Goal: Transaction & Acquisition: Book appointment/travel/reservation

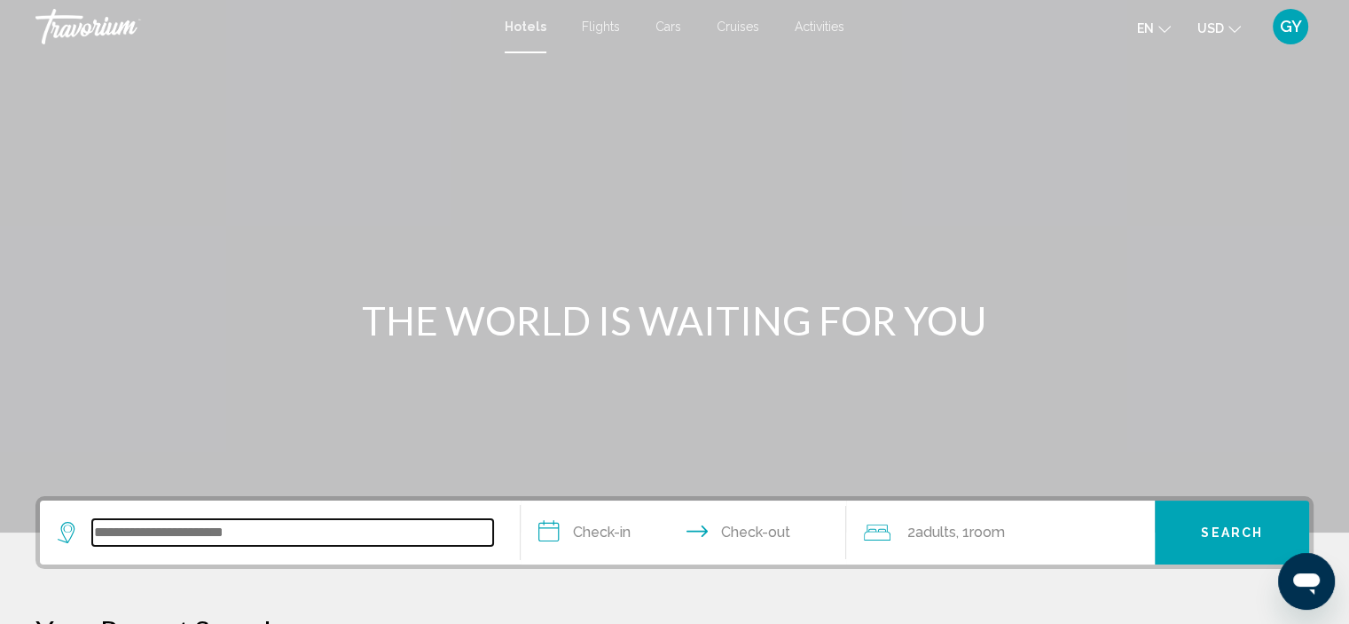
click at [149, 538] on input "Search widget" at bounding box center [292, 532] width 401 height 27
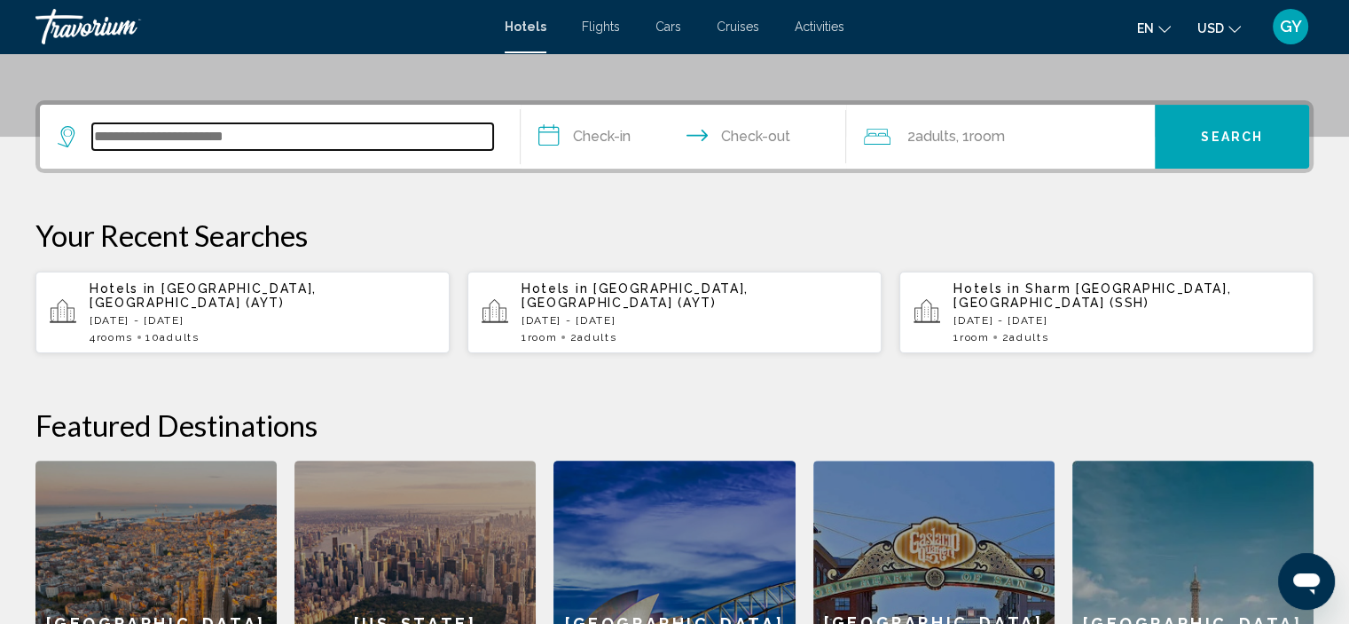
scroll to position [437, 0]
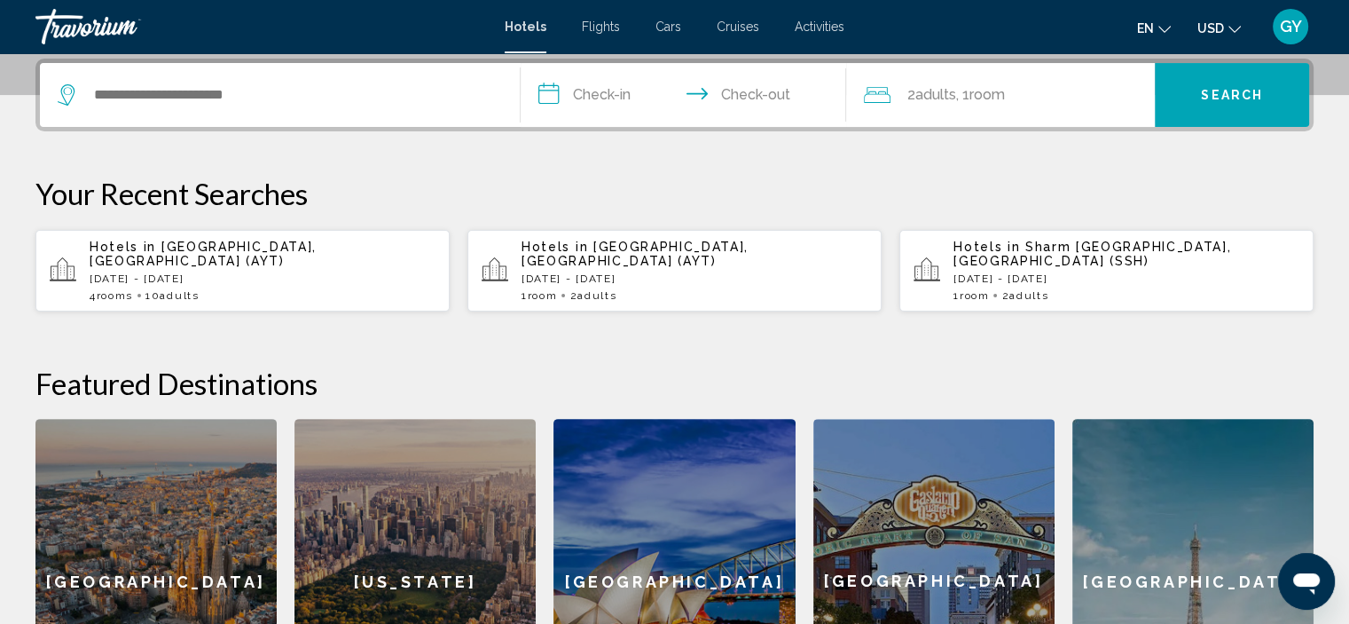
click at [1034, 246] on span "Sharm [GEOGRAPHIC_DATA], [GEOGRAPHIC_DATA] (SSH)" at bounding box center [1093, 254] width 278 height 28
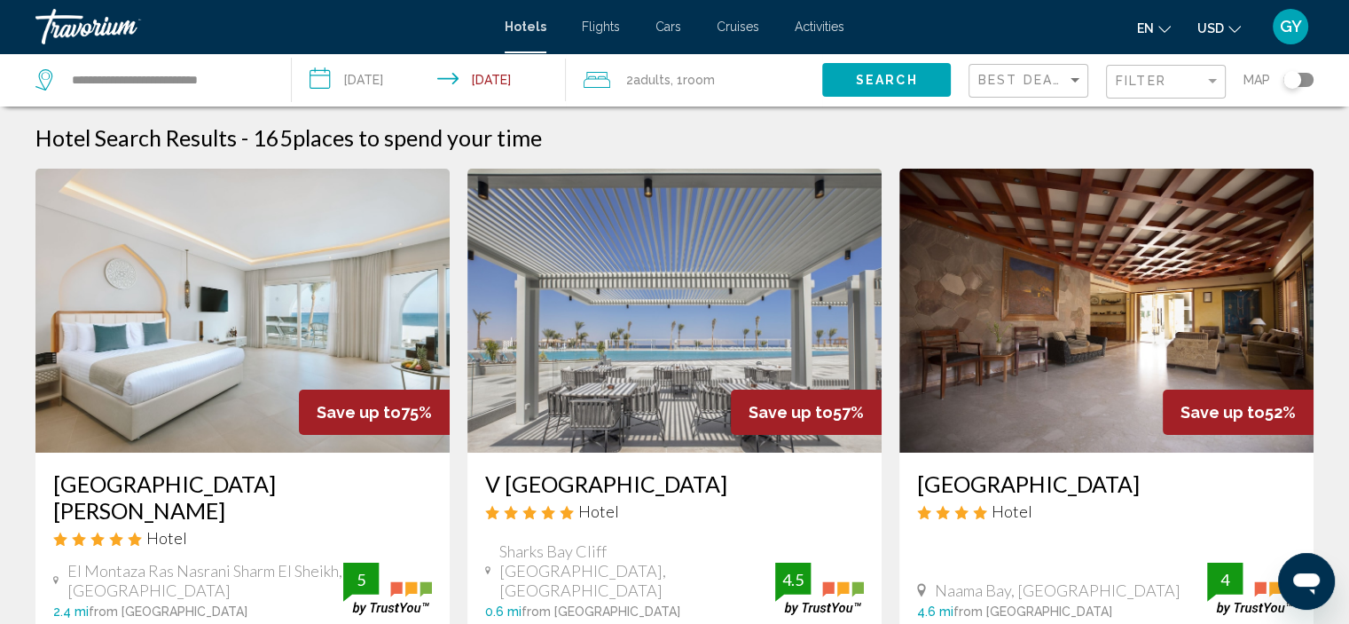
click at [319, 81] on input "**********" at bounding box center [432, 82] width 281 height 59
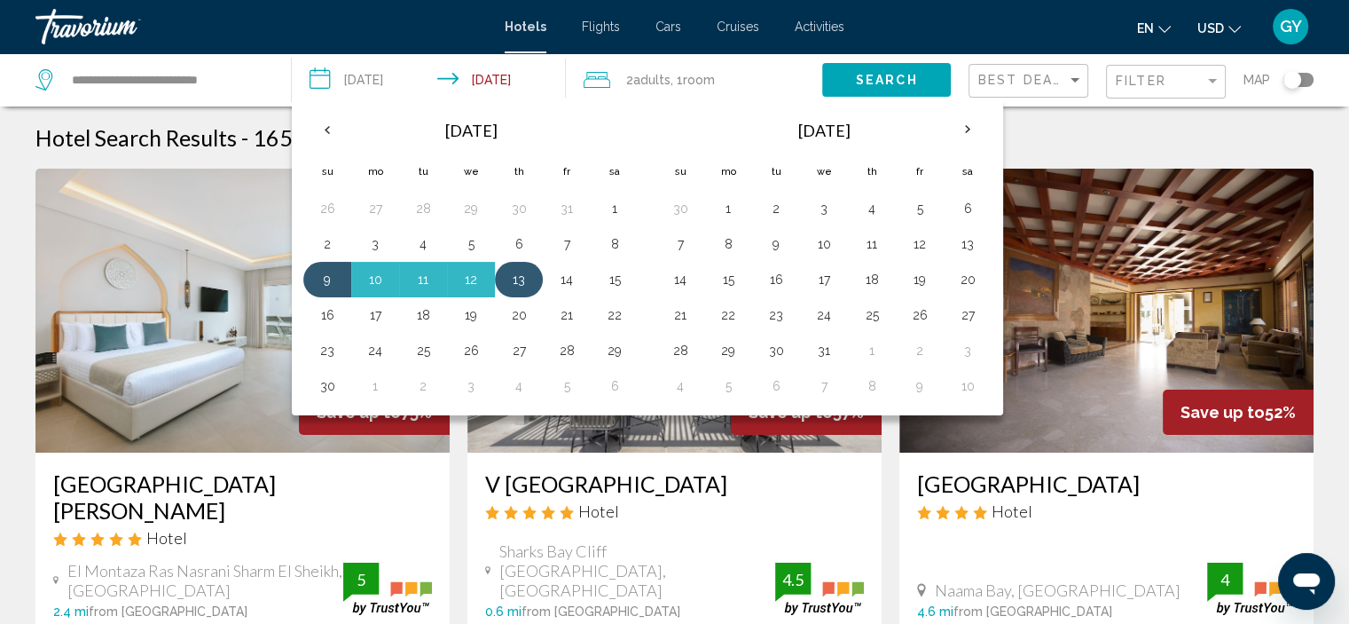
click at [524, 277] on button "13" at bounding box center [519, 279] width 28 height 25
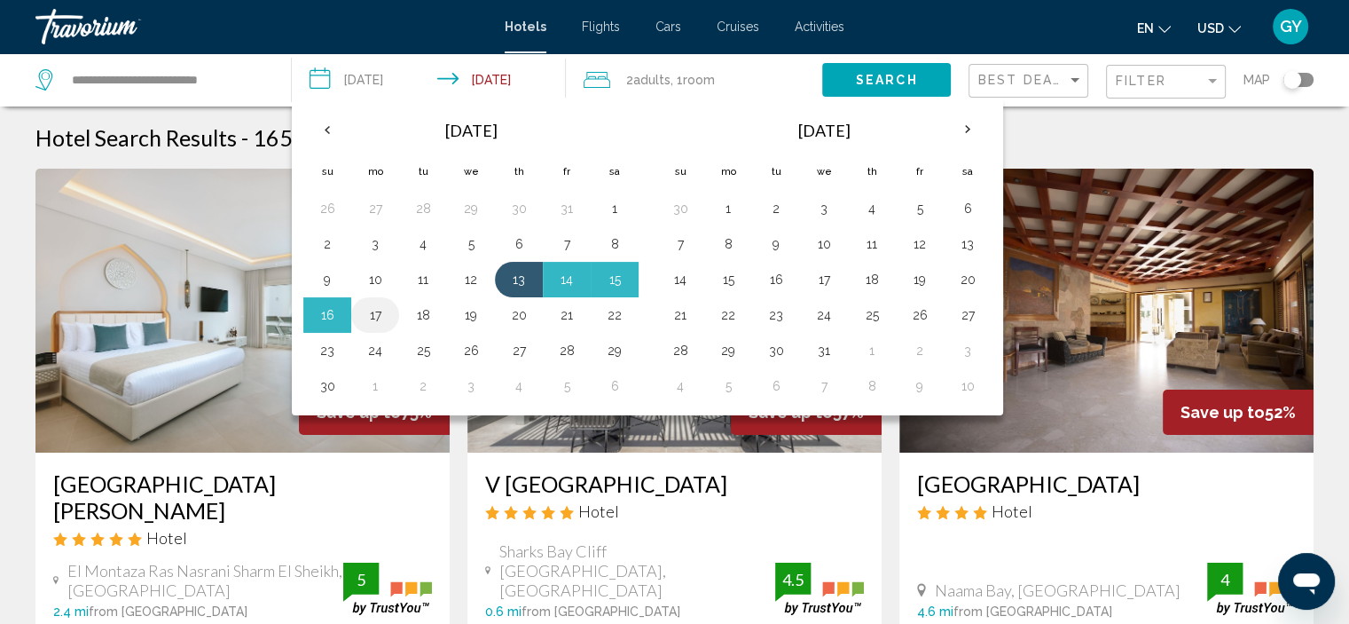
click at [372, 319] on button "17" at bounding box center [375, 315] width 28 height 25
type input "**********"
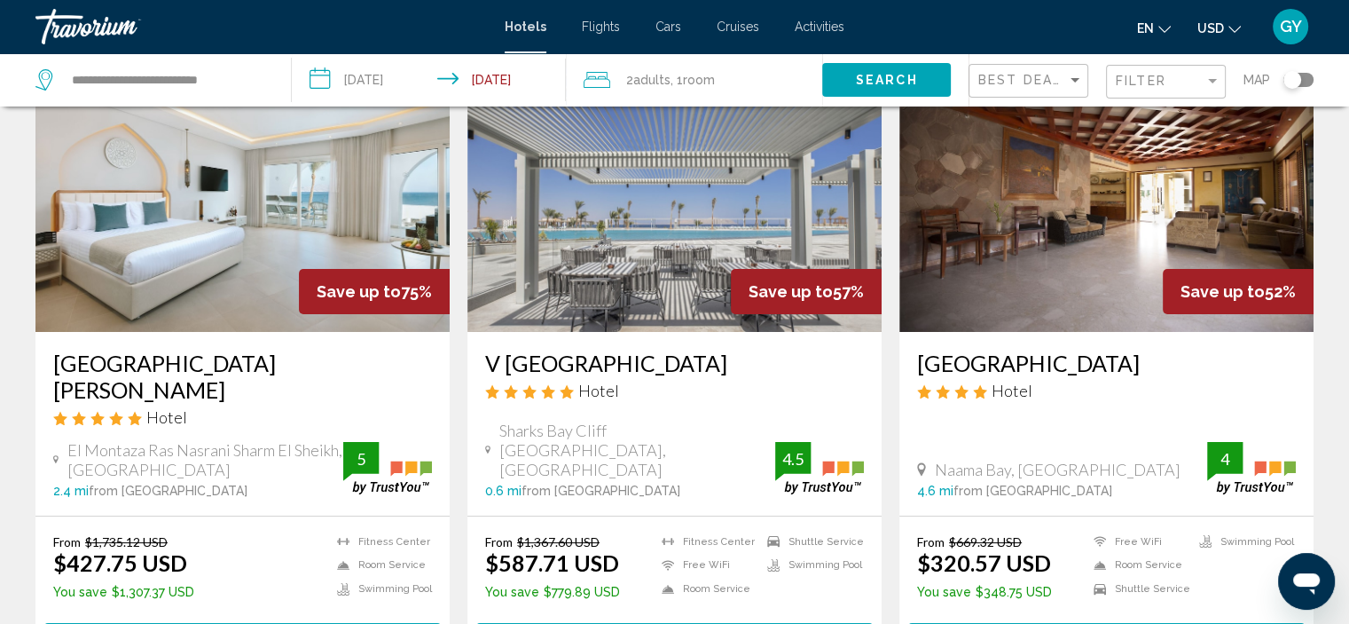
scroll to position [66, 0]
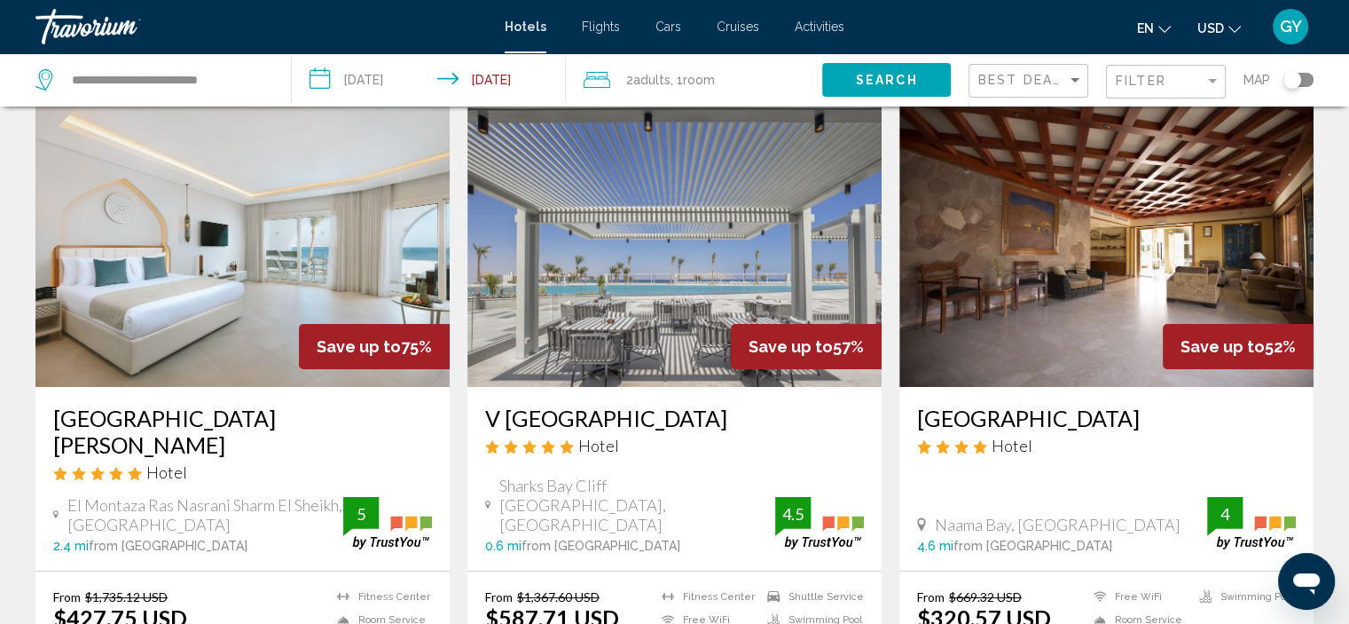
click at [843, 76] on button "Search" at bounding box center [886, 79] width 129 height 33
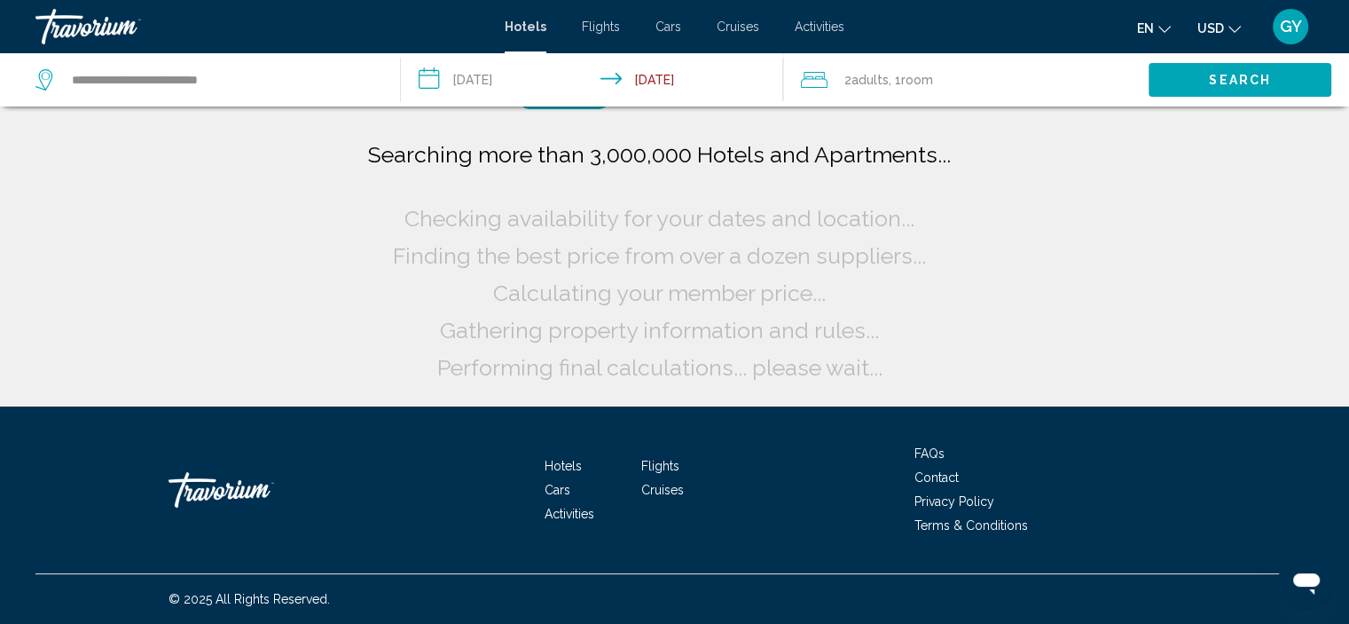
scroll to position [0, 0]
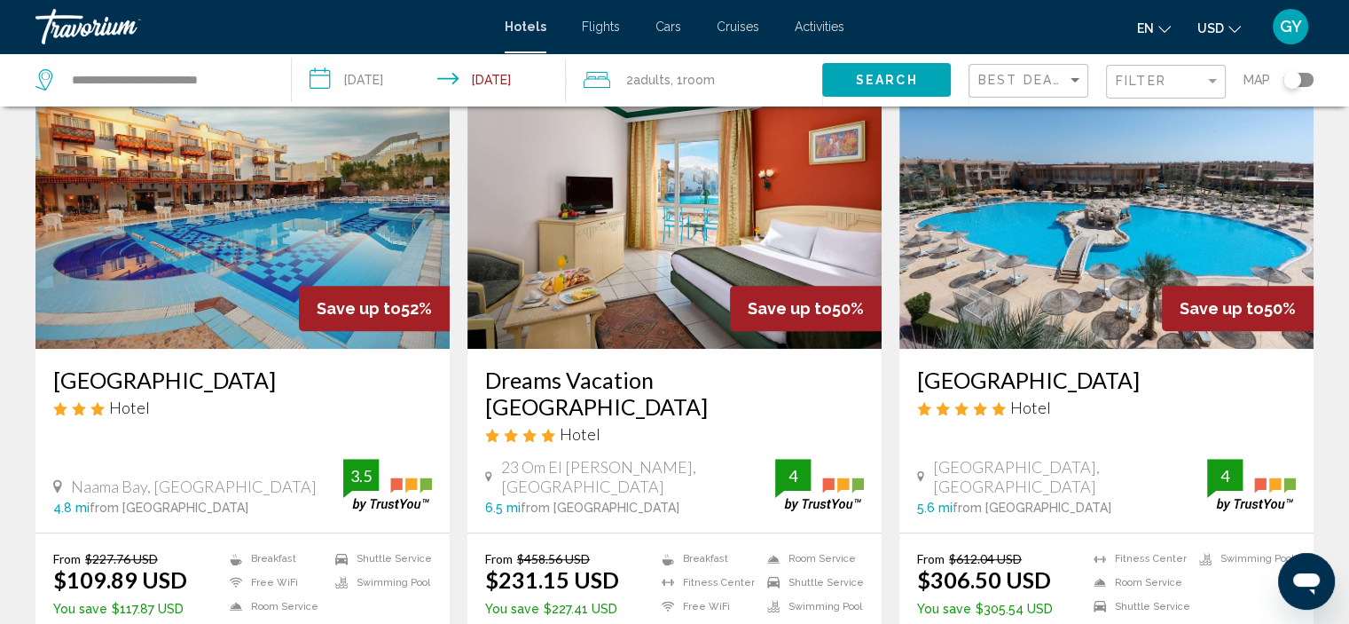
scroll to position [763, 0]
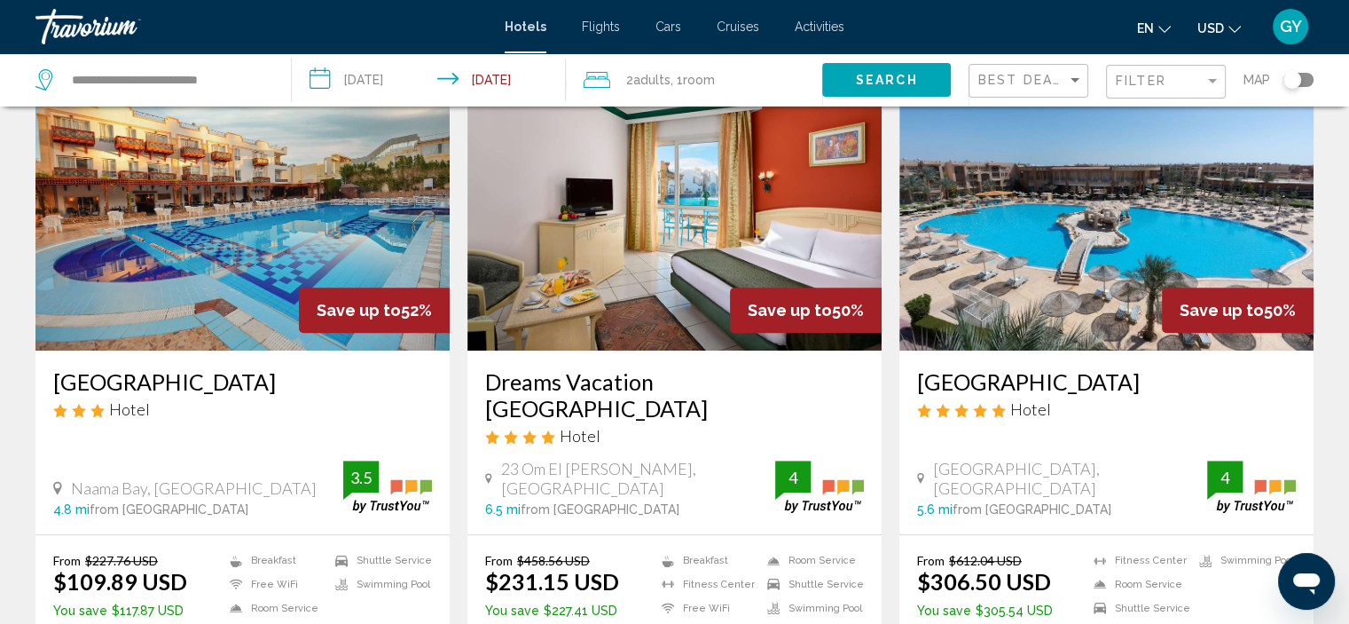
click at [738, 177] on img "Main content" at bounding box center [675, 209] width 414 height 284
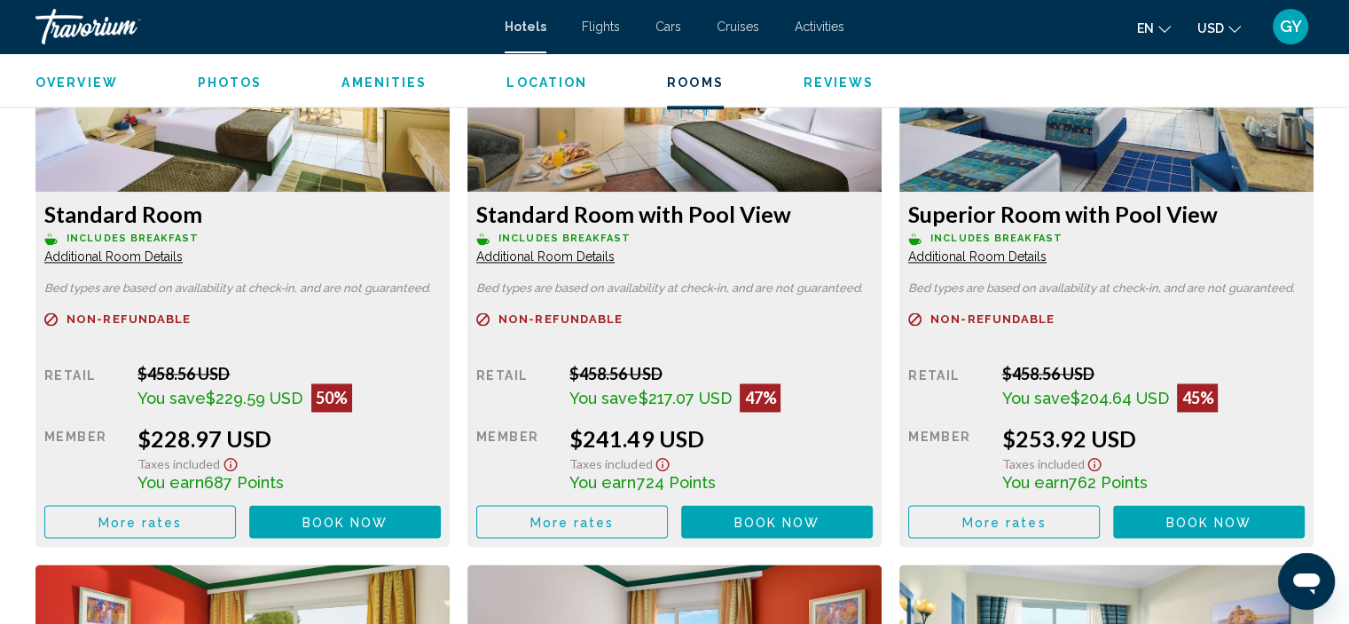
scroll to position [2541, 0]
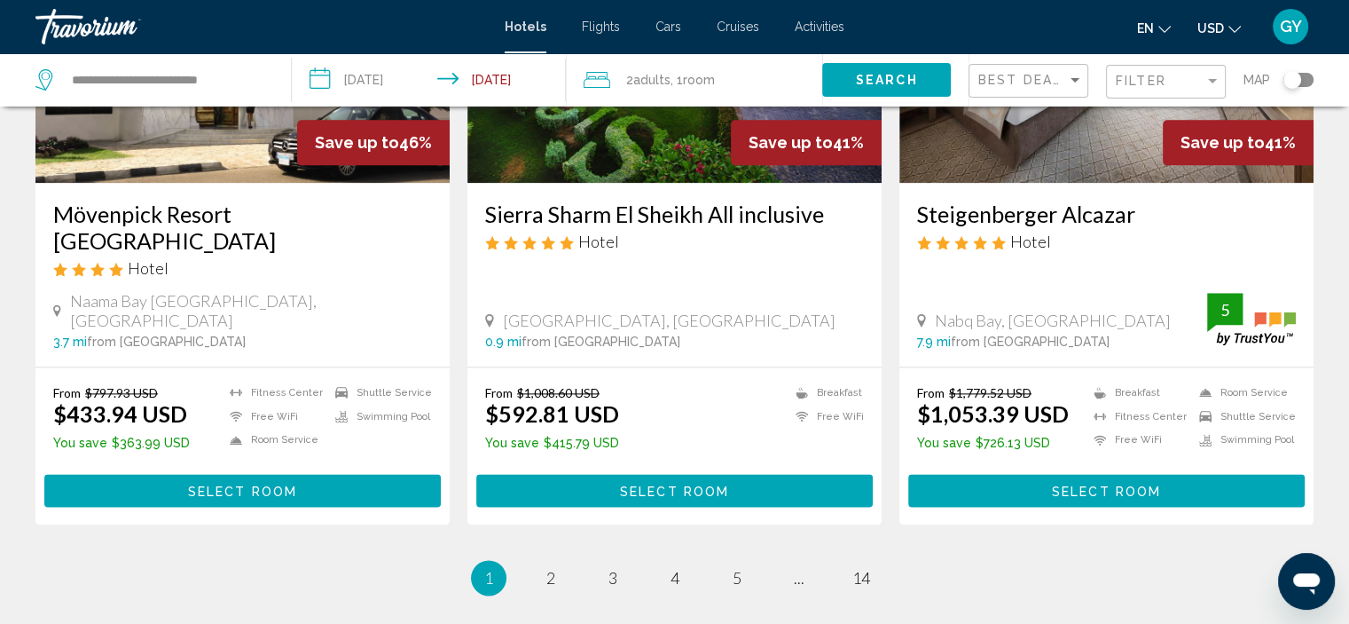
scroll to position [2230, 0]
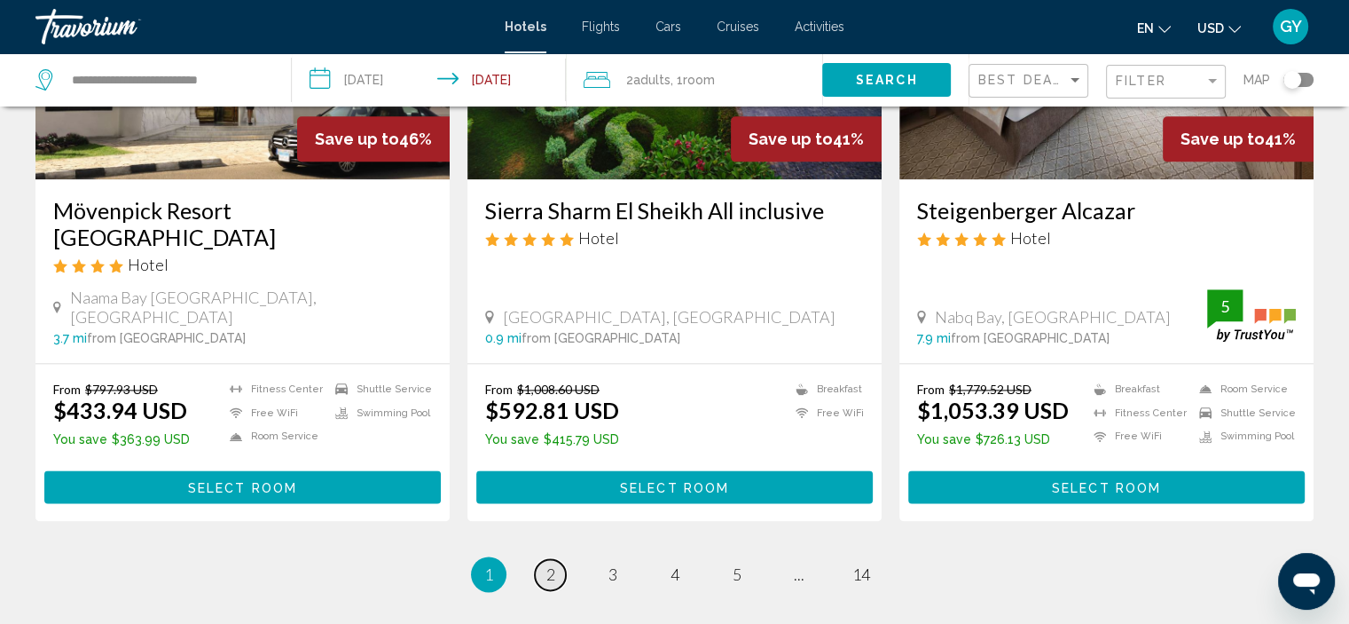
click at [552, 564] on span "2" at bounding box center [551, 574] width 9 height 20
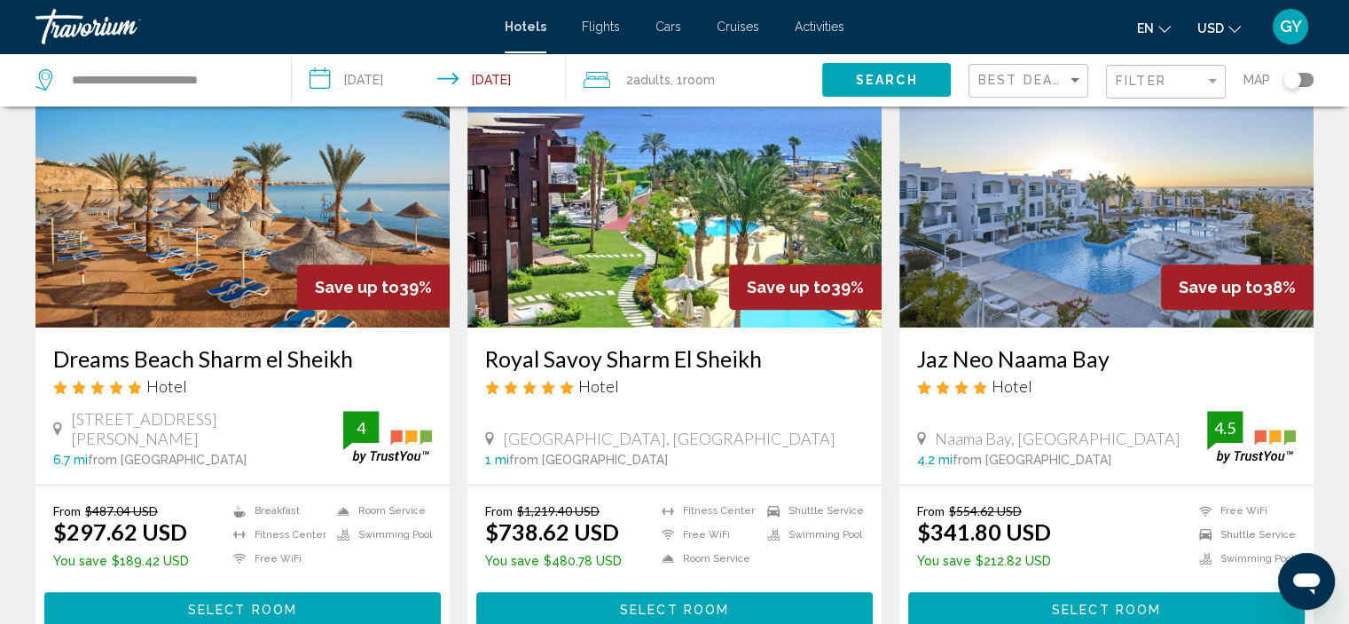
scroll to position [786, 0]
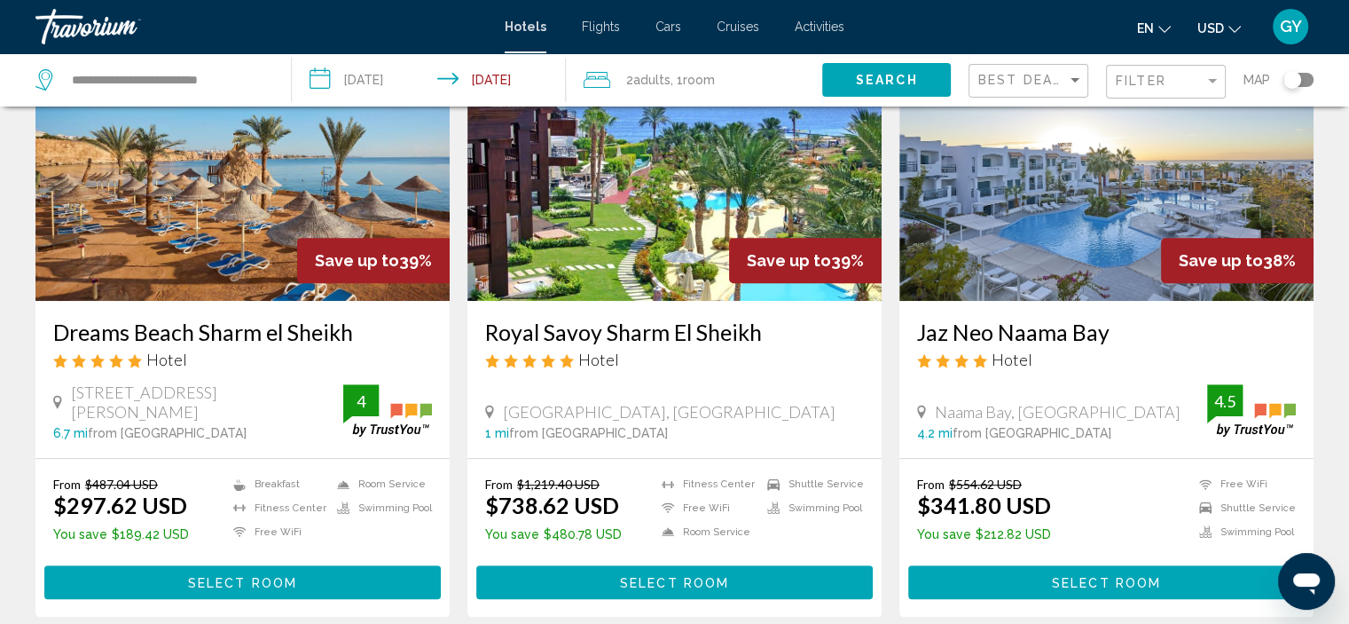
click at [280, 240] on img "Main content" at bounding box center [242, 159] width 414 height 284
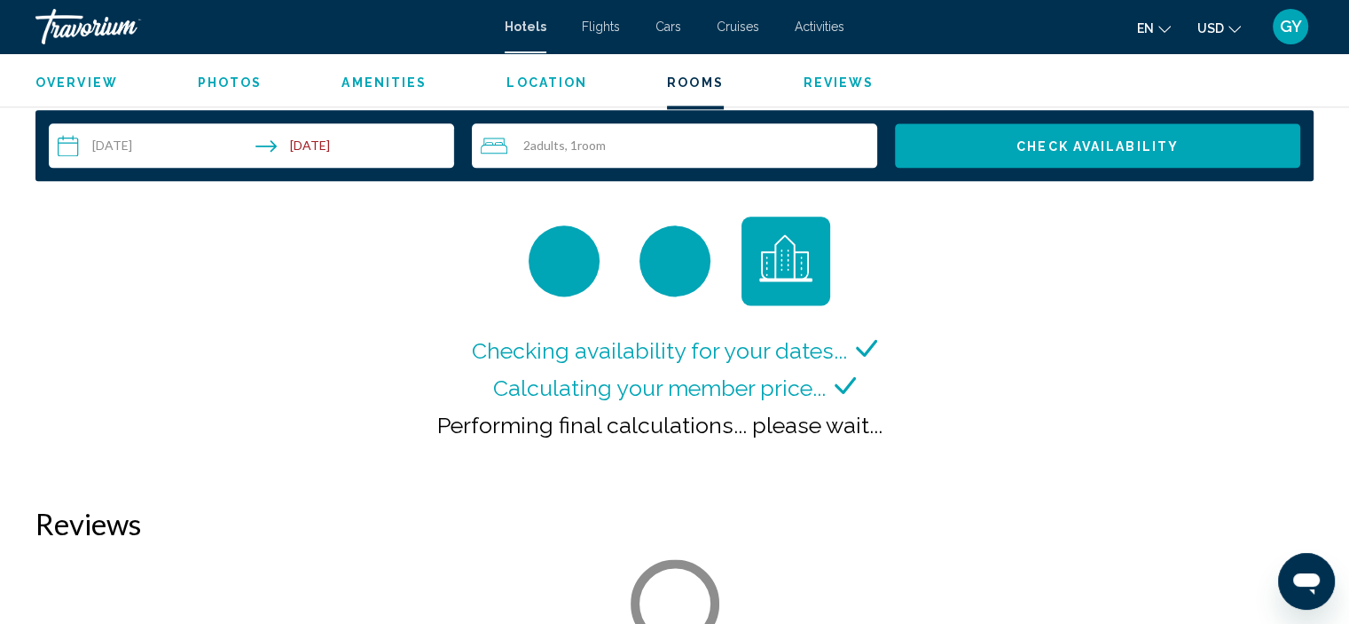
scroll to position [2273, 0]
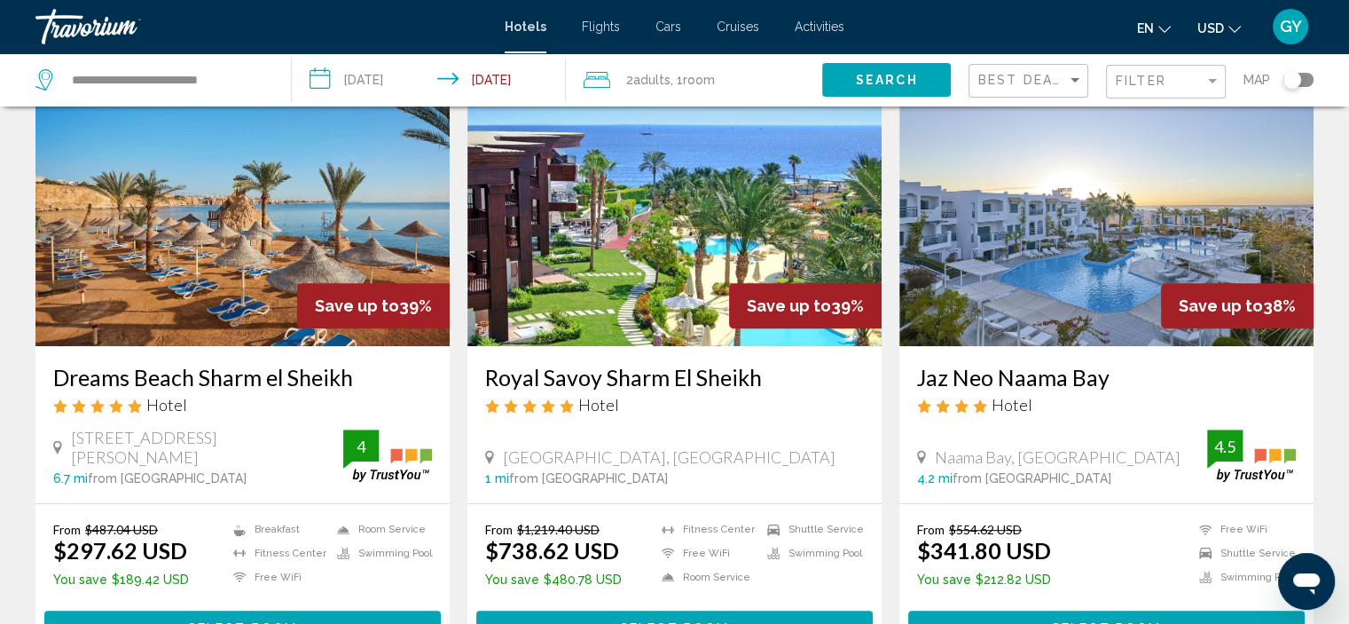
scroll to position [740, 0]
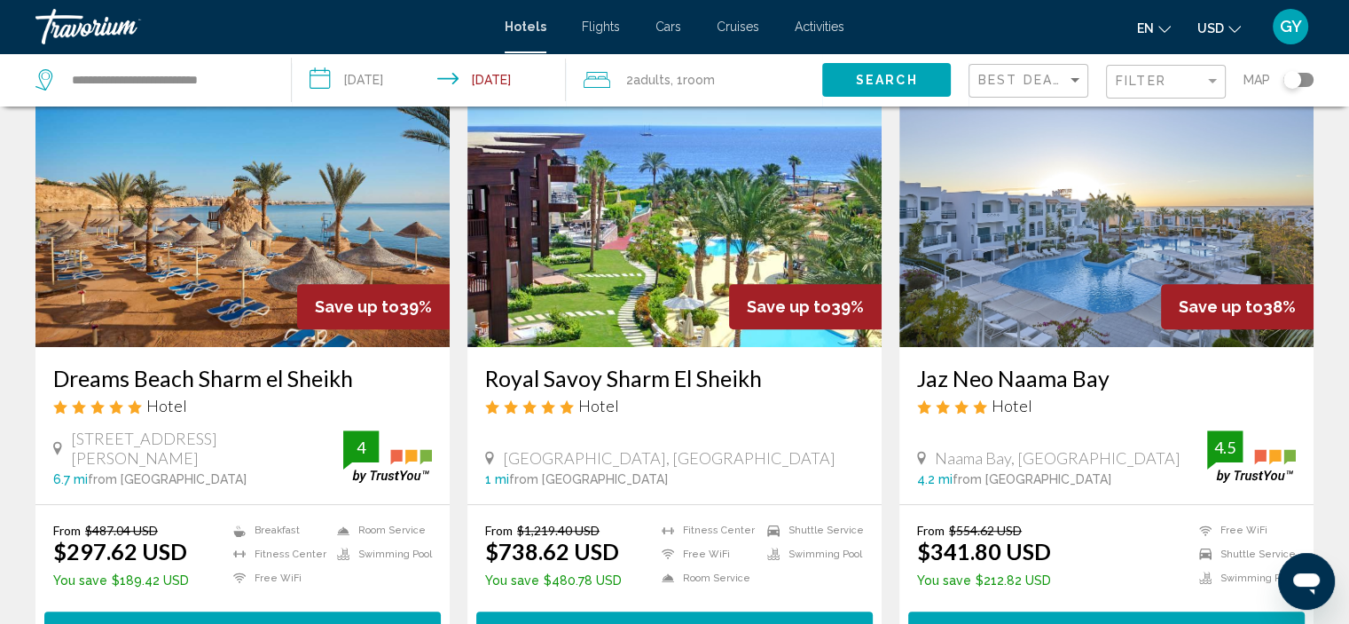
click at [1121, 231] on img "Main content" at bounding box center [1107, 205] width 414 height 284
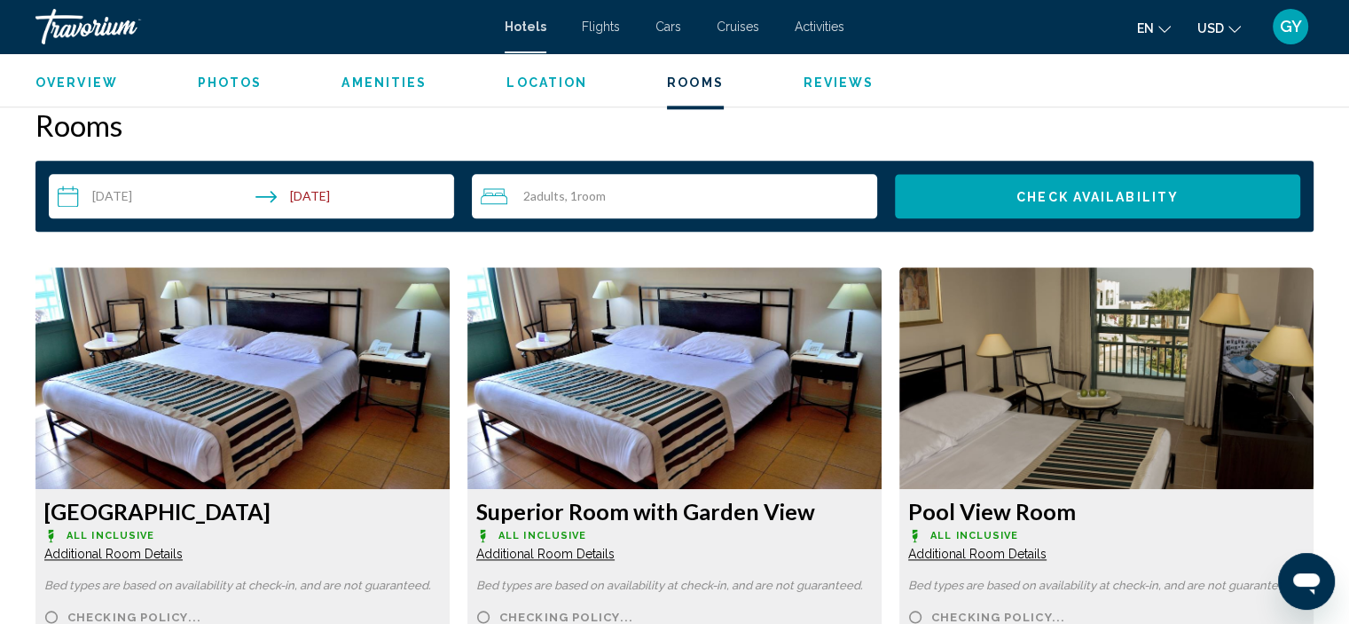
scroll to position [2254, 0]
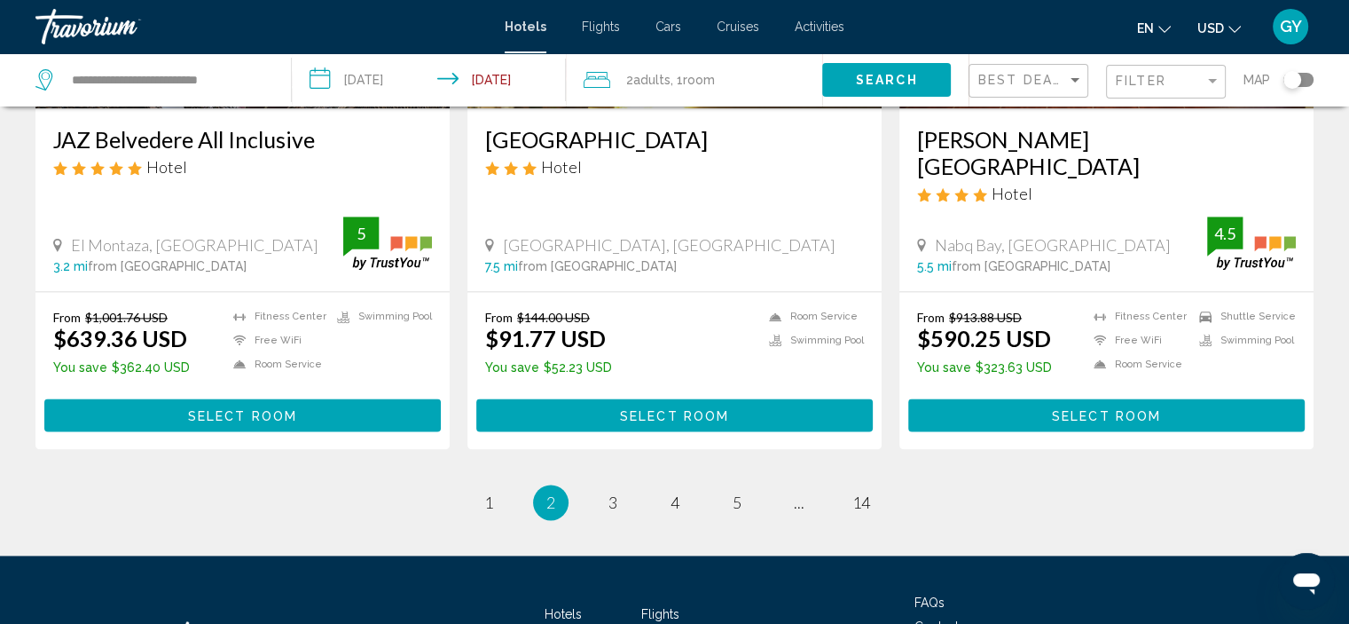
scroll to position [2327, 0]
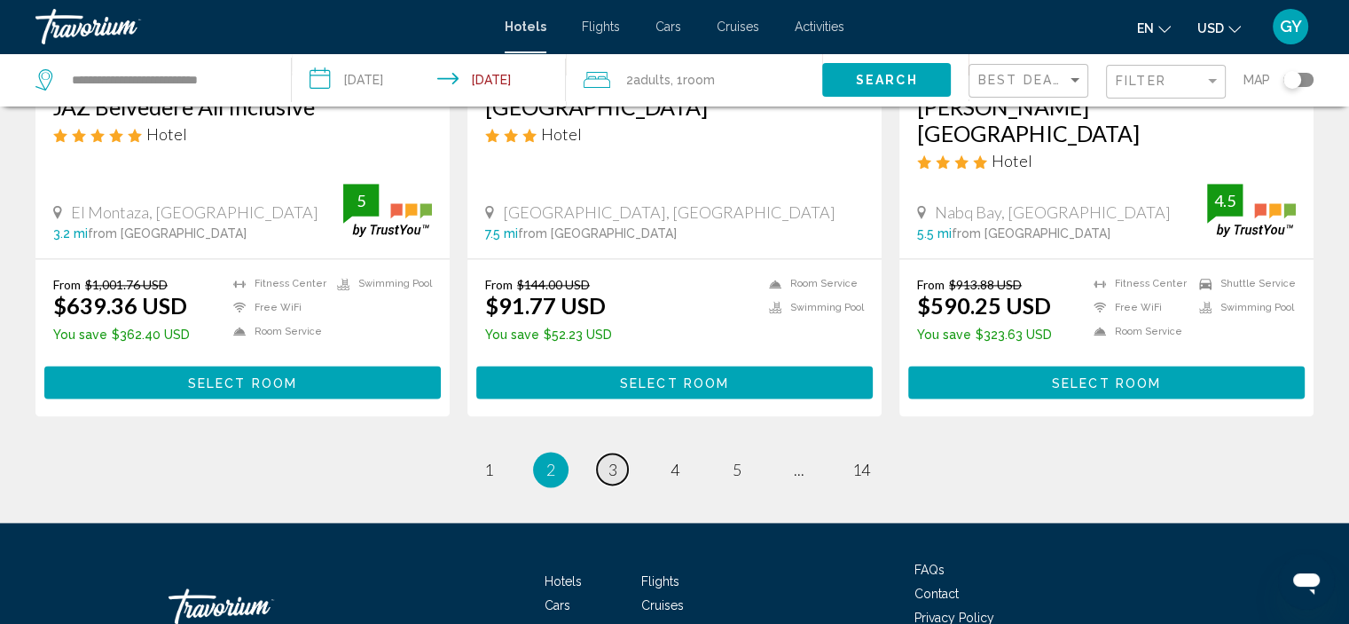
click at [611, 460] on span "3" at bounding box center [613, 470] width 9 height 20
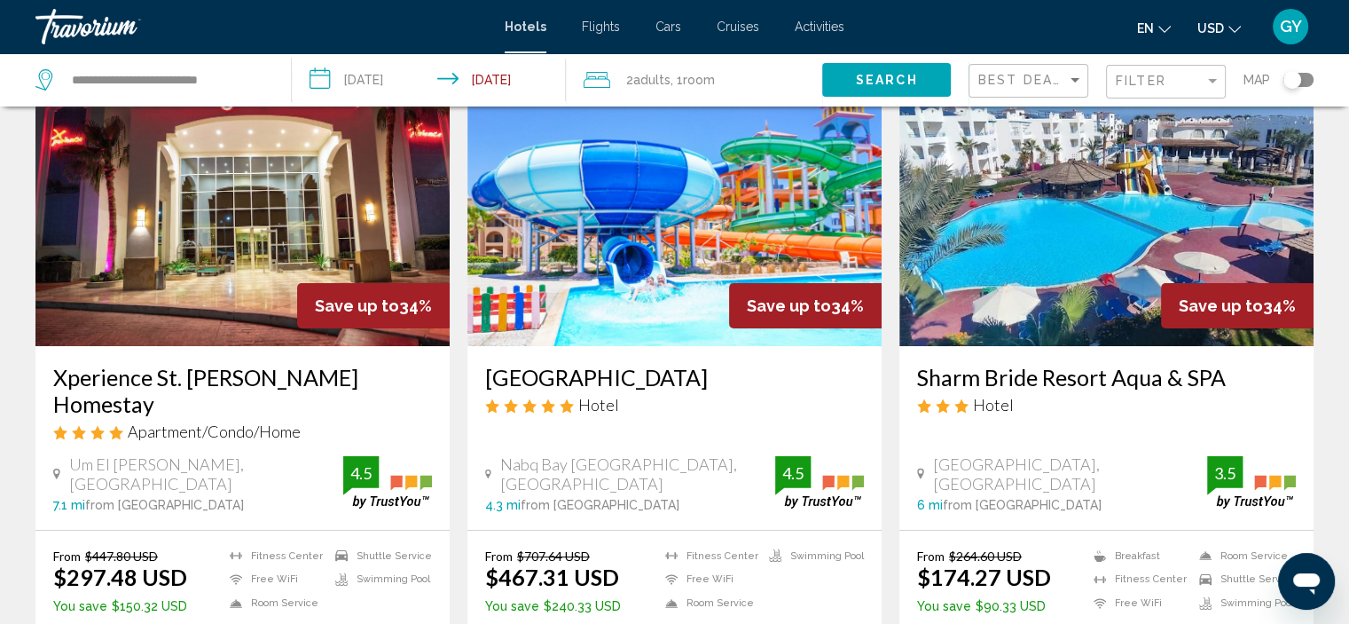
scroll to position [105, 0]
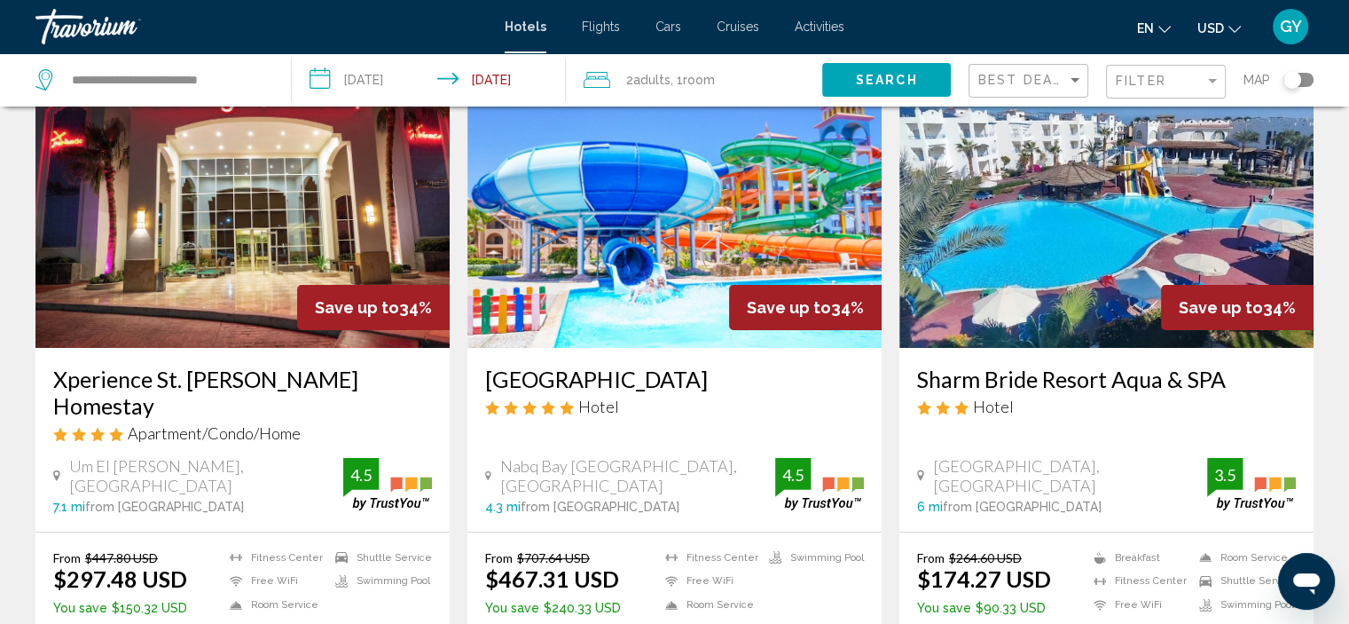
click at [316, 248] on img "Main content" at bounding box center [242, 206] width 414 height 284
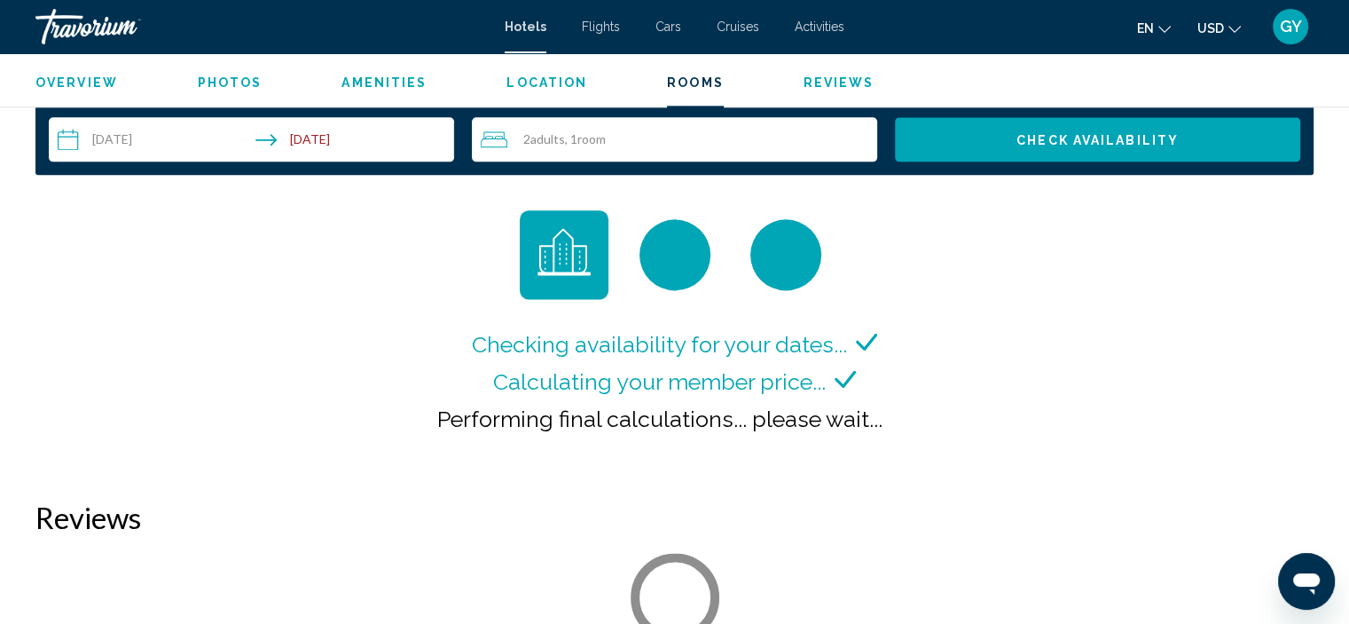
scroll to position [2279, 0]
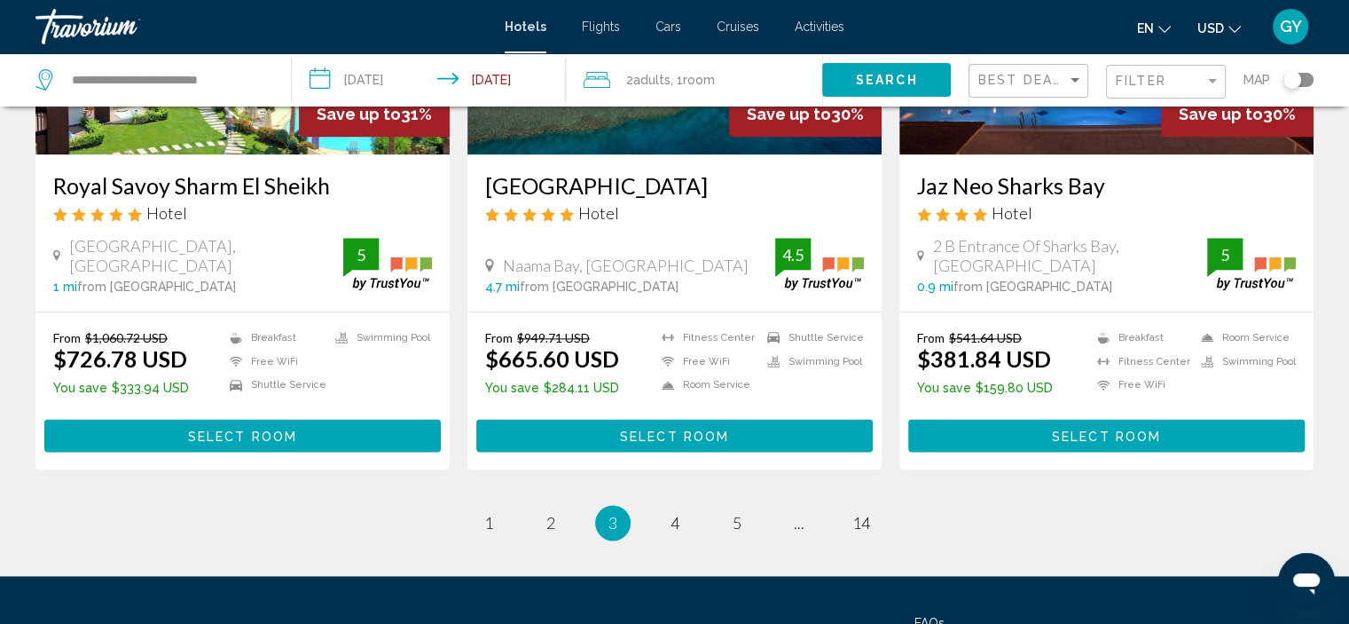
scroll to position [2273, 0]
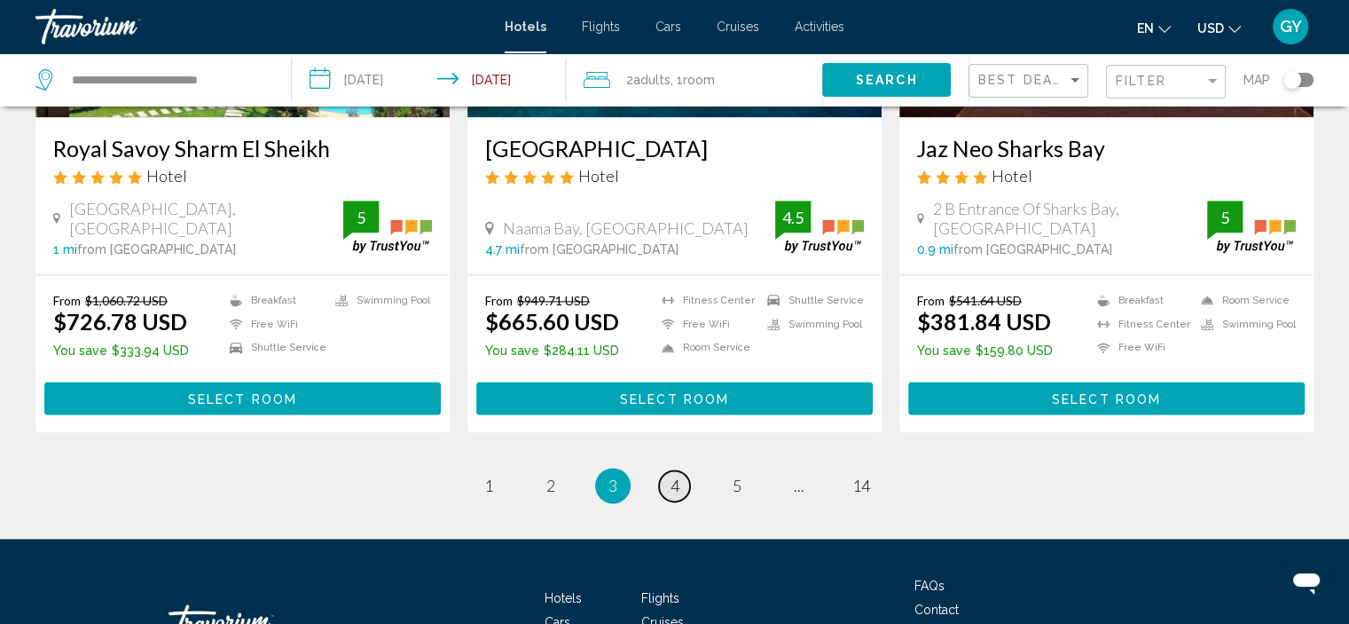
click at [677, 476] on span "4" at bounding box center [675, 486] width 9 height 20
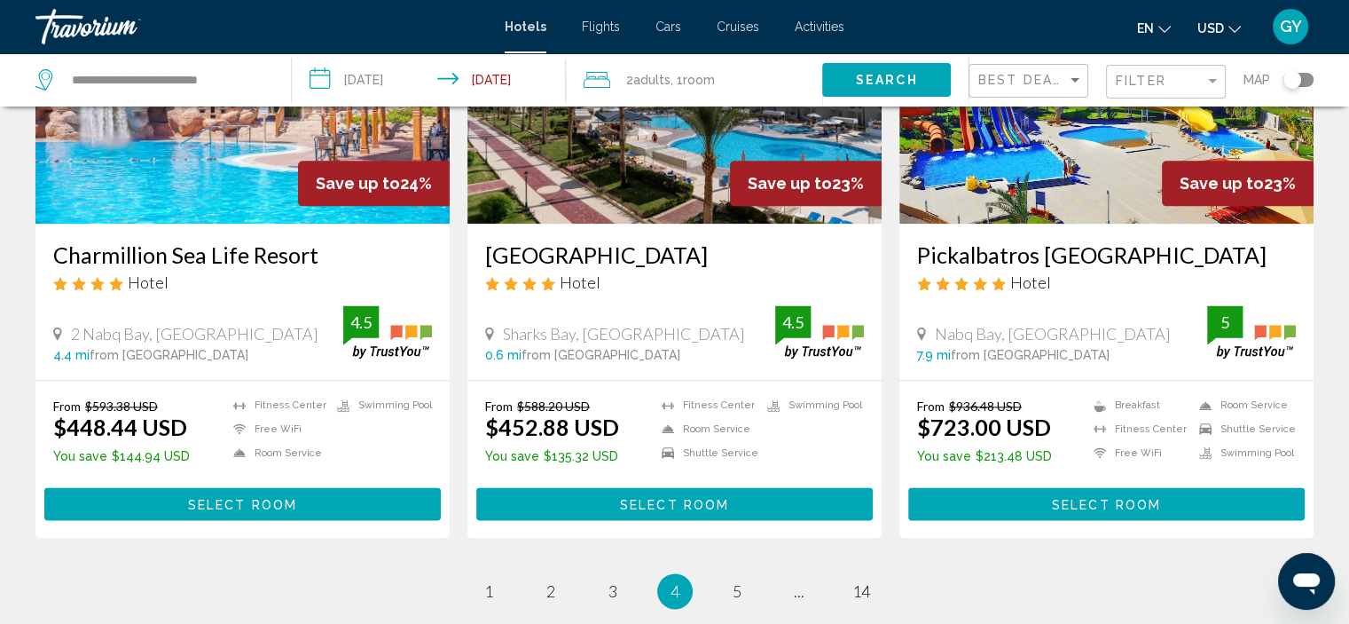
scroll to position [2282, 0]
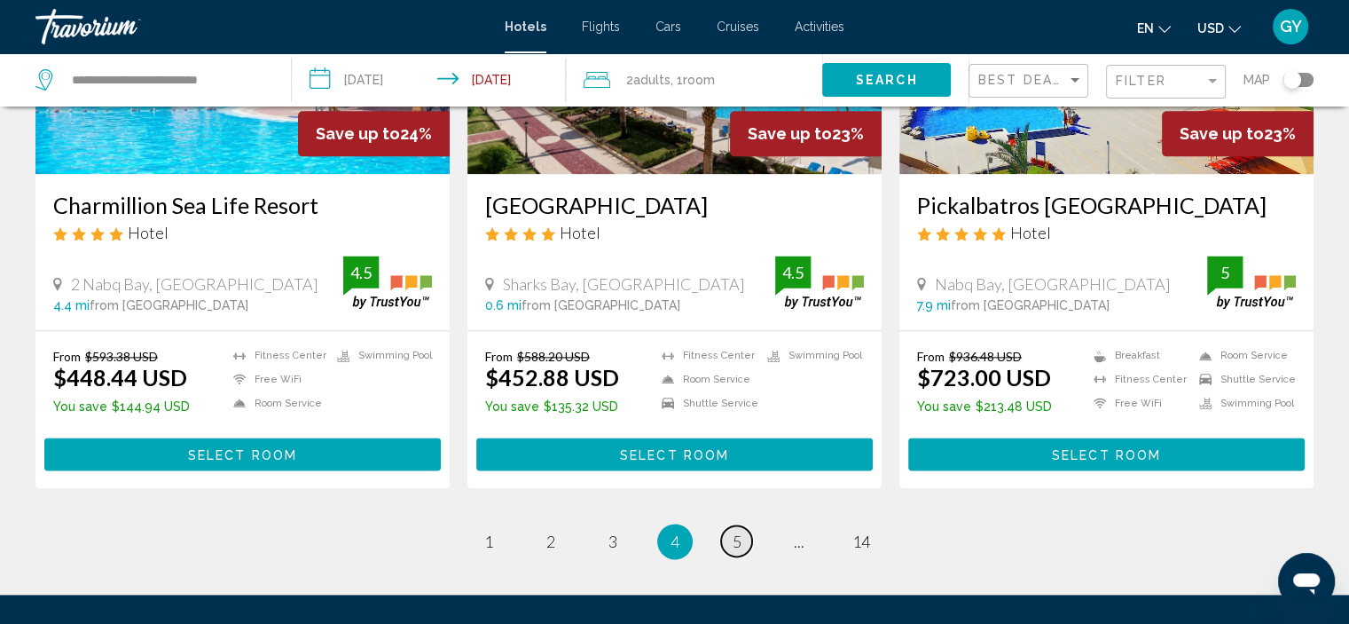
click at [743, 525] on link "page 5" at bounding box center [736, 540] width 31 height 31
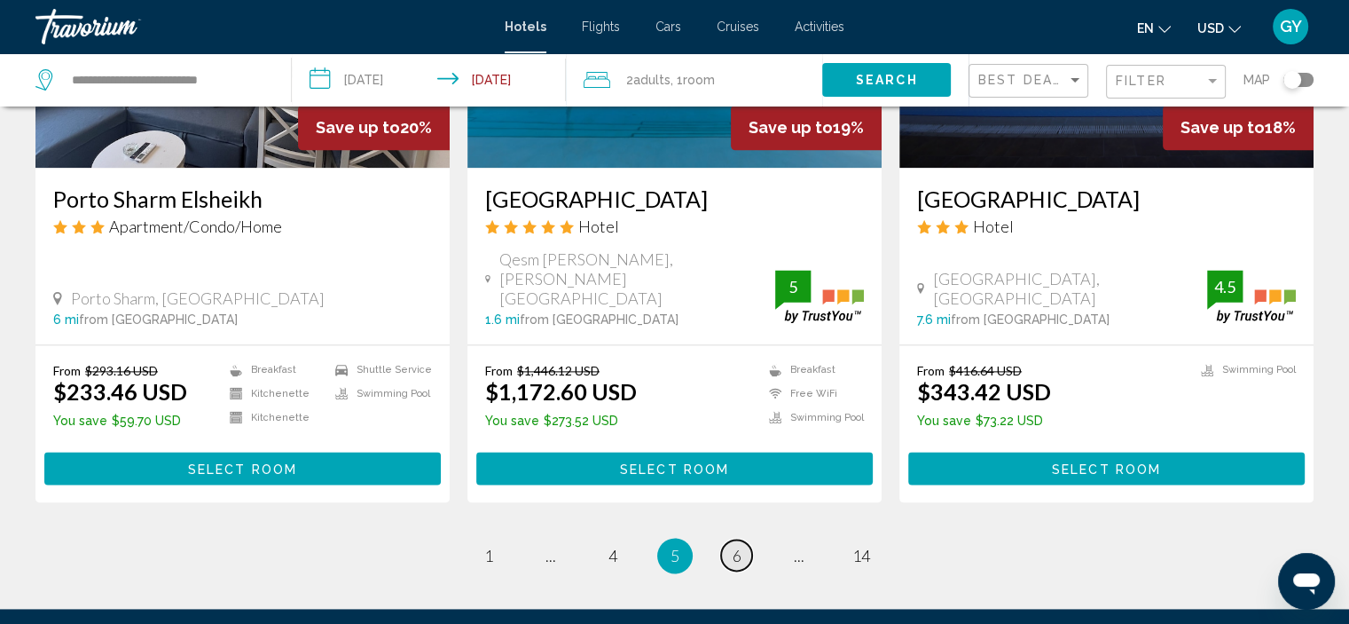
scroll to position [2275, 0]
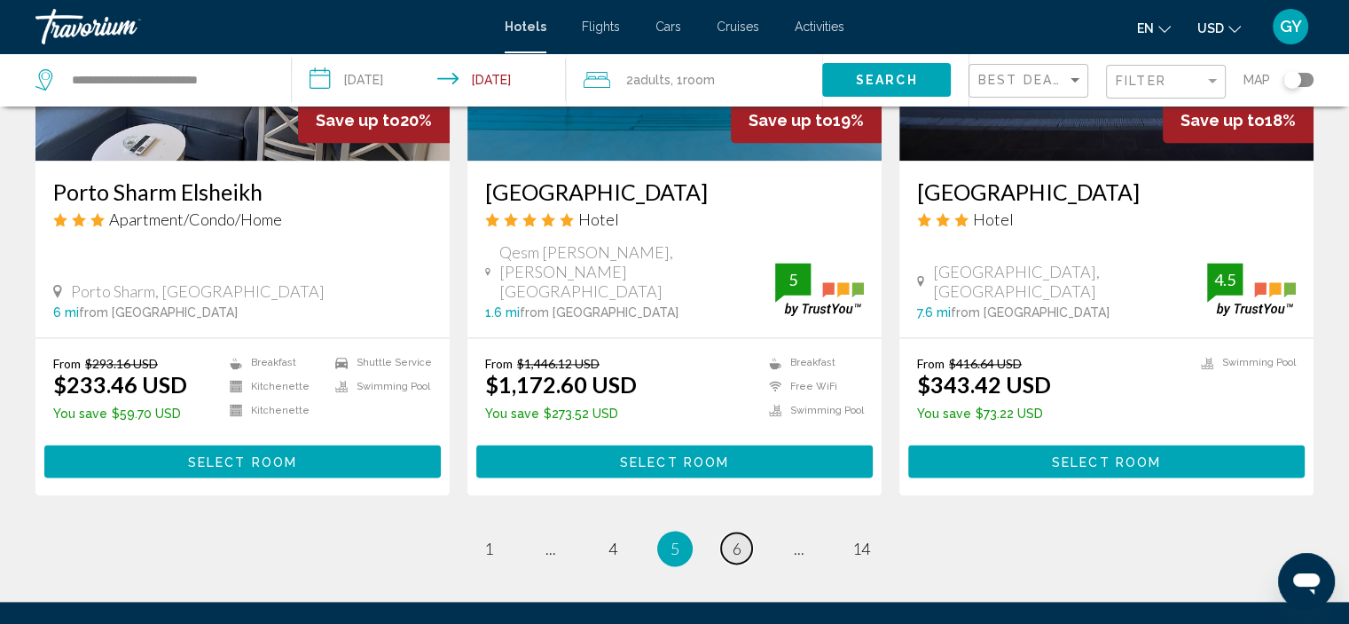
click at [743, 532] on link "page 6" at bounding box center [736, 547] width 31 height 31
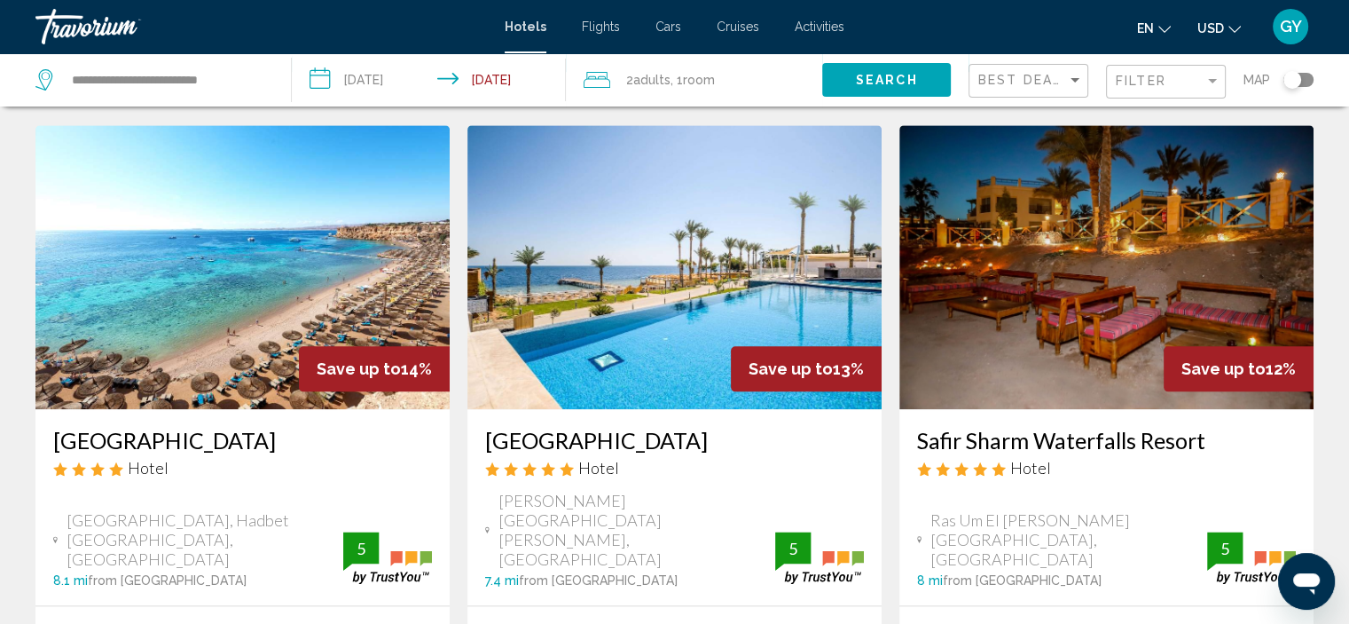
scroll to position [2041, 0]
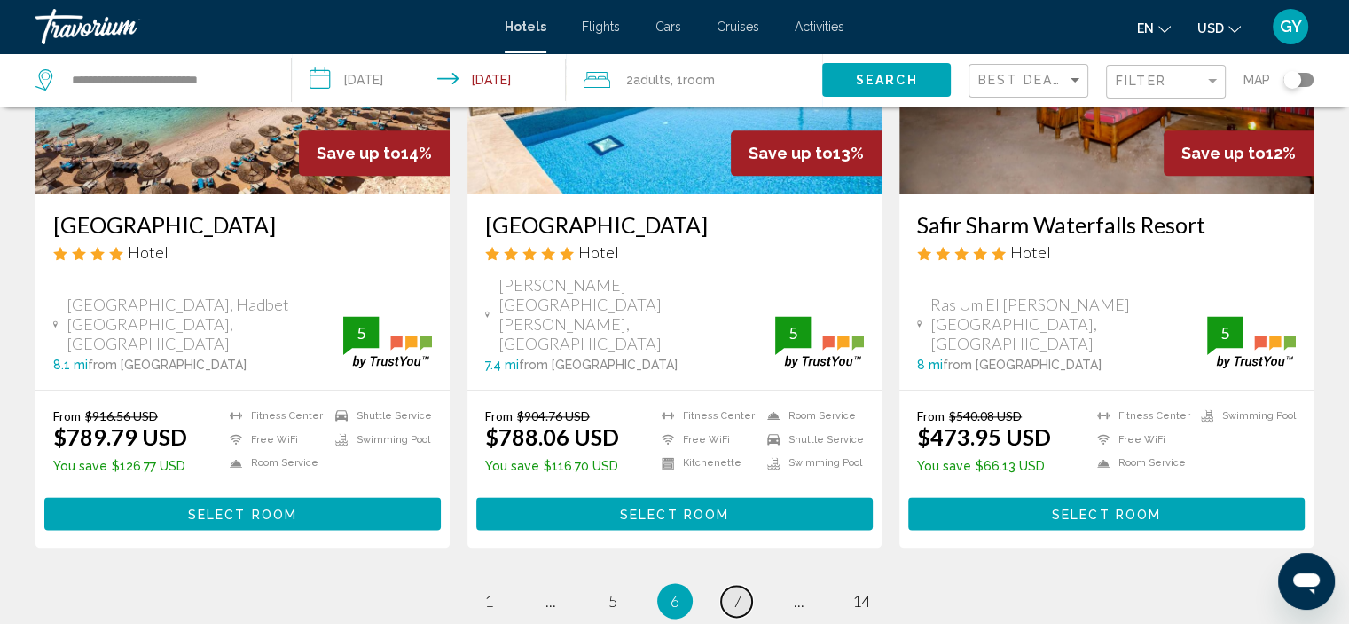
click at [743, 586] on link "page 7" at bounding box center [736, 601] width 31 height 31
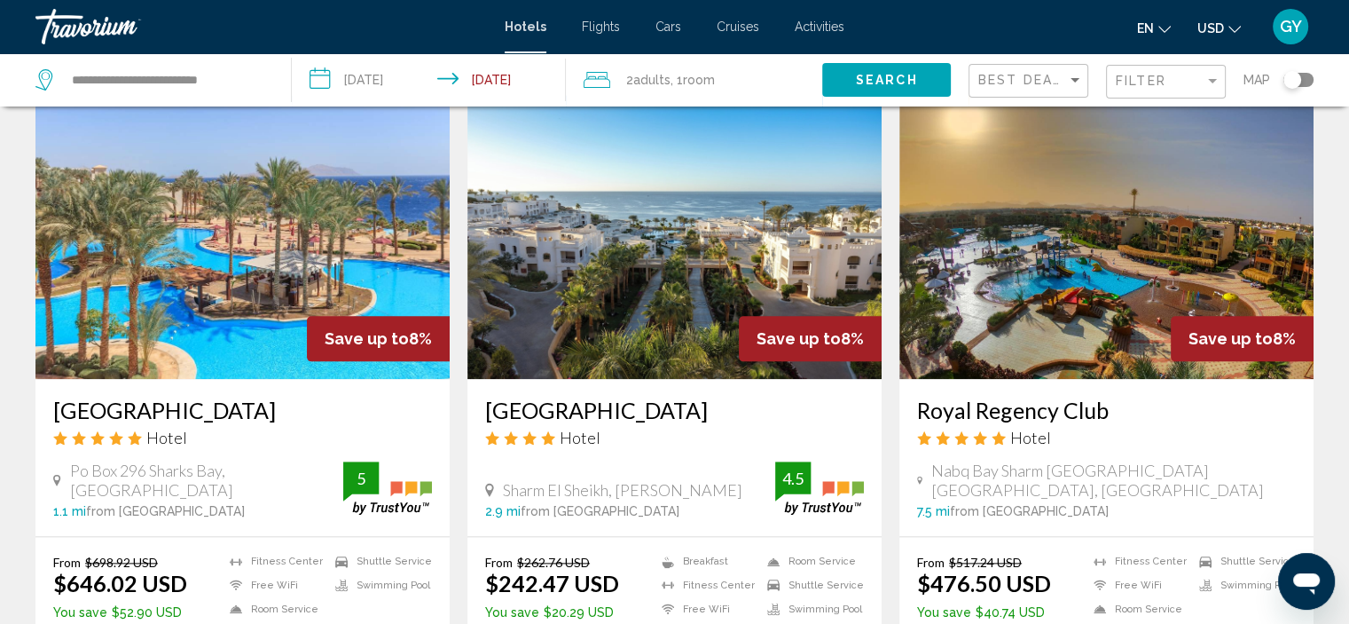
scroll to position [2033, 0]
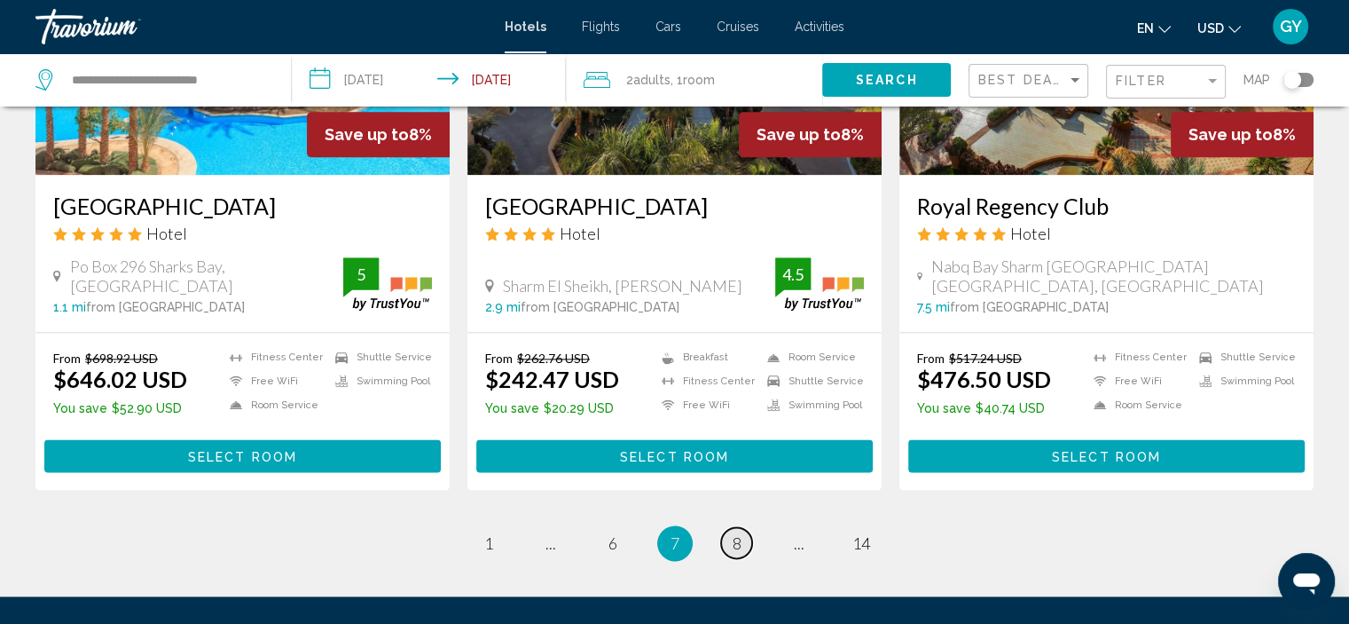
click at [743, 527] on link "page 8" at bounding box center [736, 542] width 31 height 31
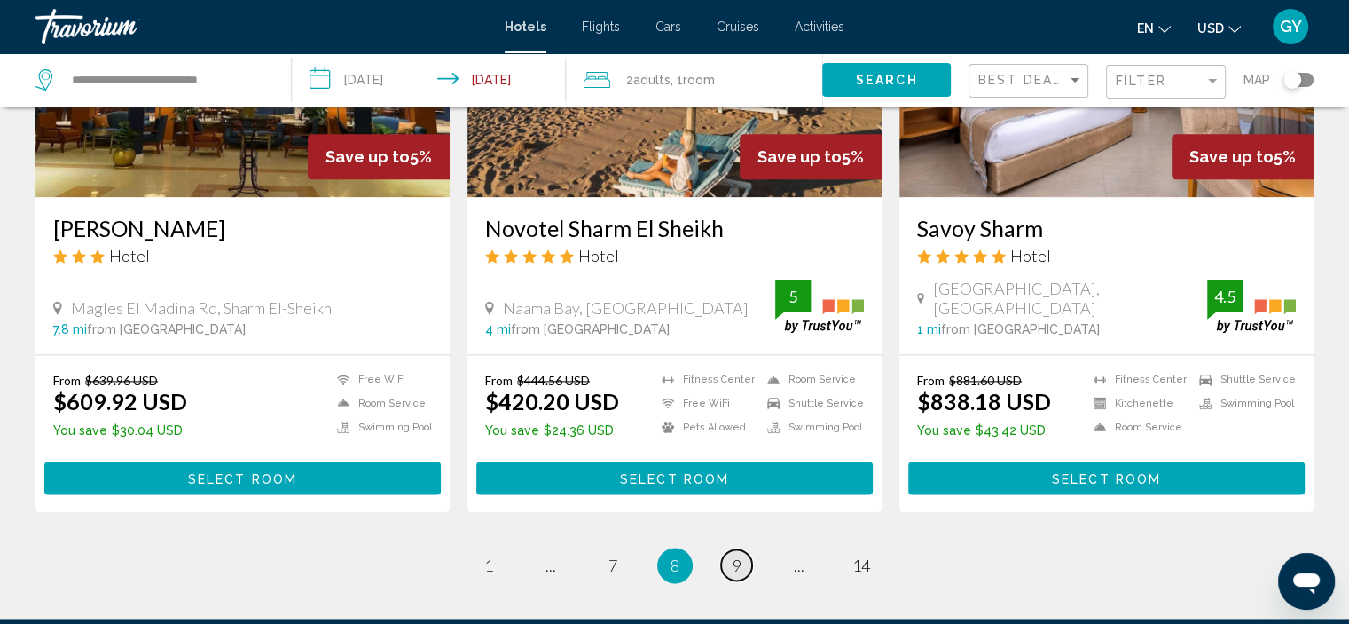
scroll to position [2332, 0]
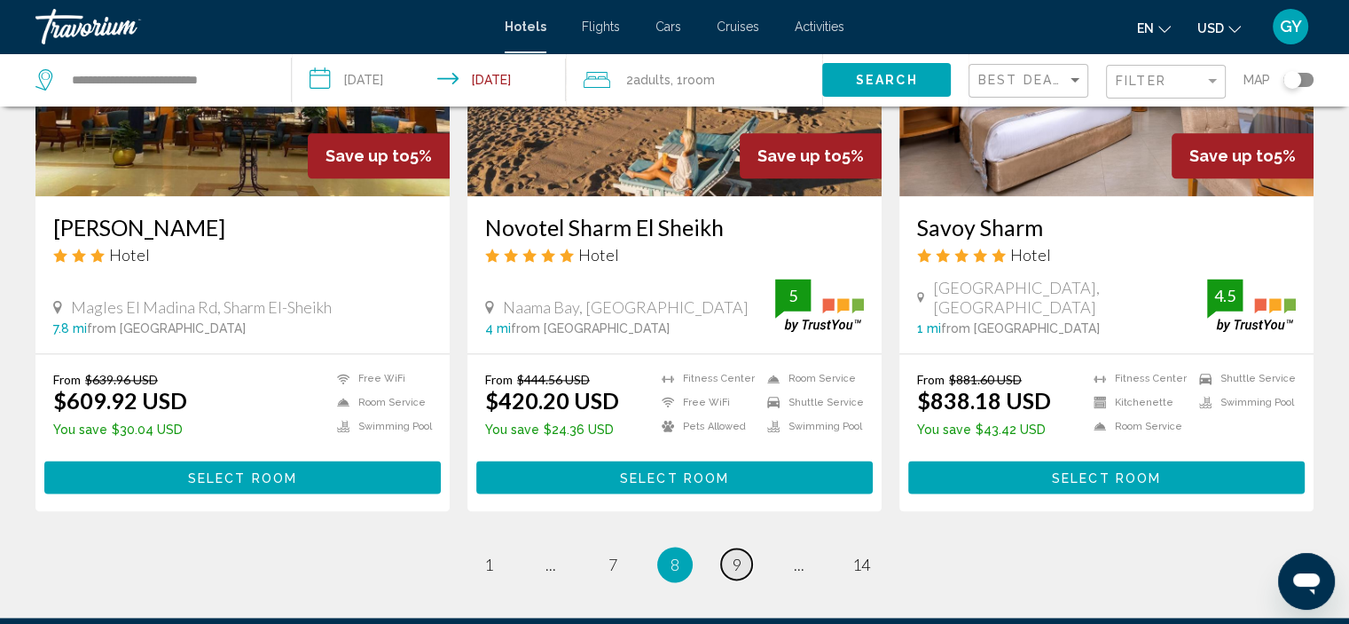
click at [736, 555] on span "9" at bounding box center [737, 565] width 9 height 20
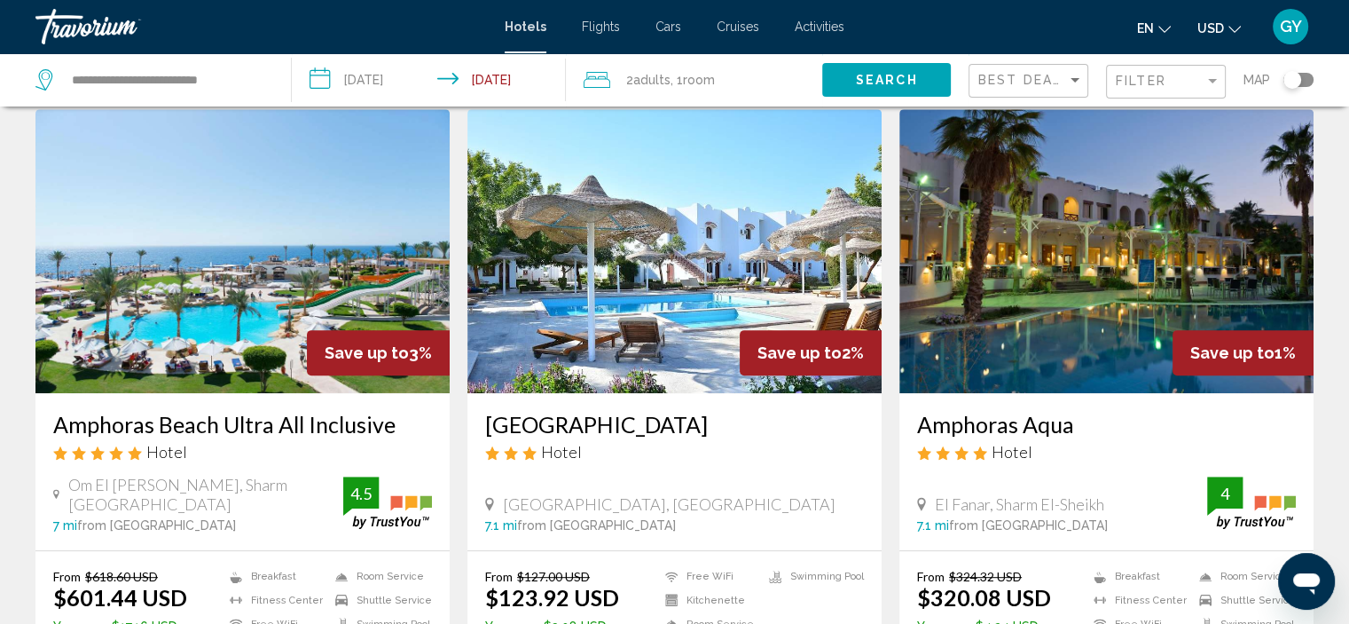
scroll to position [770, 0]
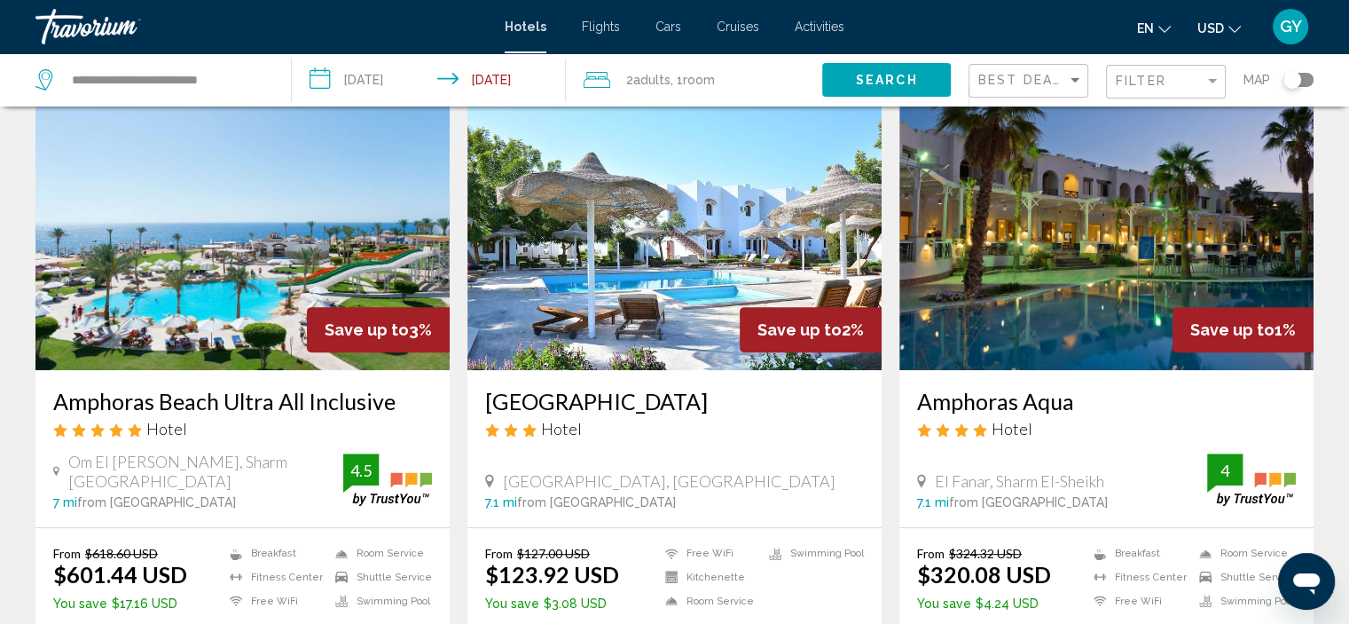
click at [736, 495] on div "[GEOGRAPHIC_DATA] Hotel [GEOGRAPHIC_DATA], [GEOGRAPHIC_DATA] 7.1 mi from [GEOGR…" at bounding box center [675, 448] width 414 height 157
click at [1058, 284] on img "Main content" at bounding box center [1107, 228] width 414 height 284
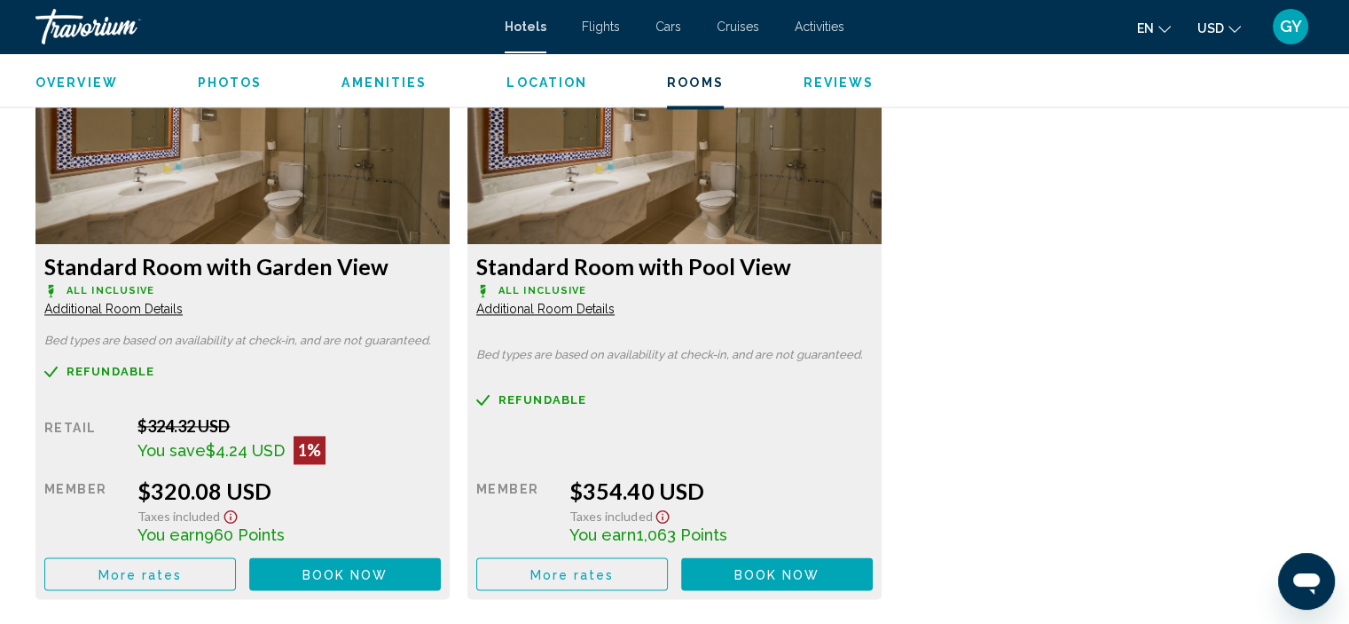
scroll to position [2452, 0]
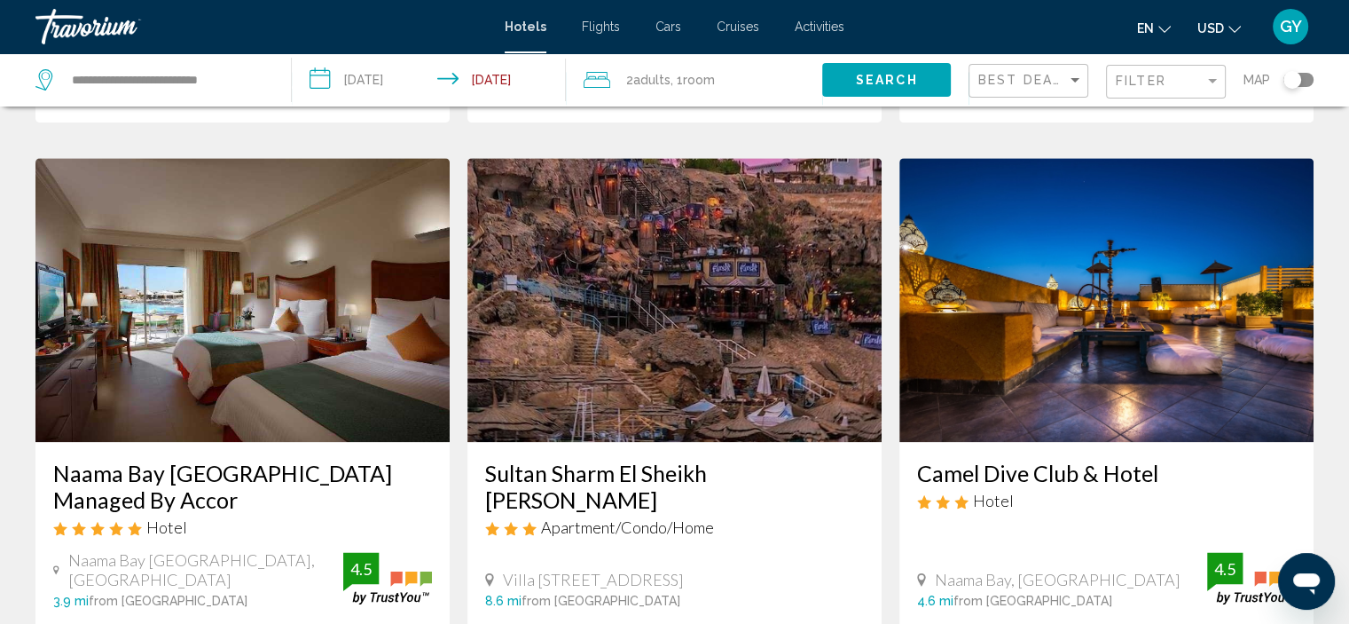
scroll to position [2075, 0]
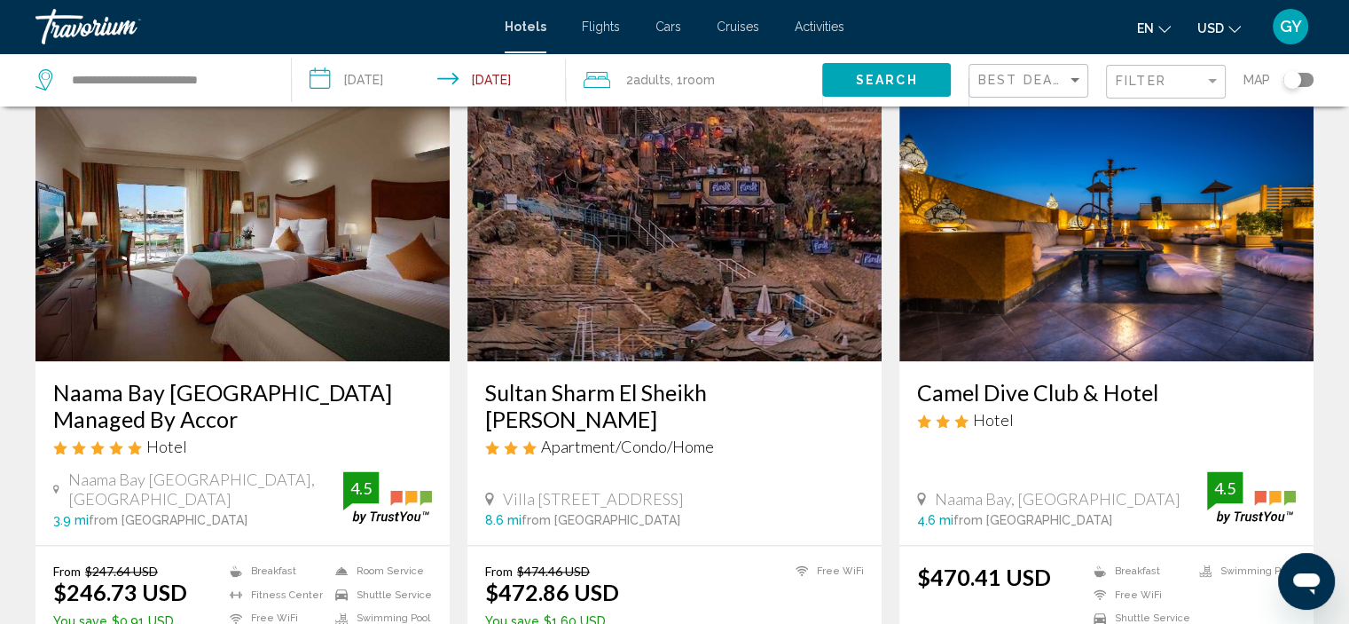
click at [271, 311] on img "Main content" at bounding box center [242, 219] width 414 height 284
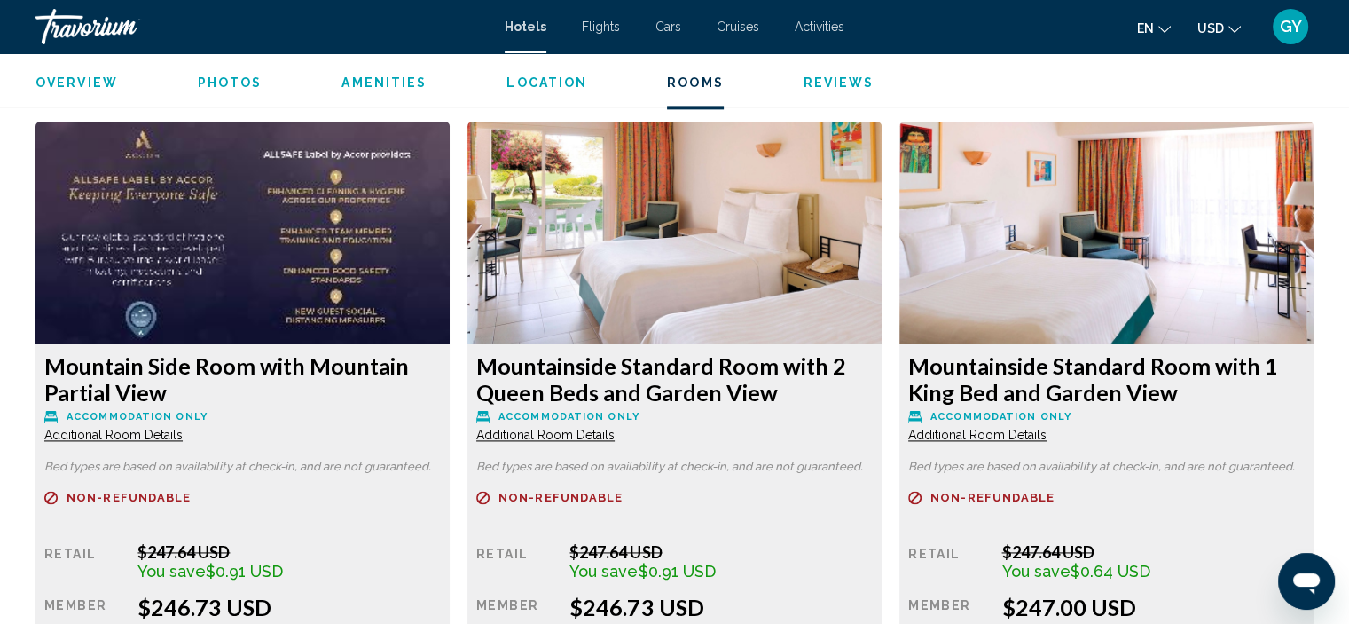
scroll to position [2389, 0]
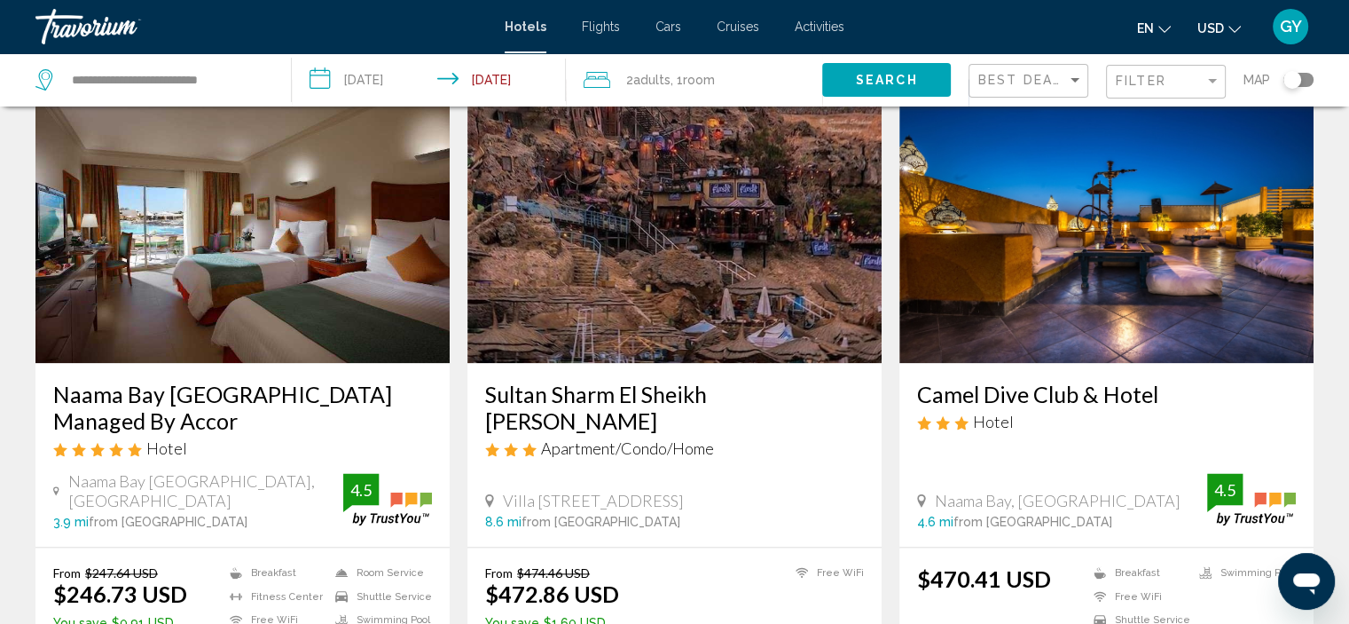
scroll to position [2069, 0]
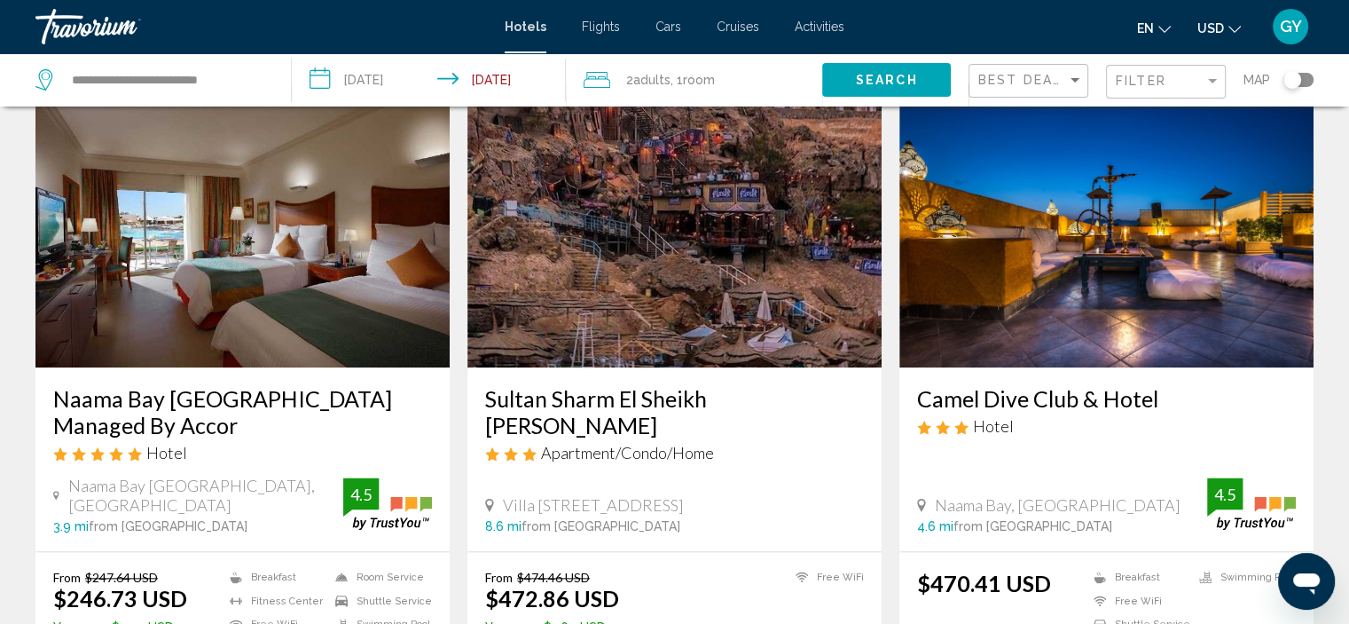
click at [996, 255] on img "Main content" at bounding box center [1107, 225] width 414 height 284
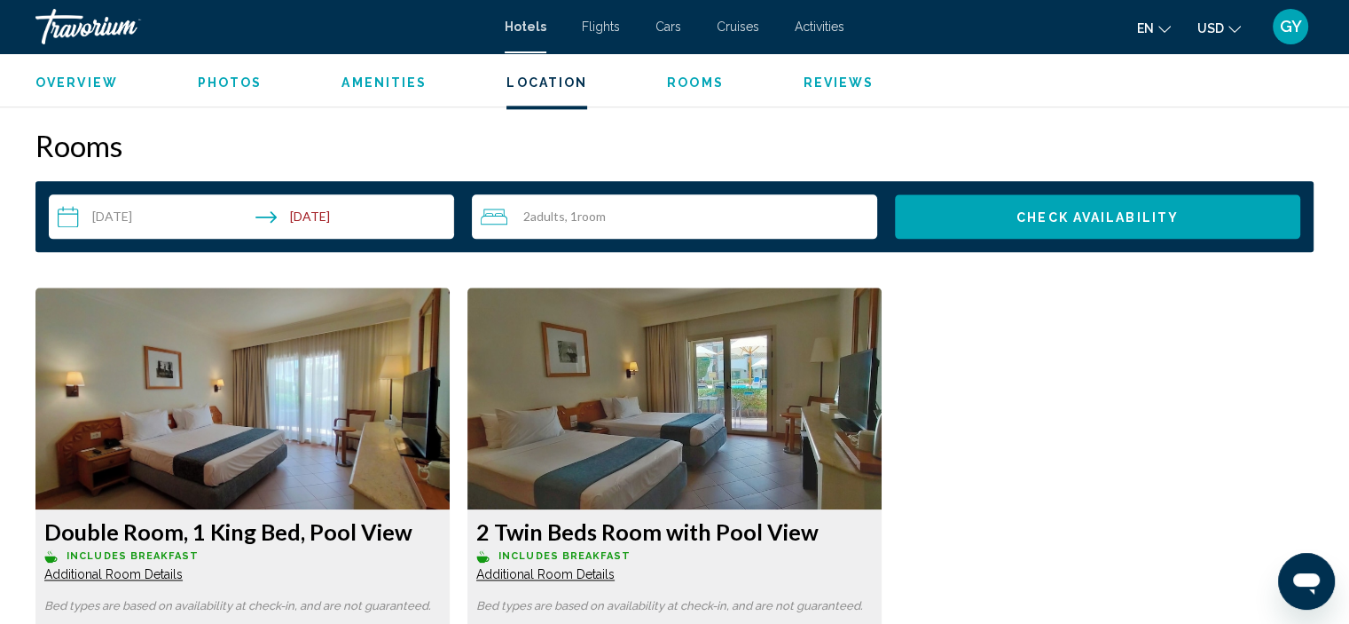
scroll to position [2239, 0]
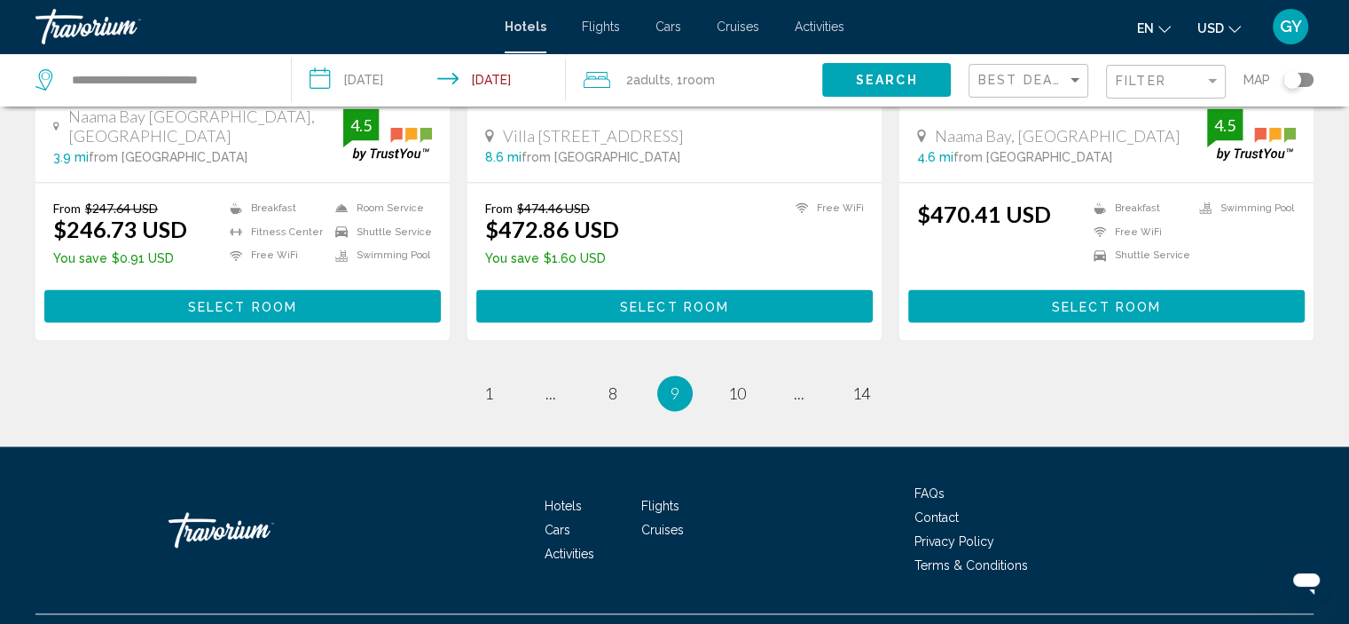
scroll to position [2447, 0]
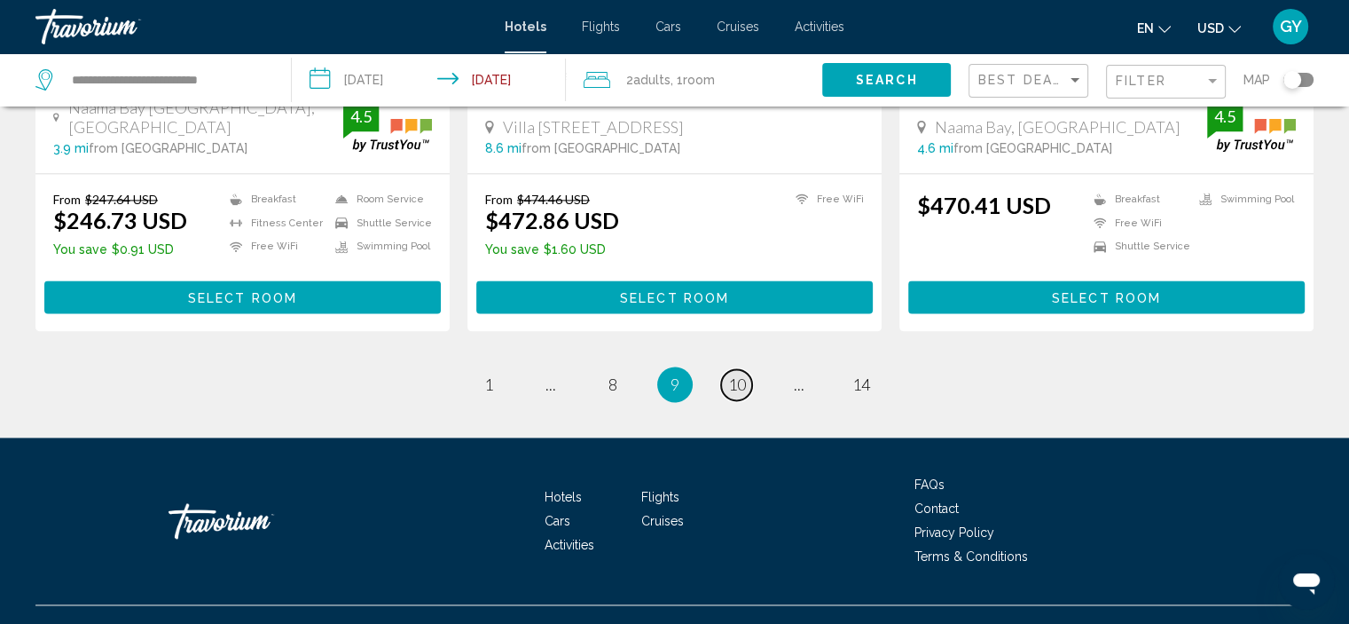
click at [732, 374] on span "10" at bounding box center [737, 384] width 18 height 20
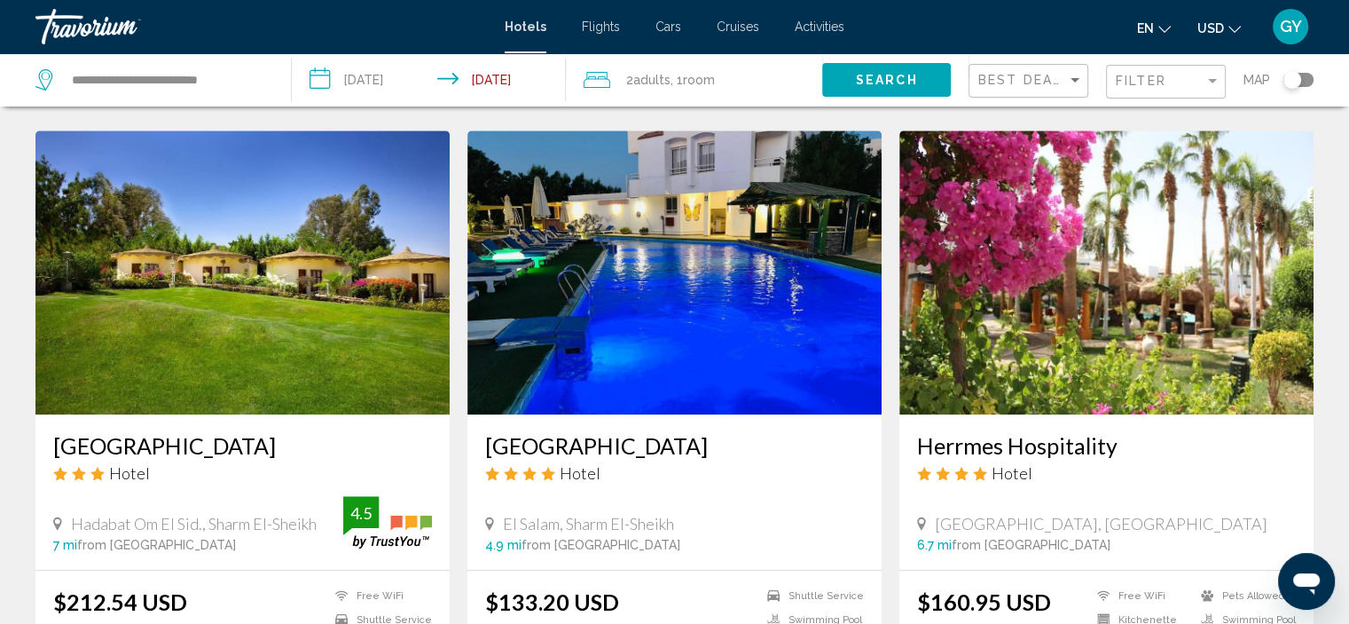
scroll to position [1389, 0]
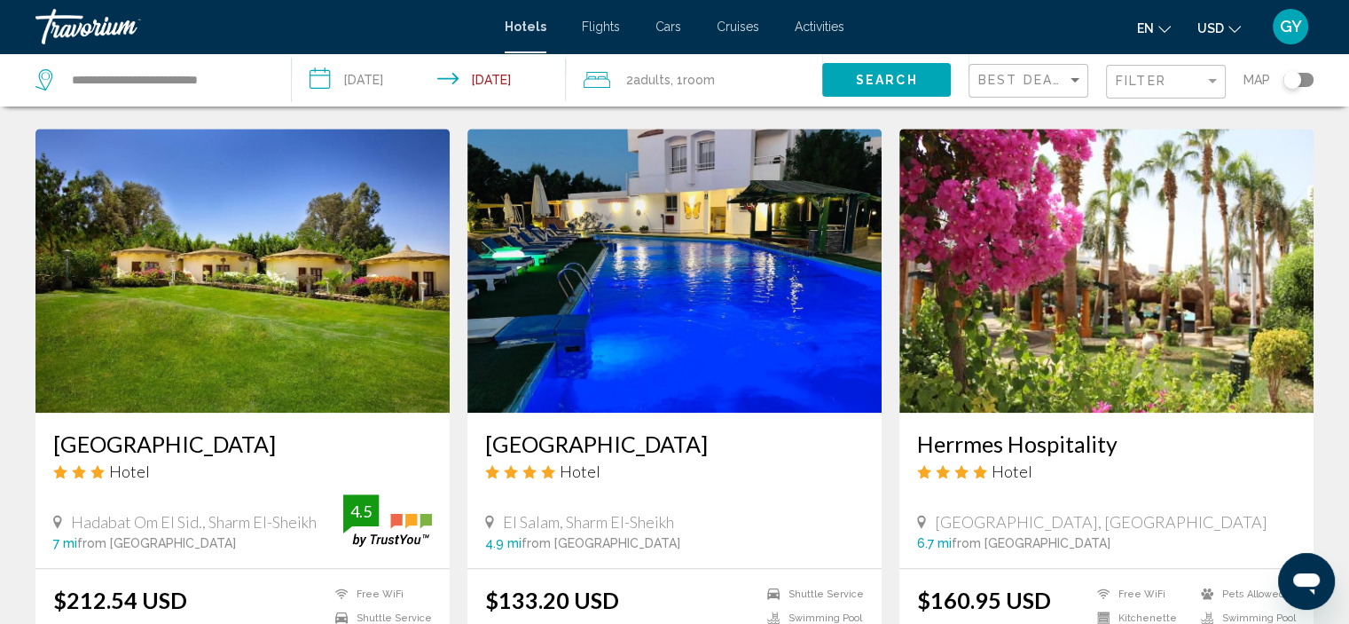
click at [1066, 258] on img "Main content" at bounding box center [1107, 271] width 414 height 284
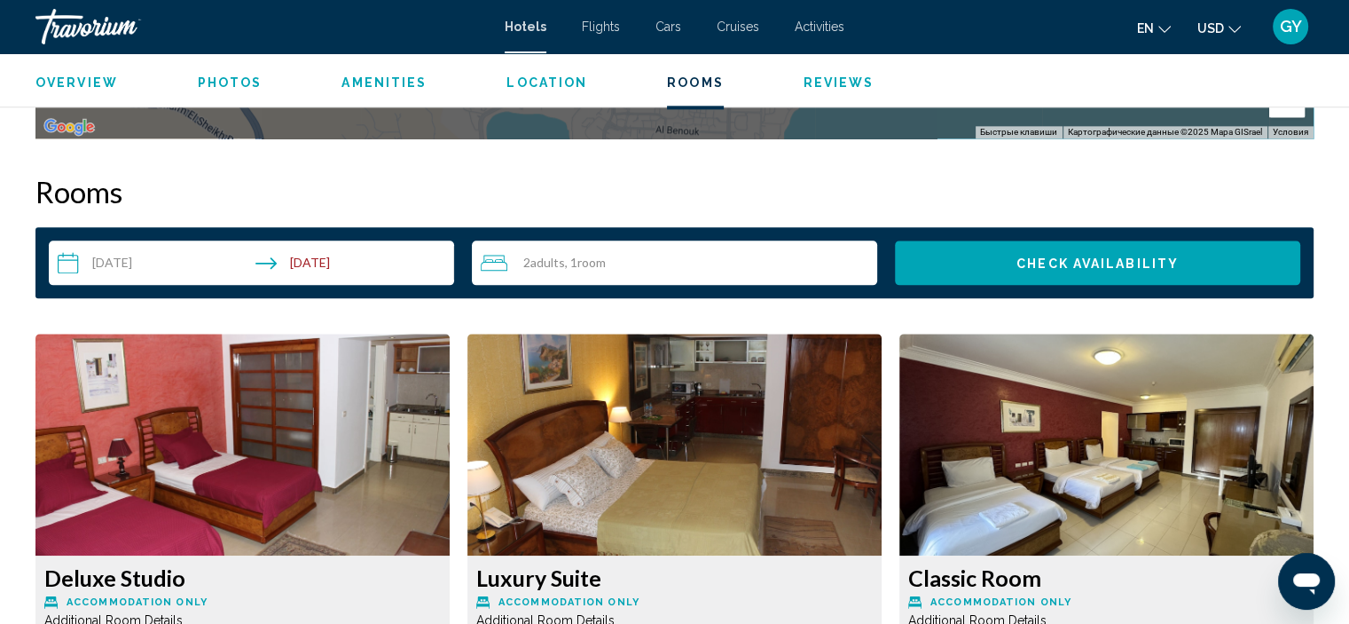
scroll to position [2200, 0]
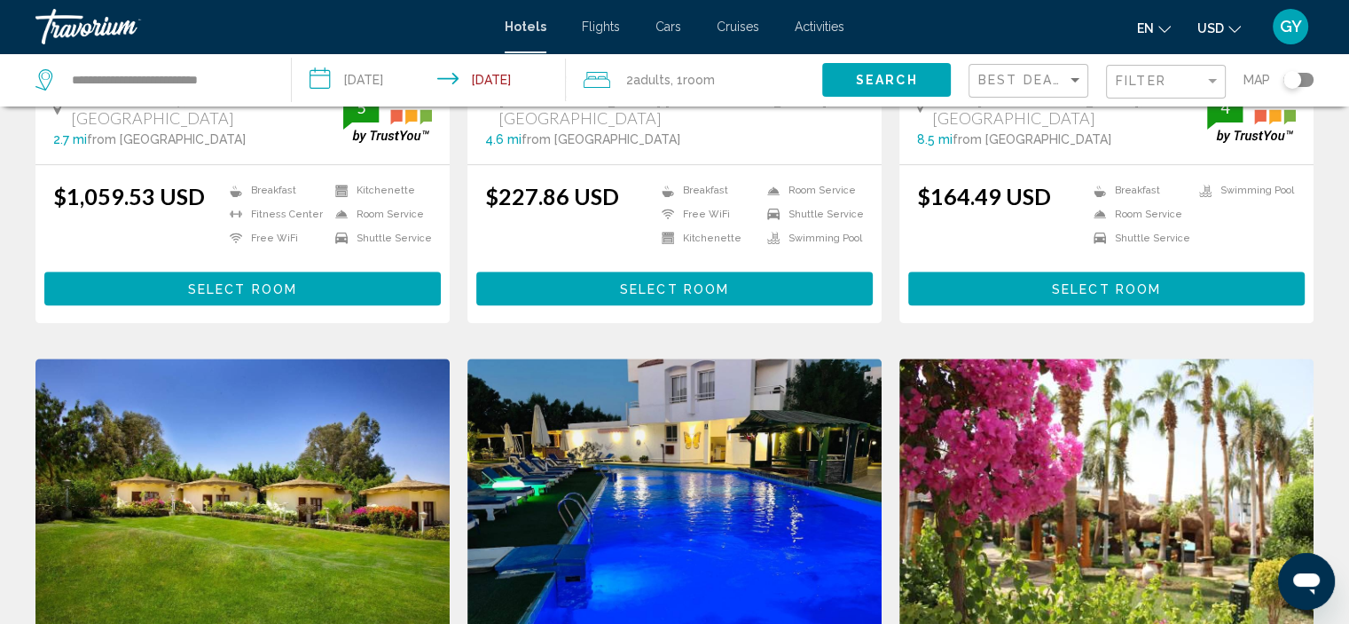
scroll to position [1160, 0]
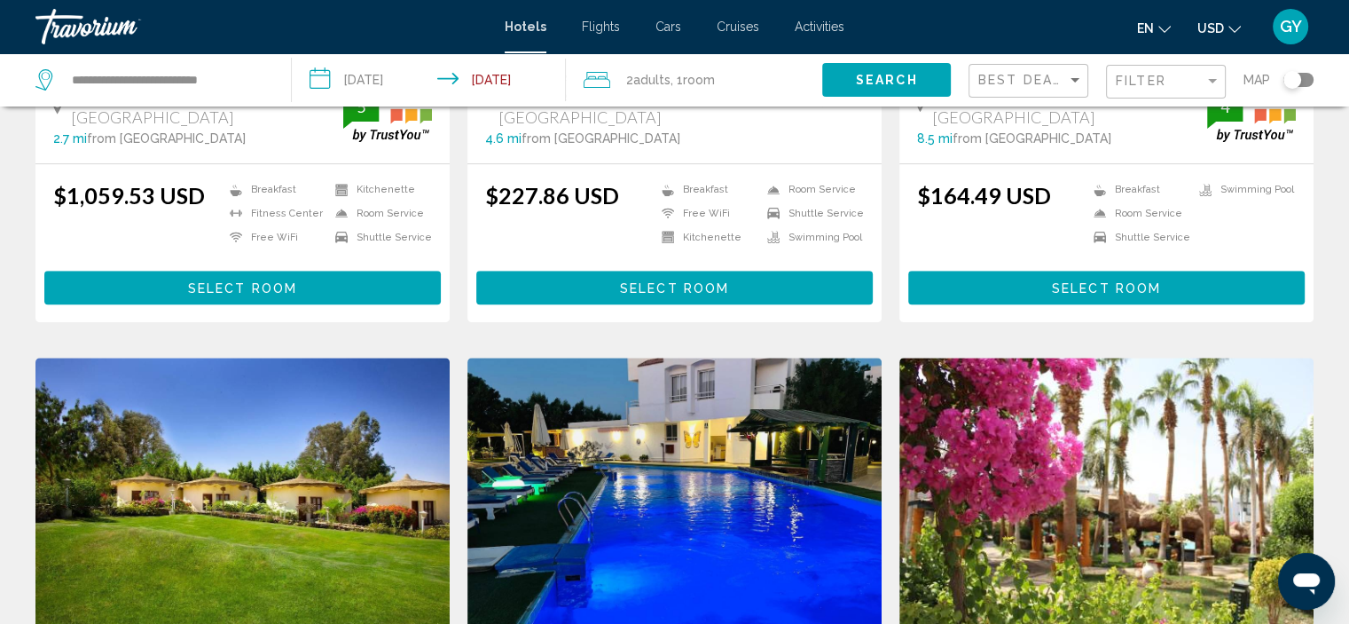
click at [644, 436] on img "Main content" at bounding box center [675, 500] width 414 height 284
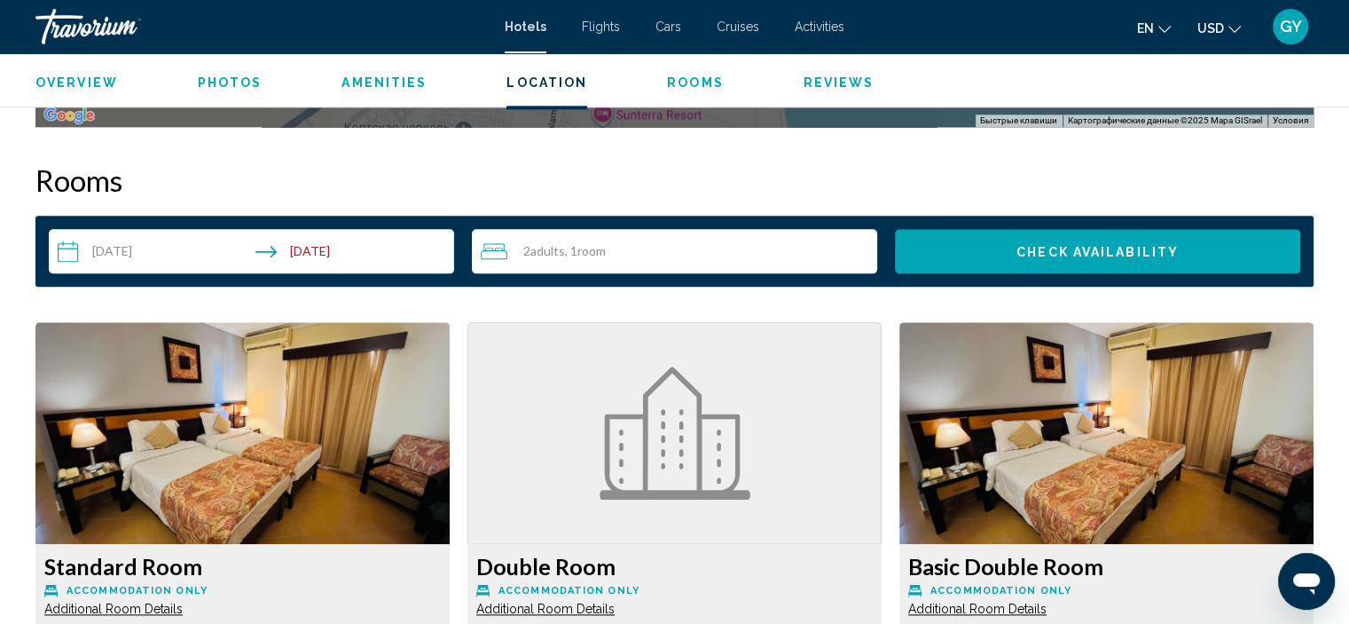
scroll to position [2221, 0]
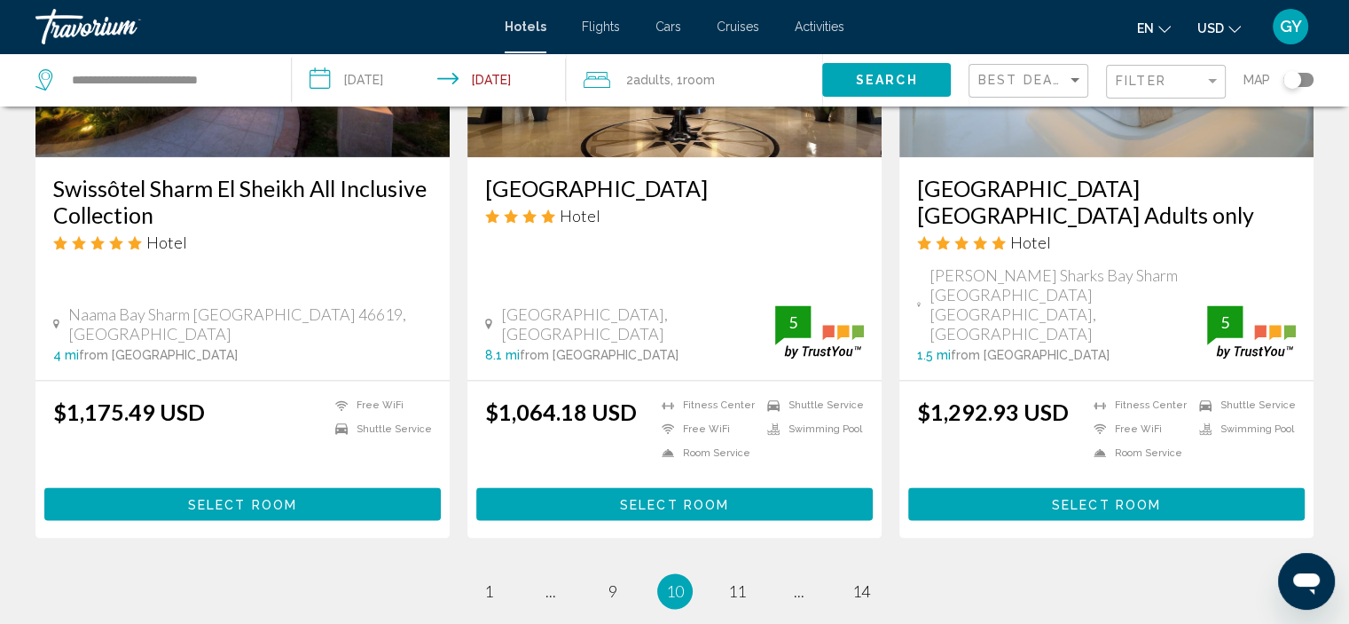
scroll to position [2285, 0]
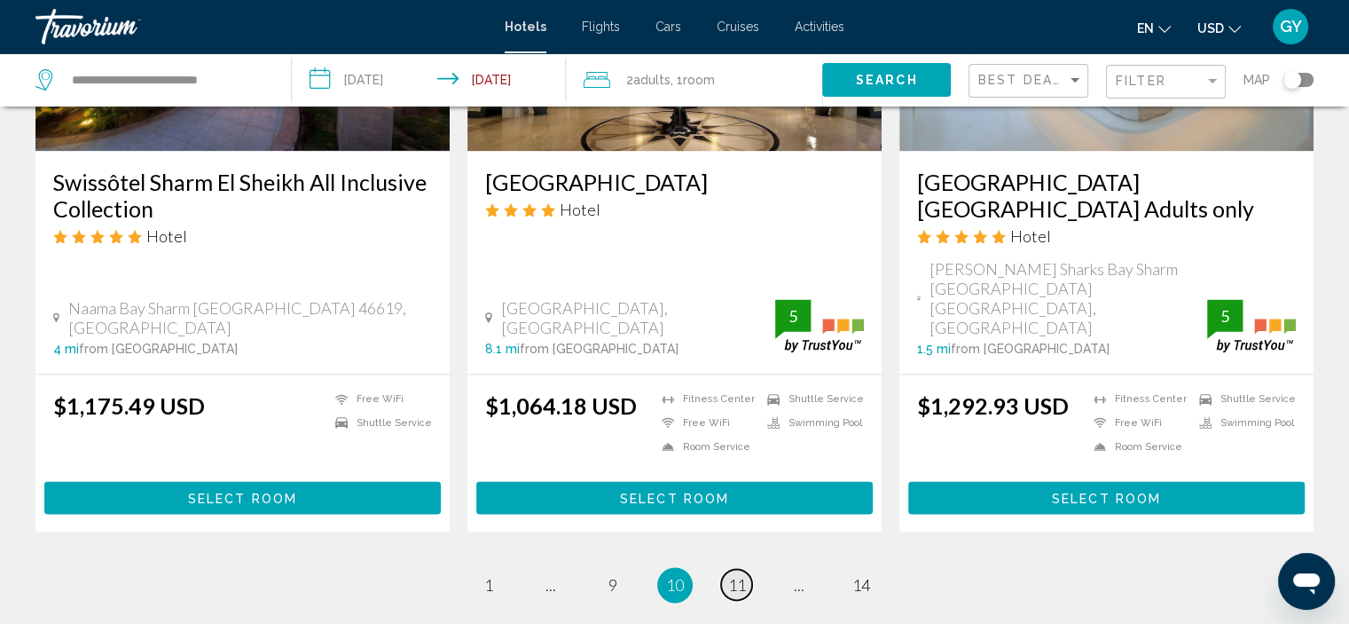
click at [741, 575] on span "11" at bounding box center [737, 585] width 18 height 20
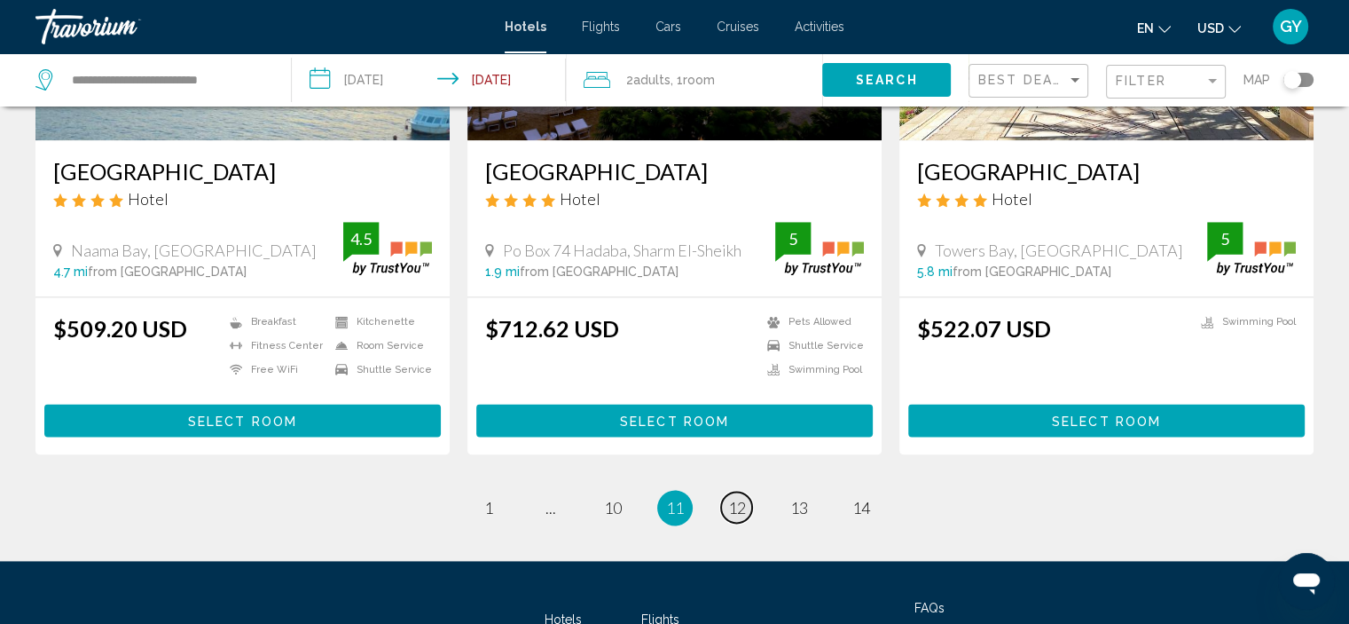
scroll to position [2296, 0]
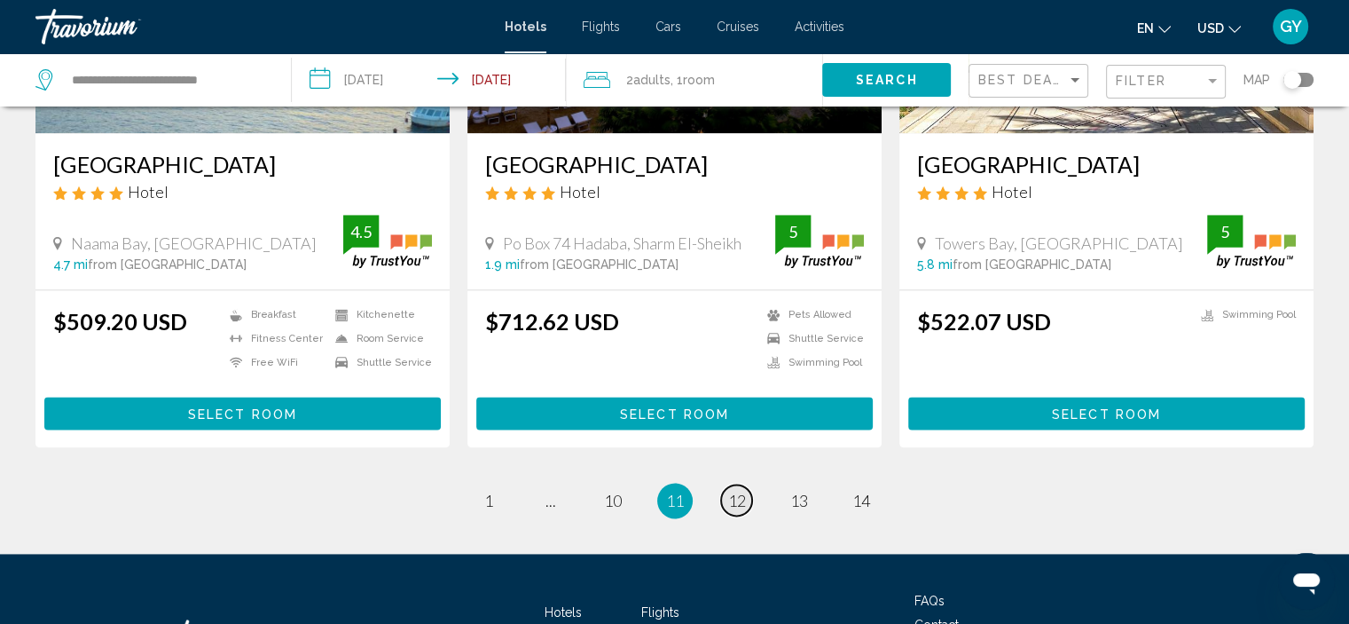
click at [736, 491] on span "12" at bounding box center [737, 501] width 18 height 20
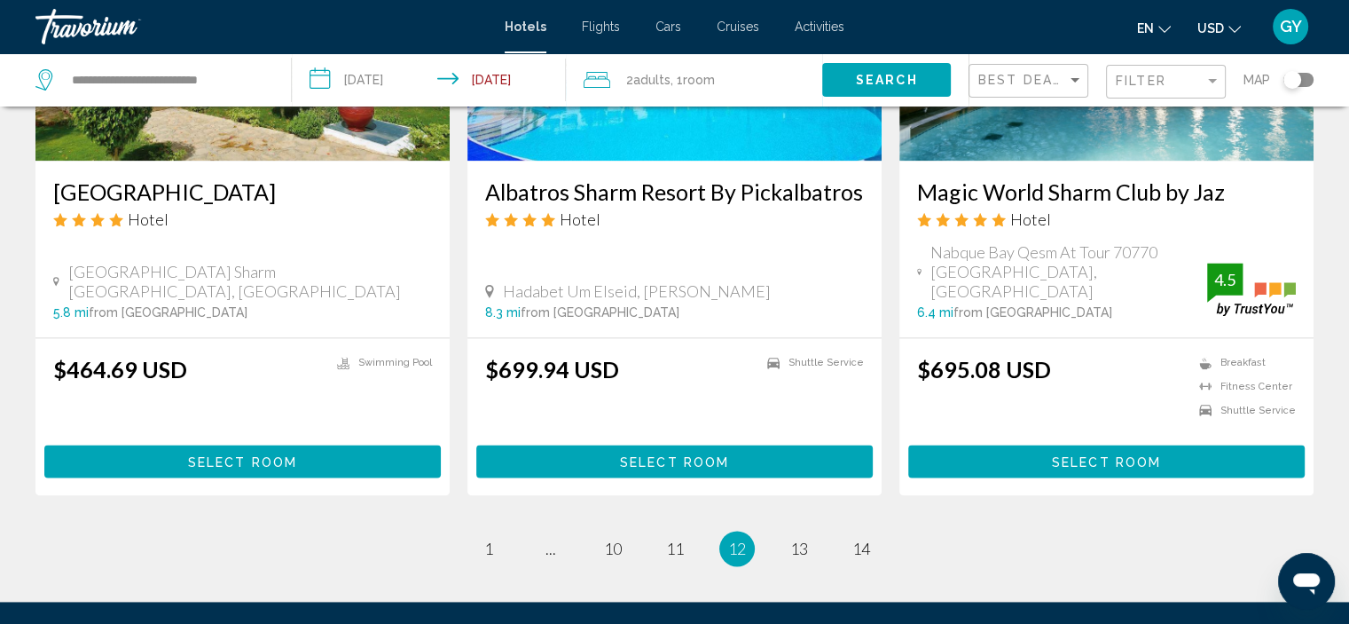
scroll to position [2320, 0]
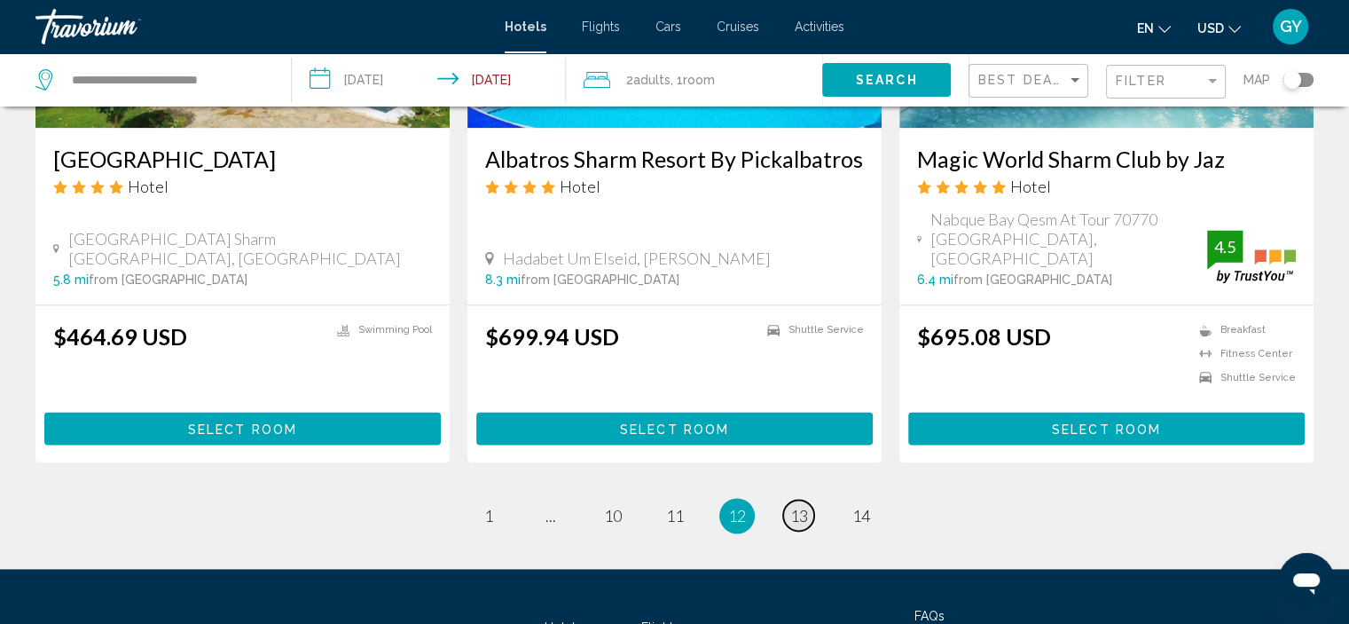
click at [809, 500] on link "page 13" at bounding box center [798, 515] width 31 height 31
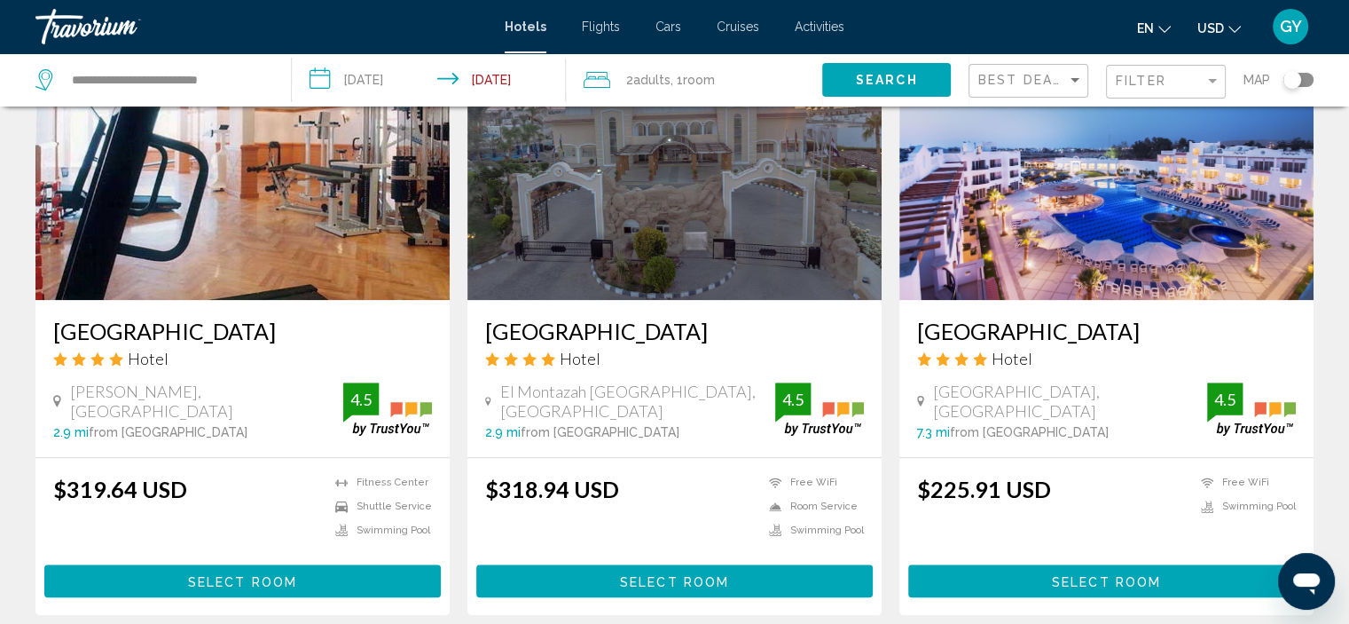
scroll to position [1450, 0]
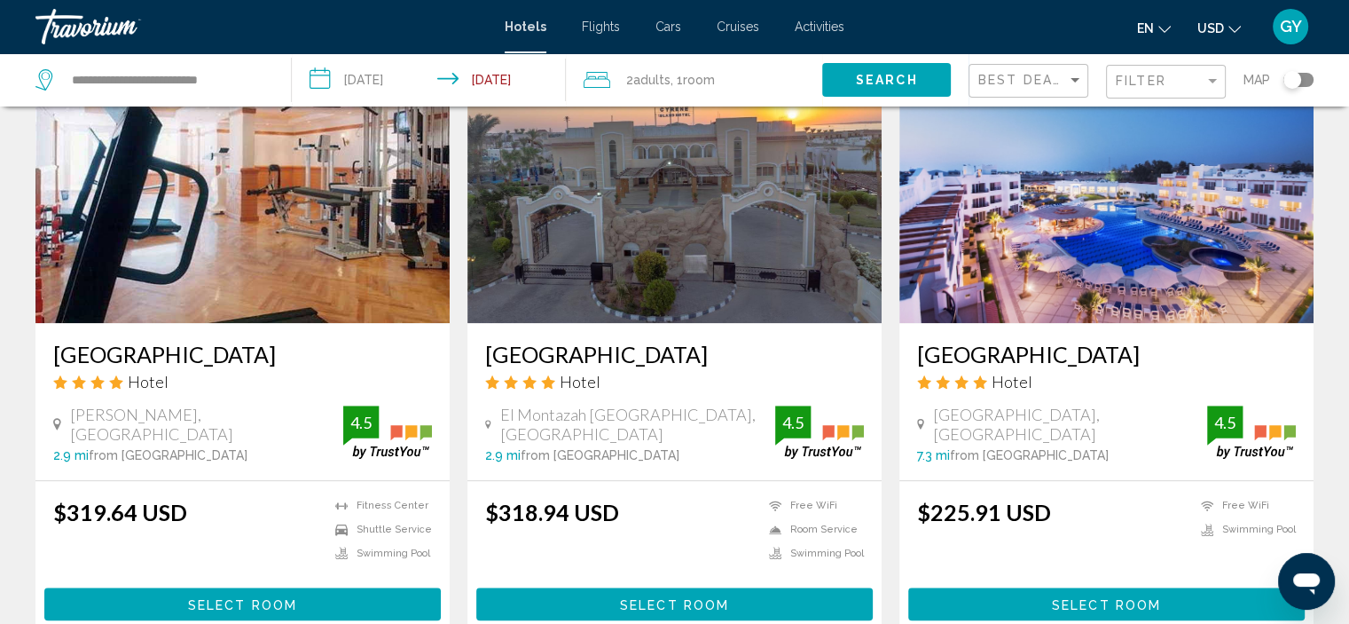
click at [1038, 287] on img "Main content" at bounding box center [1107, 181] width 414 height 284
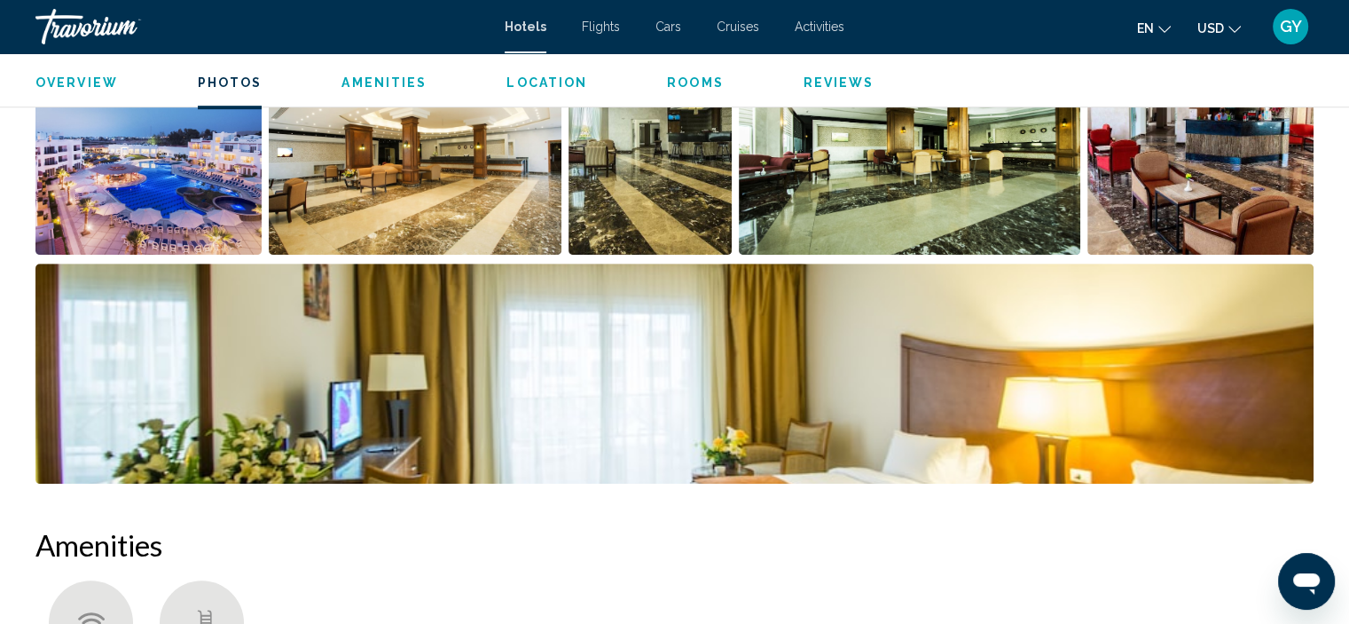
scroll to position [823, 0]
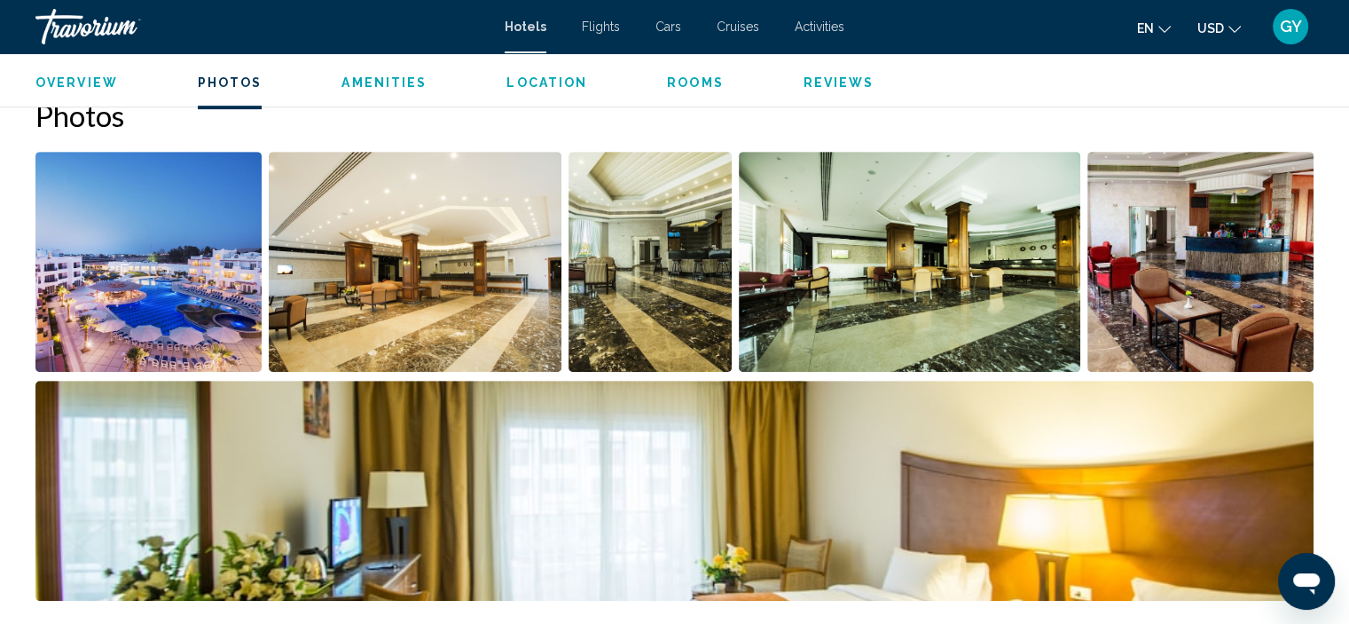
click at [195, 309] on img "Open full-screen image slider" at bounding box center [148, 262] width 226 height 220
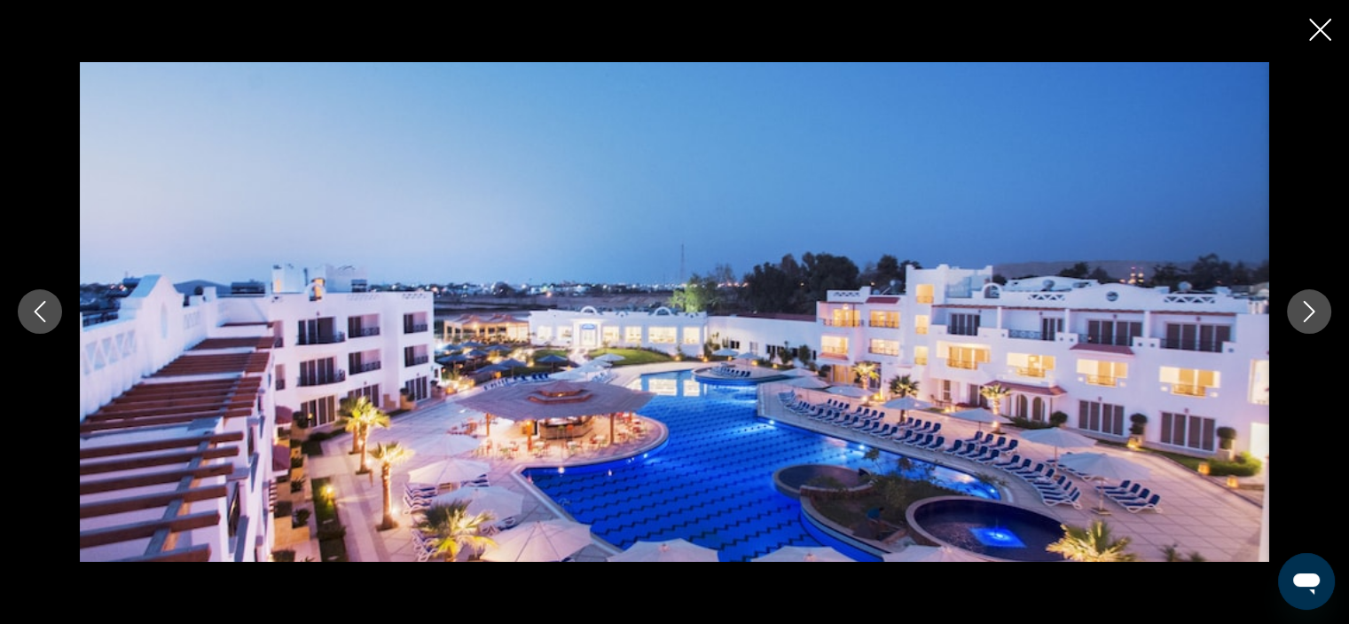
scroll to position [827, 0]
click at [1317, 312] on icon "Next image" at bounding box center [1309, 311] width 21 height 21
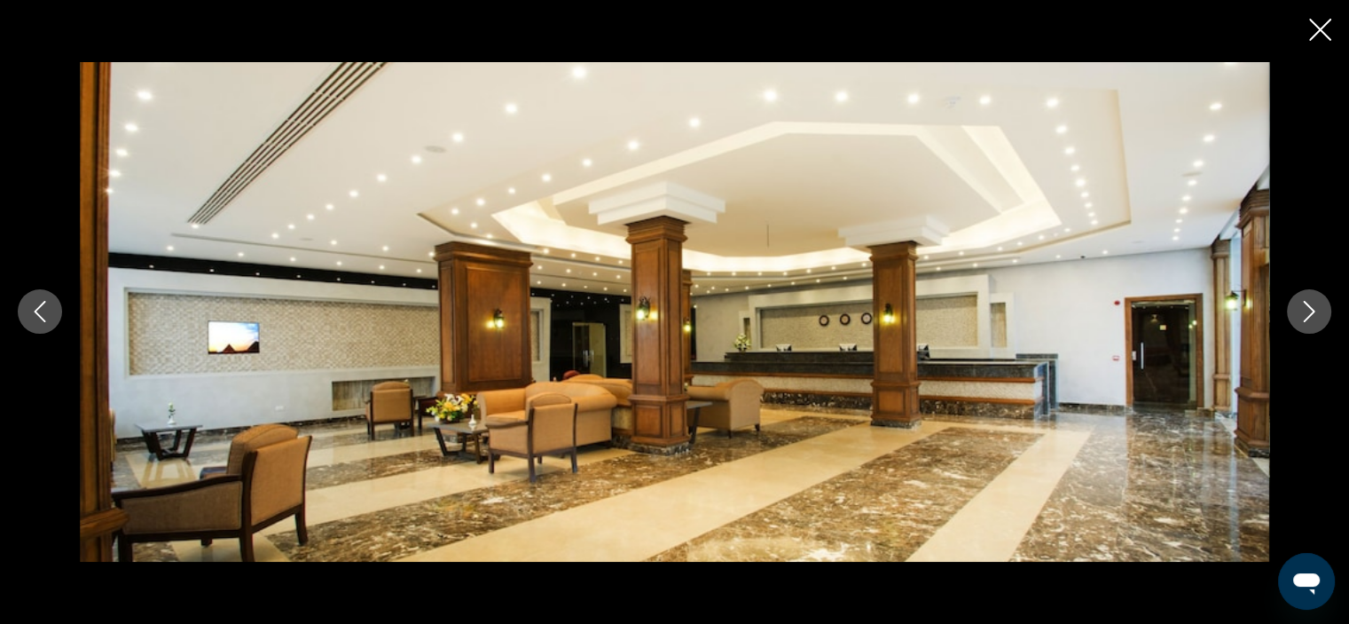
click at [1317, 312] on icon "Next image" at bounding box center [1309, 311] width 21 height 21
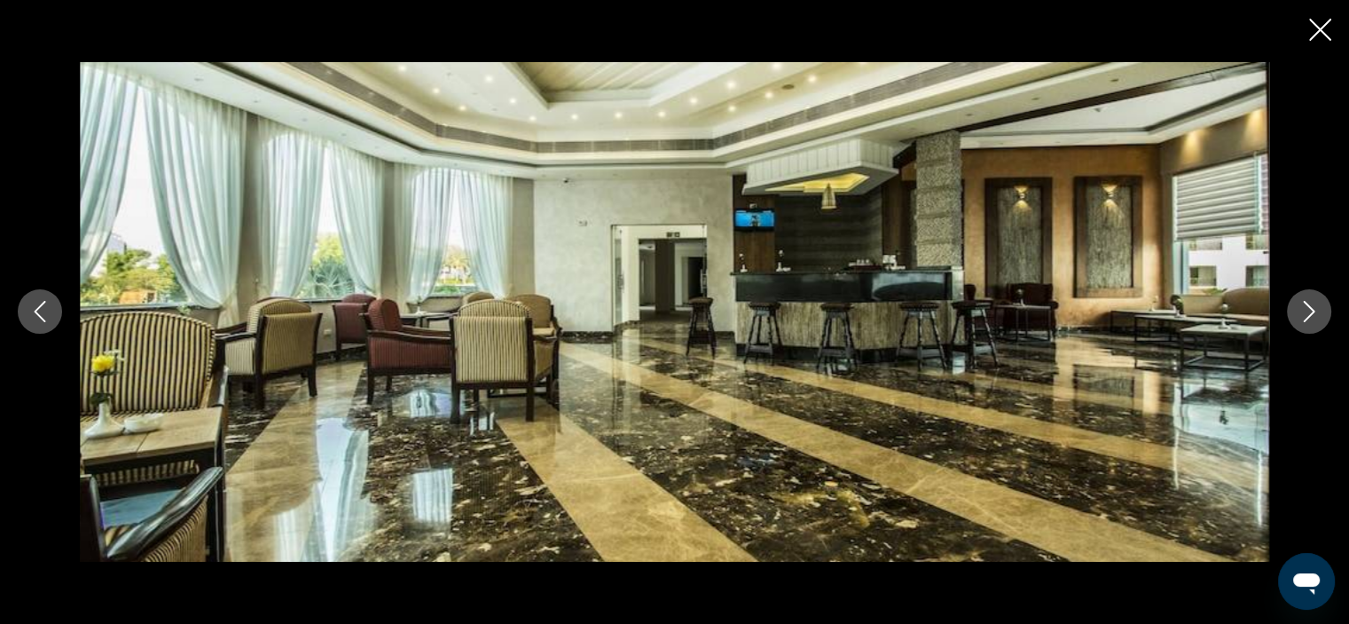
click at [1317, 312] on icon "Next image" at bounding box center [1309, 311] width 21 height 21
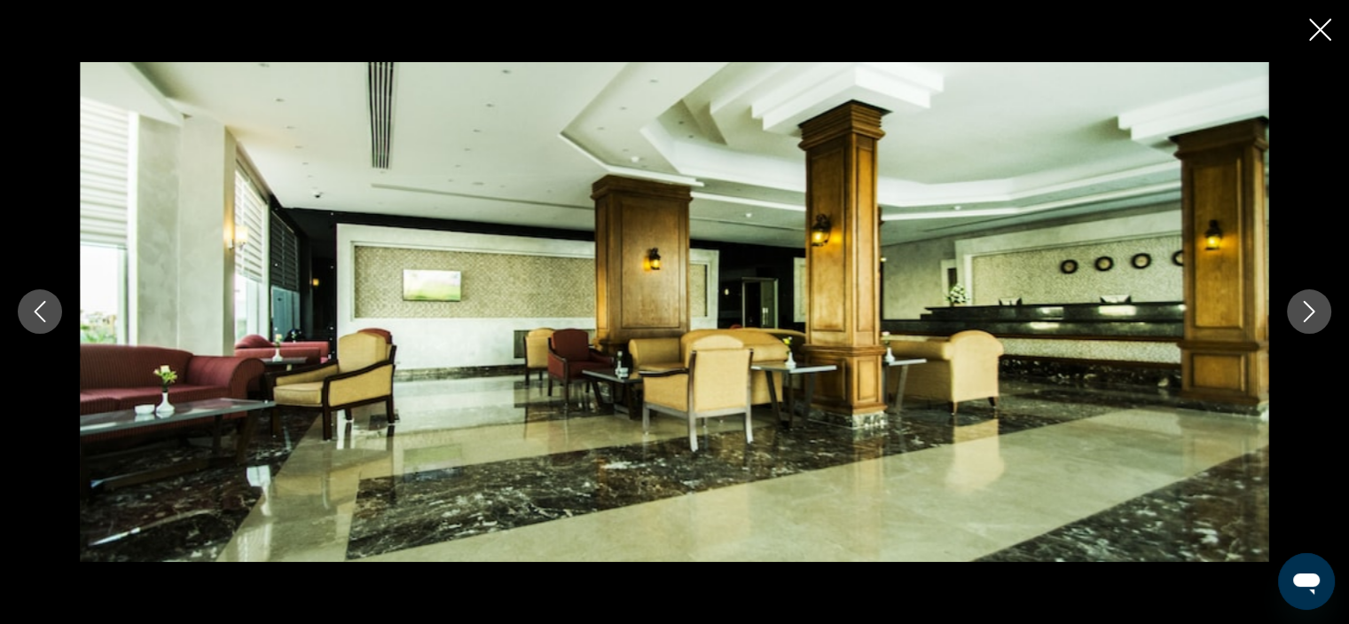
click at [1317, 312] on icon "Next image" at bounding box center [1309, 311] width 21 height 21
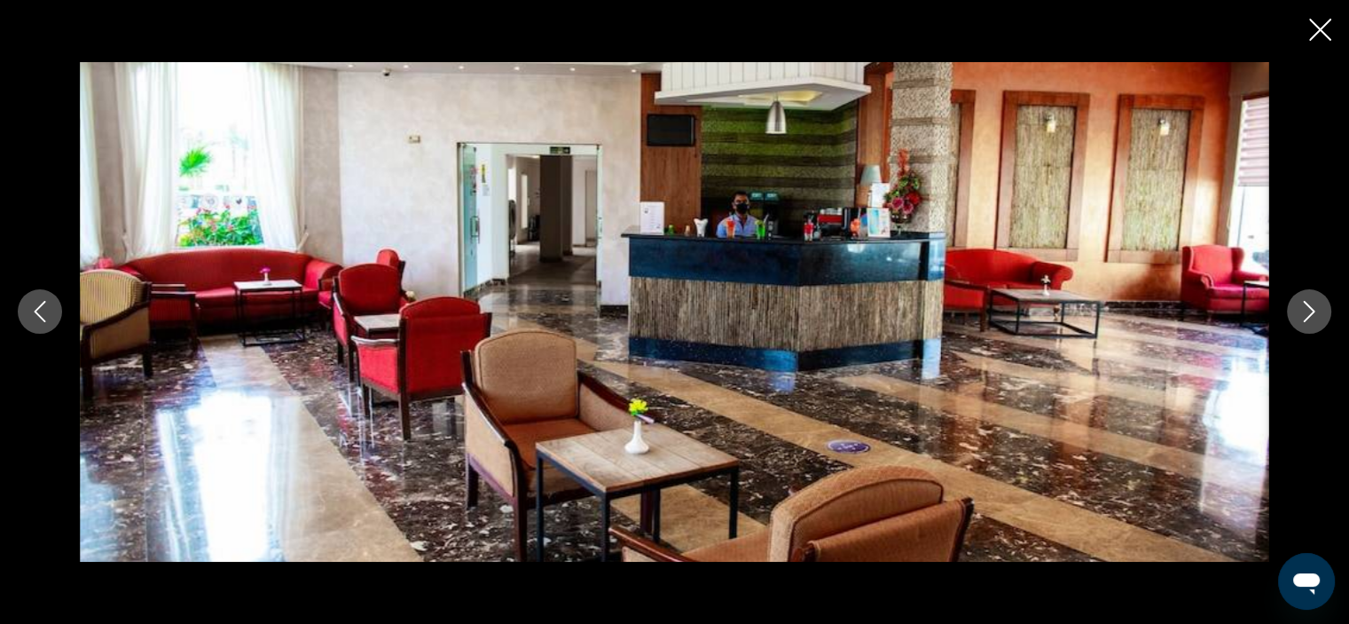
click at [1317, 312] on icon "Next image" at bounding box center [1309, 311] width 21 height 21
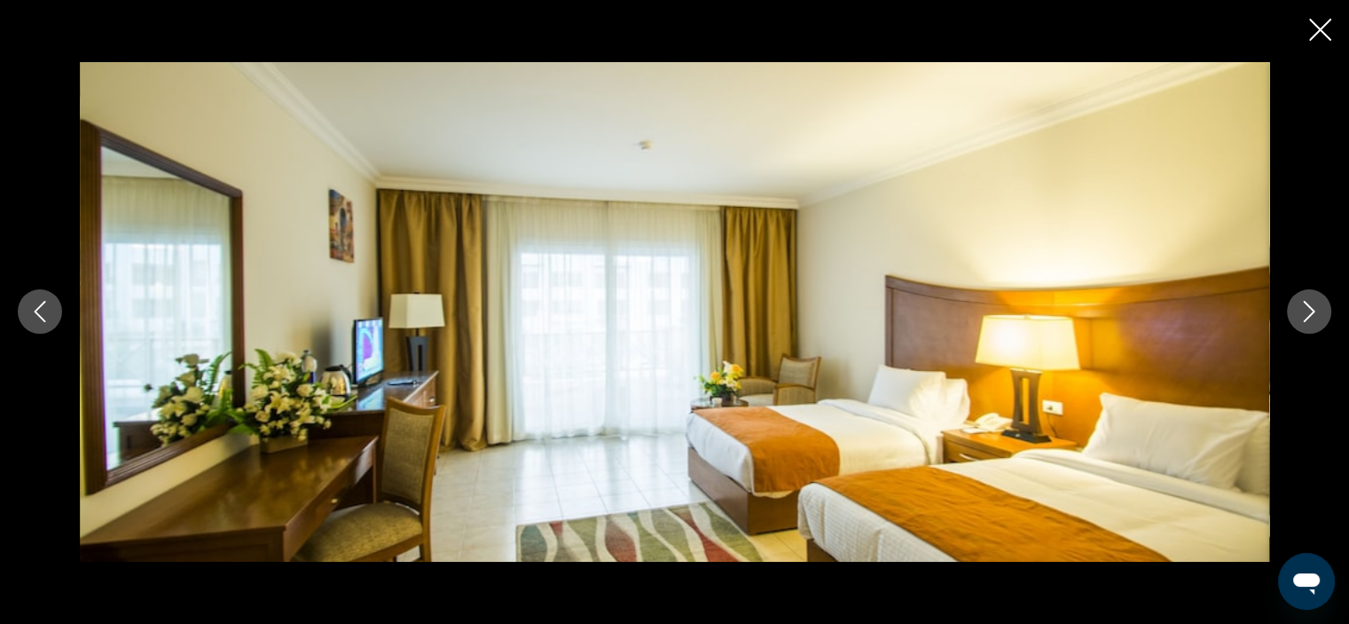
click at [1317, 312] on icon "Next image" at bounding box center [1309, 311] width 21 height 21
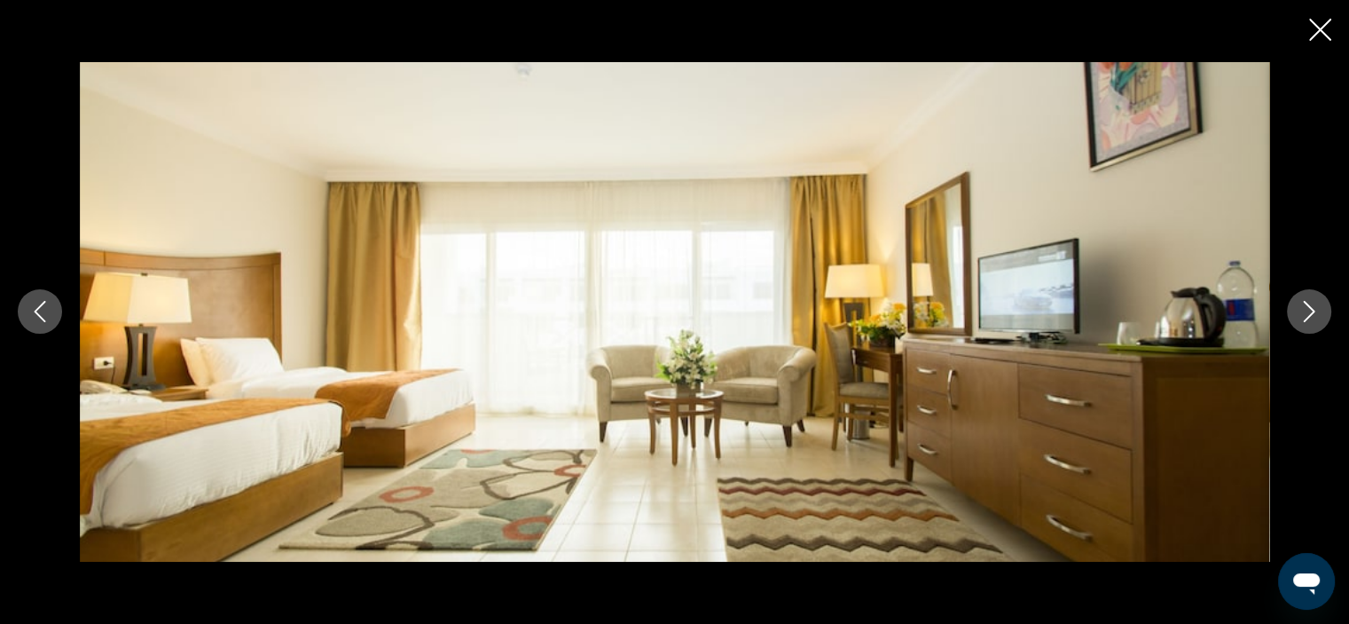
click at [1317, 312] on icon "Next image" at bounding box center [1309, 311] width 21 height 21
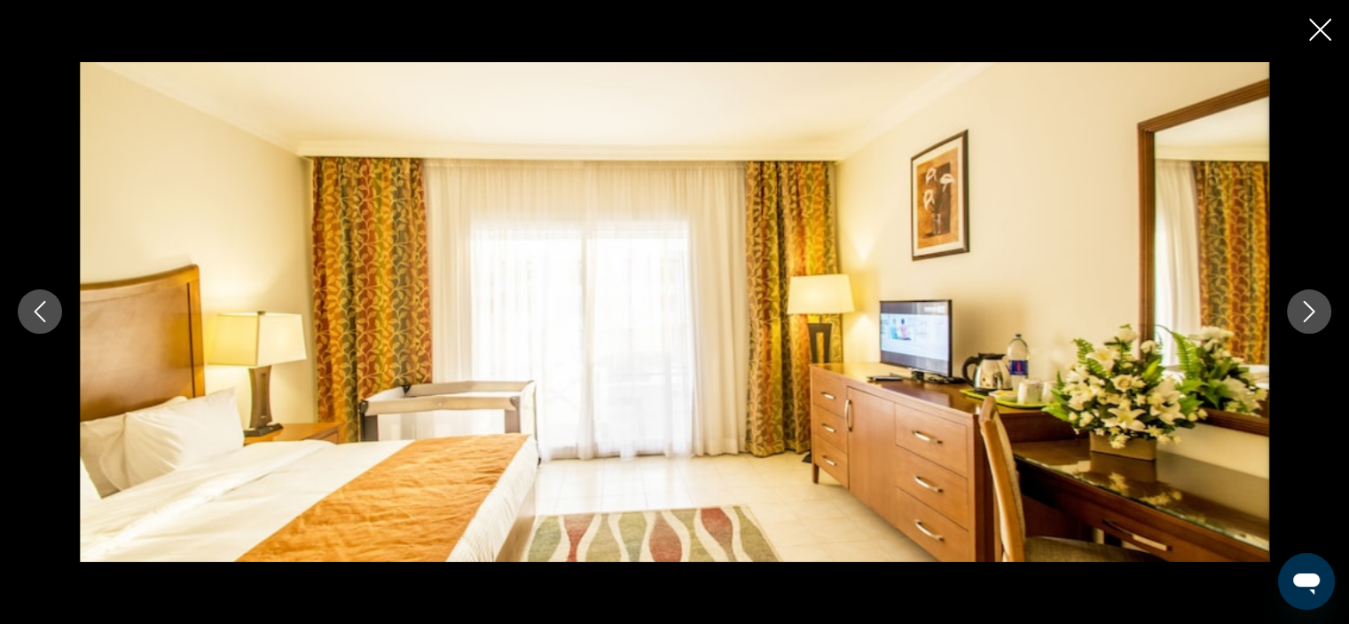
click at [1317, 312] on icon "Next image" at bounding box center [1309, 311] width 21 height 21
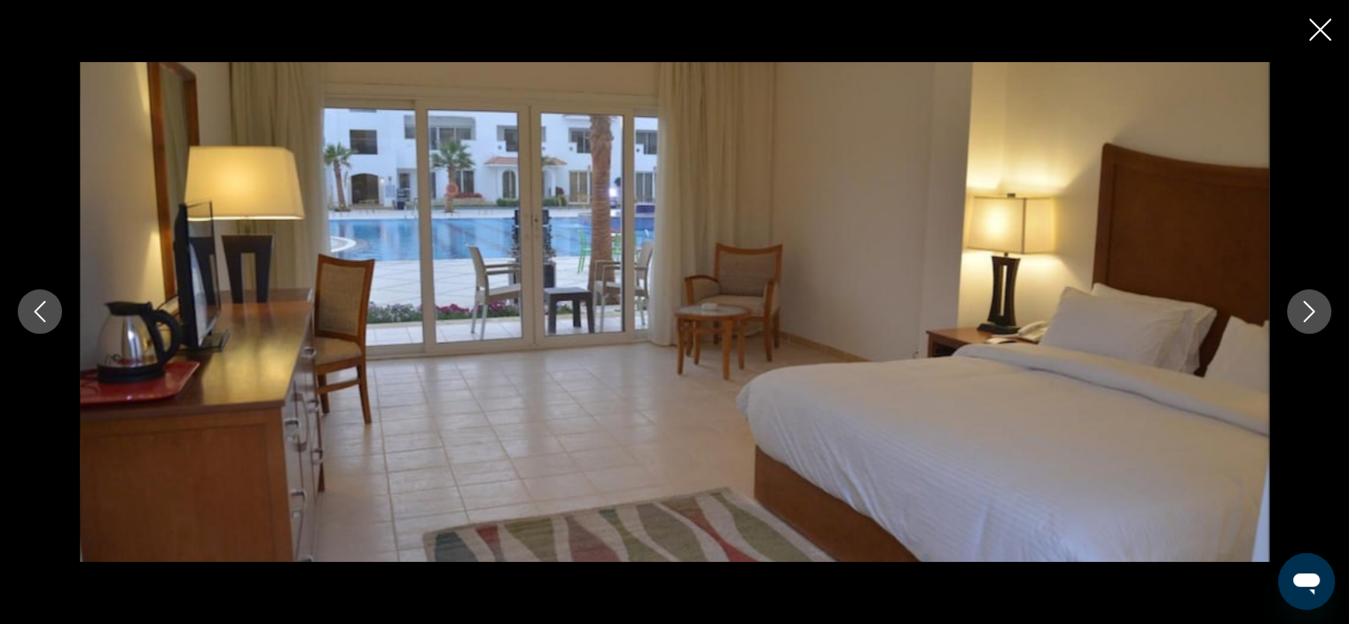
click at [1317, 312] on icon "Next image" at bounding box center [1309, 311] width 21 height 21
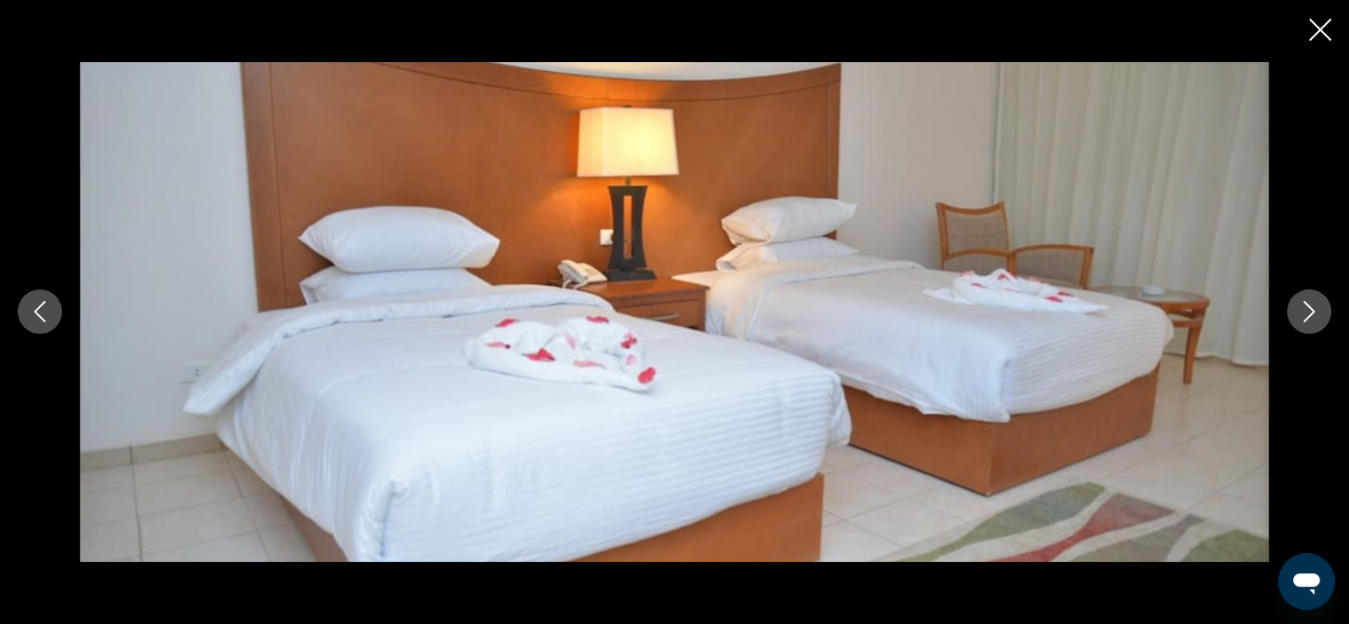
click at [1317, 312] on icon "Next image" at bounding box center [1309, 311] width 21 height 21
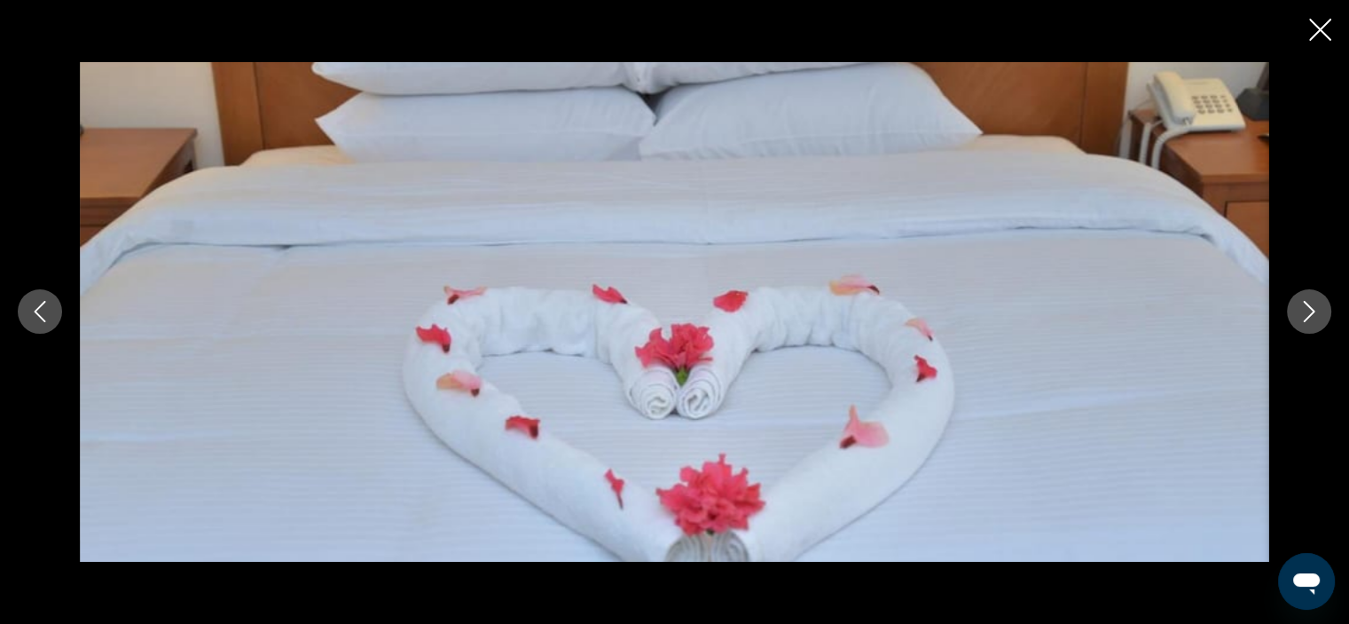
click at [1317, 312] on icon "Next image" at bounding box center [1309, 311] width 21 height 21
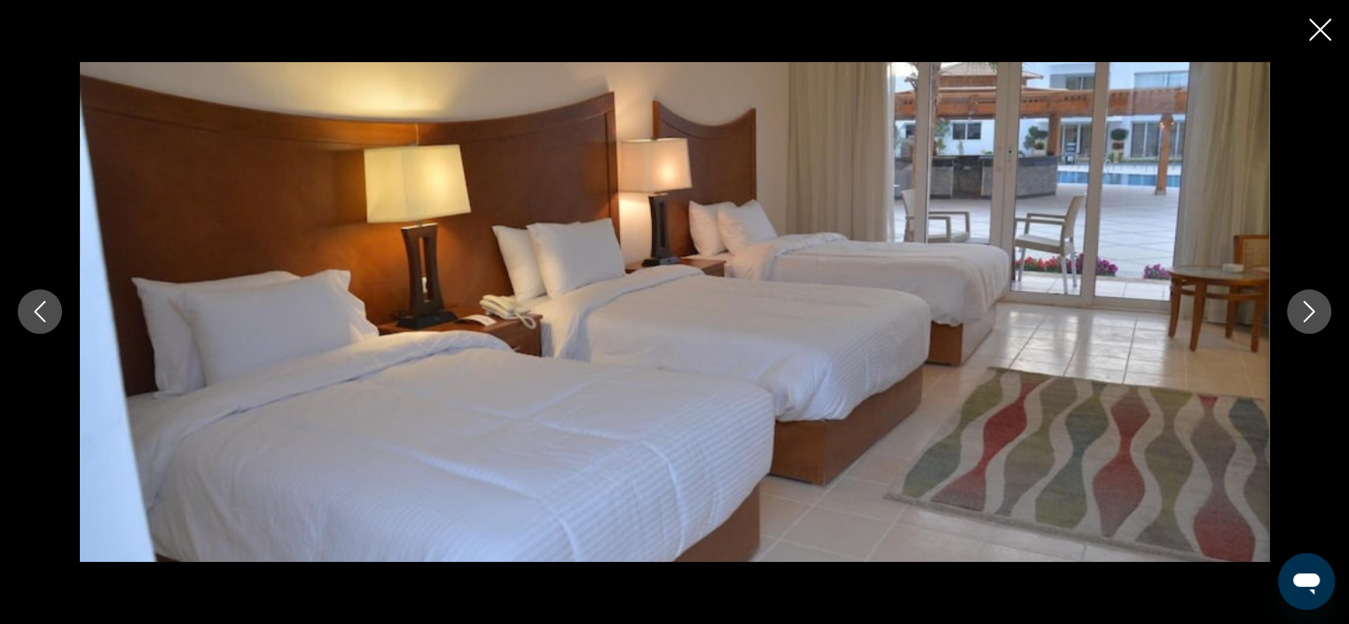
click at [1317, 312] on icon "Next image" at bounding box center [1309, 311] width 21 height 21
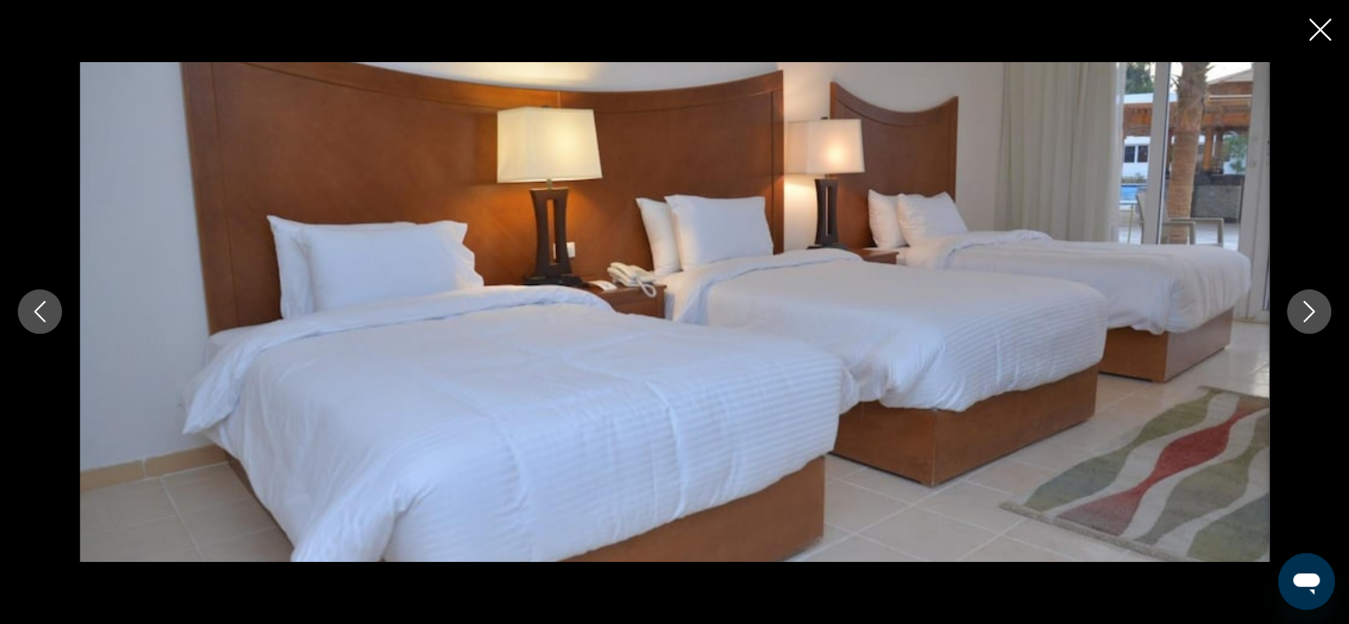
click at [1317, 312] on icon "Next image" at bounding box center [1309, 311] width 21 height 21
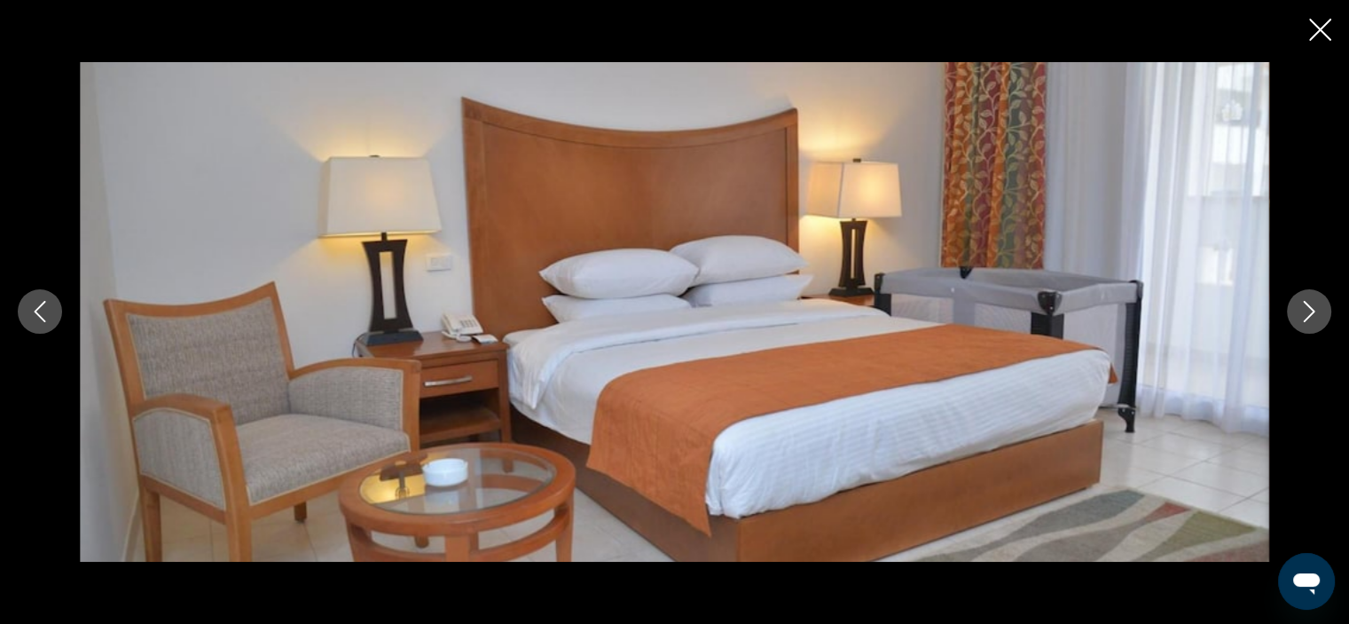
click at [1317, 312] on icon "Next image" at bounding box center [1309, 311] width 21 height 21
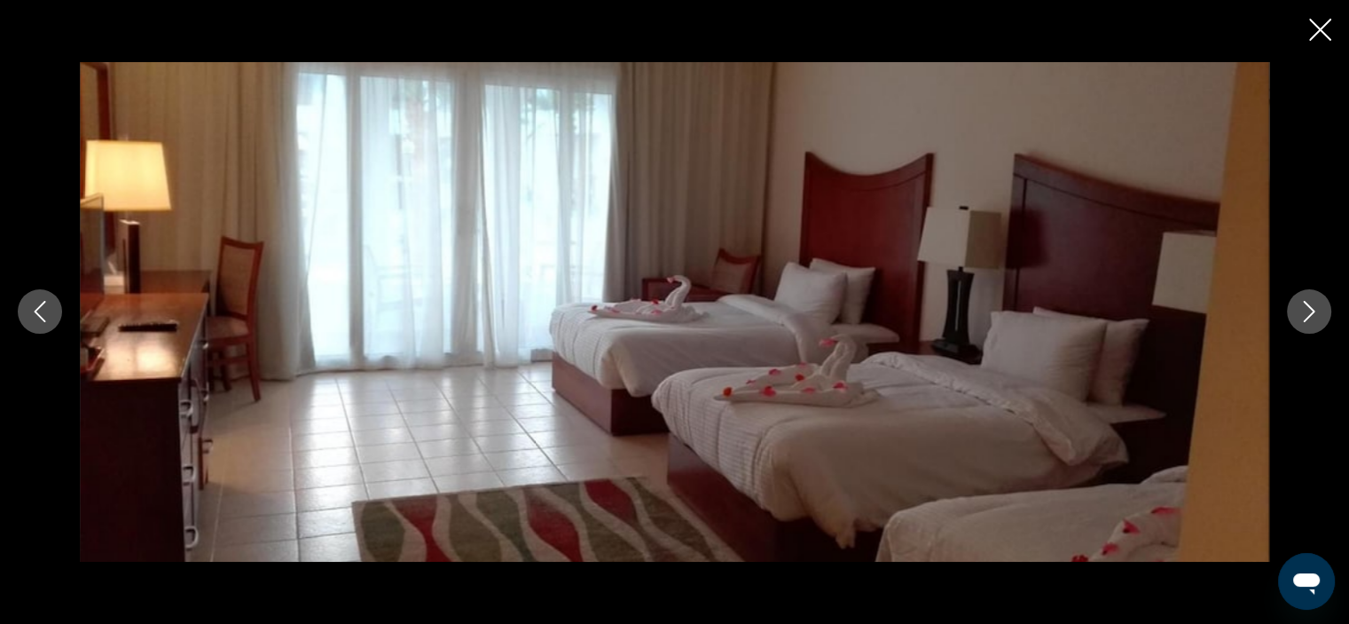
click at [1317, 312] on icon "Next image" at bounding box center [1309, 311] width 21 height 21
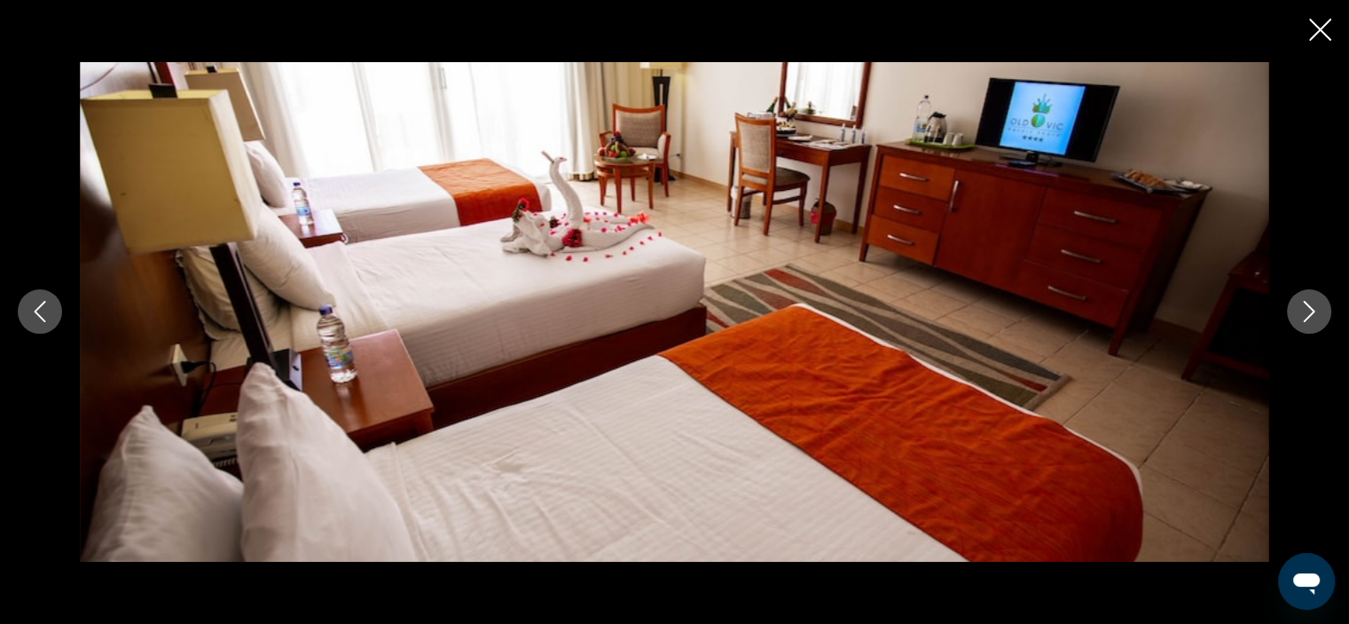
click at [1317, 312] on icon "Next image" at bounding box center [1309, 311] width 21 height 21
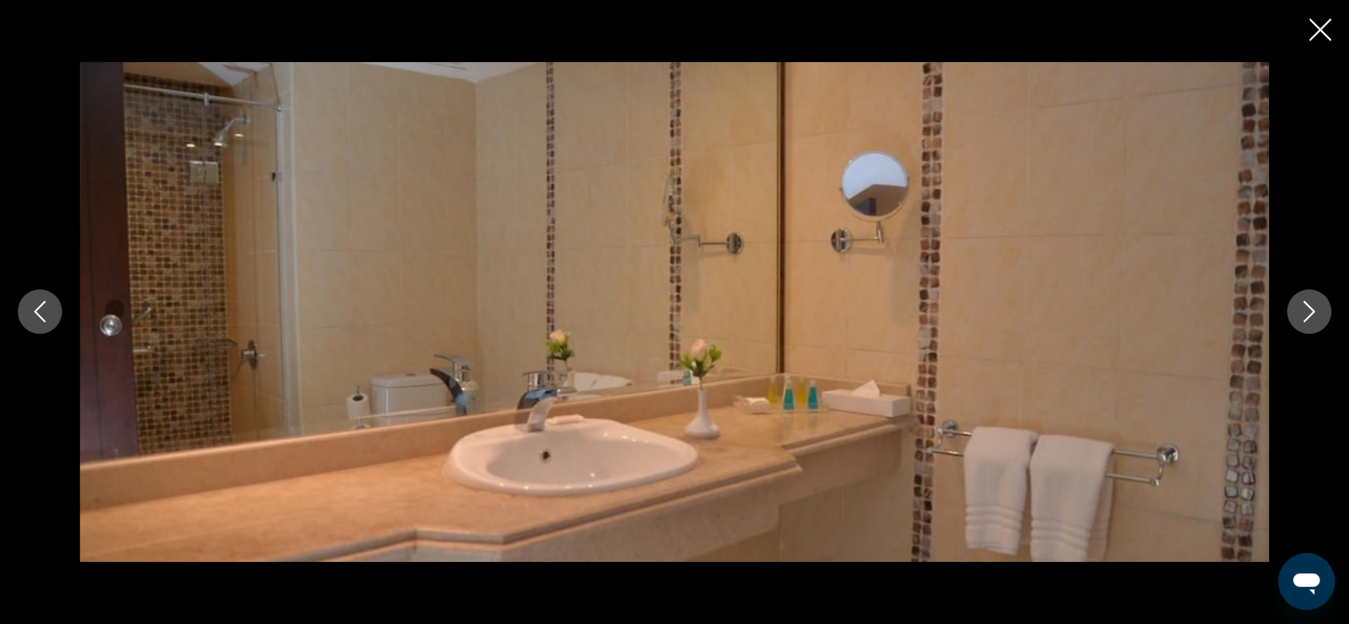
click at [1317, 312] on icon "Next image" at bounding box center [1309, 311] width 21 height 21
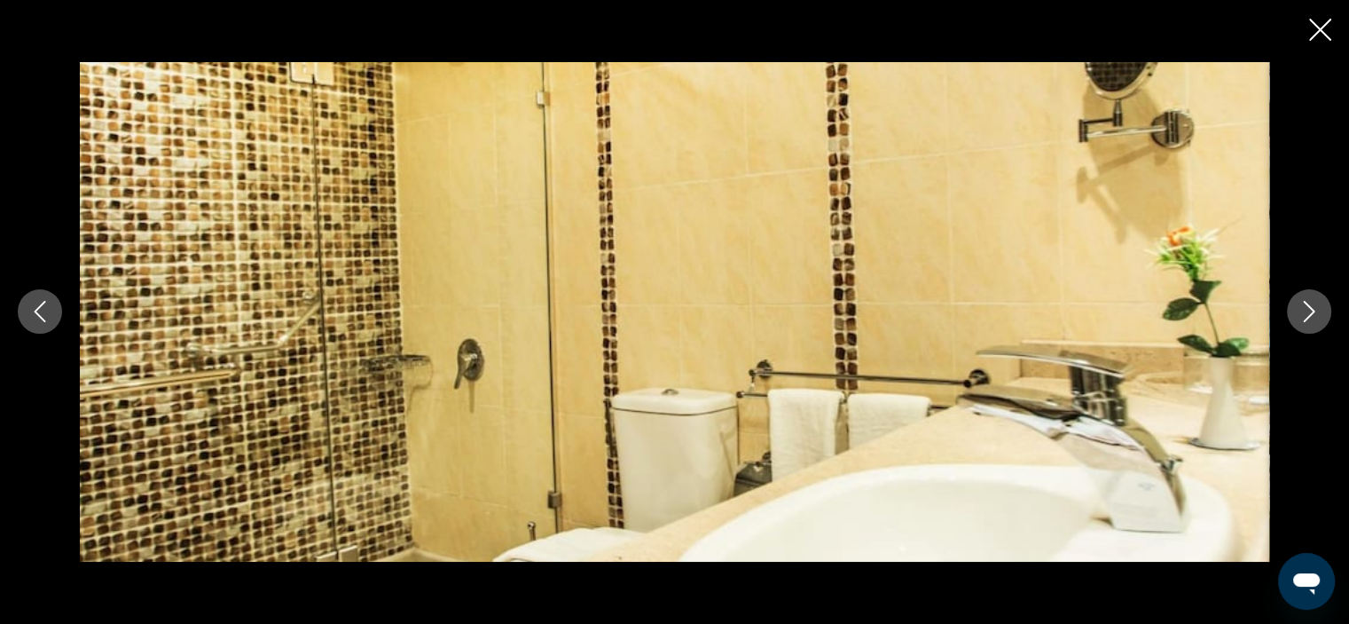
click at [1317, 312] on icon "Next image" at bounding box center [1309, 311] width 21 height 21
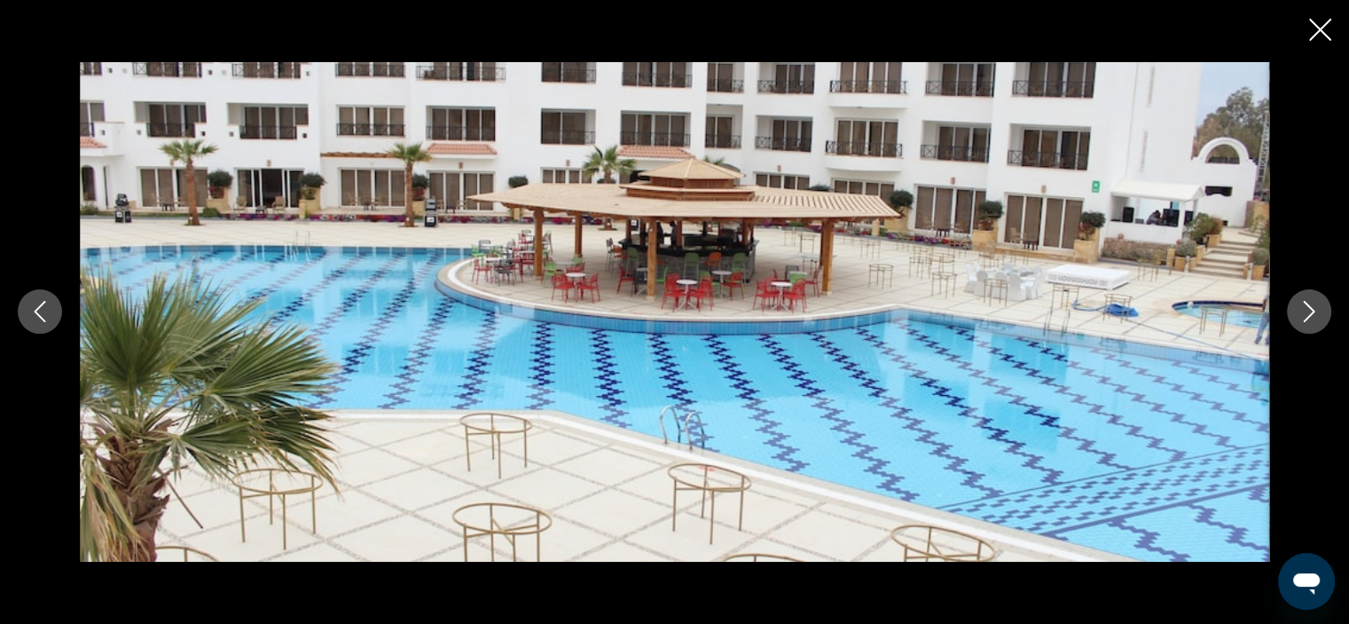
click at [1317, 312] on icon "Next image" at bounding box center [1309, 311] width 21 height 21
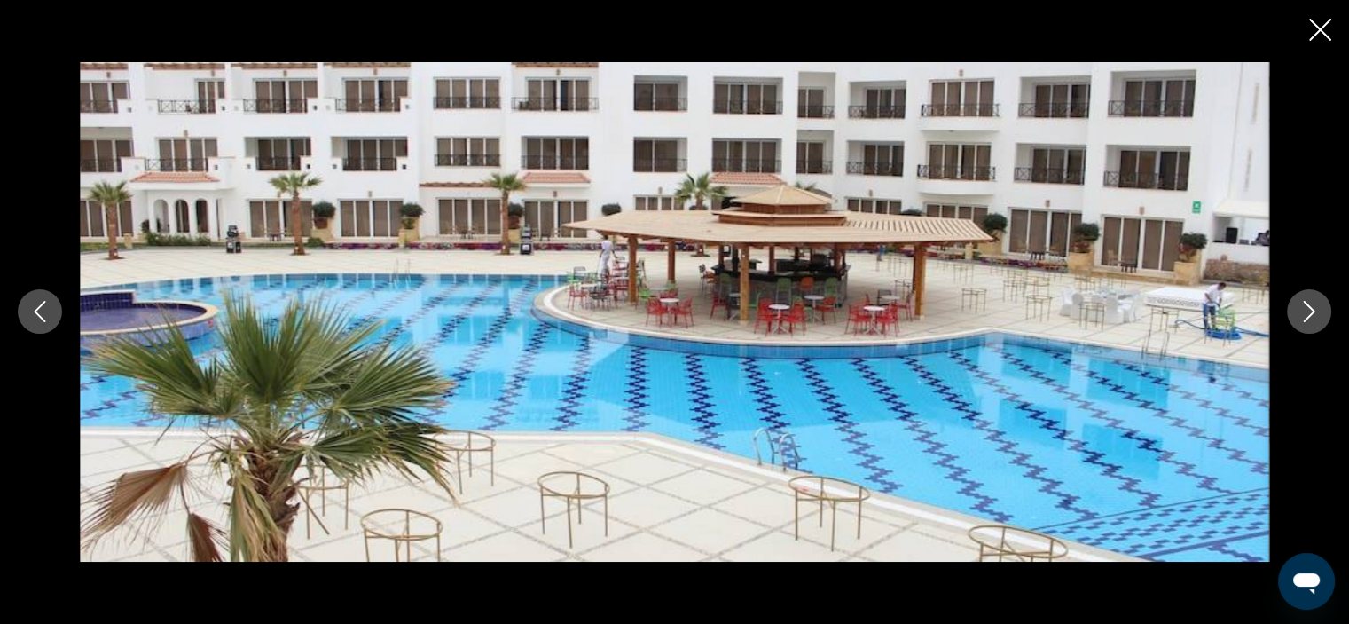
click at [1317, 312] on icon "Next image" at bounding box center [1309, 311] width 21 height 21
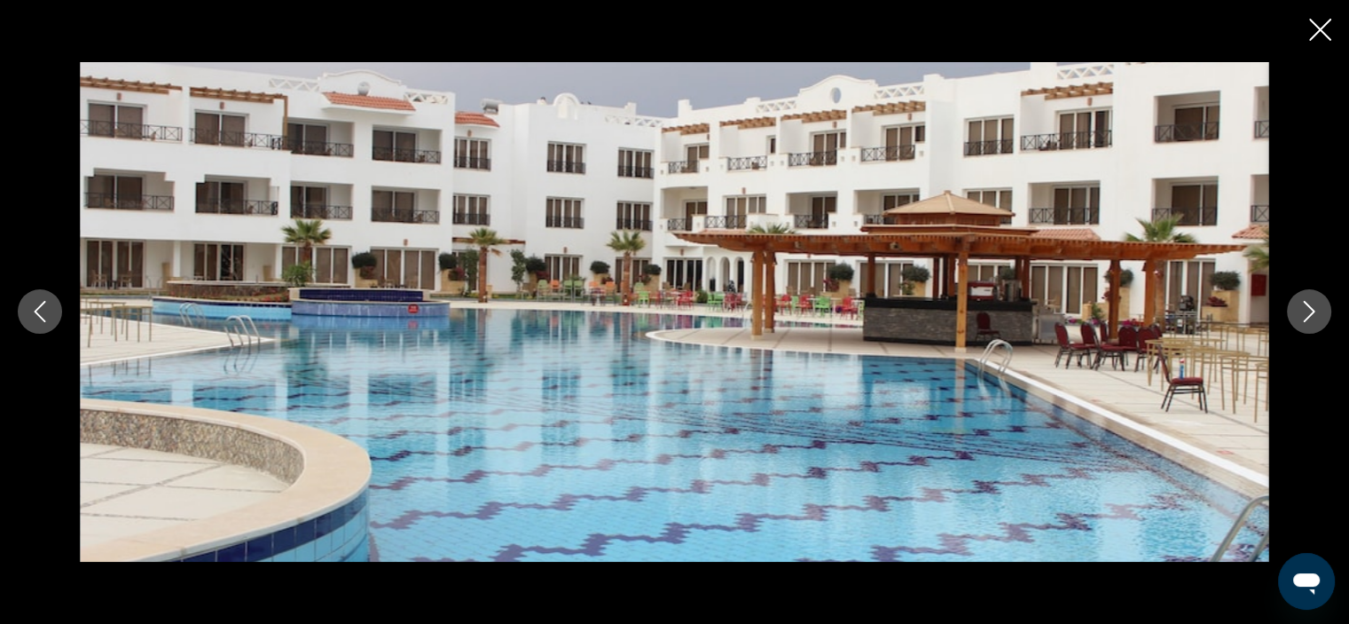
click at [1317, 312] on icon "Next image" at bounding box center [1309, 311] width 21 height 21
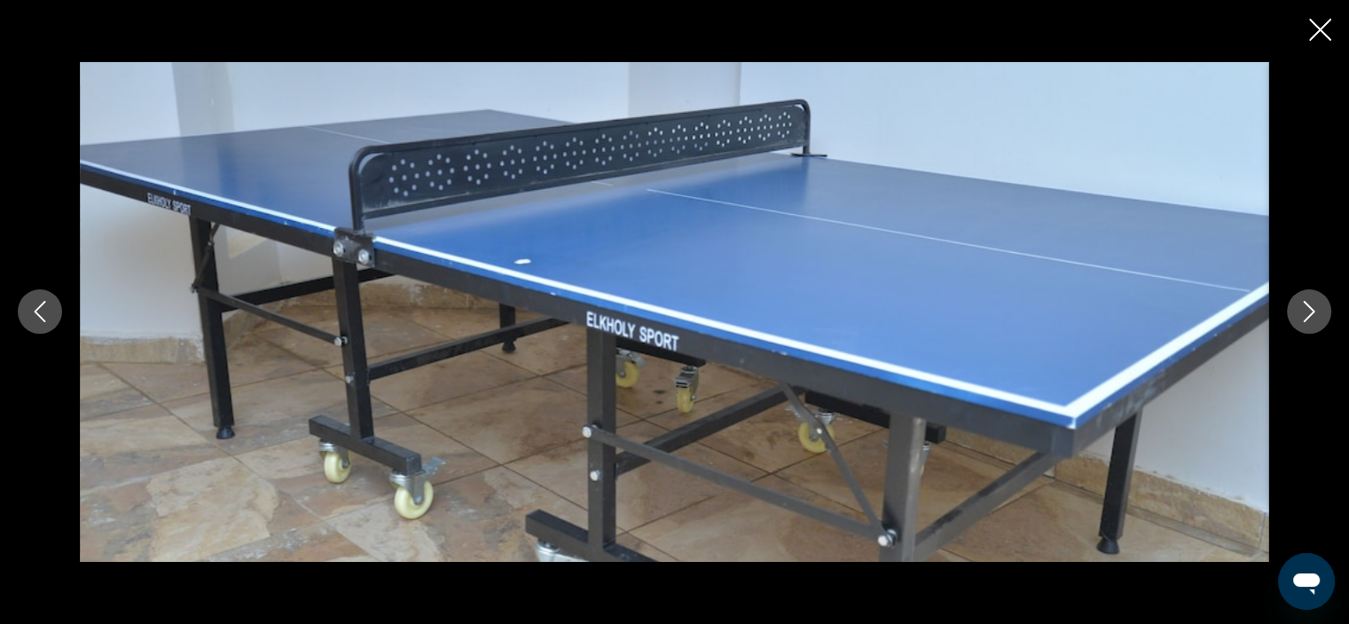
click at [1317, 312] on icon "Next image" at bounding box center [1309, 311] width 21 height 21
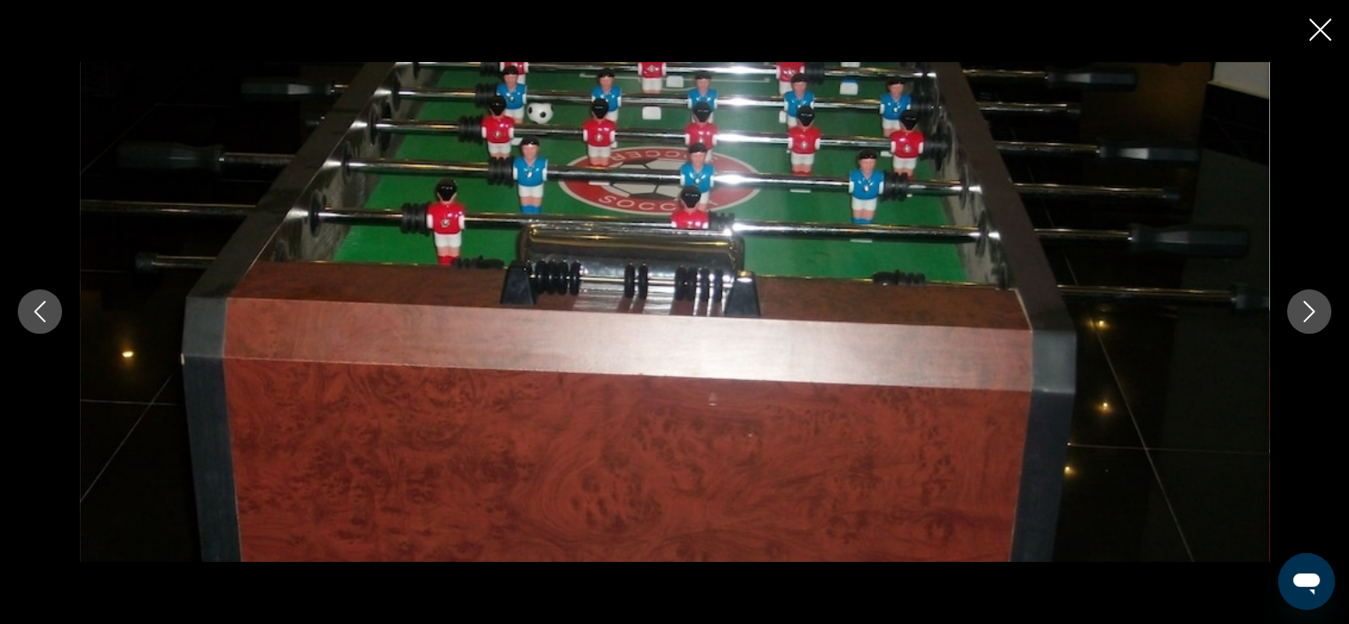
click at [1317, 312] on icon "Next image" at bounding box center [1309, 311] width 21 height 21
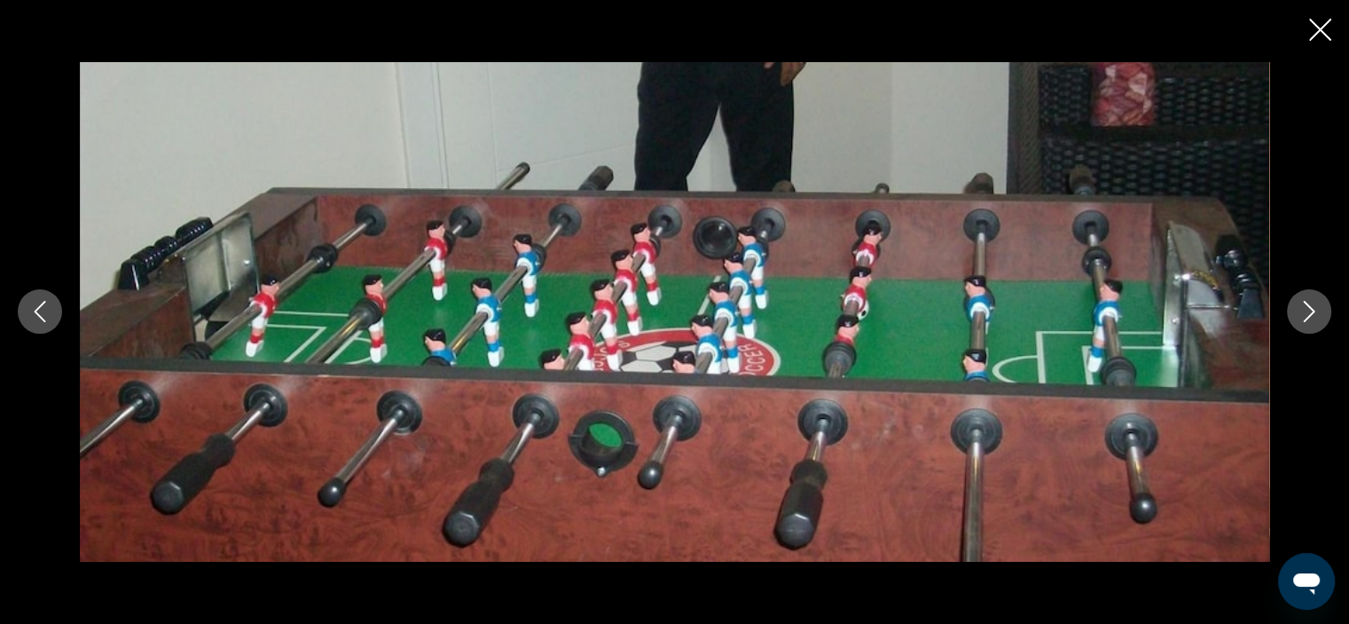
click at [1317, 312] on icon "Next image" at bounding box center [1309, 311] width 21 height 21
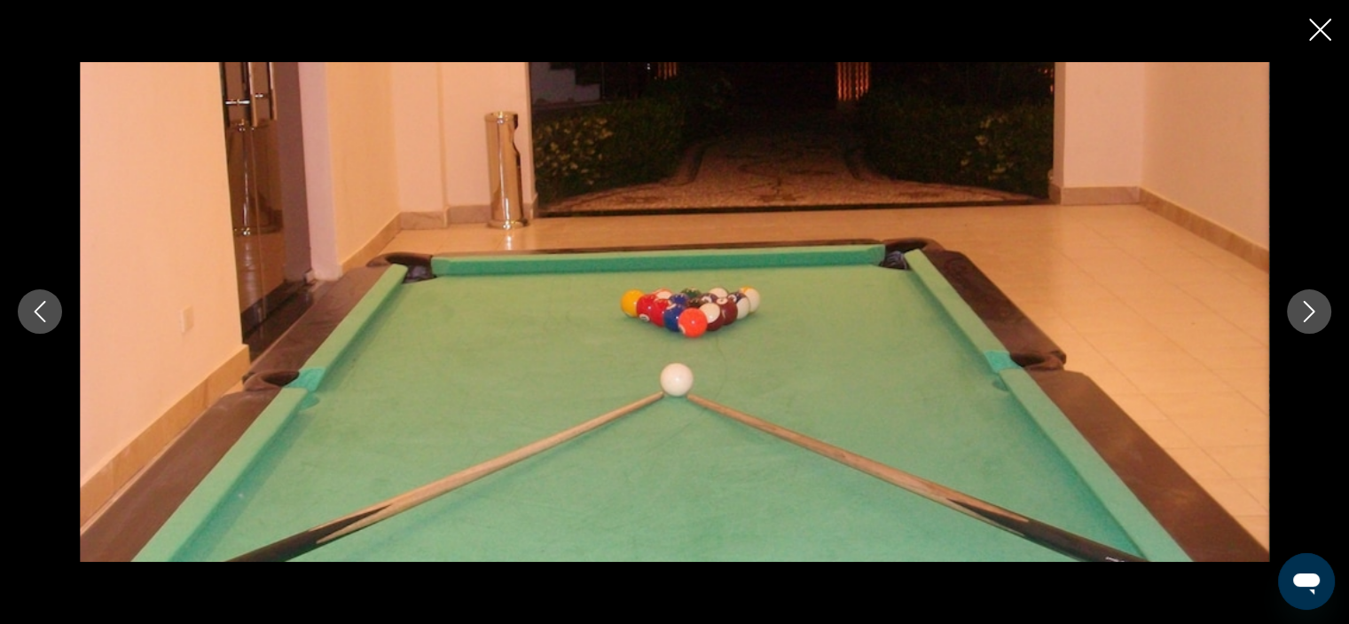
click at [1317, 312] on icon "Next image" at bounding box center [1309, 311] width 21 height 21
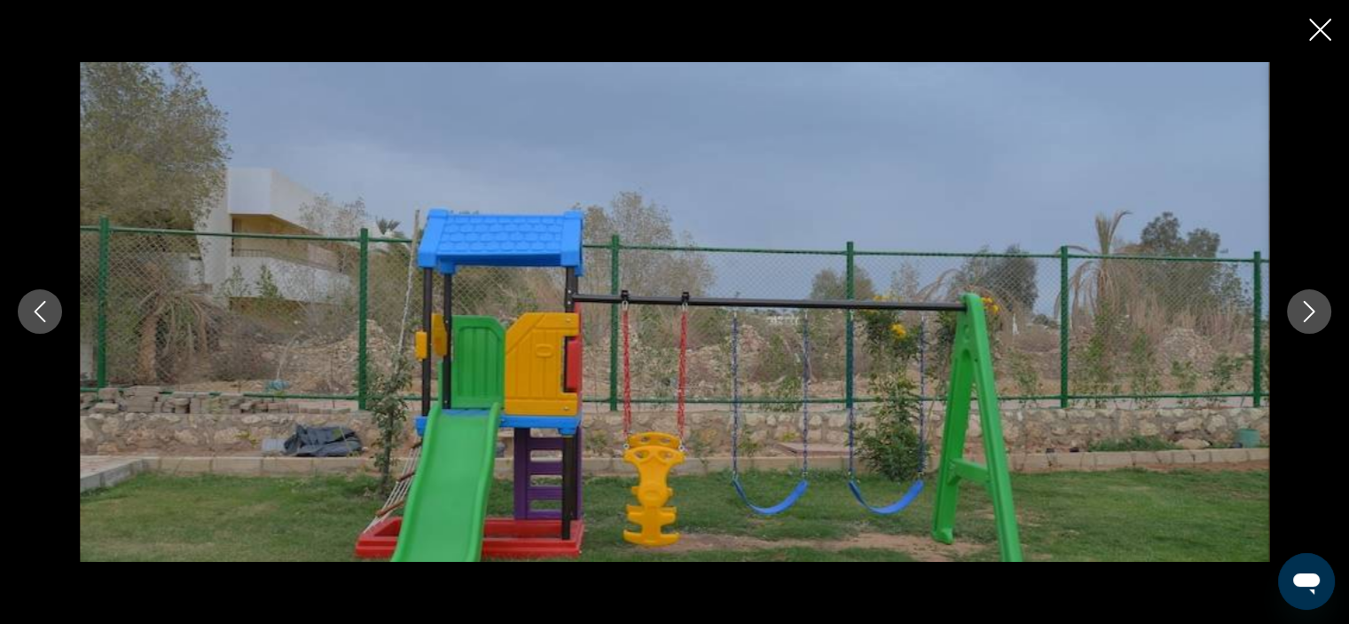
click at [1317, 312] on icon "Next image" at bounding box center [1309, 311] width 21 height 21
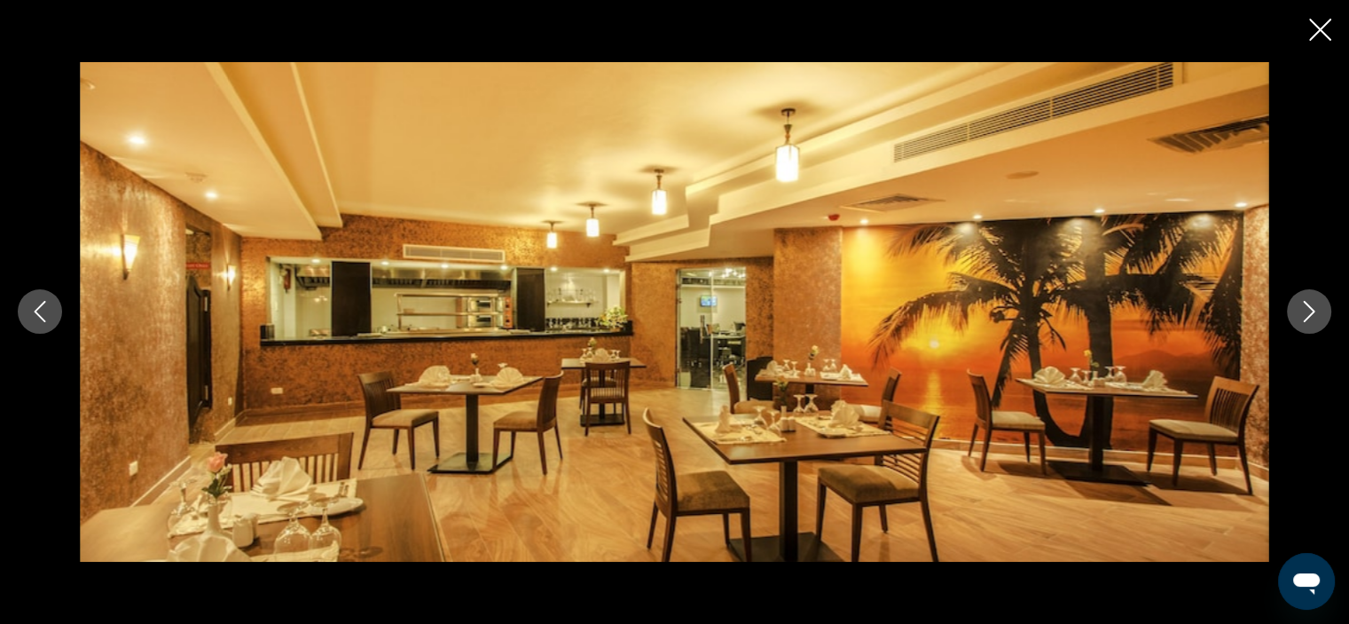
click at [1317, 312] on icon "Next image" at bounding box center [1309, 311] width 21 height 21
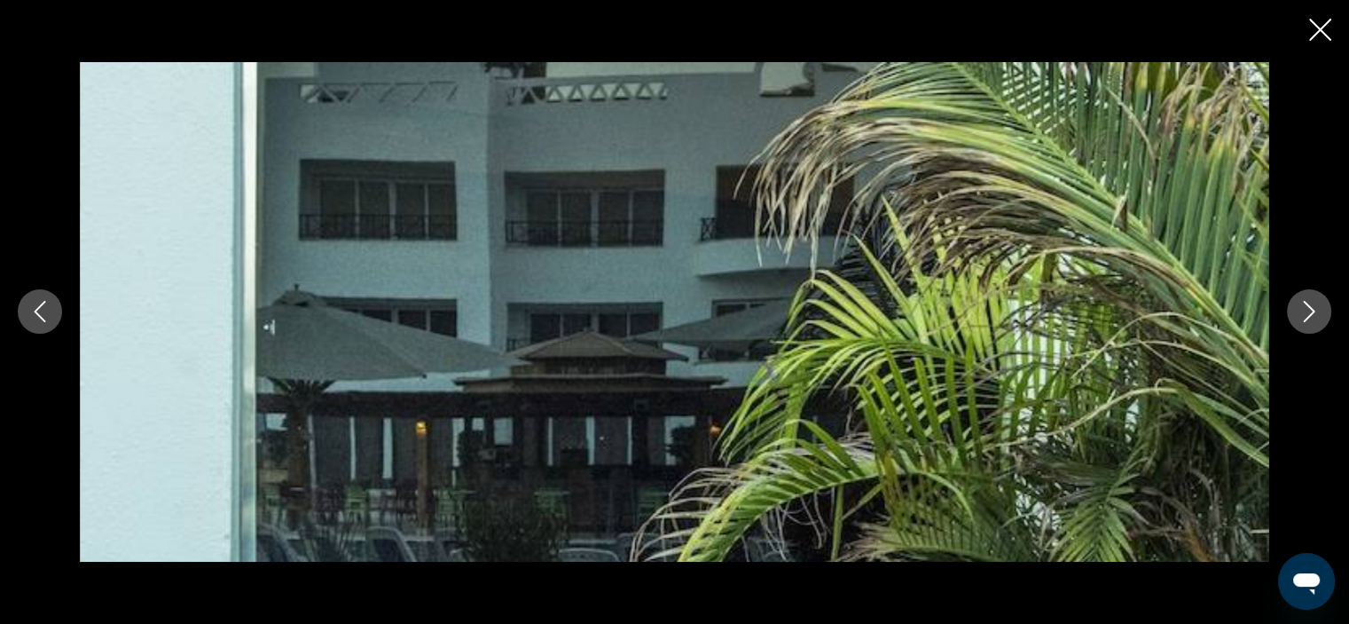
click at [1317, 312] on icon "Next image" at bounding box center [1309, 311] width 21 height 21
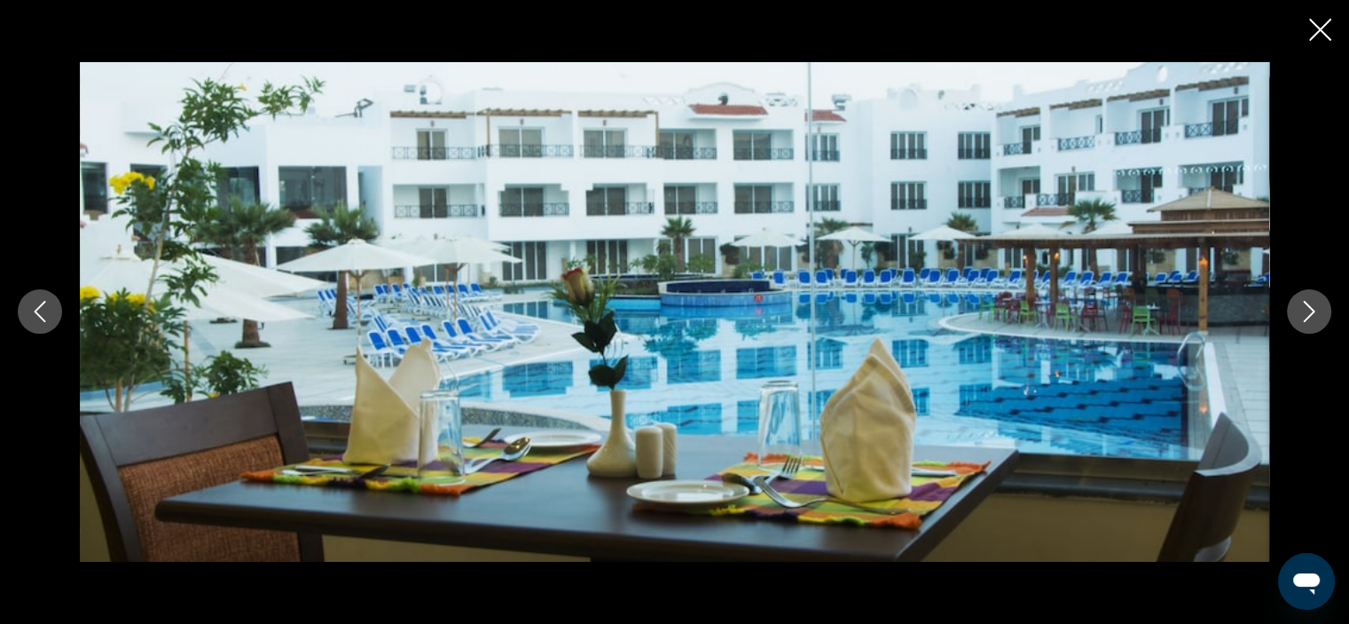
click at [1317, 312] on icon "Next image" at bounding box center [1309, 311] width 21 height 21
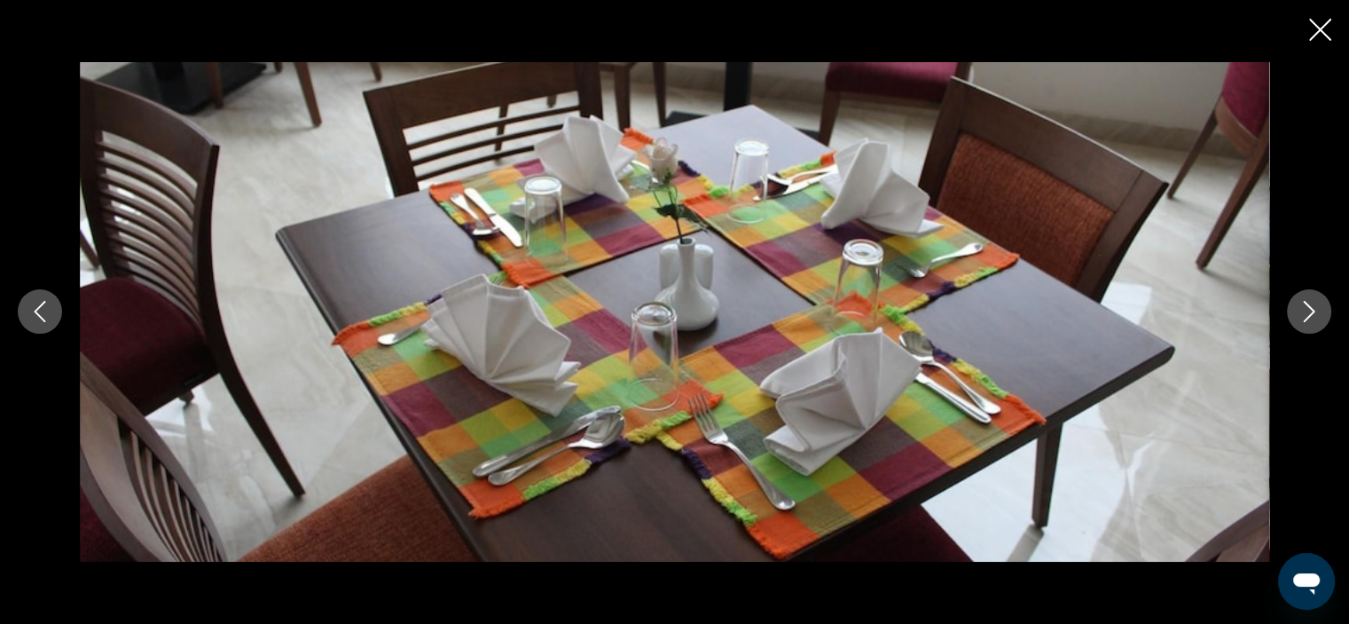
click at [1317, 312] on icon "Next image" at bounding box center [1309, 311] width 21 height 21
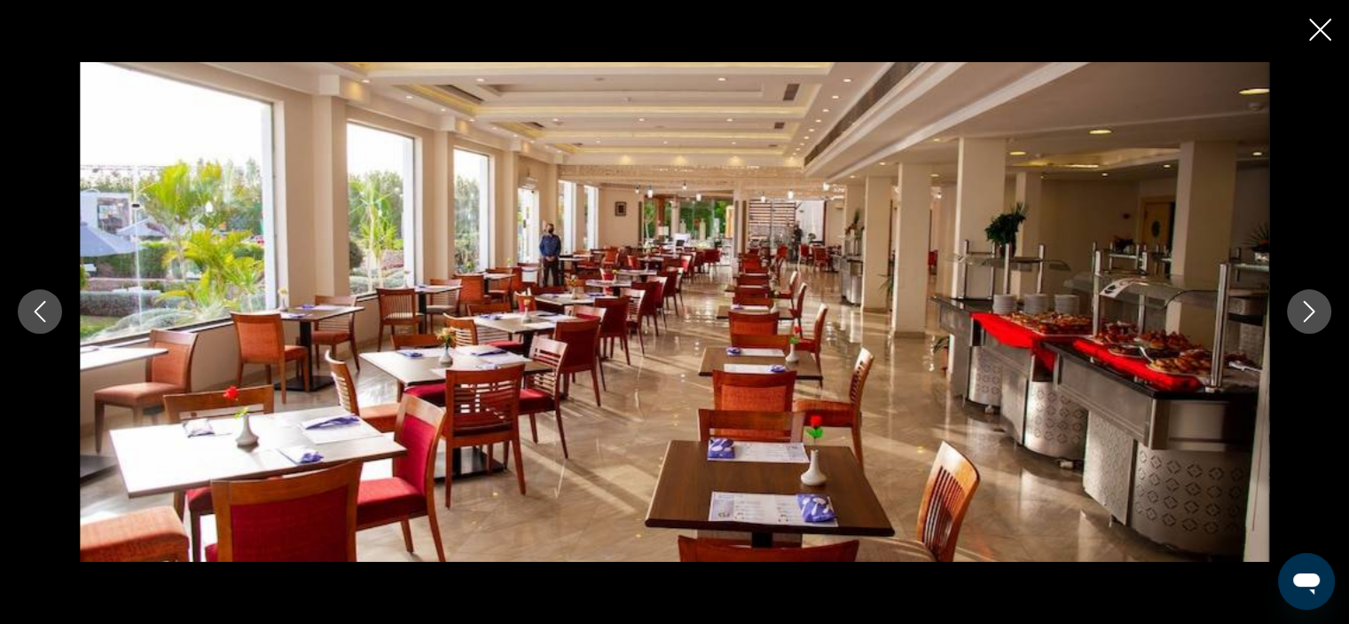
click at [1317, 312] on icon "Next image" at bounding box center [1309, 311] width 21 height 21
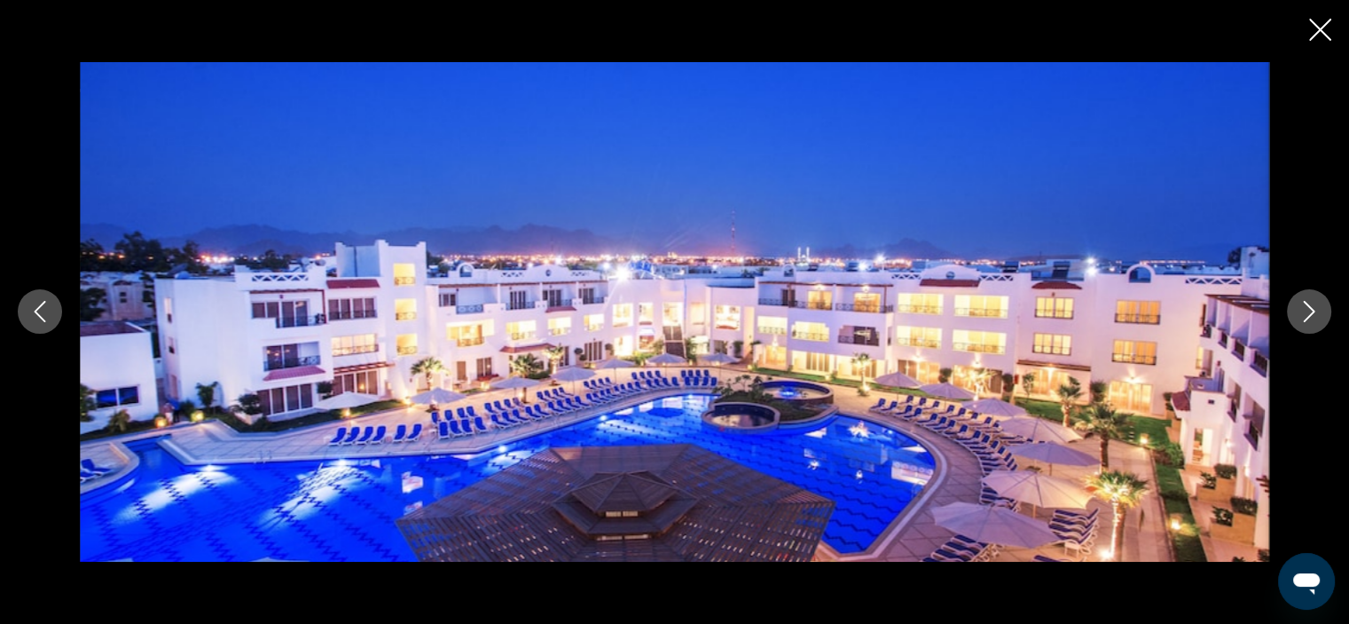
click at [1317, 312] on icon "Next image" at bounding box center [1309, 311] width 21 height 21
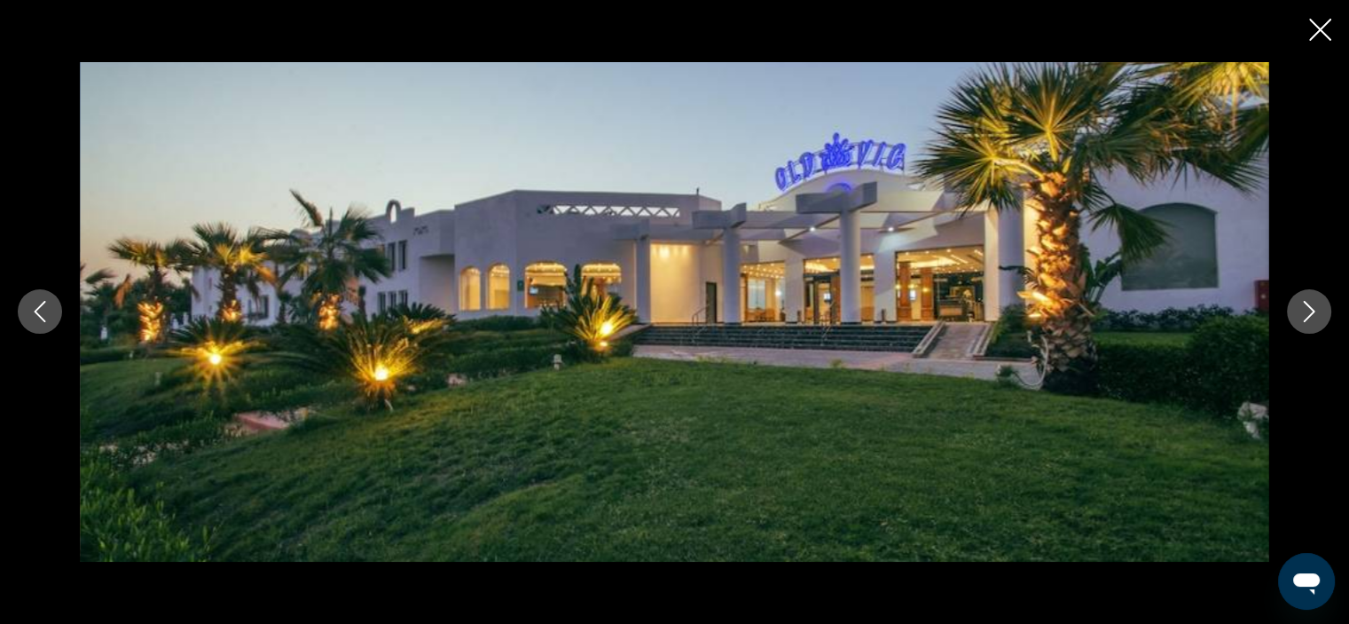
click at [1317, 312] on icon "Next image" at bounding box center [1309, 311] width 21 height 21
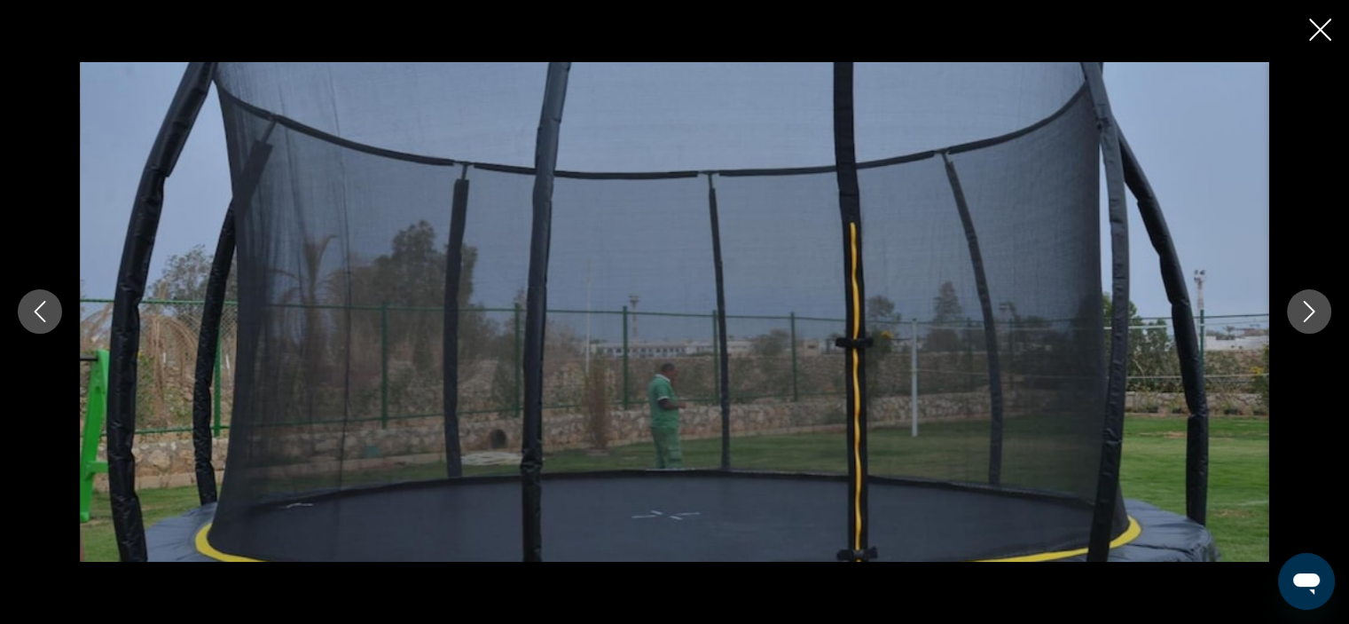
click at [1317, 312] on icon "Next image" at bounding box center [1309, 311] width 21 height 21
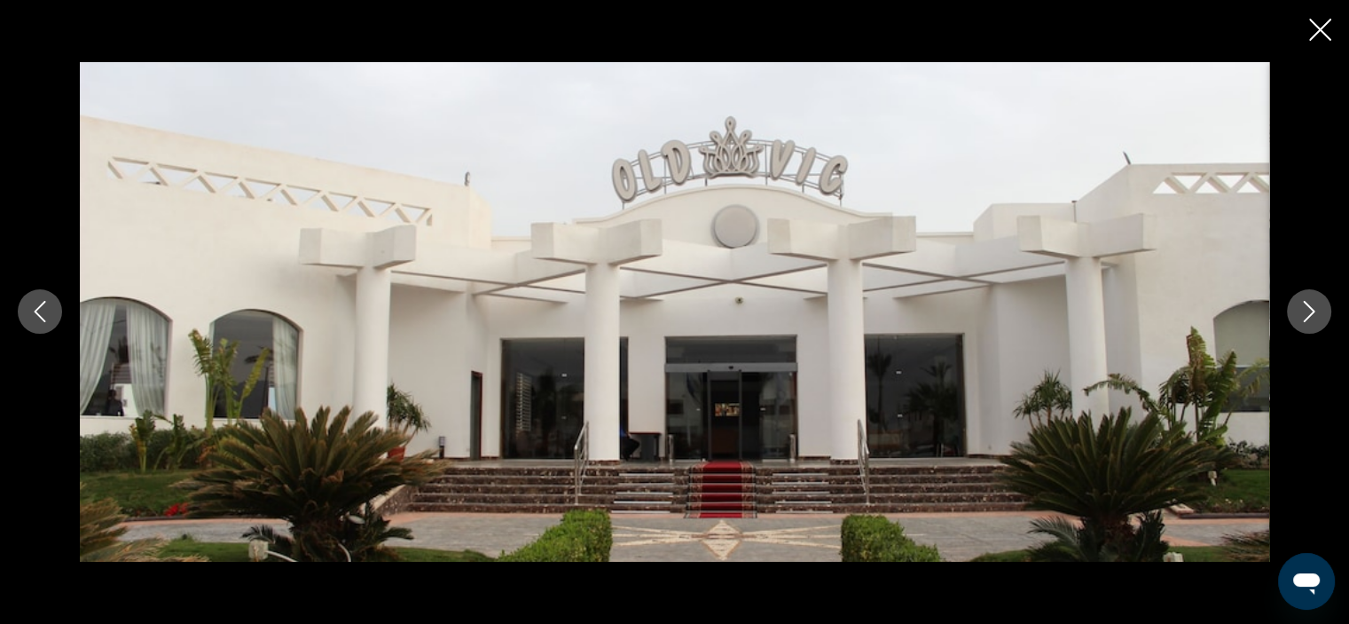
click at [1317, 312] on icon "Next image" at bounding box center [1309, 311] width 21 height 21
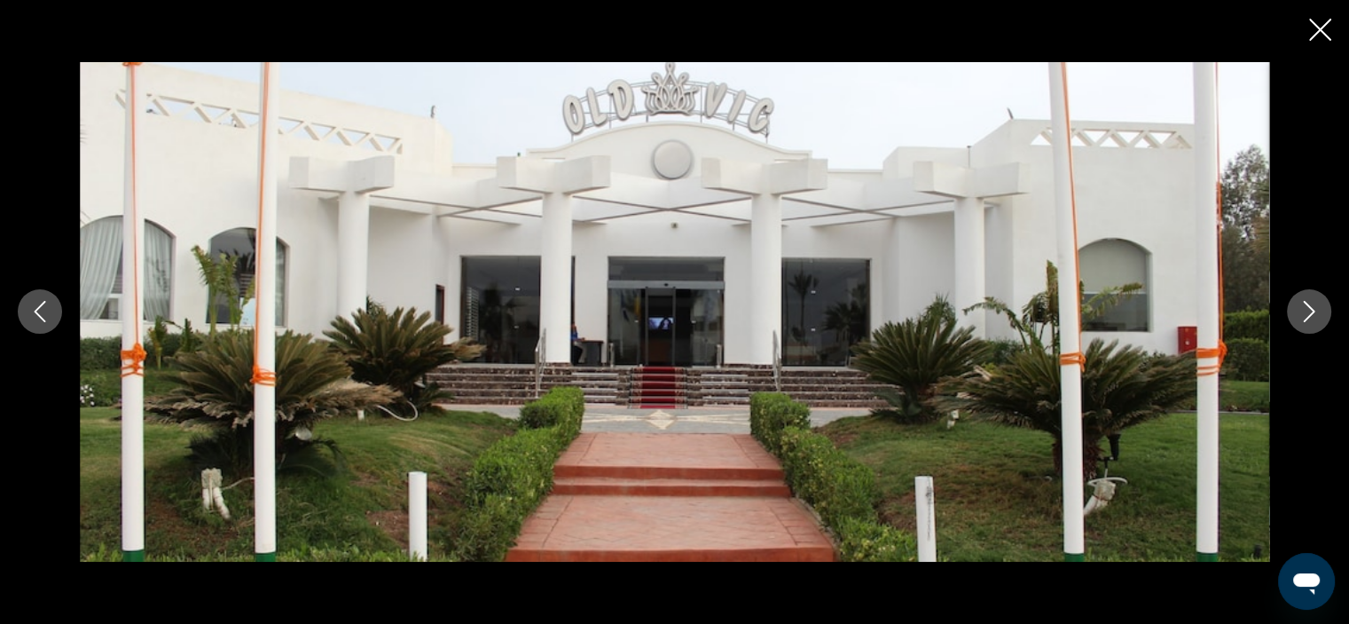
click at [1317, 312] on icon "Next image" at bounding box center [1309, 311] width 21 height 21
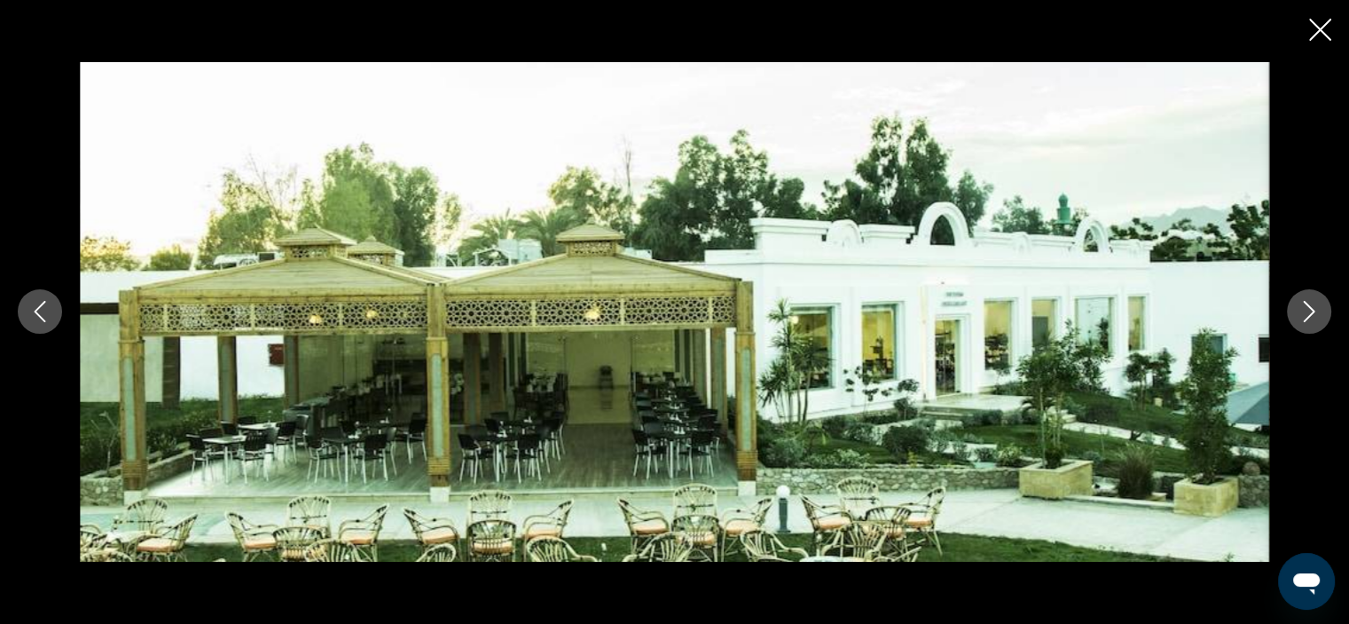
click at [1317, 312] on icon "Next image" at bounding box center [1309, 311] width 21 height 21
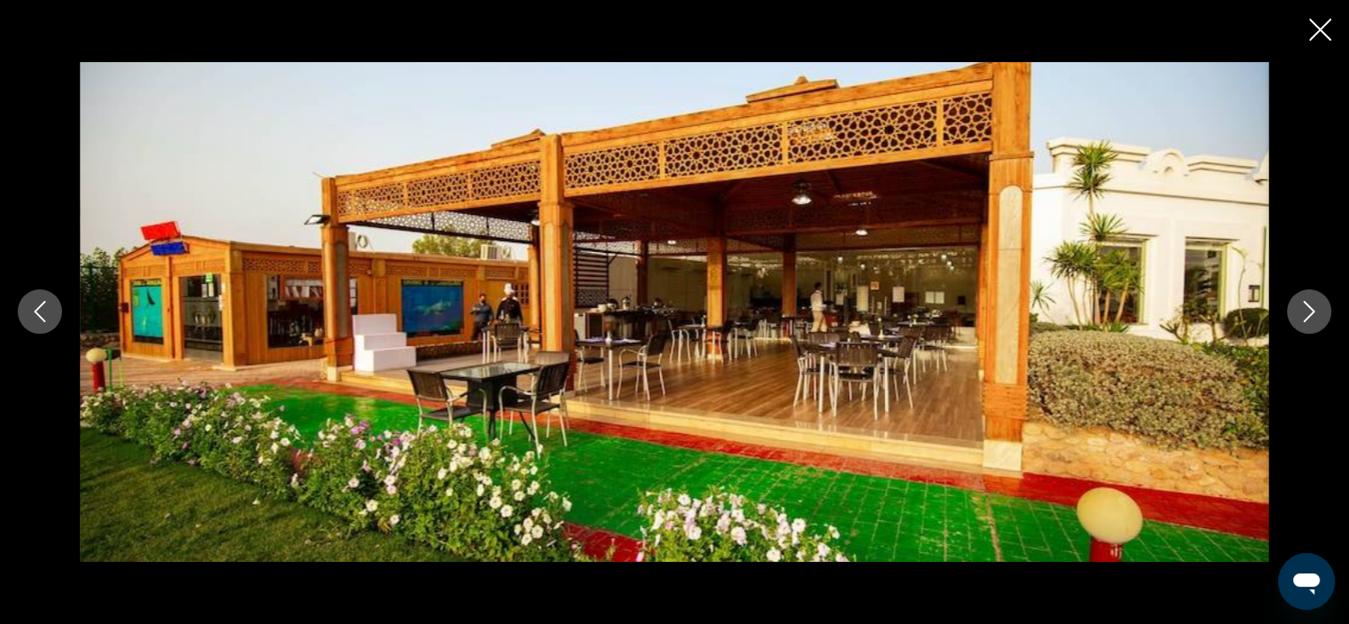
click at [1317, 312] on icon "Next image" at bounding box center [1309, 311] width 21 height 21
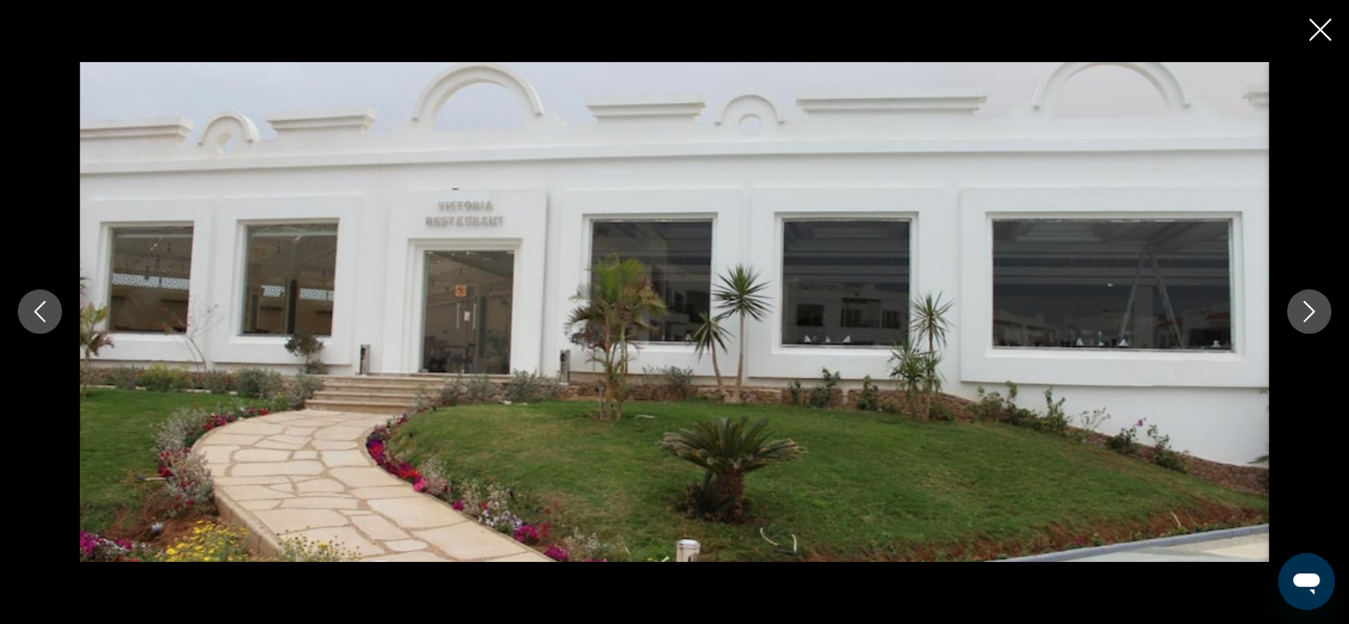
click at [1317, 312] on icon "Next image" at bounding box center [1309, 311] width 21 height 21
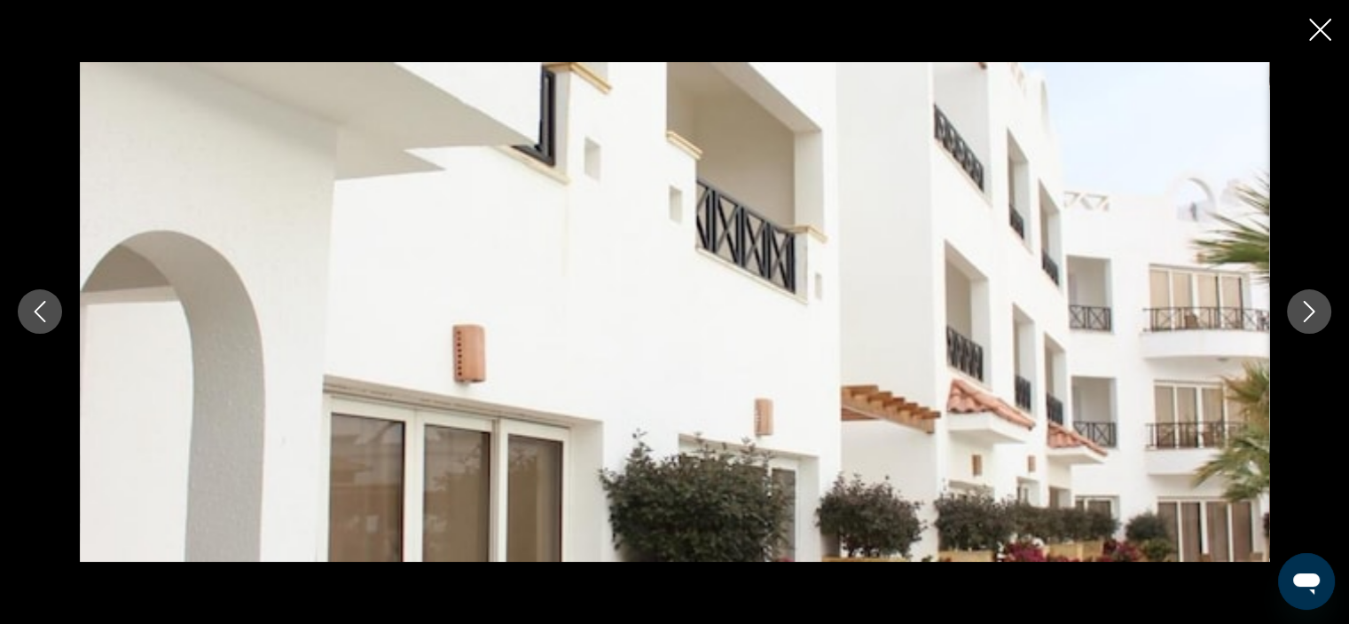
click at [1317, 312] on icon "Next image" at bounding box center [1309, 311] width 21 height 21
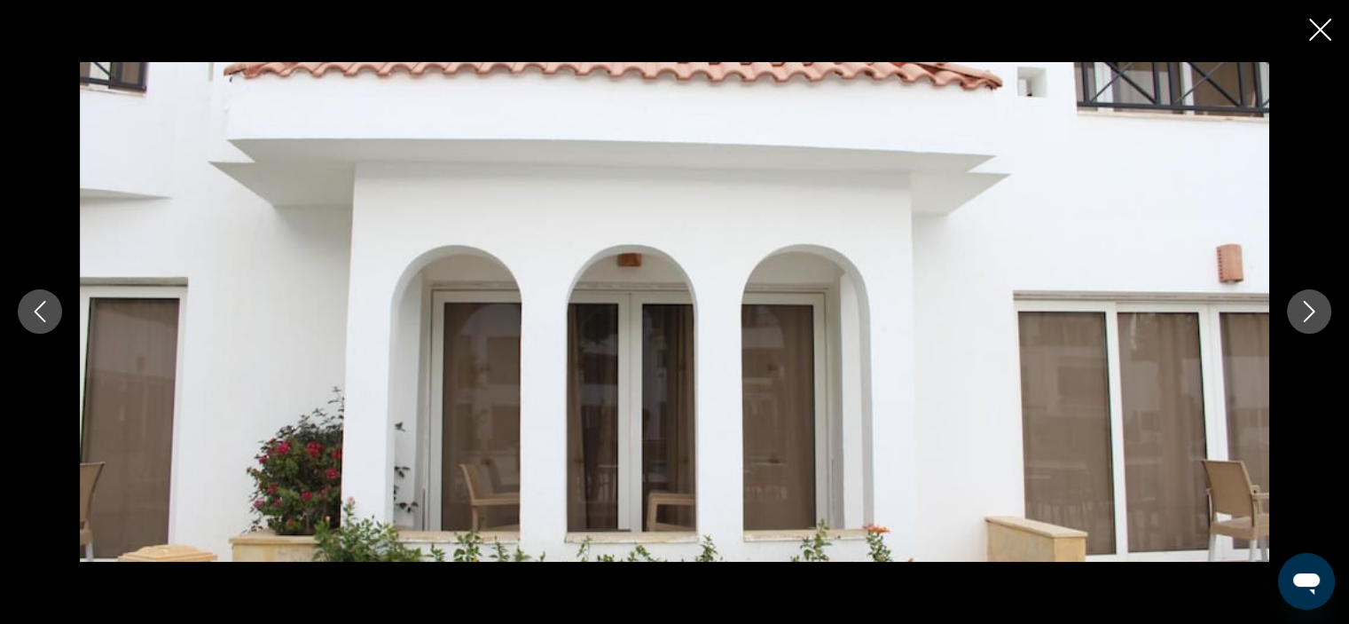
click at [1327, 31] on icon "Close slideshow" at bounding box center [1321, 30] width 22 height 22
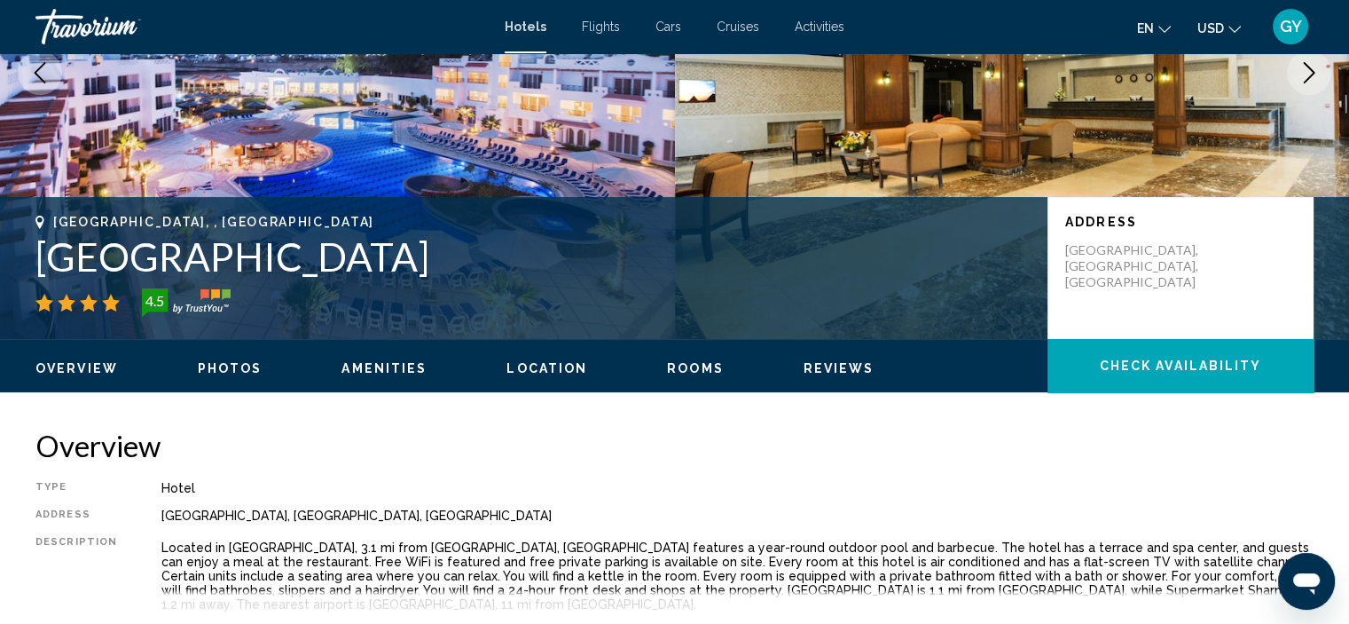
scroll to position [246, 0]
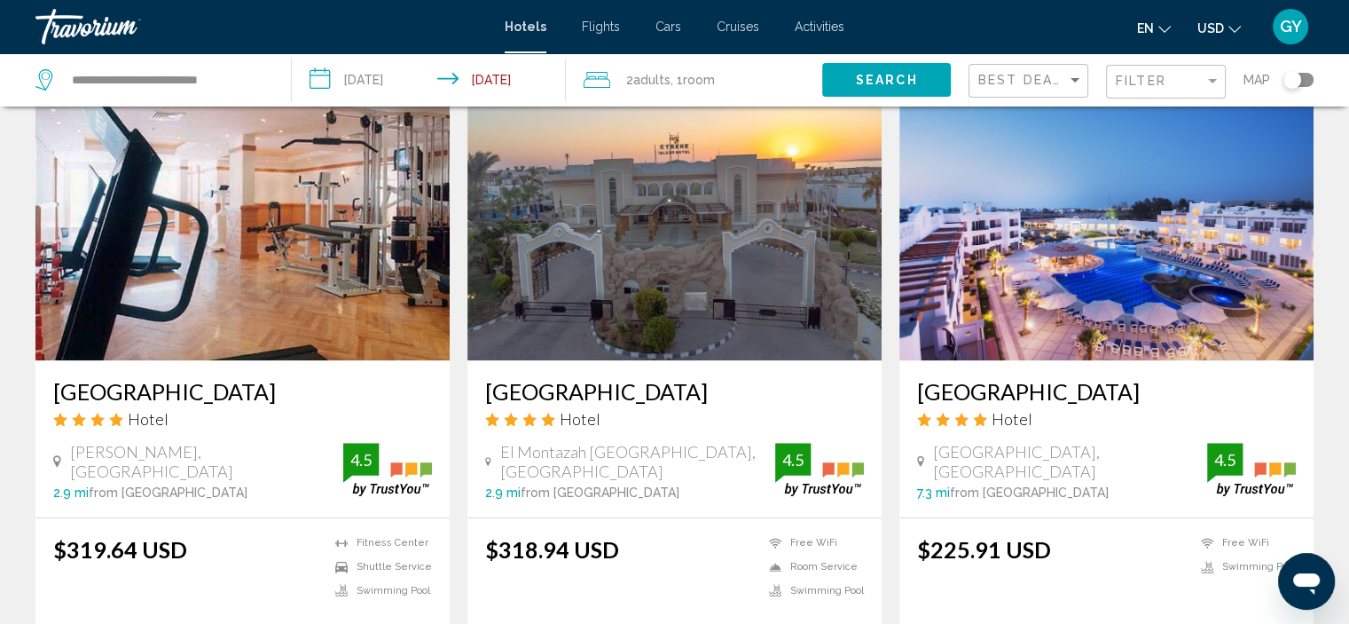
scroll to position [1412, 0]
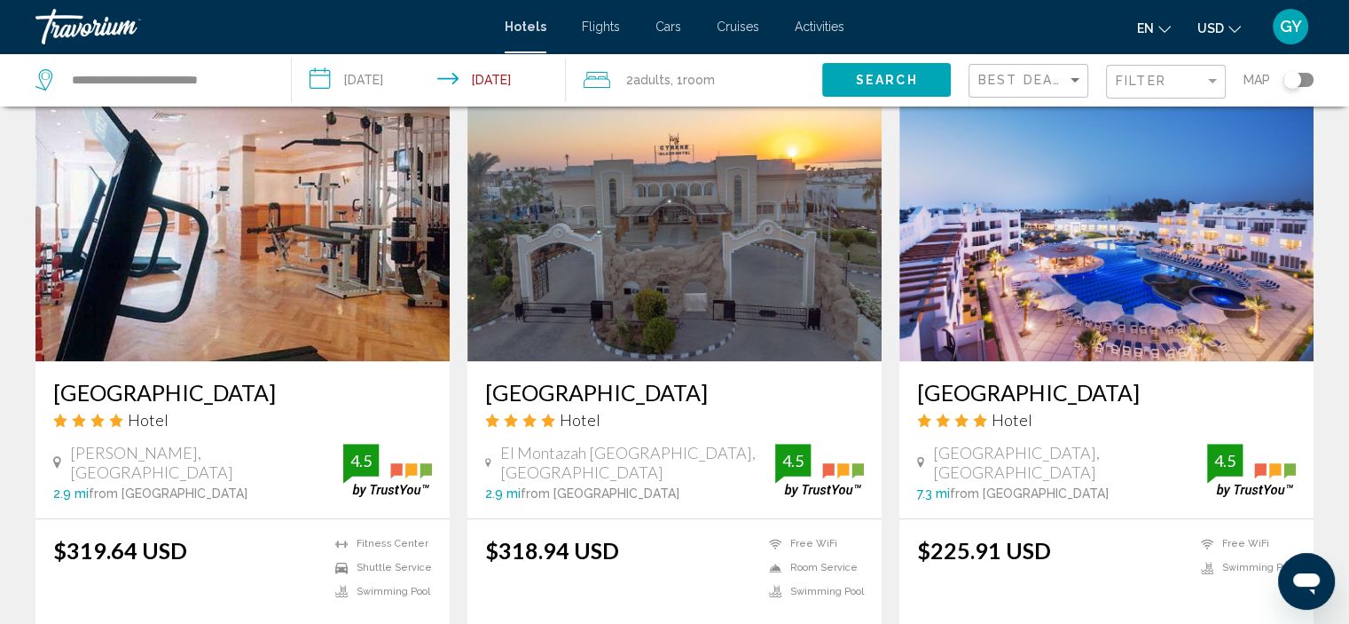
click at [713, 272] on img "Main content" at bounding box center [675, 219] width 414 height 284
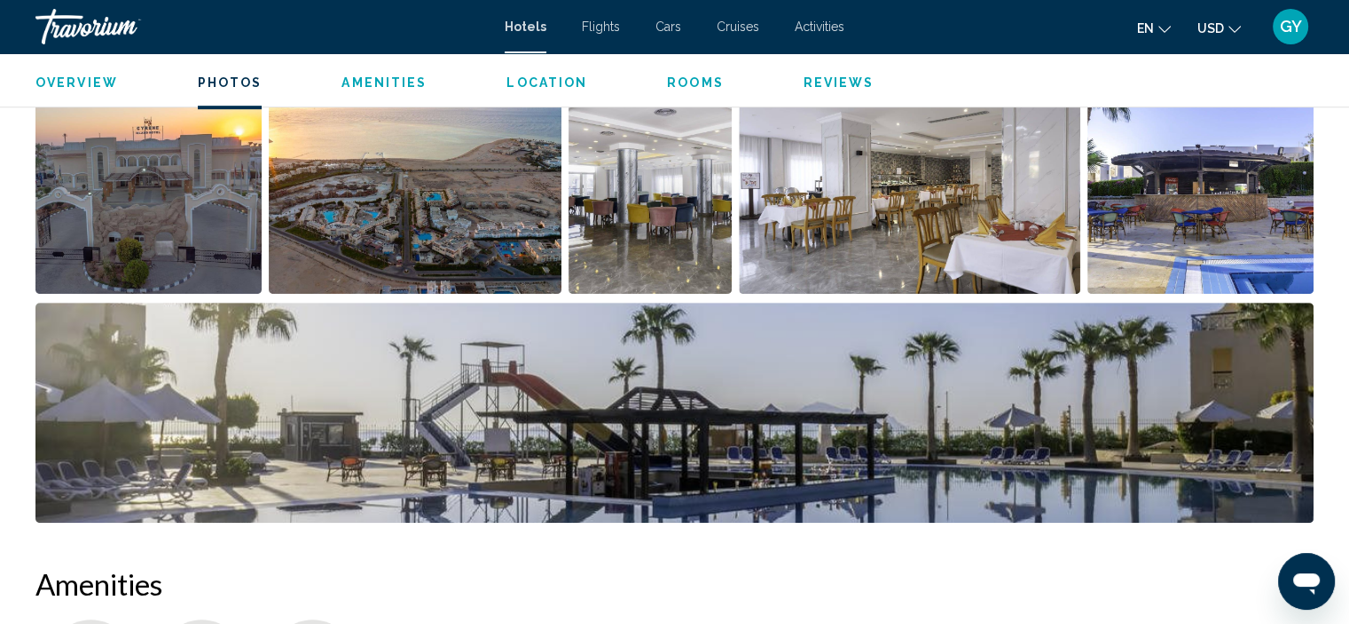
scroll to position [955, 0]
click at [206, 233] on img "Open full-screen image slider" at bounding box center [148, 184] width 226 height 220
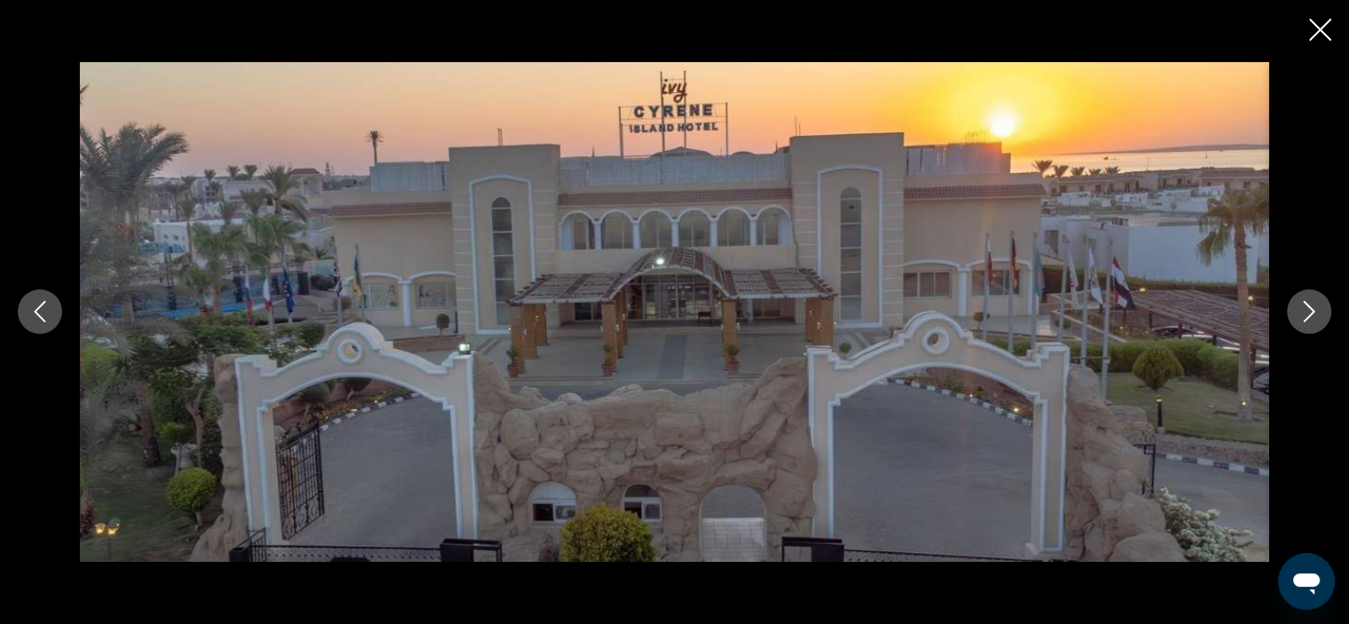
click at [1317, 316] on icon "Next image" at bounding box center [1309, 311] width 21 height 21
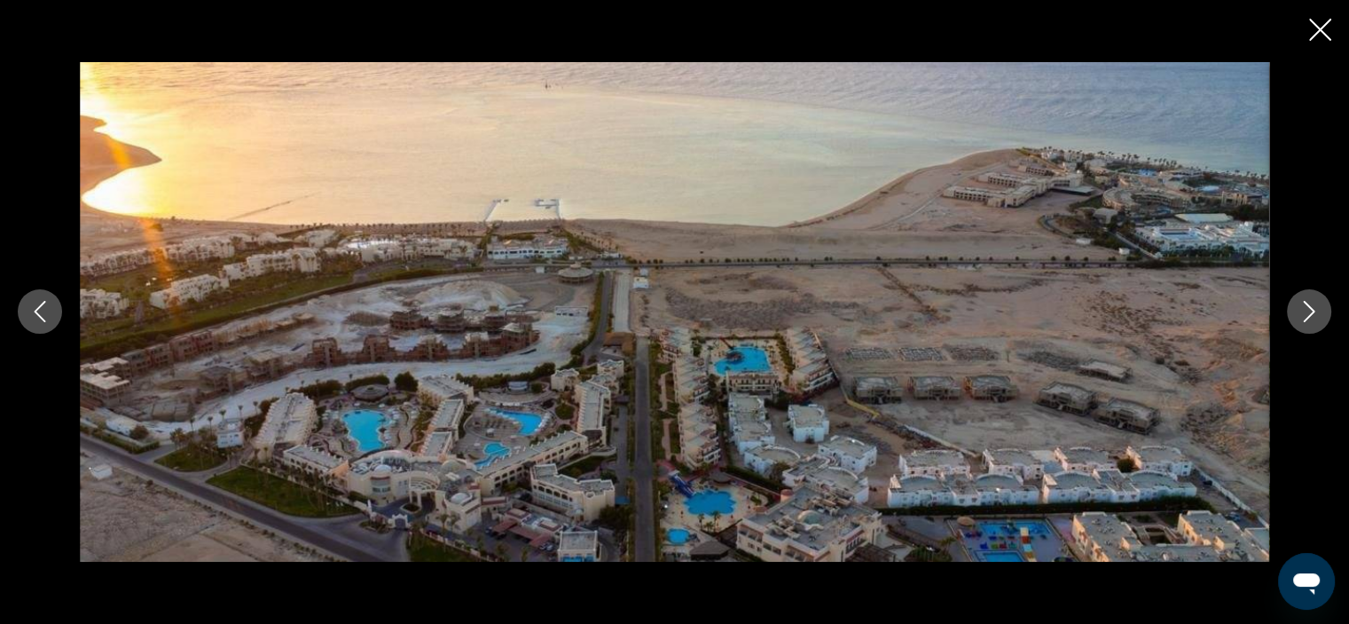
click at [1317, 316] on icon "Next image" at bounding box center [1309, 311] width 21 height 21
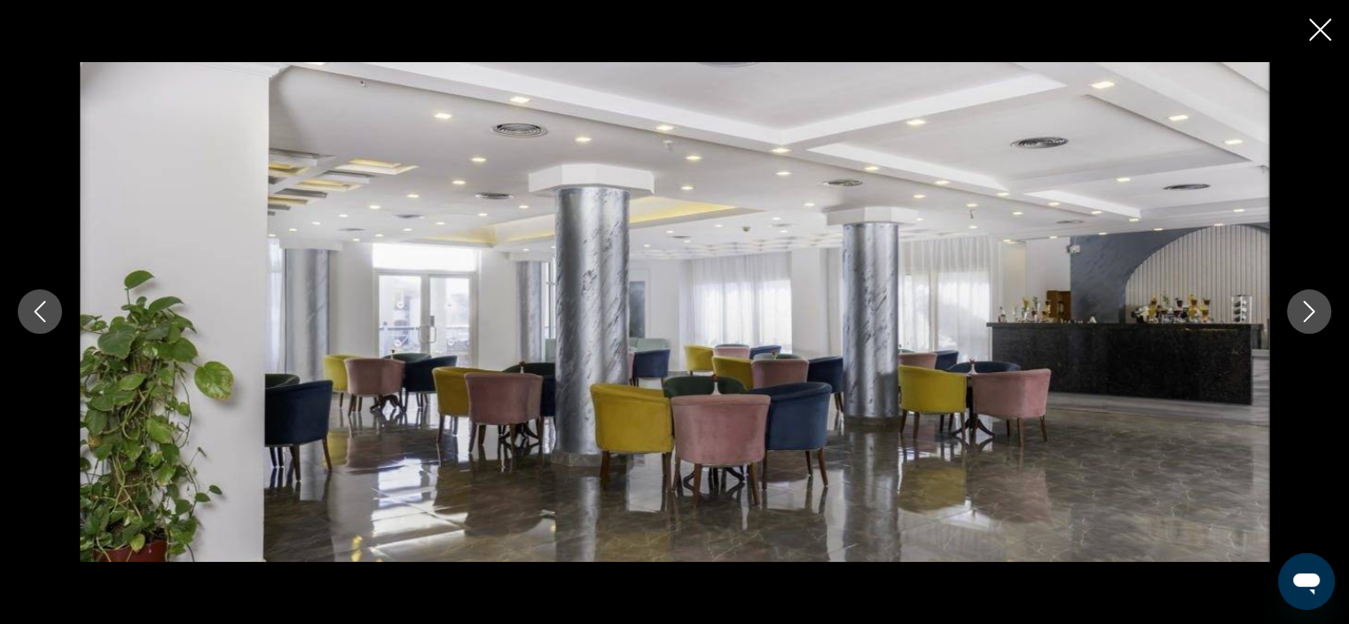
click at [1317, 316] on icon "Next image" at bounding box center [1309, 311] width 21 height 21
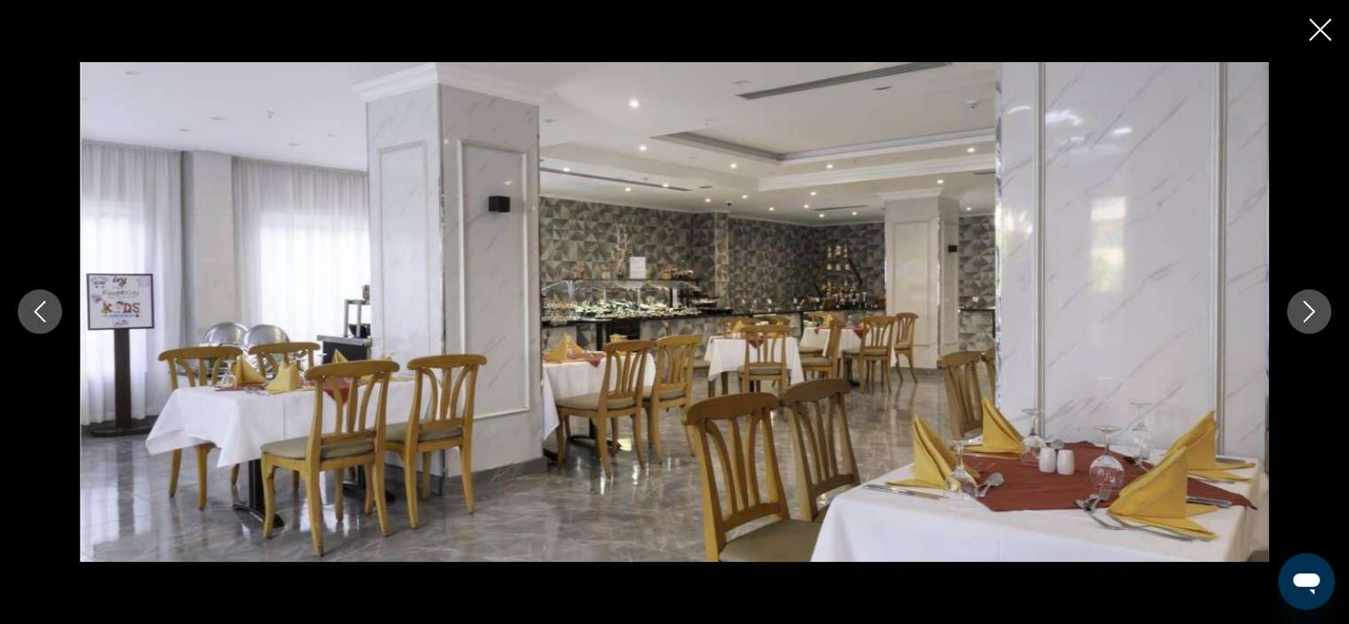
click at [1317, 316] on icon "Next image" at bounding box center [1309, 311] width 21 height 21
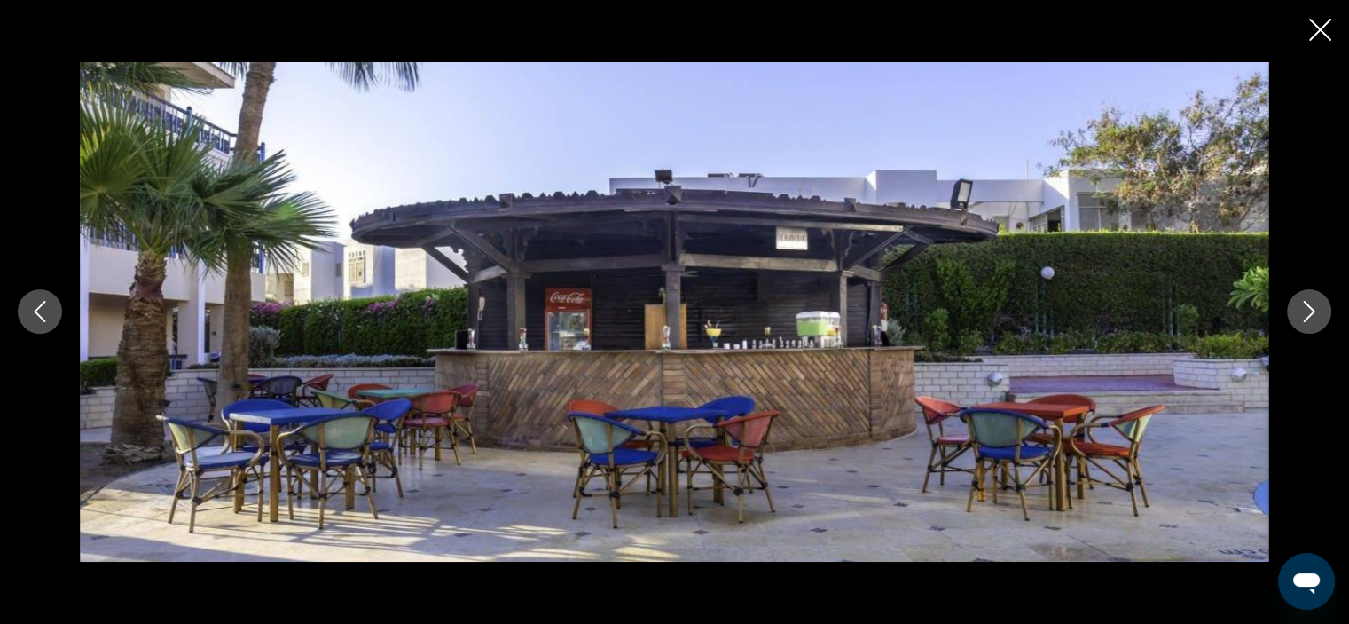
click at [1317, 316] on icon "Next image" at bounding box center [1309, 311] width 21 height 21
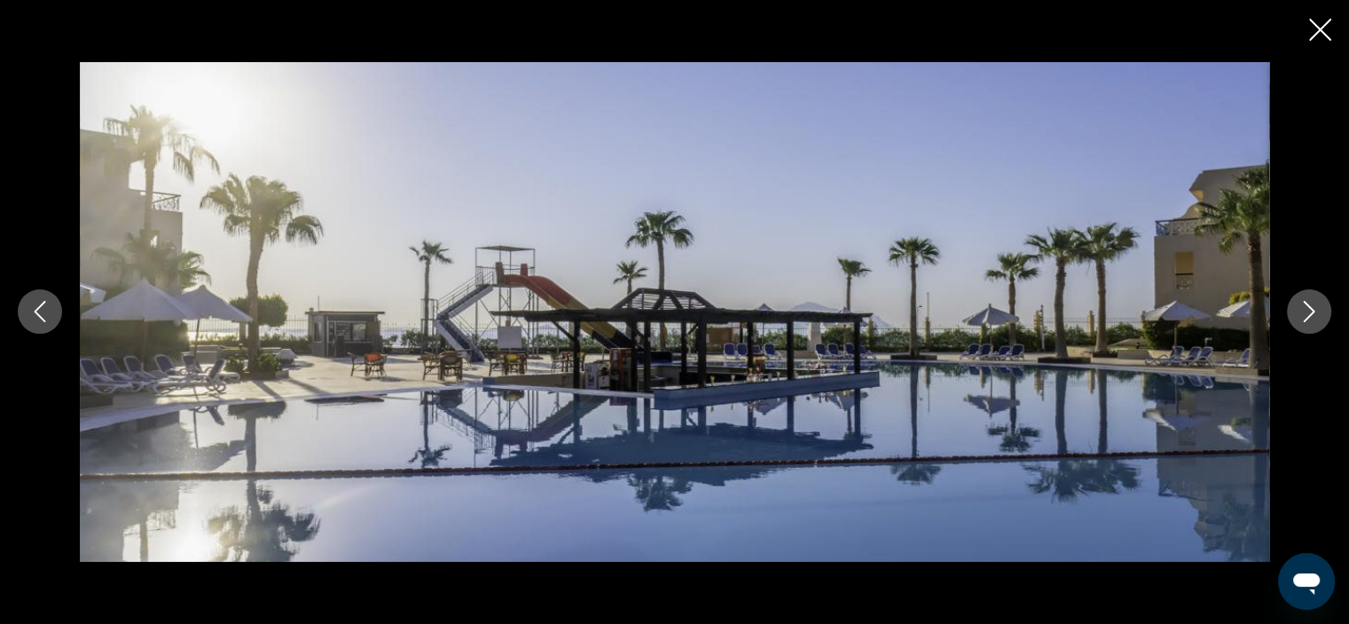
click at [1317, 316] on icon "Next image" at bounding box center [1309, 311] width 21 height 21
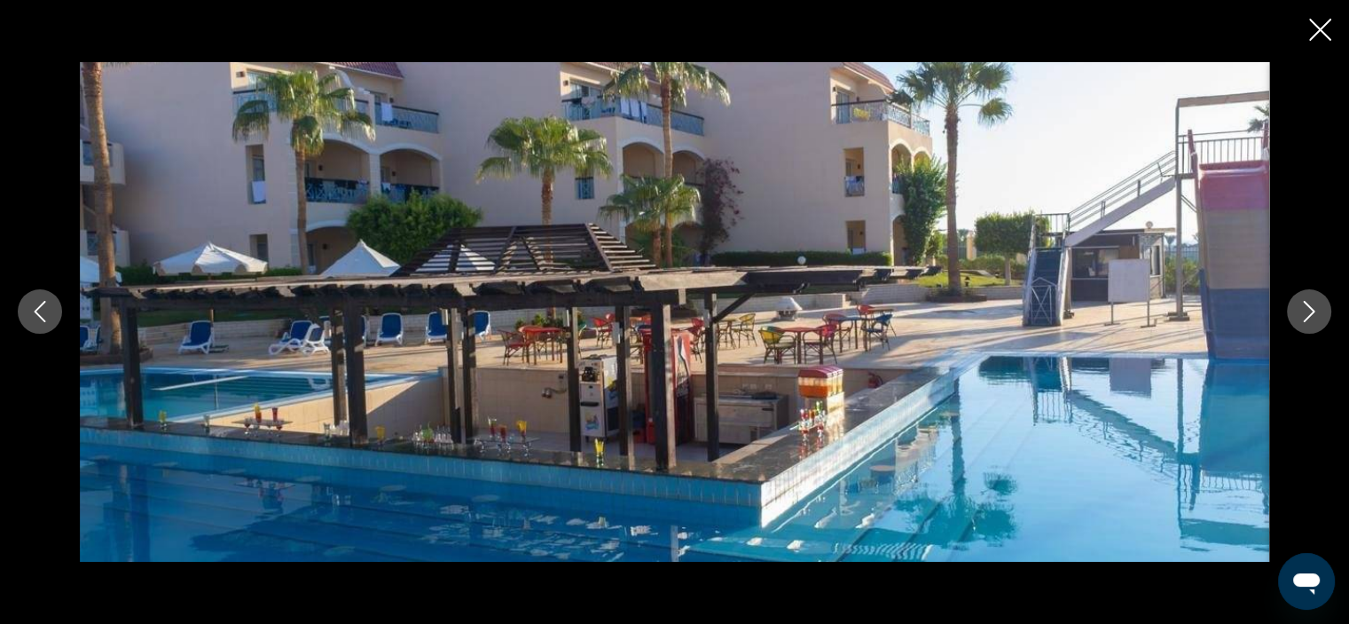
click at [1317, 316] on icon "Next image" at bounding box center [1309, 311] width 21 height 21
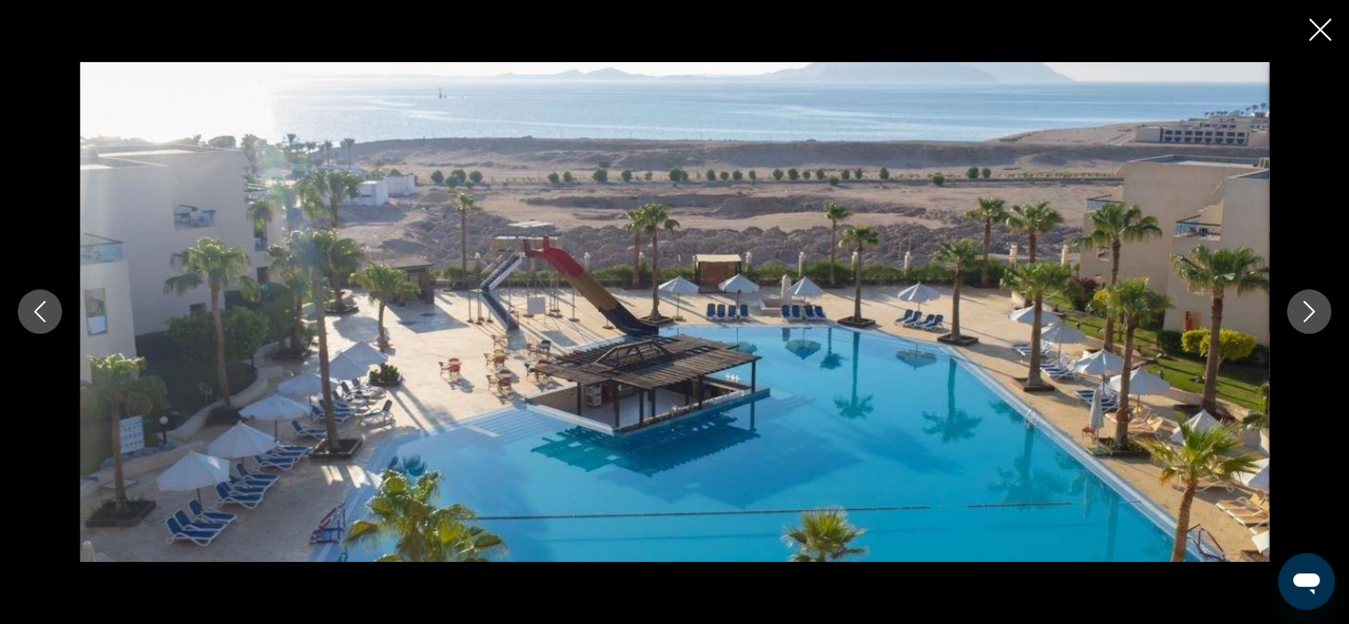
click at [1317, 316] on icon "Next image" at bounding box center [1309, 311] width 21 height 21
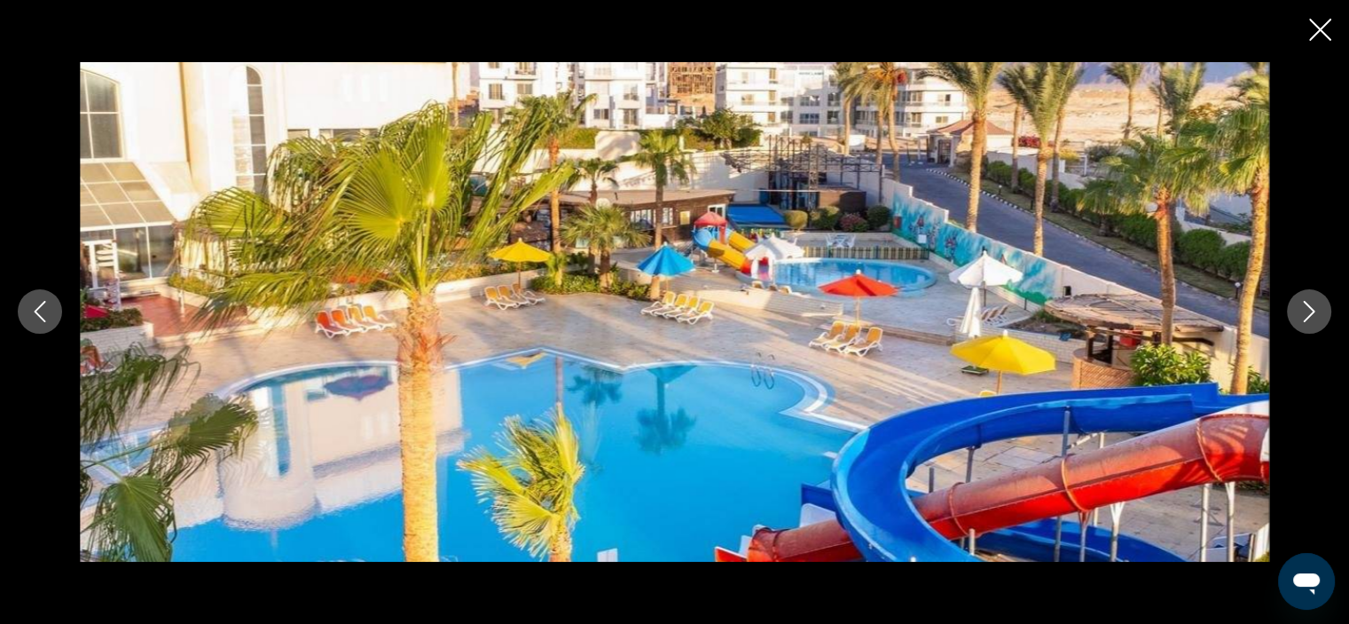
click at [1317, 316] on icon "Next image" at bounding box center [1309, 311] width 21 height 21
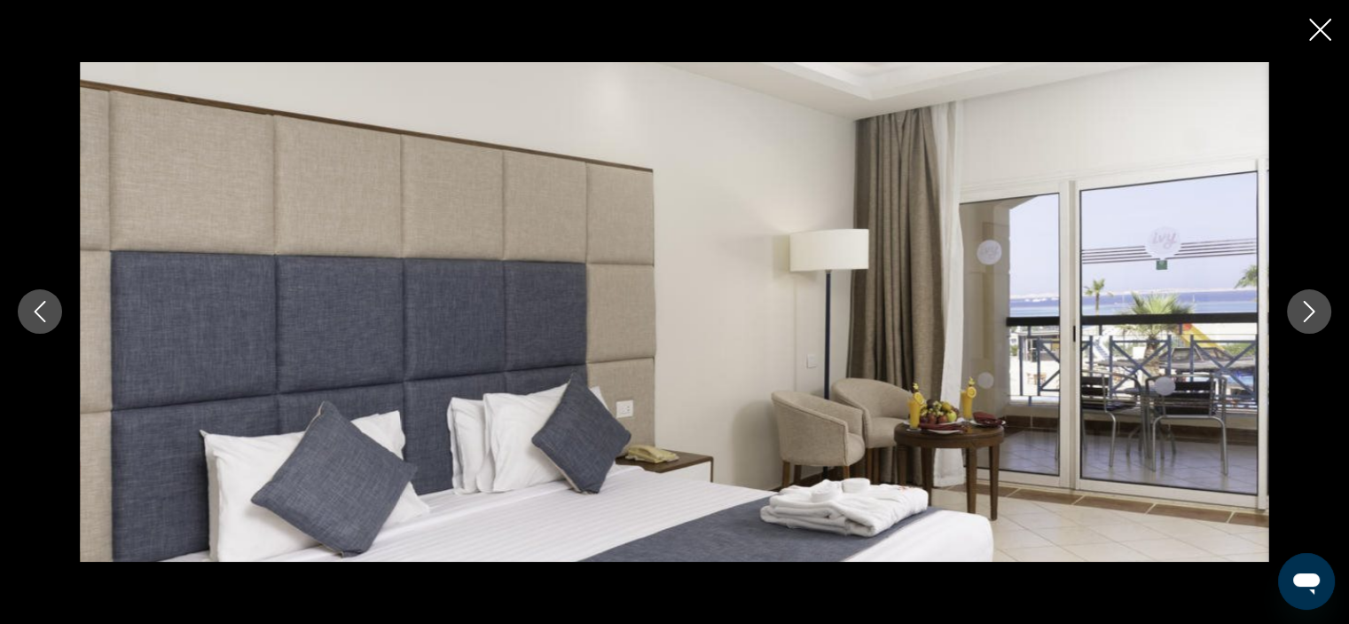
click at [1310, 313] on icon "Next image" at bounding box center [1309, 311] width 21 height 21
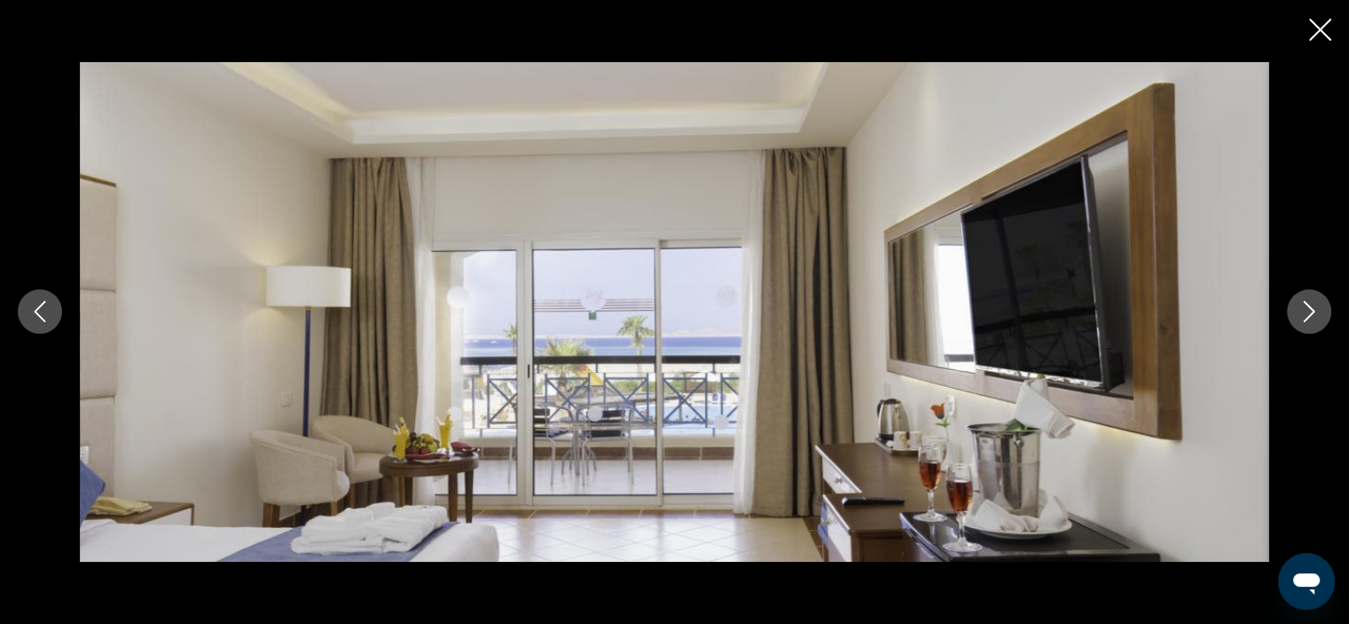
click at [1310, 313] on icon "Next image" at bounding box center [1309, 311] width 21 height 21
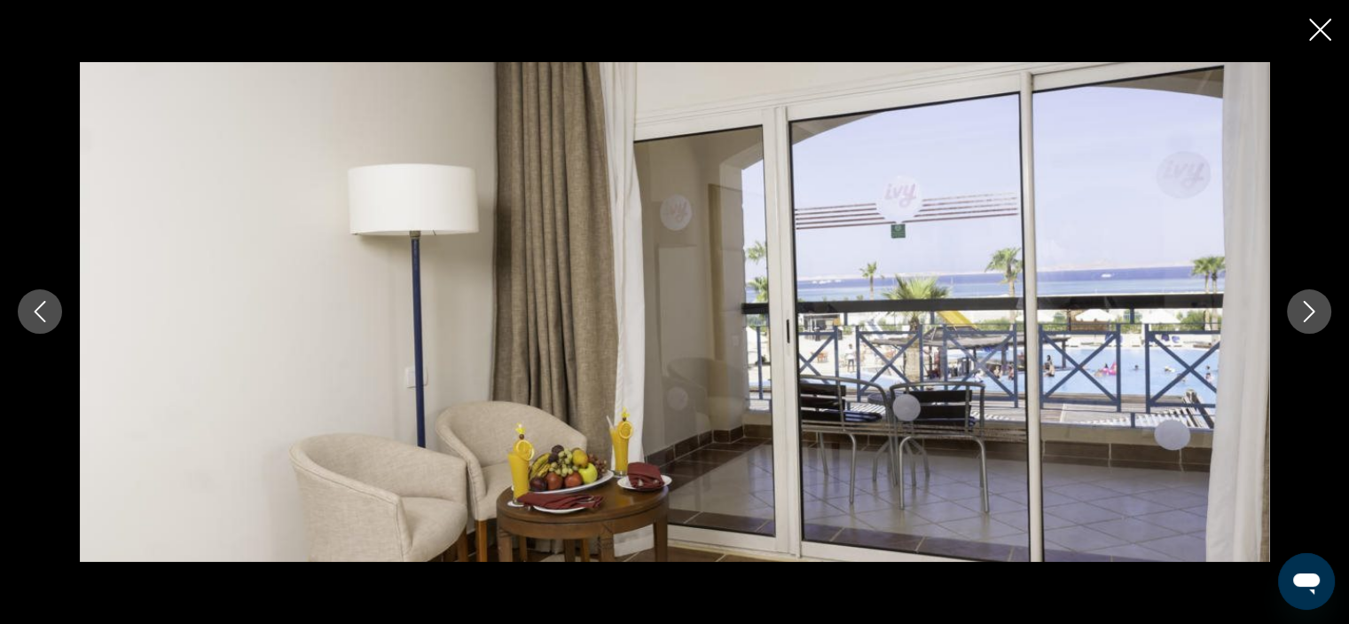
click at [1310, 313] on icon "Next image" at bounding box center [1309, 311] width 21 height 21
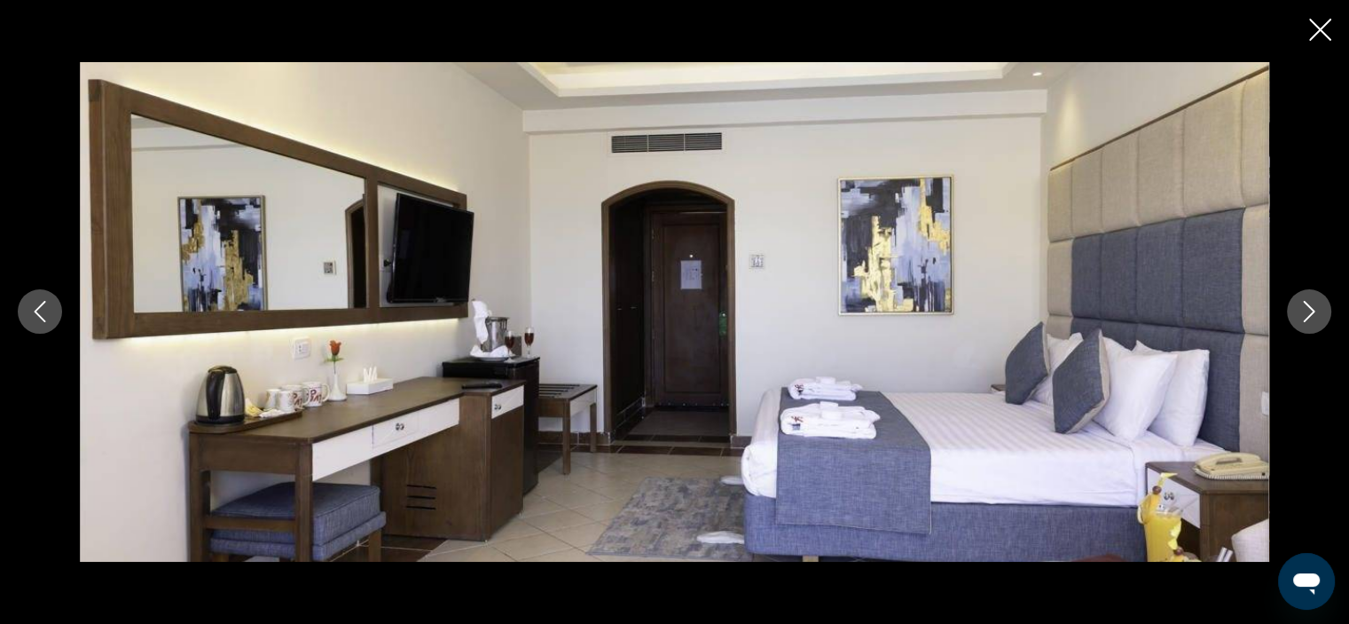
click at [1310, 313] on icon "Next image" at bounding box center [1309, 311] width 21 height 21
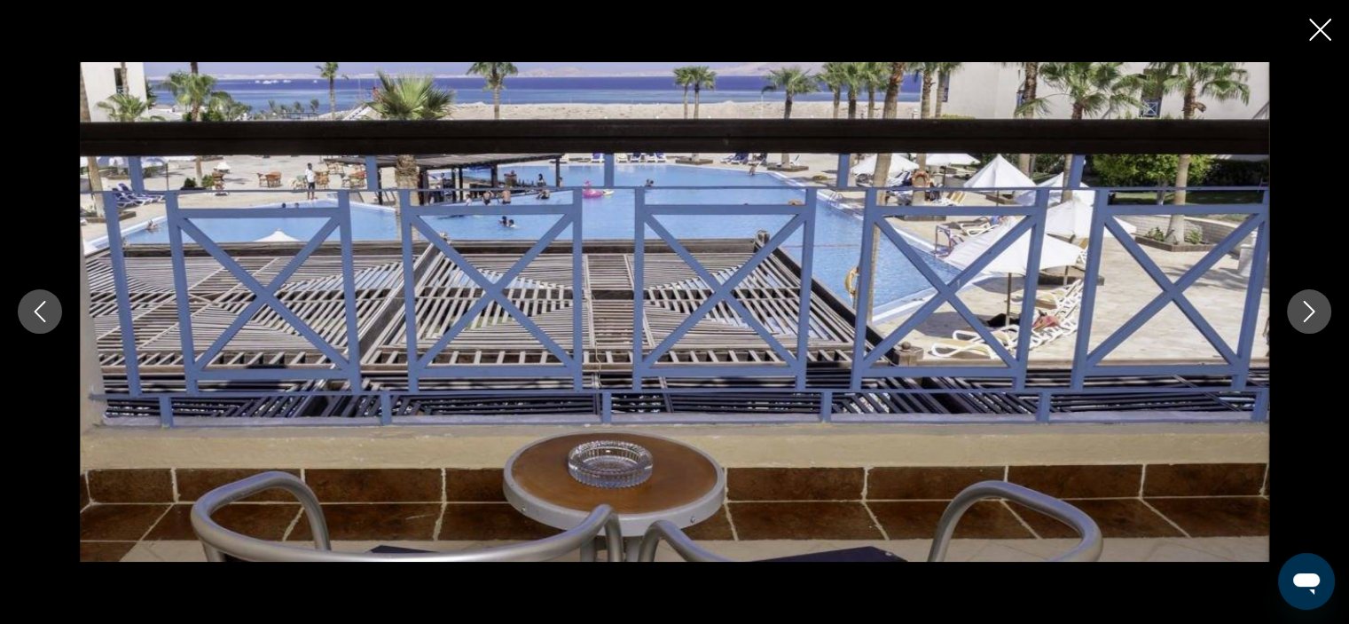
click at [1310, 313] on icon "Next image" at bounding box center [1309, 311] width 21 height 21
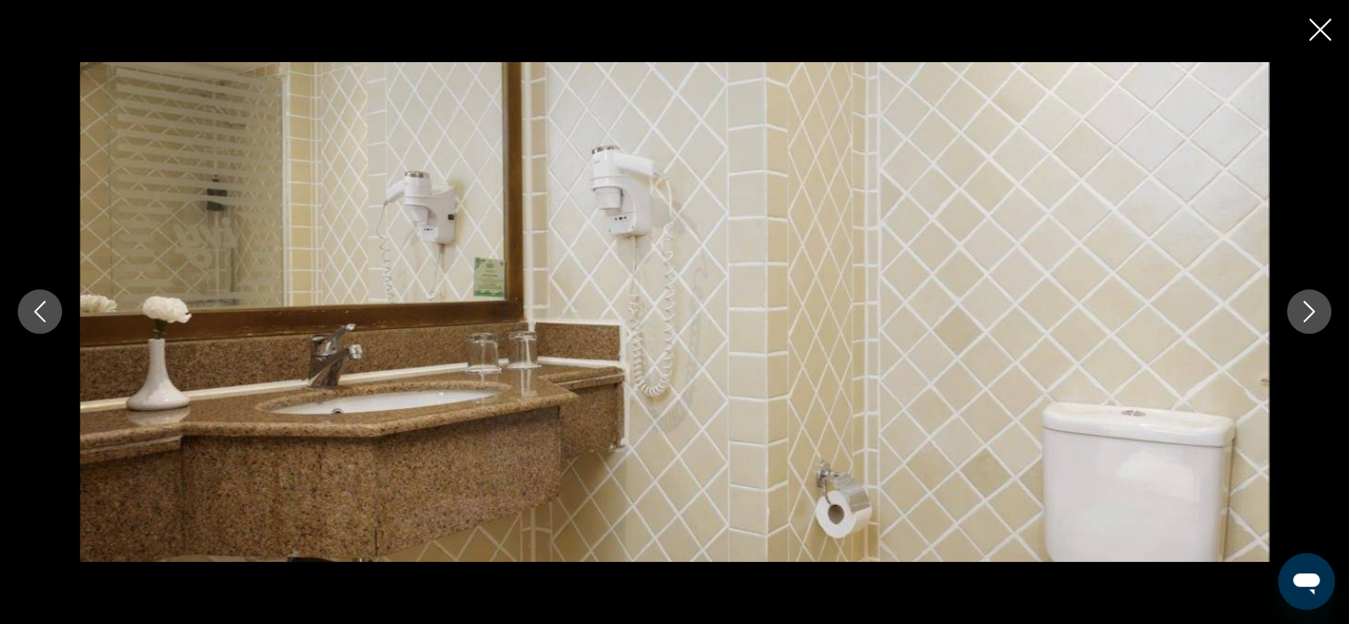
click at [1310, 313] on icon "Next image" at bounding box center [1309, 311] width 21 height 21
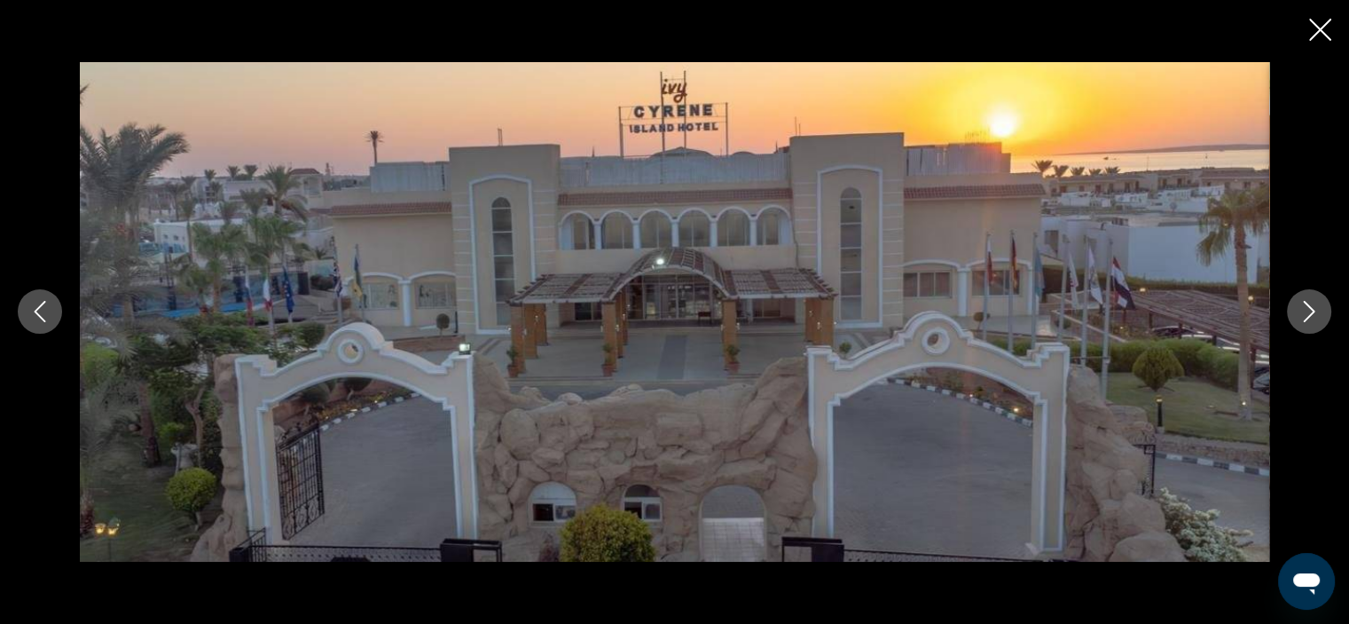
click at [1319, 35] on icon "Close slideshow" at bounding box center [1321, 30] width 22 height 22
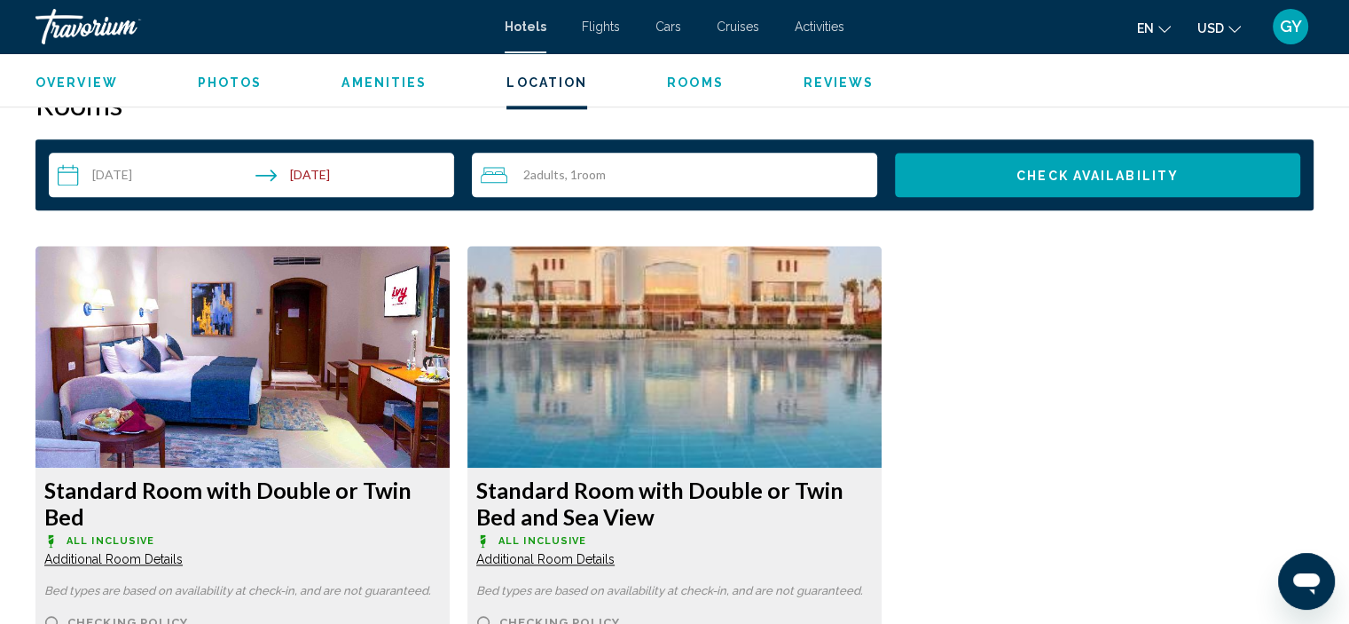
scroll to position [2282, 0]
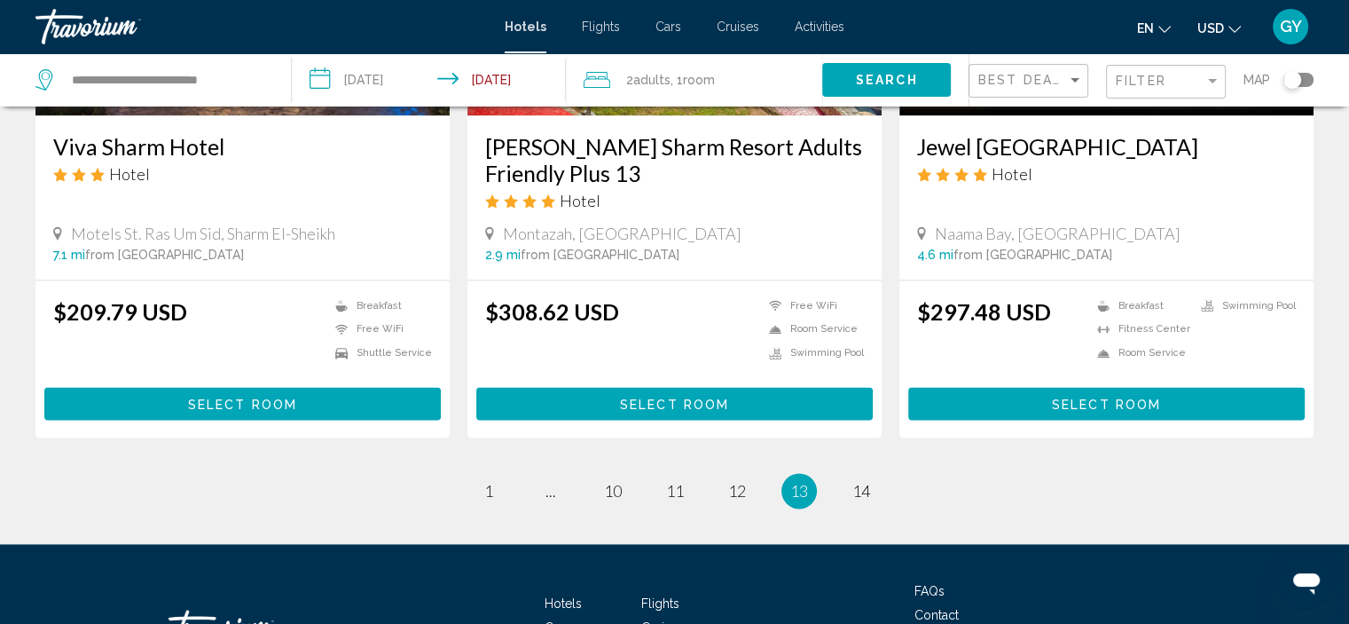
scroll to position [2296, 0]
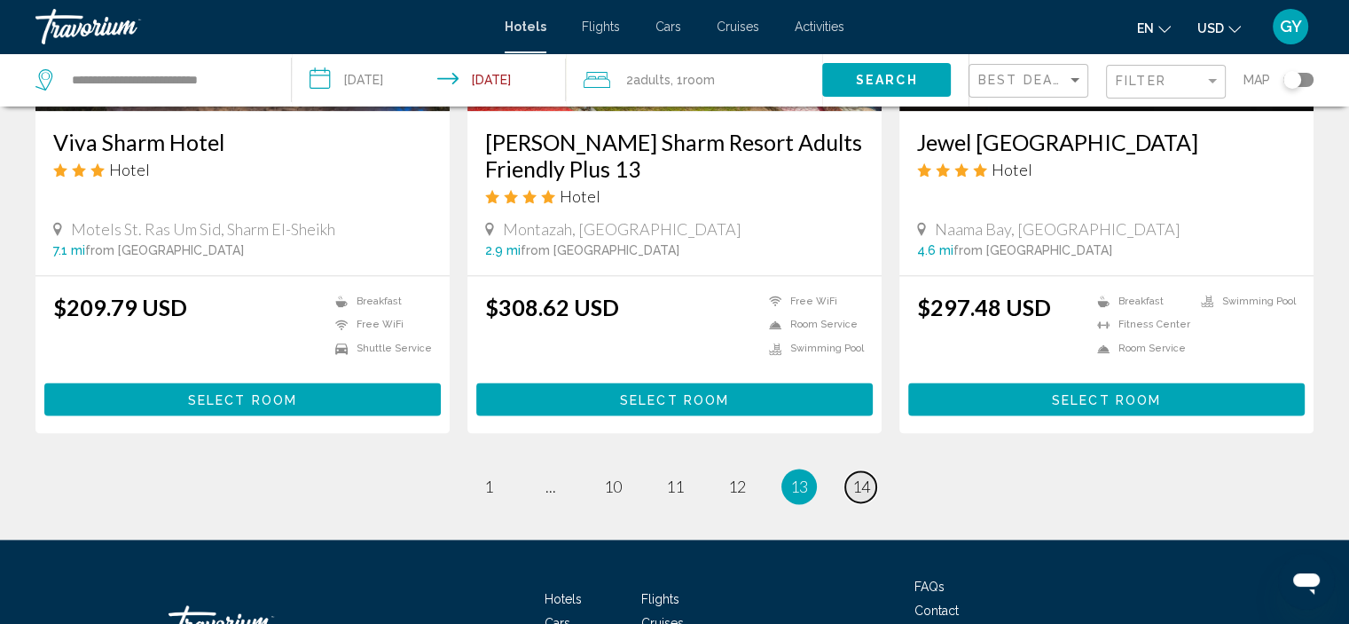
click at [859, 484] on span "14" at bounding box center [862, 486] width 18 height 20
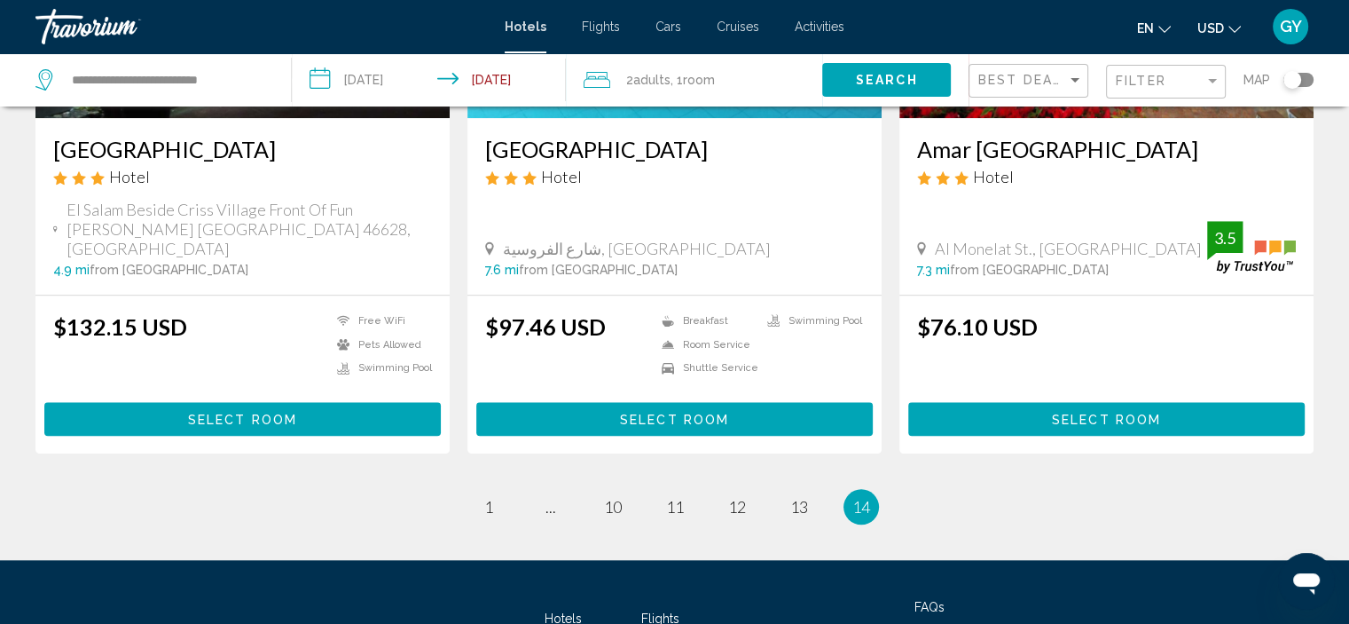
scroll to position [1670, 0]
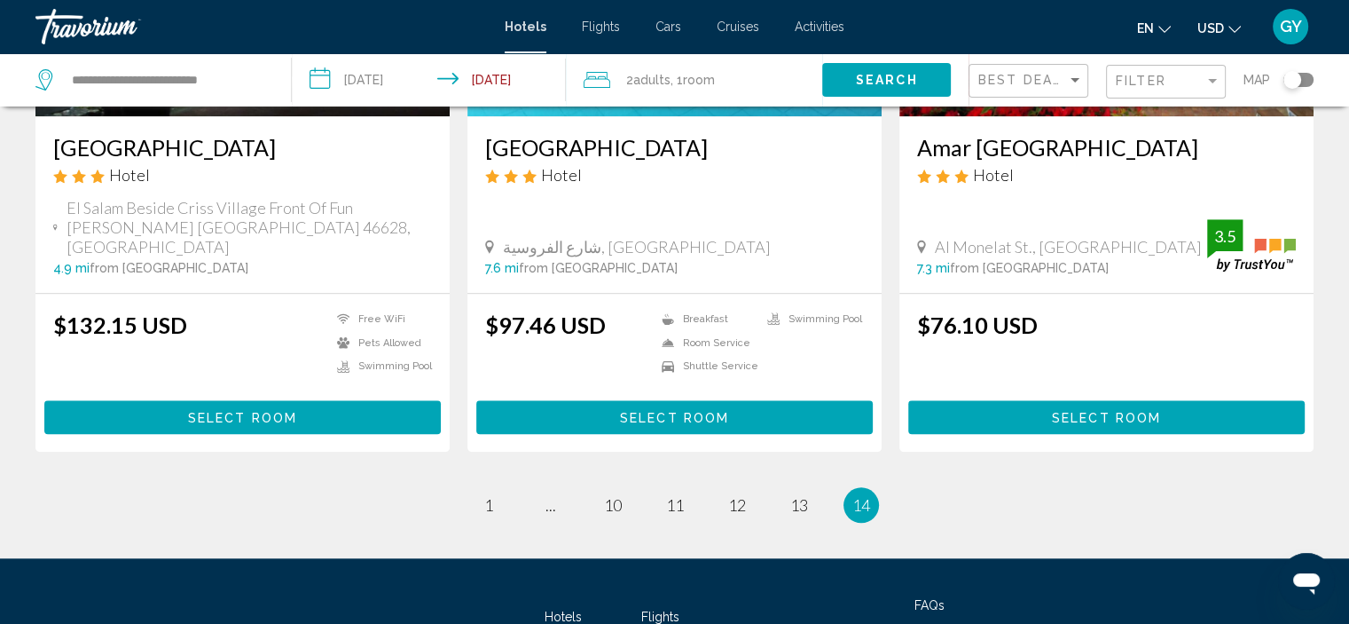
click at [593, 77] on icon "Travelers: 2 adults, 0 children" at bounding box center [597, 79] width 27 height 21
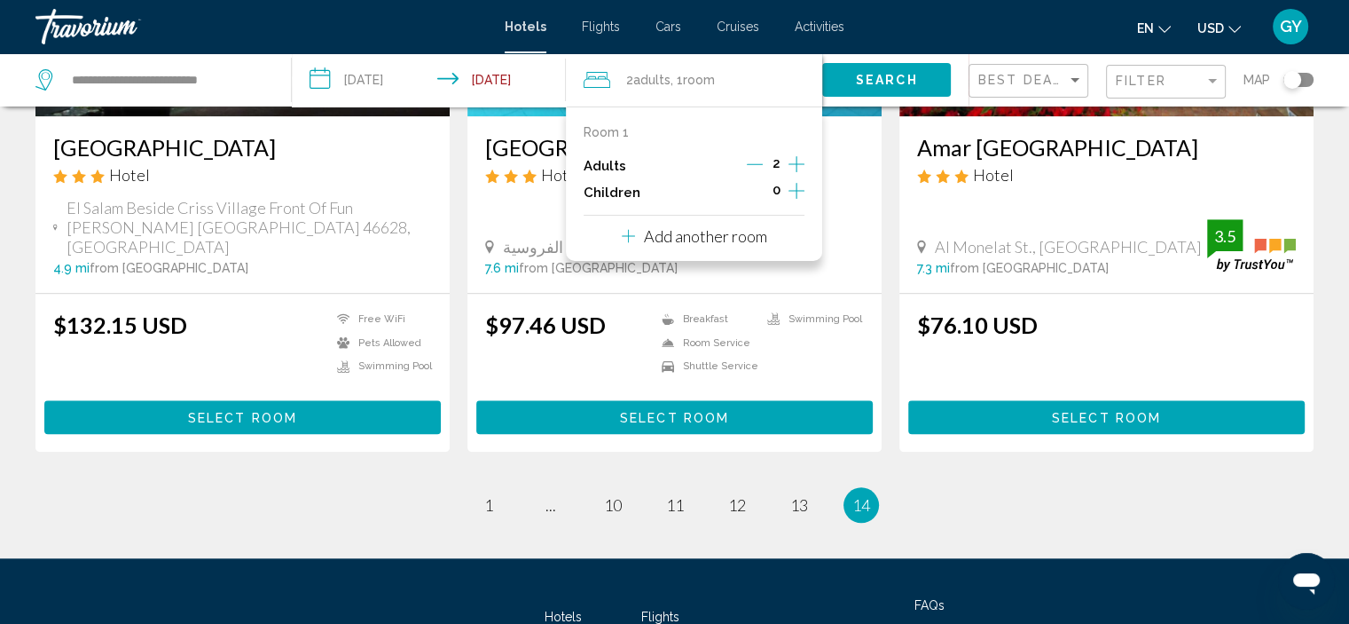
click at [743, 232] on p "Add another room" at bounding box center [705, 236] width 123 height 20
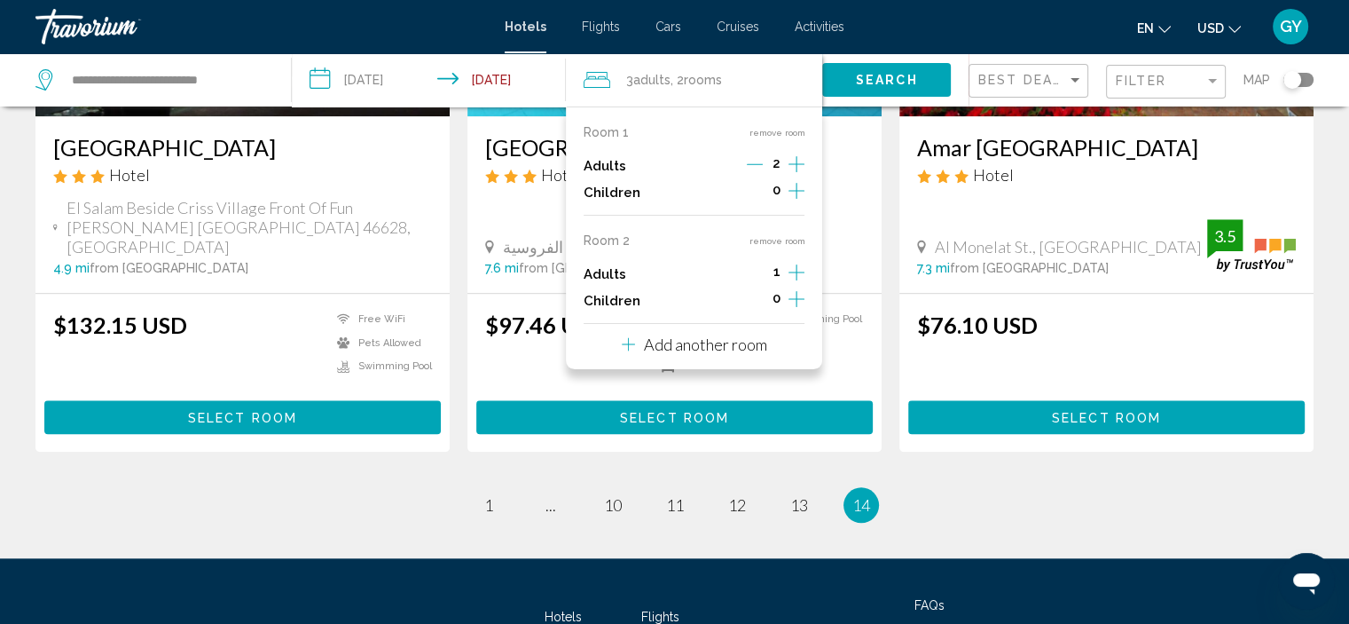
click at [785, 235] on button "remove room" at bounding box center [777, 241] width 56 height 12
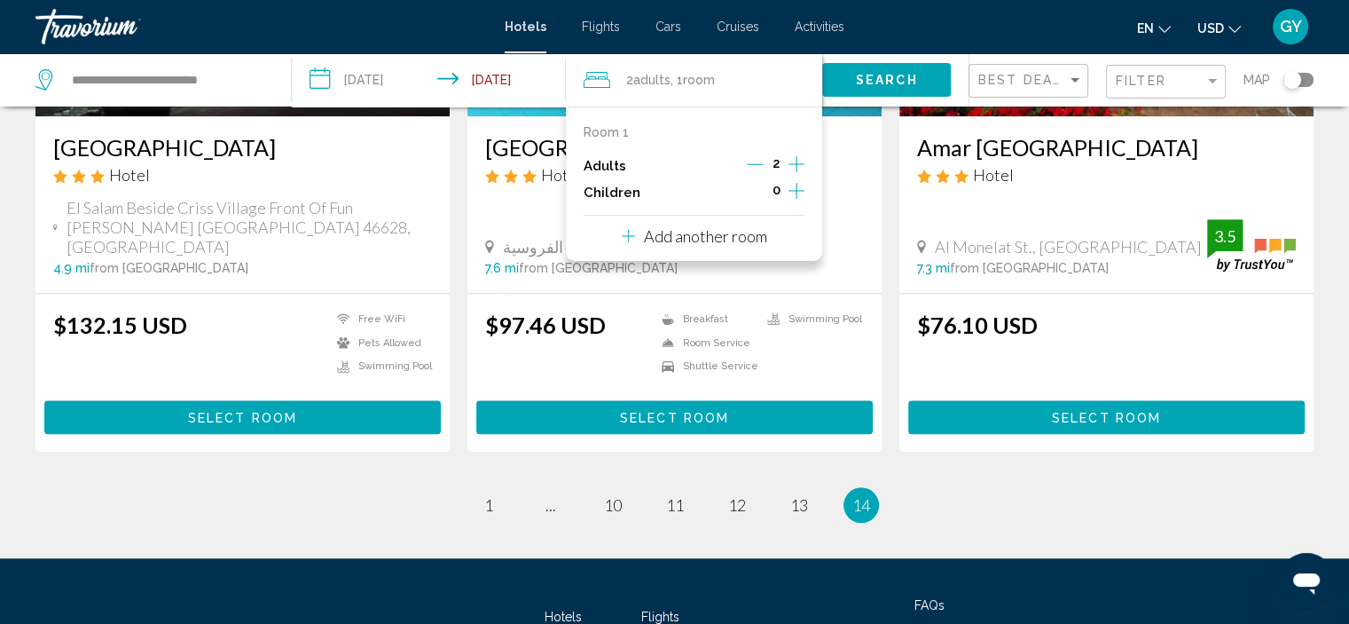
click at [784, 235] on div "Room 1 Adults 2 Children 0 Add another room" at bounding box center [694, 183] width 256 height 154
click at [720, 235] on p "Add another room" at bounding box center [705, 236] width 123 height 20
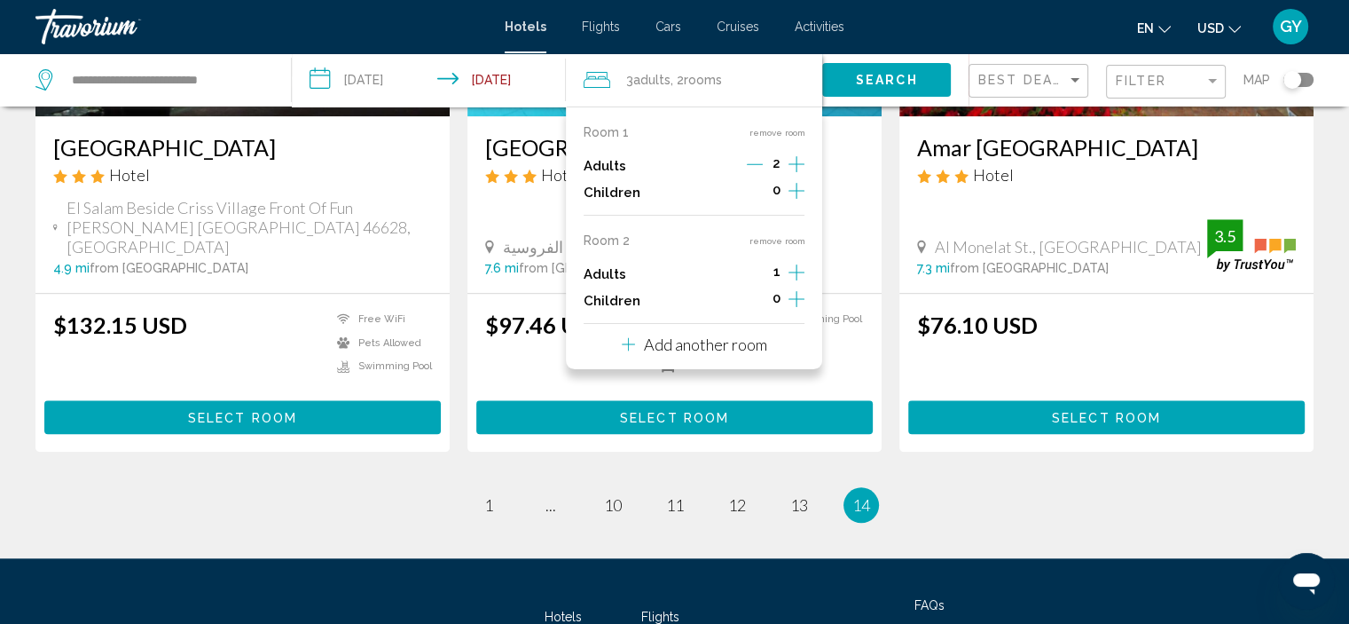
click at [792, 175] on icon "Increment adults" at bounding box center [797, 163] width 16 height 21
click at [732, 345] on p "Add another room" at bounding box center [705, 344] width 123 height 20
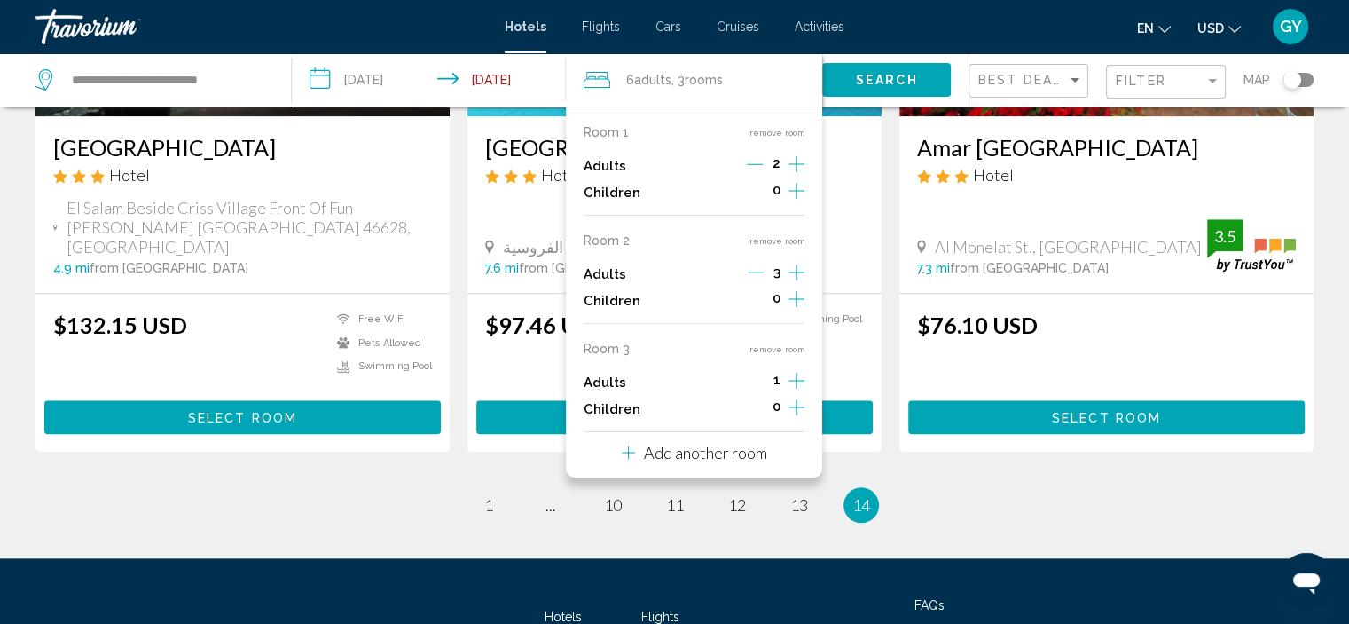
click at [798, 175] on icon "Increment adults" at bounding box center [797, 163] width 16 height 21
click at [718, 460] on p "Add another room" at bounding box center [705, 453] width 123 height 20
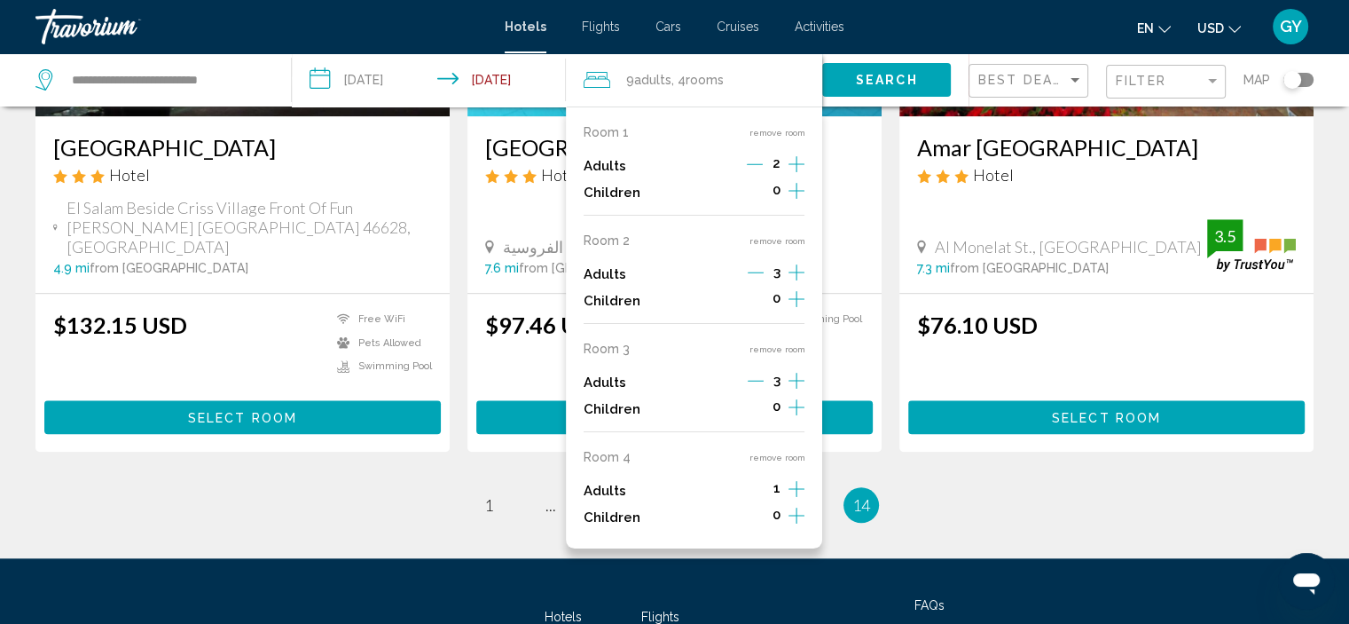
click at [792, 172] on icon "Increment adults" at bounding box center [797, 164] width 16 height 16
click at [935, 80] on button "Search" at bounding box center [886, 79] width 129 height 33
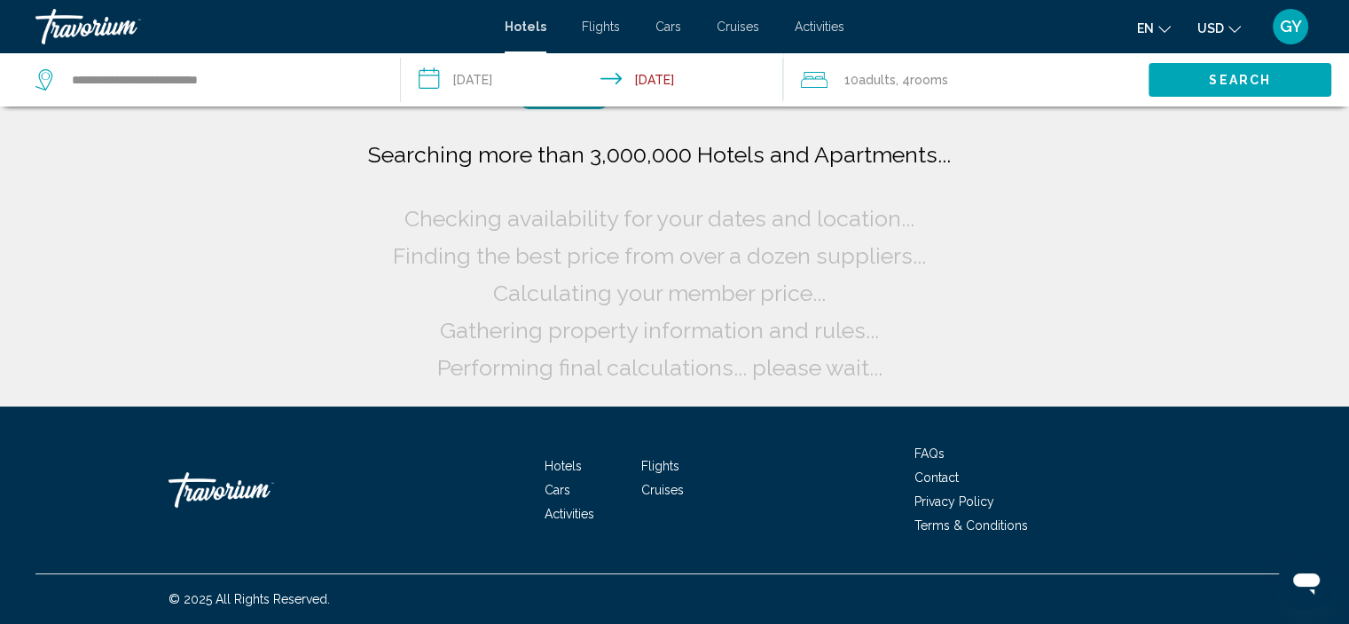
scroll to position [0, 0]
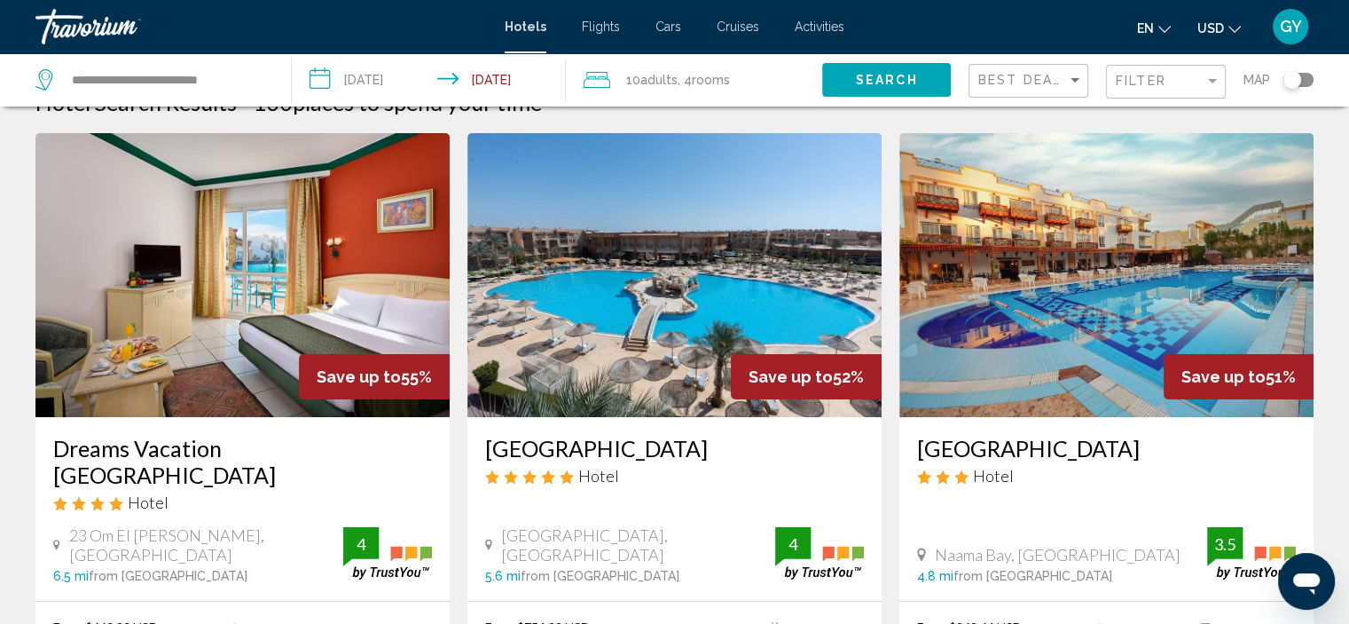
scroll to position [35, 0]
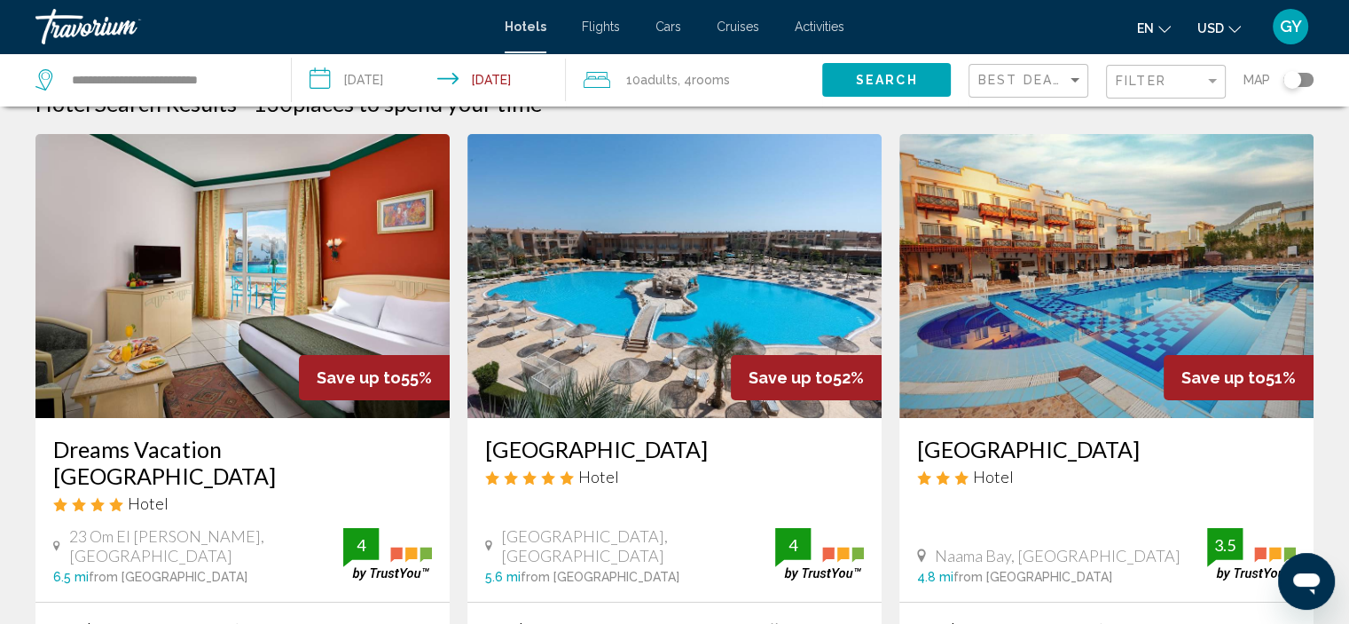
click at [344, 313] on img "Main content" at bounding box center [242, 276] width 414 height 284
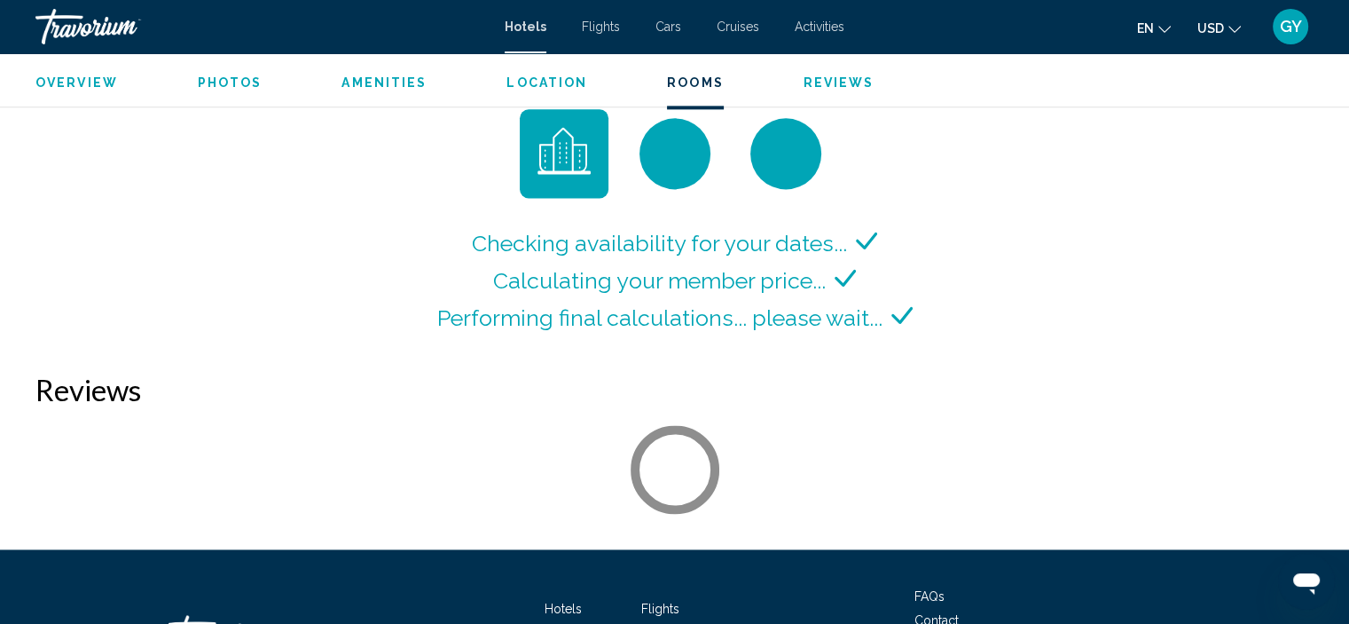
scroll to position [2403, 0]
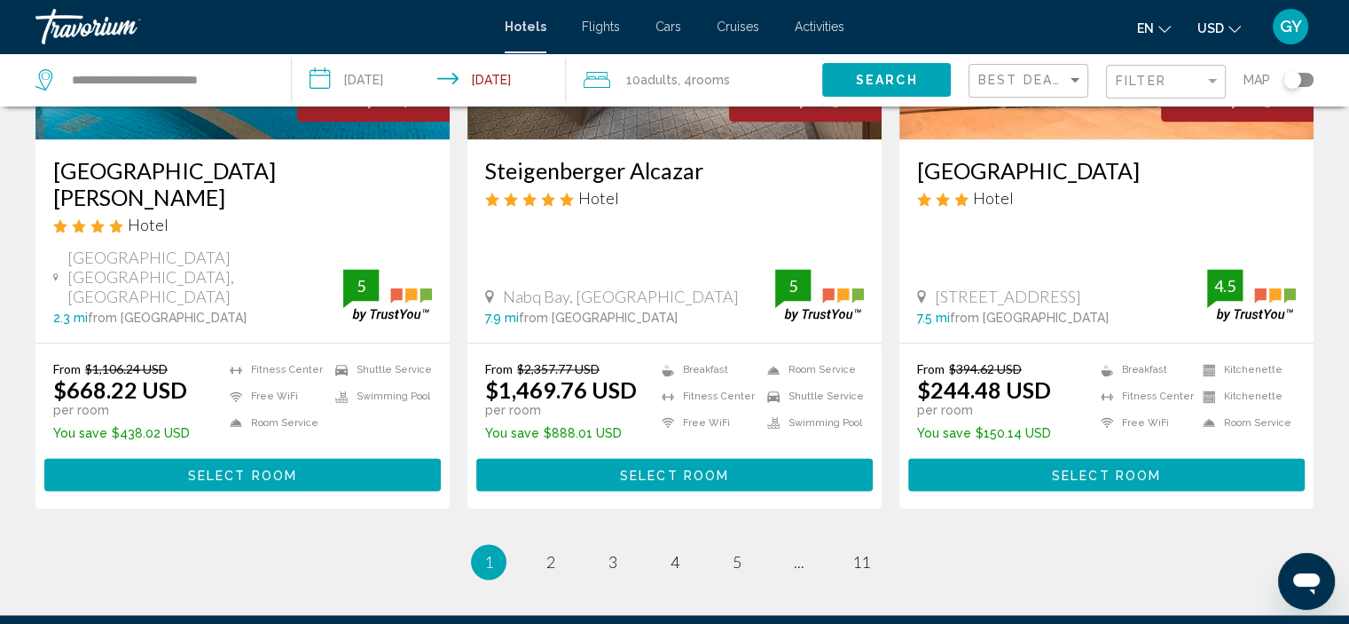
scroll to position [2300, 0]
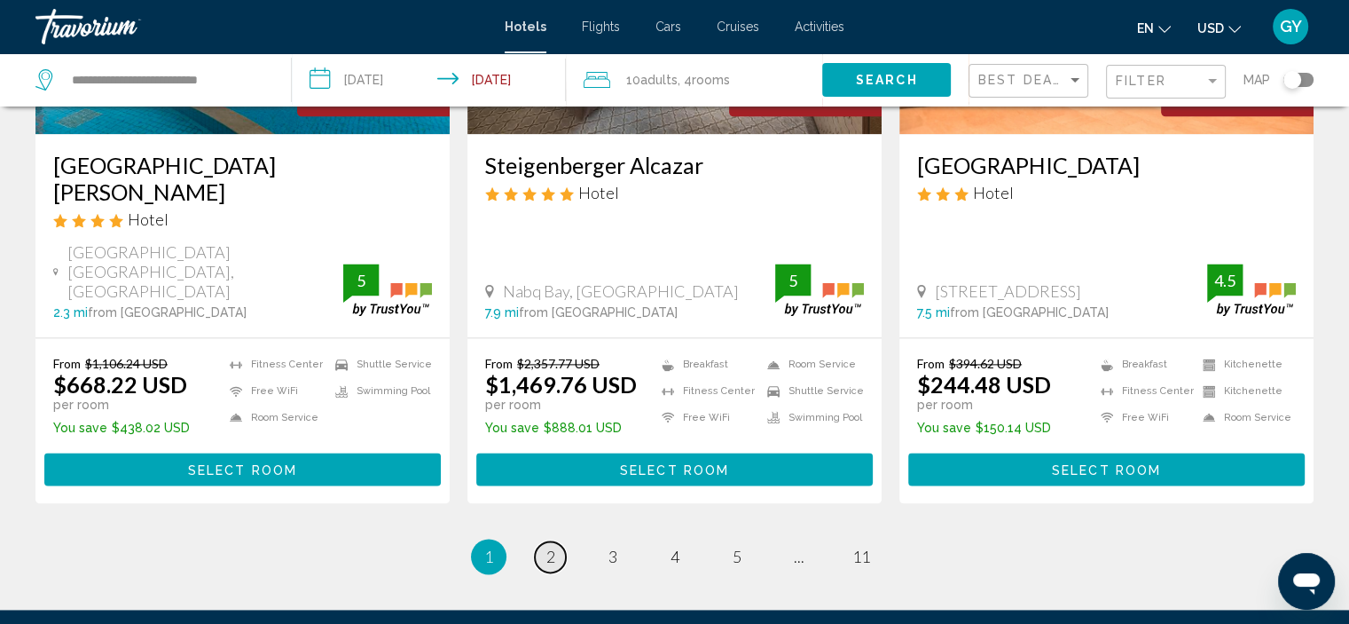
click at [552, 547] on span "2" at bounding box center [551, 557] width 9 height 20
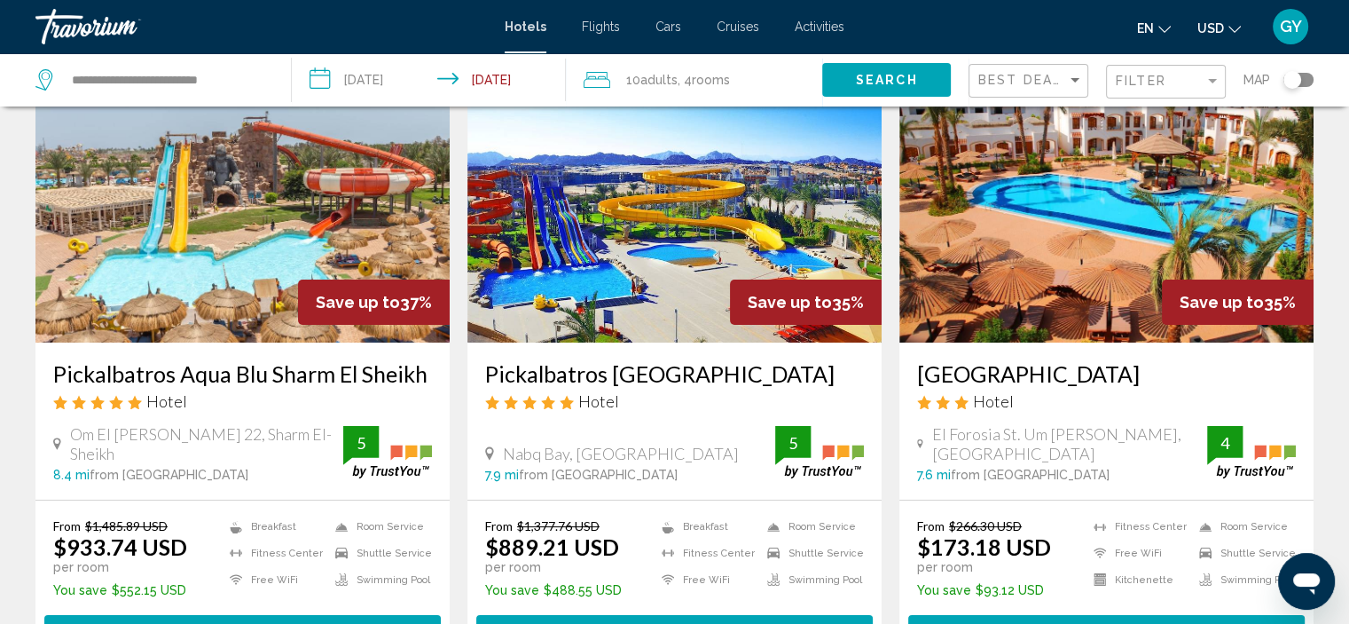
scroll to position [112, 0]
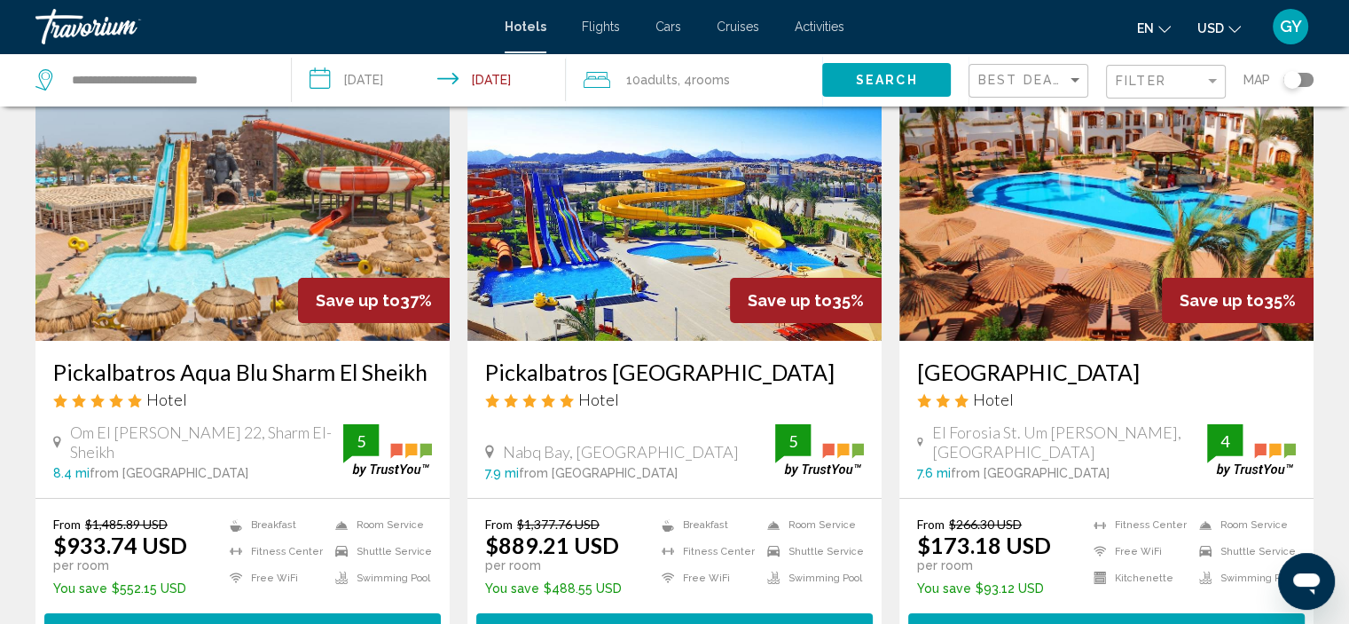
click at [994, 259] on img "Main content" at bounding box center [1107, 199] width 414 height 284
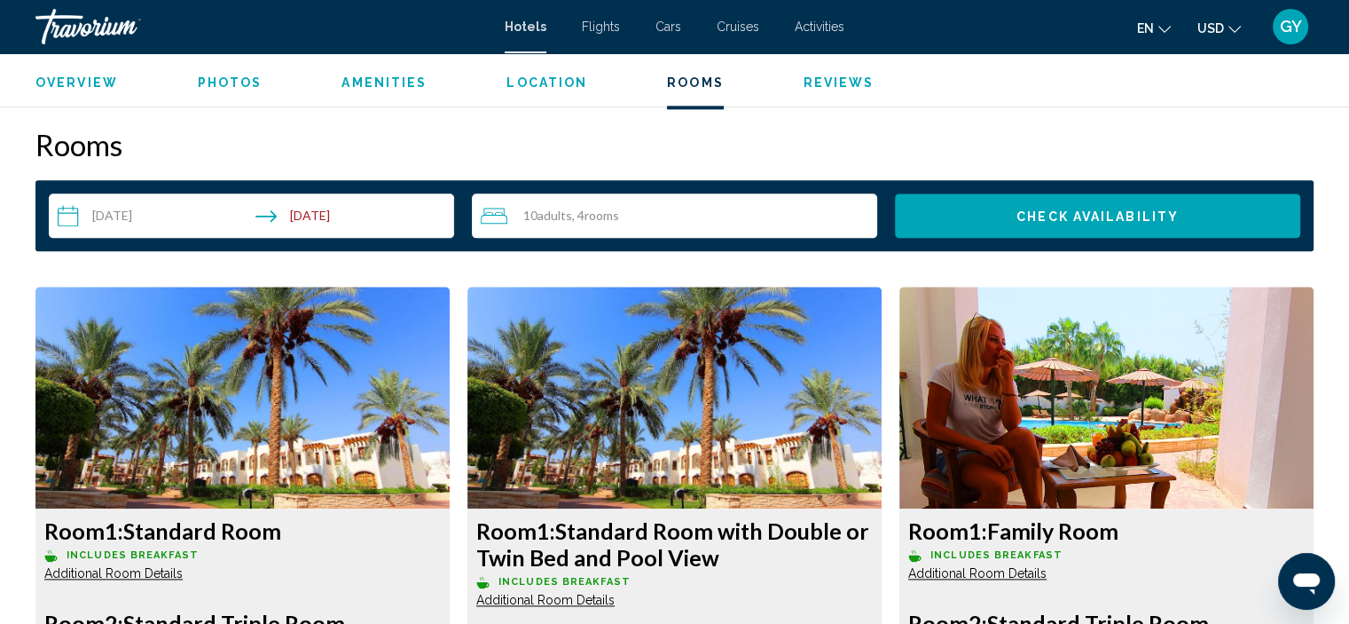
scroll to position [2264, 0]
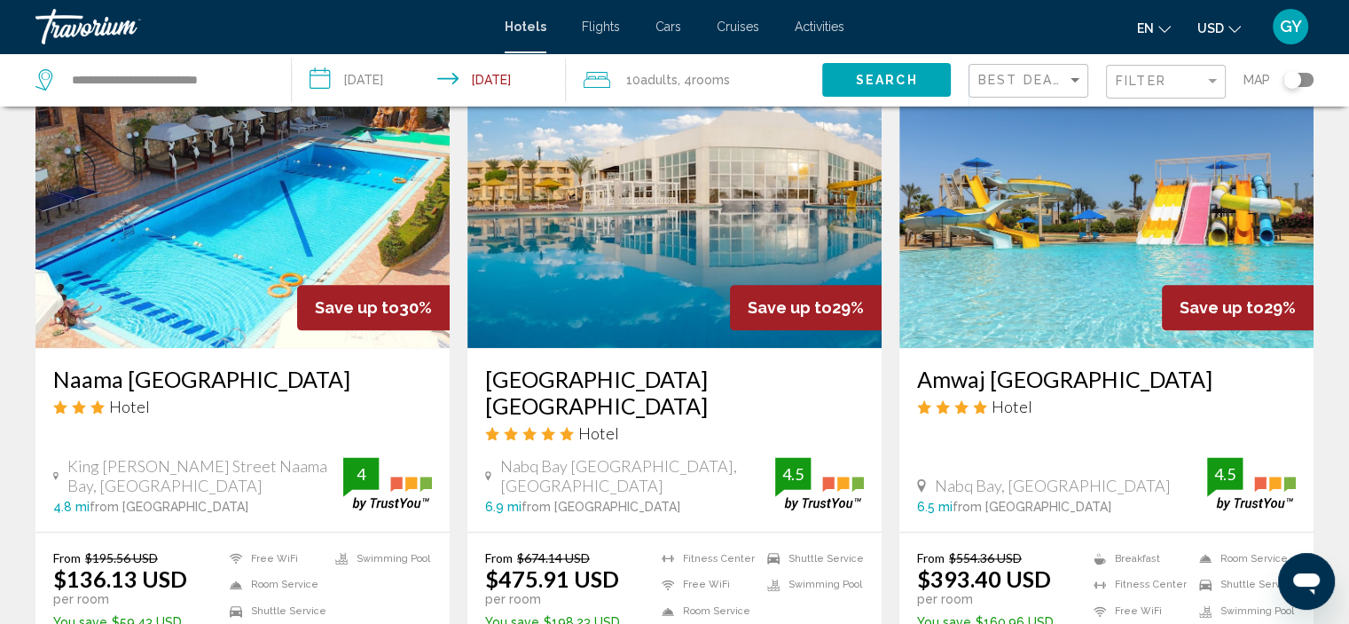
scroll to position [2086, 0]
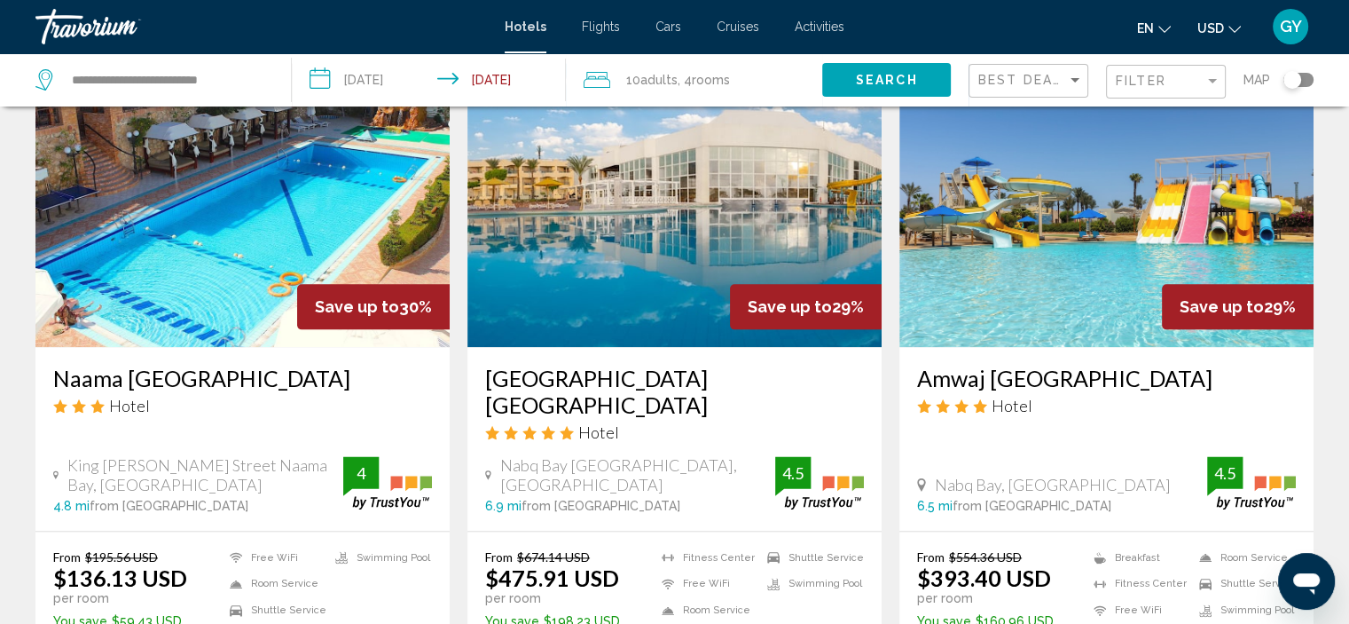
click at [1153, 162] on img "Main content" at bounding box center [1107, 205] width 414 height 284
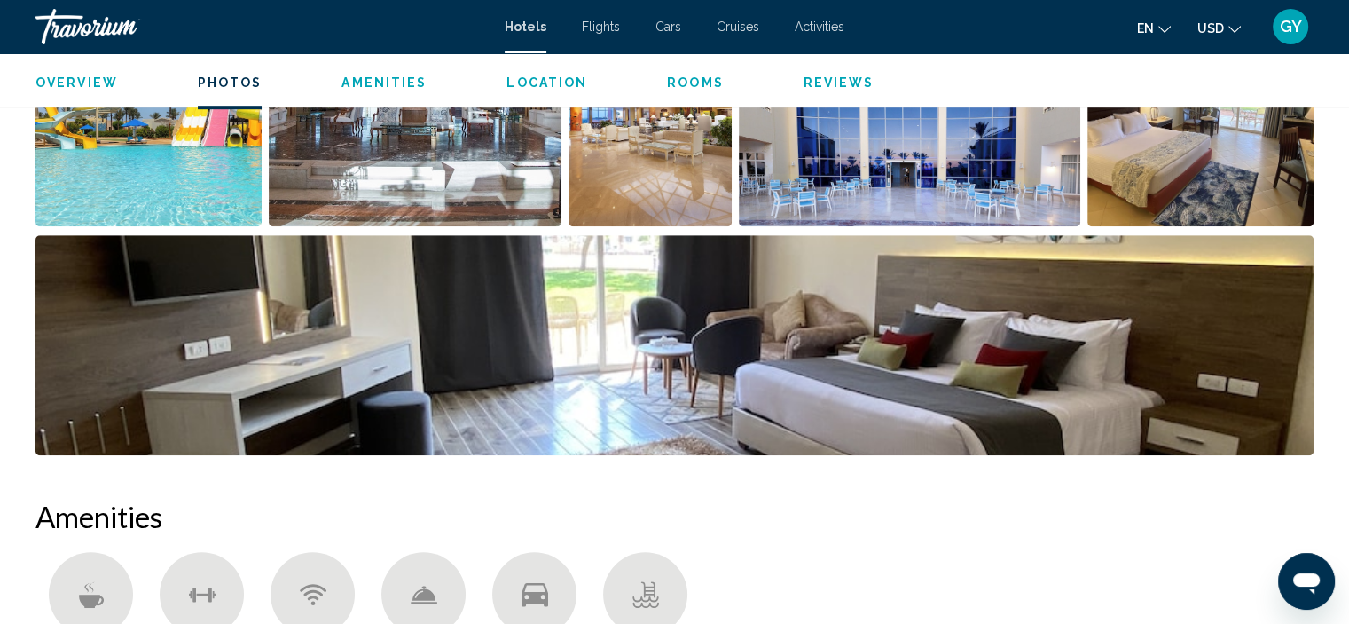
scroll to position [1026, 0]
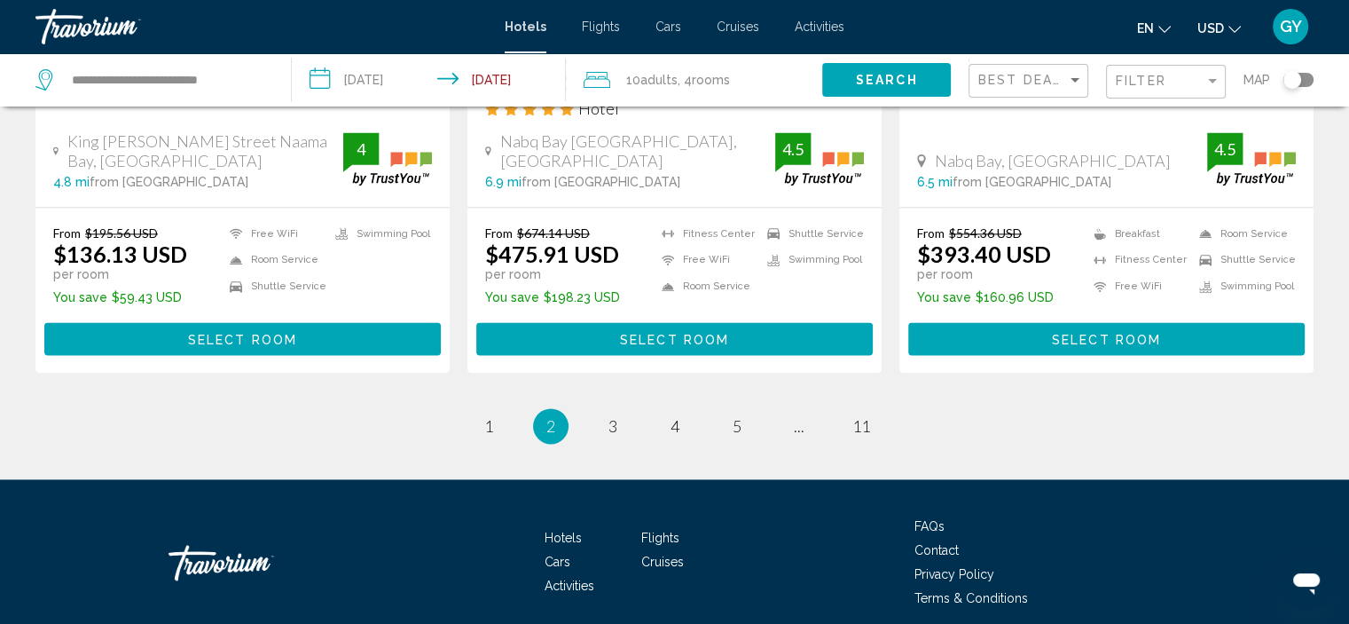
scroll to position [2410, 0]
click at [614, 416] on span "3" at bounding box center [613, 426] width 9 height 20
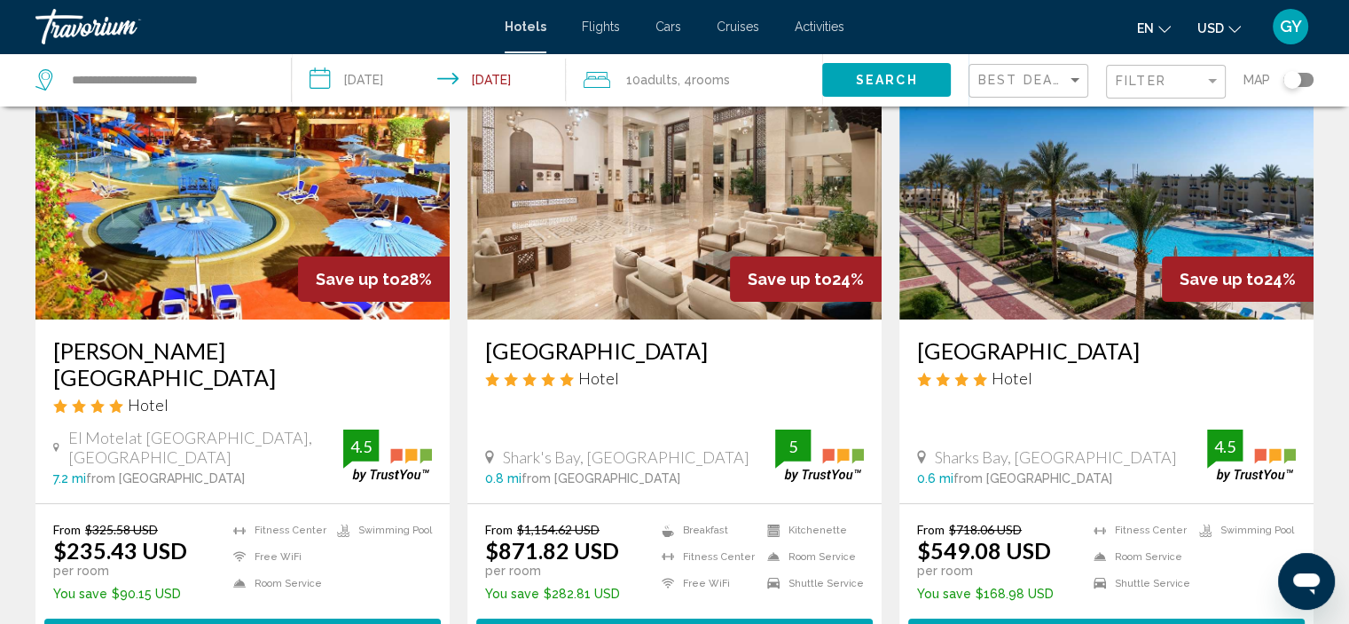
scroll to position [138, 0]
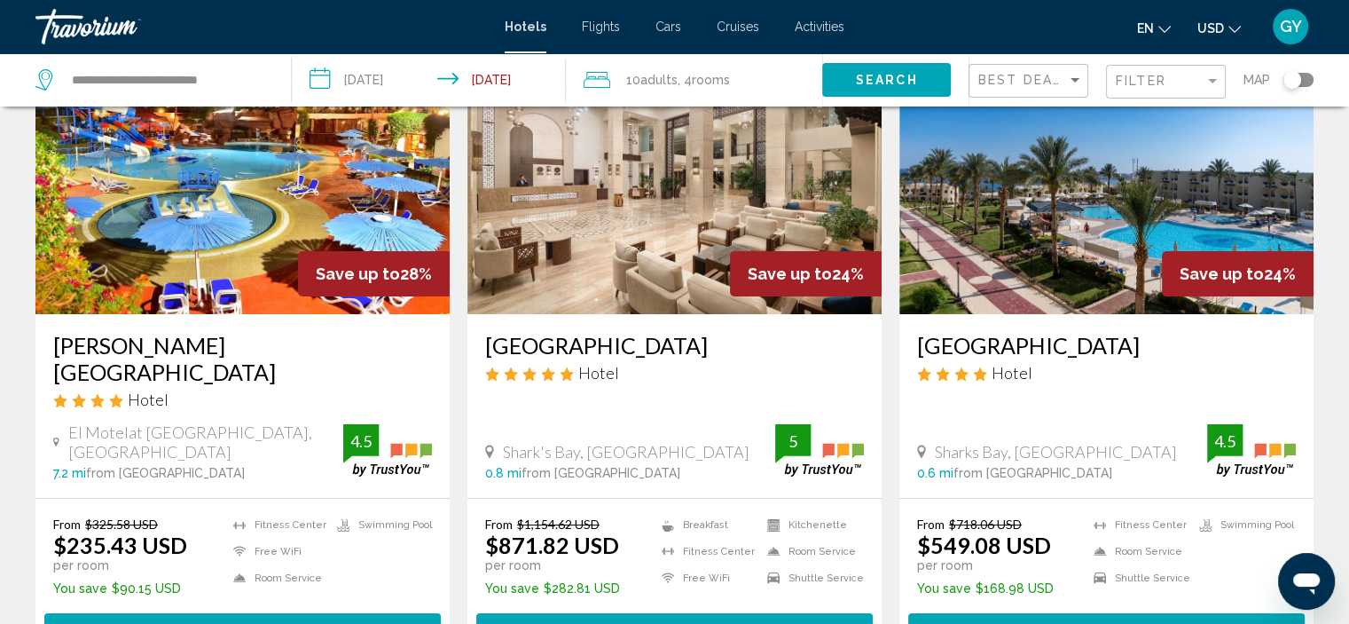
click at [261, 170] on img "Main content" at bounding box center [242, 172] width 414 height 284
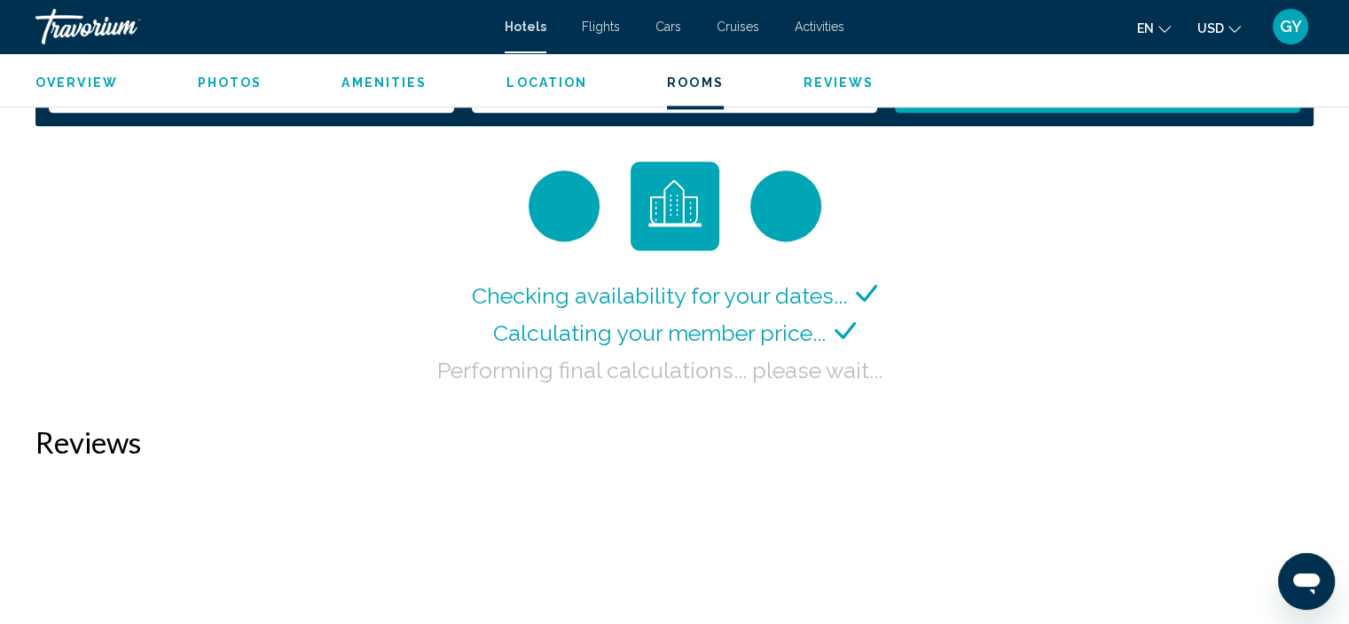
scroll to position [2405, 0]
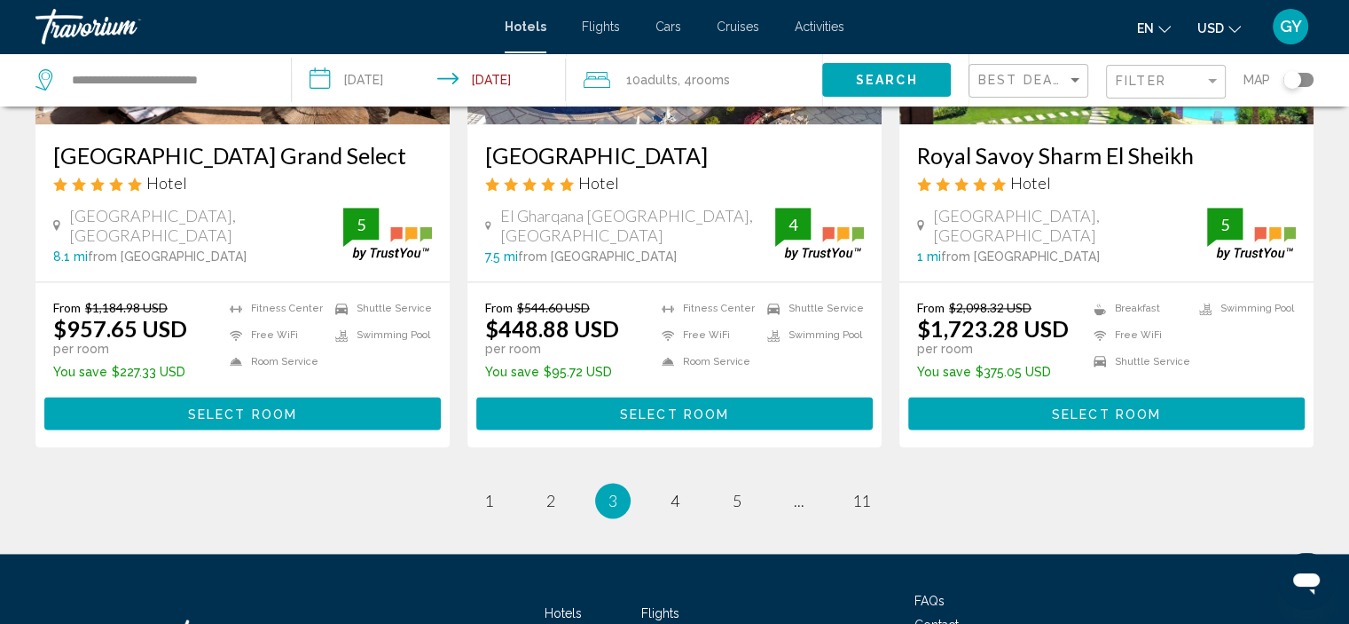
scroll to position [2316, 0]
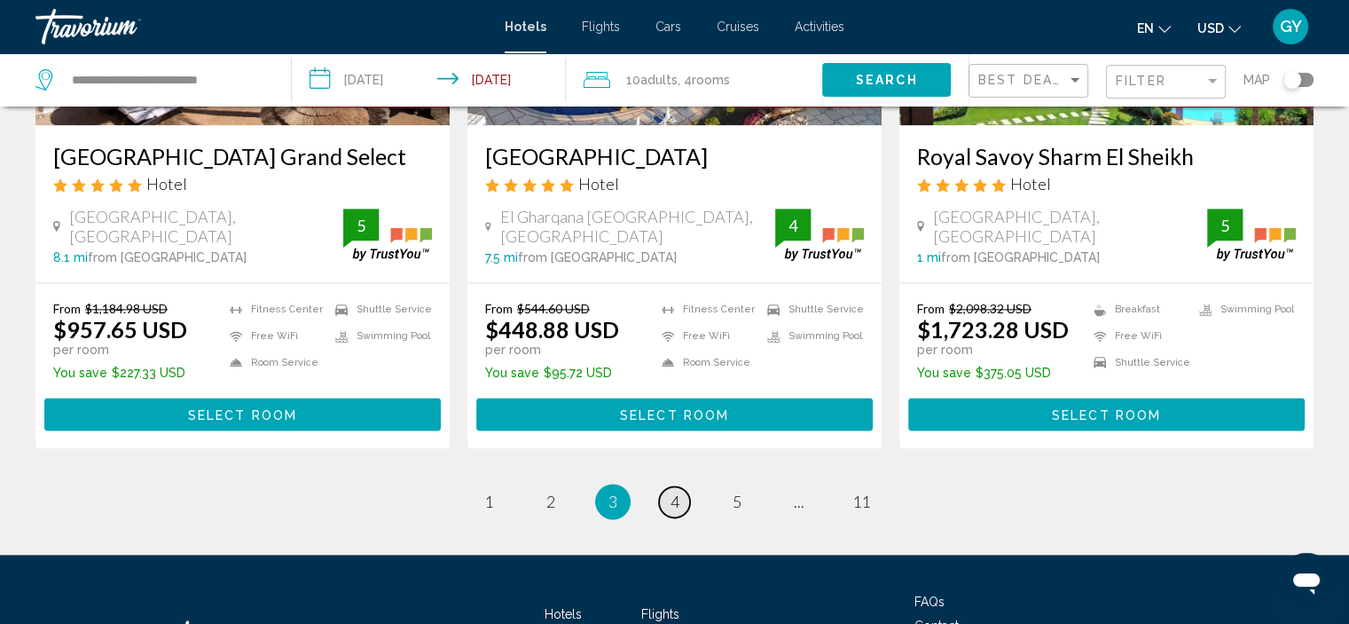
click at [674, 492] on span "4" at bounding box center [675, 502] width 9 height 20
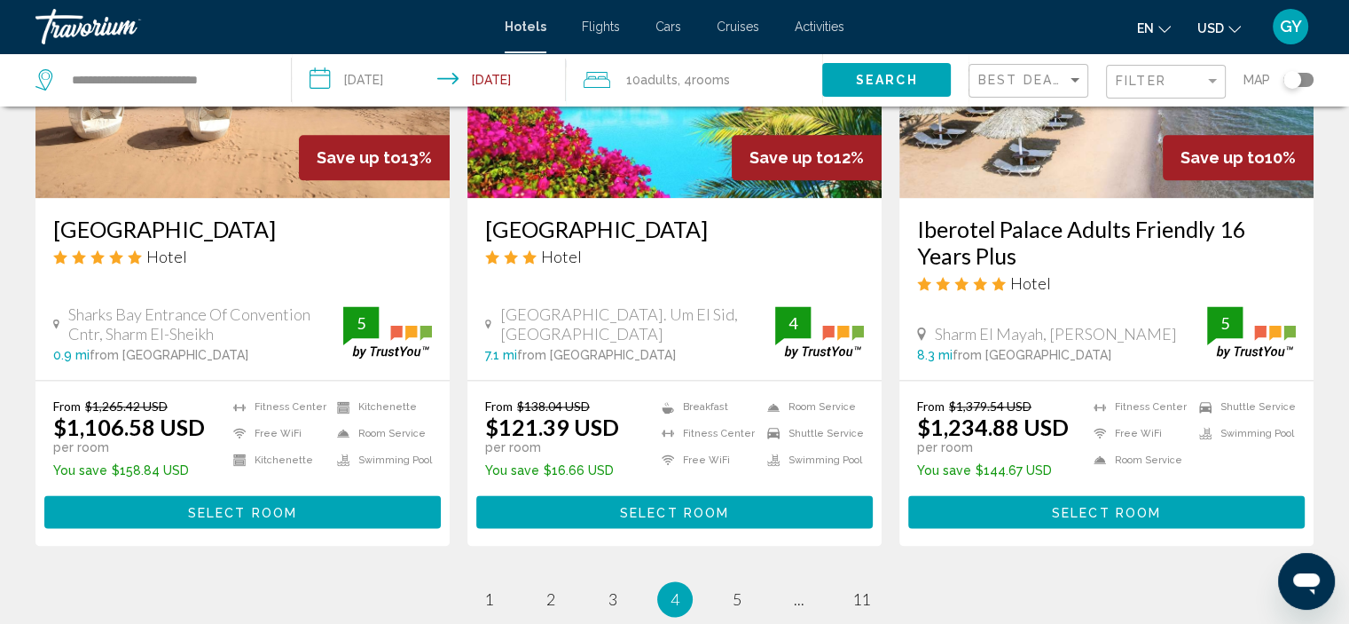
scroll to position [2292, 0]
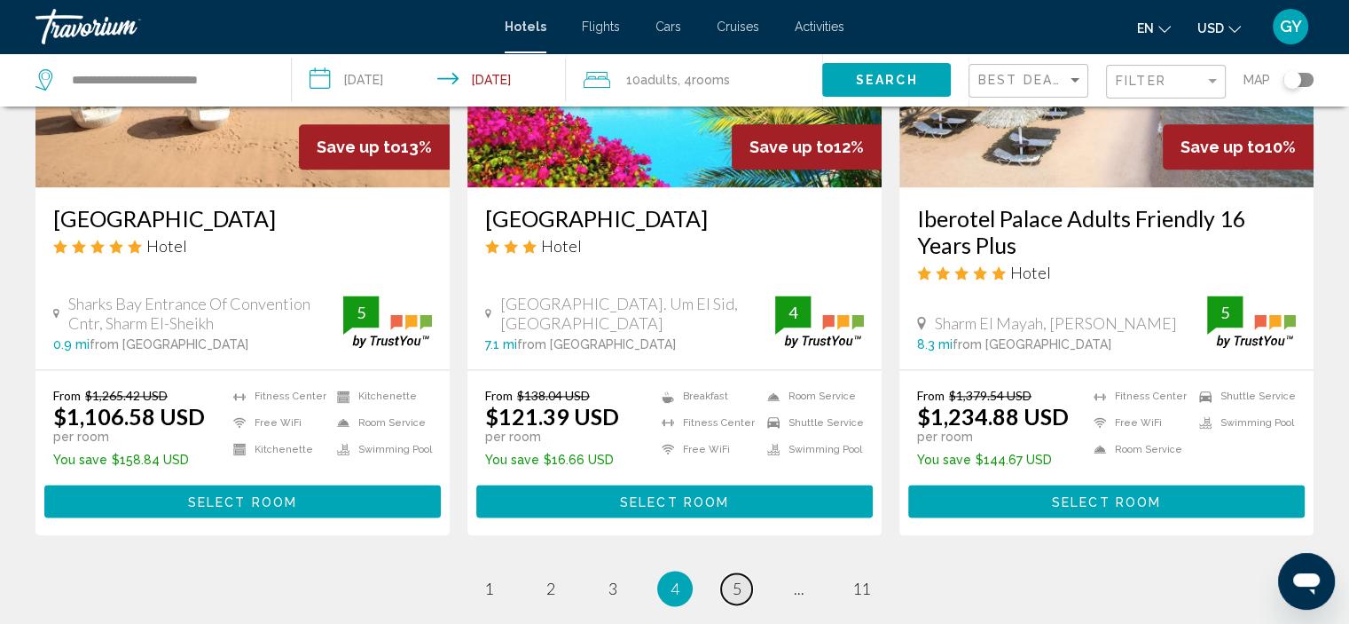
click at [740, 578] on span "5" at bounding box center [737, 588] width 9 height 20
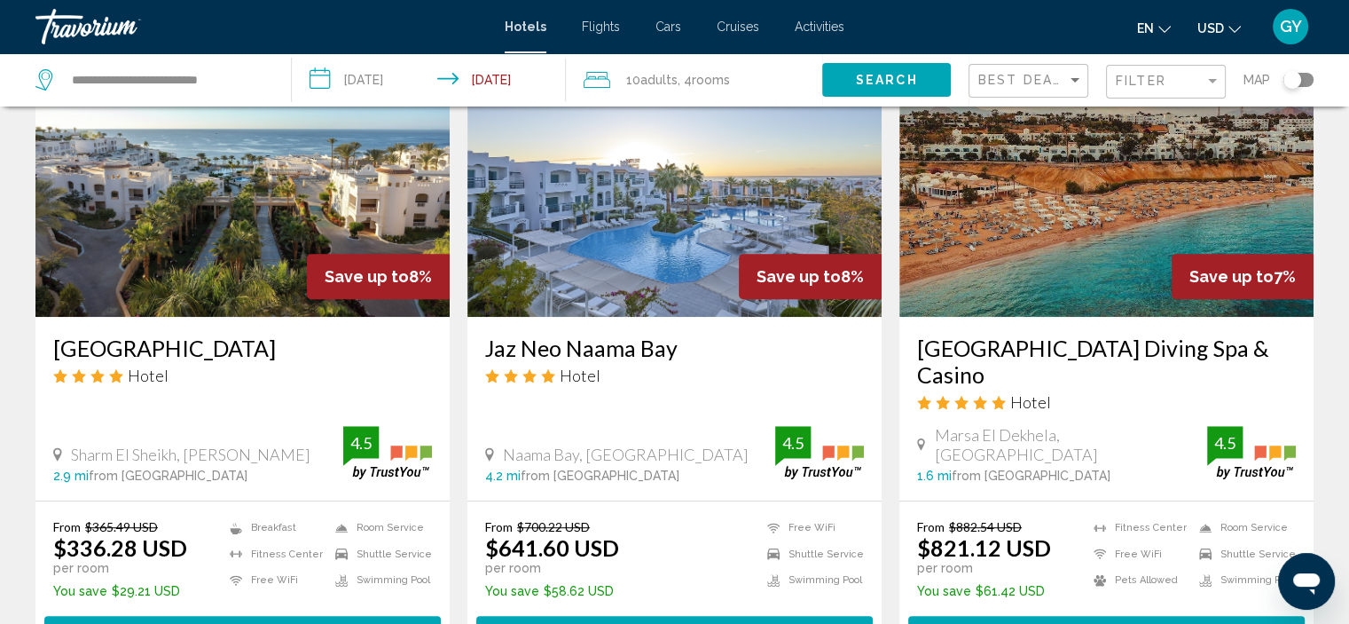
scroll to position [802, 0]
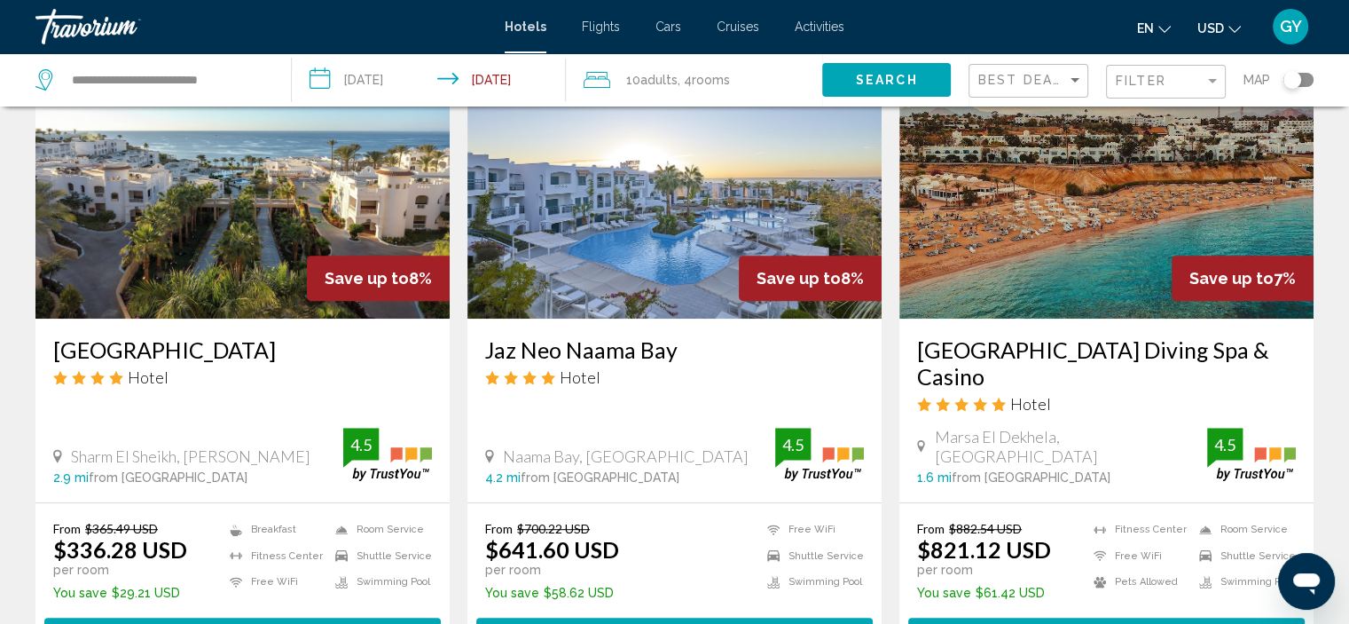
click at [208, 262] on img "Main content" at bounding box center [242, 177] width 414 height 284
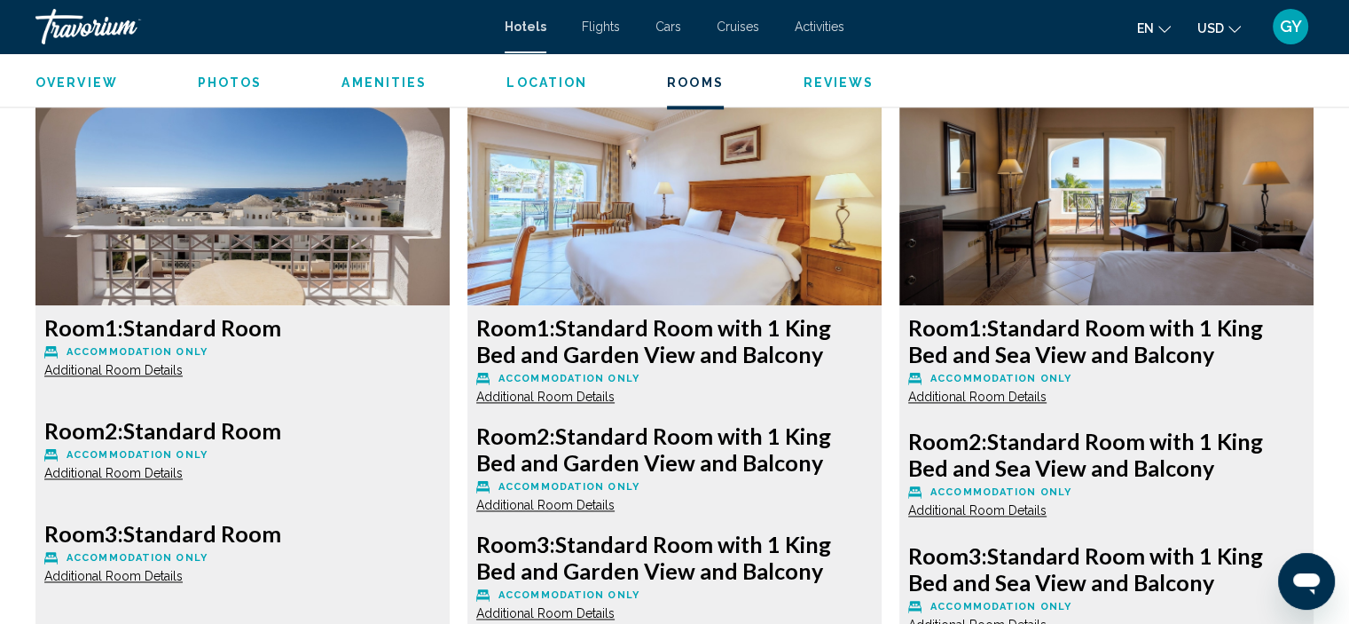
scroll to position [2430, 0]
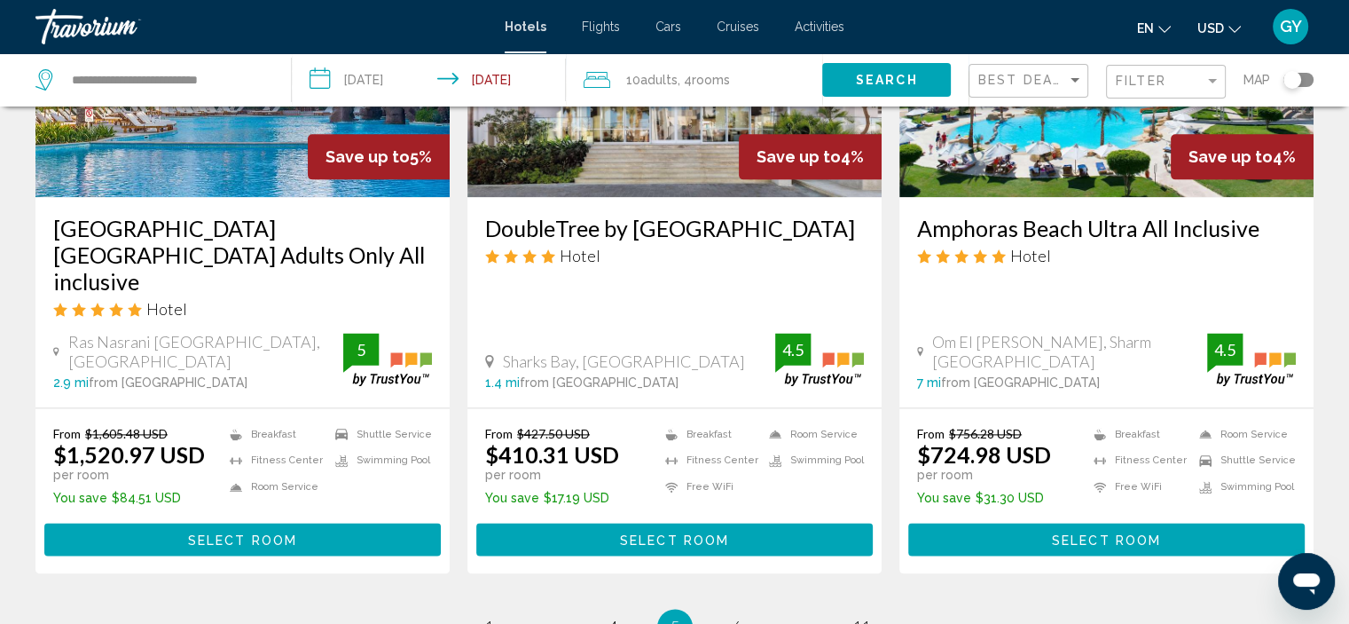
scroll to position [2317, 0]
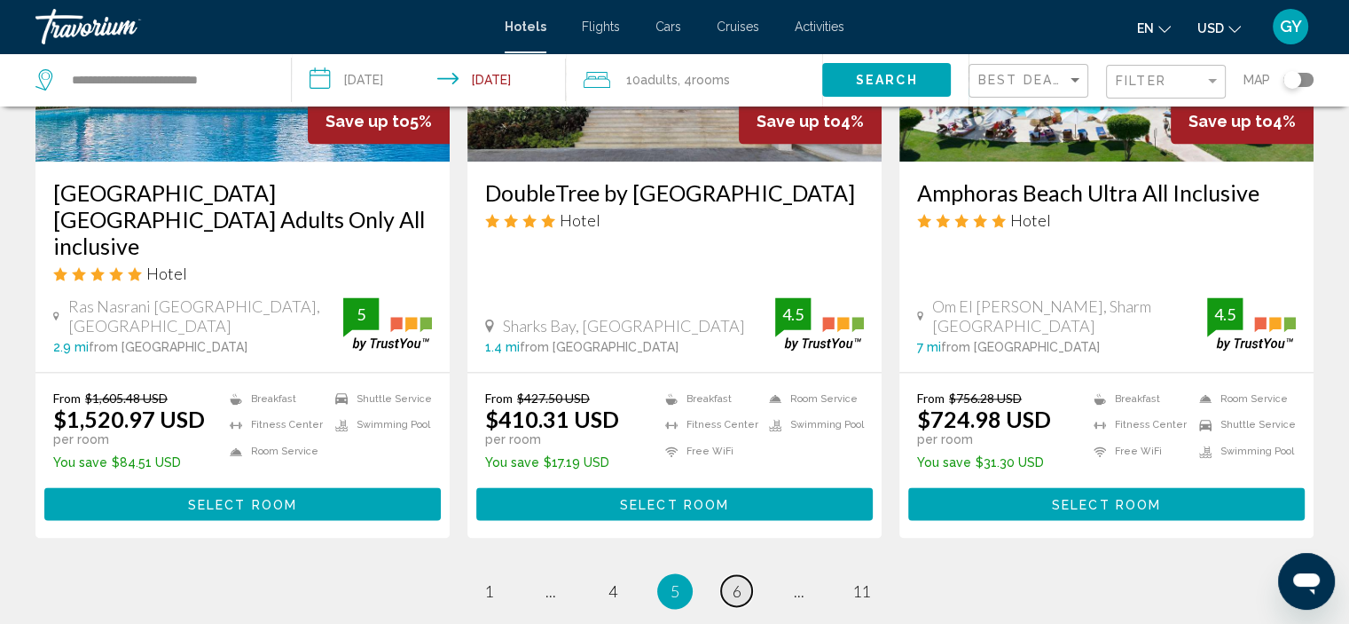
click at [736, 581] on span "6" at bounding box center [737, 591] width 9 height 20
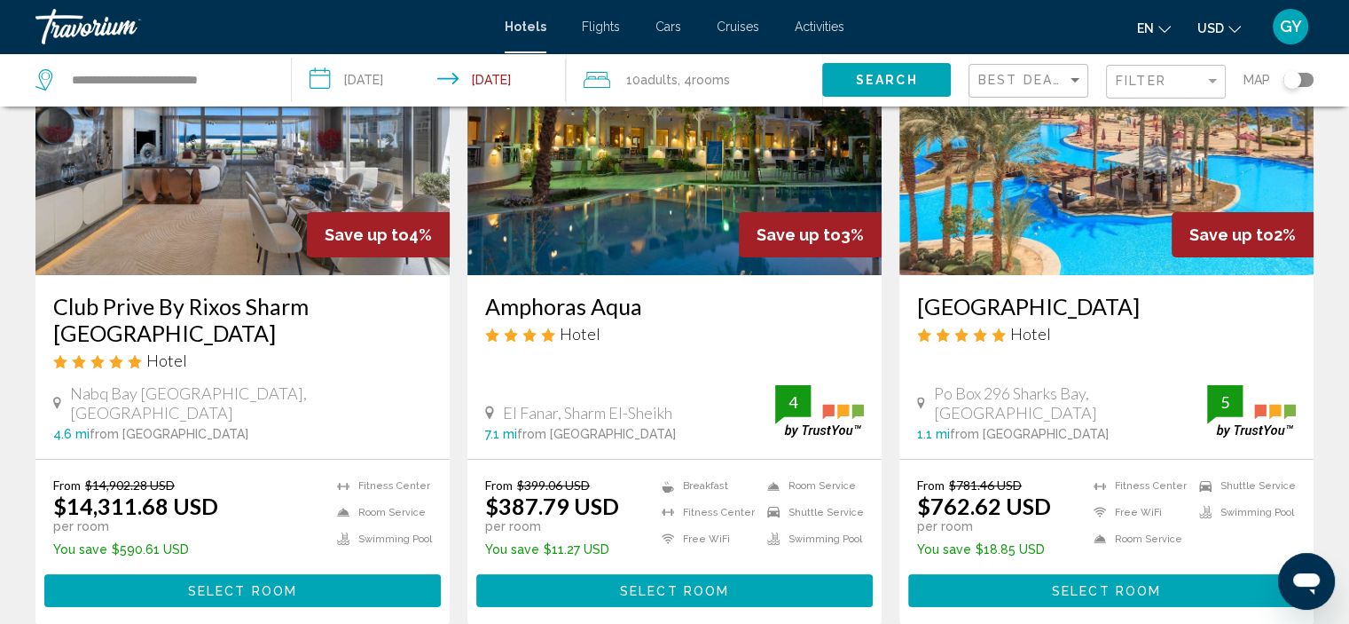
scroll to position [177, 0]
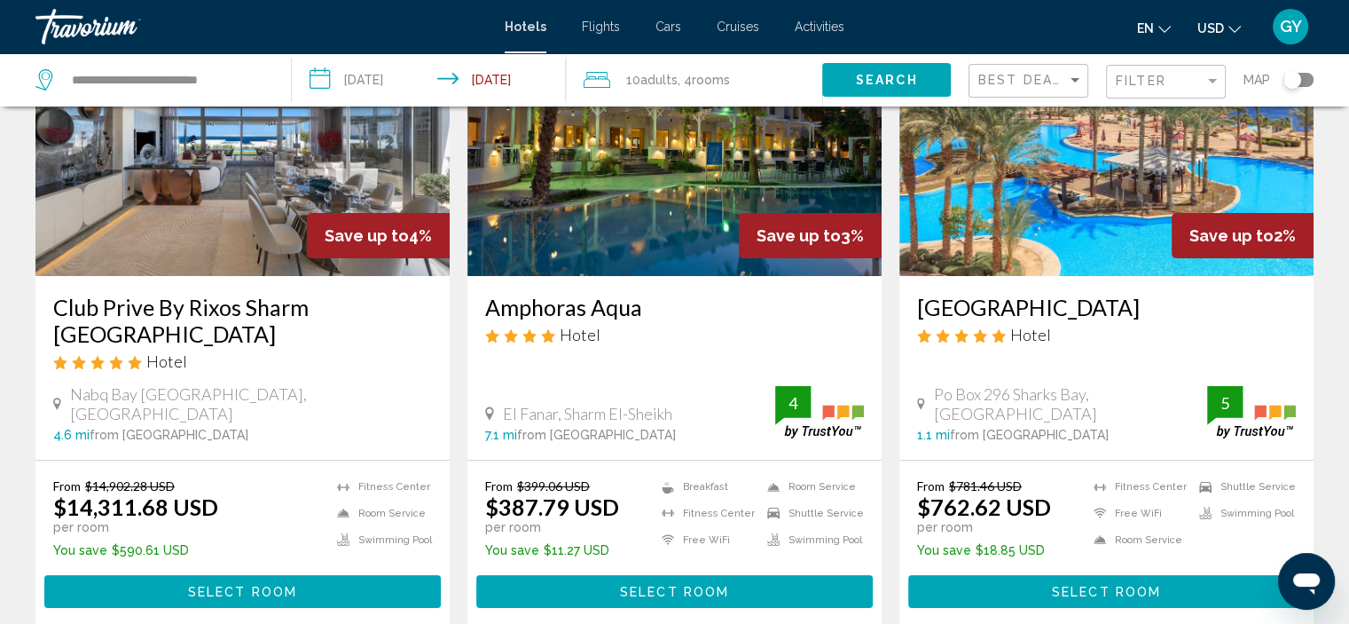
click at [673, 212] on img "Main content" at bounding box center [675, 134] width 414 height 284
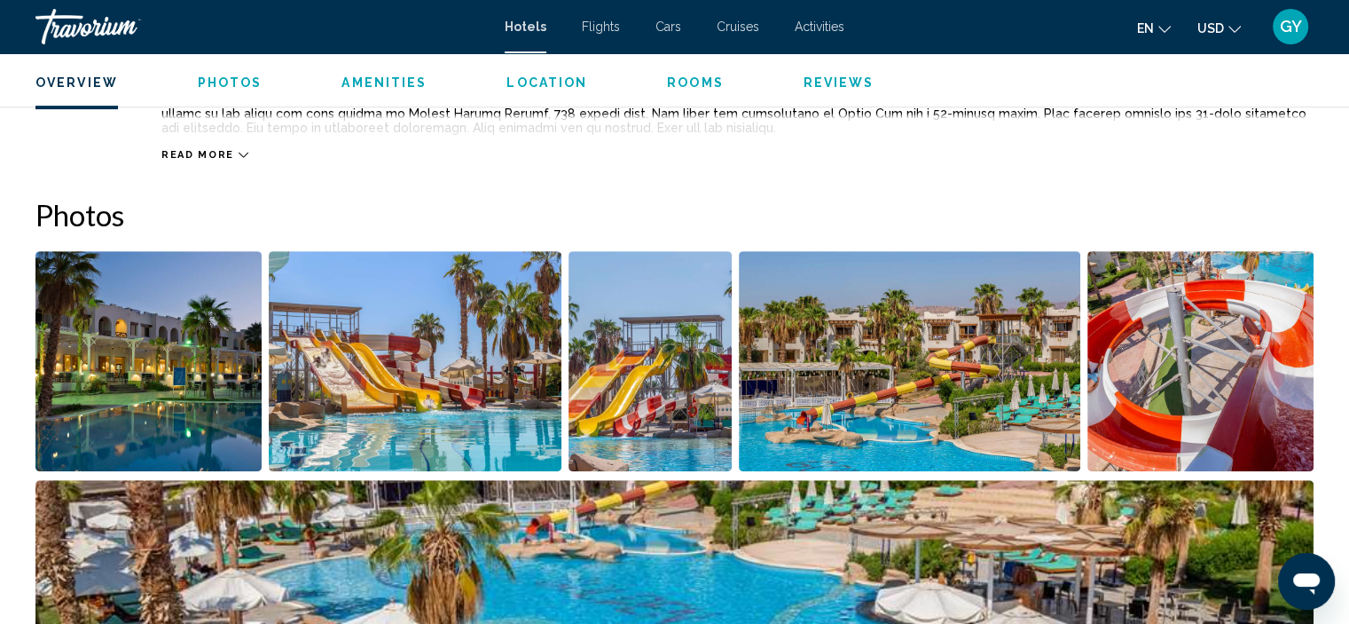
scroll to position [739, 0]
click at [167, 349] on img "Open full-screen image slider" at bounding box center [148, 360] width 226 height 220
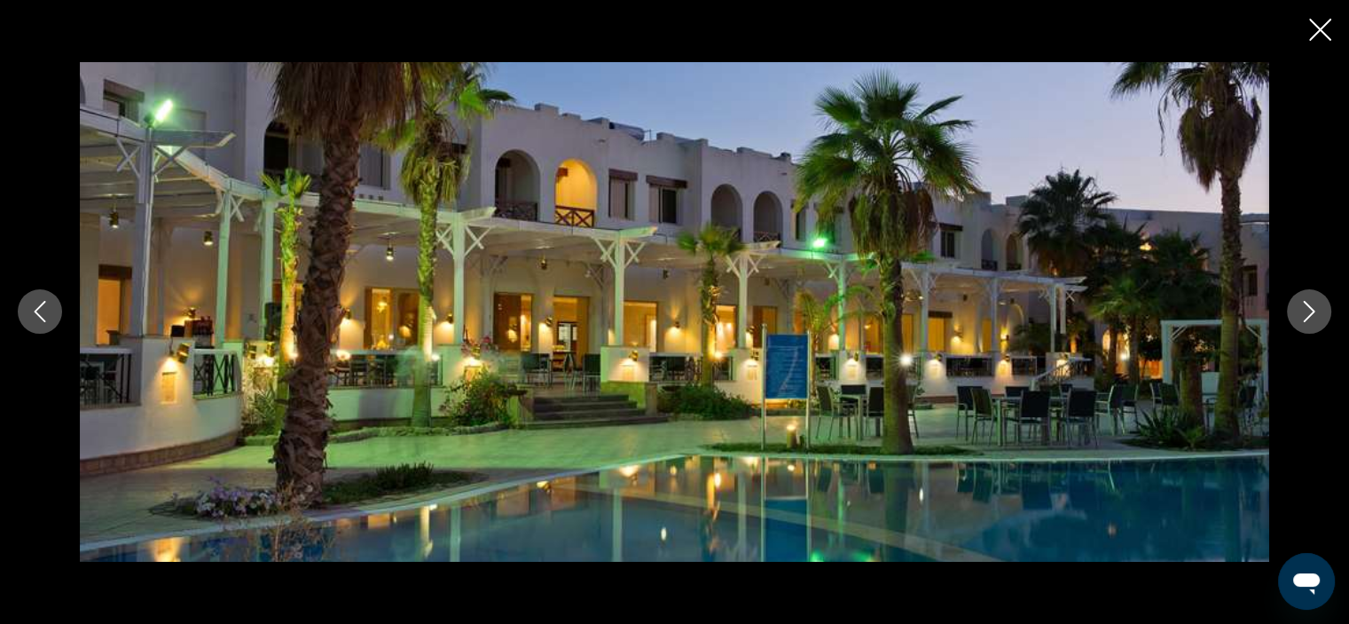
click at [1306, 318] on icon "Next image" at bounding box center [1309, 311] width 21 height 21
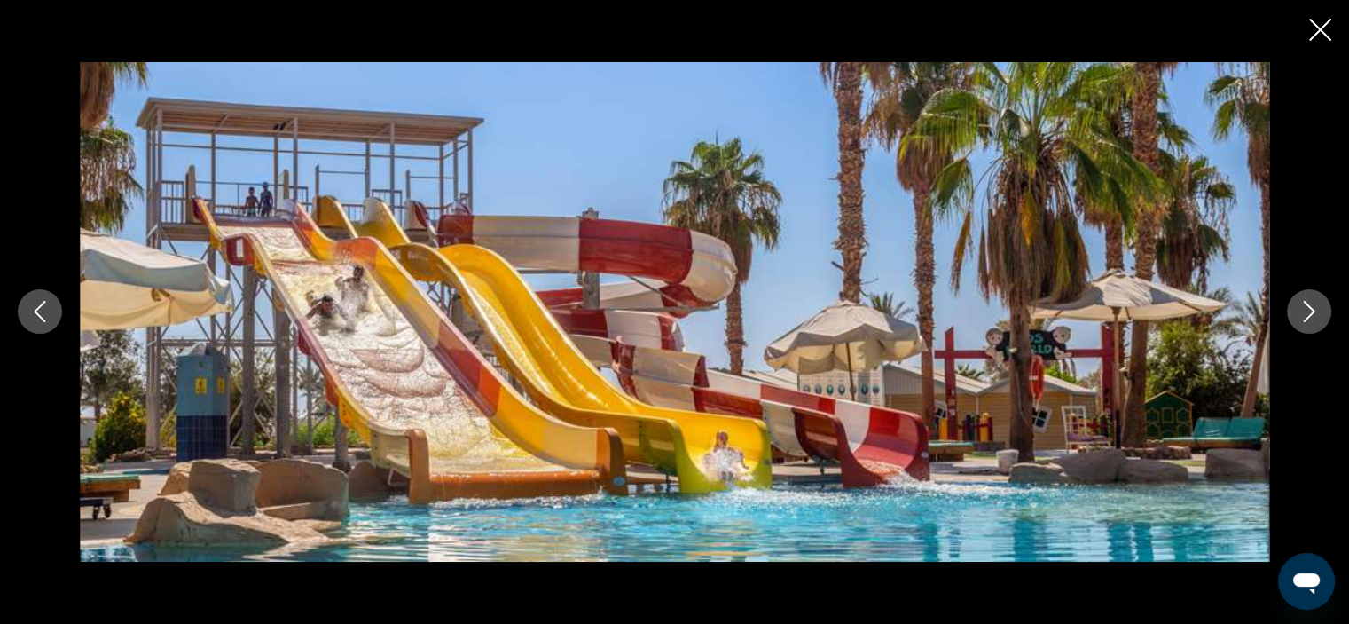
click at [1306, 318] on icon "Next image" at bounding box center [1309, 311] width 21 height 21
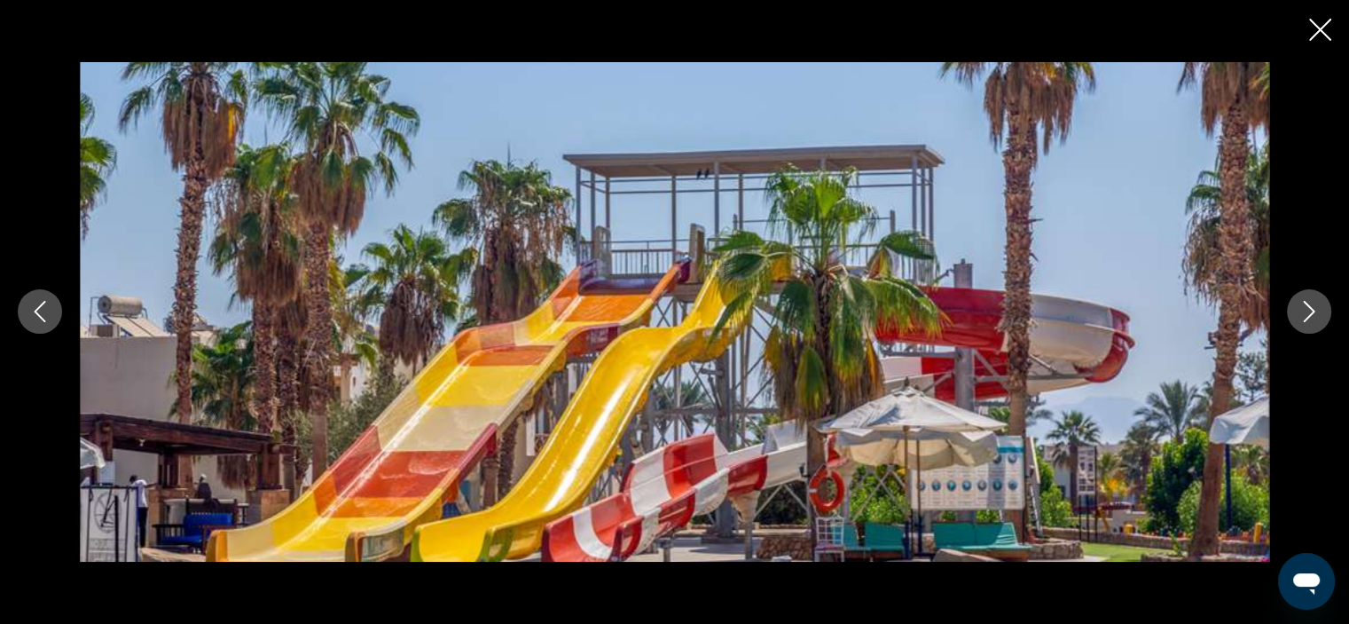
click at [1306, 318] on icon "Next image" at bounding box center [1309, 311] width 21 height 21
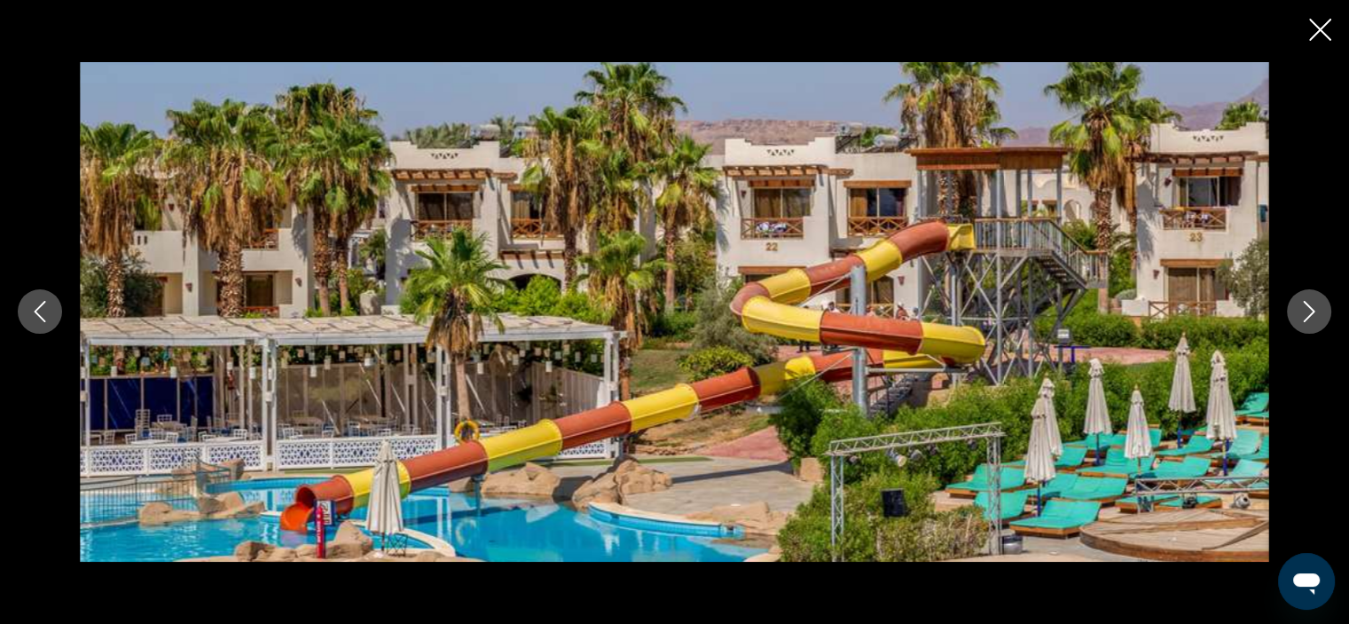
click at [1306, 318] on icon "Next image" at bounding box center [1309, 311] width 21 height 21
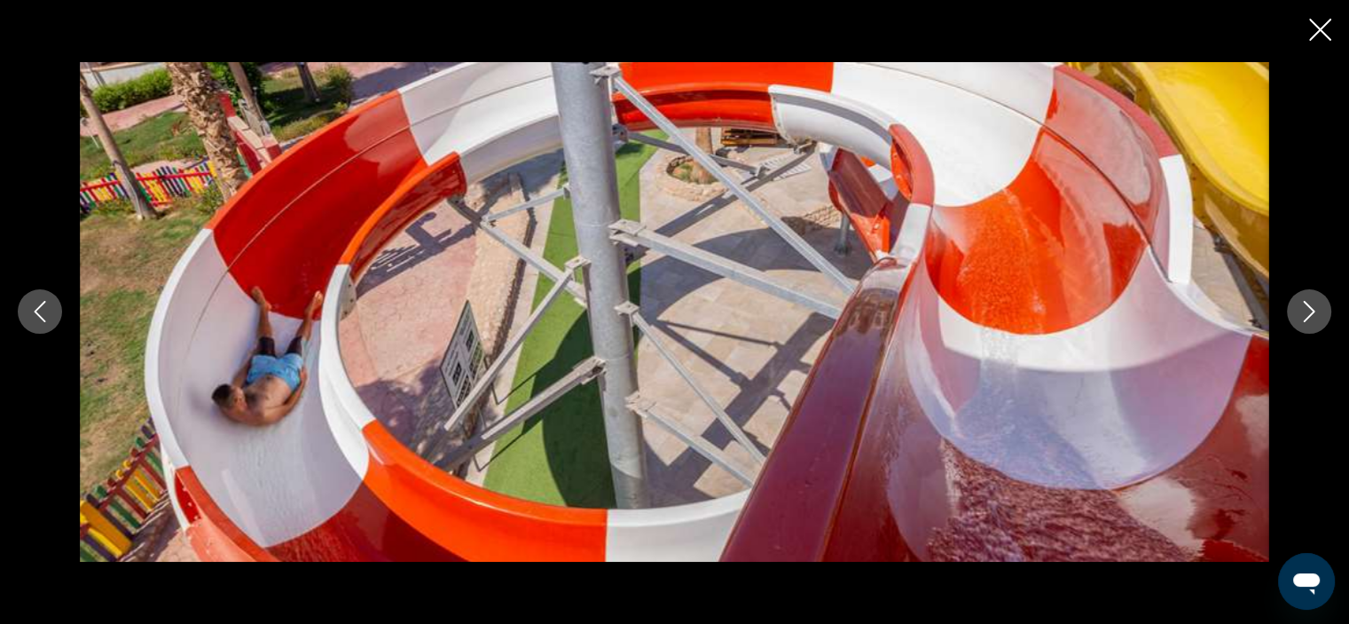
click at [1306, 318] on icon "Next image" at bounding box center [1309, 311] width 21 height 21
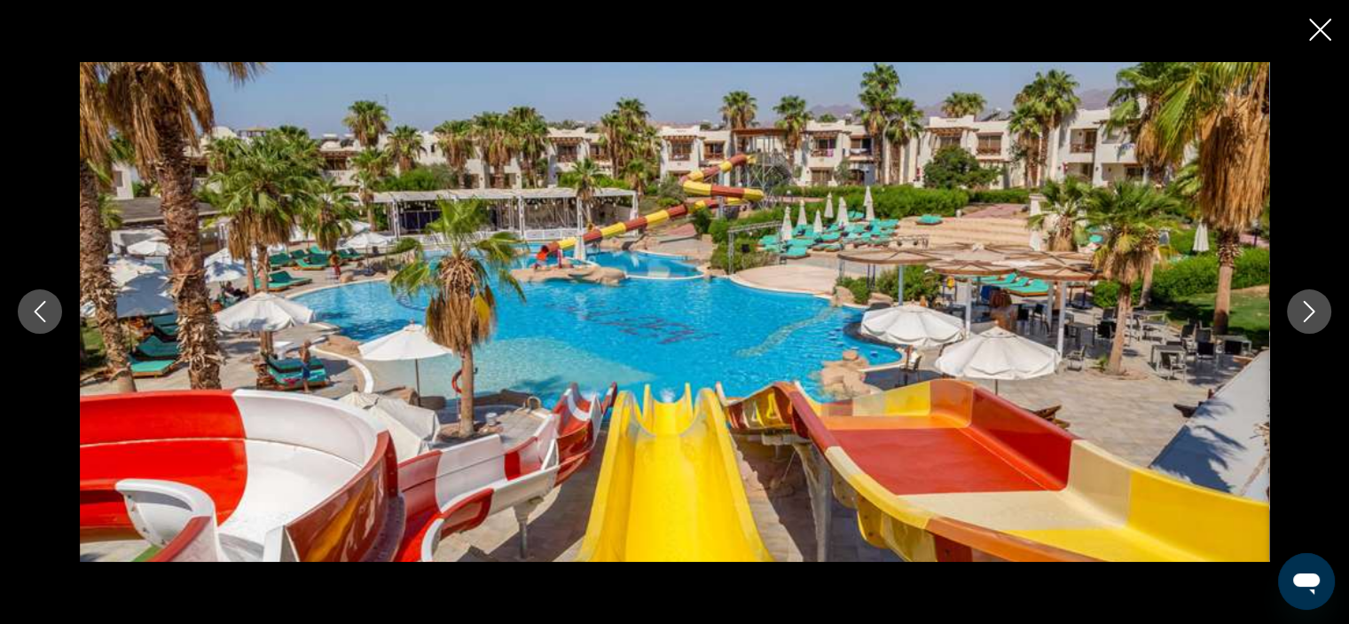
click at [1318, 306] on icon "Next image" at bounding box center [1309, 311] width 21 height 21
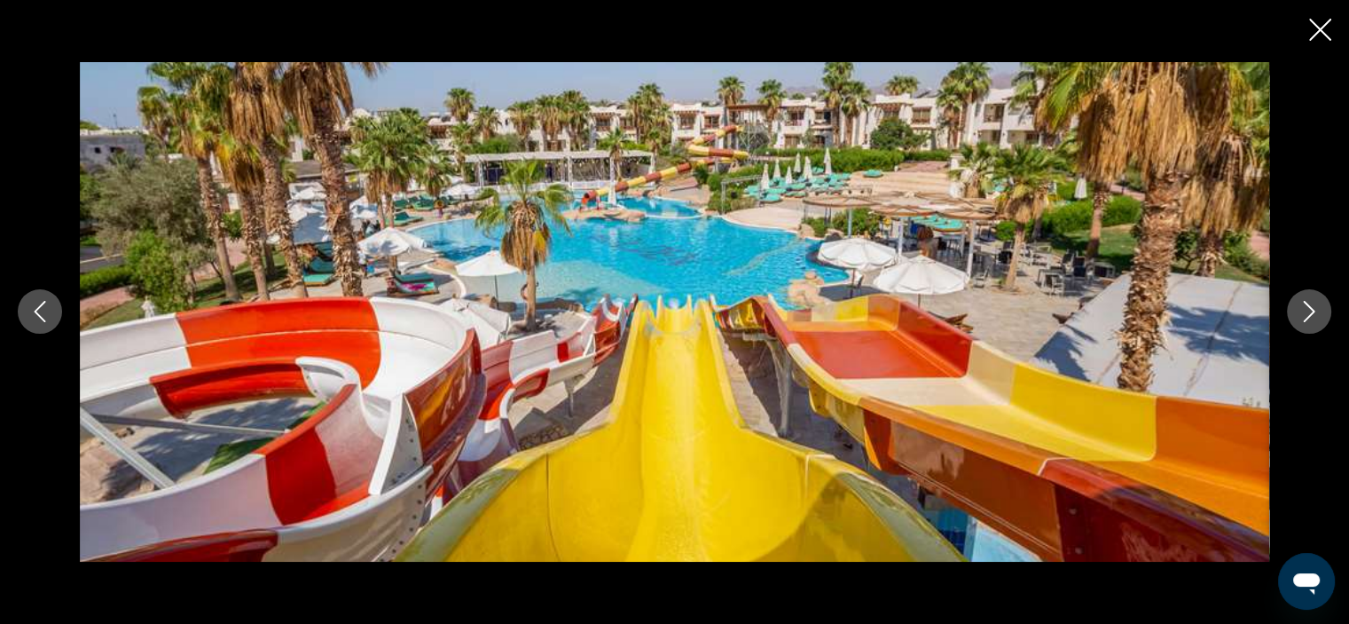
click at [1318, 306] on icon "Next image" at bounding box center [1309, 311] width 21 height 21
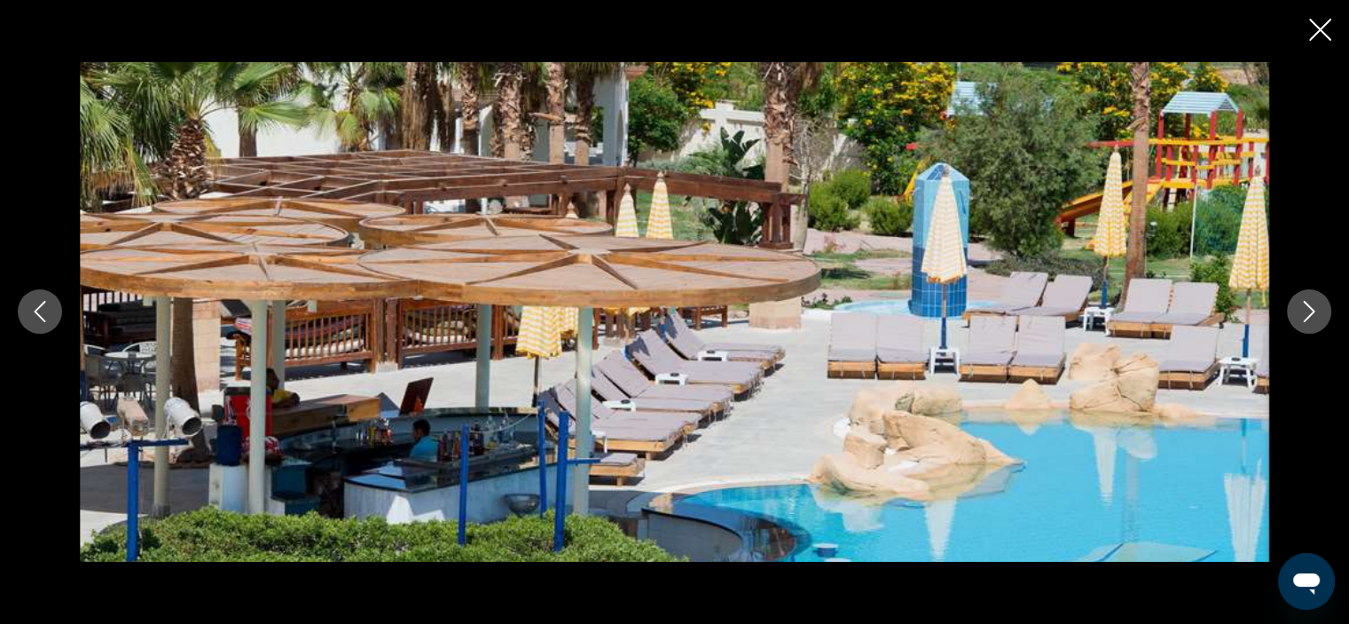
click at [1318, 306] on icon "Next image" at bounding box center [1309, 311] width 21 height 21
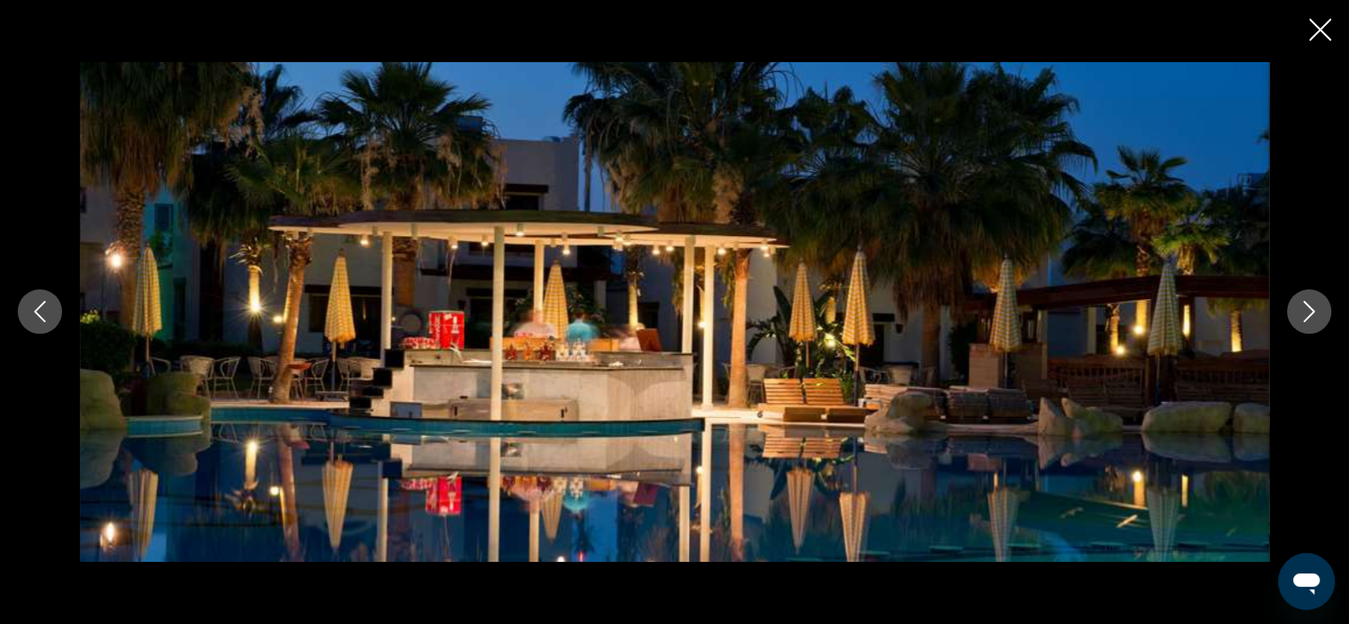
click at [1307, 314] on icon "Next image" at bounding box center [1309, 311] width 21 height 21
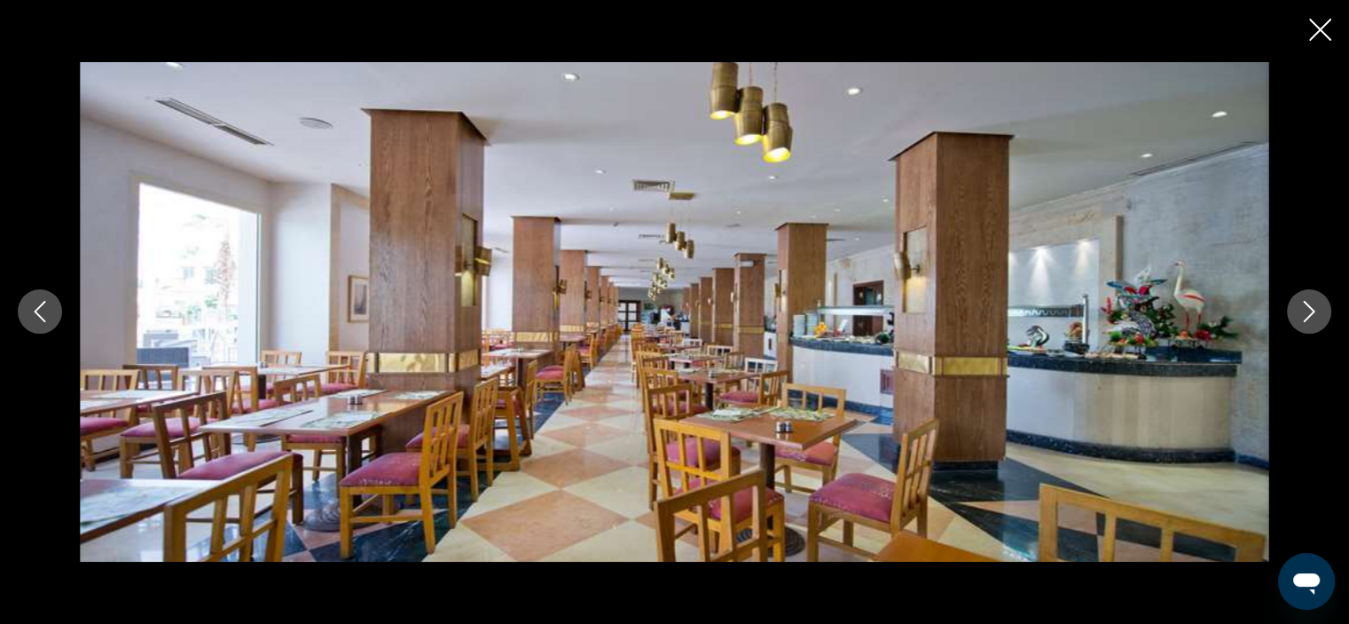
click at [1307, 314] on icon "Next image" at bounding box center [1309, 311] width 21 height 21
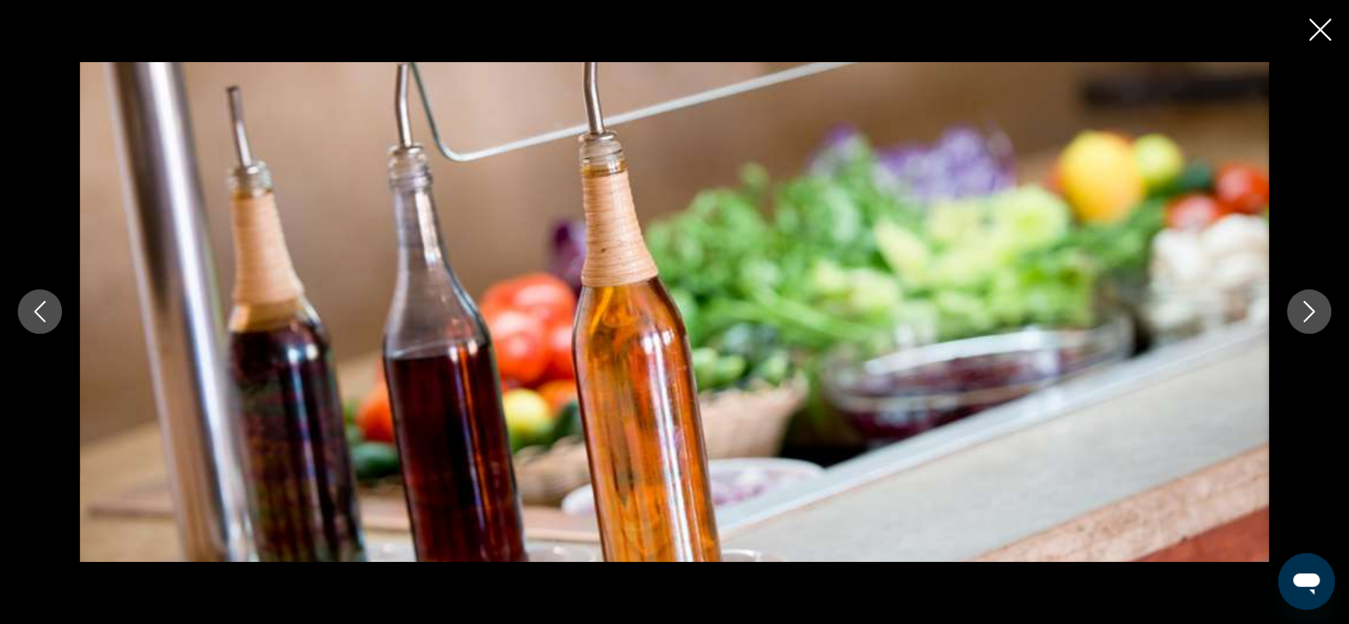
click at [1307, 314] on icon "Next image" at bounding box center [1309, 311] width 21 height 21
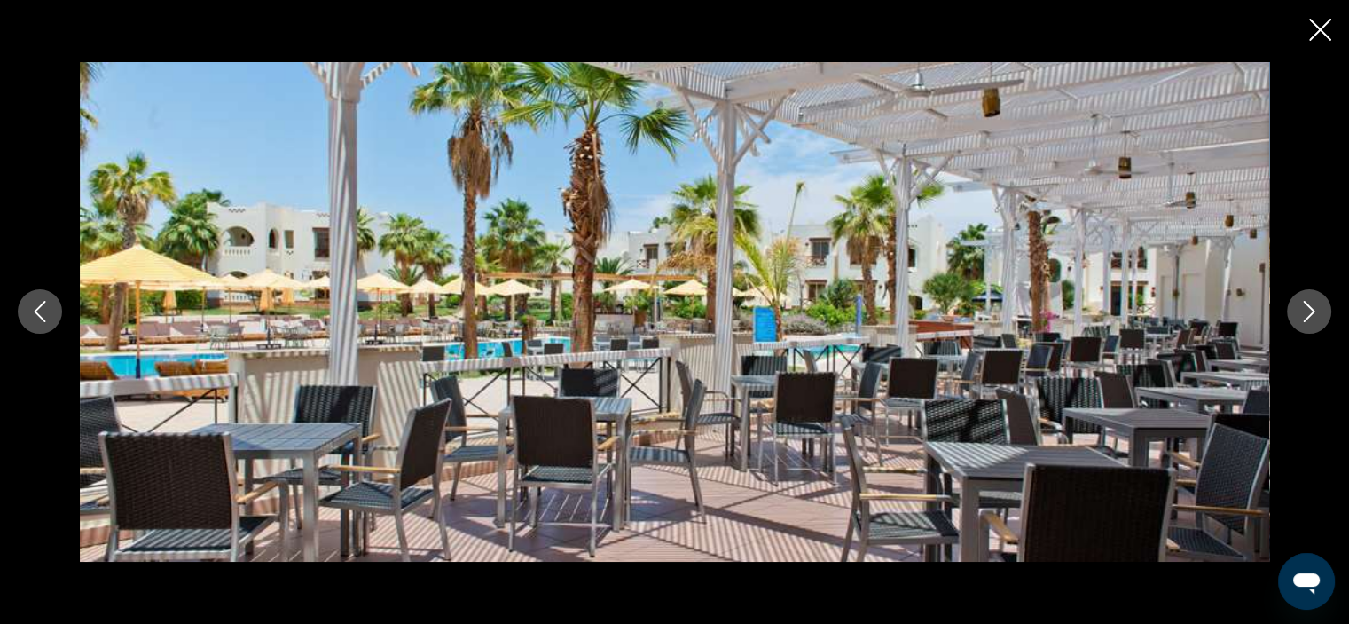
click at [1307, 314] on icon "Next image" at bounding box center [1309, 311] width 21 height 21
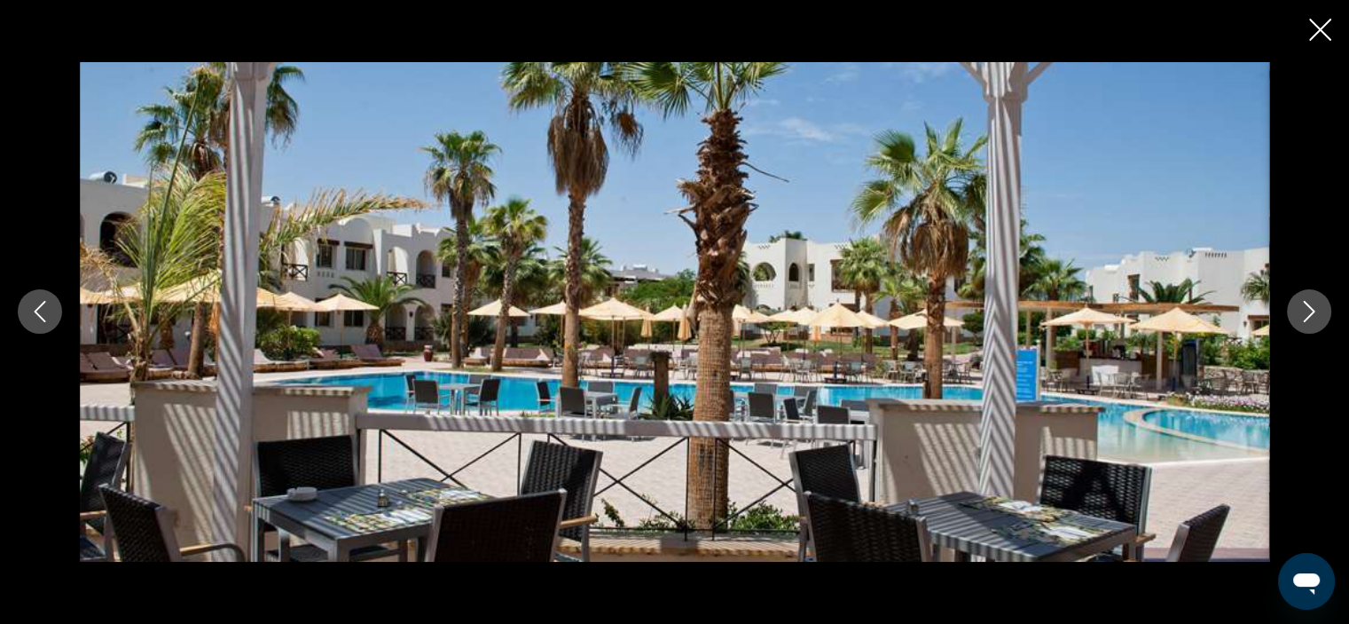
click at [1307, 314] on icon "Next image" at bounding box center [1309, 311] width 21 height 21
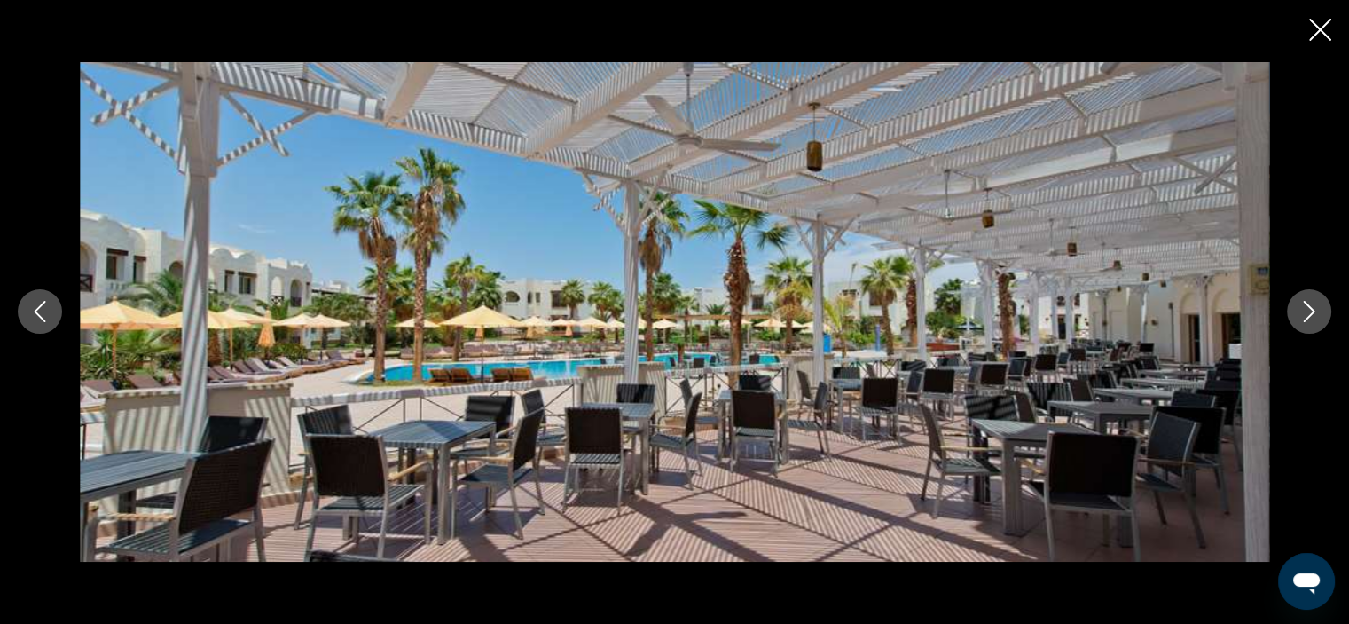
click at [1307, 314] on icon "Next image" at bounding box center [1309, 311] width 21 height 21
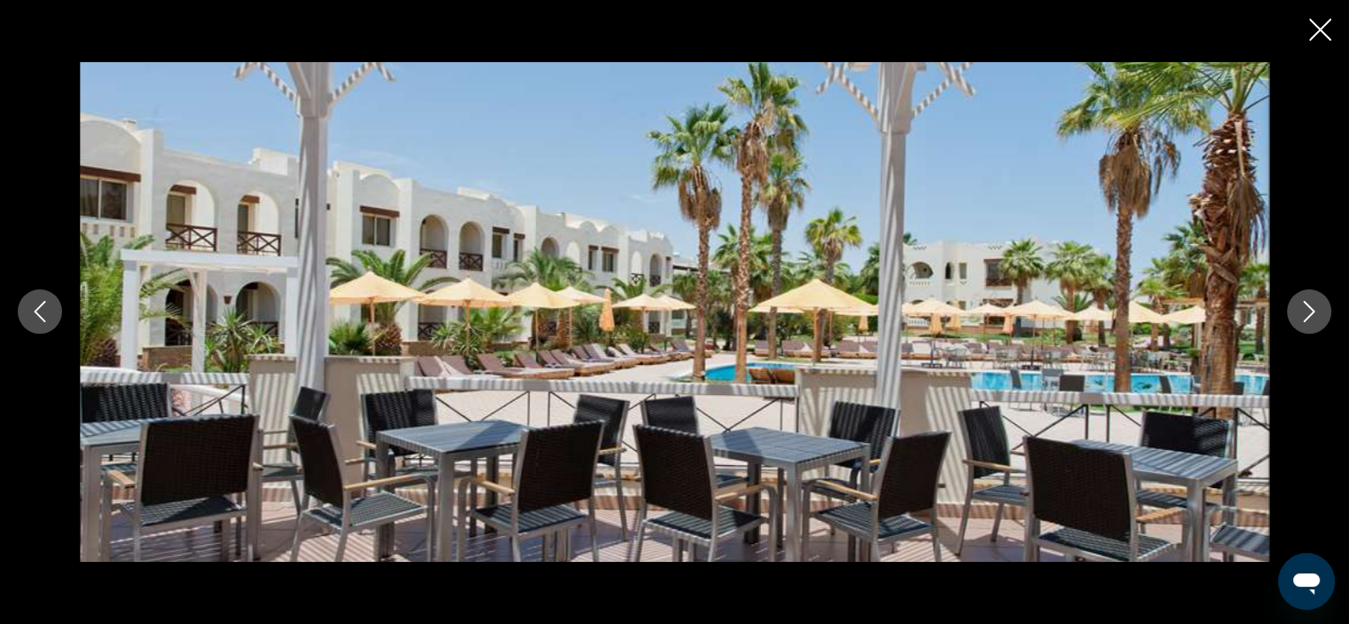
click at [1307, 314] on icon "Next image" at bounding box center [1309, 311] width 21 height 21
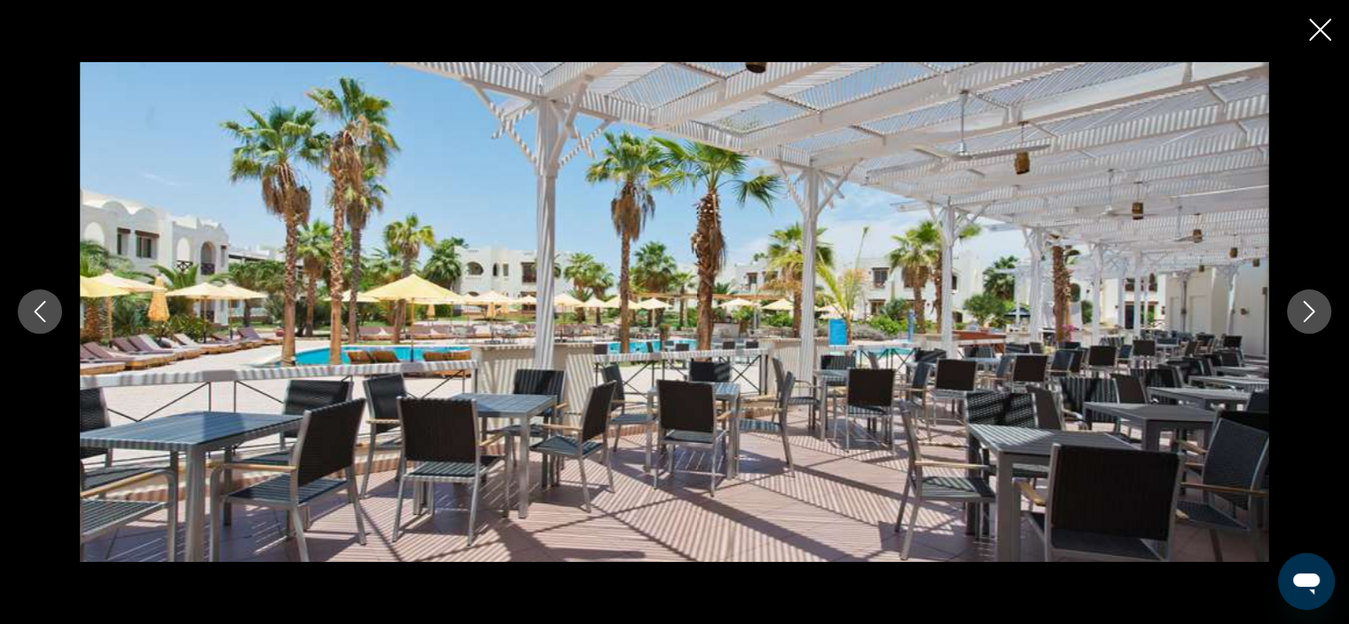
click at [1307, 314] on icon "Next image" at bounding box center [1309, 311] width 21 height 21
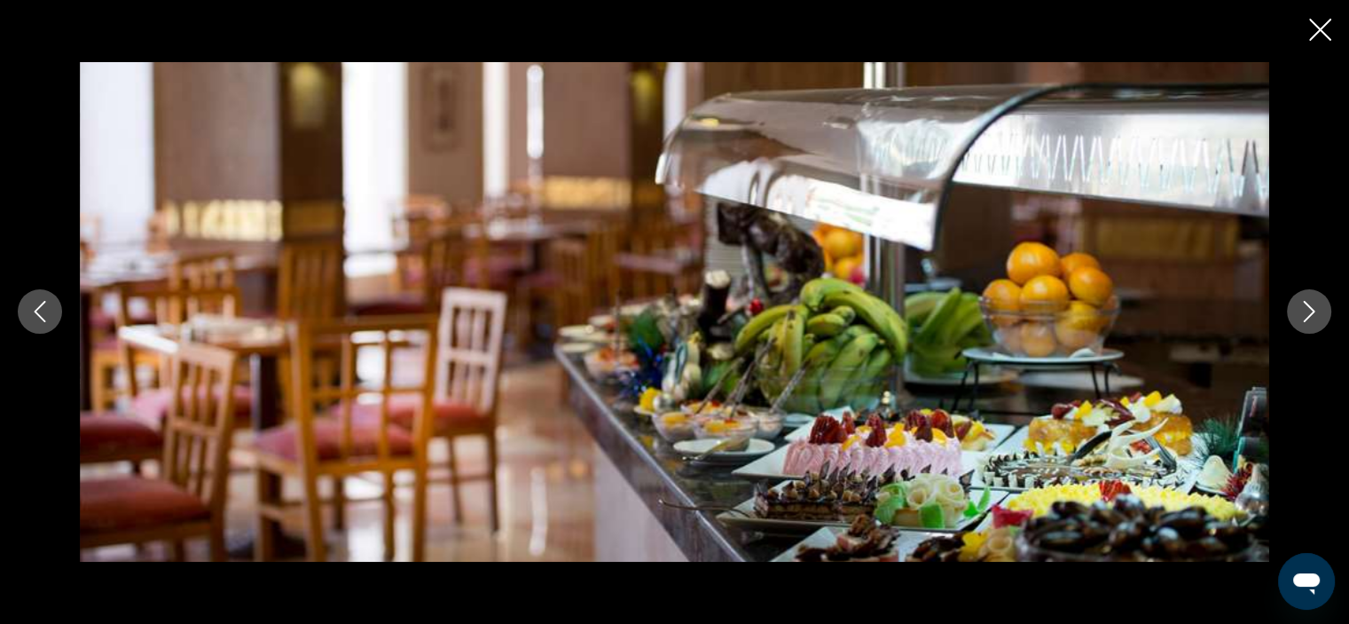
click at [1307, 314] on icon "Next image" at bounding box center [1309, 311] width 21 height 21
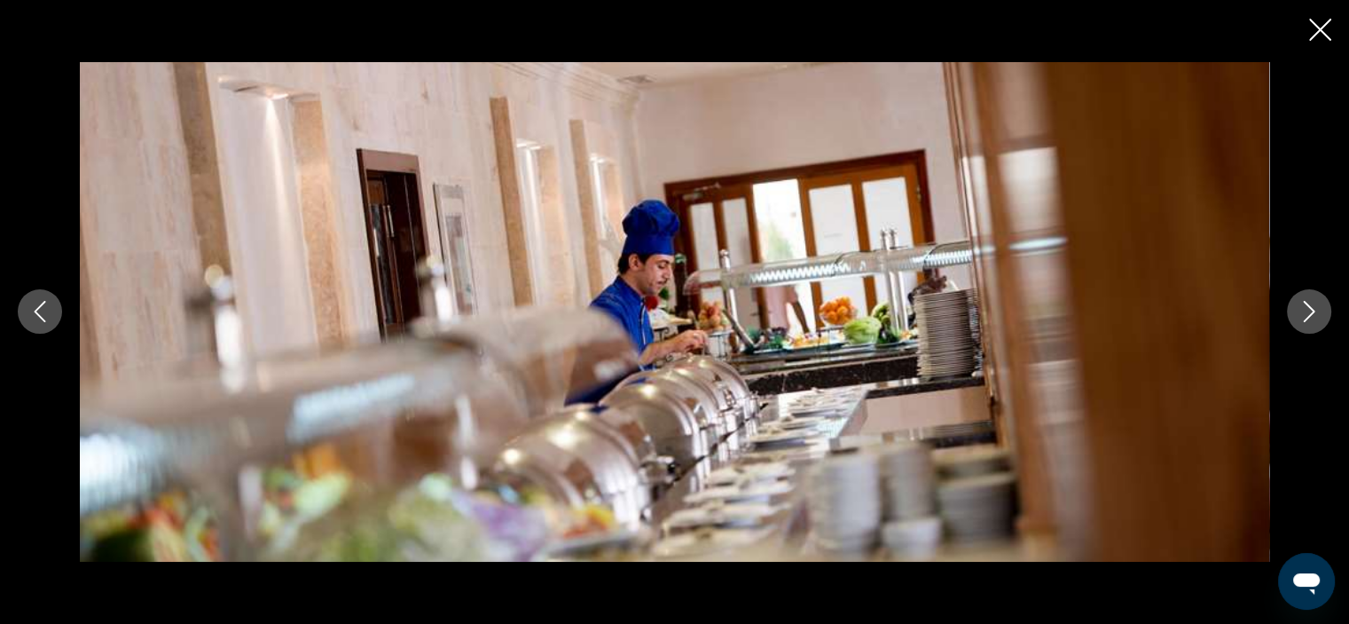
click at [1307, 314] on icon "Next image" at bounding box center [1309, 311] width 21 height 21
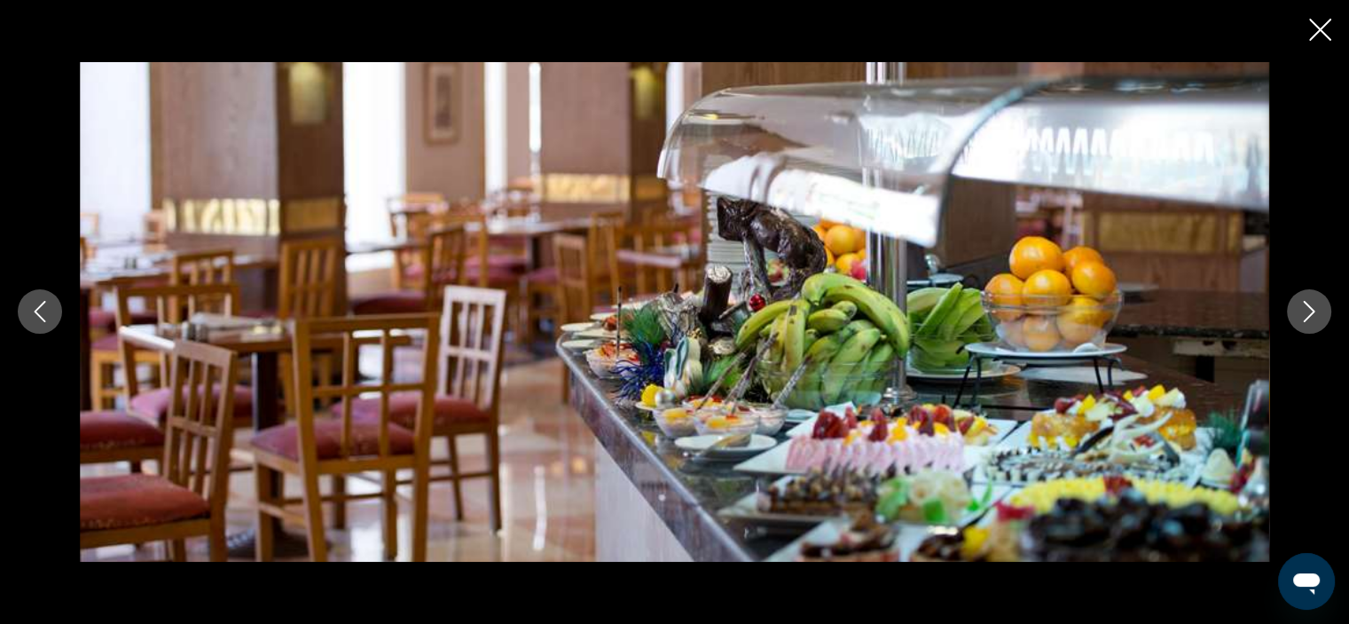
click at [1307, 314] on icon "Next image" at bounding box center [1309, 311] width 21 height 21
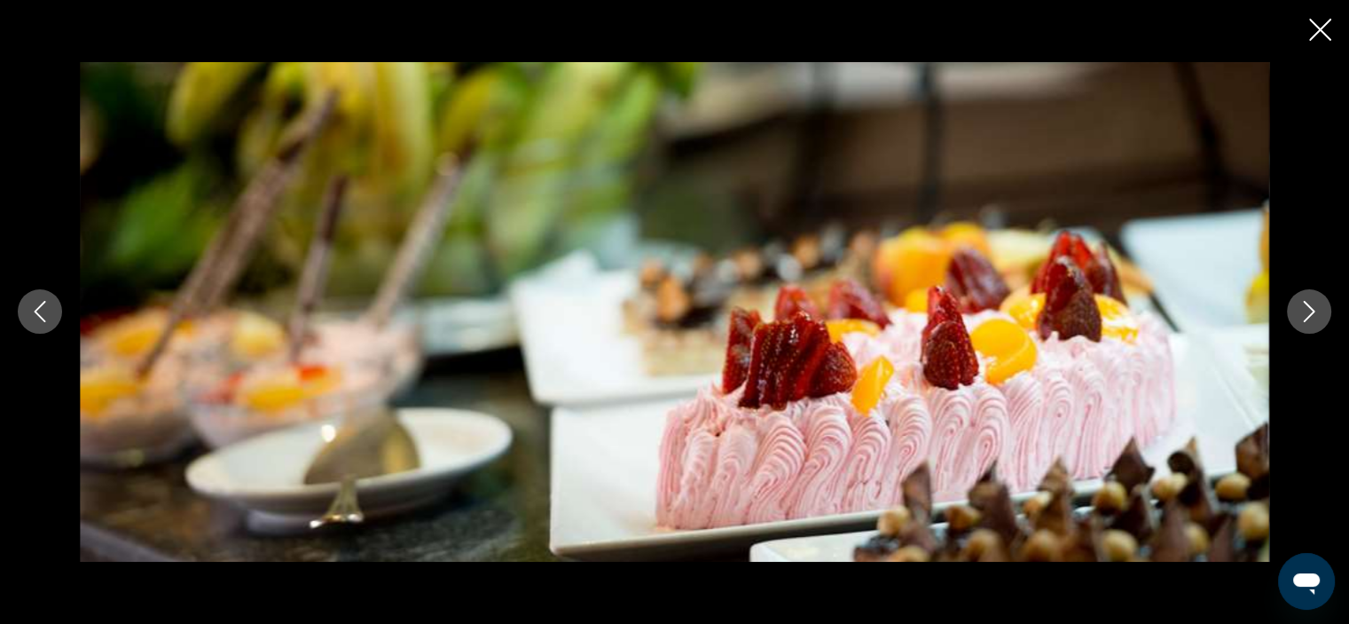
click at [1307, 314] on icon "Next image" at bounding box center [1309, 311] width 21 height 21
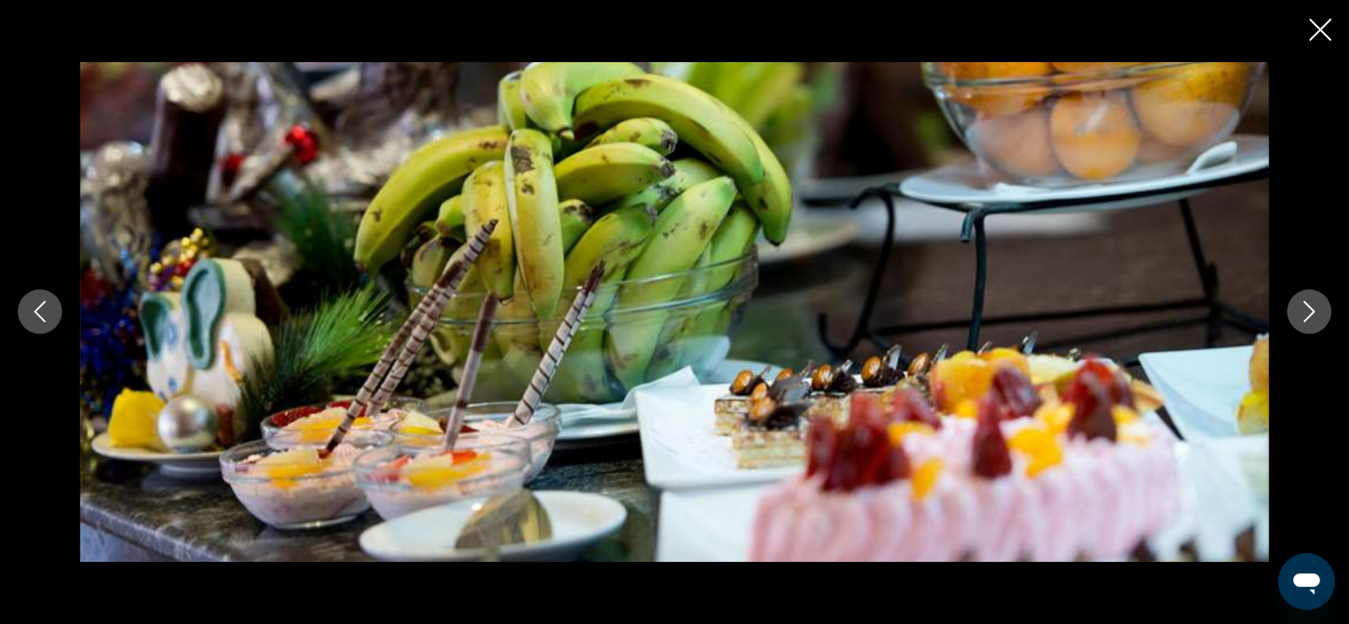
click at [1307, 314] on icon "Next image" at bounding box center [1309, 311] width 21 height 21
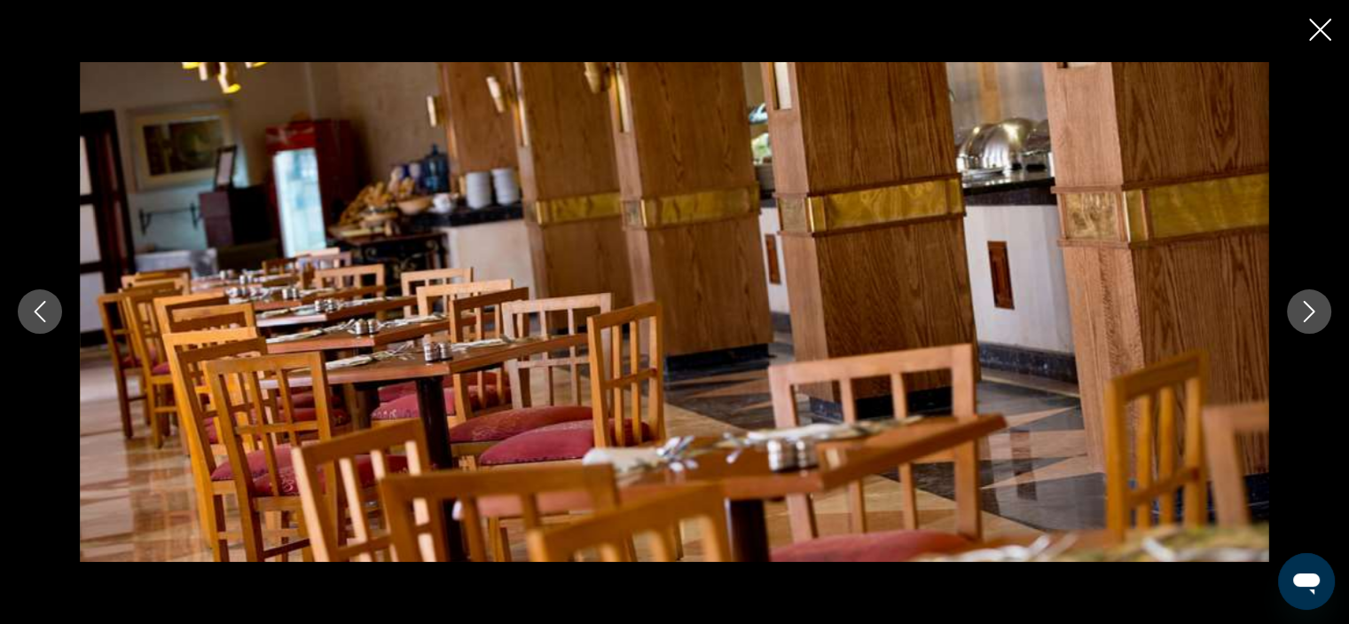
click at [1307, 314] on icon "Next image" at bounding box center [1309, 311] width 21 height 21
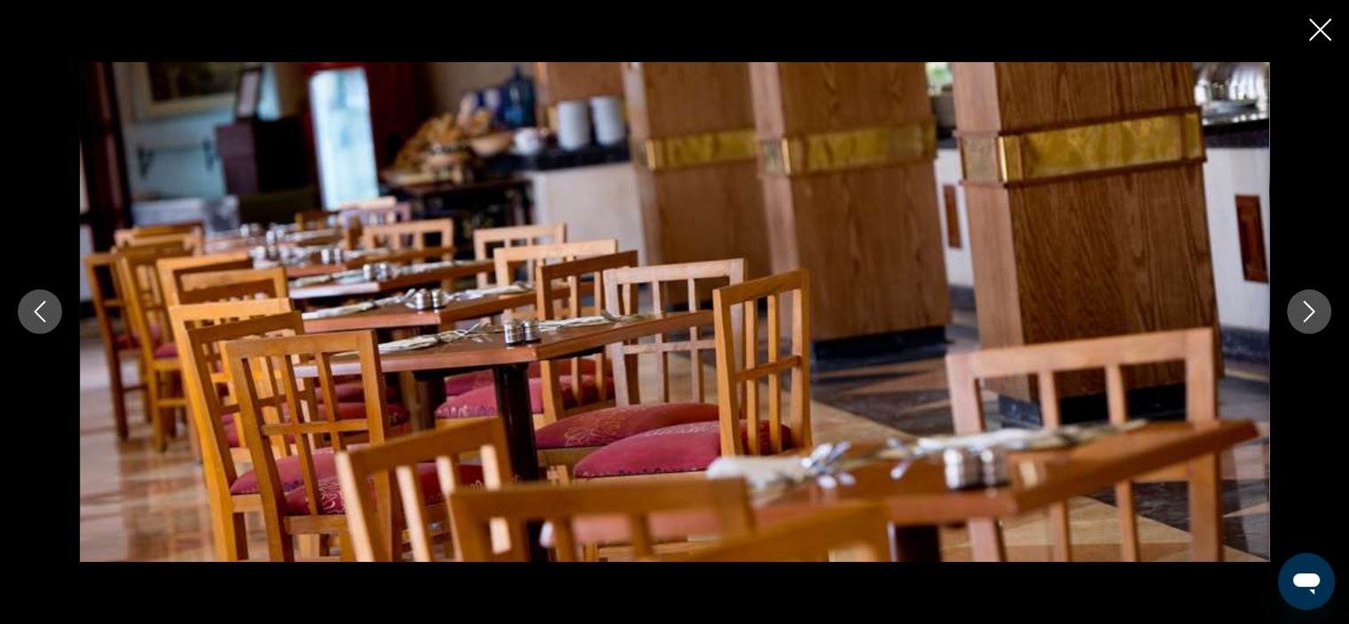
click at [1307, 314] on icon "Next image" at bounding box center [1309, 311] width 21 height 21
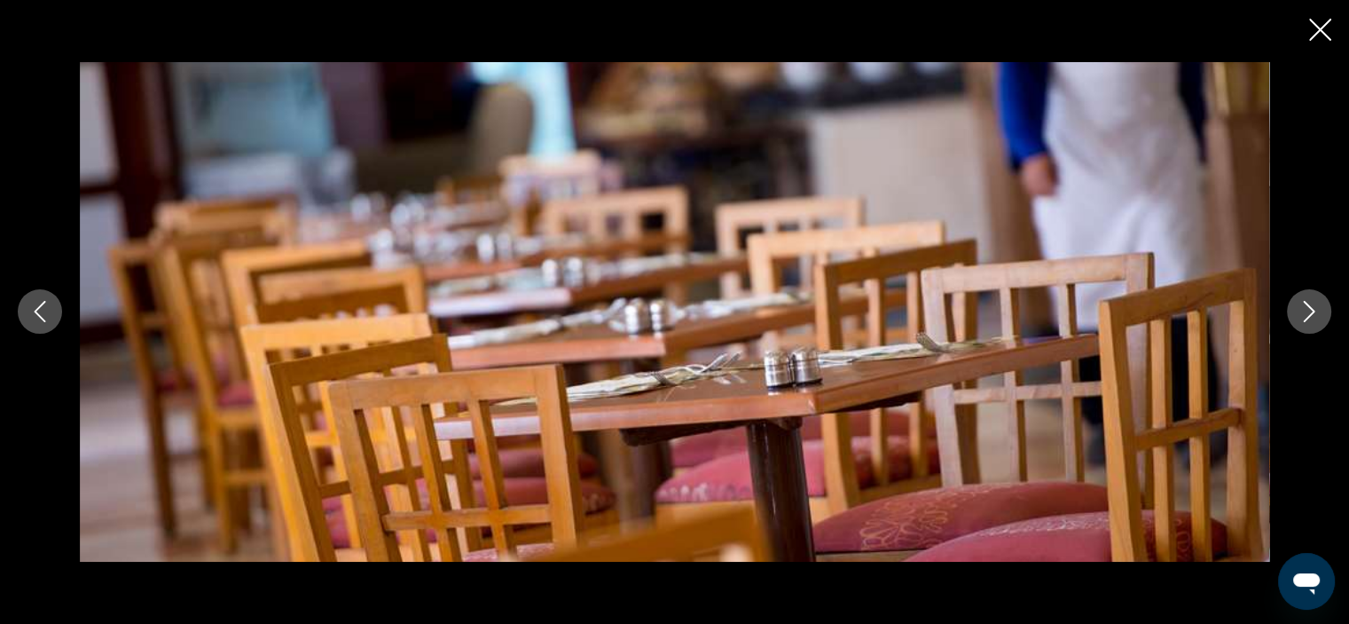
click at [1307, 314] on icon "Next image" at bounding box center [1309, 311] width 21 height 21
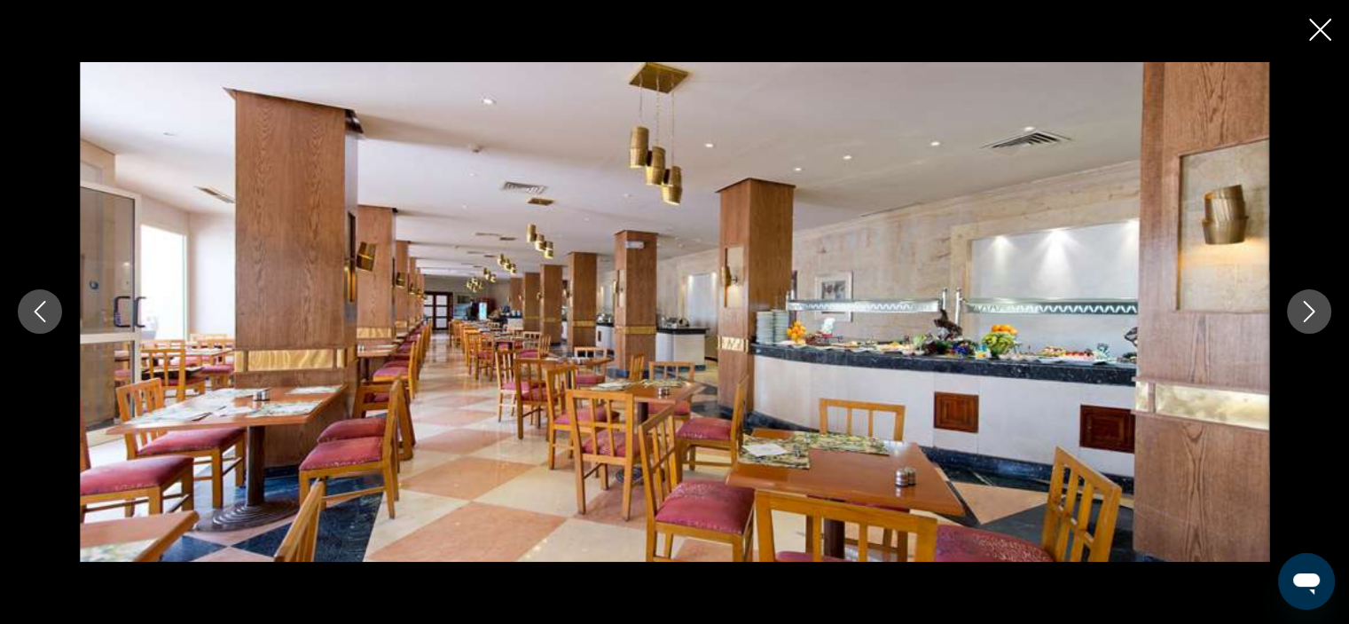
click at [1307, 314] on icon "Next image" at bounding box center [1309, 311] width 21 height 21
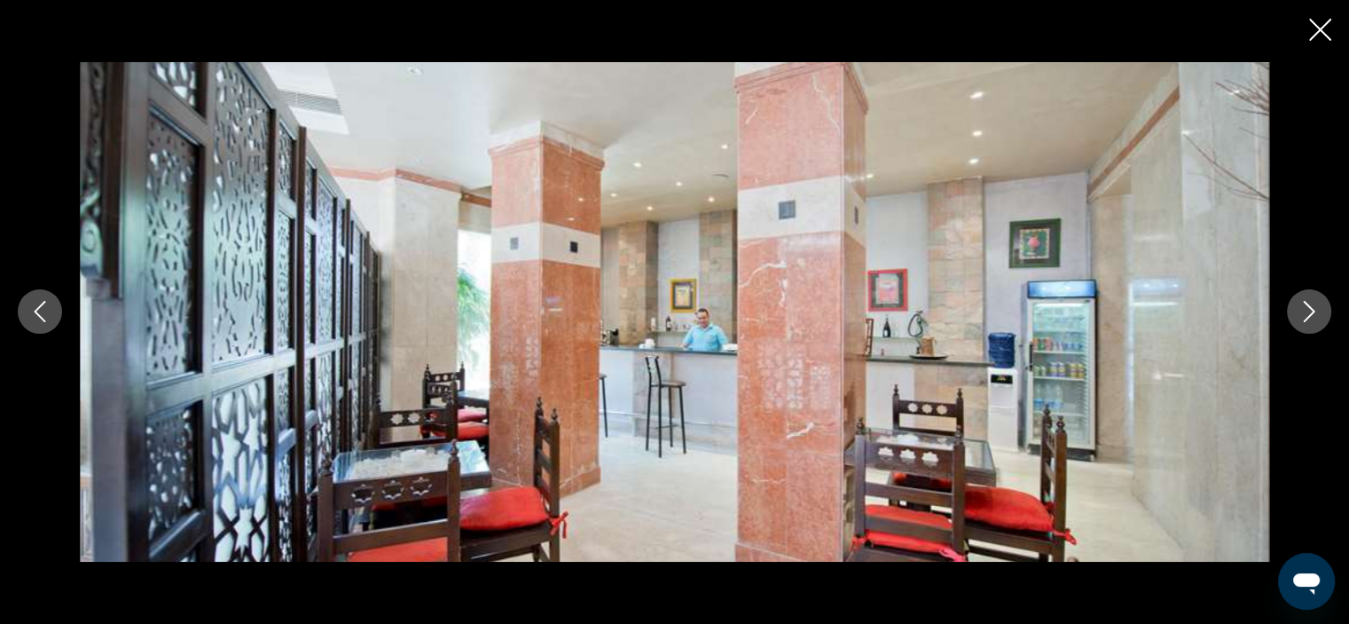
click at [1307, 314] on icon "Next image" at bounding box center [1309, 311] width 21 height 21
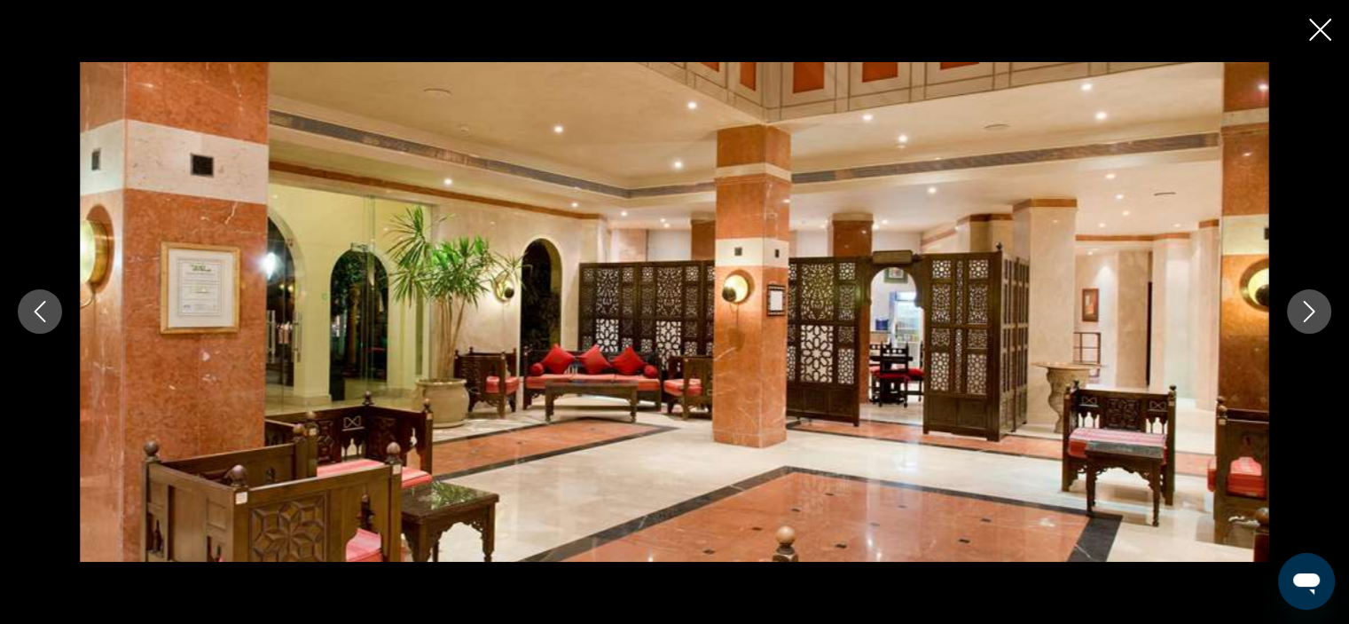
click at [1307, 314] on icon "Next image" at bounding box center [1309, 311] width 21 height 21
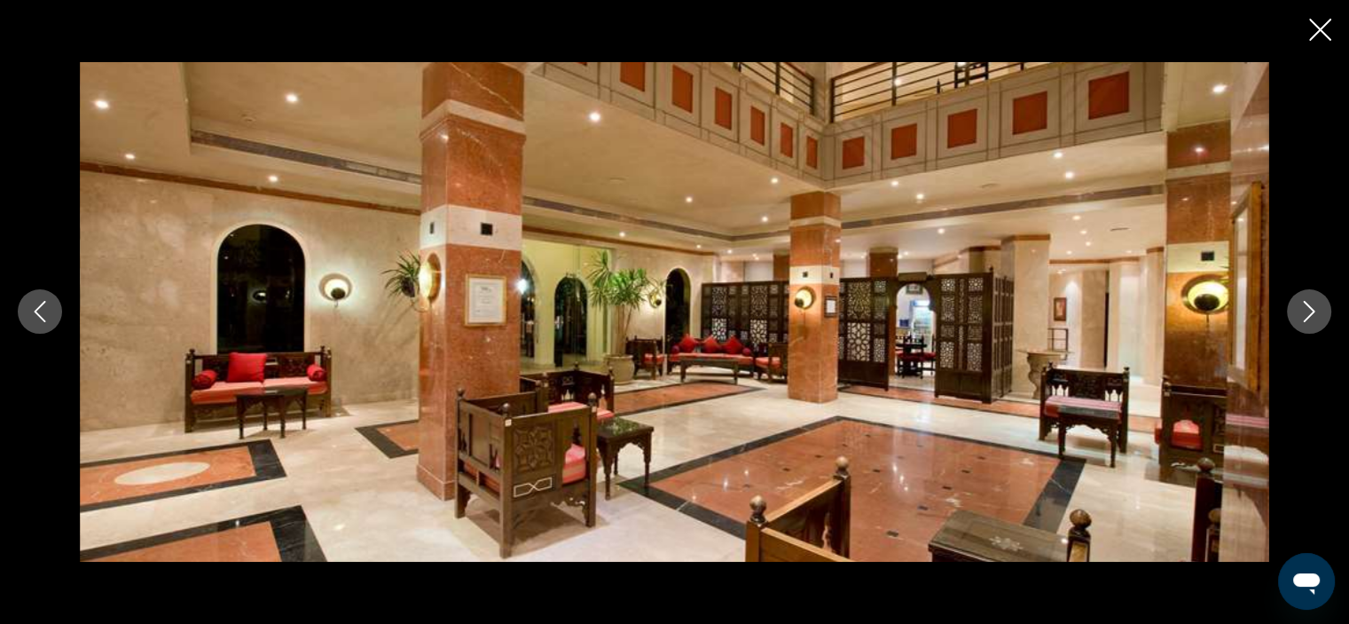
click at [1307, 314] on icon "Next image" at bounding box center [1309, 311] width 21 height 21
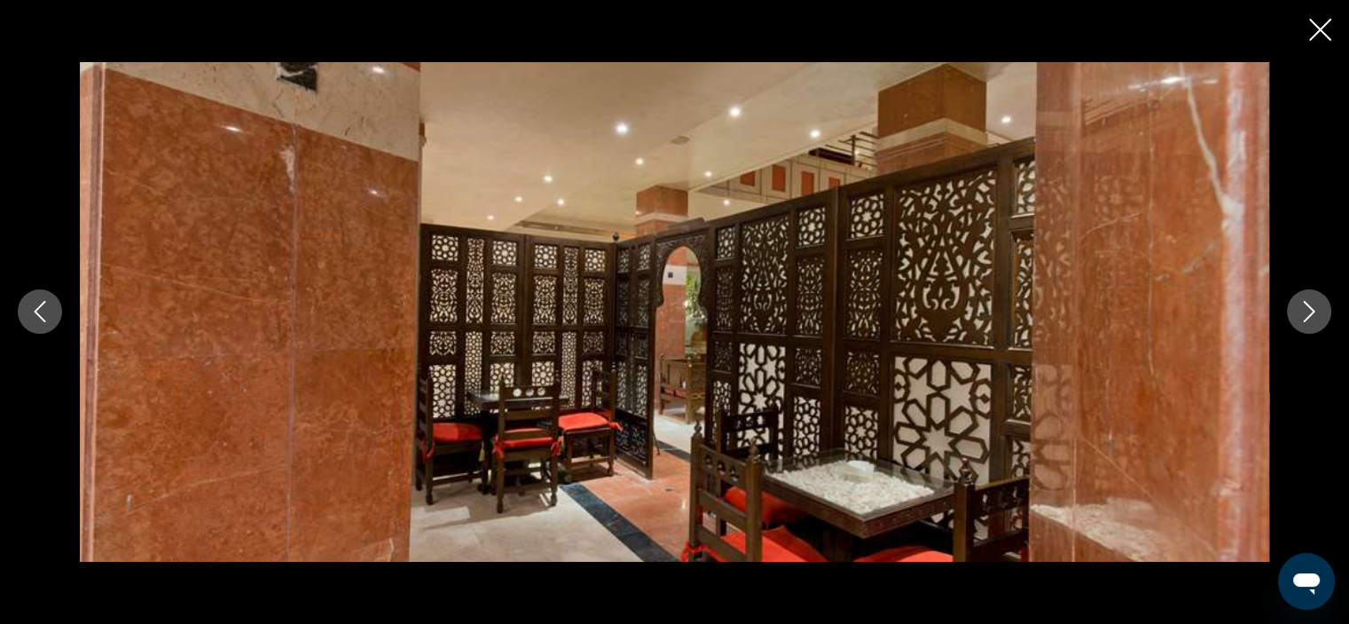
click at [1307, 314] on icon "Next image" at bounding box center [1309, 311] width 21 height 21
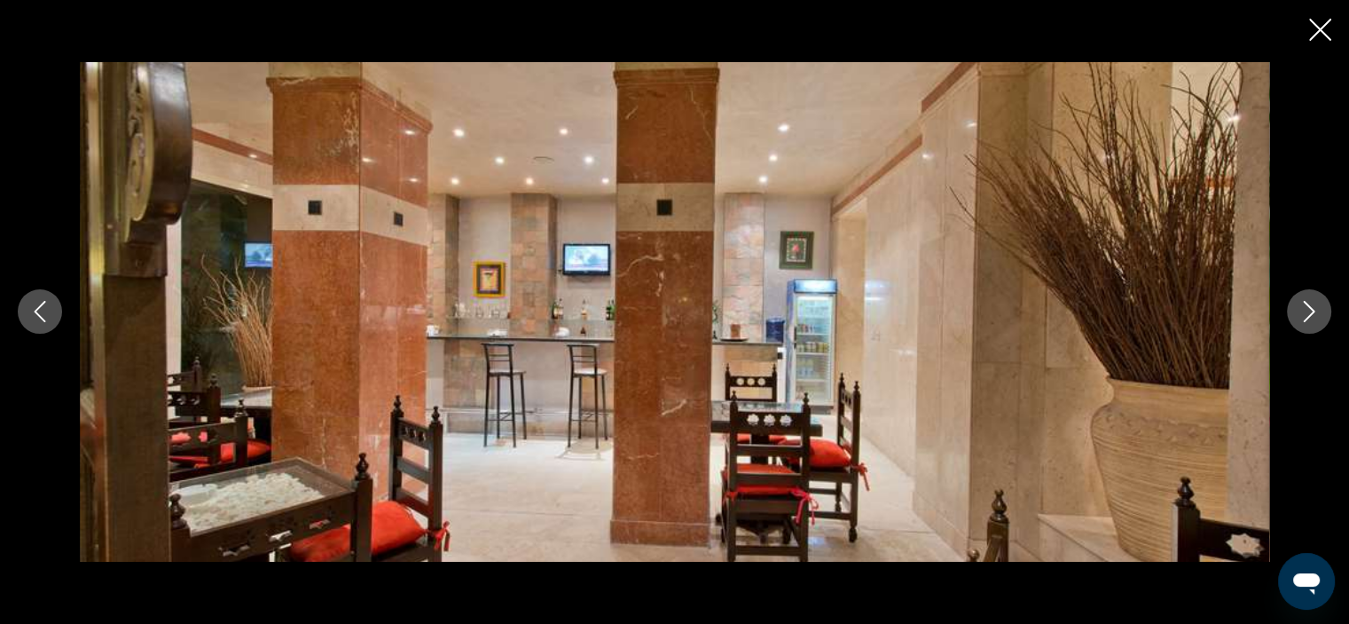
click at [1307, 314] on icon "Next image" at bounding box center [1309, 311] width 21 height 21
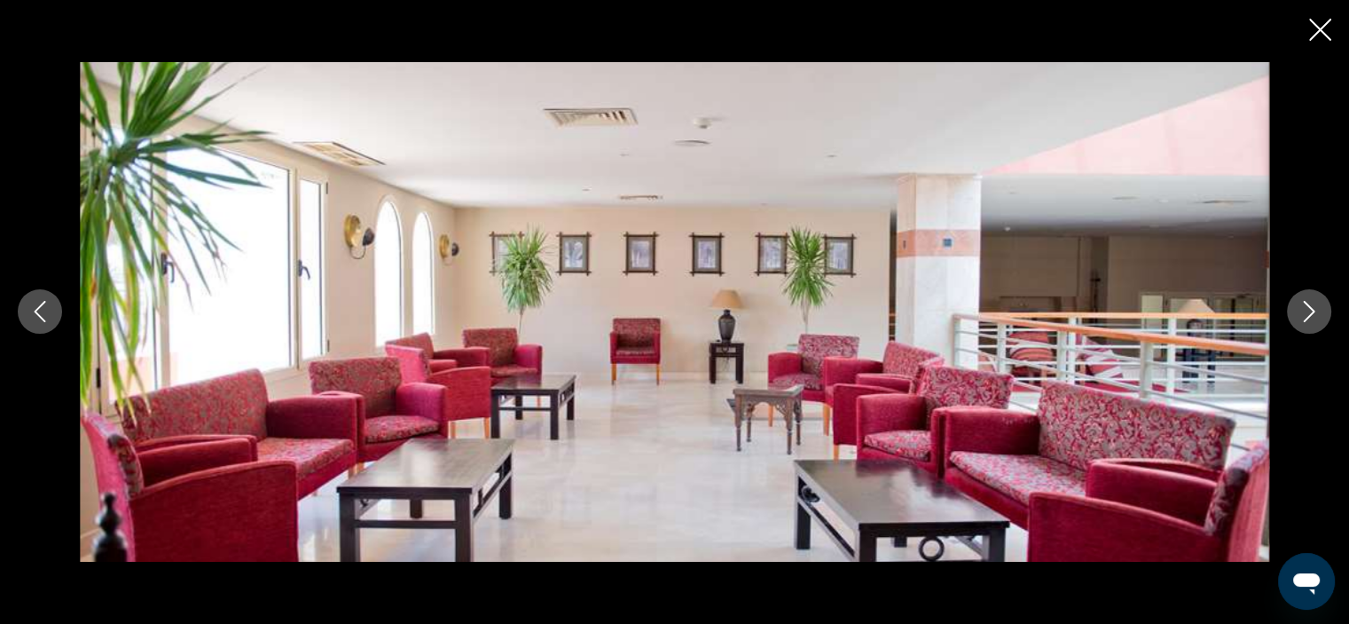
click at [1307, 314] on icon "Next image" at bounding box center [1309, 311] width 21 height 21
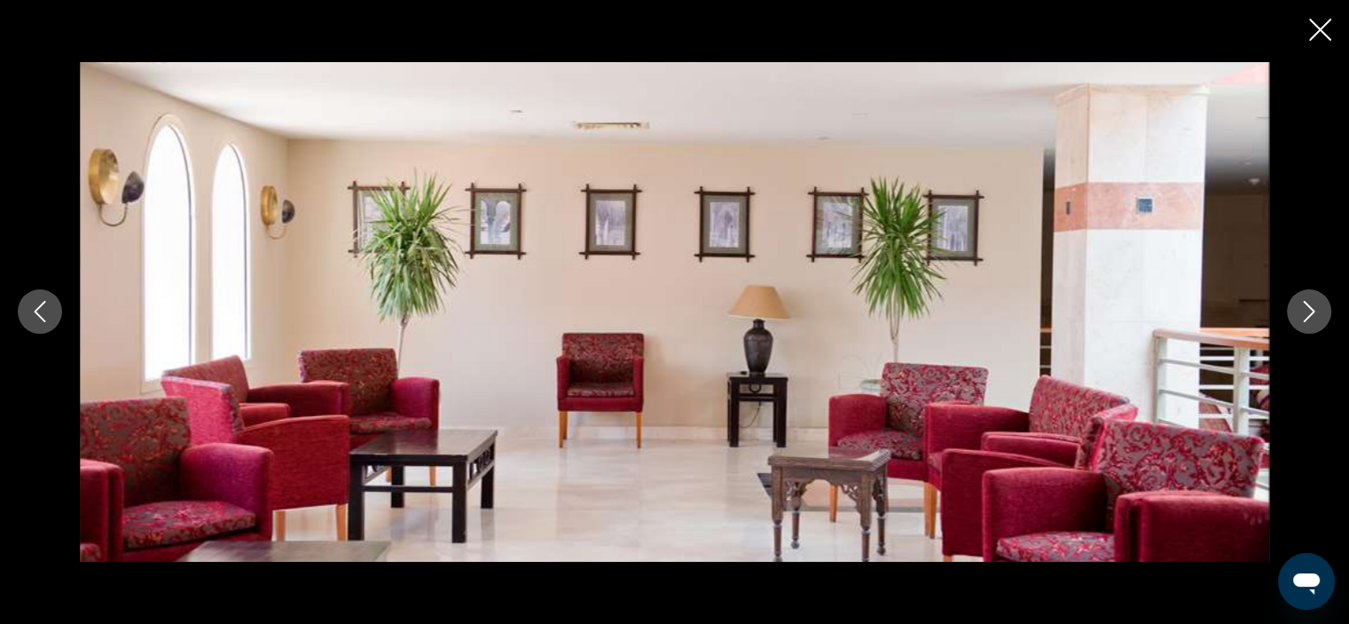
click at [1307, 314] on icon "Next image" at bounding box center [1309, 311] width 21 height 21
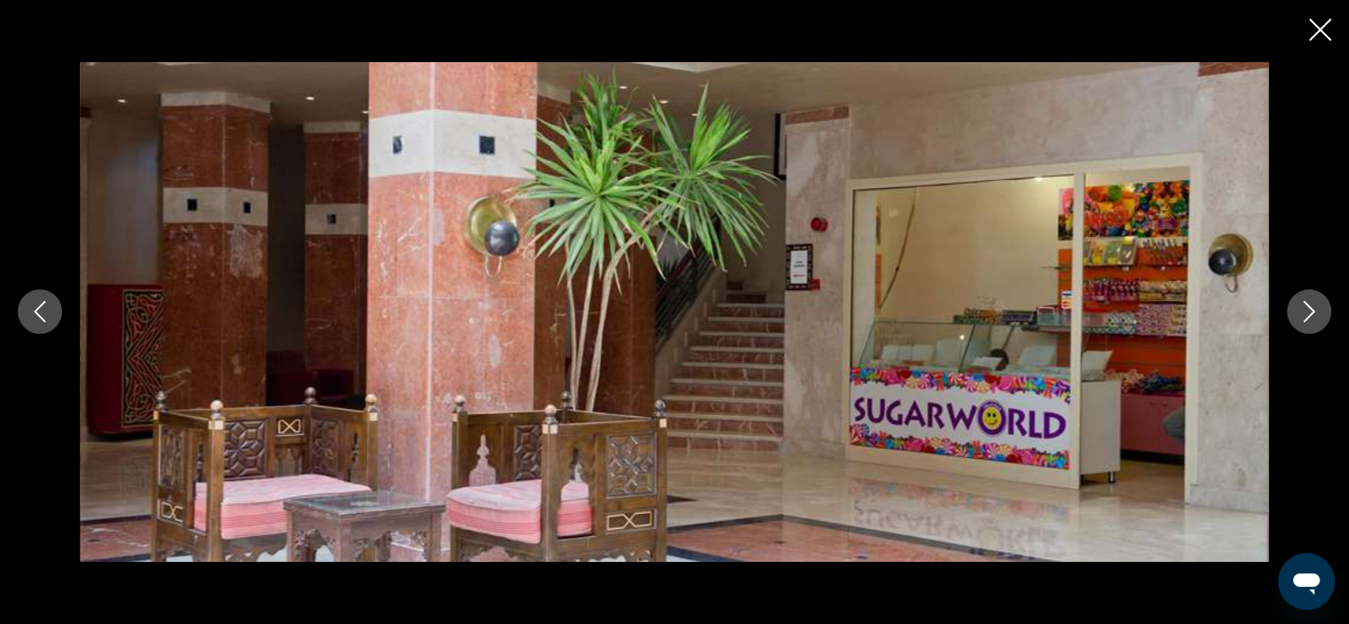
click at [1307, 314] on icon "Next image" at bounding box center [1309, 311] width 21 height 21
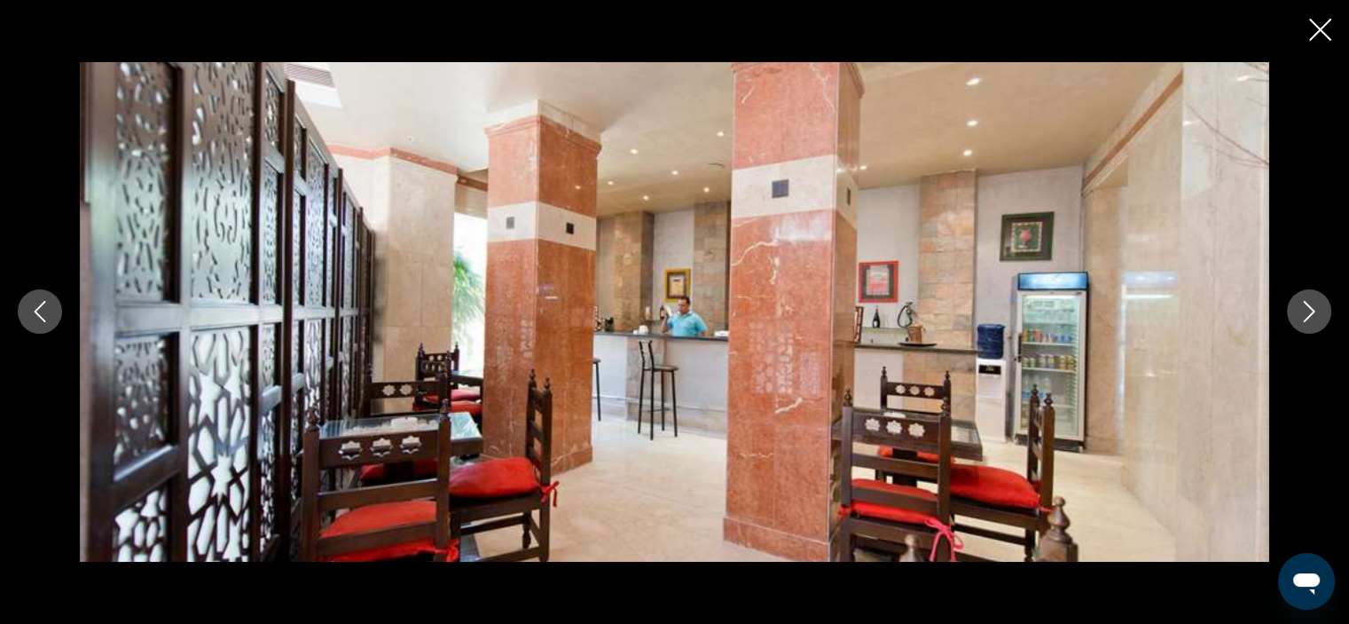
click at [1307, 314] on icon "Next image" at bounding box center [1309, 311] width 21 height 21
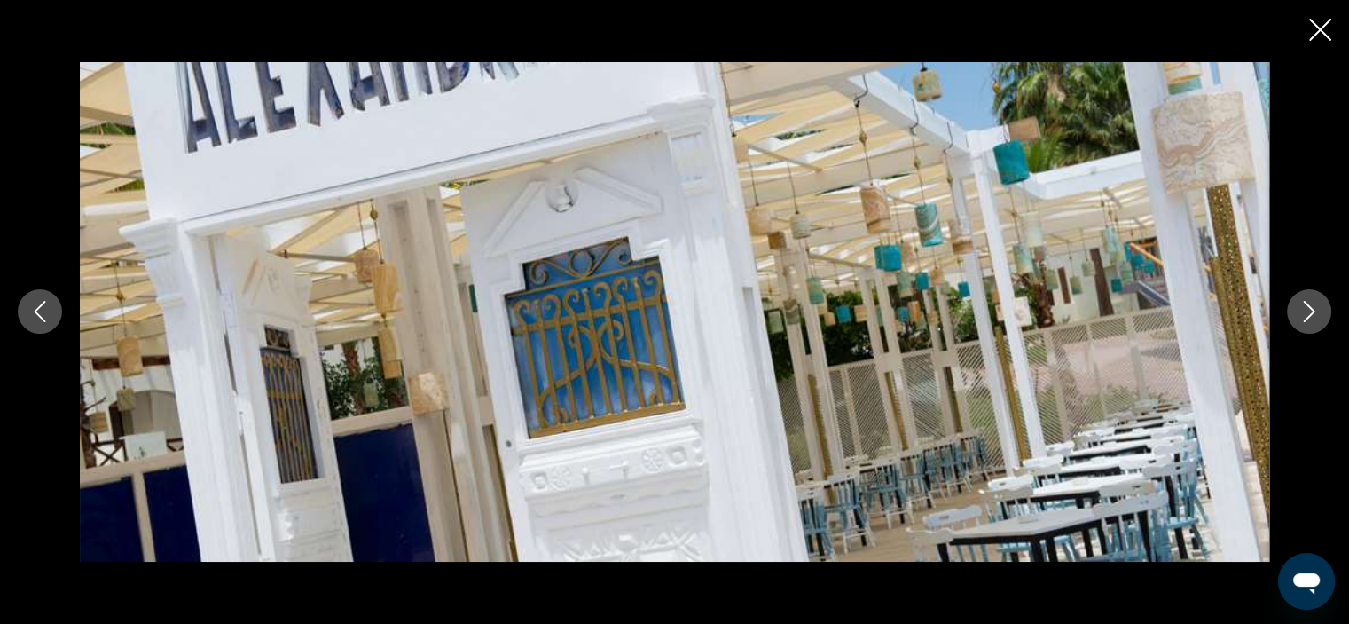
click at [1307, 314] on icon "Next image" at bounding box center [1309, 311] width 21 height 21
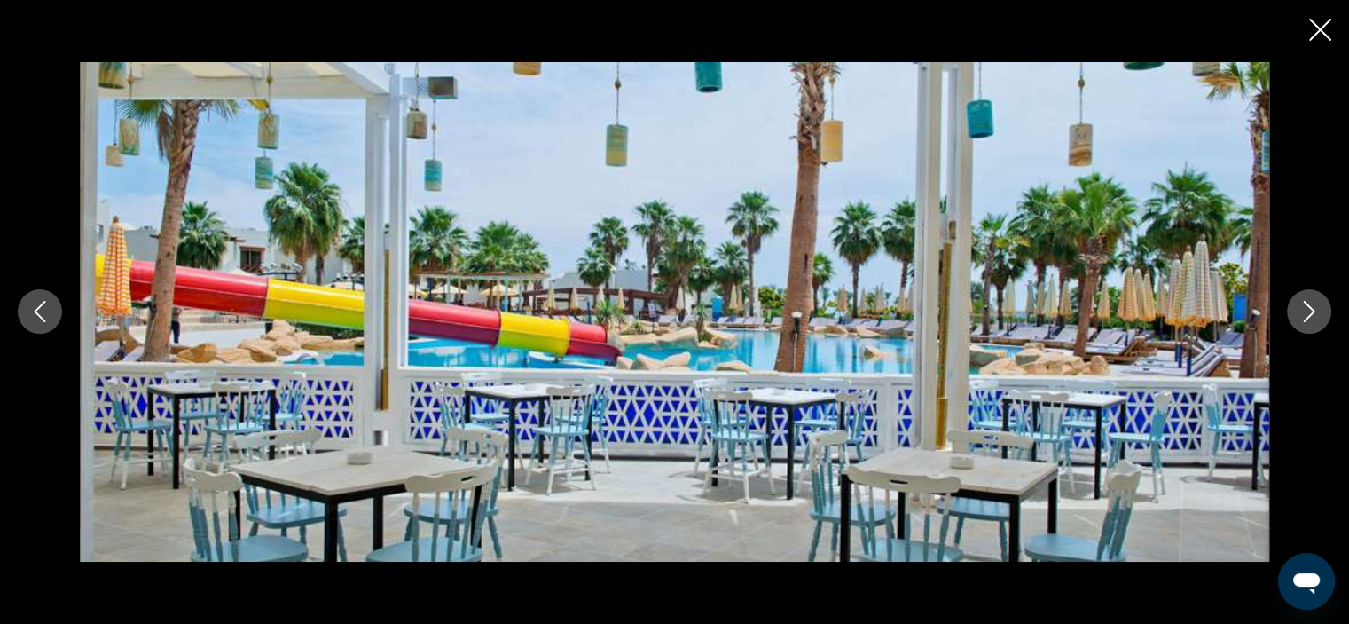
click at [1307, 314] on icon "Next image" at bounding box center [1309, 311] width 21 height 21
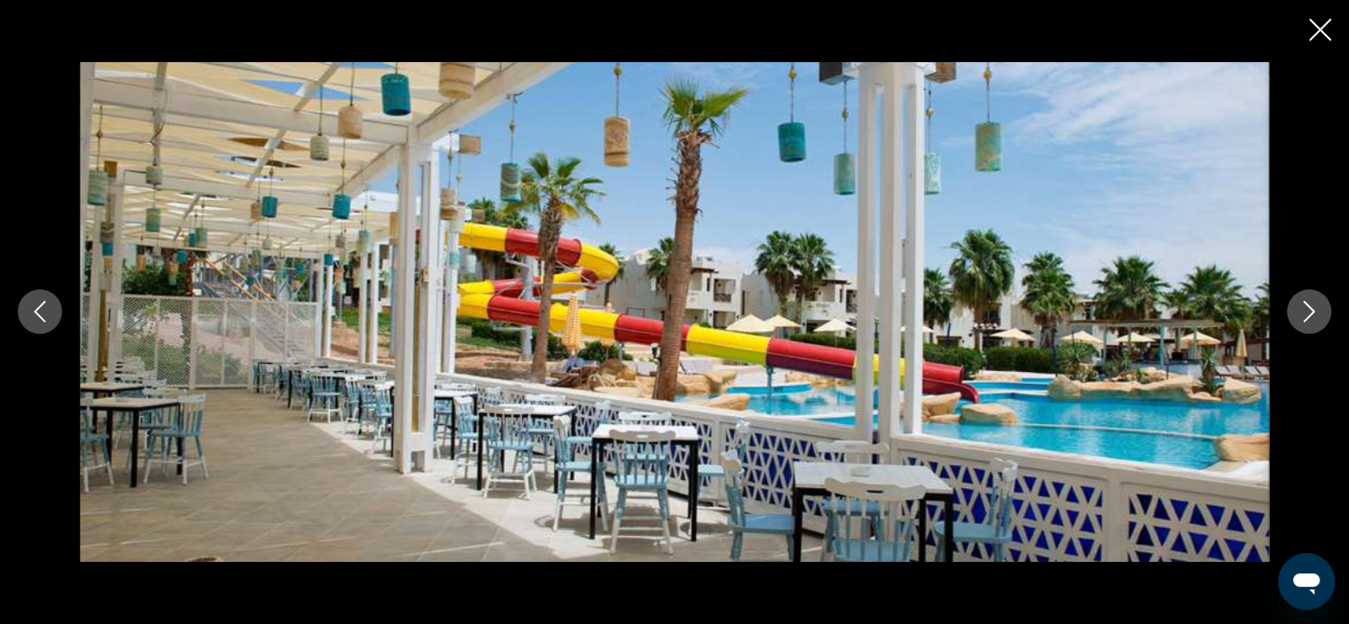
click at [1307, 314] on icon "Next image" at bounding box center [1309, 311] width 21 height 21
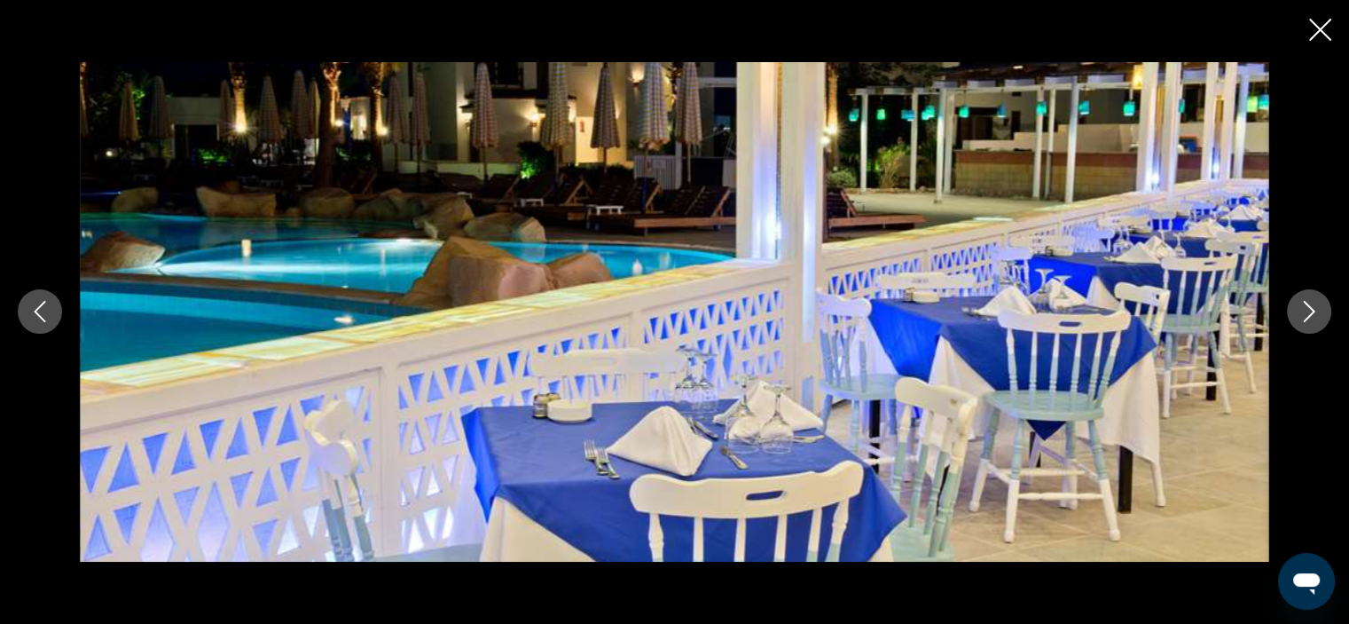
click at [1307, 314] on icon "Next image" at bounding box center [1309, 311] width 21 height 21
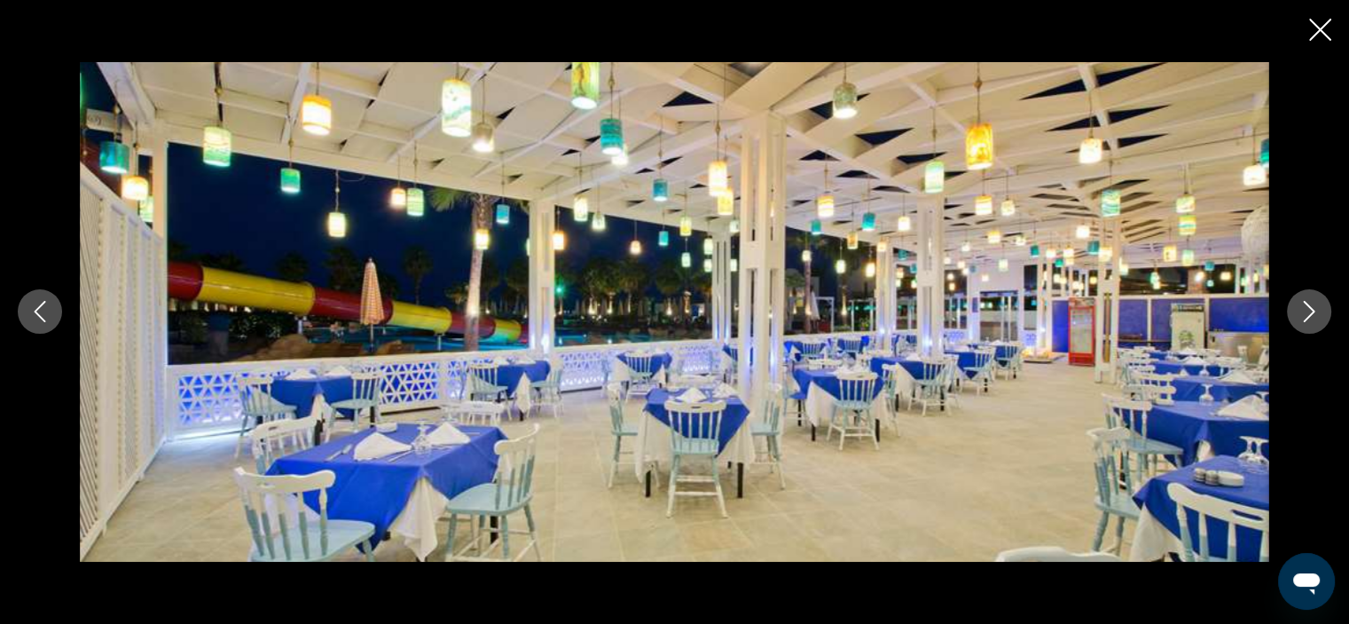
click at [1307, 314] on icon "Next image" at bounding box center [1309, 311] width 21 height 21
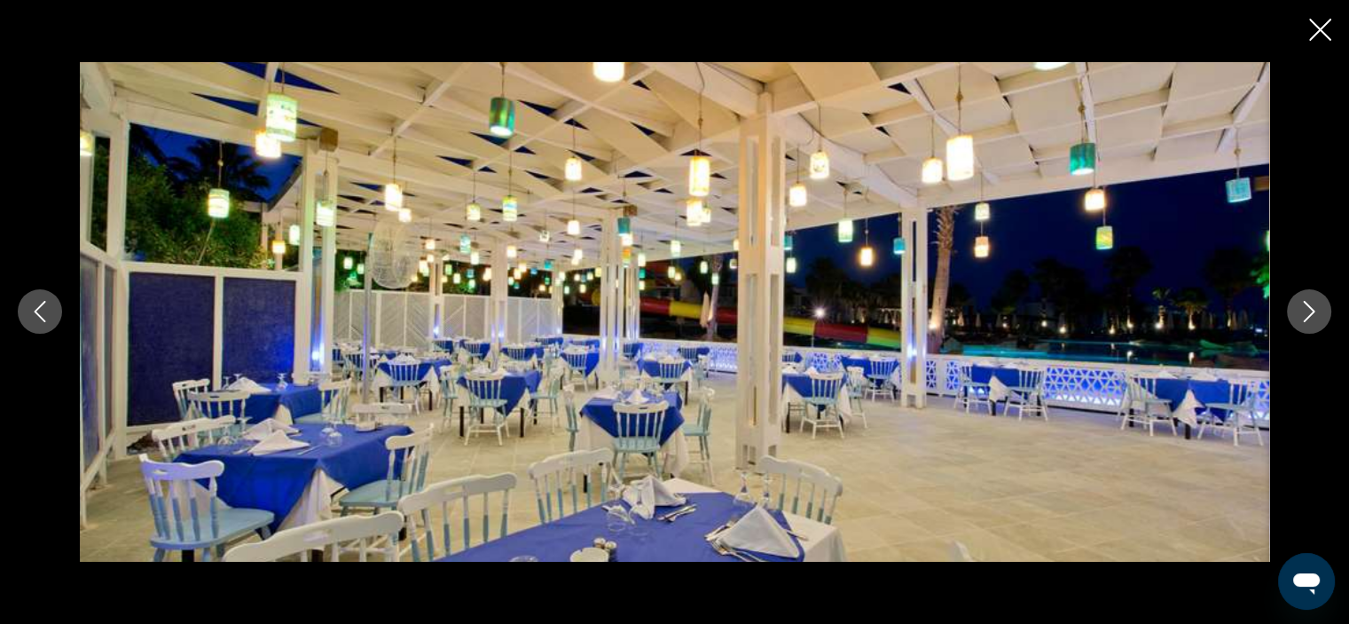
click at [1307, 314] on icon "Next image" at bounding box center [1309, 311] width 21 height 21
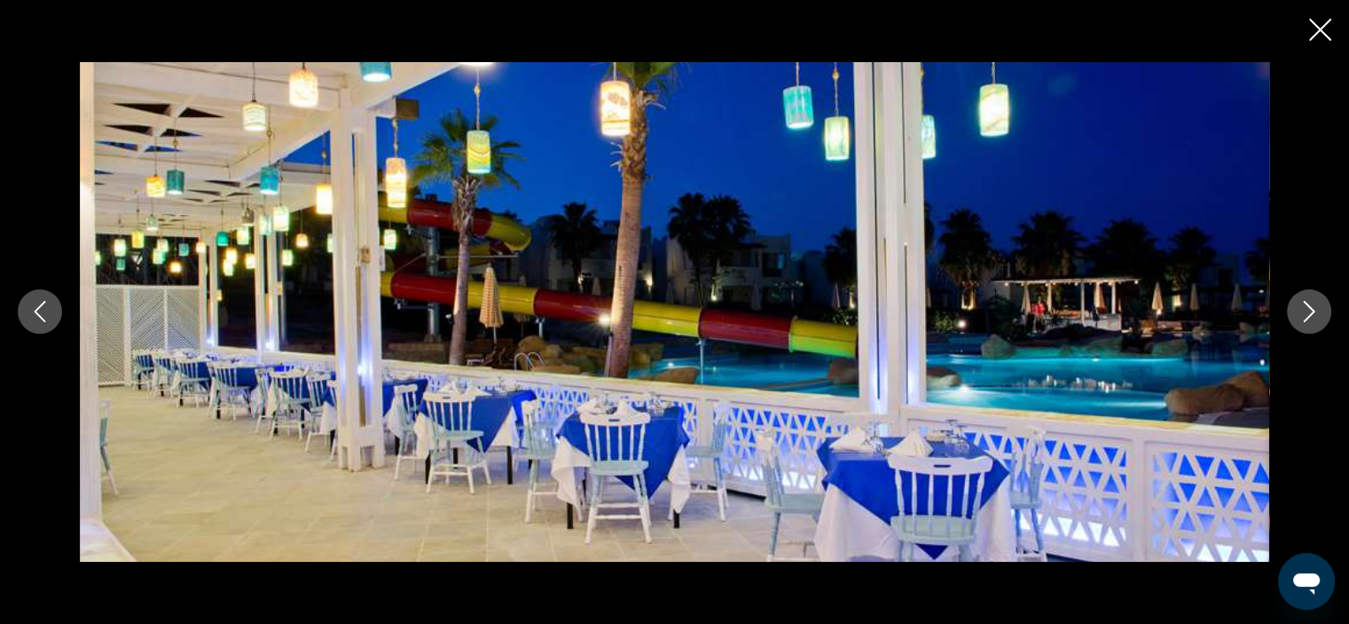
click at [1307, 314] on icon "Next image" at bounding box center [1309, 311] width 21 height 21
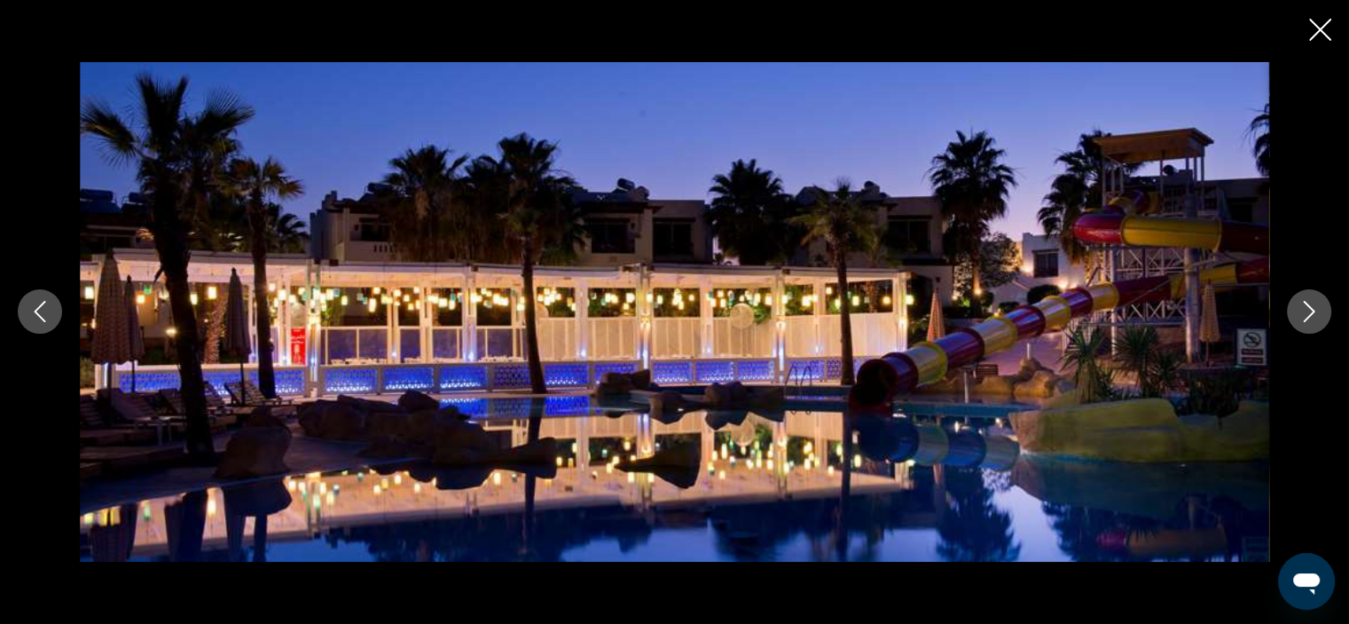
click at [1307, 314] on icon "Next image" at bounding box center [1309, 311] width 21 height 21
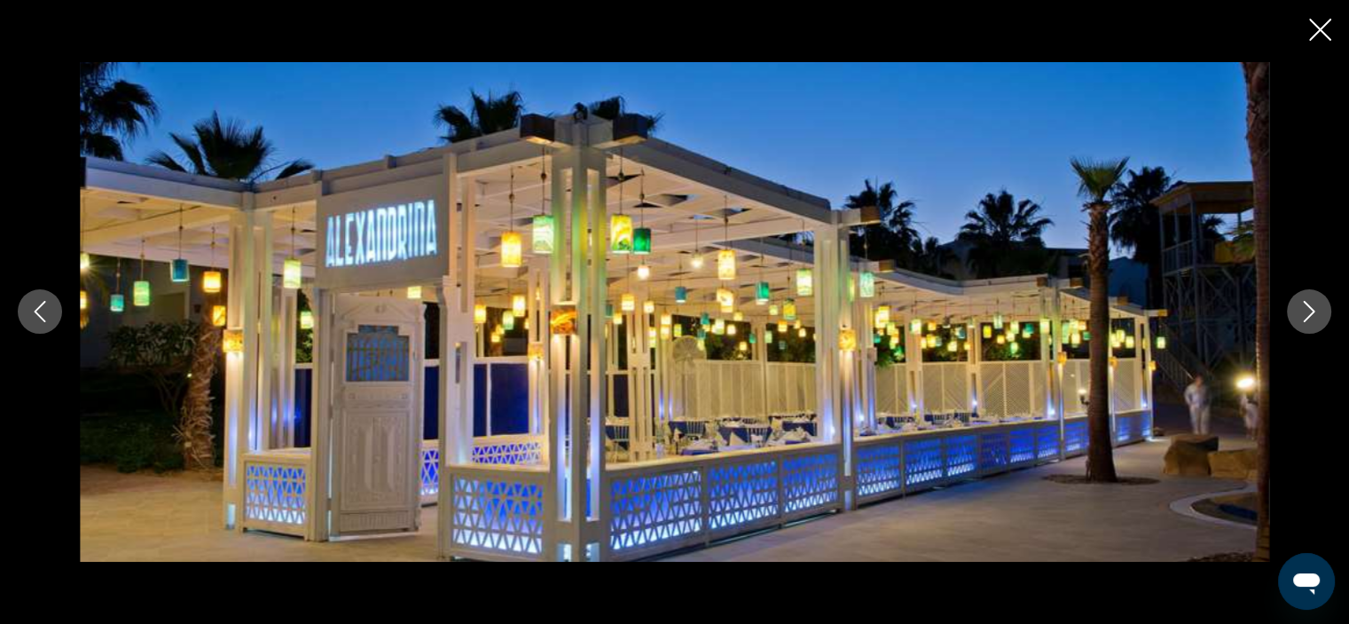
click at [1307, 314] on icon "Next image" at bounding box center [1309, 311] width 21 height 21
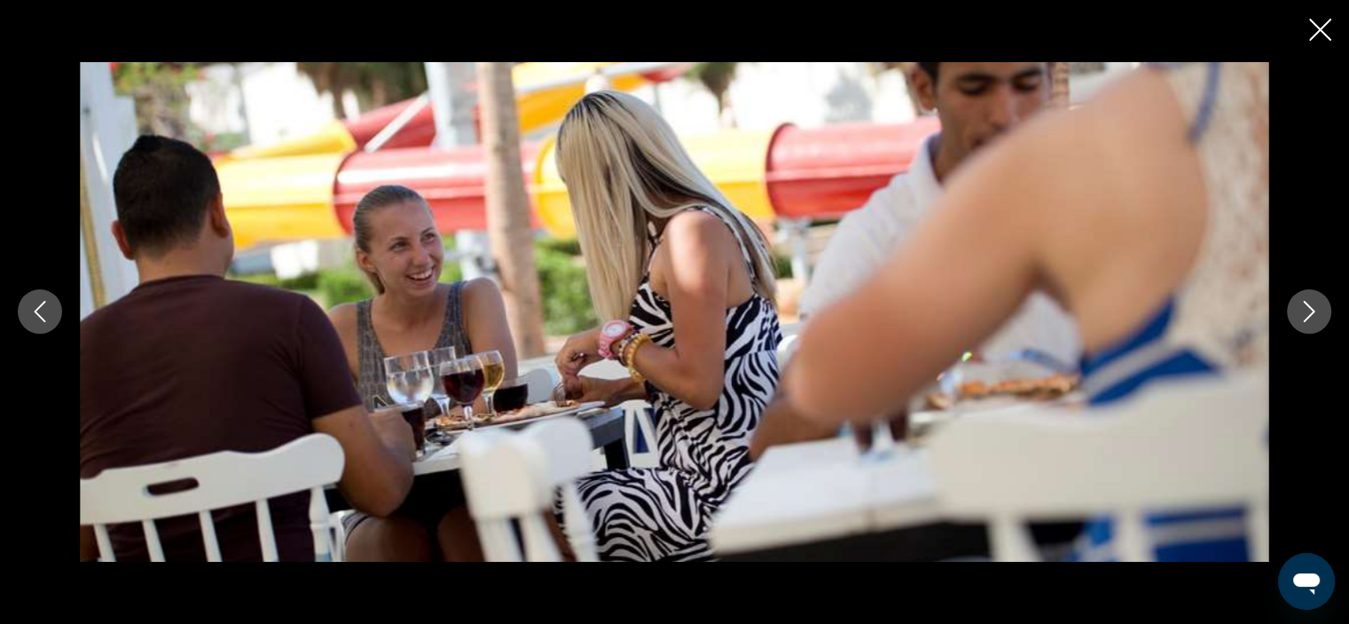
click at [1307, 314] on icon "Next image" at bounding box center [1309, 311] width 21 height 21
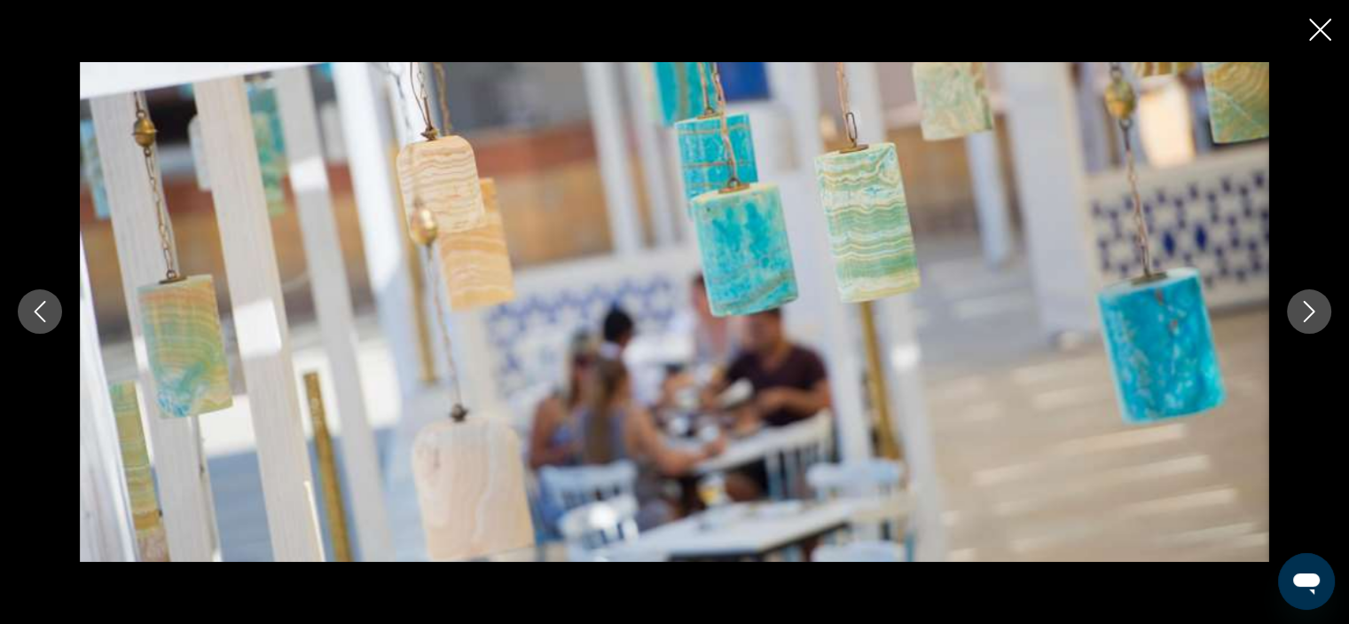
click at [1307, 314] on icon "Next image" at bounding box center [1309, 311] width 21 height 21
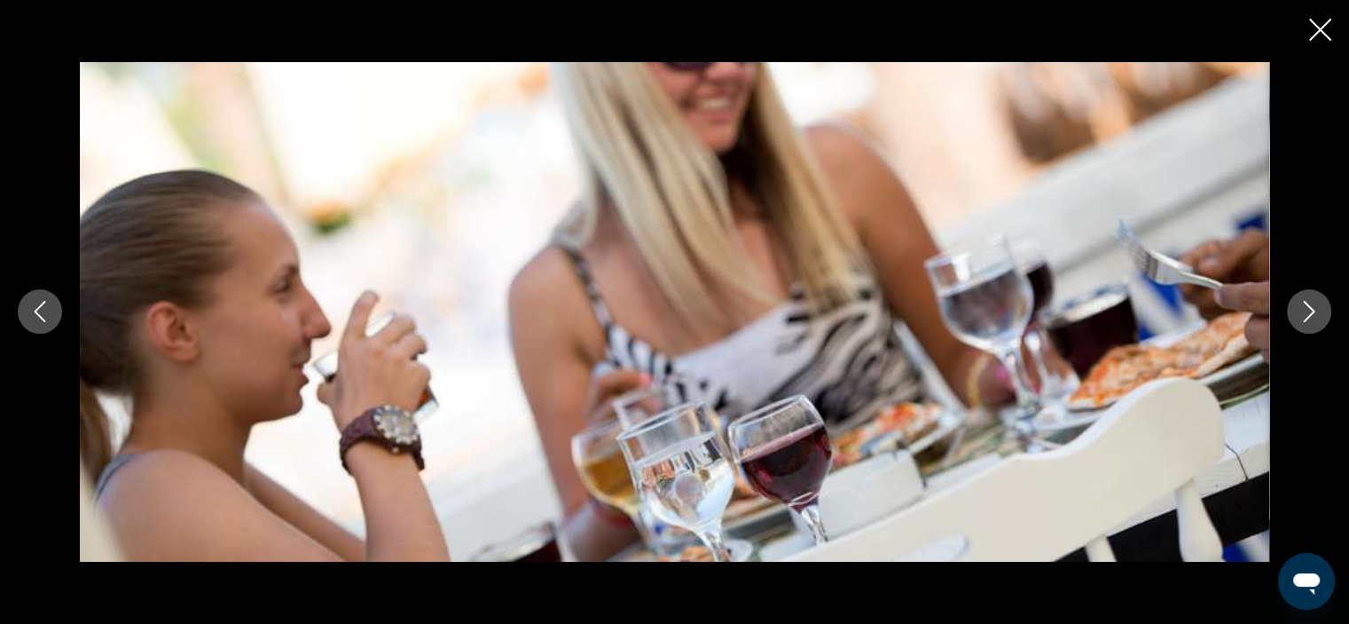
click at [1307, 314] on icon "Next image" at bounding box center [1309, 311] width 21 height 21
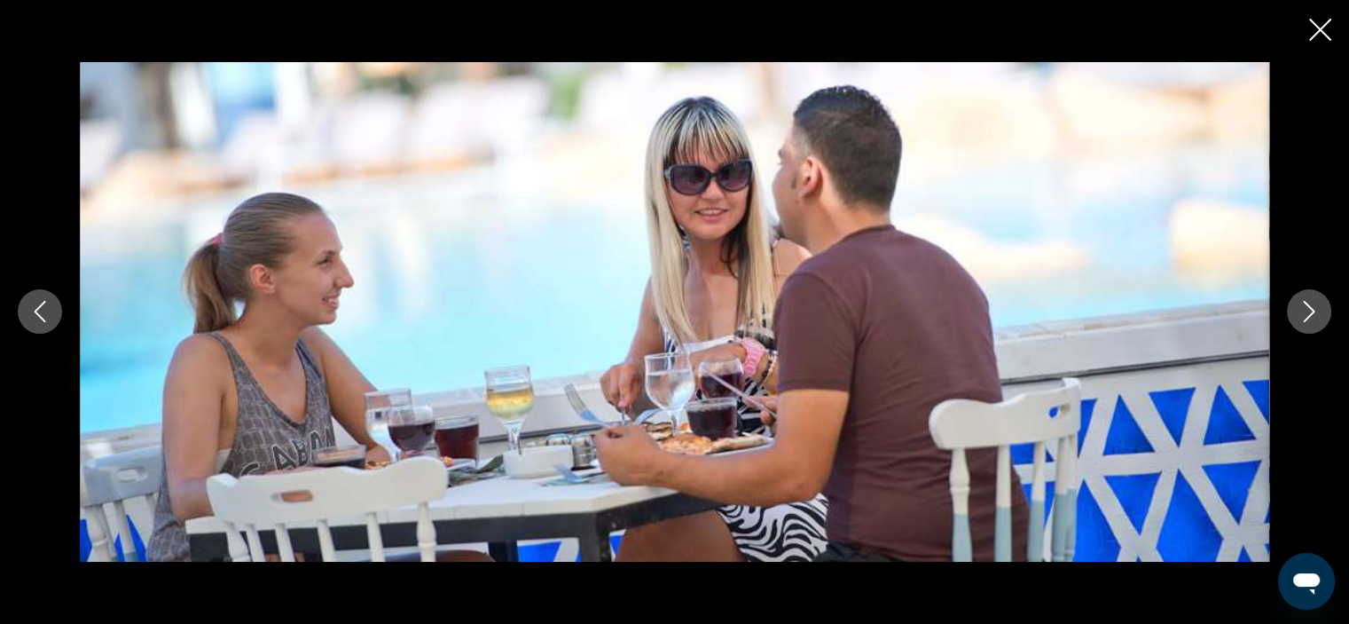
click at [1307, 314] on icon "Next image" at bounding box center [1309, 311] width 21 height 21
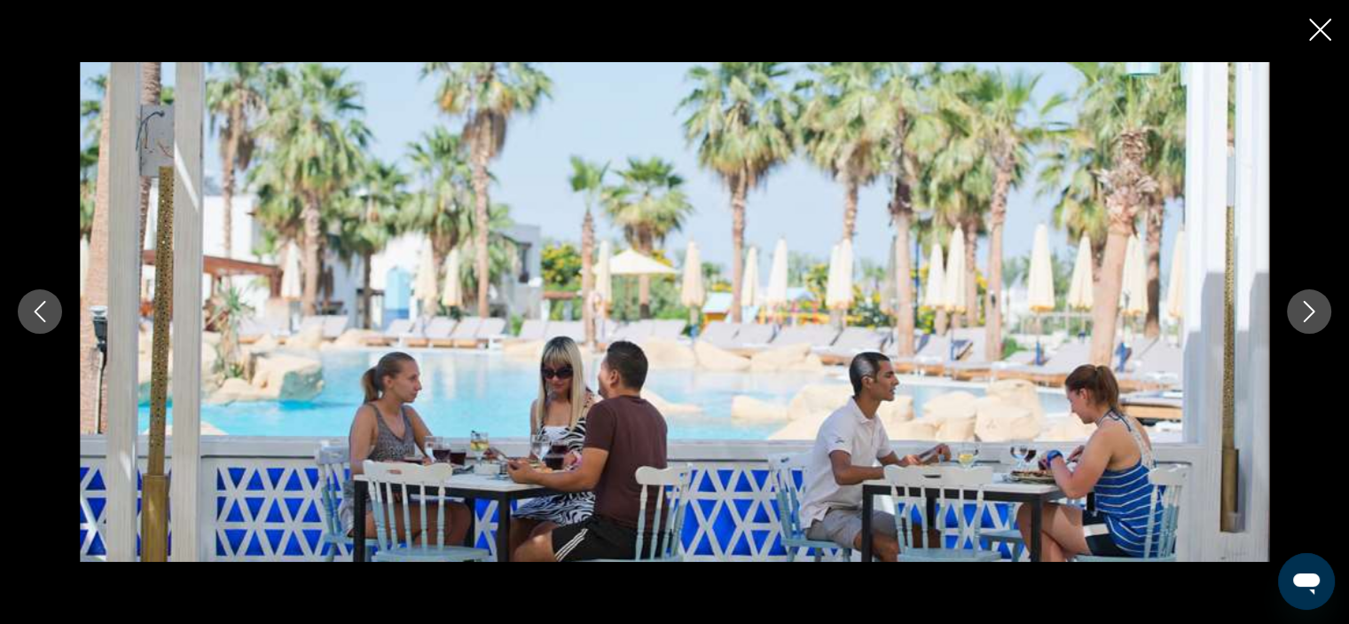
click at [1307, 314] on icon "Next image" at bounding box center [1309, 311] width 21 height 21
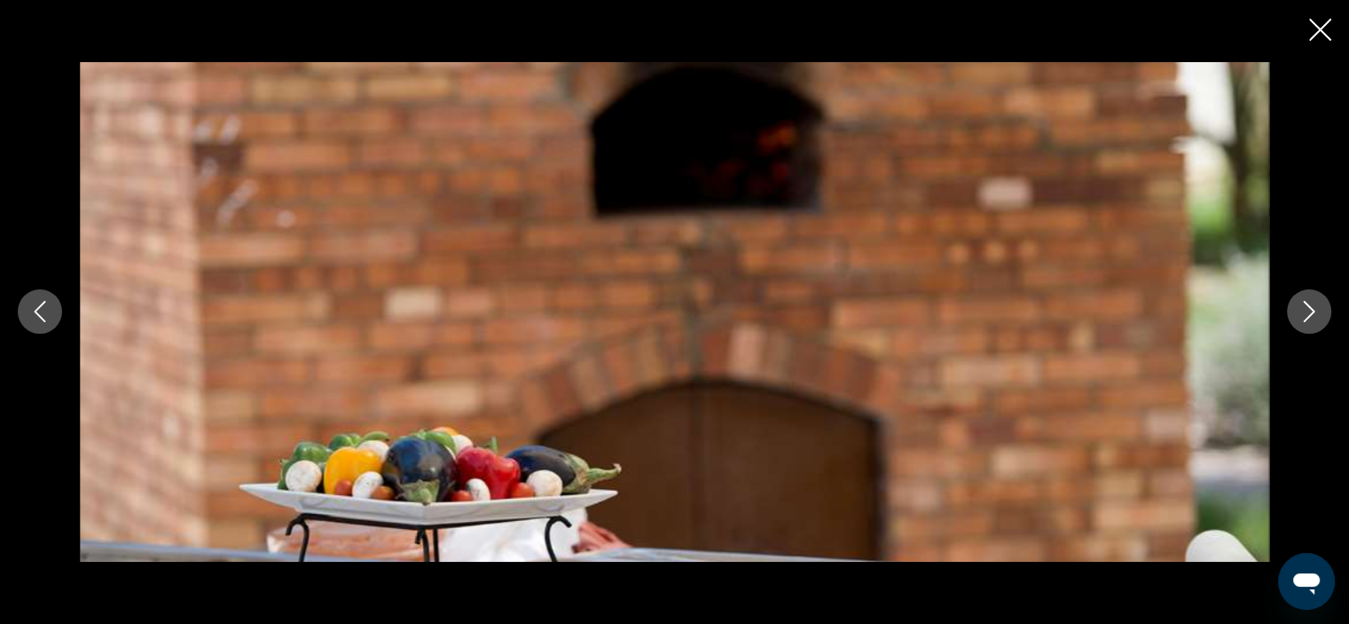
click at [1307, 314] on icon "Next image" at bounding box center [1309, 311] width 21 height 21
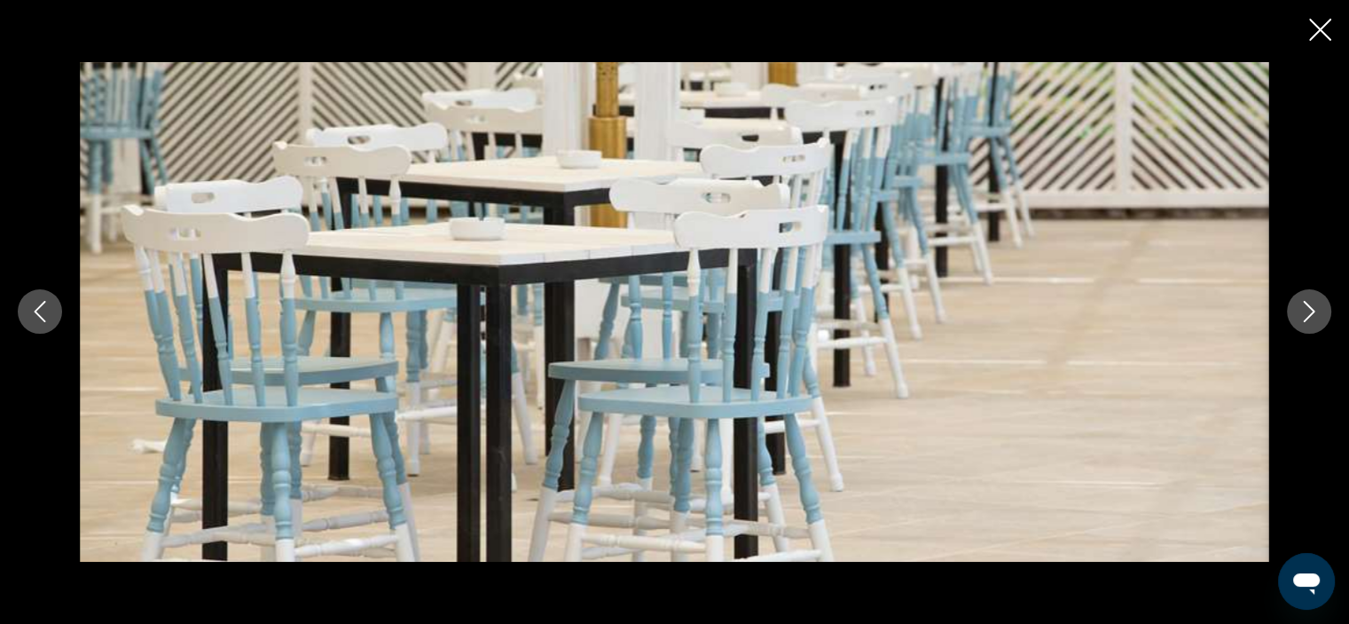
click at [1307, 314] on icon "Next image" at bounding box center [1309, 311] width 21 height 21
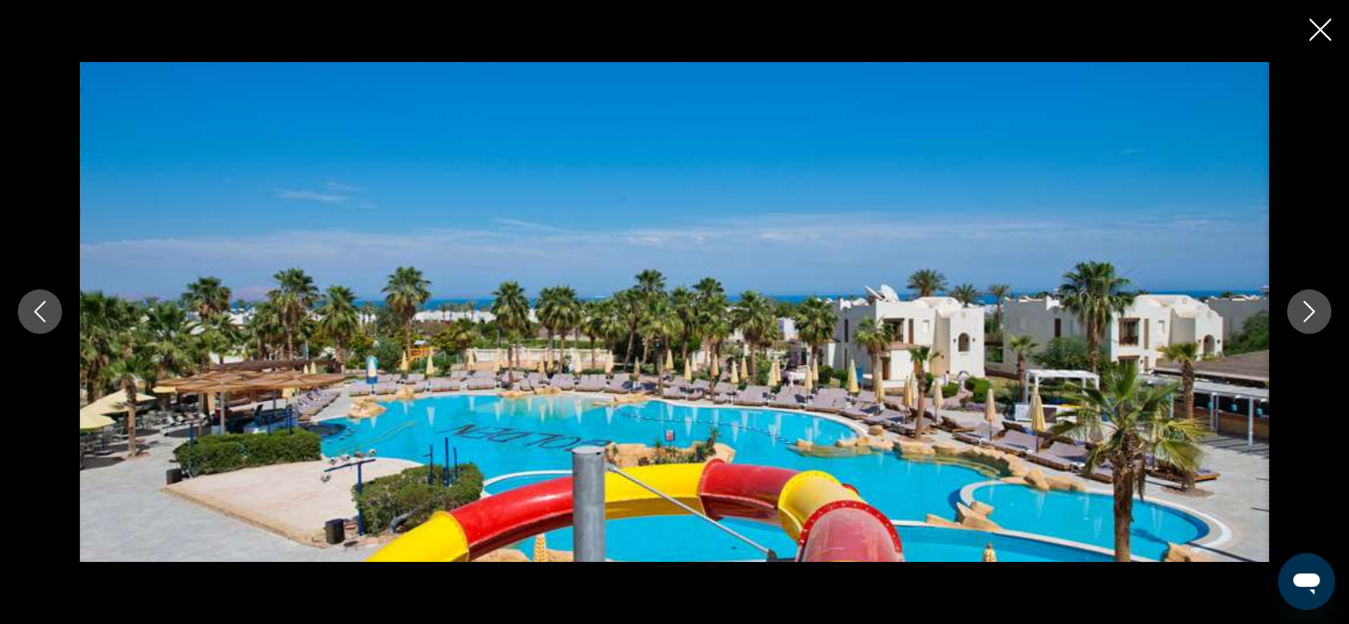
click at [1307, 314] on icon "Next image" at bounding box center [1309, 311] width 21 height 21
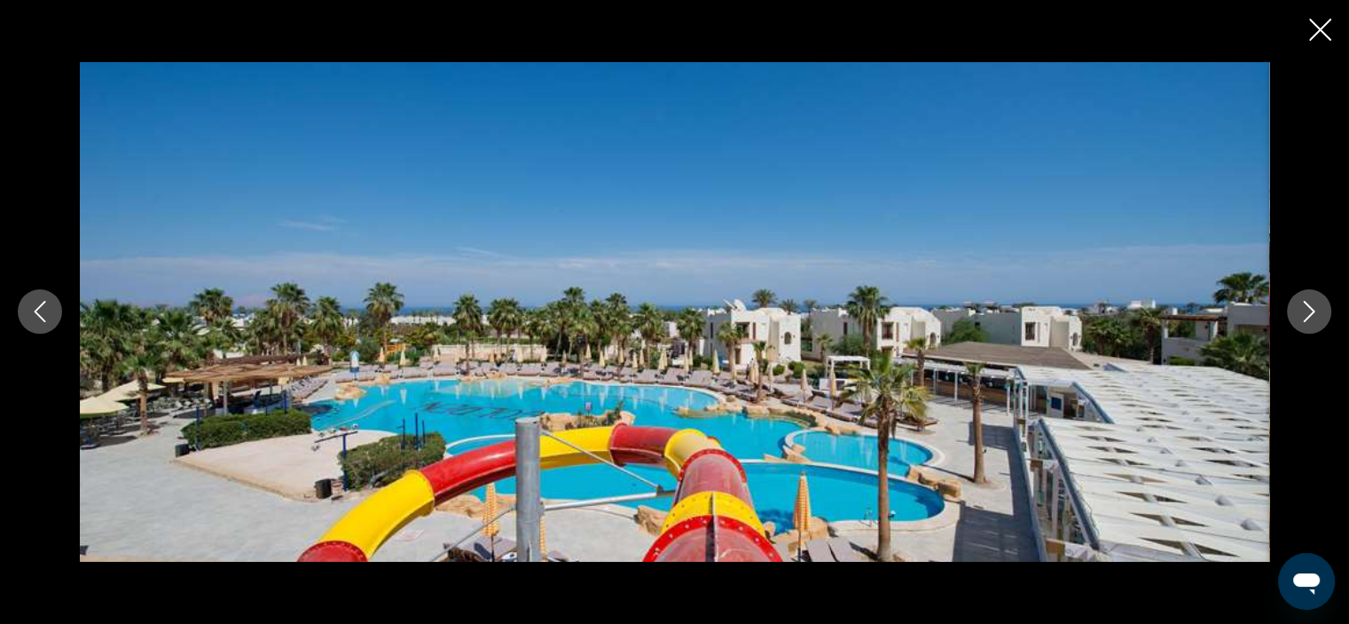
click at [1307, 314] on icon "Next image" at bounding box center [1309, 311] width 21 height 21
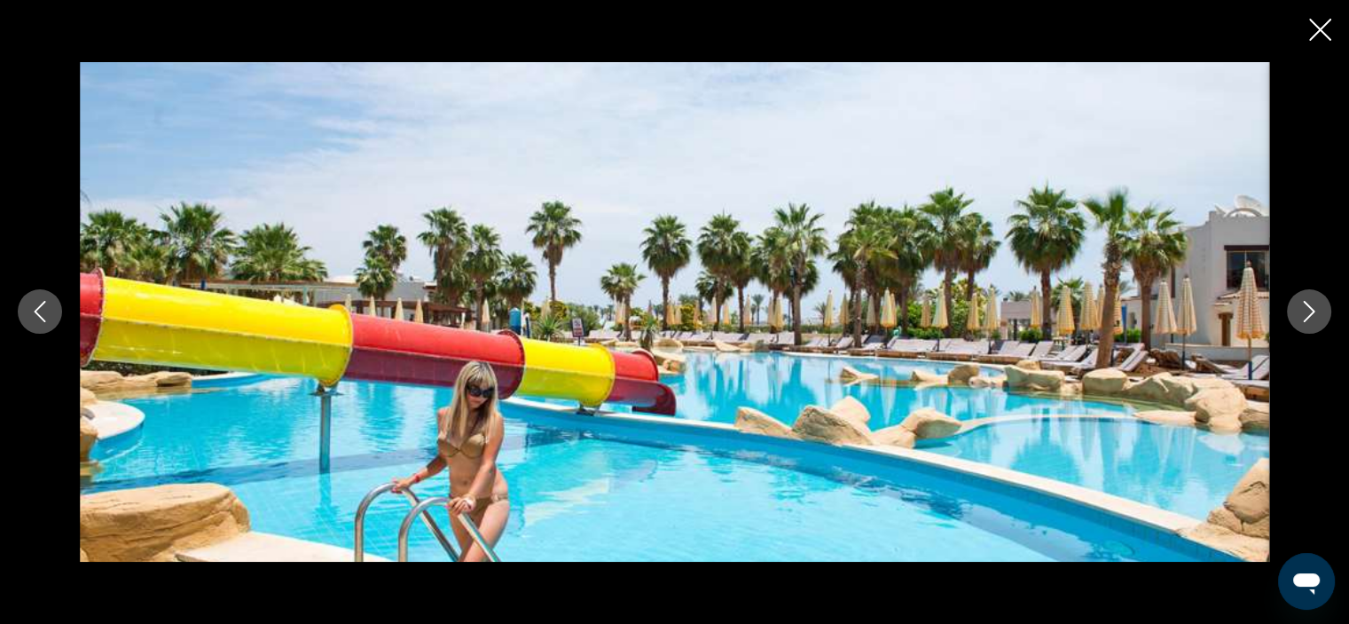
click at [1307, 314] on icon "Next image" at bounding box center [1309, 311] width 21 height 21
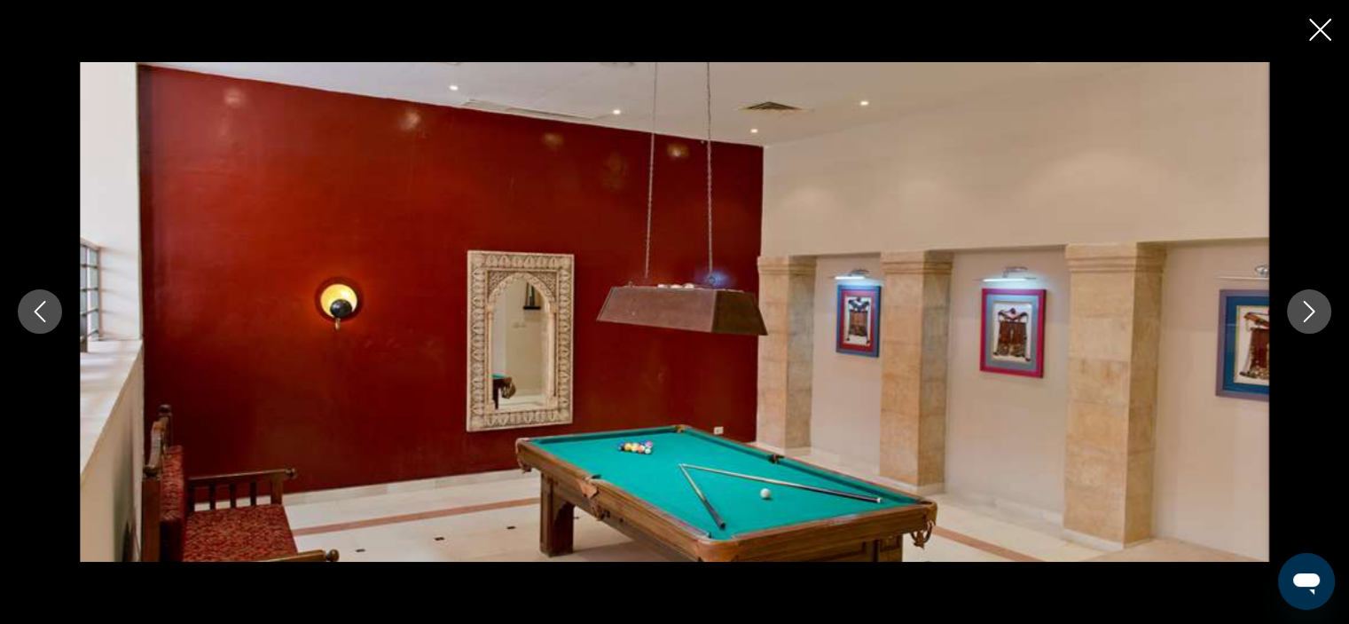
click at [1307, 314] on icon "Next image" at bounding box center [1309, 311] width 21 height 21
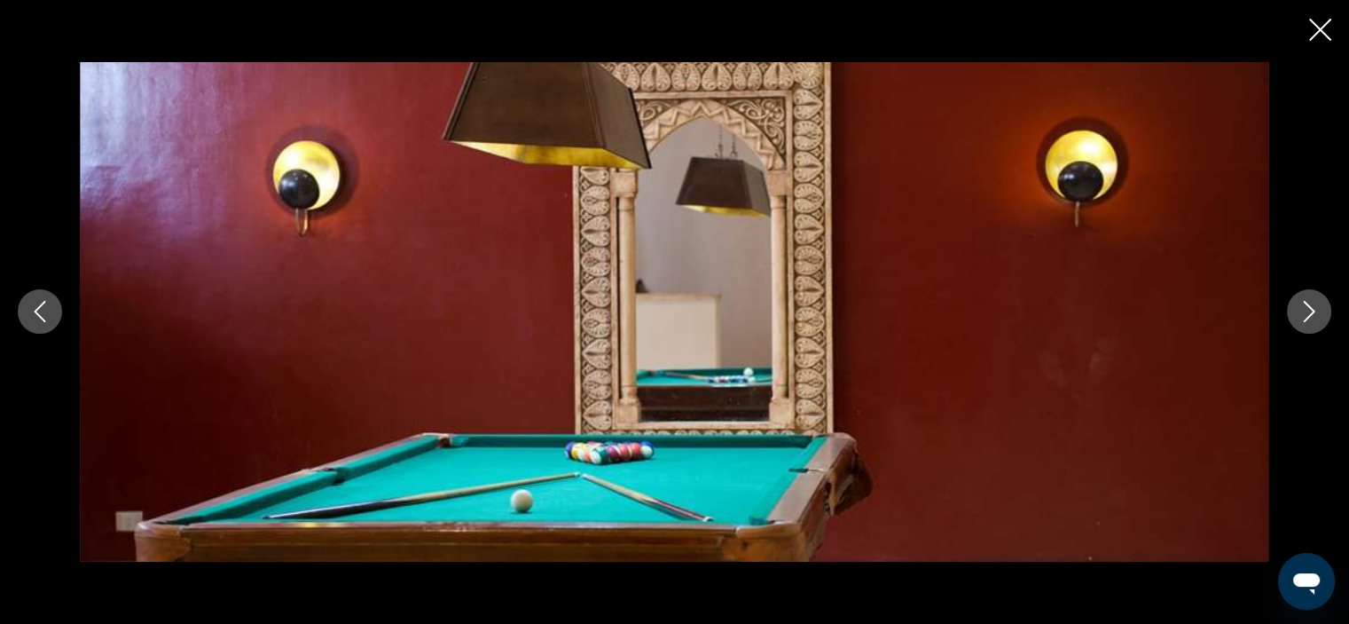
click at [1307, 314] on icon "Next image" at bounding box center [1309, 311] width 21 height 21
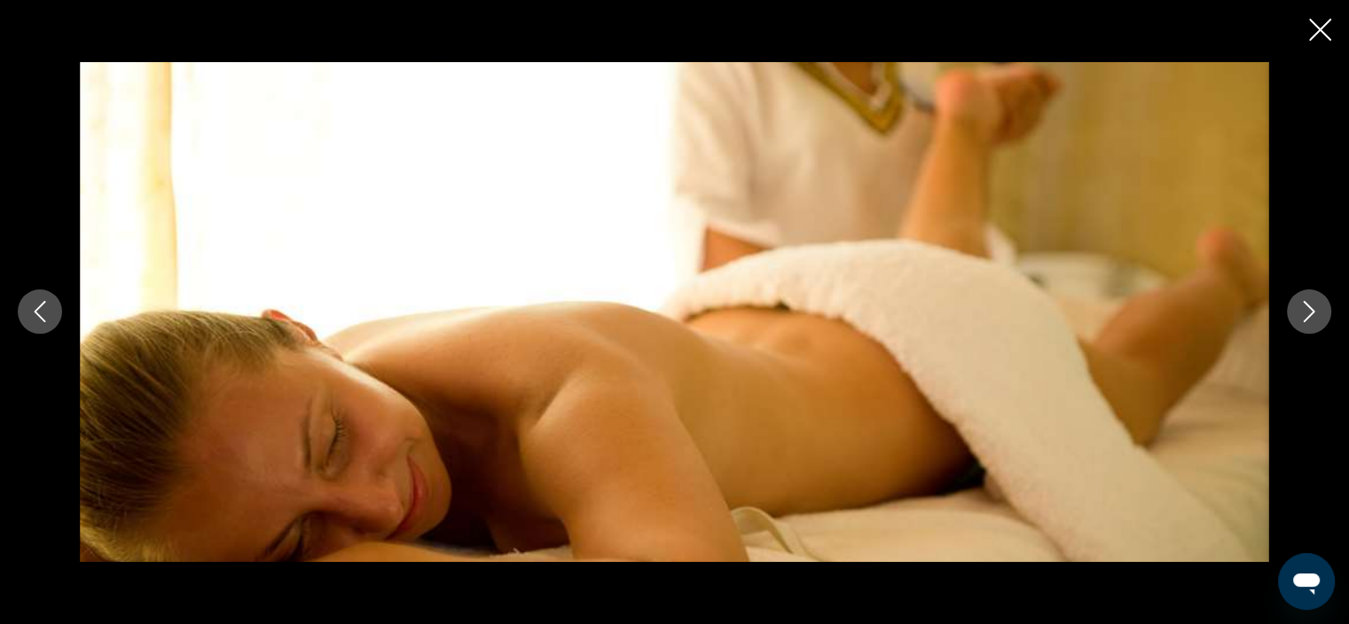
click at [1307, 314] on icon "Next image" at bounding box center [1309, 311] width 21 height 21
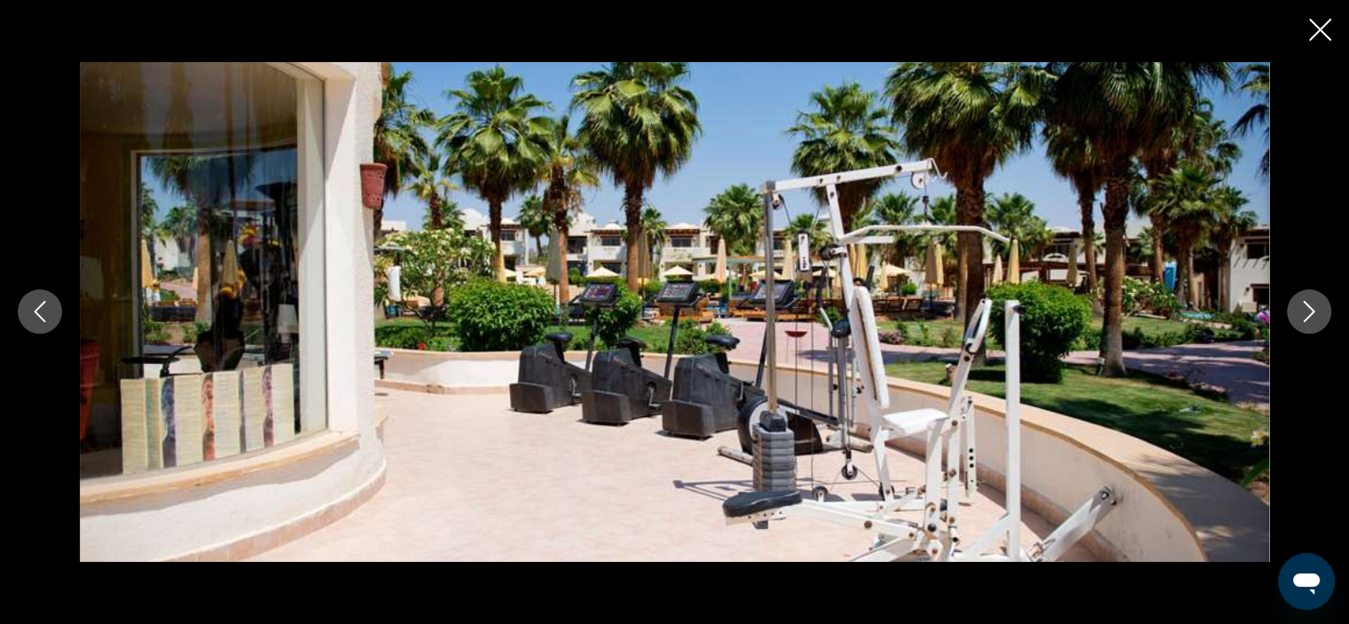
click at [1307, 314] on icon "Next image" at bounding box center [1309, 311] width 21 height 21
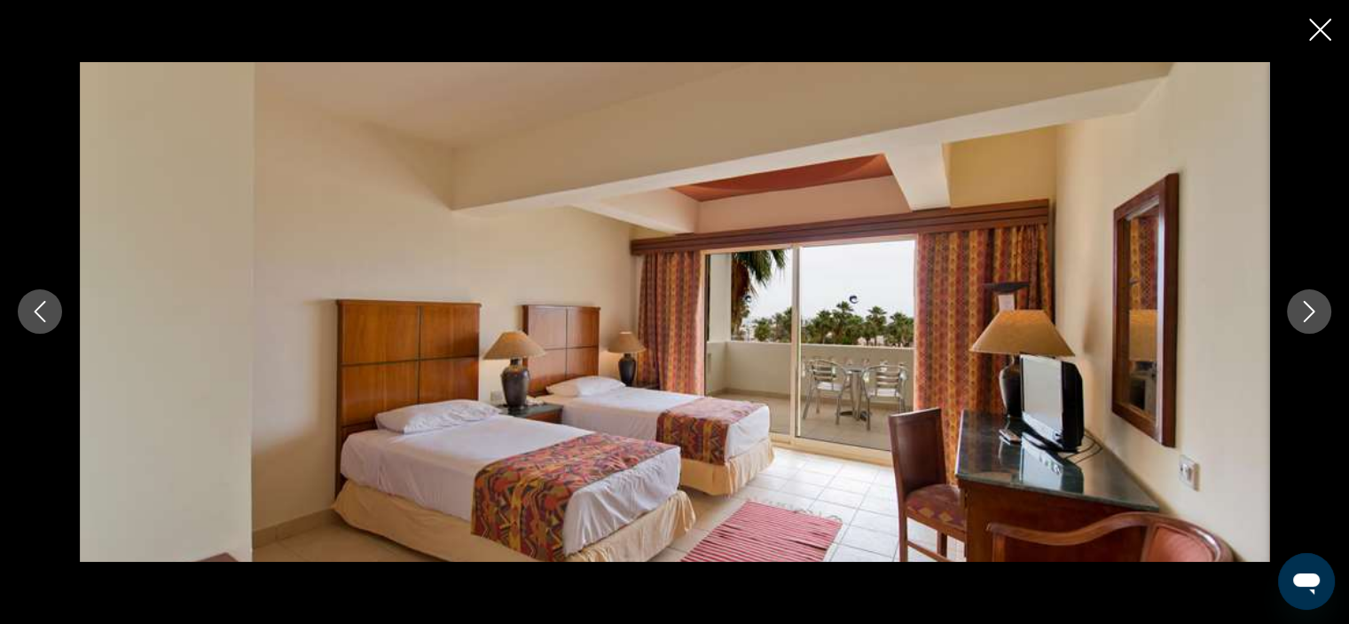
click at [1307, 314] on icon "Next image" at bounding box center [1309, 311] width 21 height 21
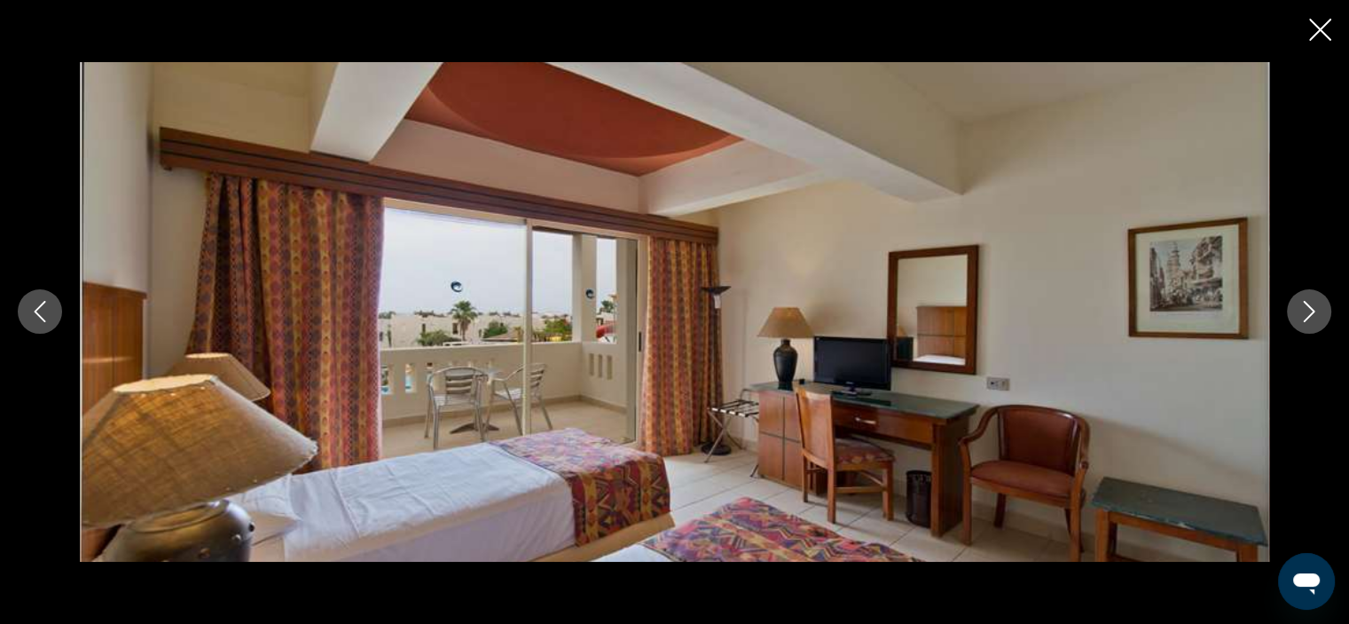
click at [1307, 314] on icon "Next image" at bounding box center [1309, 311] width 21 height 21
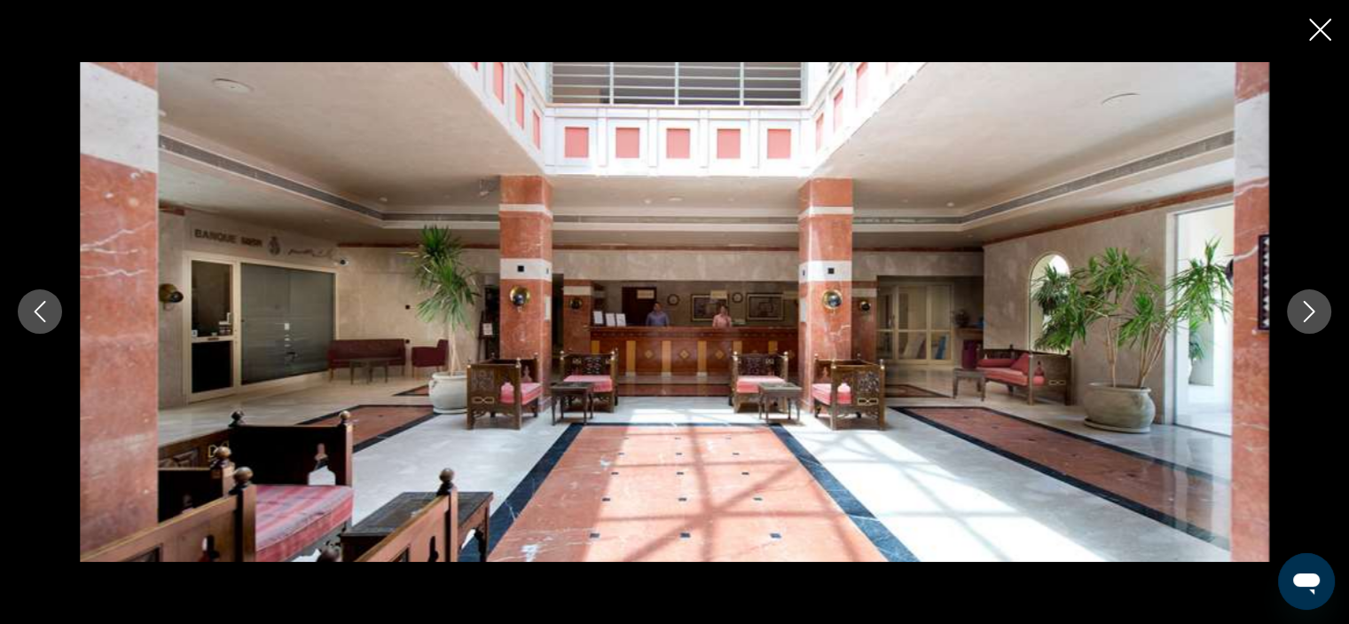
click at [1307, 314] on icon "Next image" at bounding box center [1309, 311] width 21 height 21
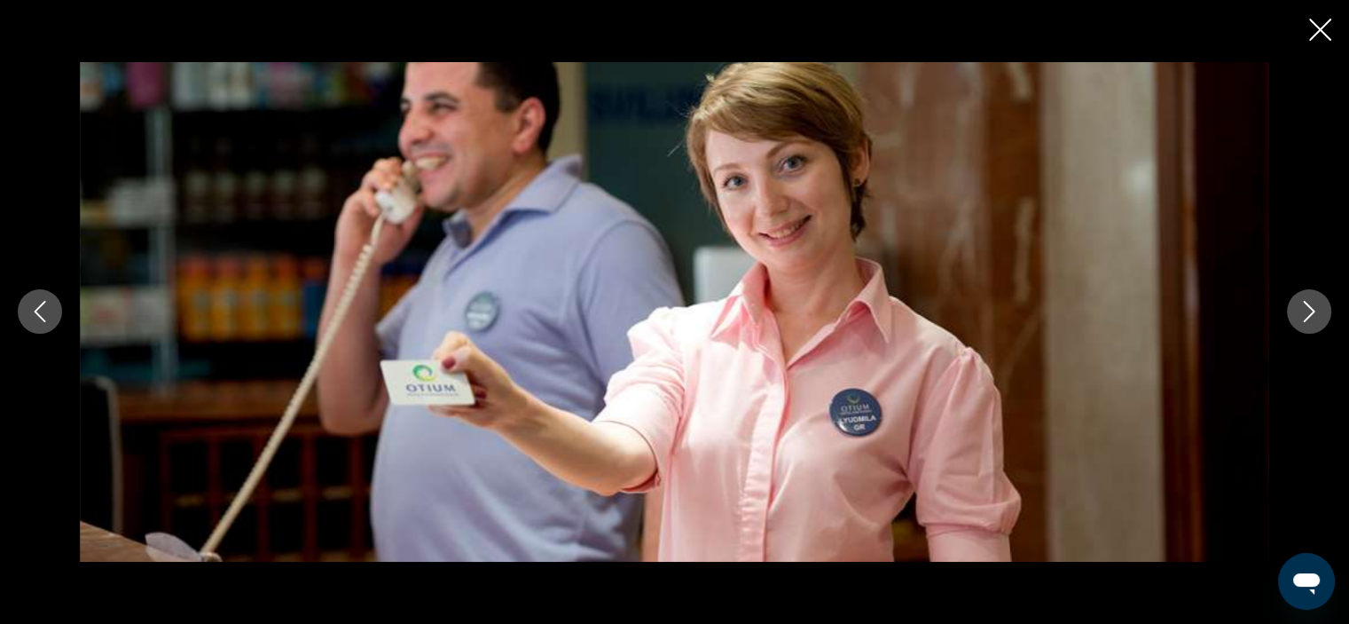
click at [1307, 314] on icon "Next image" at bounding box center [1309, 311] width 21 height 21
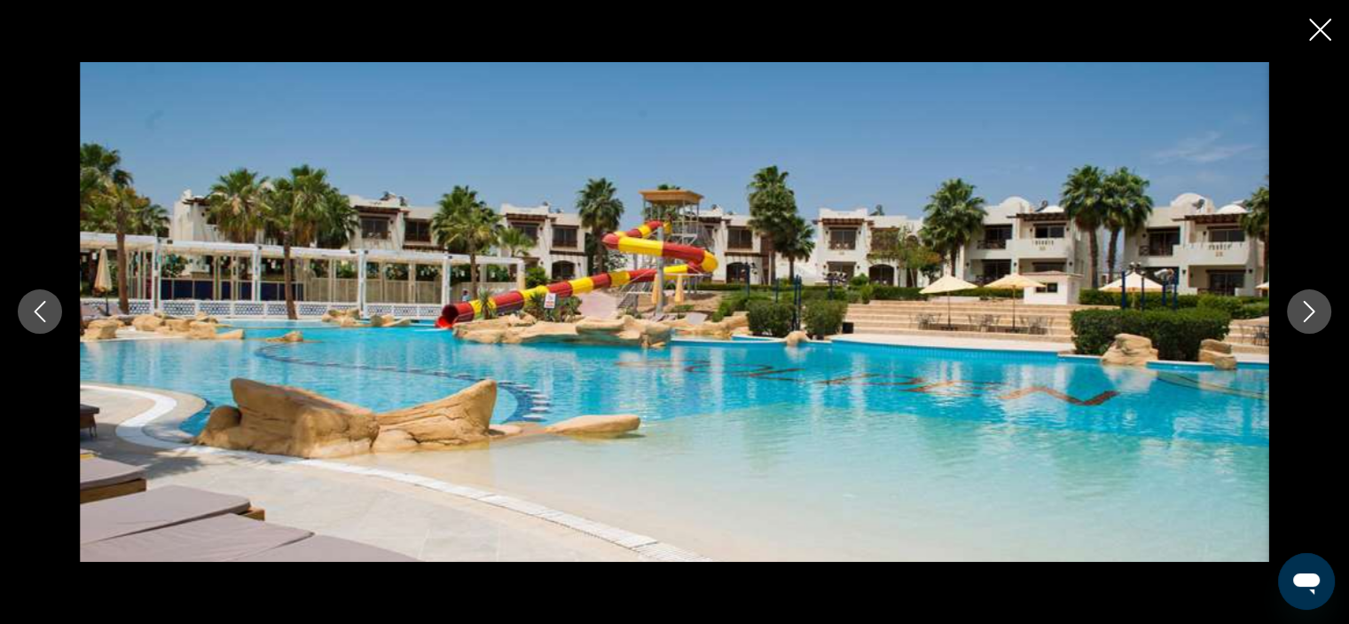
click at [1307, 314] on icon "Next image" at bounding box center [1309, 311] width 21 height 21
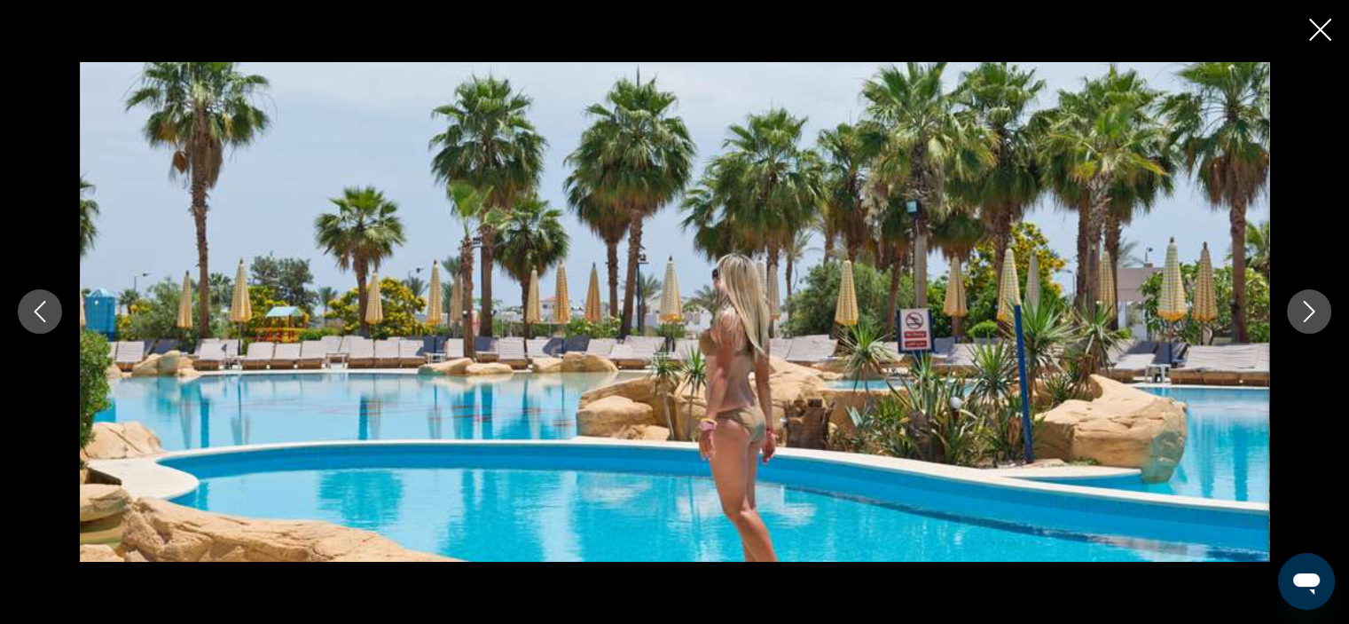
click at [1307, 314] on icon "Next image" at bounding box center [1309, 311] width 21 height 21
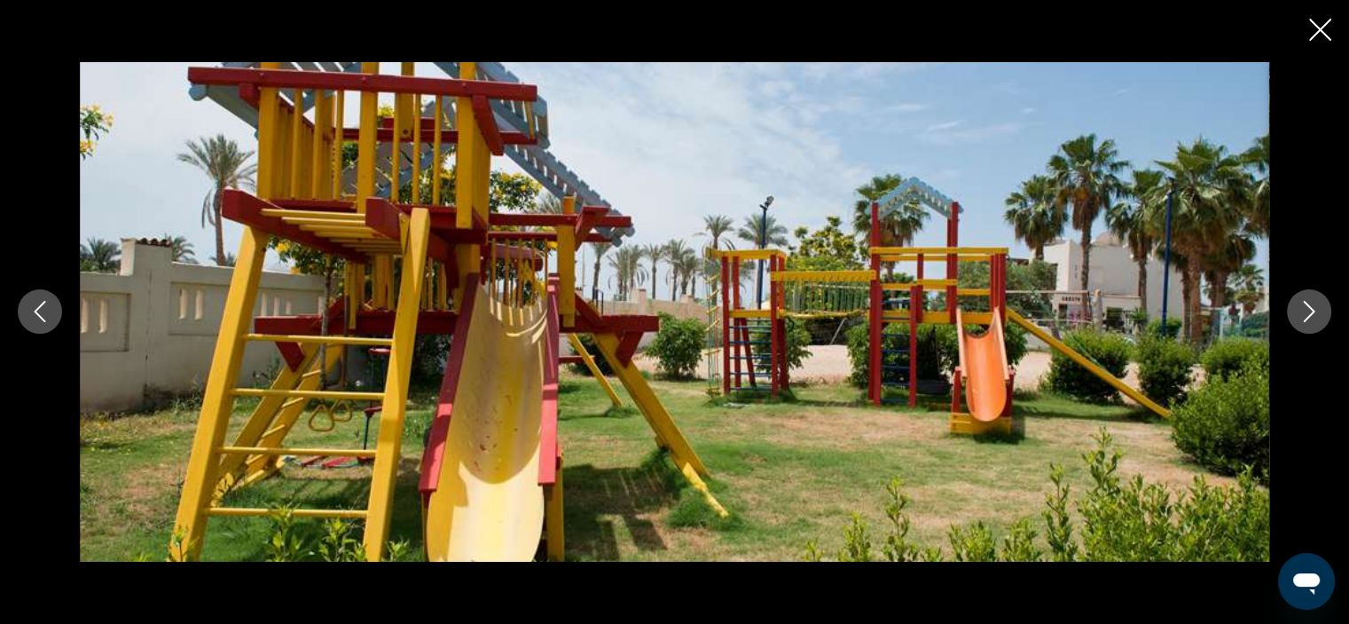
click at [1307, 314] on icon "Next image" at bounding box center [1309, 311] width 21 height 21
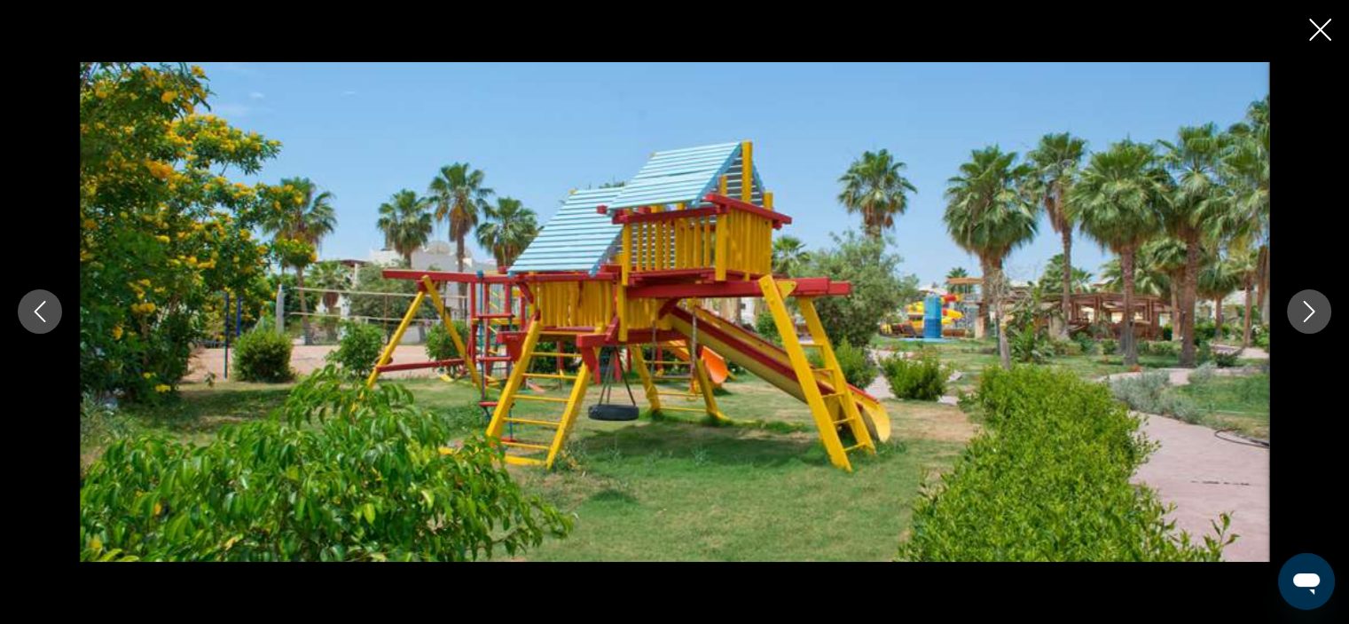
click at [1307, 314] on icon "Next image" at bounding box center [1309, 311] width 21 height 21
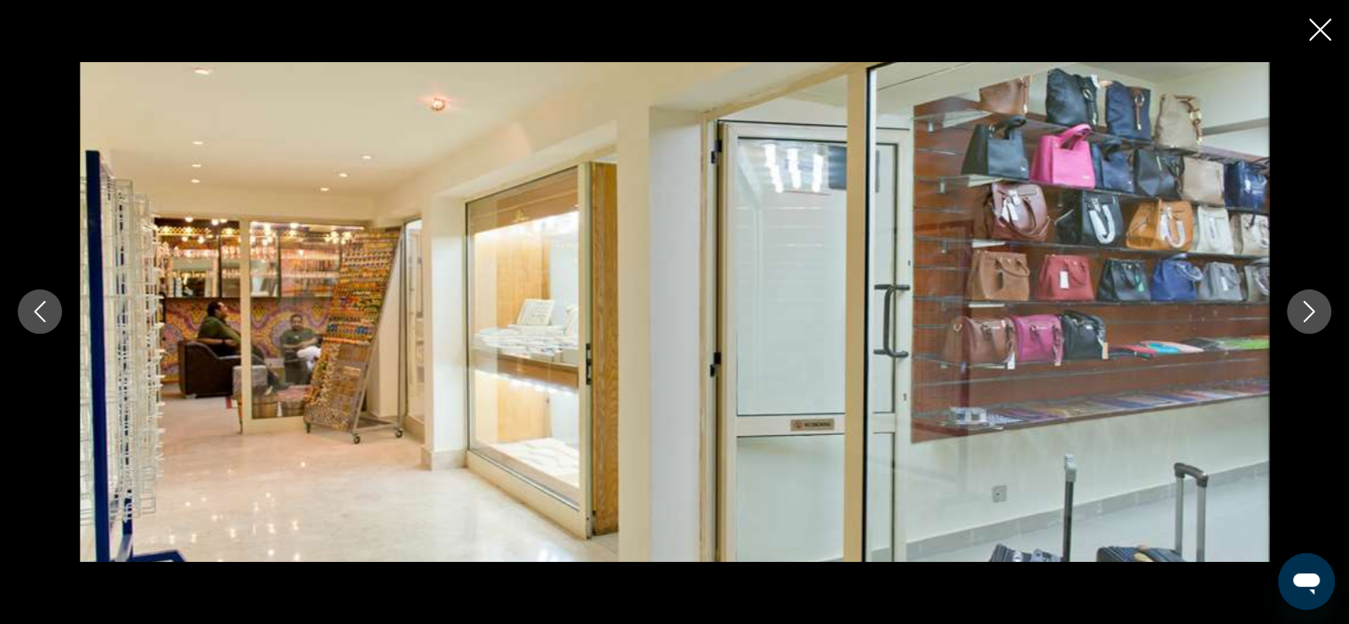
click at [1307, 314] on icon "Next image" at bounding box center [1309, 311] width 21 height 21
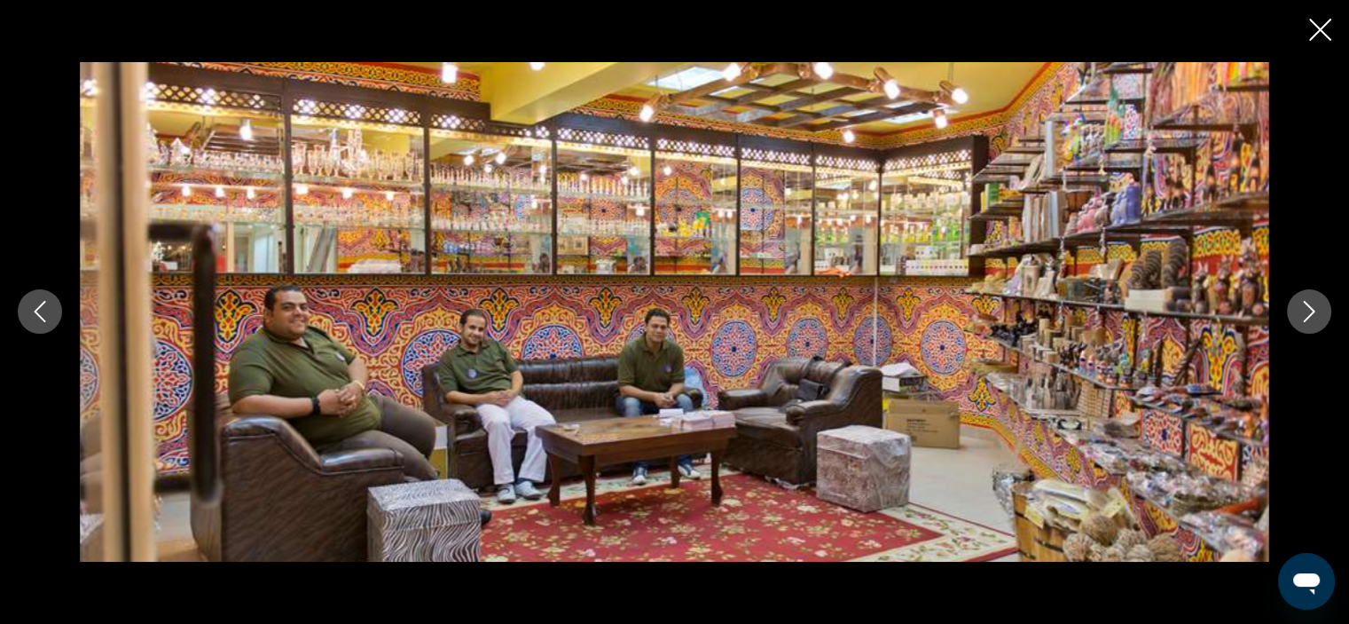
click at [1307, 314] on icon "Next image" at bounding box center [1309, 311] width 21 height 21
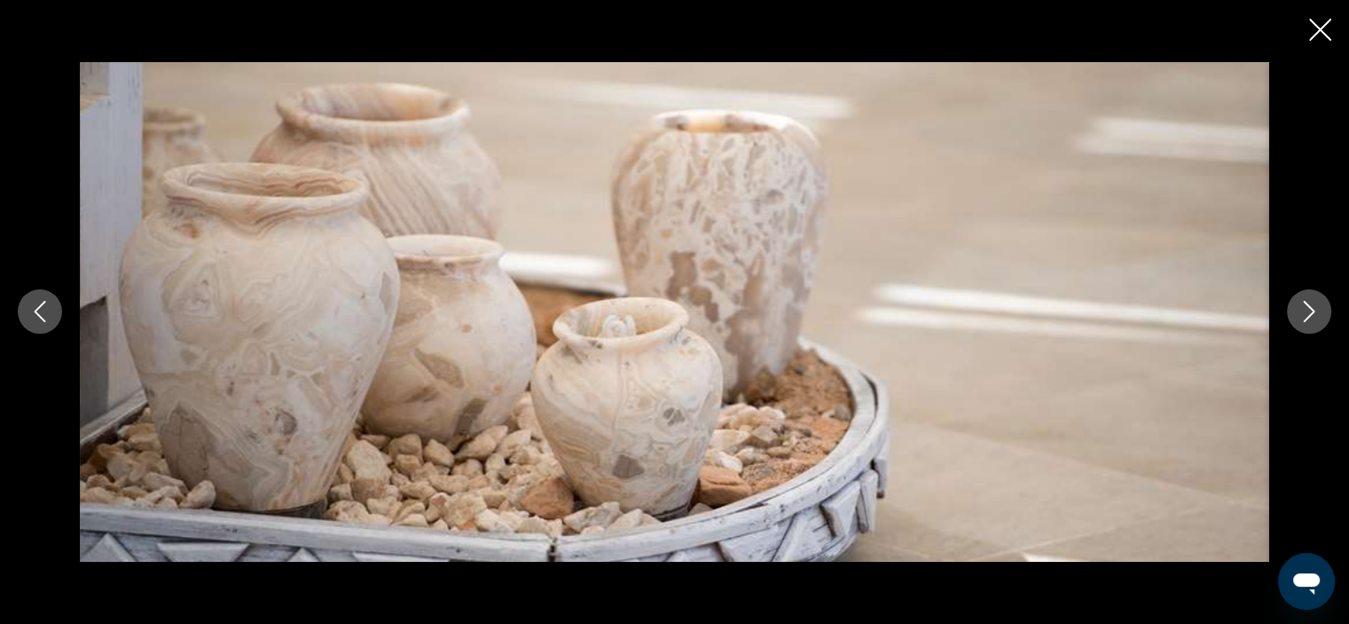
click at [1307, 314] on icon "Next image" at bounding box center [1309, 311] width 21 height 21
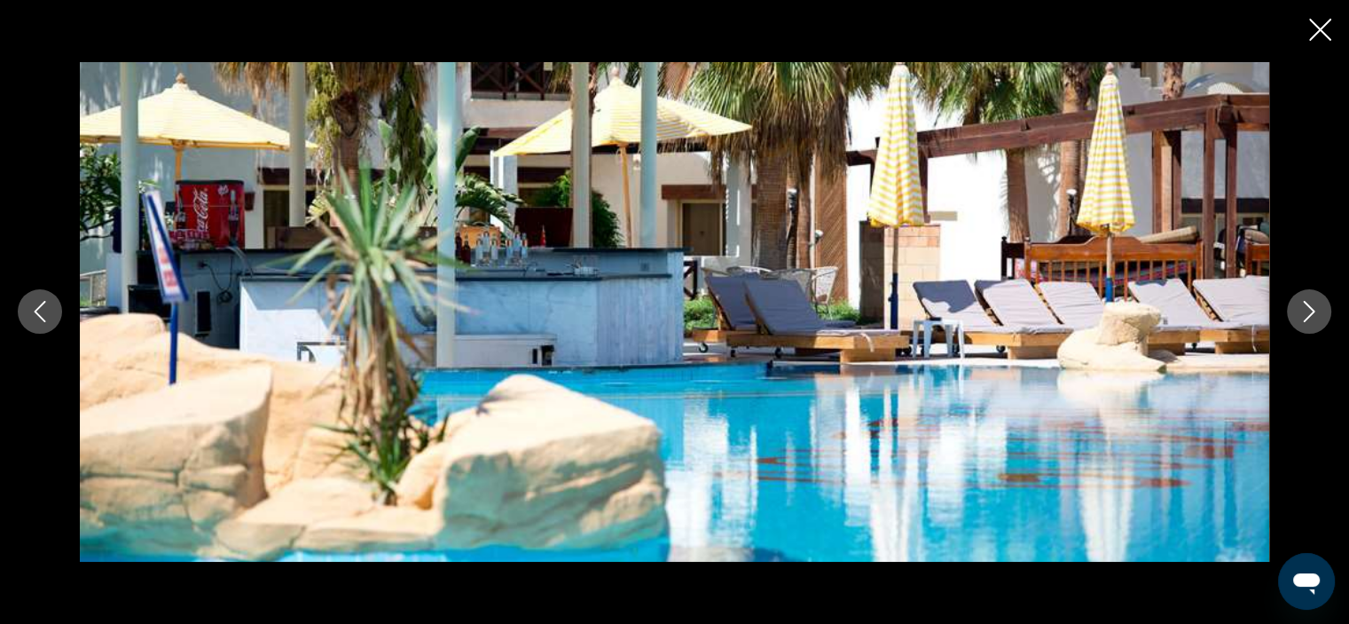
click at [1307, 314] on icon "Next image" at bounding box center [1309, 311] width 21 height 21
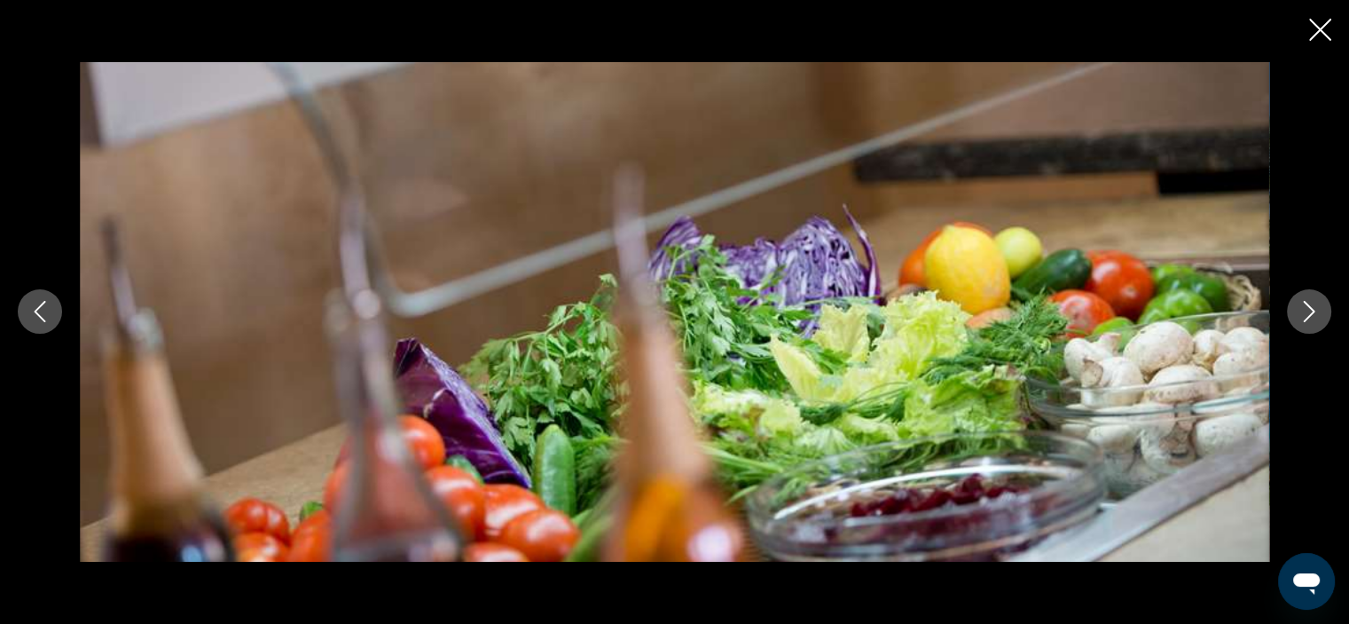
click at [1307, 314] on icon "Next image" at bounding box center [1309, 311] width 21 height 21
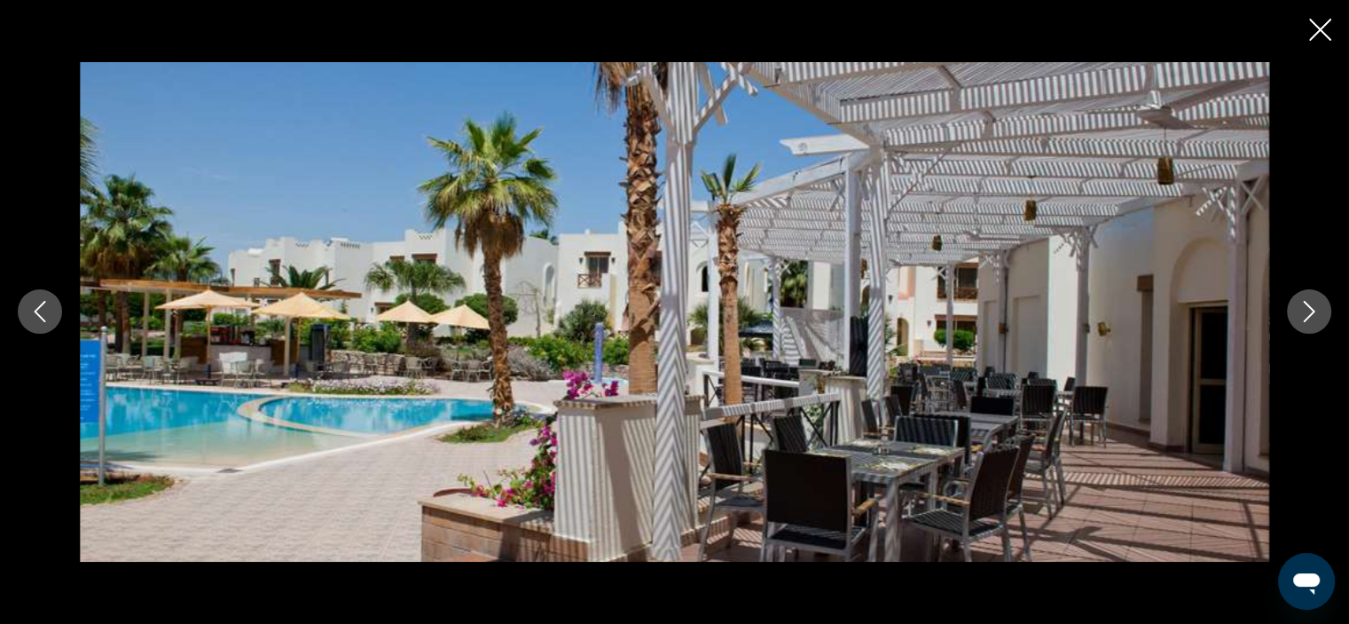
click at [1307, 314] on icon "Next image" at bounding box center [1309, 311] width 21 height 21
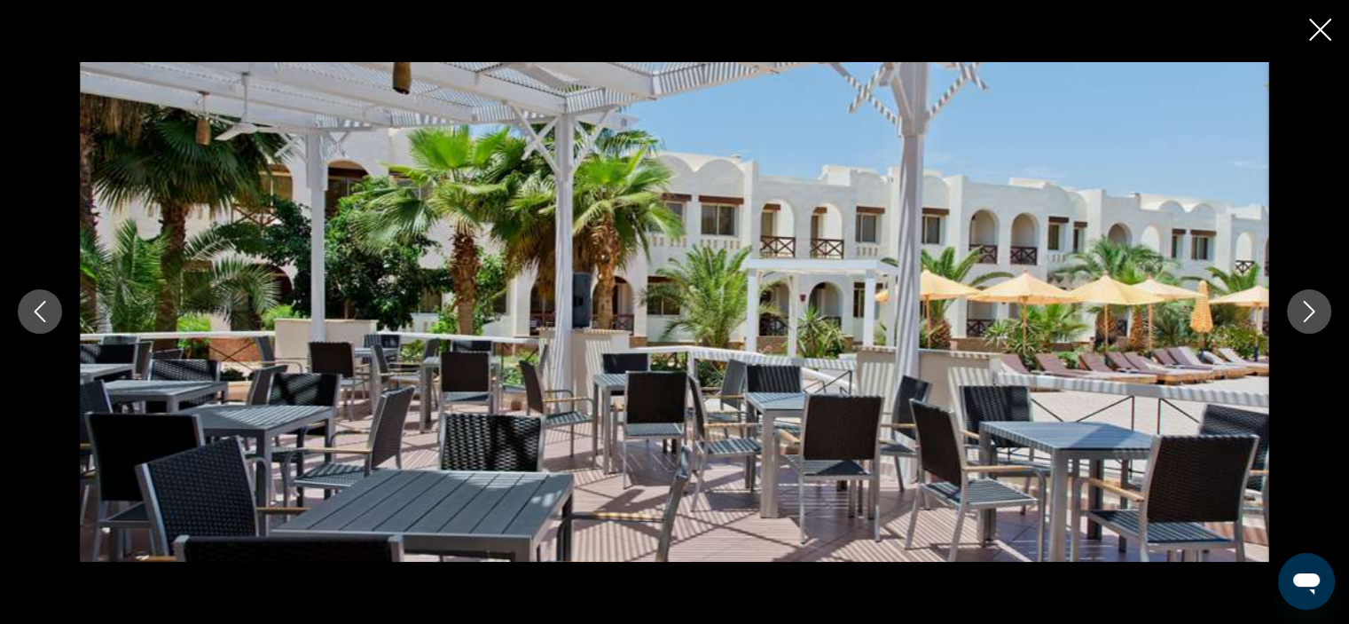
click at [1307, 314] on icon "Next image" at bounding box center [1309, 311] width 21 height 21
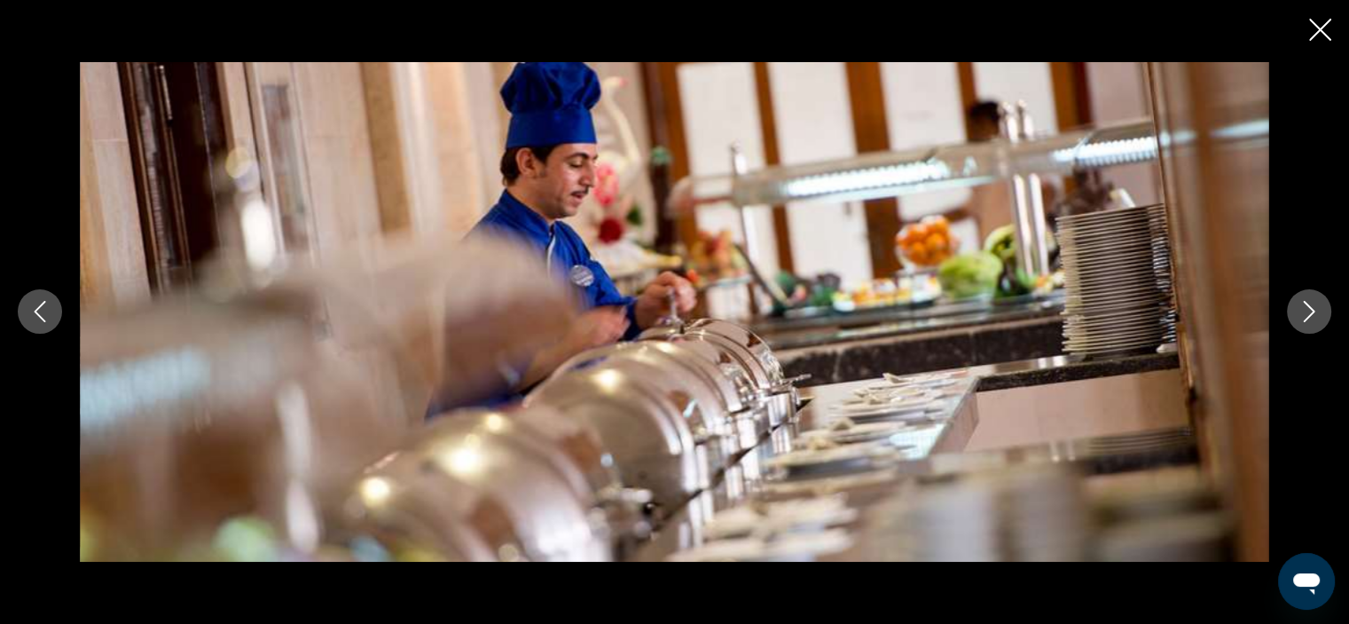
click at [1307, 314] on icon "Next image" at bounding box center [1309, 311] width 21 height 21
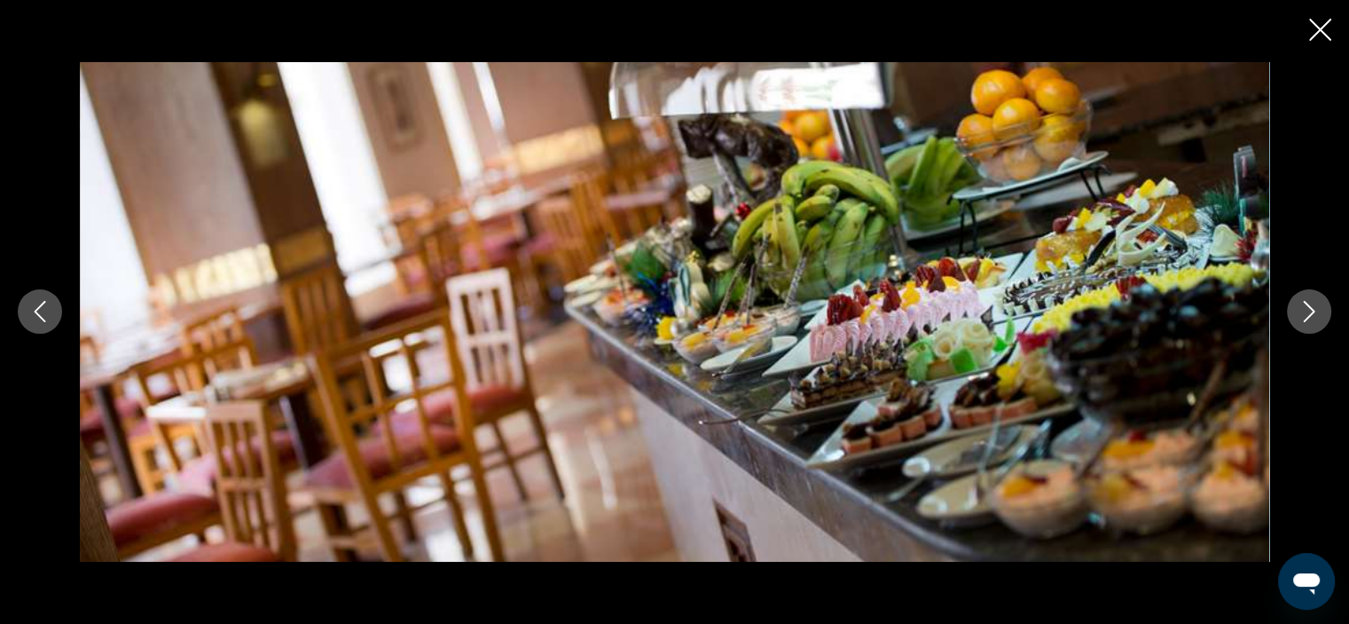
click at [1307, 314] on icon "Next image" at bounding box center [1309, 311] width 21 height 21
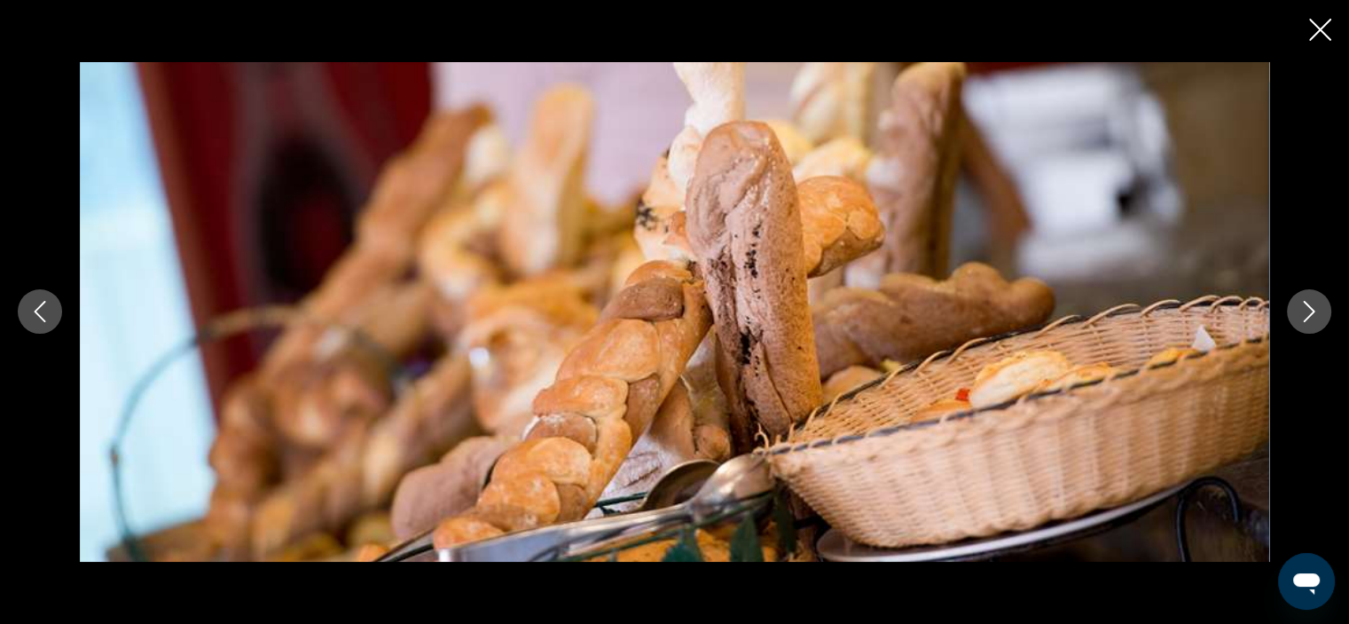
click at [1307, 314] on icon "Next image" at bounding box center [1309, 311] width 21 height 21
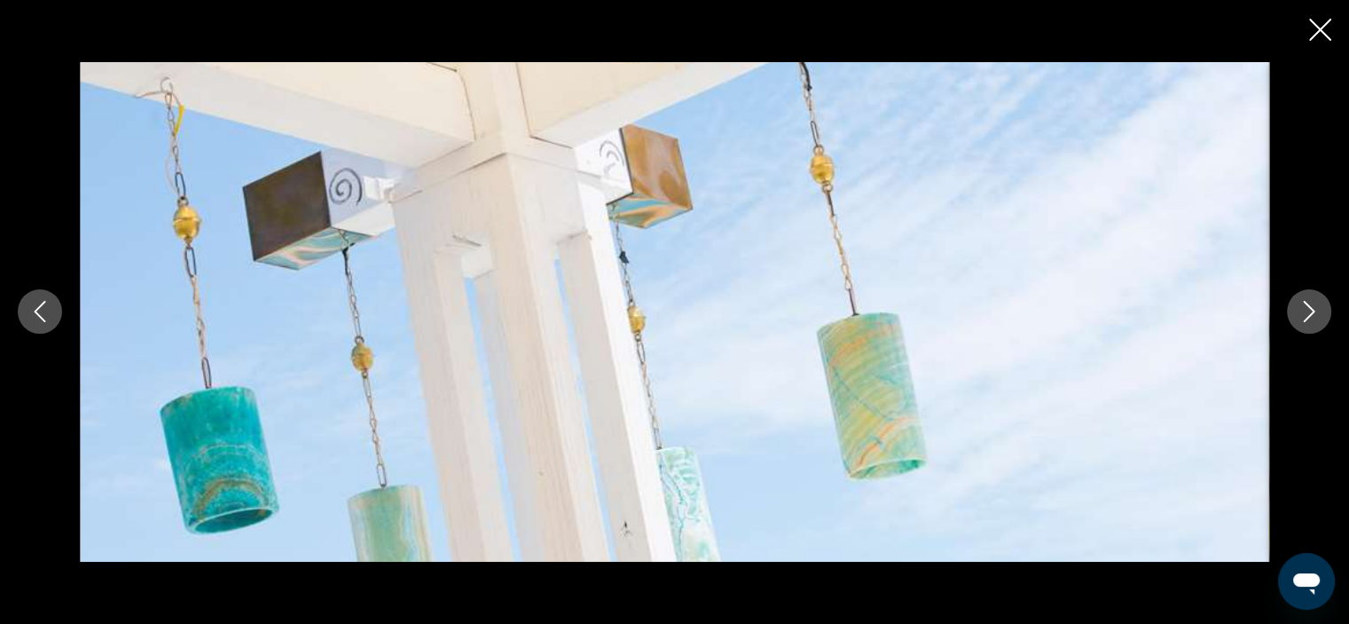
click at [1307, 314] on icon "Next image" at bounding box center [1309, 311] width 21 height 21
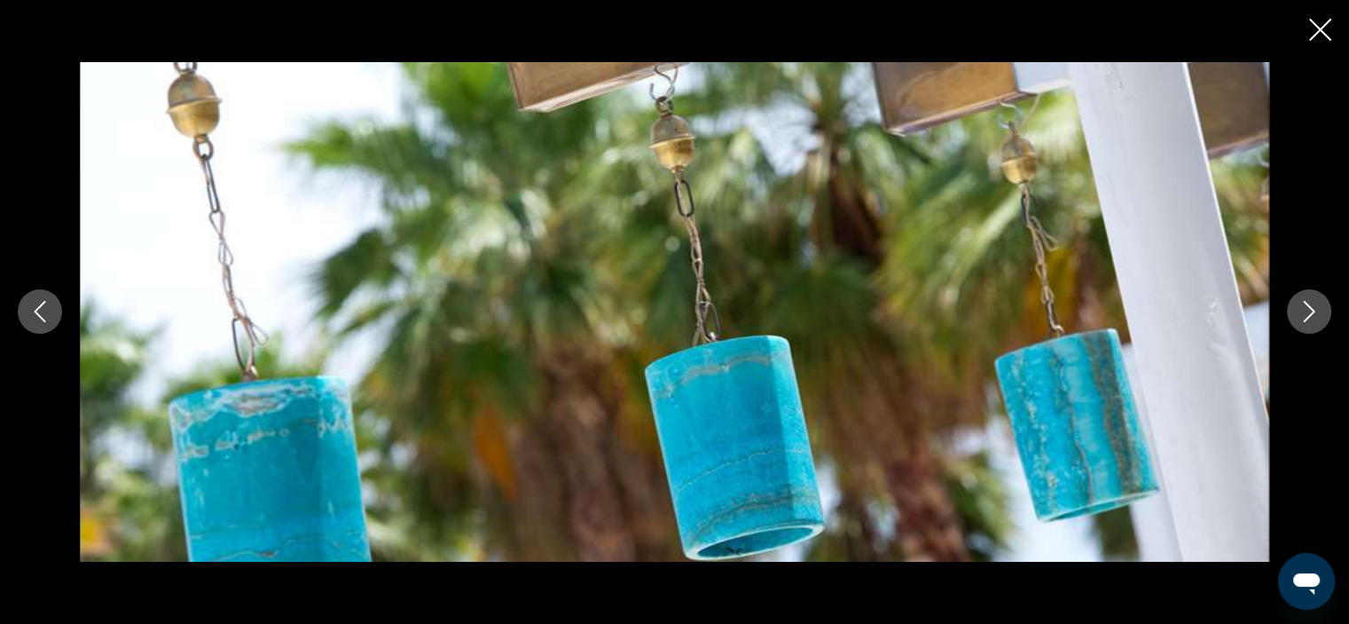
click at [1307, 314] on icon "Next image" at bounding box center [1309, 311] width 21 height 21
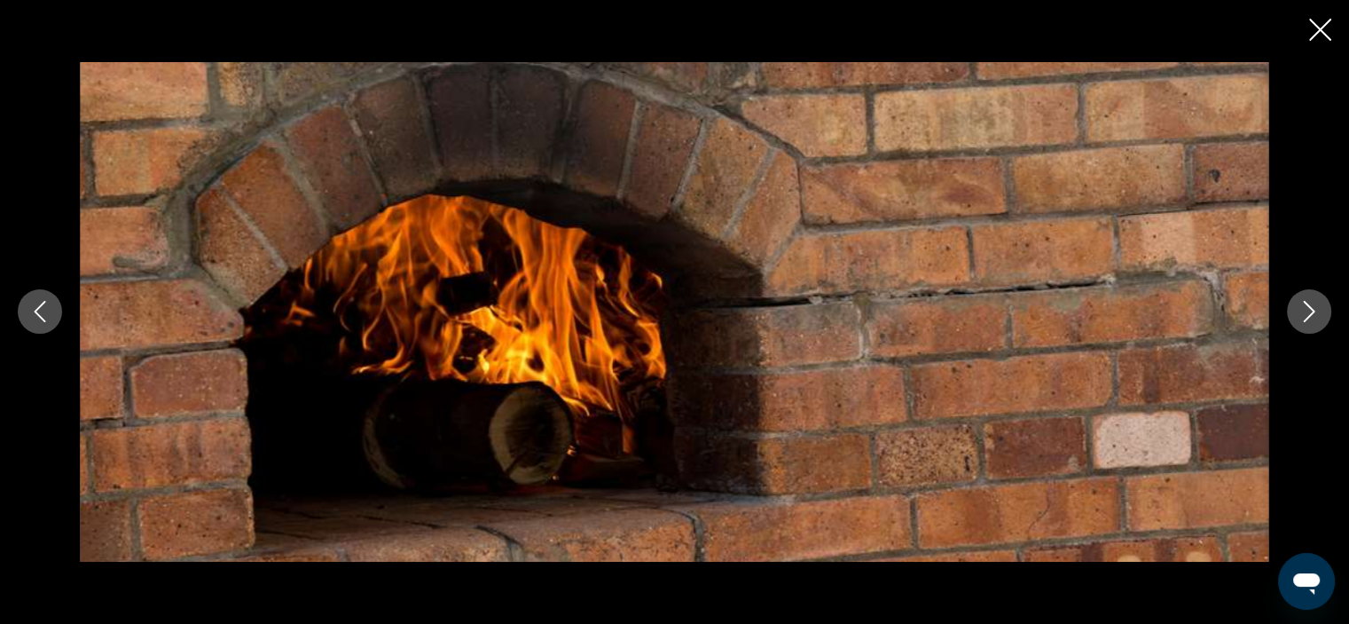
click at [1307, 314] on icon "Next image" at bounding box center [1309, 311] width 21 height 21
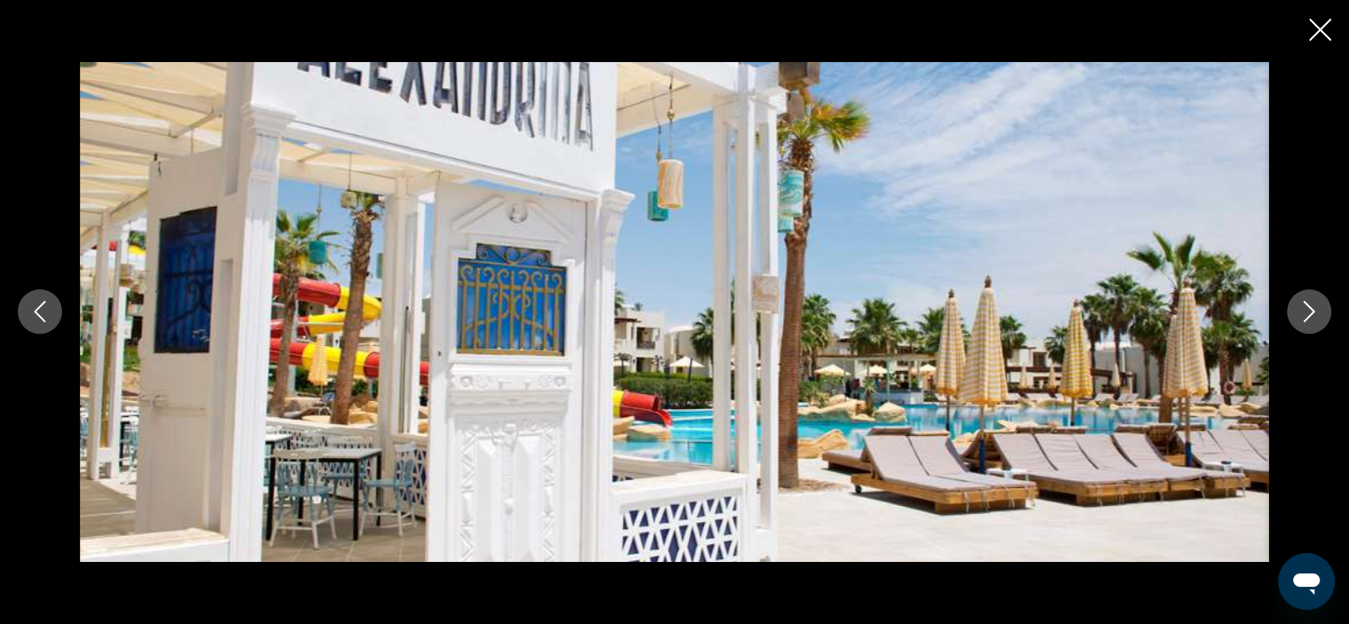
click at [1307, 314] on icon "Next image" at bounding box center [1309, 311] width 21 height 21
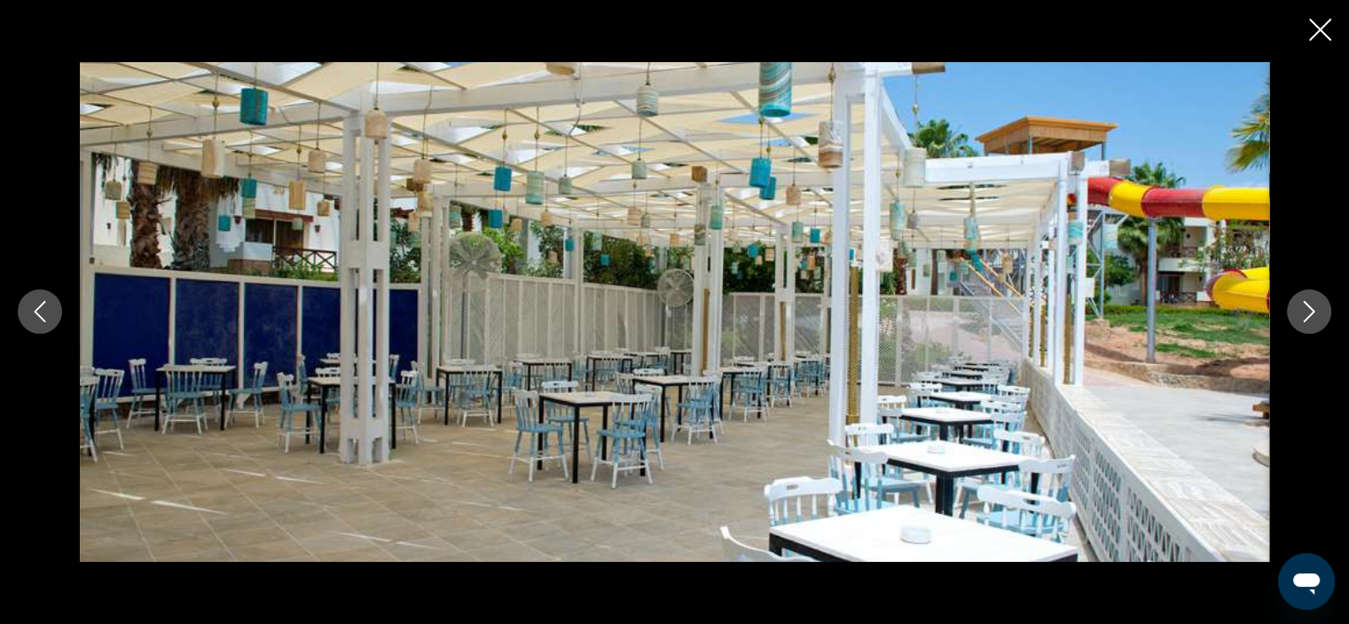
click at [1307, 314] on icon "Next image" at bounding box center [1309, 311] width 21 height 21
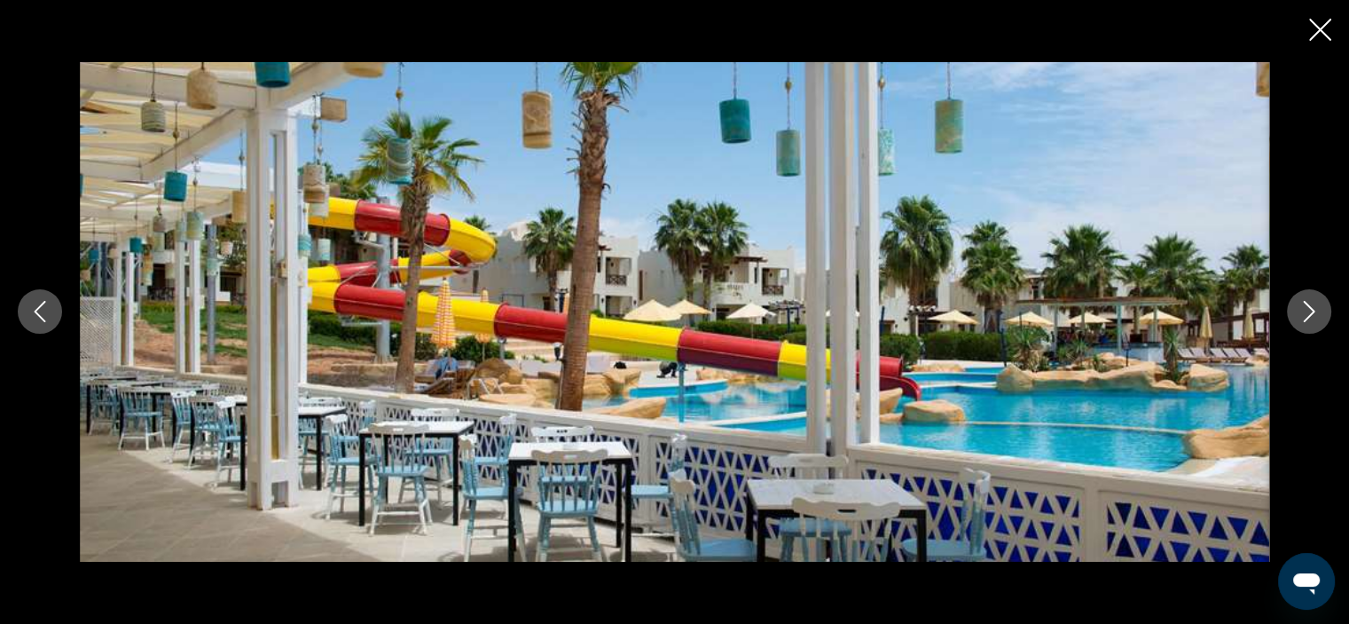
click at [1307, 314] on icon "Next image" at bounding box center [1309, 311] width 21 height 21
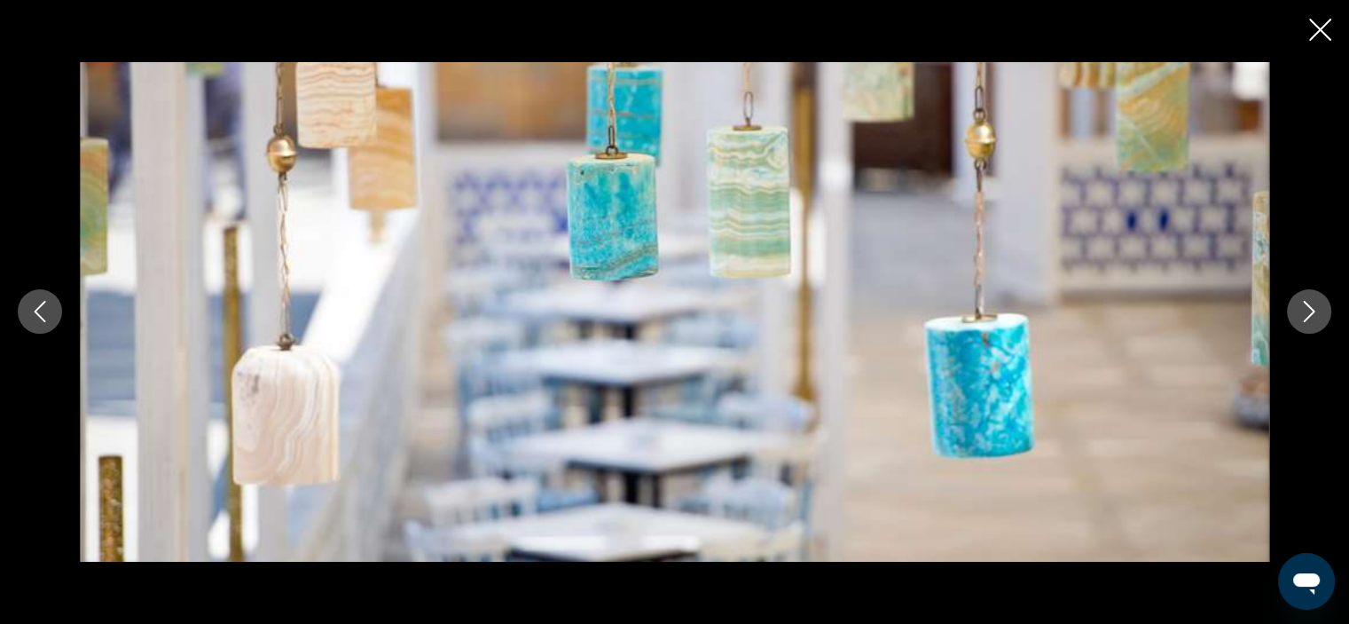
click at [1307, 314] on icon "Next image" at bounding box center [1309, 311] width 21 height 21
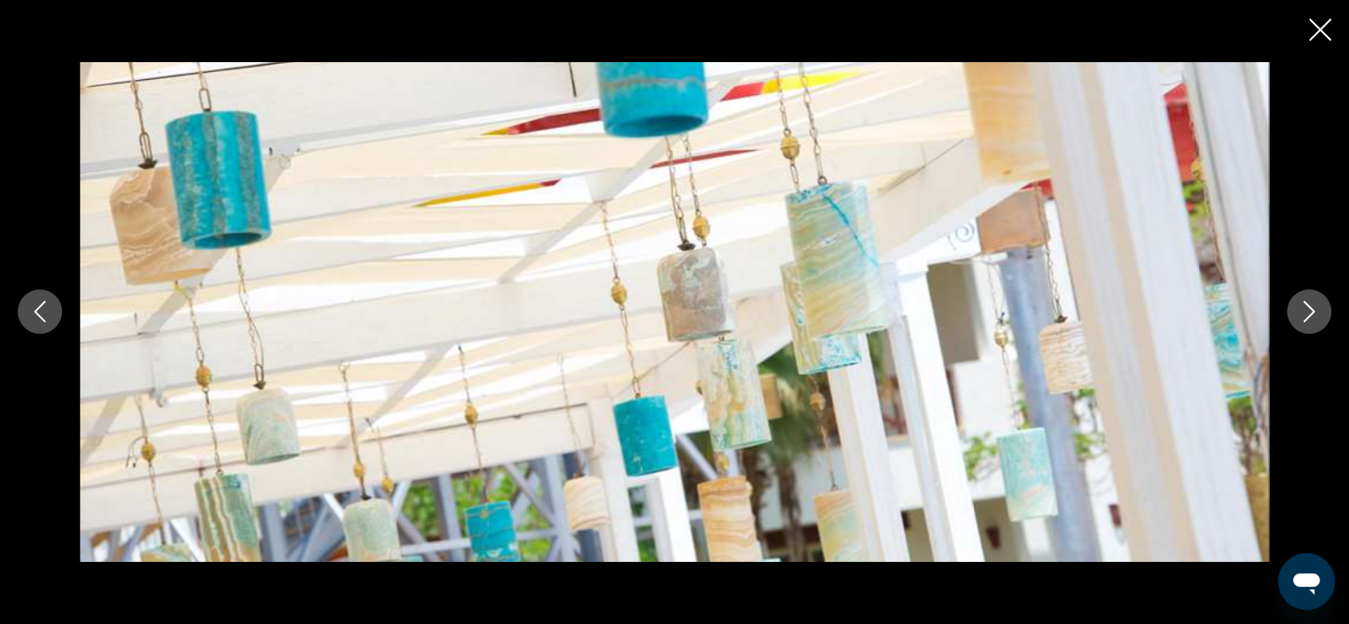
click at [1307, 314] on icon "Next image" at bounding box center [1309, 311] width 21 height 21
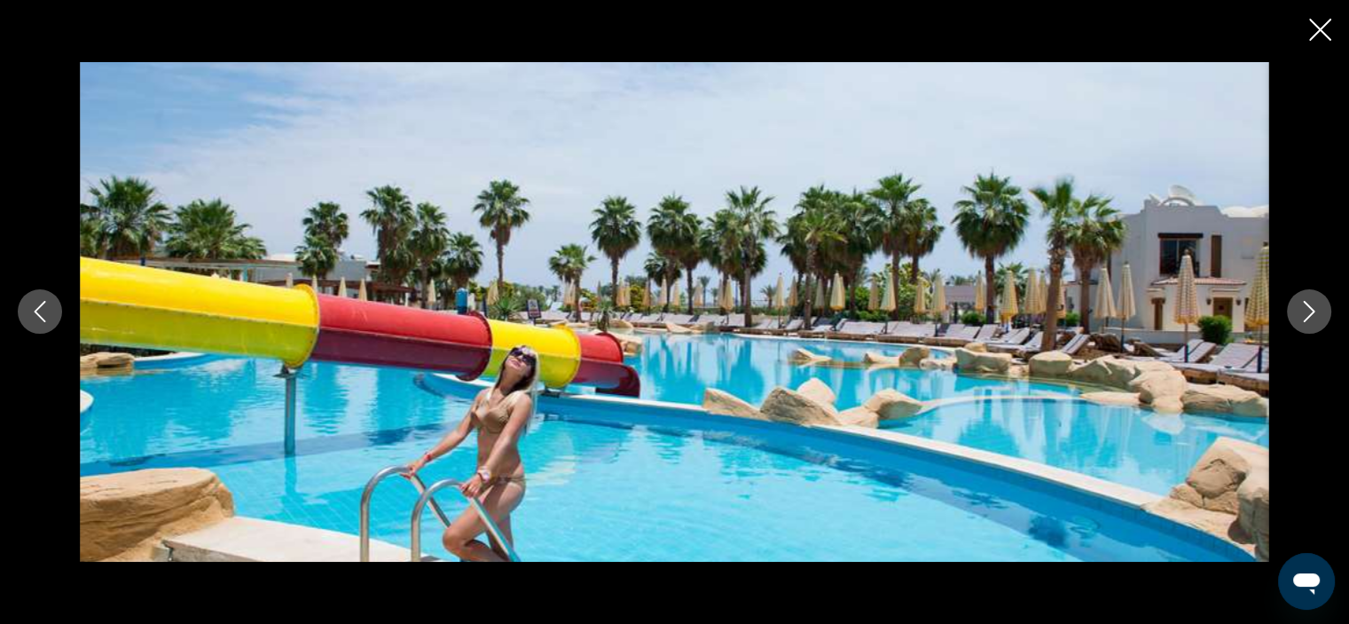
click at [1307, 314] on icon "Next image" at bounding box center [1309, 311] width 21 height 21
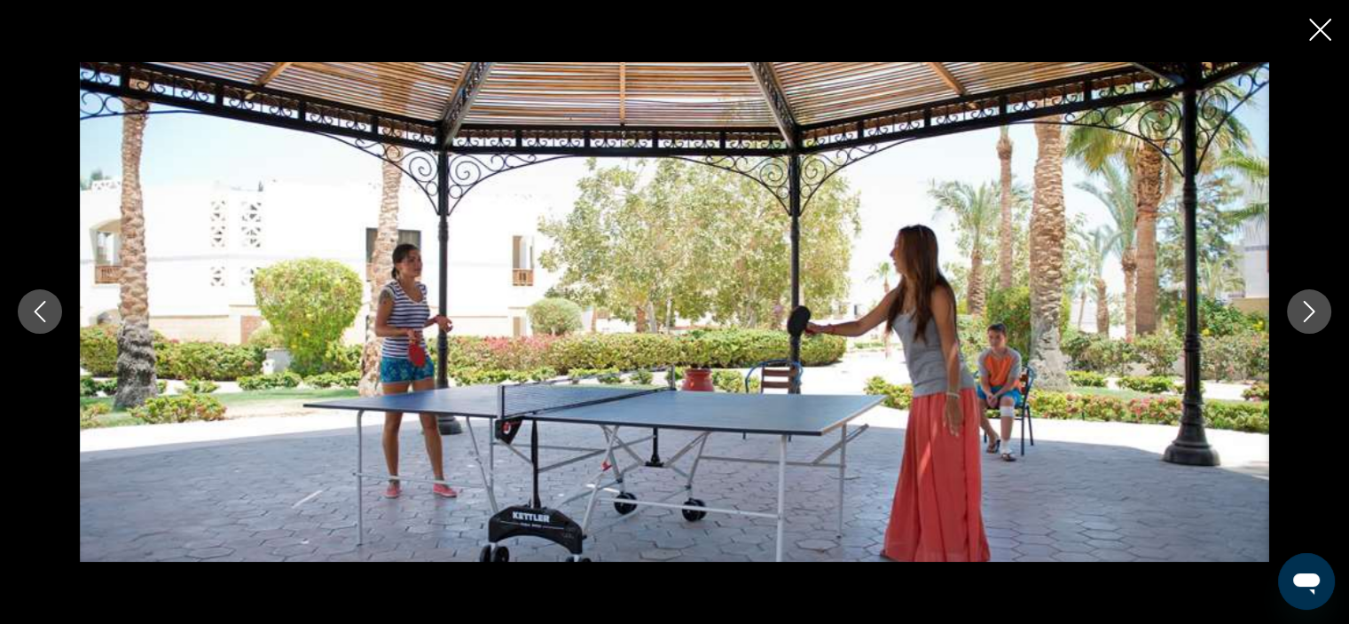
click at [1307, 314] on icon "Next image" at bounding box center [1309, 311] width 21 height 21
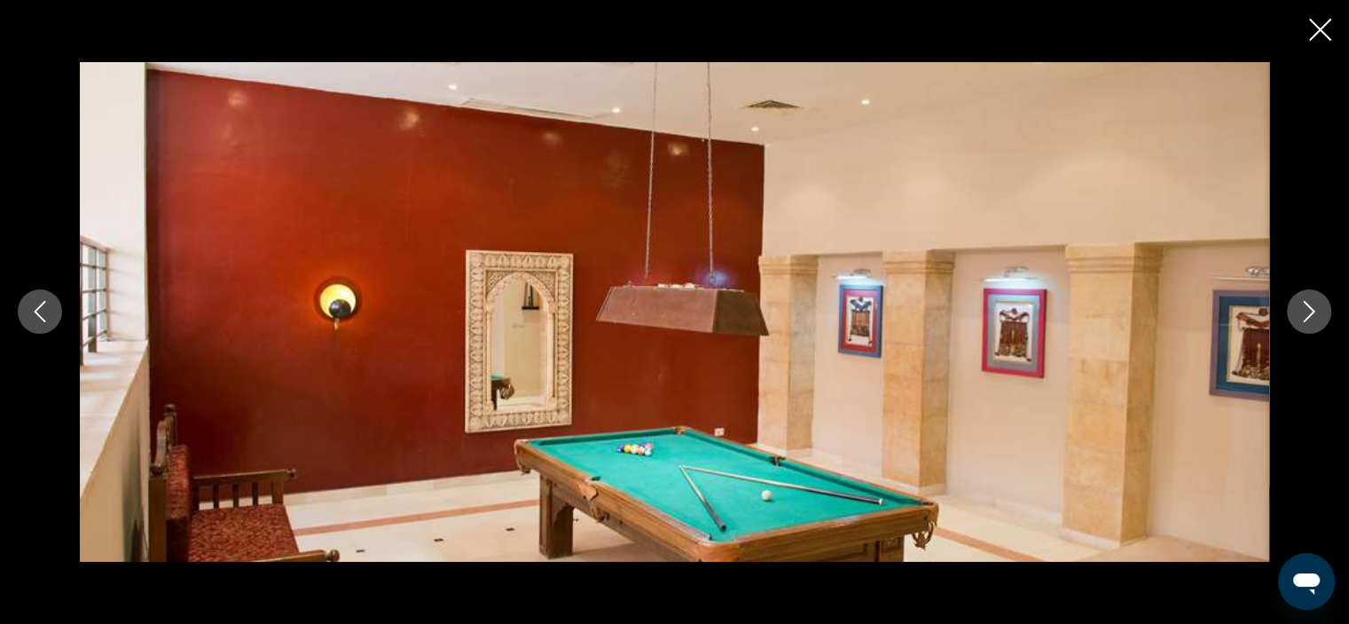
click at [1307, 314] on icon "Next image" at bounding box center [1309, 311] width 21 height 21
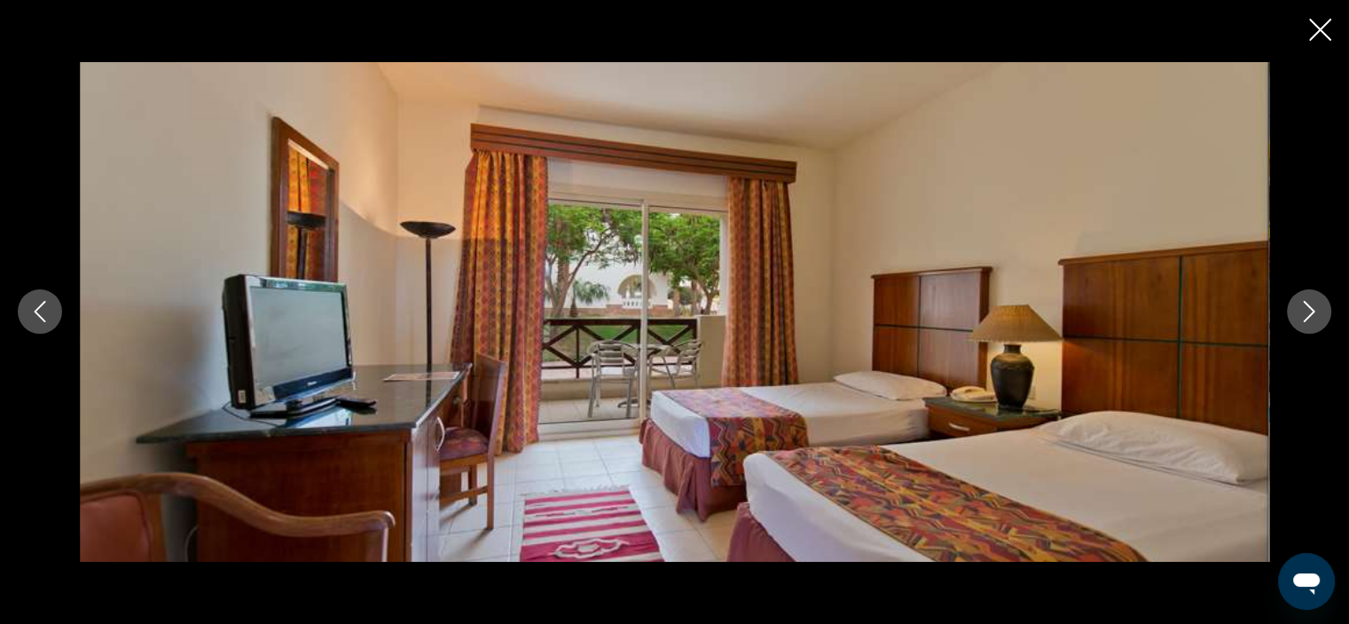
click at [1307, 314] on icon "Next image" at bounding box center [1309, 311] width 21 height 21
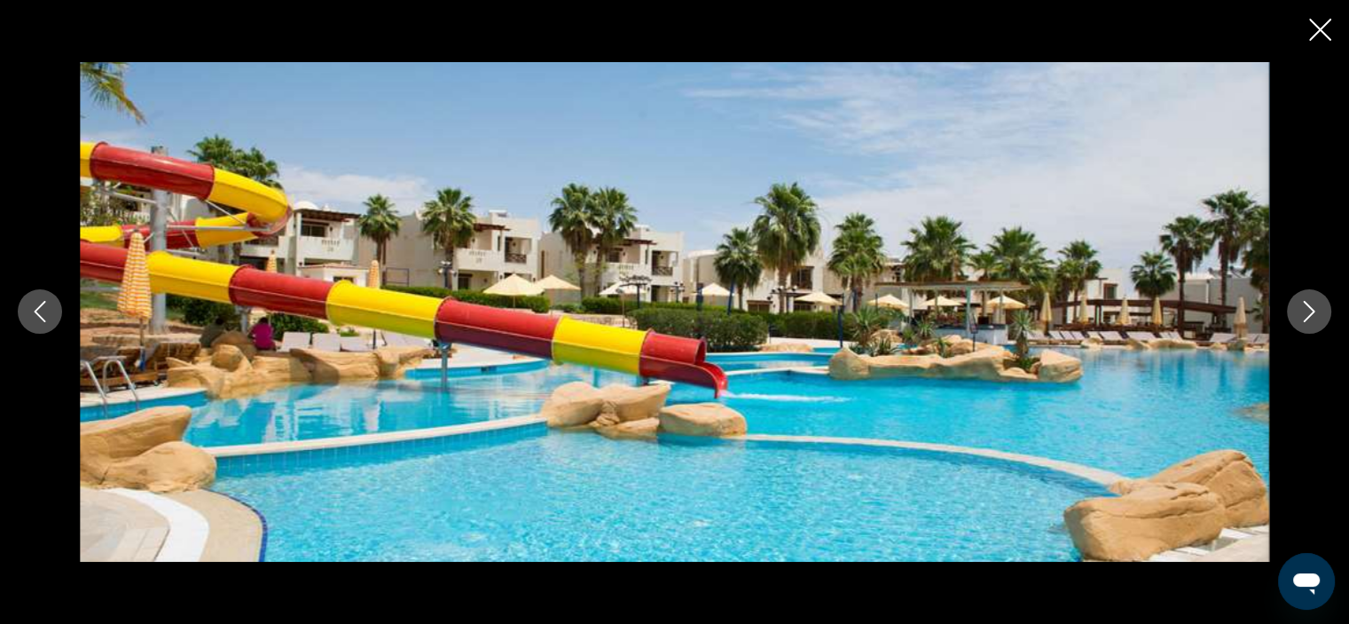
click at [1307, 314] on icon "Next image" at bounding box center [1309, 311] width 21 height 21
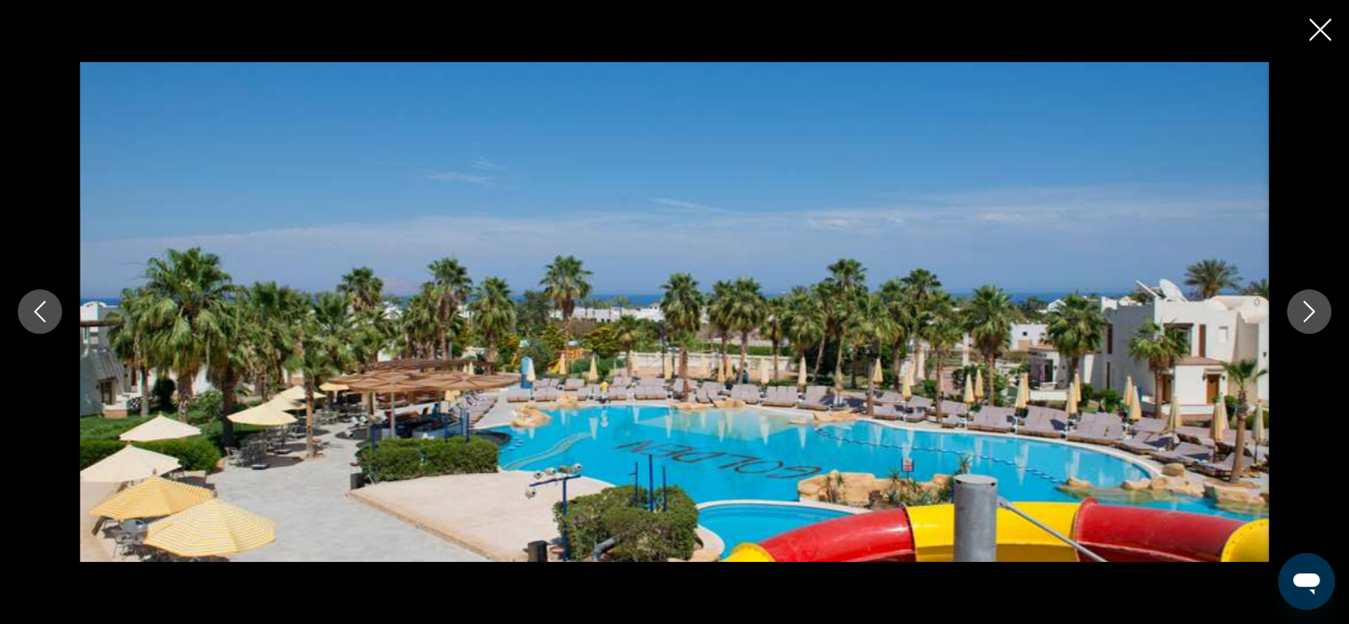
click at [1307, 314] on icon "Next image" at bounding box center [1309, 311] width 21 height 21
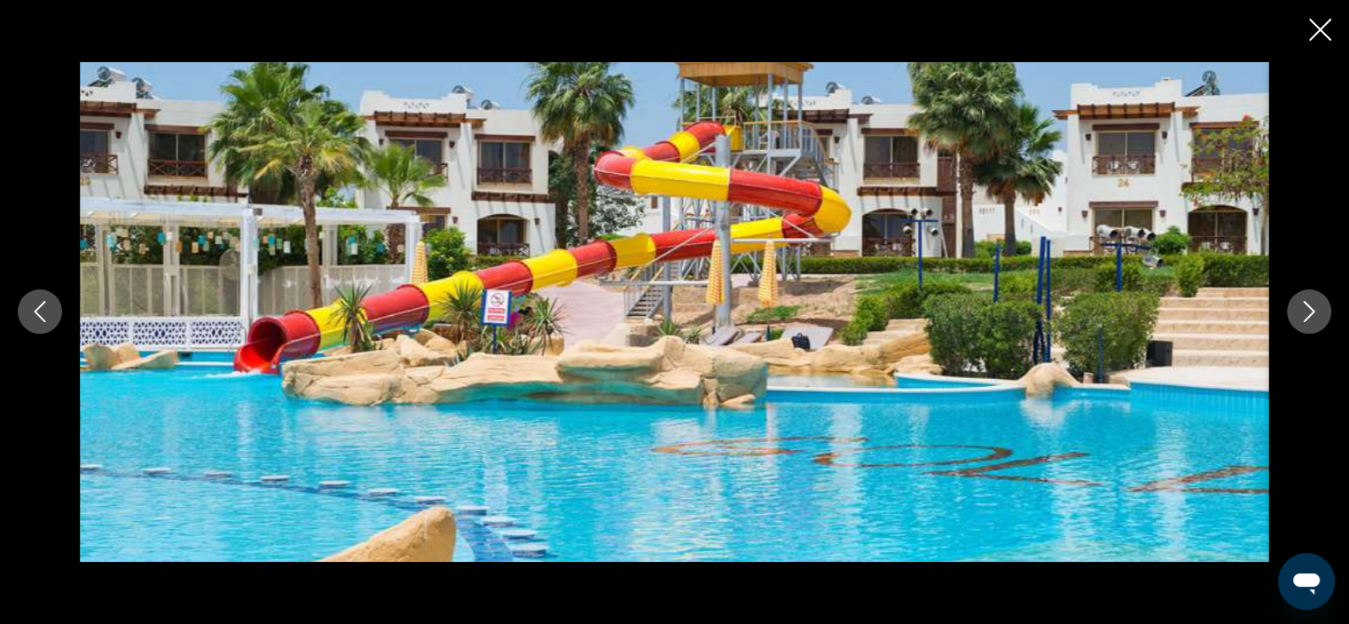
click at [1307, 314] on icon "Next image" at bounding box center [1309, 311] width 21 height 21
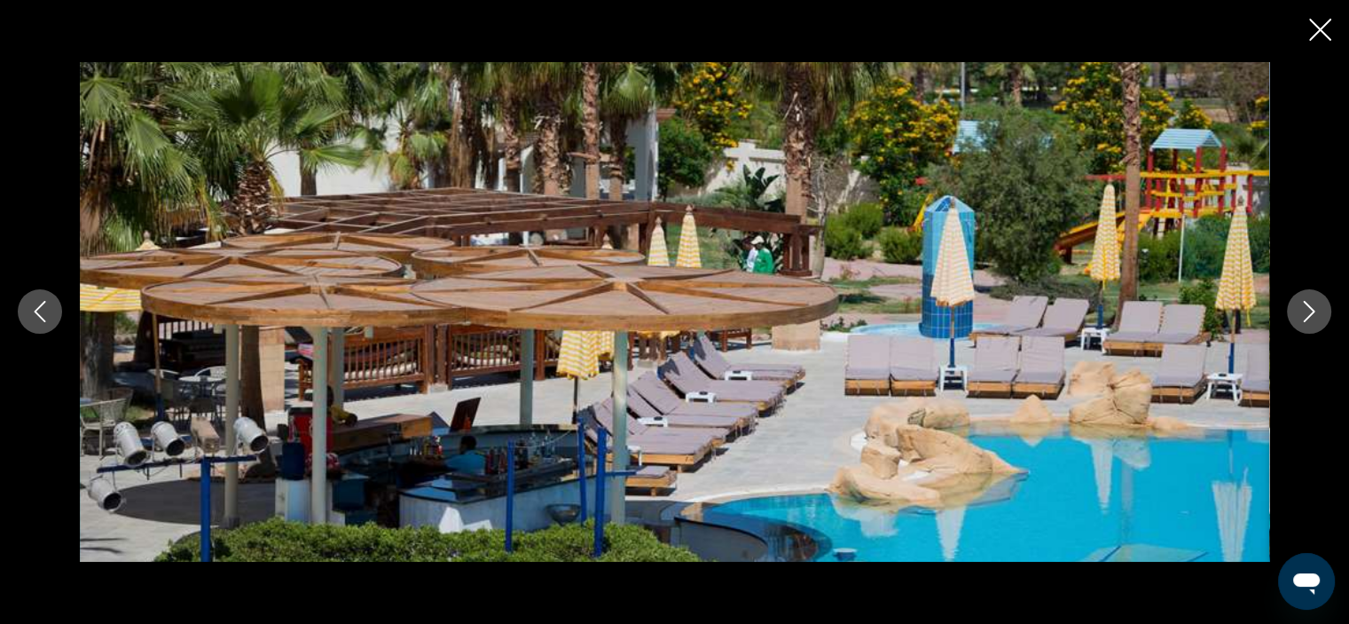
click at [1307, 314] on icon "Next image" at bounding box center [1309, 311] width 21 height 21
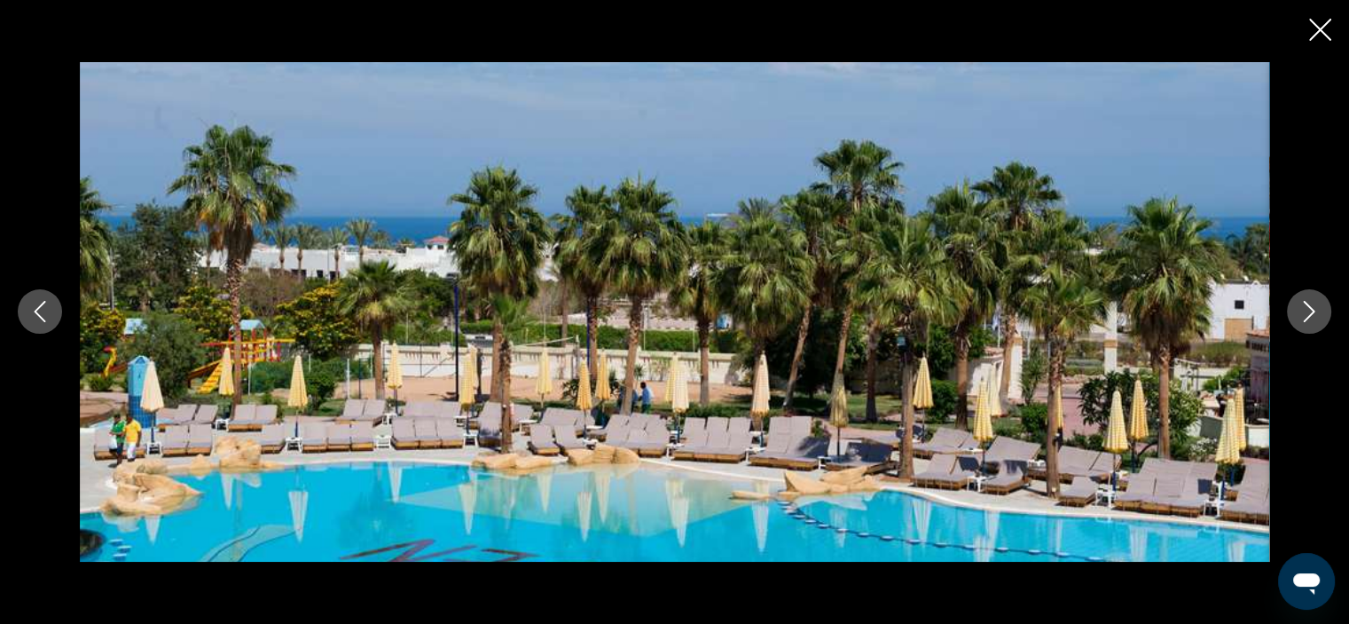
click at [1307, 314] on icon "Next image" at bounding box center [1309, 311] width 21 height 21
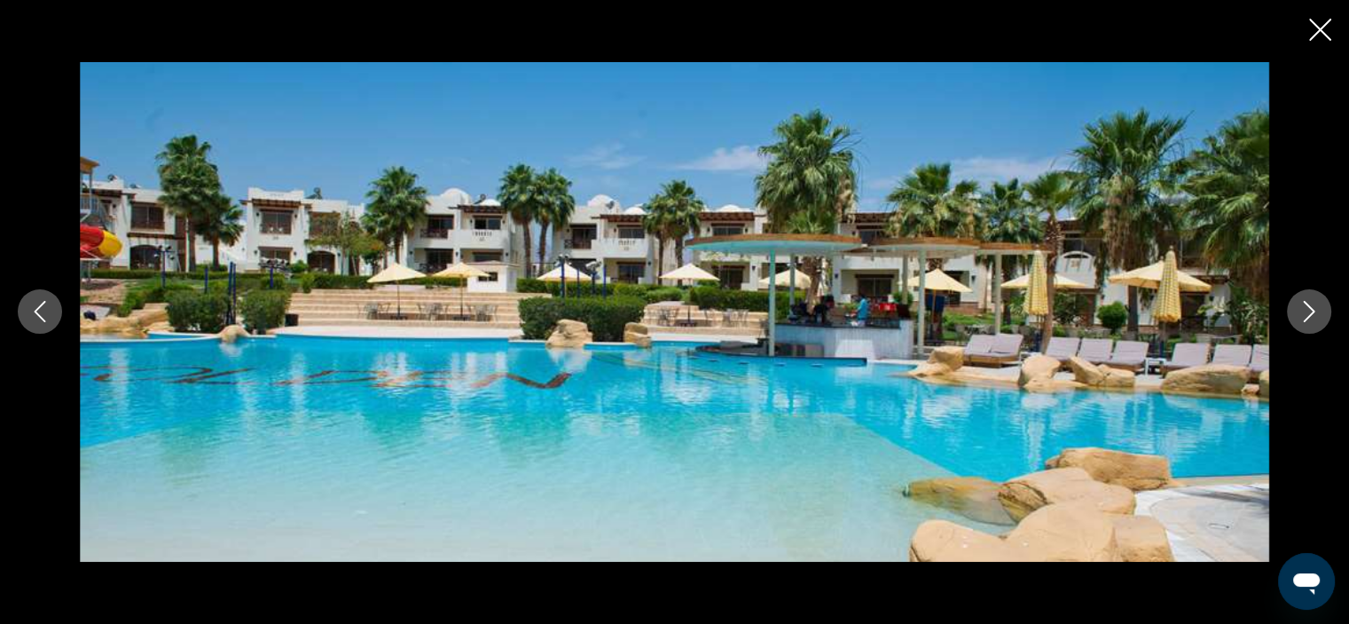
click at [1307, 314] on icon "Next image" at bounding box center [1309, 311] width 21 height 21
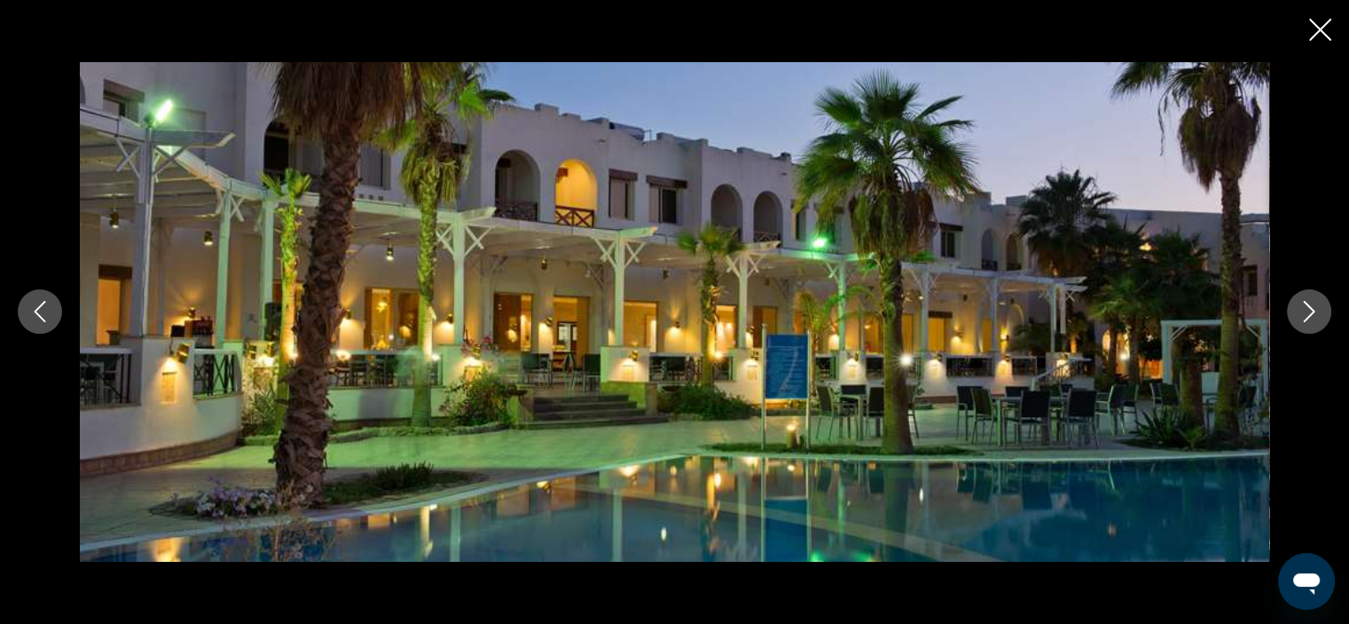
click at [1329, 25] on icon "Close slideshow" at bounding box center [1321, 30] width 22 height 22
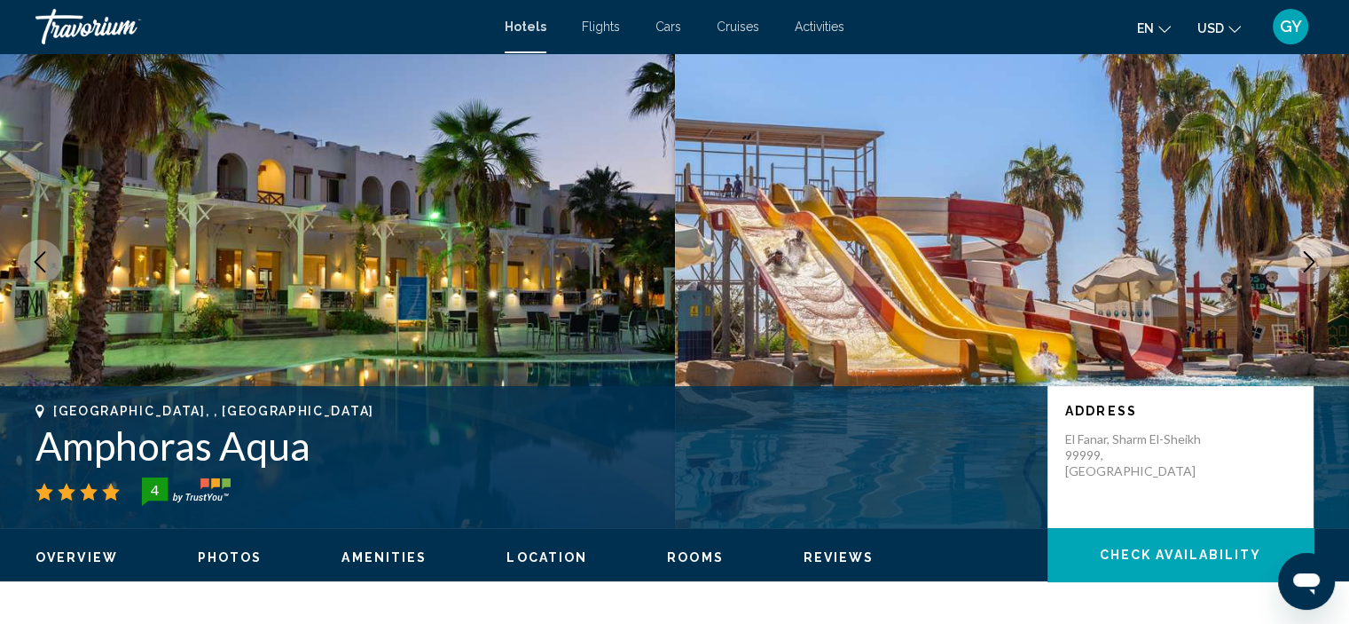
scroll to position [51, 0]
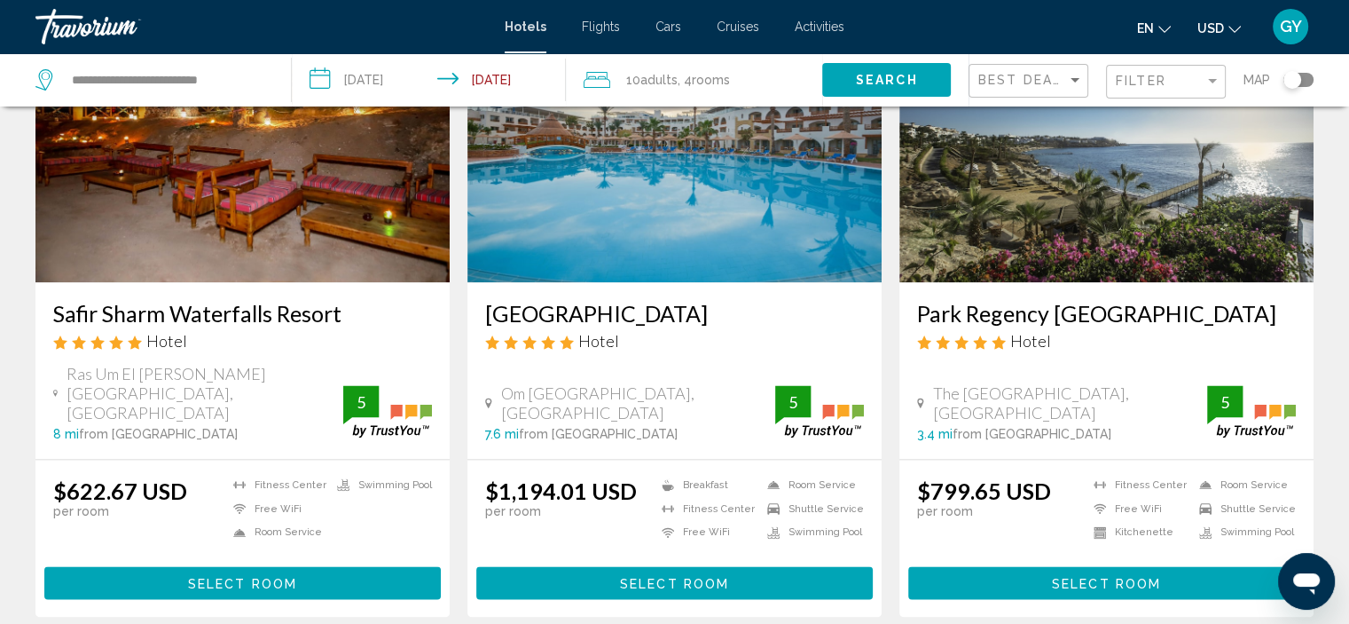
scroll to position [2285, 0]
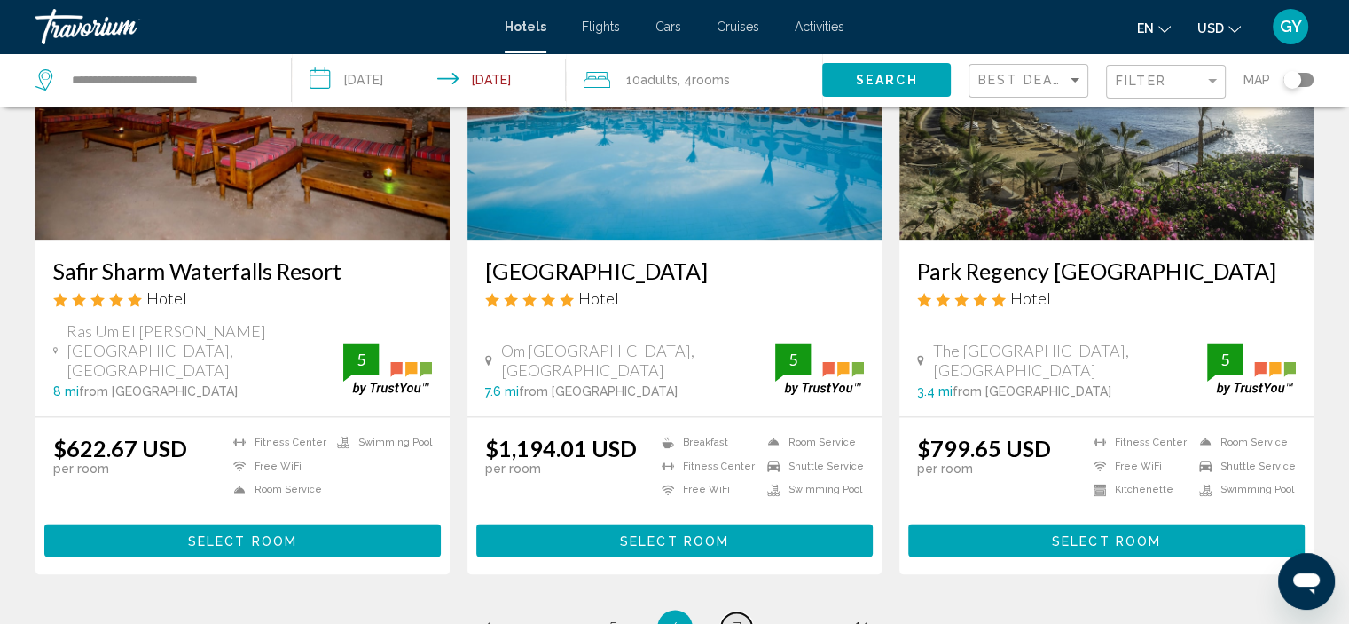
click at [738, 618] on span "7" at bounding box center [737, 628] width 9 height 20
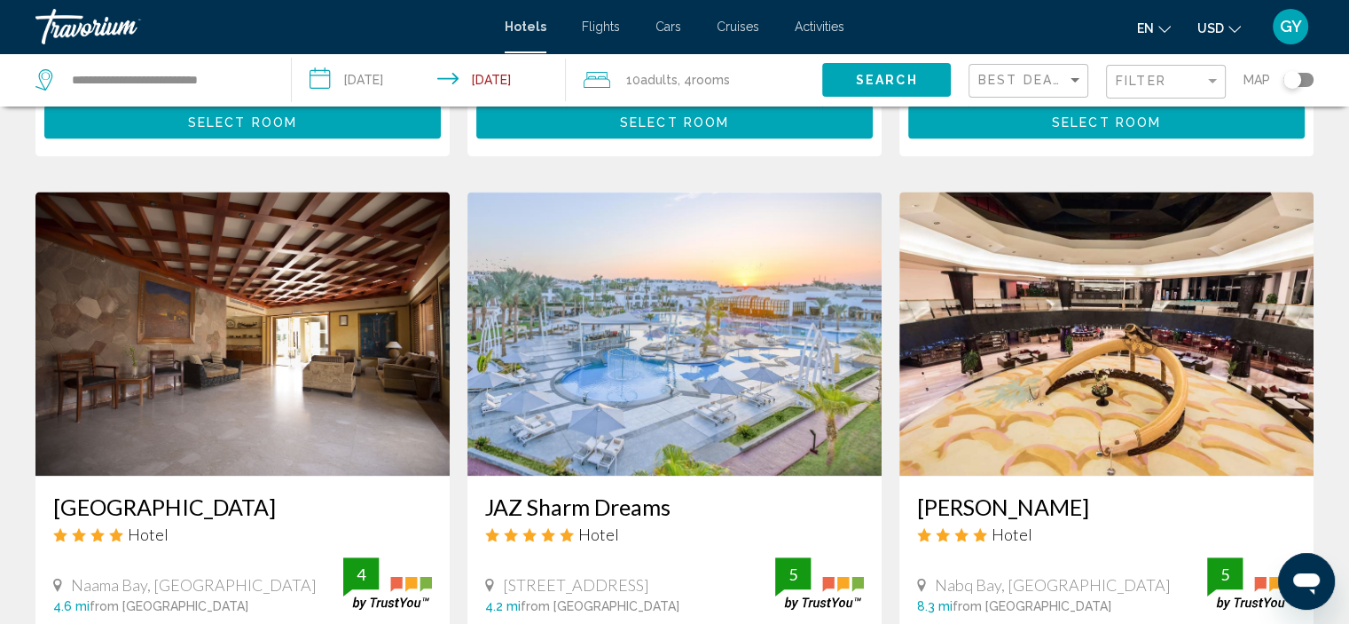
scroll to position [1970, 0]
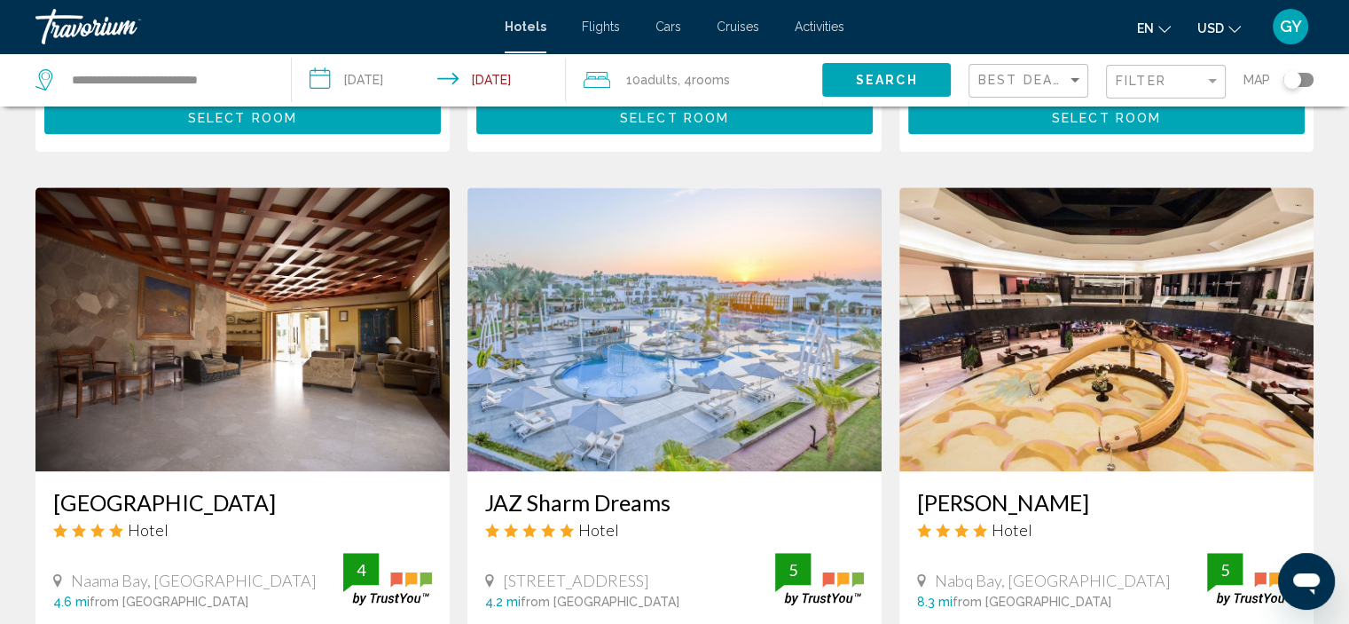
click at [1047, 336] on img "Main content" at bounding box center [1107, 329] width 414 height 284
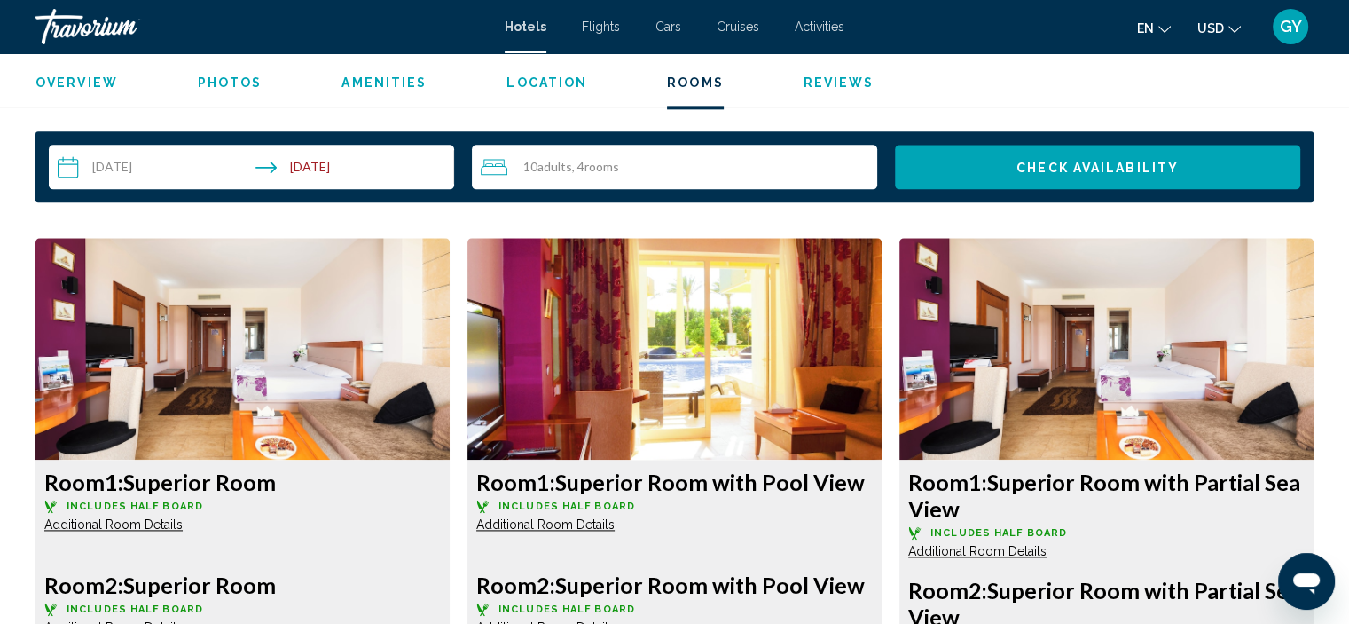
scroll to position [2275, 0]
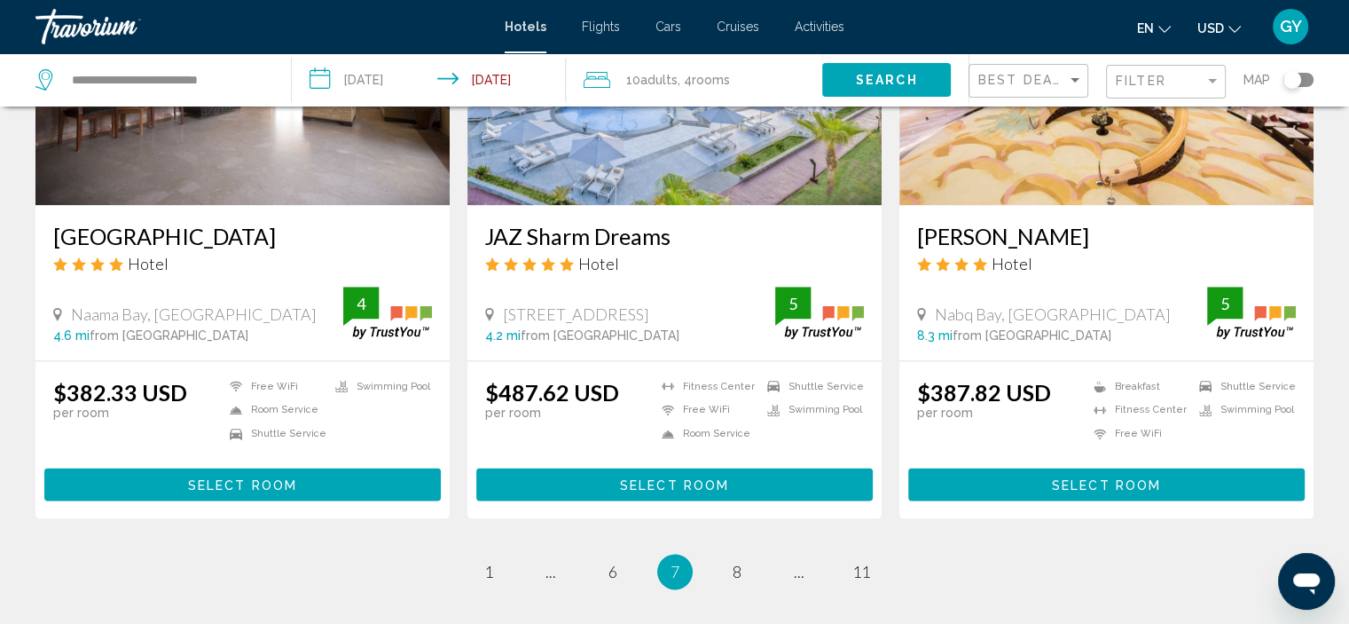
scroll to position [2281, 0]
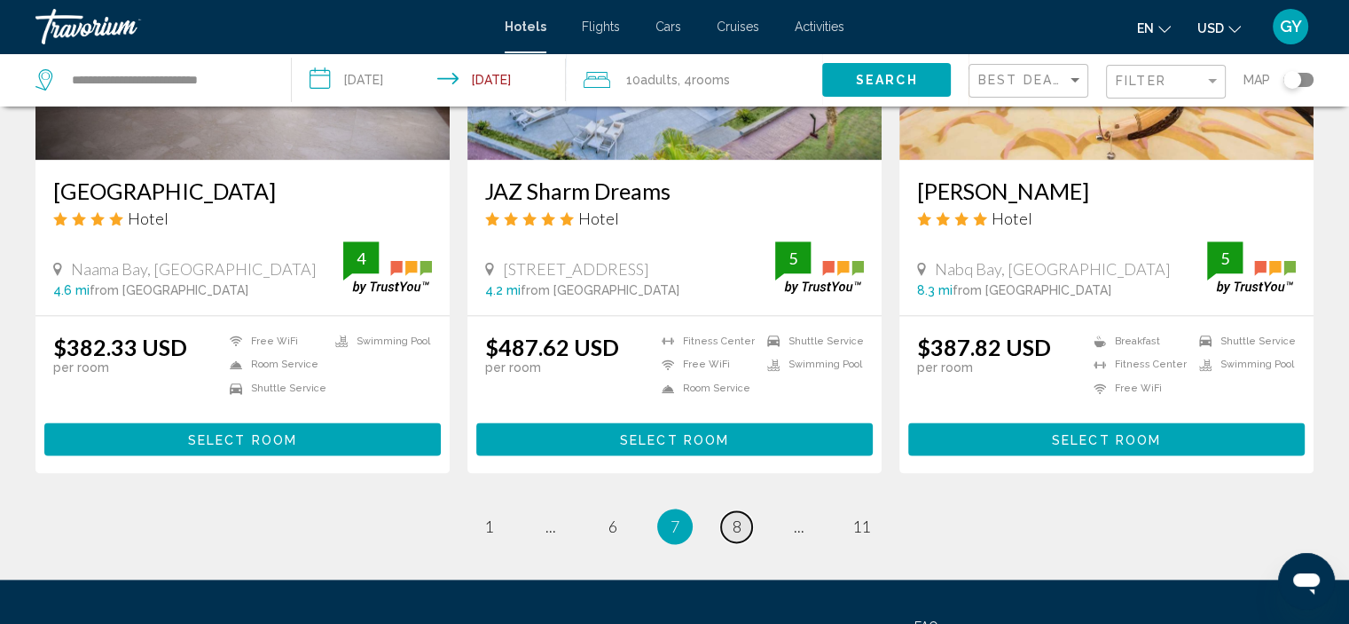
click at [742, 511] on link "page 8" at bounding box center [736, 526] width 31 height 31
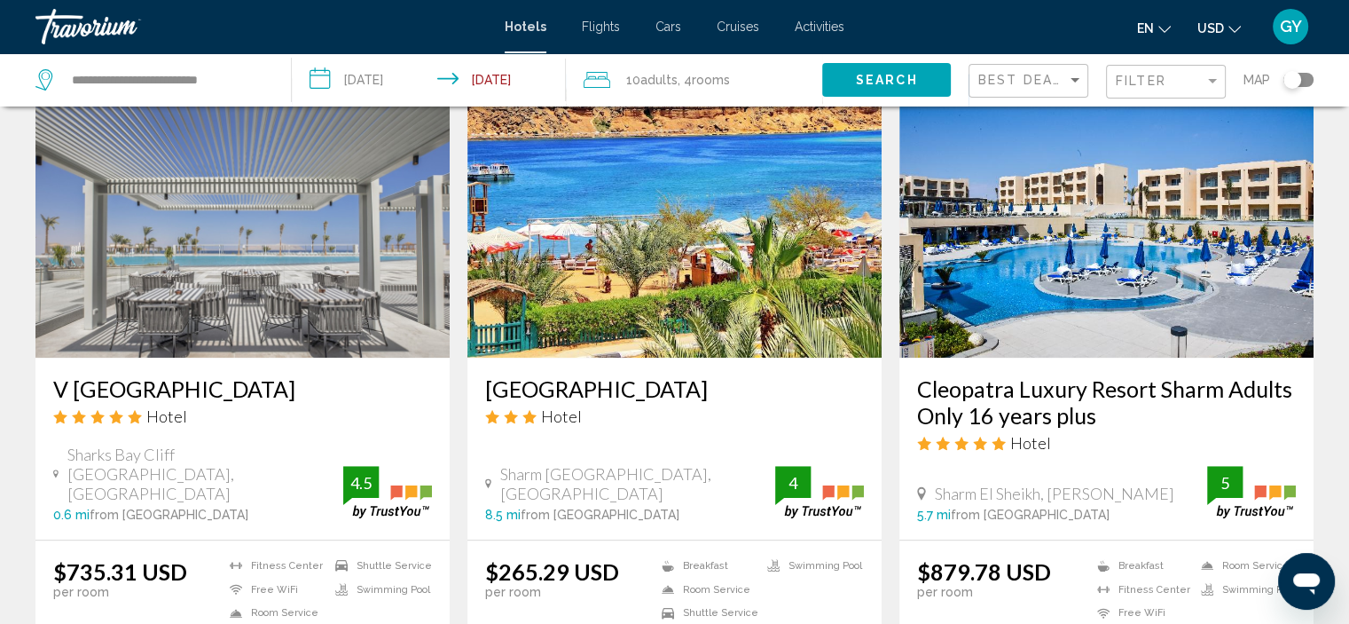
scroll to position [1386, 0]
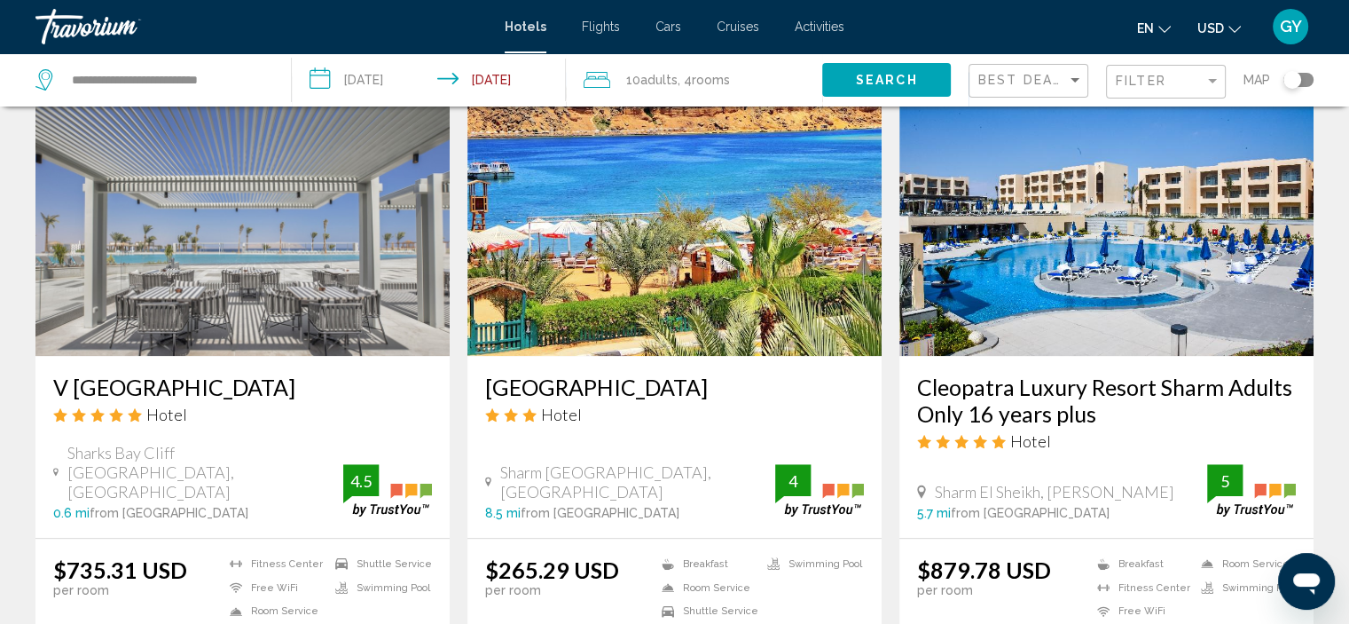
click at [708, 233] on img "Main content" at bounding box center [675, 214] width 414 height 284
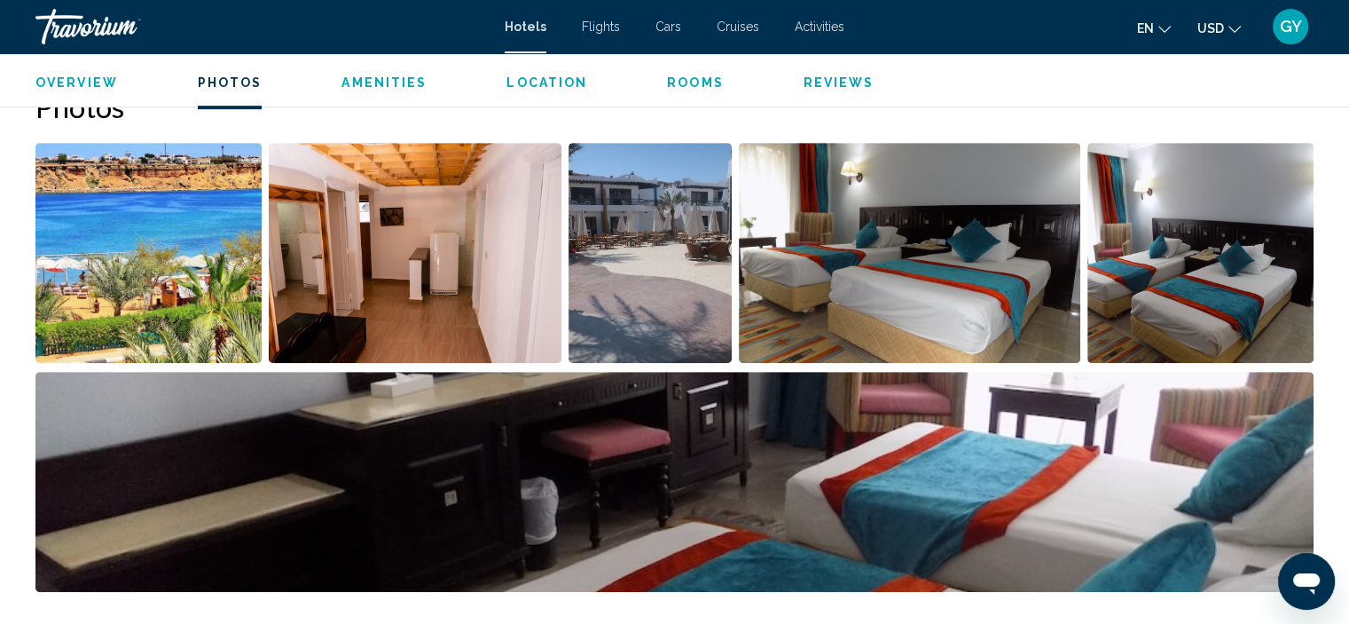
scroll to position [862, 0]
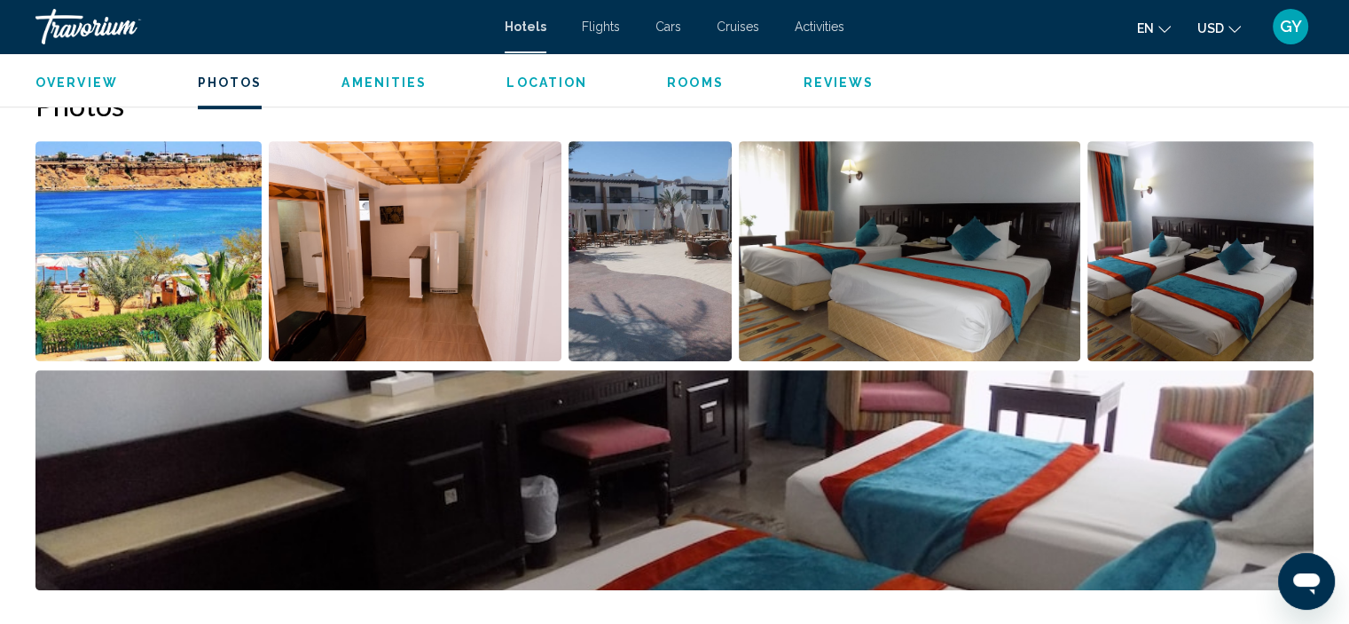
click at [154, 245] on img "Open full-screen image slider" at bounding box center [148, 251] width 226 height 220
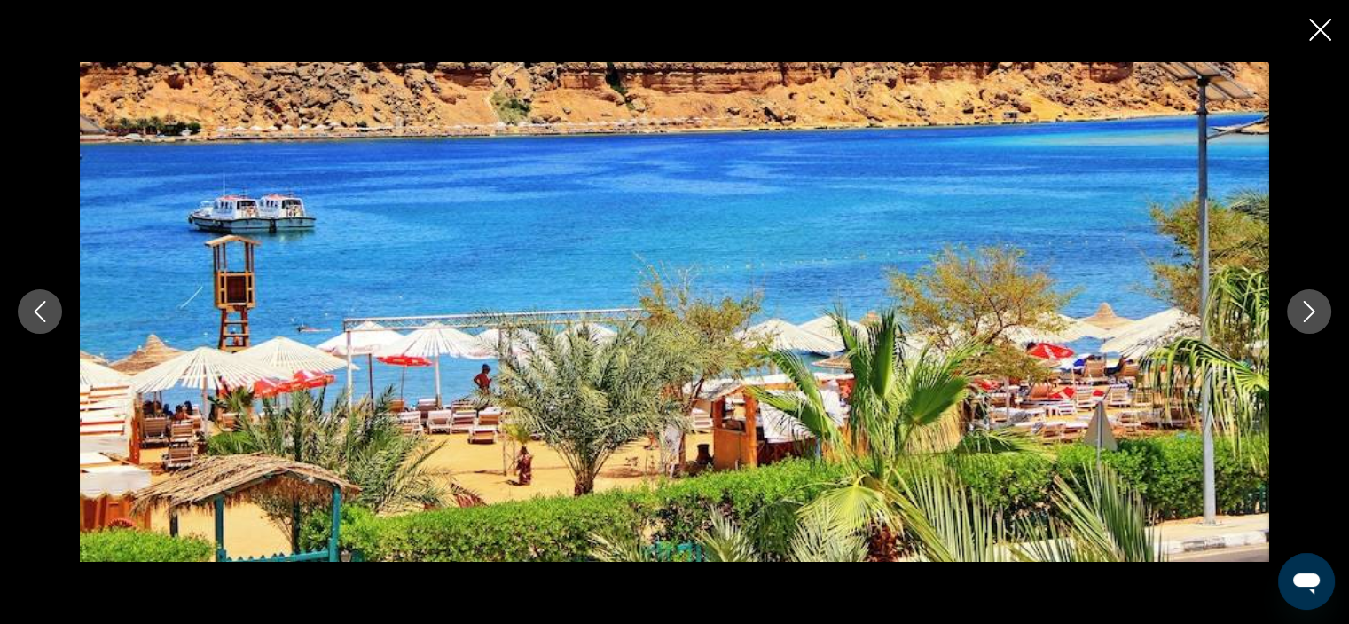
click at [1306, 312] on icon "Next image" at bounding box center [1309, 311] width 21 height 21
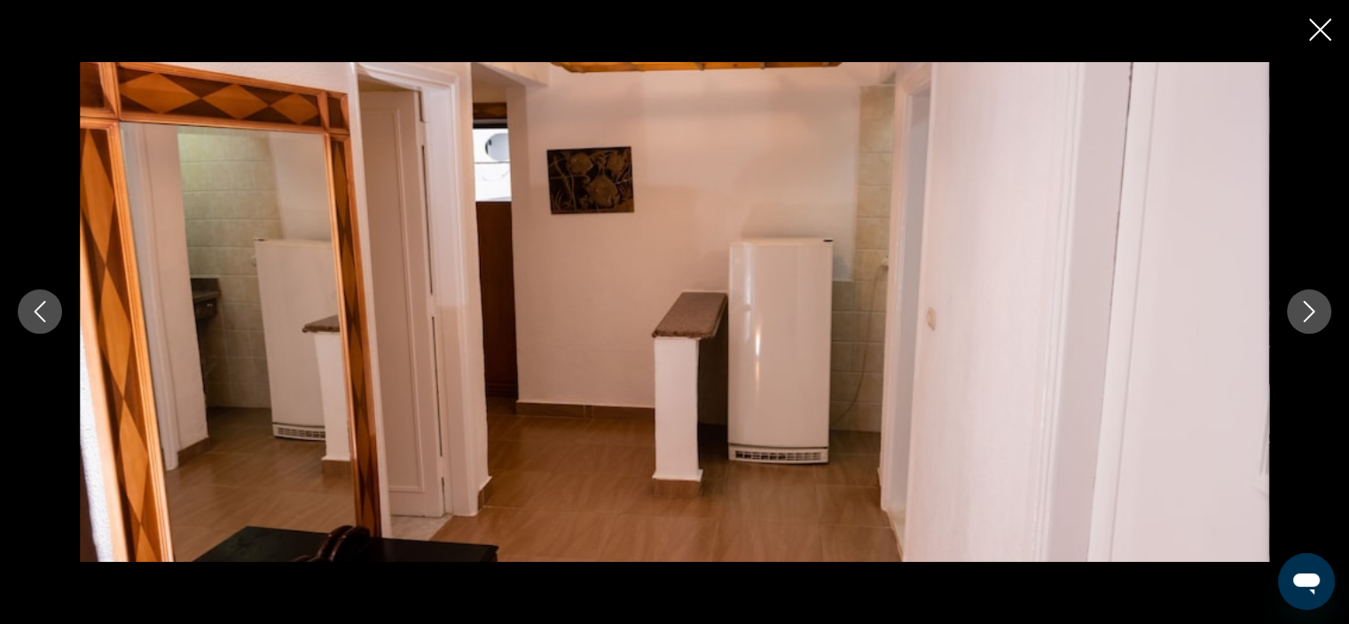
click at [1306, 312] on icon "Next image" at bounding box center [1309, 311] width 21 height 21
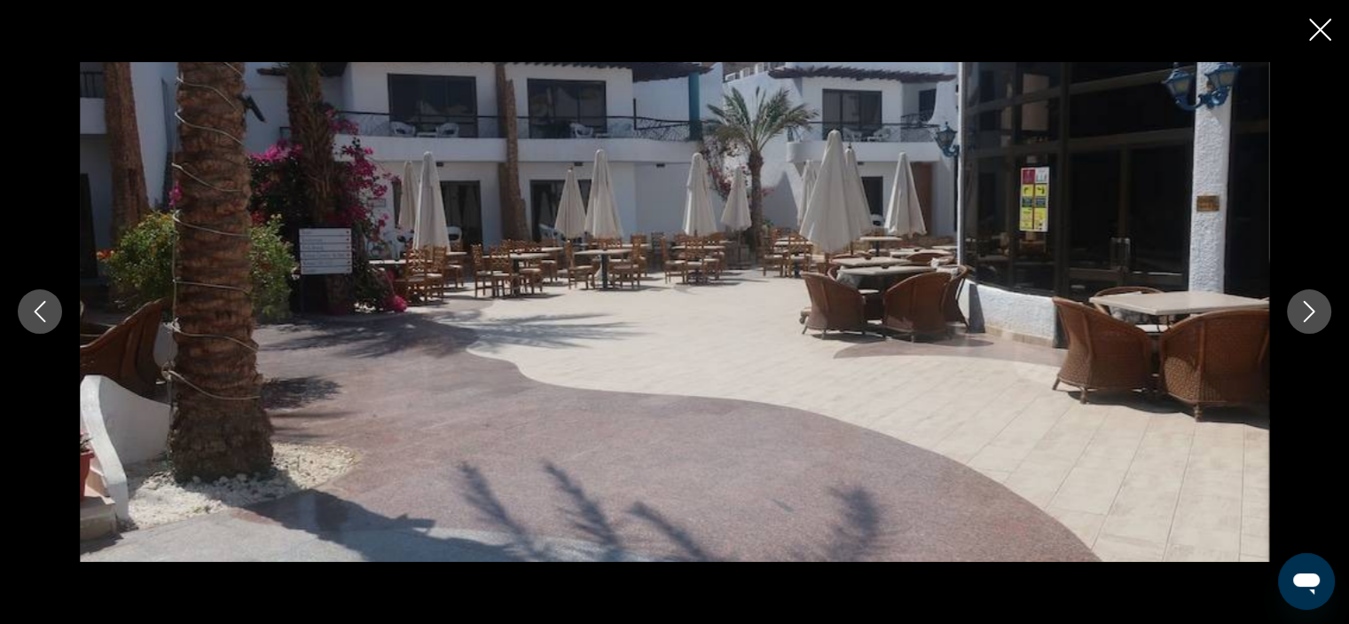
click at [1306, 312] on icon "Next image" at bounding box center [1309, 311] width 21 height 21
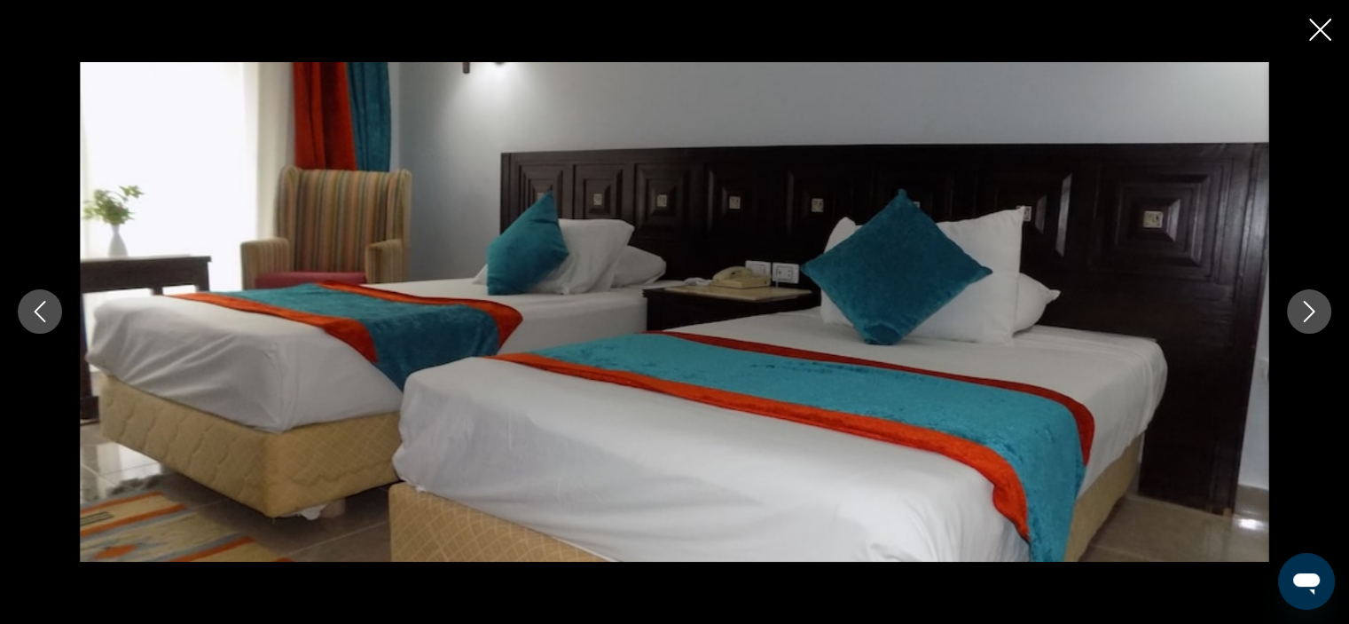
click at [1306, 312] on icon "Next image" at bounding box center [1309, 311] width 21 height 21
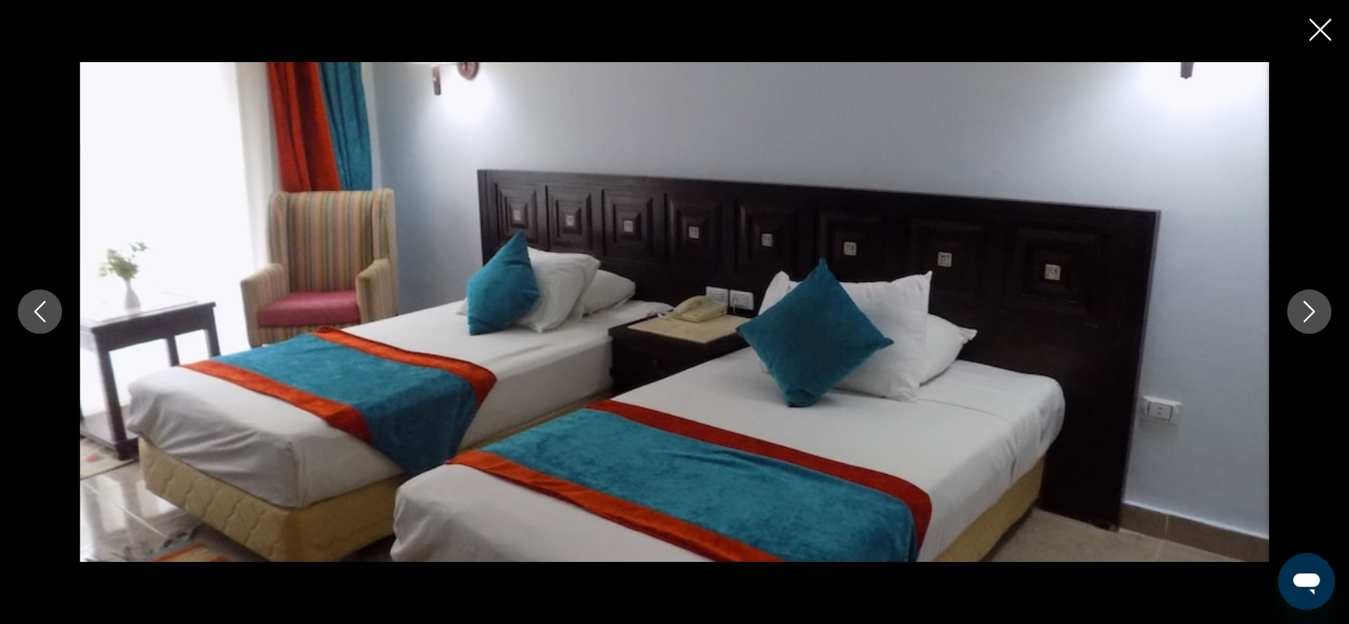
click at [1306, 312] on icon "Next image" at bounding box center [1309, 311] width 21 height 21
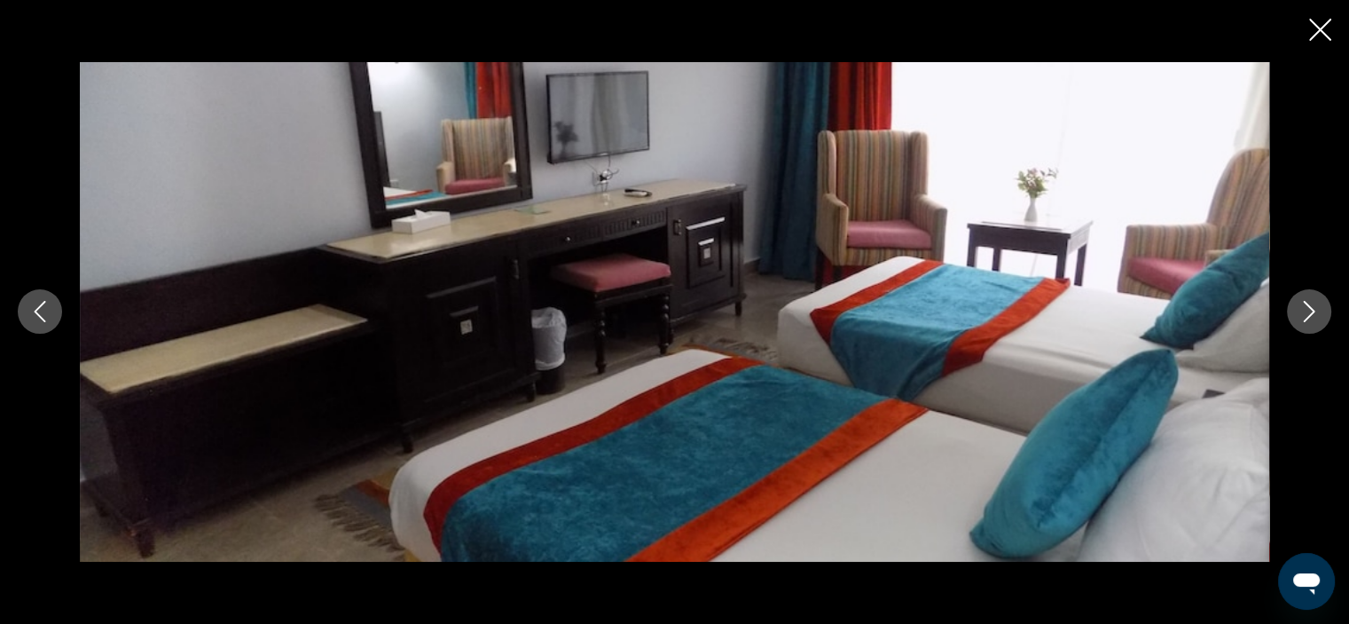
click at [1306, 312] on icon "Next image" at bounding box center [1309, 311] width 21 height 21
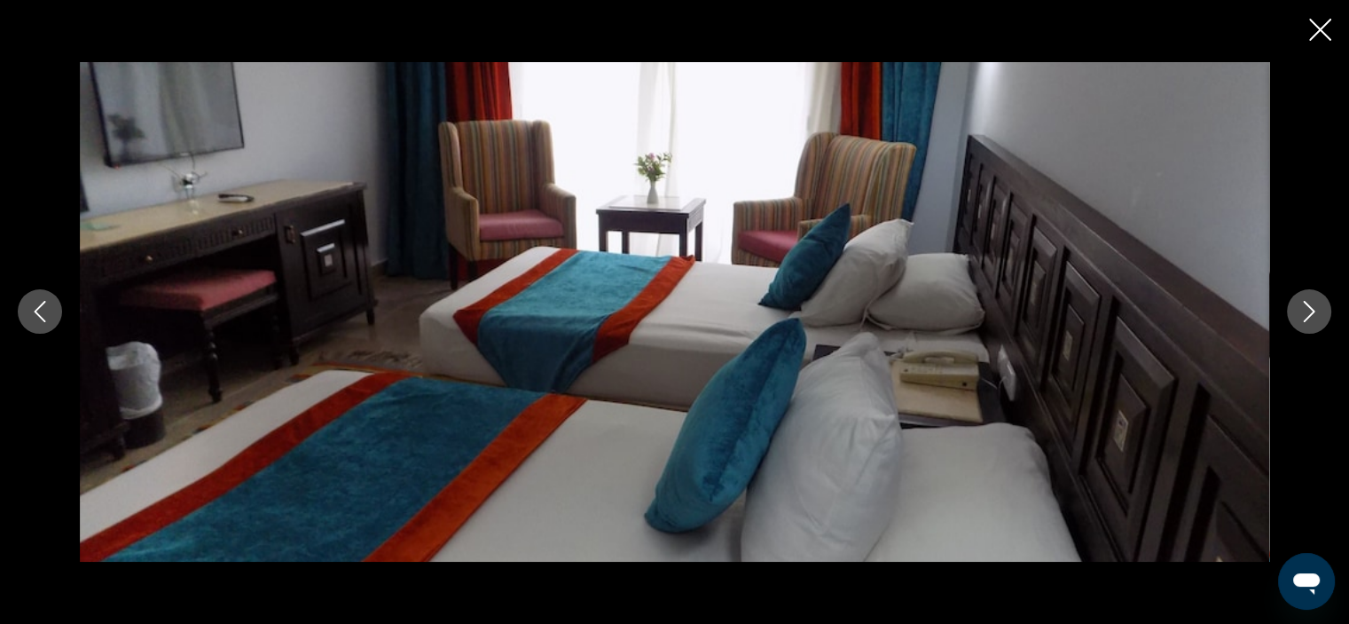
click at [1306, 312] on icon "Next image" at bounding box center [1309, 311] width 21 height 21
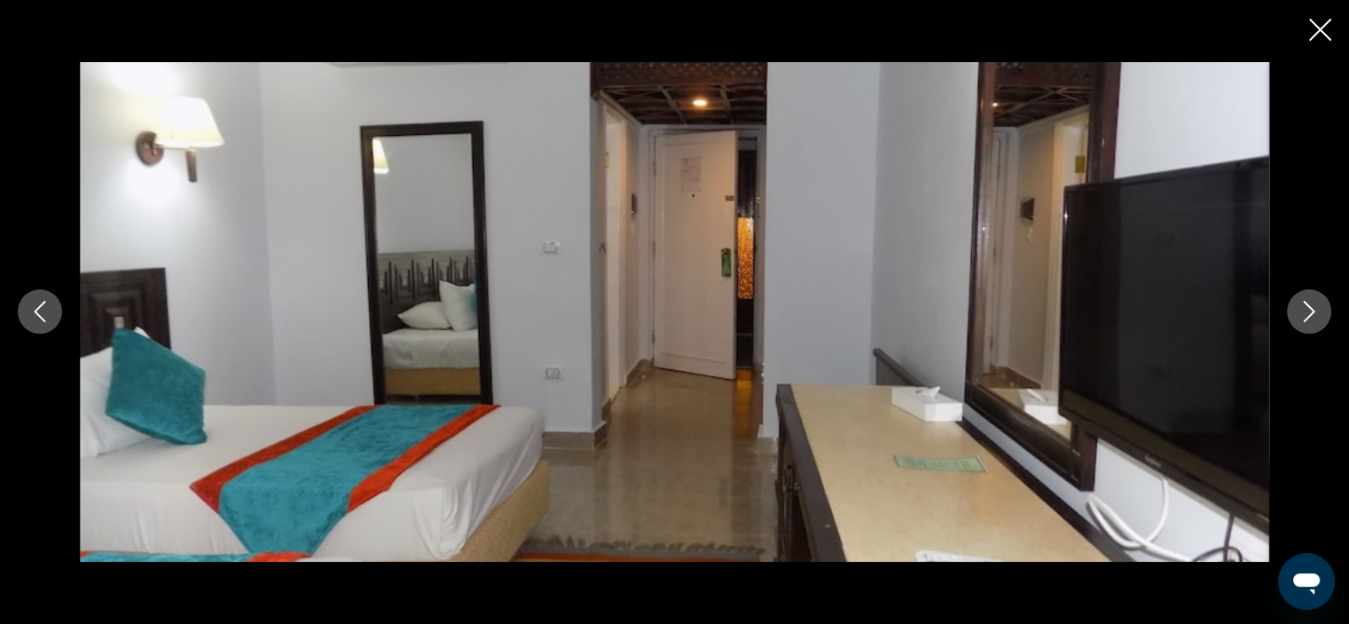
click at [1306, 312] on icon "Next image" at bounding box center [1309, 311] width 21 height 21
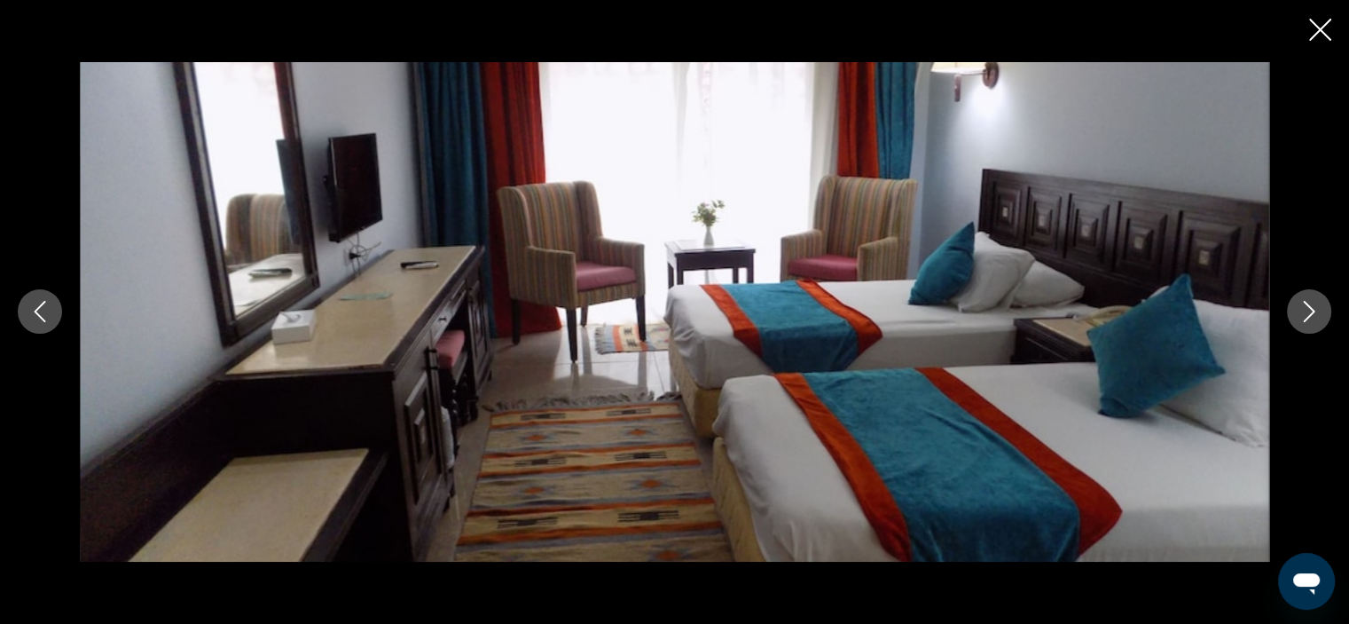
click at [1306, 312] on icon "Next image" at bounding box center [1309, 311] width 21 height 21
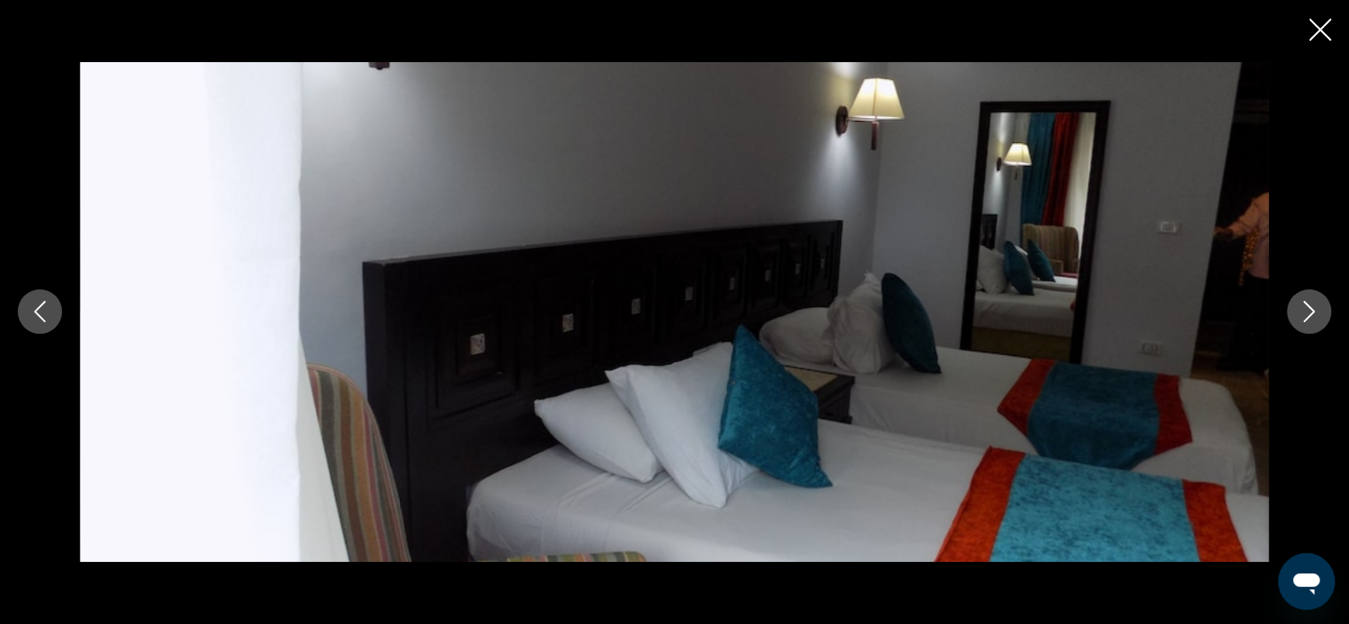
click at [1306, 312] on icon "Next image" at bounding box center [1309, 311] width 21 height 21
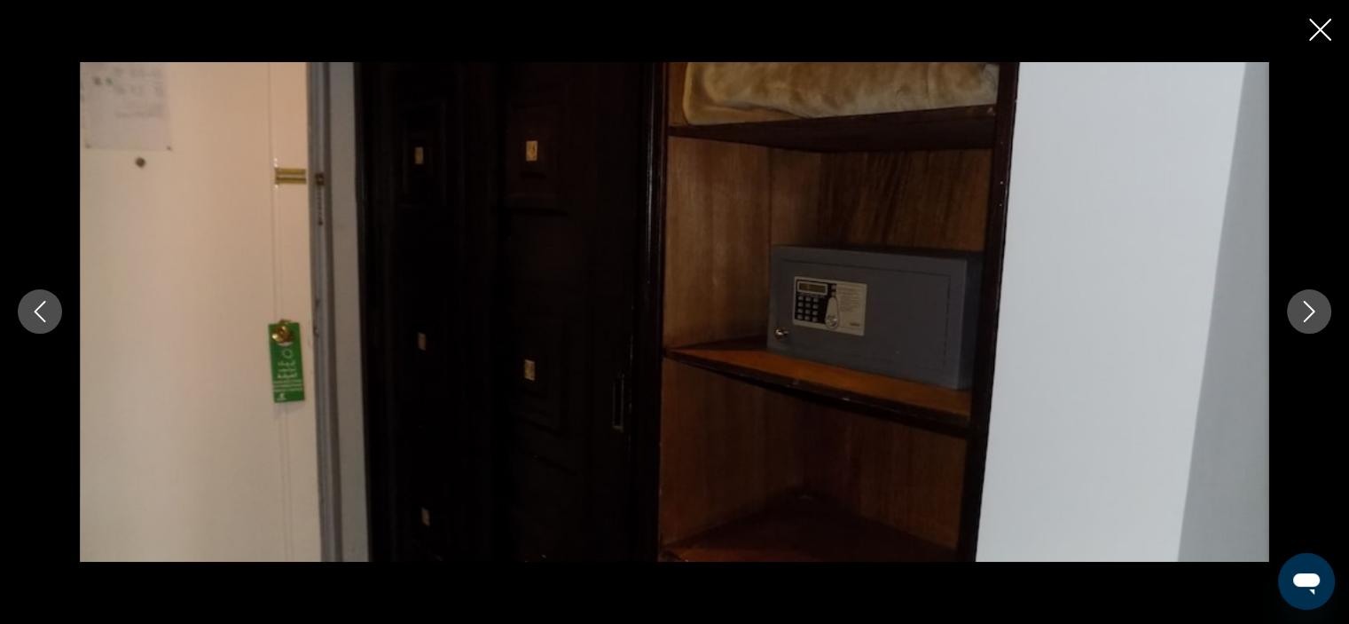
click at [1306, 312] on icon "Next image" at bounding box center [1309, 311] width 21 height 21
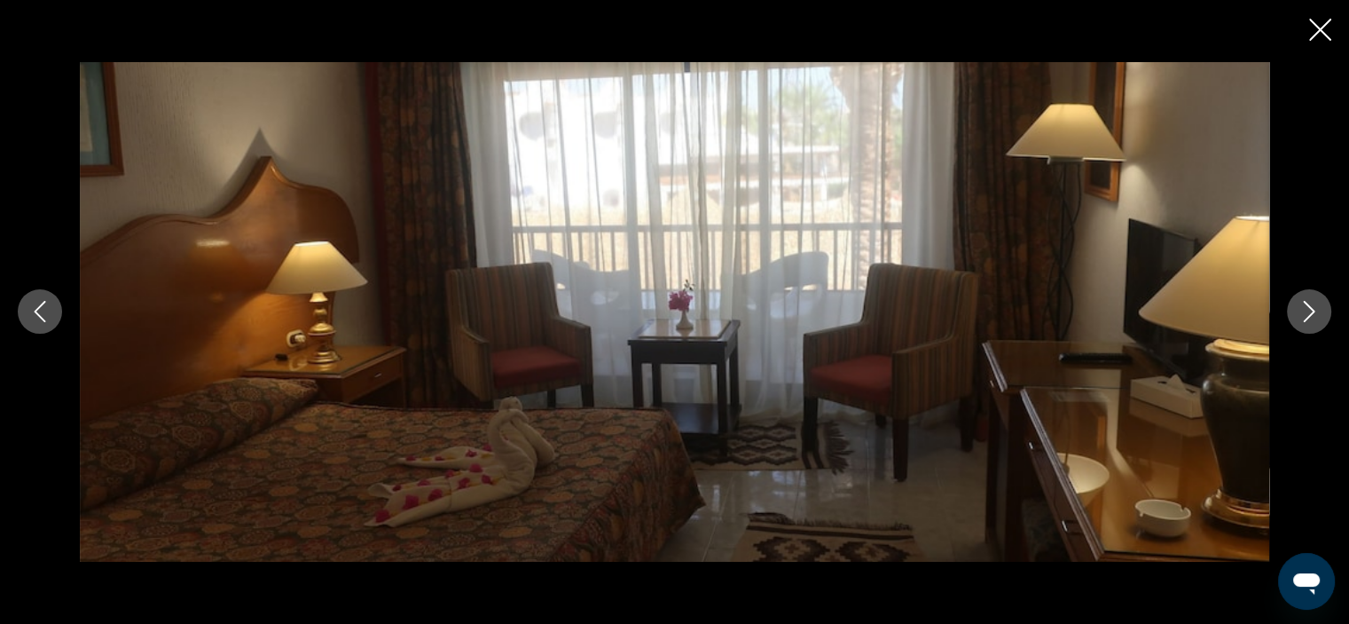
click at [1306, 312] on icon "Next image" at bounding box center [1309, 311] width 21 height 21
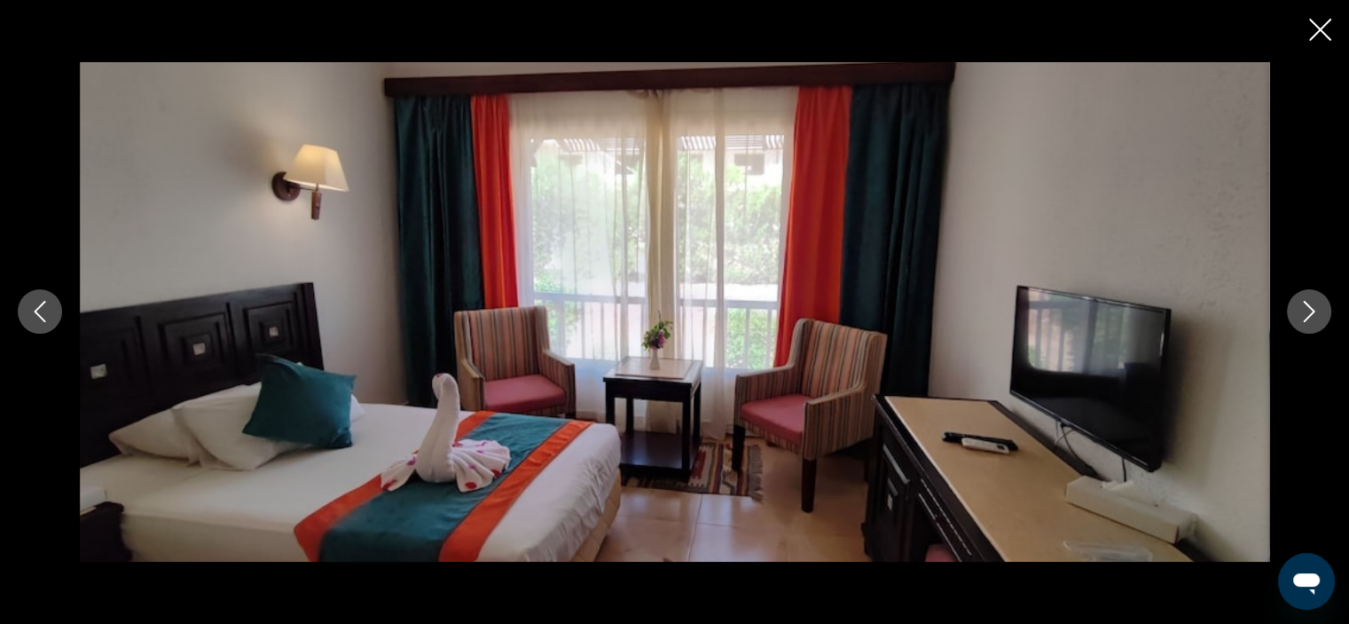
click at [1306, 312] on icon "Next image" at bounding box center [1309, 311] width 21 height 21
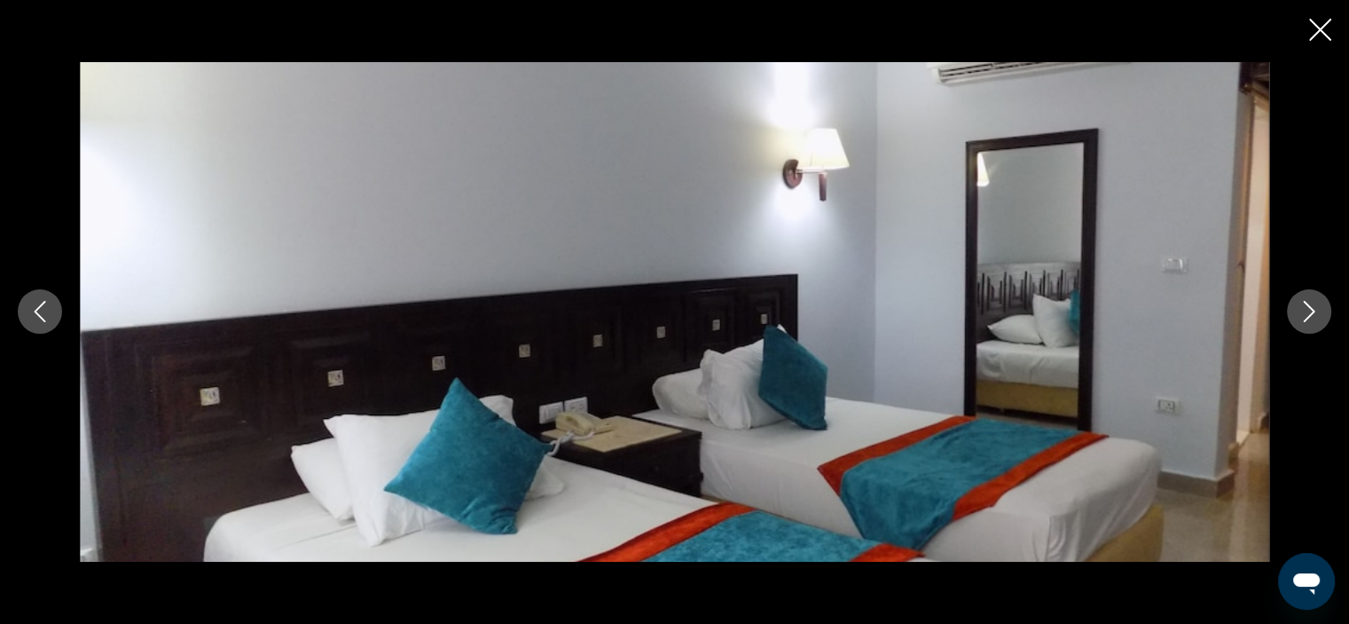
click at [1306, 312] on icon "Next image" at bounding box center [1309, 311] width 21 height 21
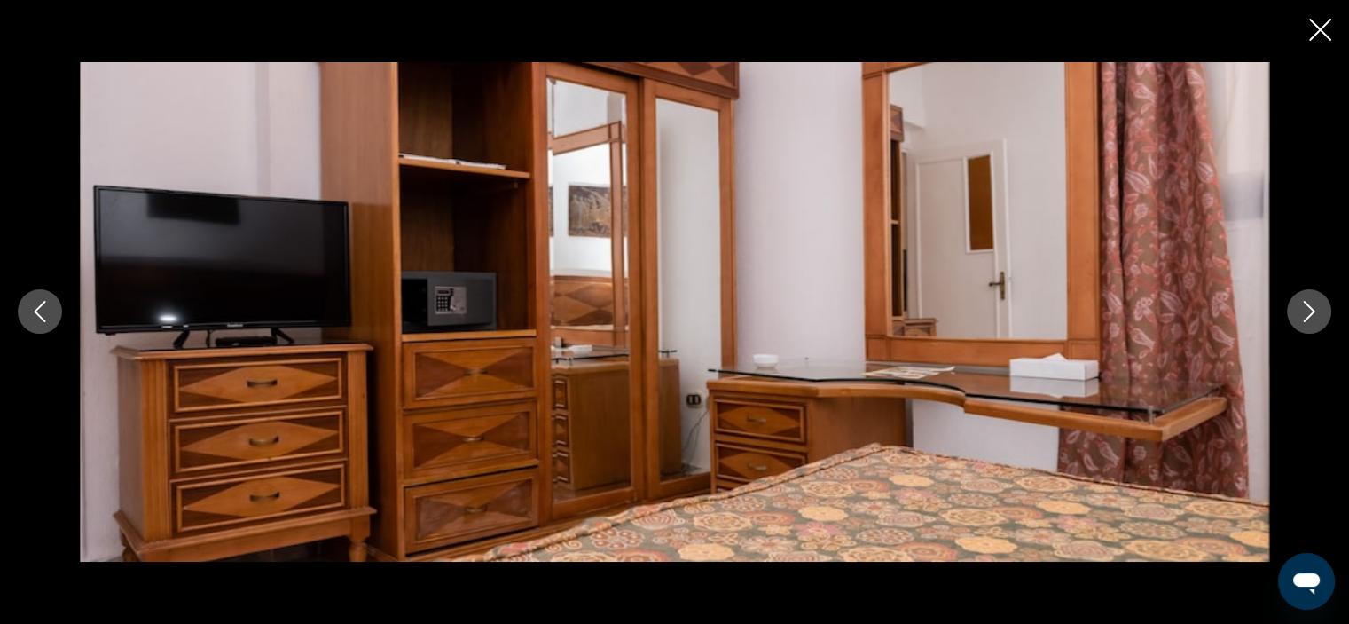
click at [1306, 312] on icon "Next image" at bounding box center [1309, 311] width 21 height 21
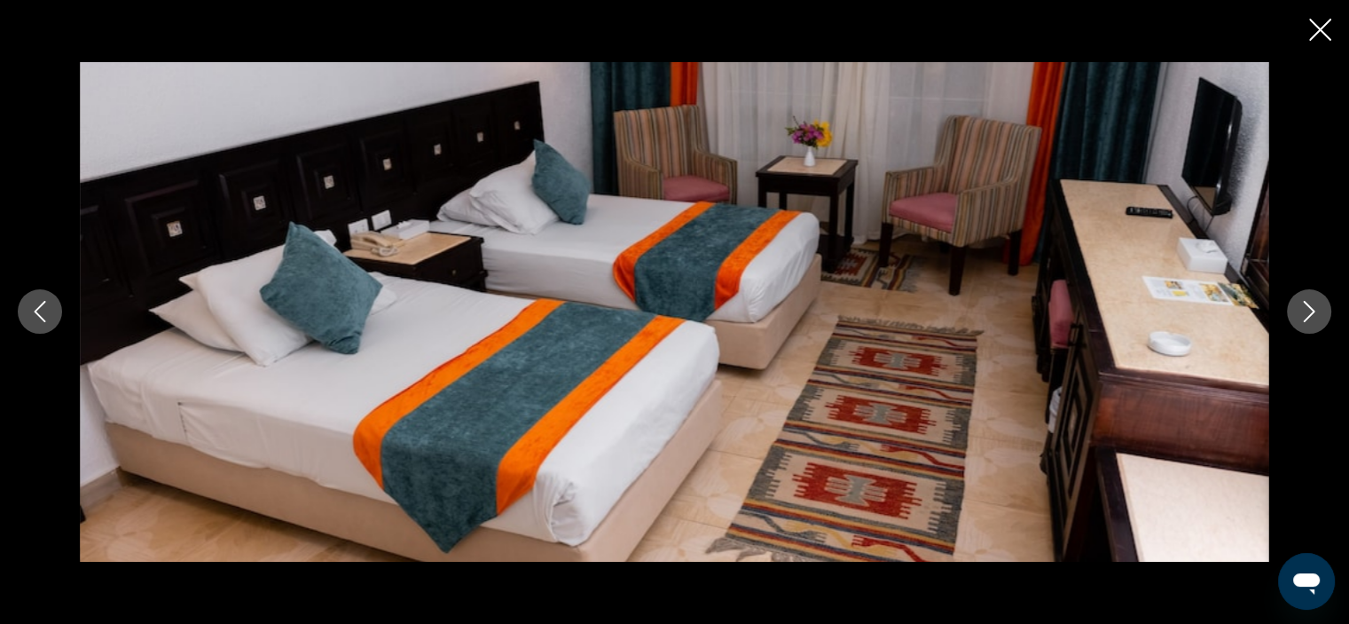
click at [1306, 312] on icon "Next image" at bounding box center [1309, 311] width 21 height 21
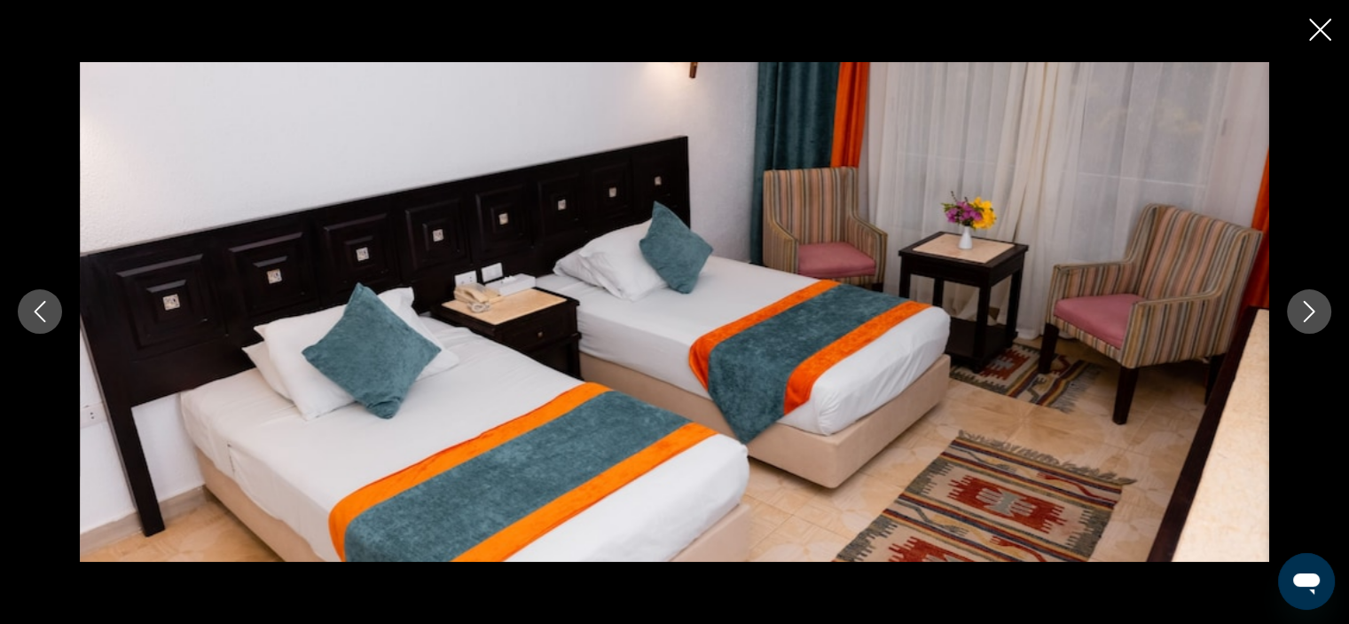
click at [1306, 312] on icon "Next image" at bounding box center [1309, 311] width 21 height 21
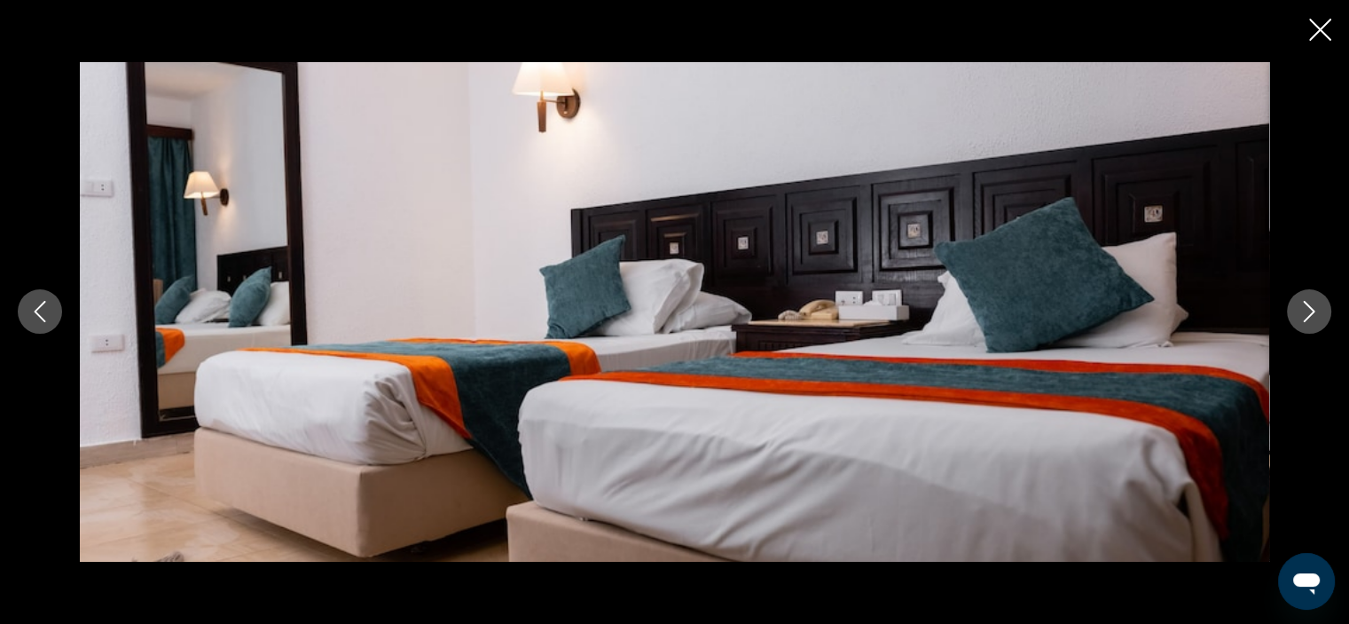
click at [1306, 312] on icon "Next image" at bounding box center [1309, 311] width 21 height 21
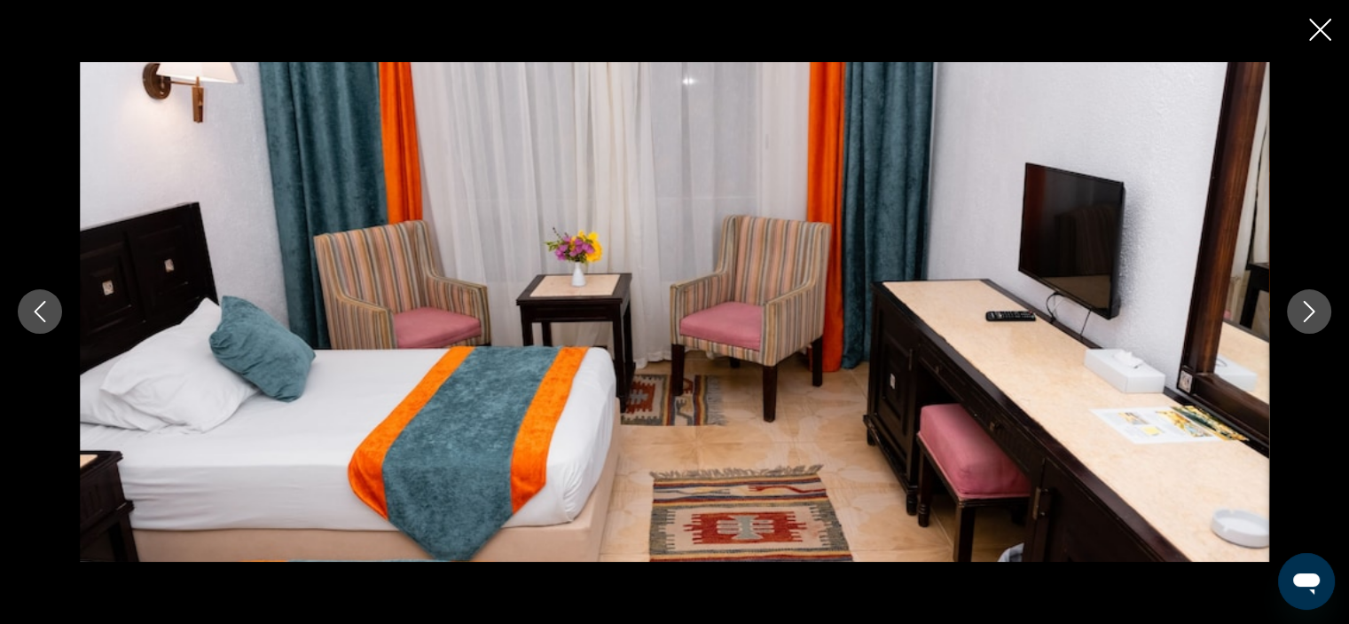
click at [1306, 312] on icon "Next image" at bounding box center [1309, 311] width 21 height 21
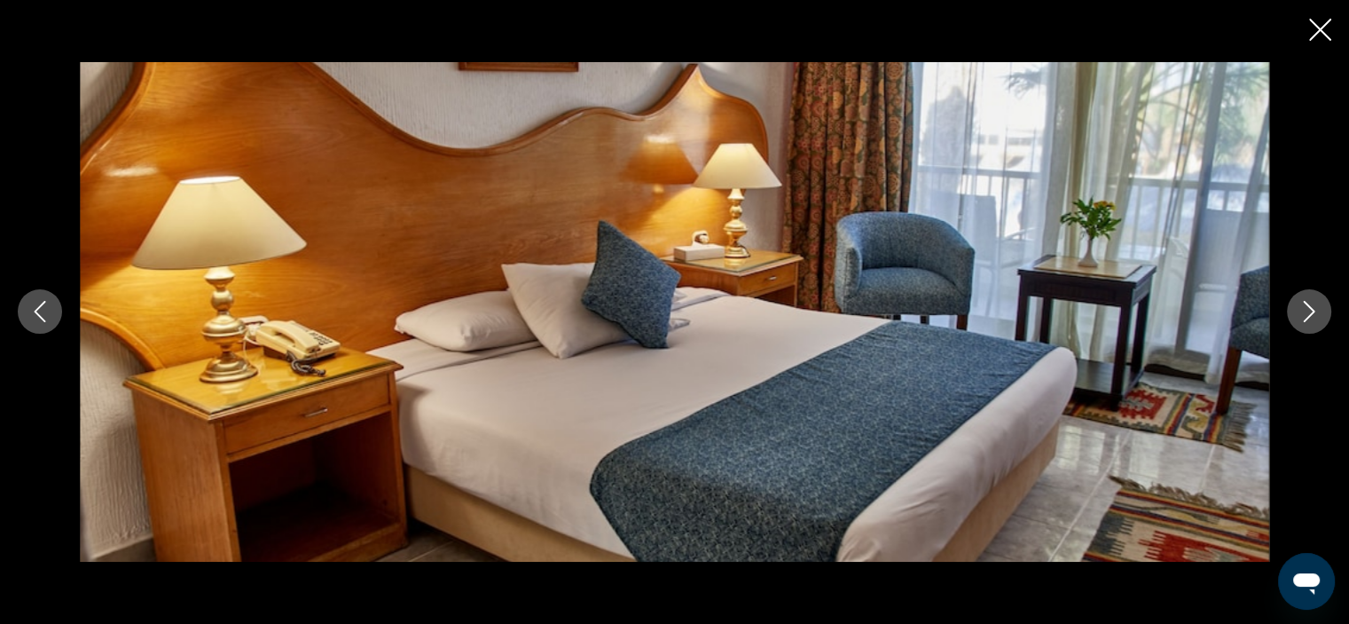
click at [1306, 312] on icon "Next image" at bounding box center [1309, 311] width 21 height 21
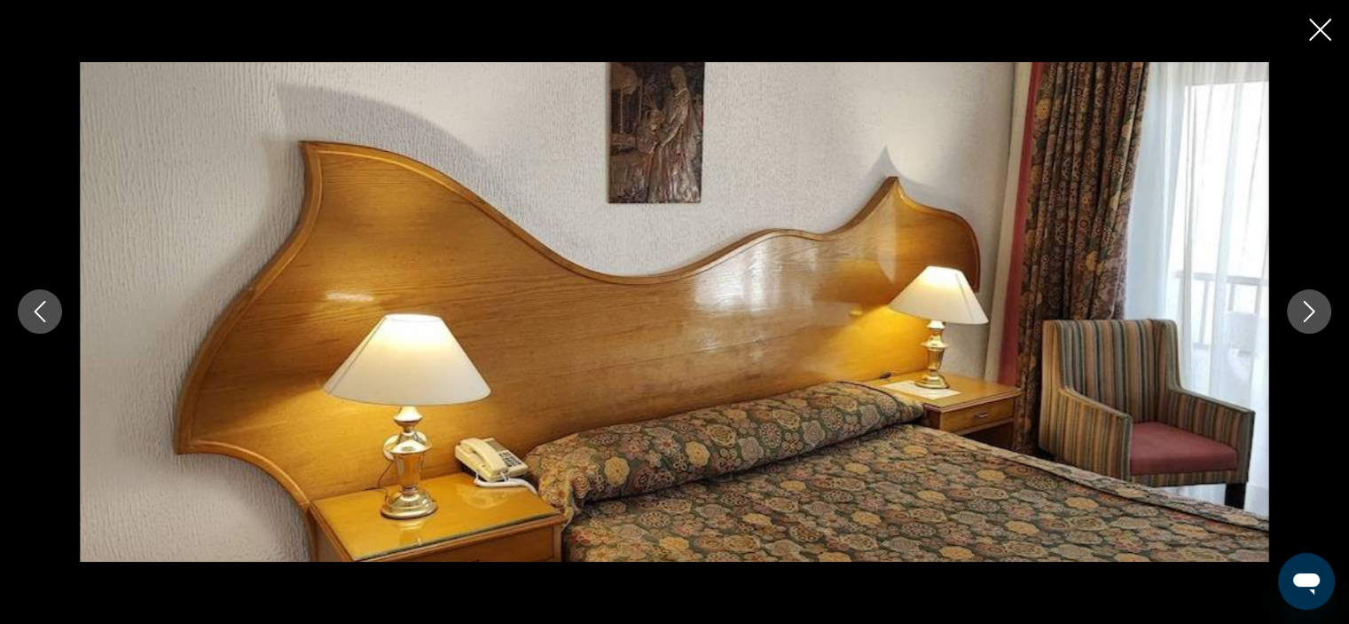
click at [1306, 312] on icon "Next image" at bounding box center [1309, 311] width 21 height 21
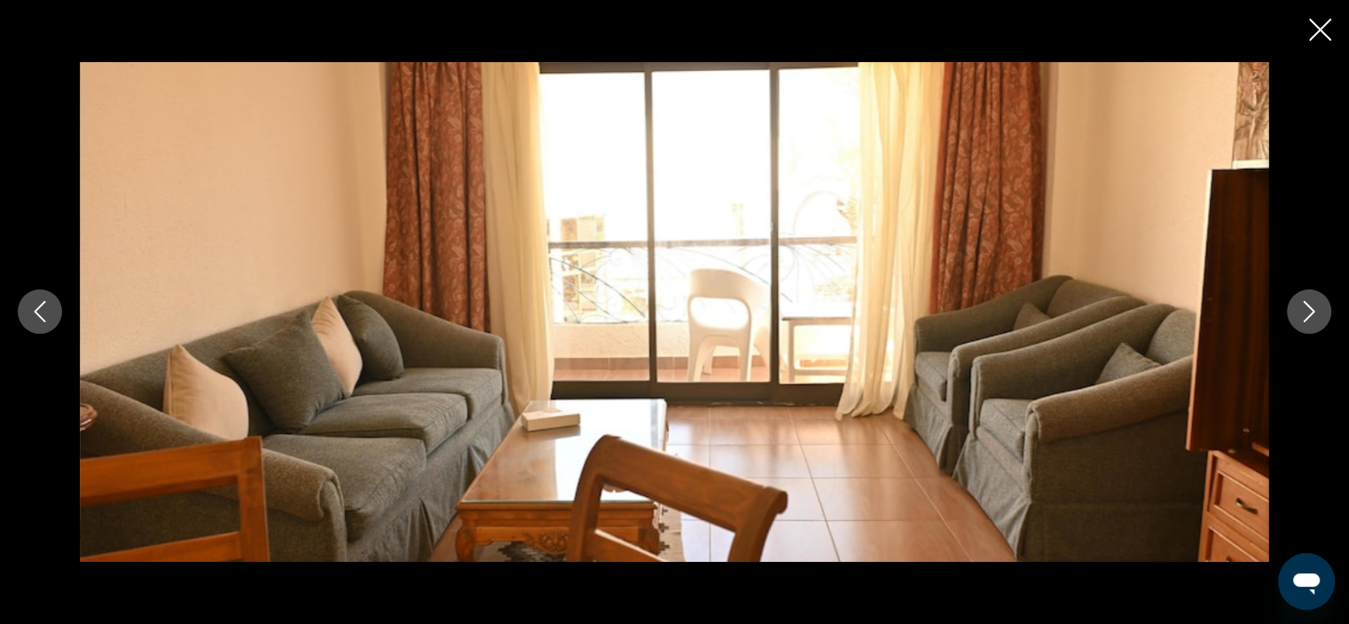
click at [1306, 312] on icon "Next image" at bounding box center [1309, 311] width 21 height 21
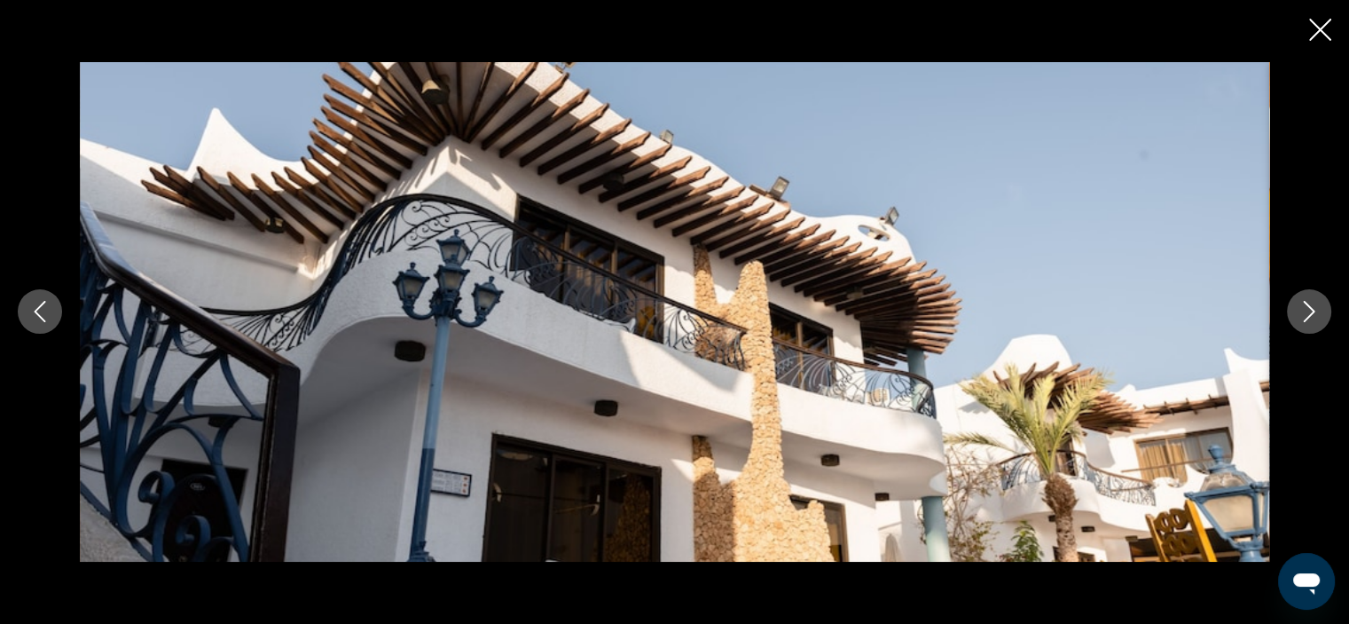
click at [1306, 312] on icon "Next image" at bounding box center [1309, 311] width 21 height 21
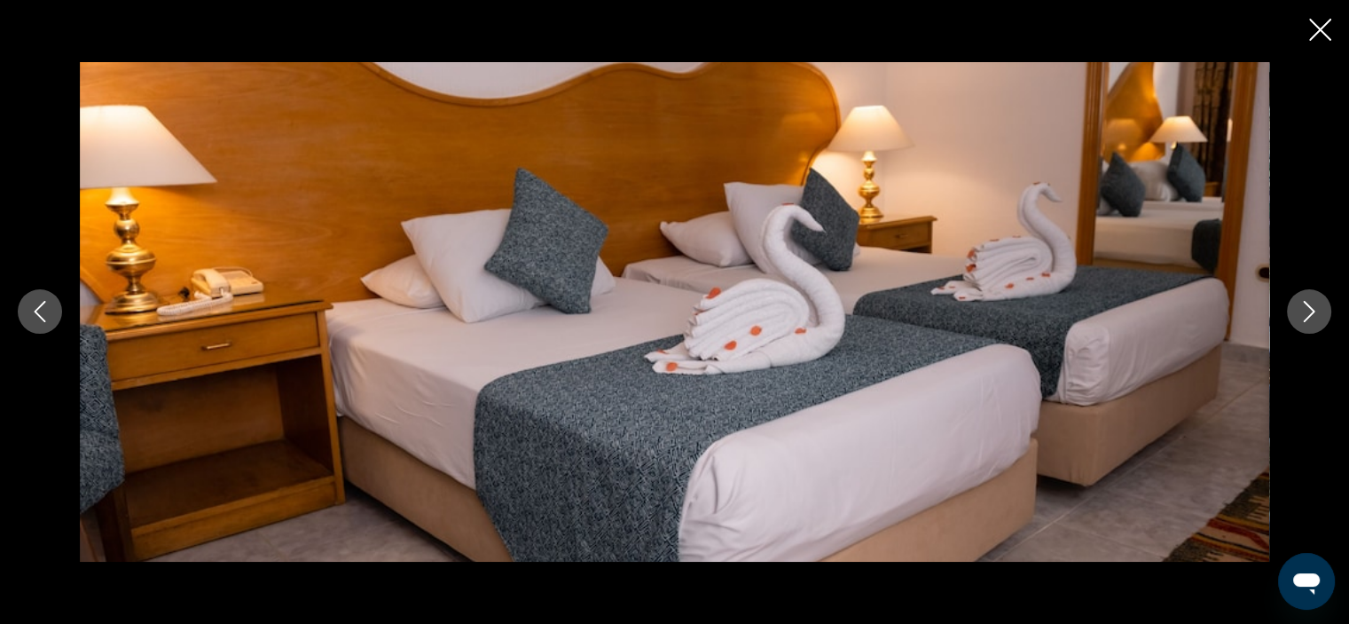
click at [1306, 312] on icon "Next image" at bounding box center [1309, 311] width 21 height 21
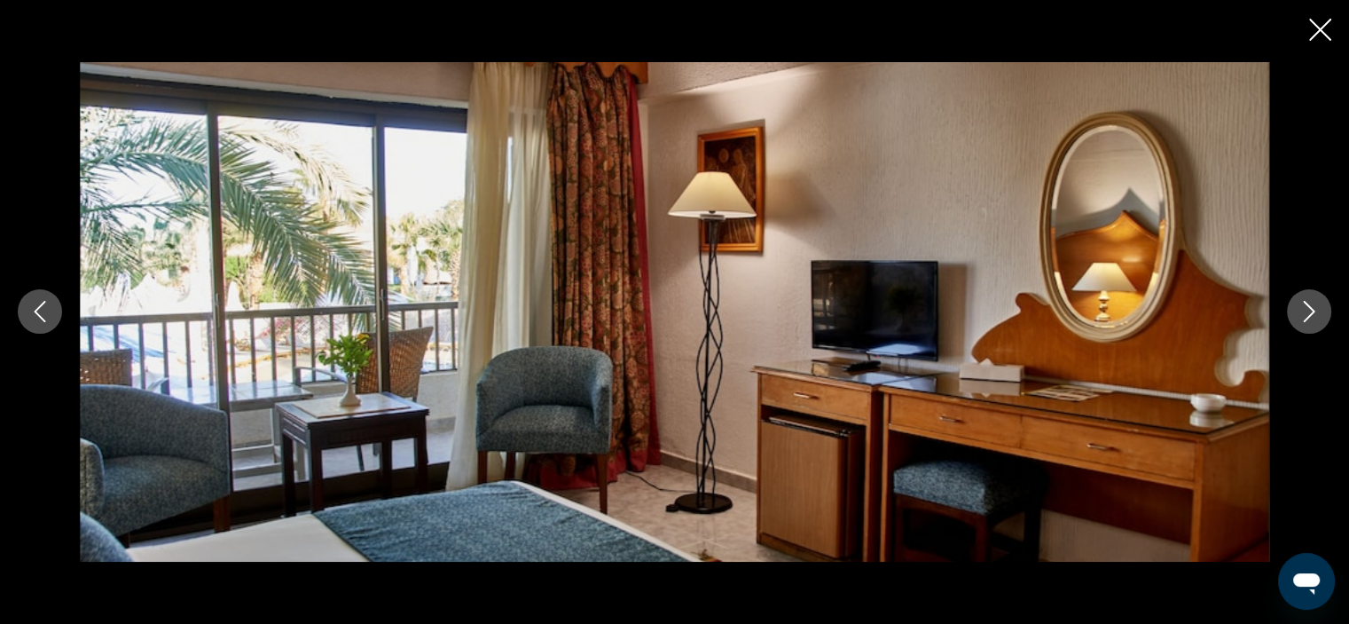
click at [1306, 312] on icon "Next image" at bounding box center [1309, 311] width 21 height 21
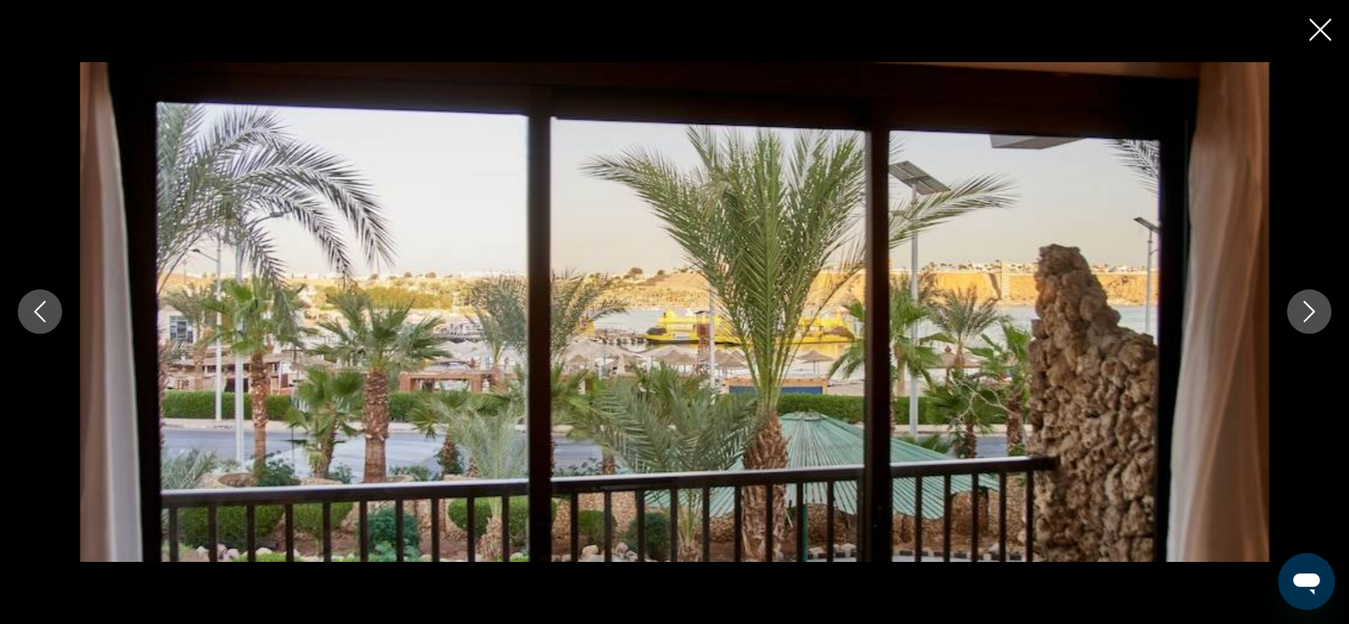
click at [1306, 312] on icon "Next image" at bounding box center [1309, 311] width 21 height 21
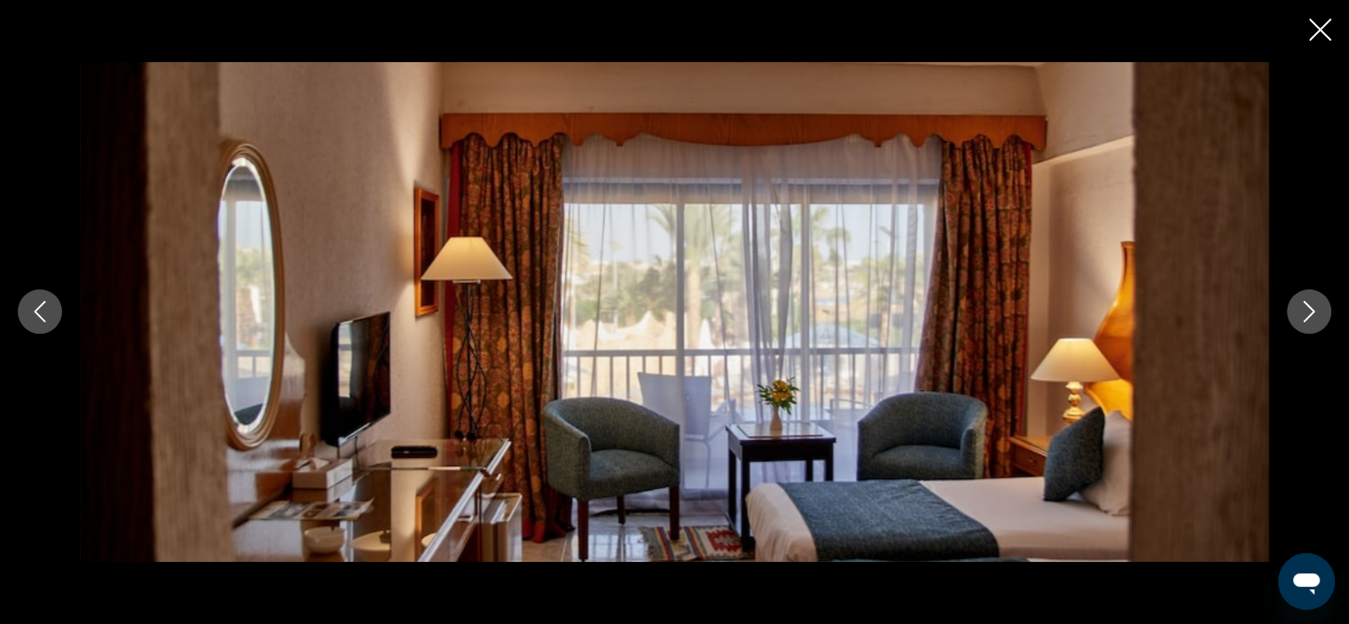
click at [1306, 312] on icon "Next image" at bounding box center [1309, 311] width 21 height 21
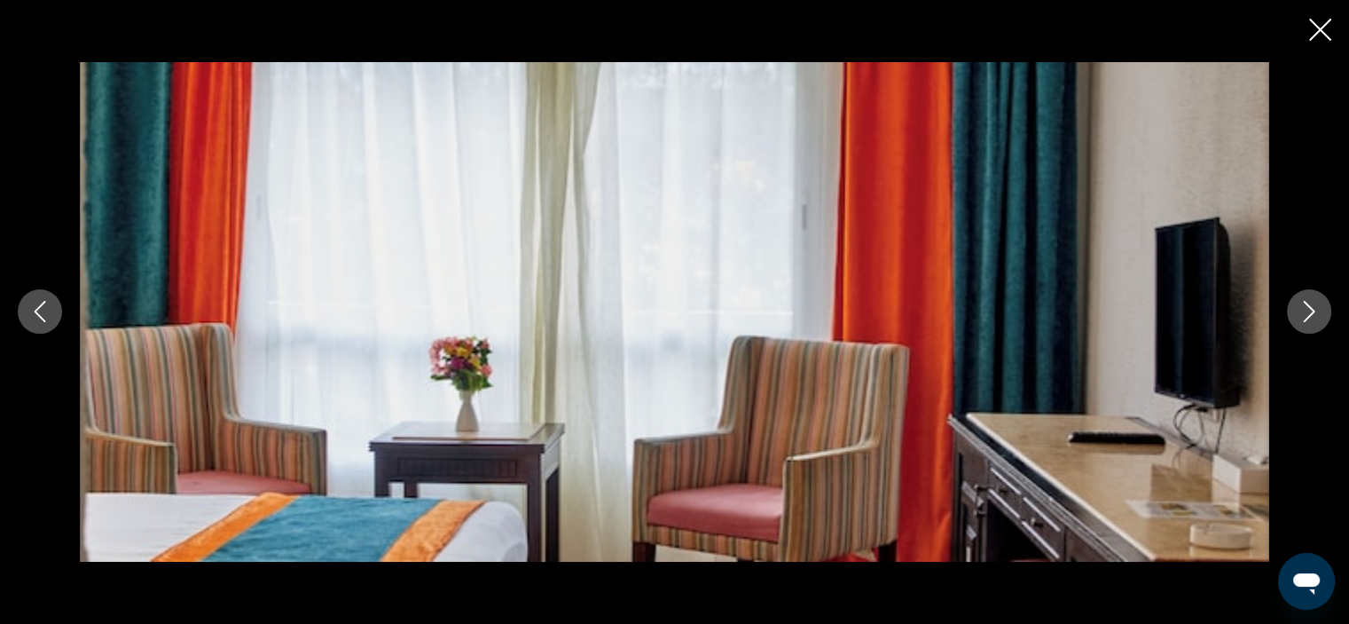
click at [1306, 312] on icon "Next image" at bounding box center [1309, 311] width 21 height 21
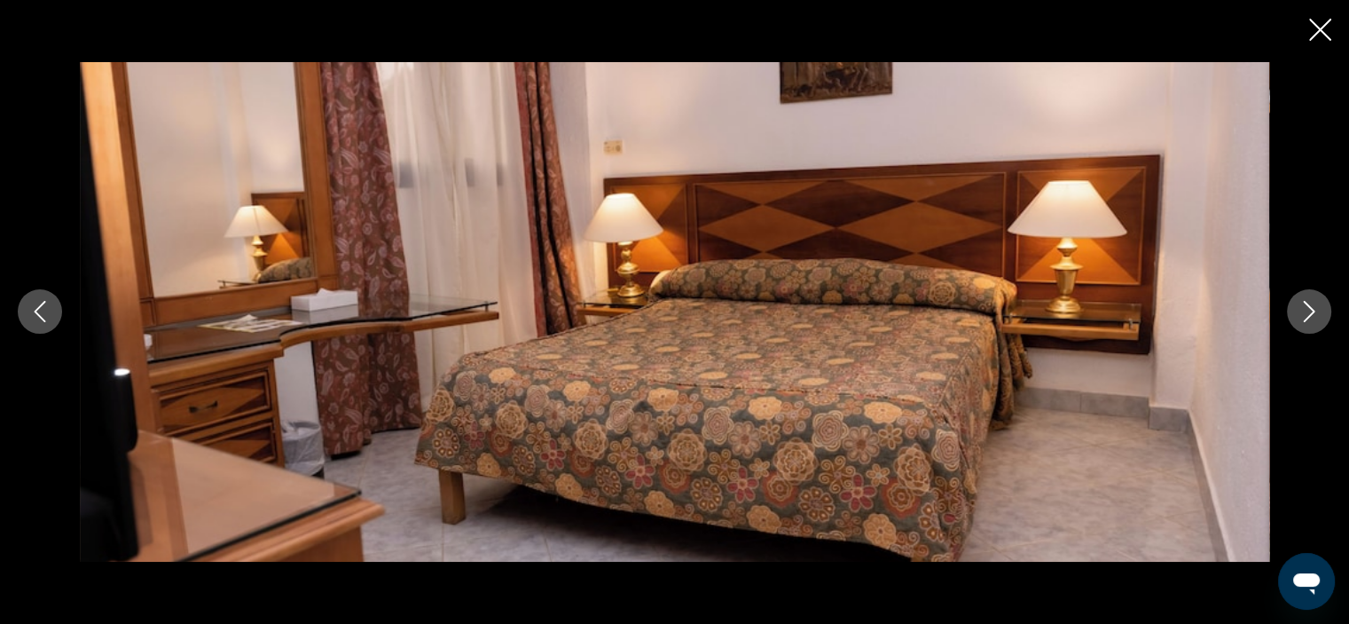
click at [1306, 312] on icon "Next image" at bounding box center [1309, 311] width 21 height 21
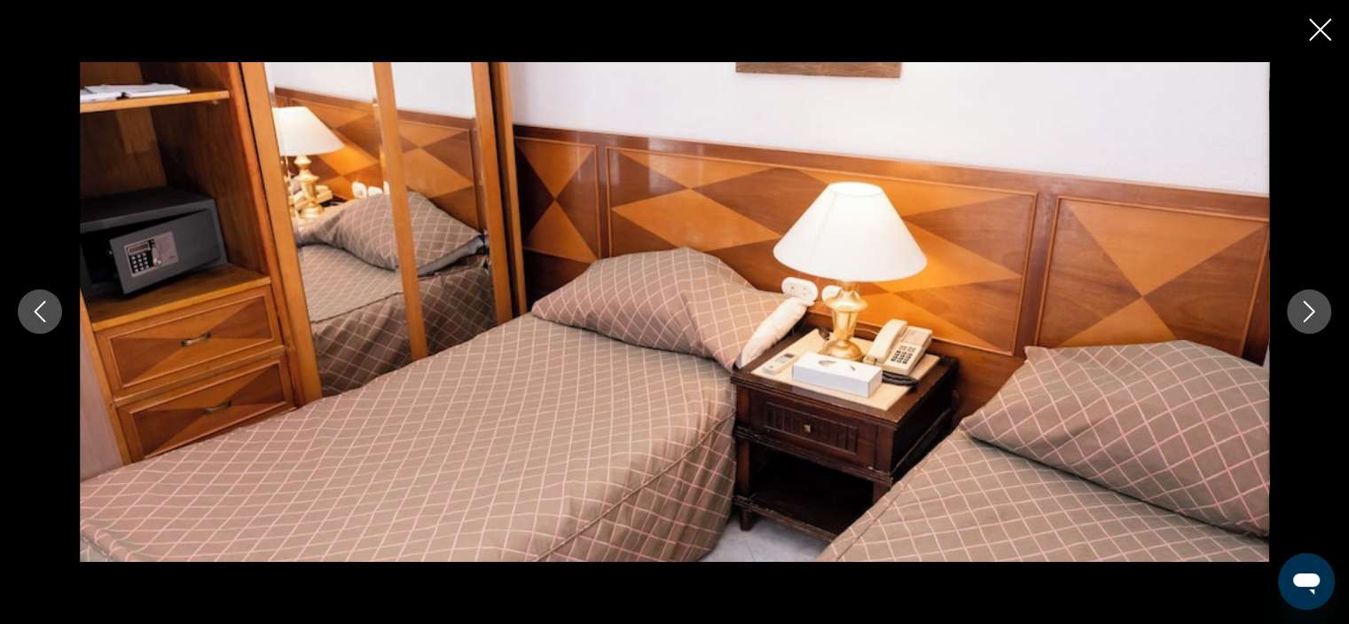
click at [1306, 312] on icon "Next image" at bounding box center [1309, 311] width 21 height 21
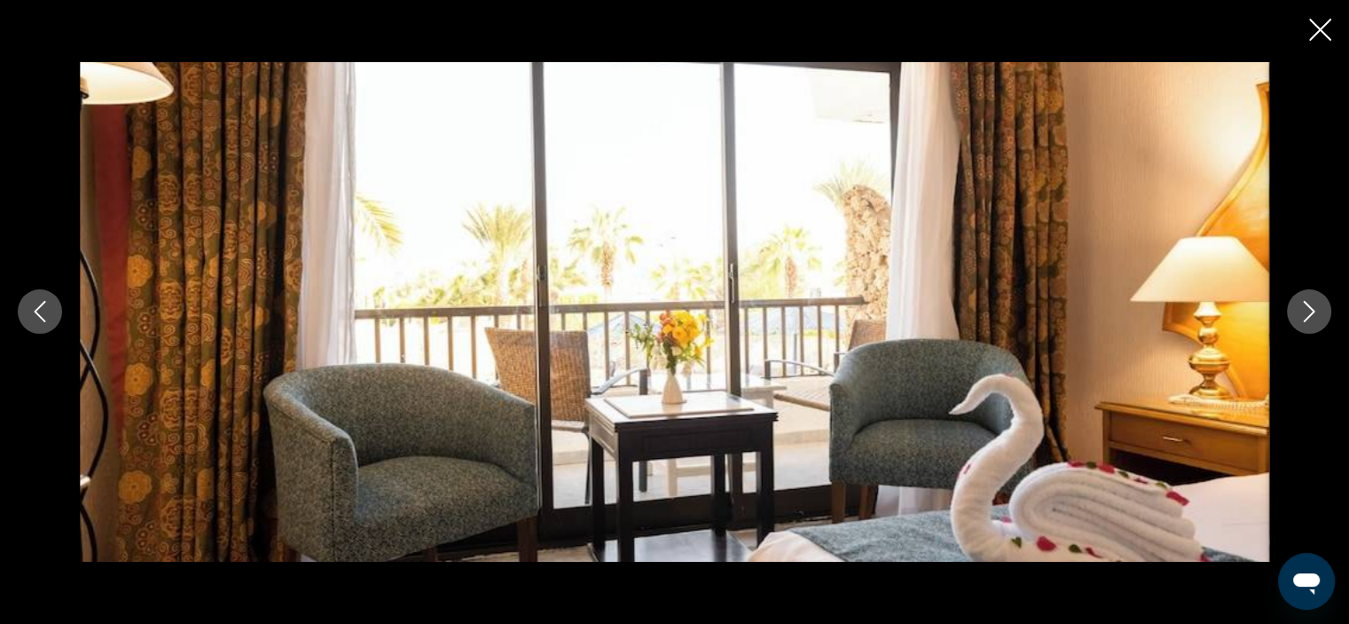
click at [1306, 312] on icon "Next image" at bounding box center [1309, 311] width 21 height 21
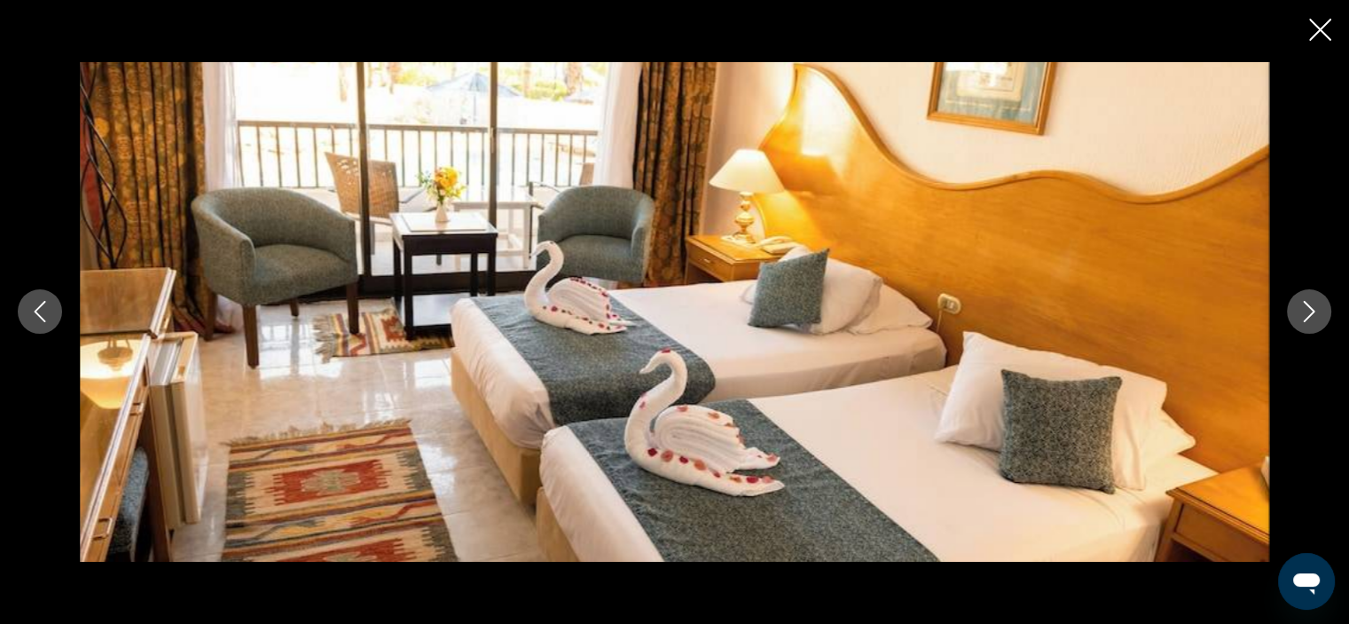
click at [1306, 312] on icon "Next image" at bounding box center [1309, 311] width 21 height 21
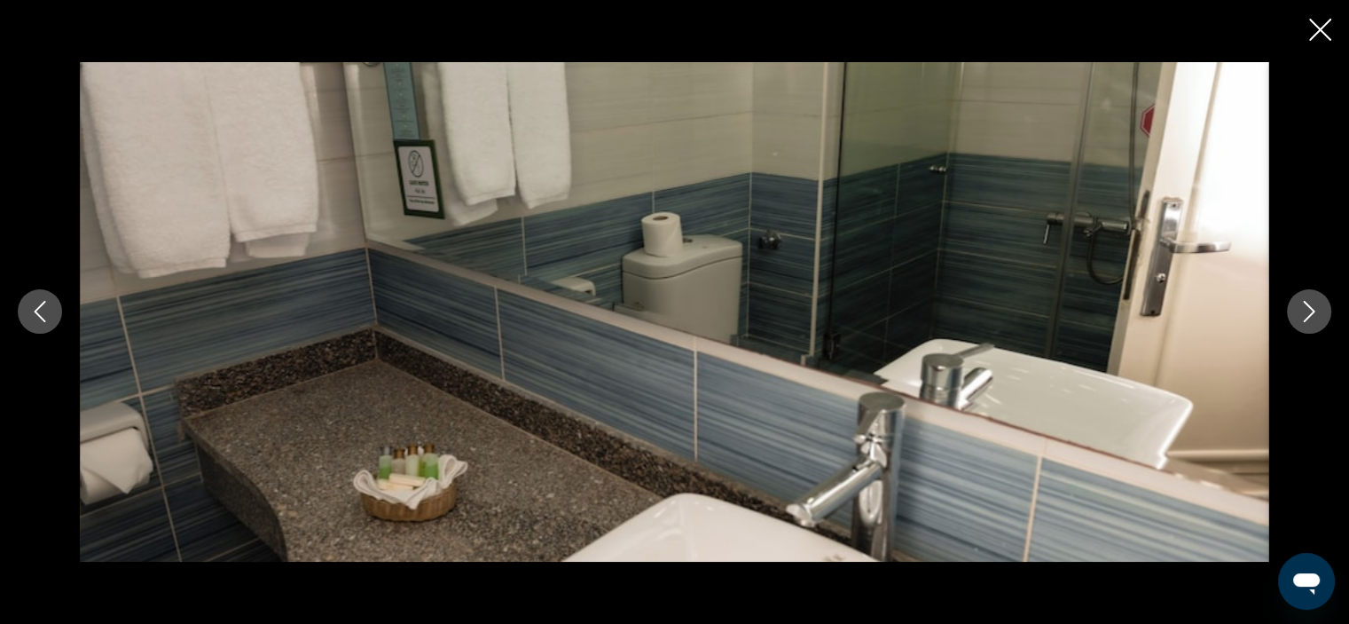
click at [1306, 312] on icon "Next image" at bounding box center [1309, 311] width 21 height 21
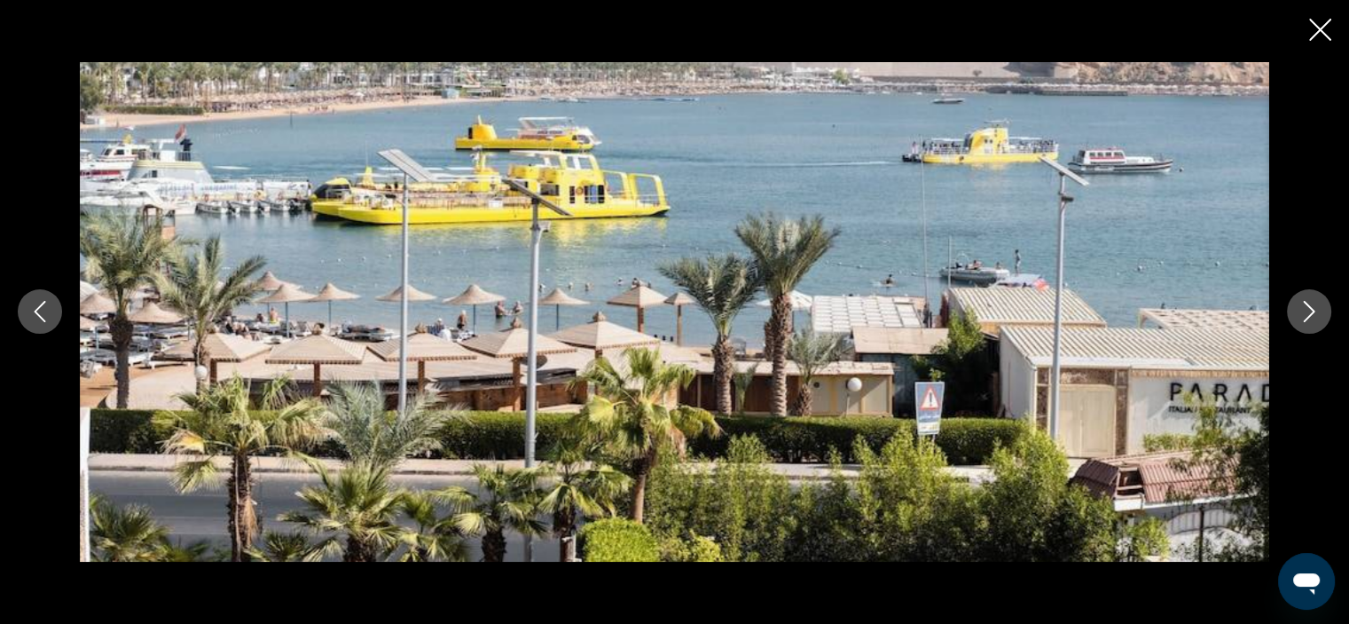
click at [1306, 312] on icon "Next image" at bounding box center [1309, 311] width 21 height 21
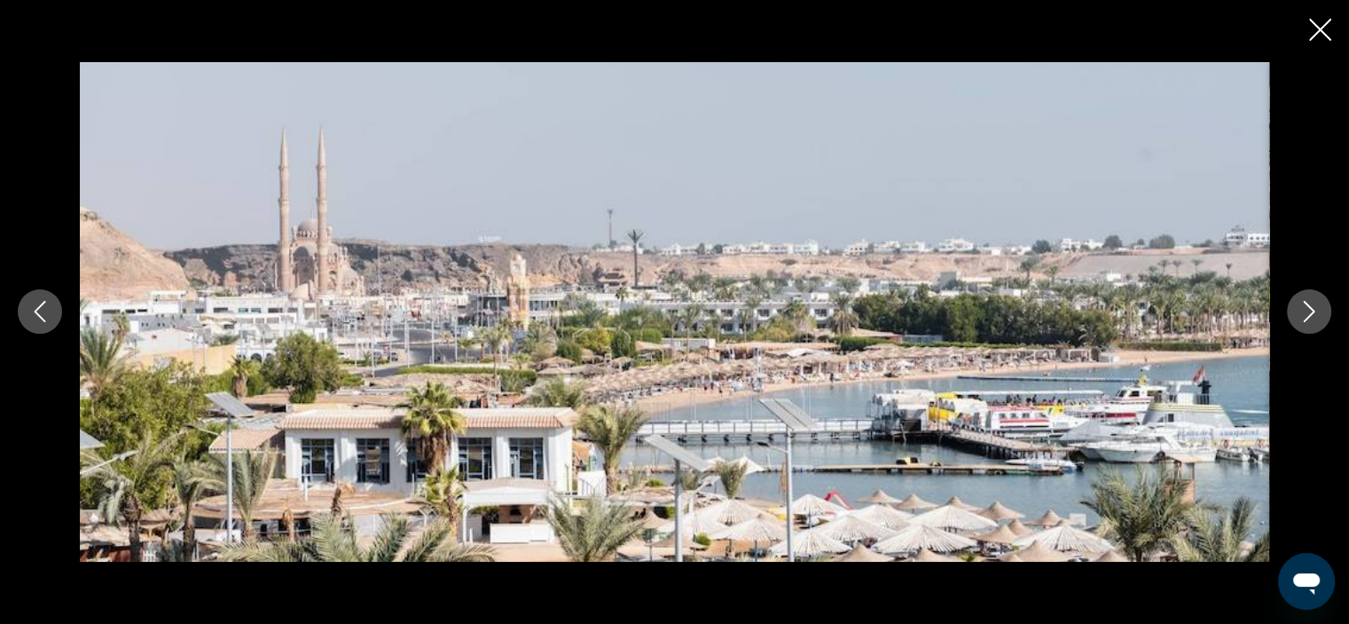
click at [1306, 312] on icon "Next image" at bounding box center [1309, 311] width 21 height 21
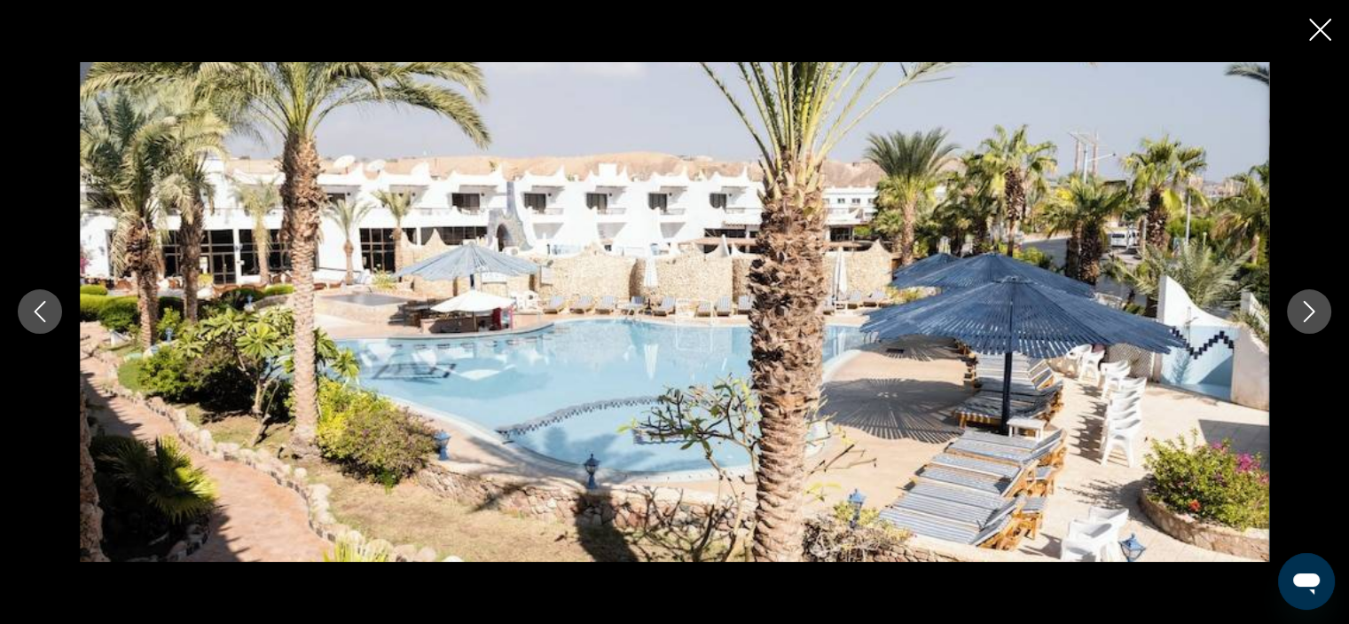
click at [1306, 312] on icon "Next image" at bounding box center [1309, 311] width 21 height 21
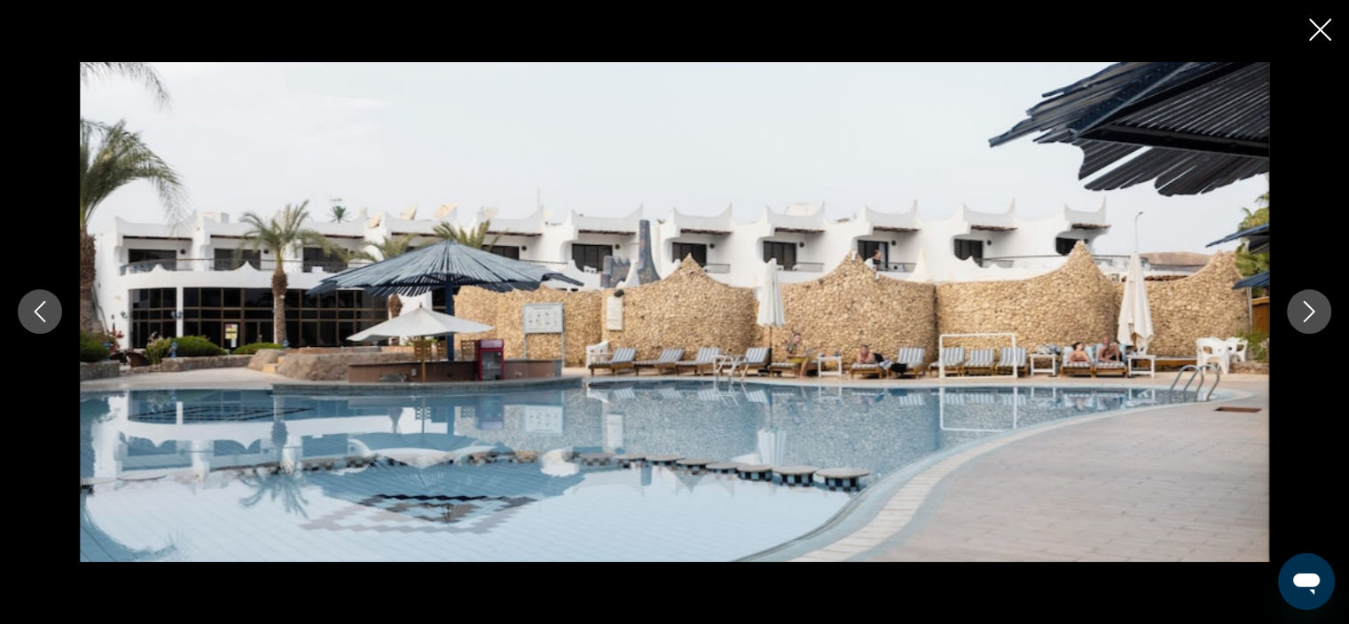
click at [1306, 312] on icon "Next image" at bounding box center [1309, 311] width 21 height 21
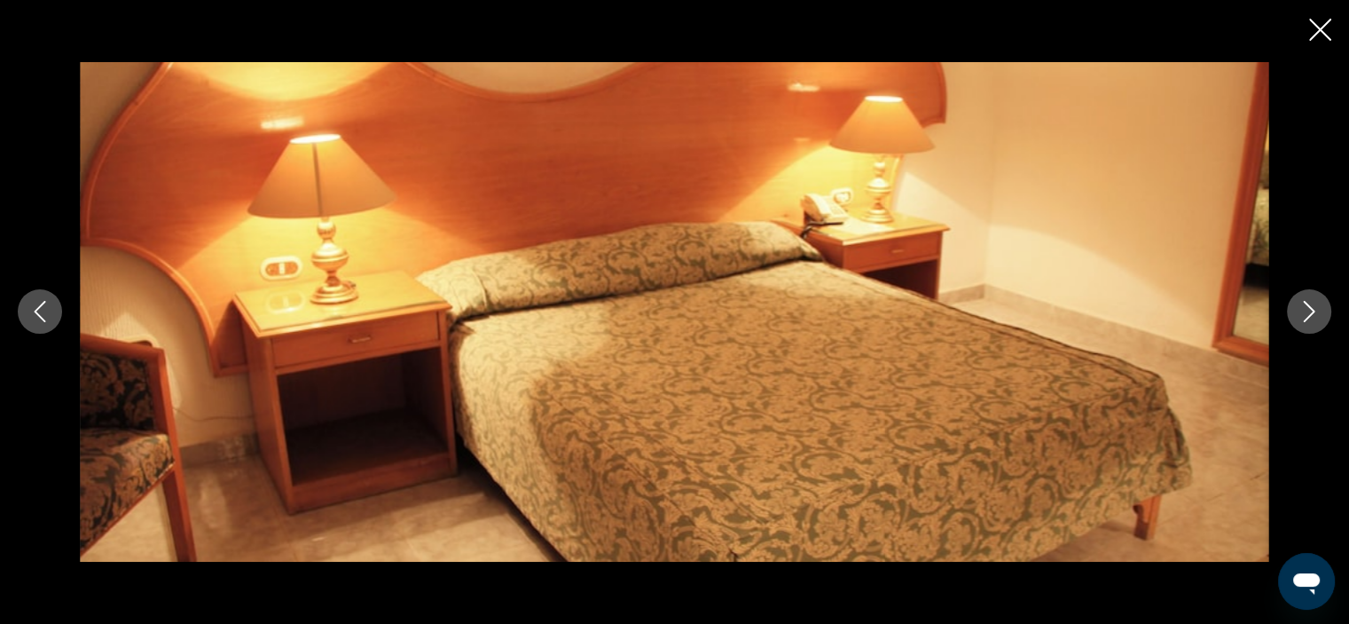
click at [1306, 312] on icon "Next image" at bounding box center [1309, 311] width 21 height 21
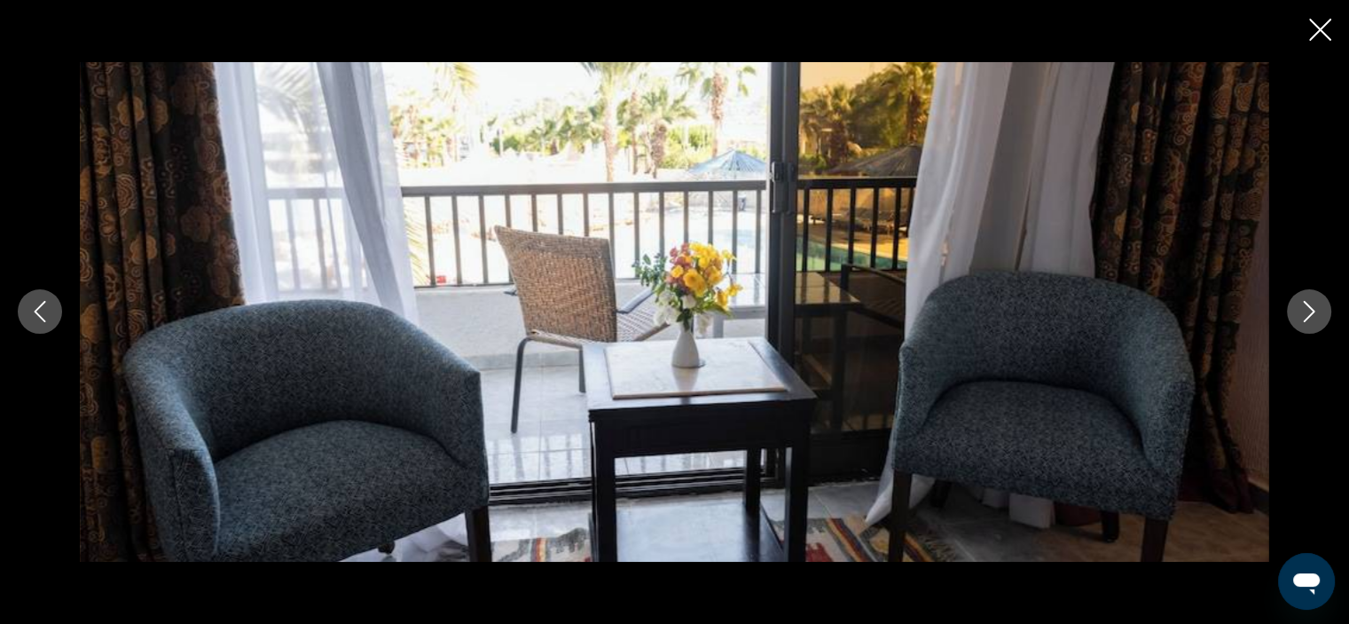
click at [1306, 312] on icon "Next image" at bounding box center [1309, 311] width 21 height 21
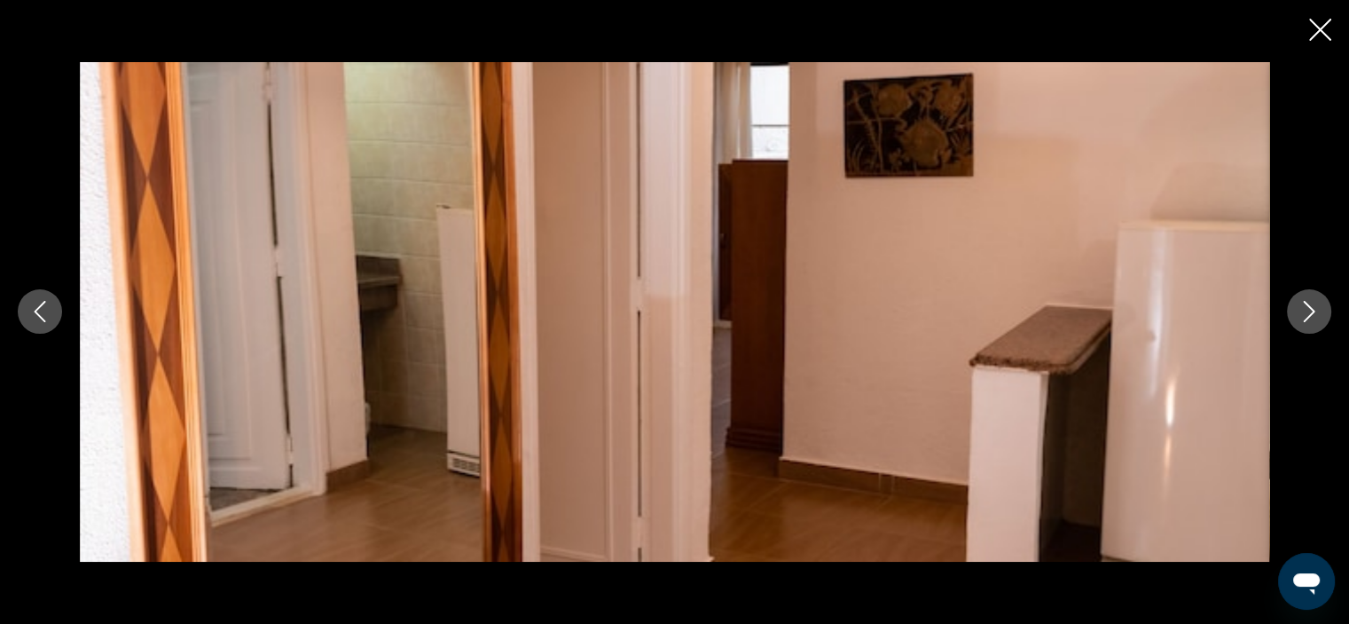
click at [1306, 312] on icon "Next image" at bounding box center [1309, 311] width 21 height 21
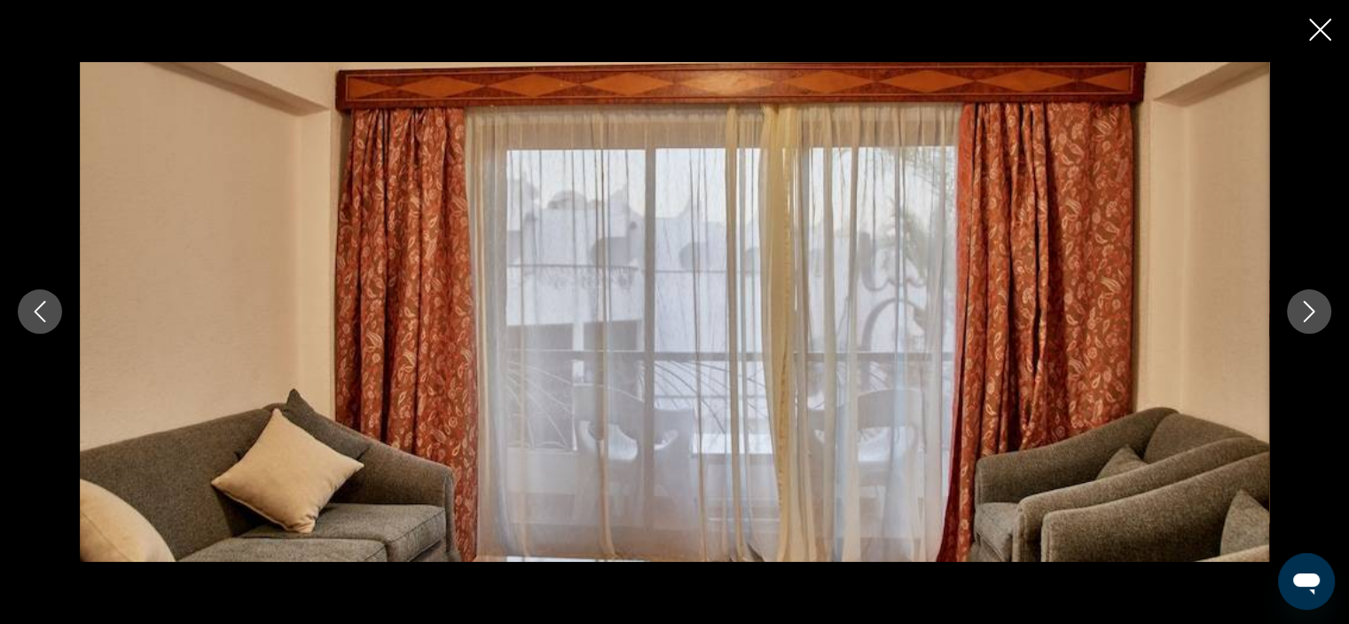
click at [1313, 29] on icon "Close slideshow" at bounding box center [1321, 30] width 22 height 22
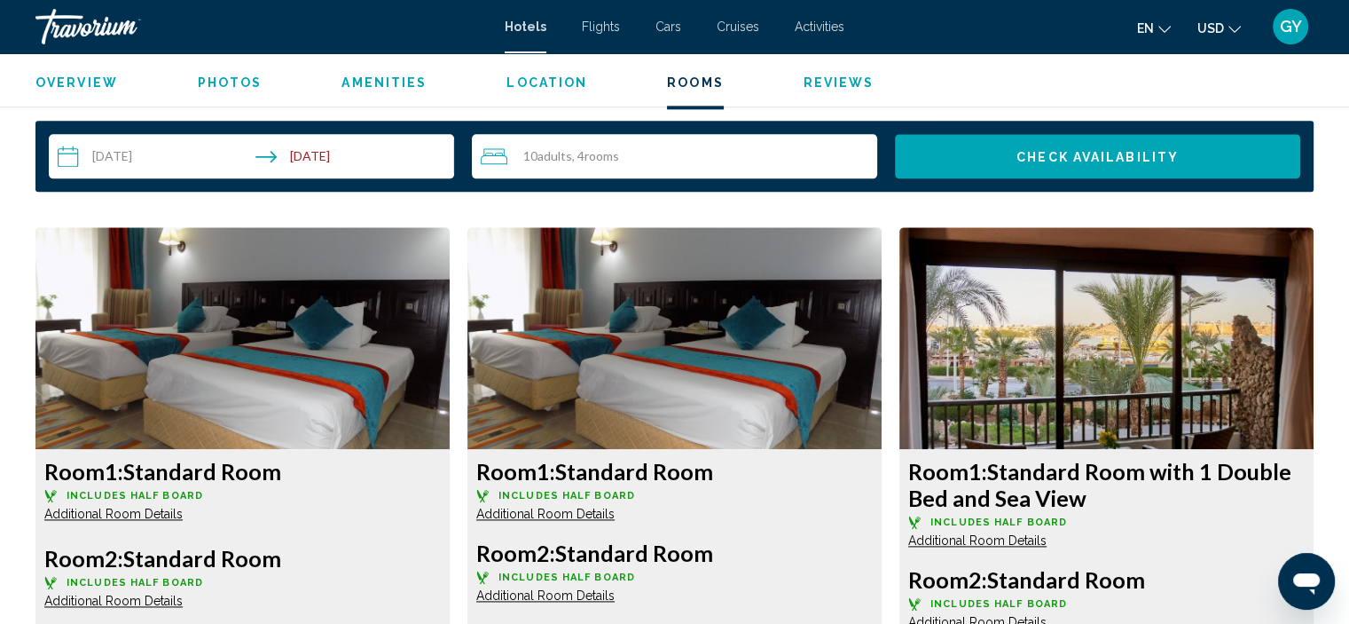
scroll to position [2262, 0]
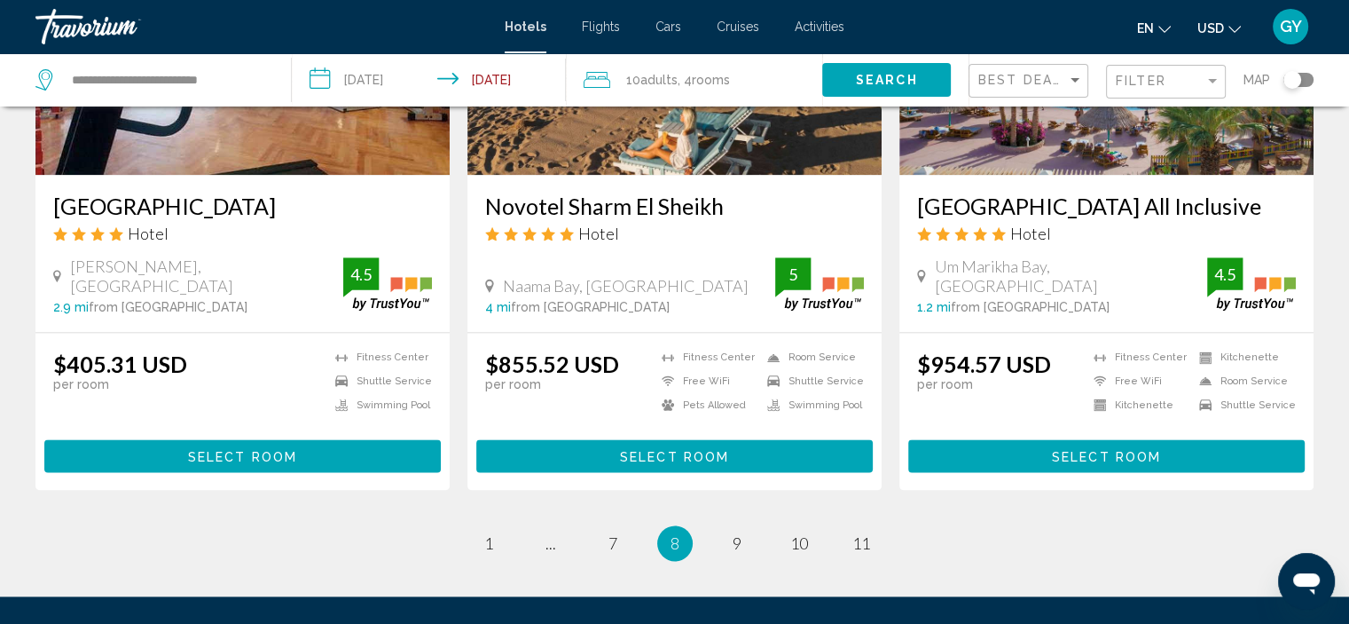
scroll to position [2245, 0]
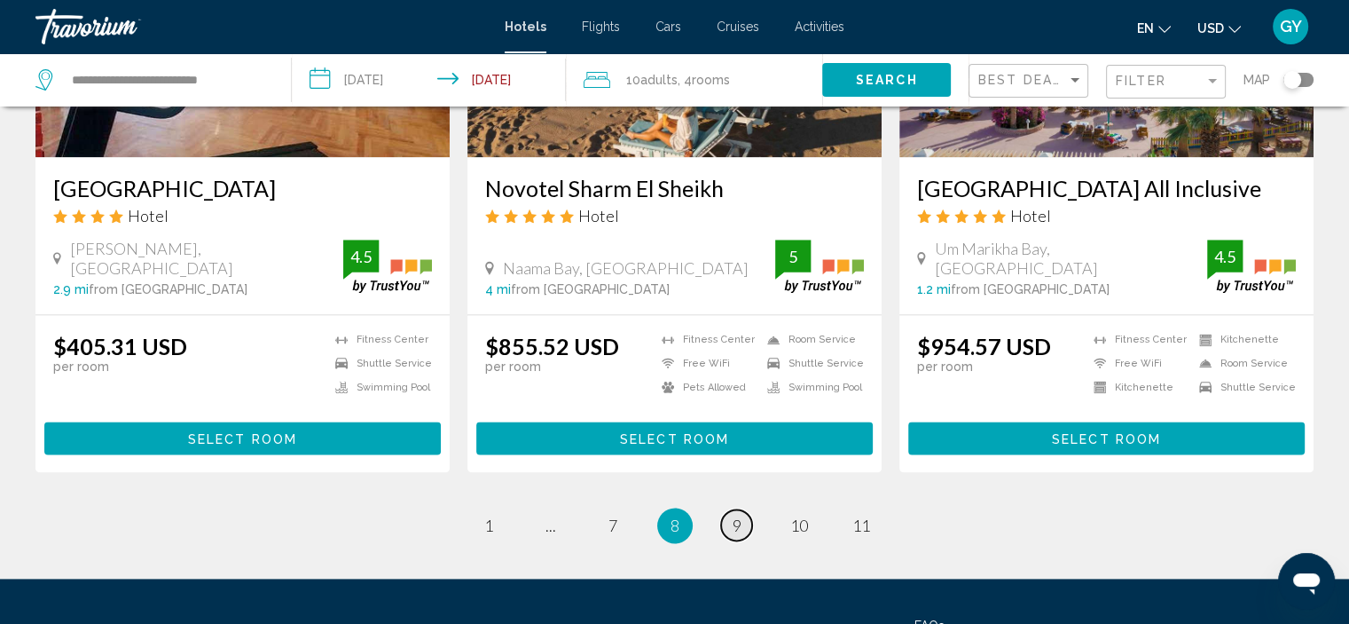
click at [736, 531] on span "9" at bounding box center [737, 525] width 9 height 20
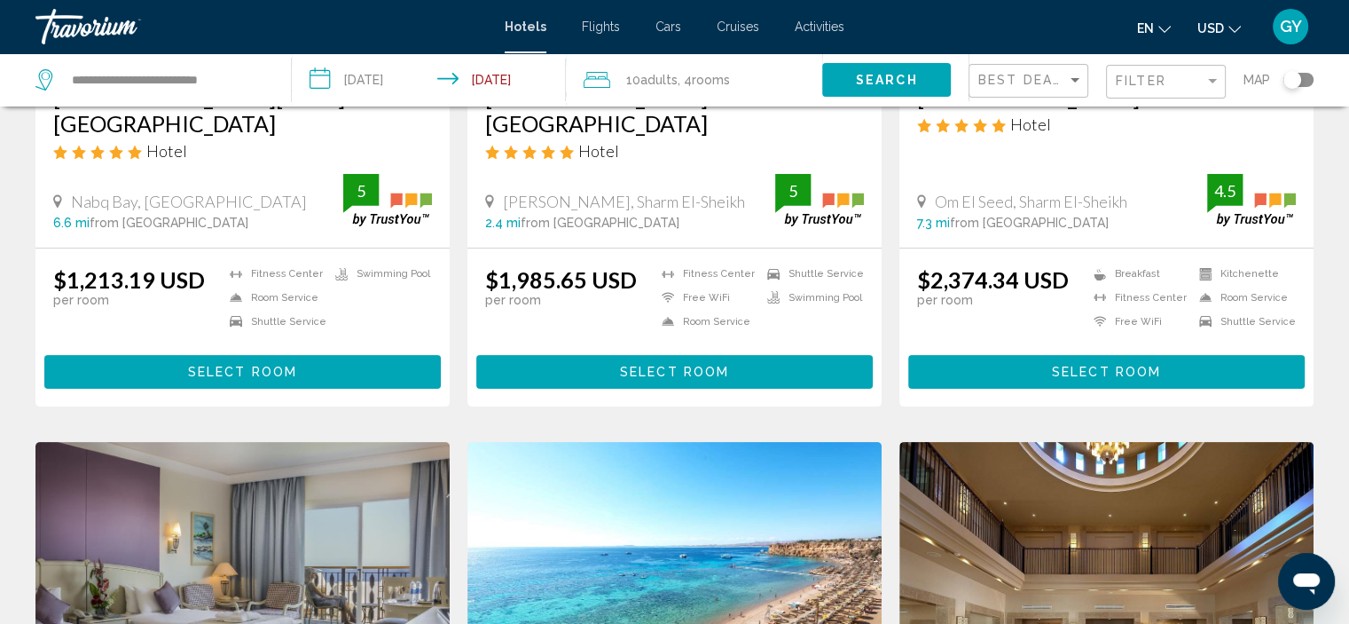
scroll to position [387, 0]
drag, startPoint x: 736, startPoint y: 531, endPoint x: 603, endPoint y: 440, distance: 161.4
click at [603, 442] on img "Main content" at bounding box center [675, 584] width 414 height 284
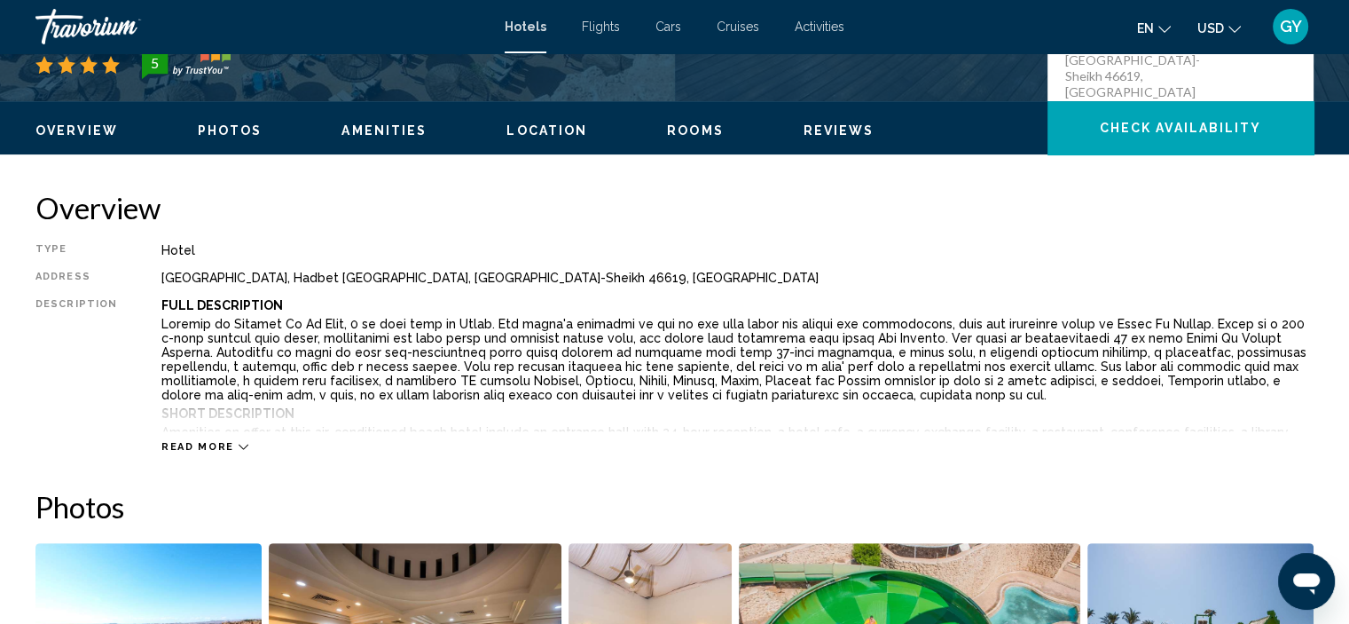
scroll to position [7, 0]
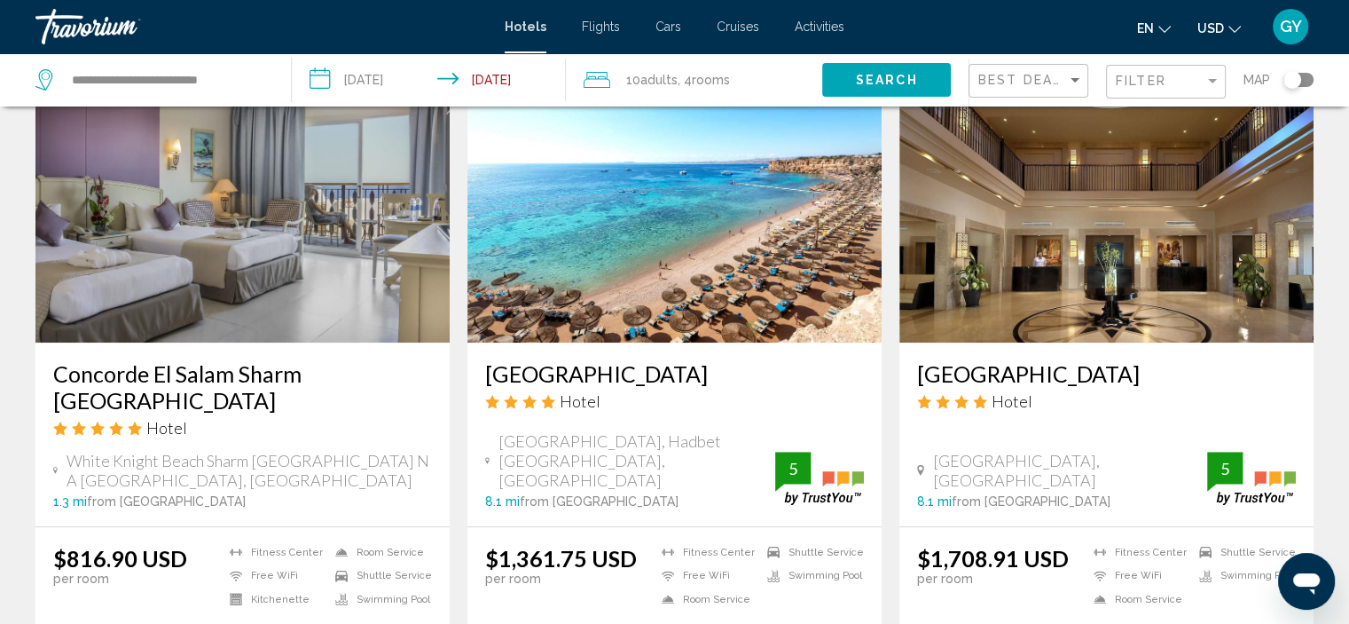
scroll to position [774, 0]
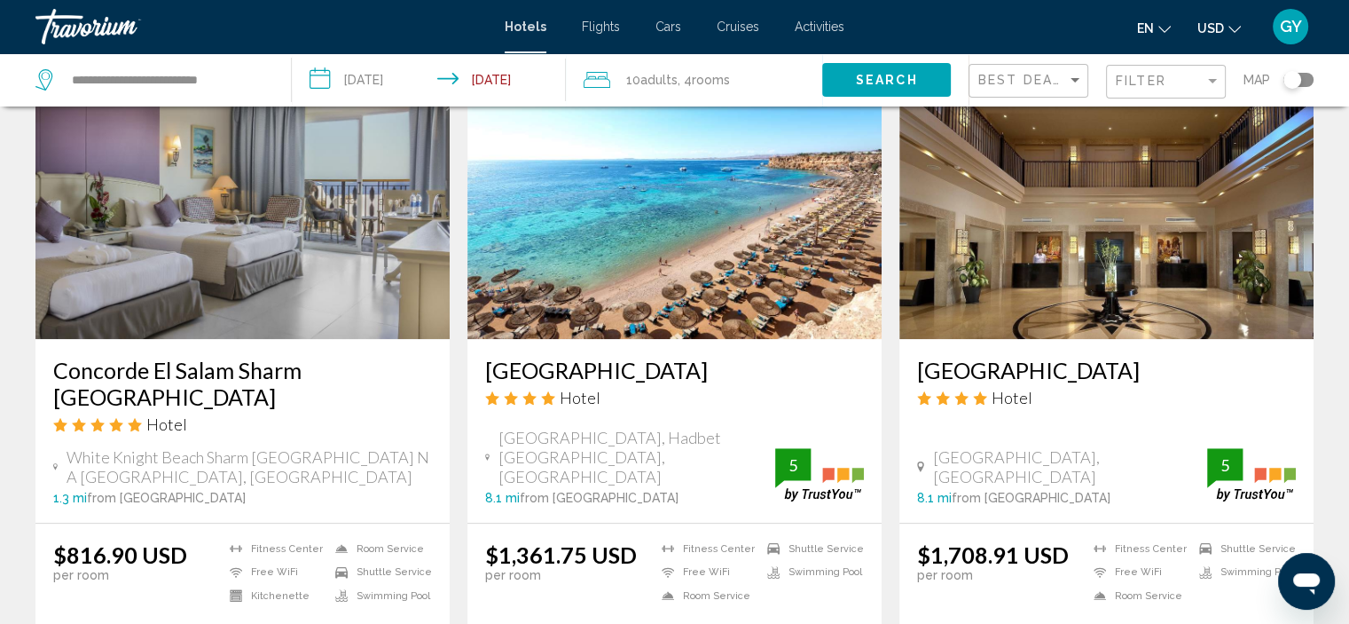
click at [252, 216] on img "Main content" at bounding box center [242, 197] width 414 height 284
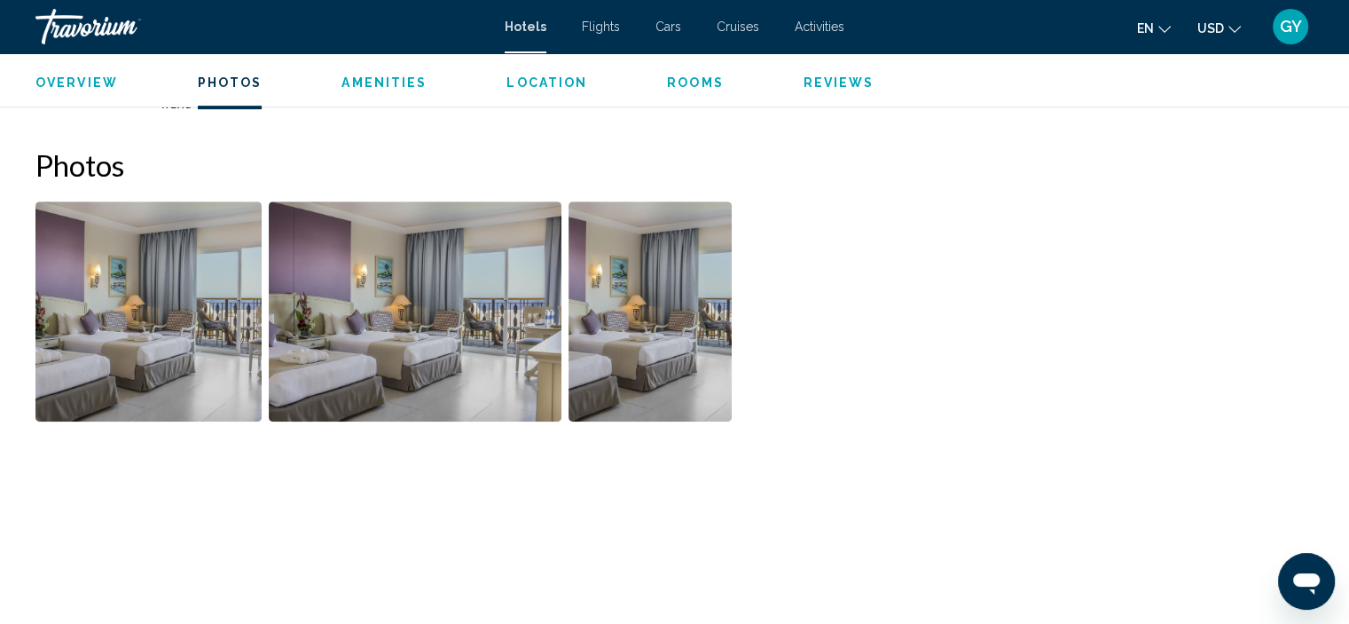
scroll to position [783, 0]
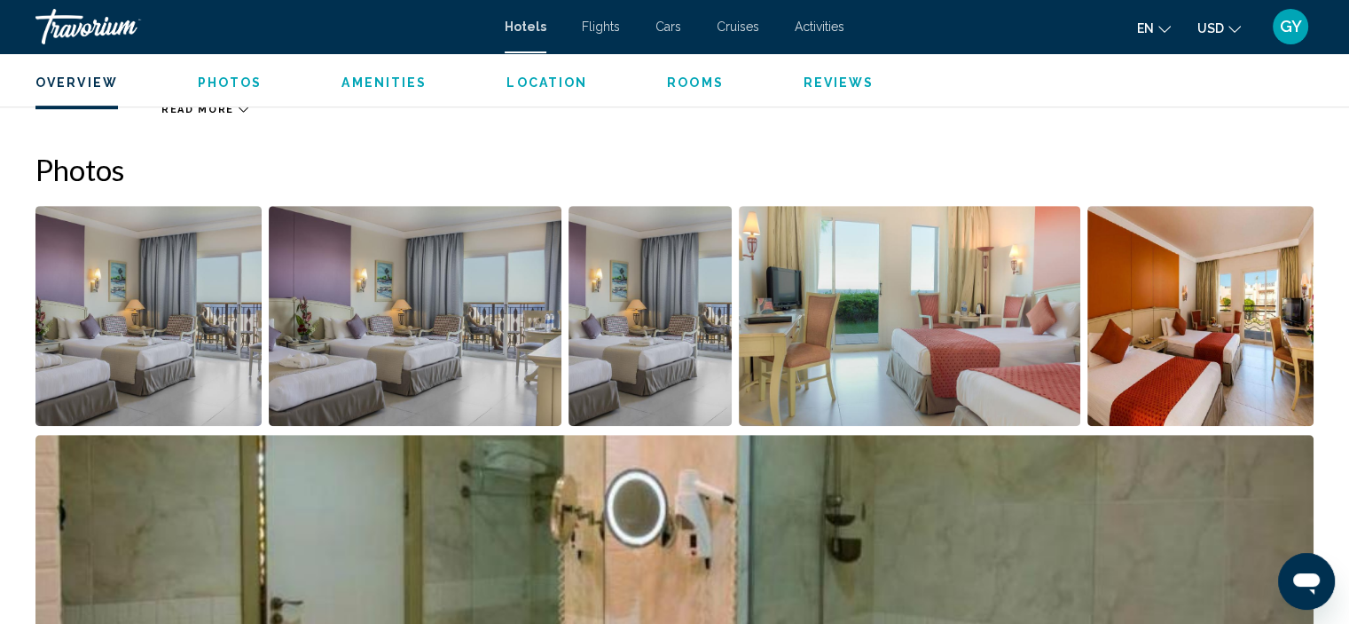
click at [201, 414] on img "Open full-screen image slider" at bounding box center [148, 316] width 226 height 220
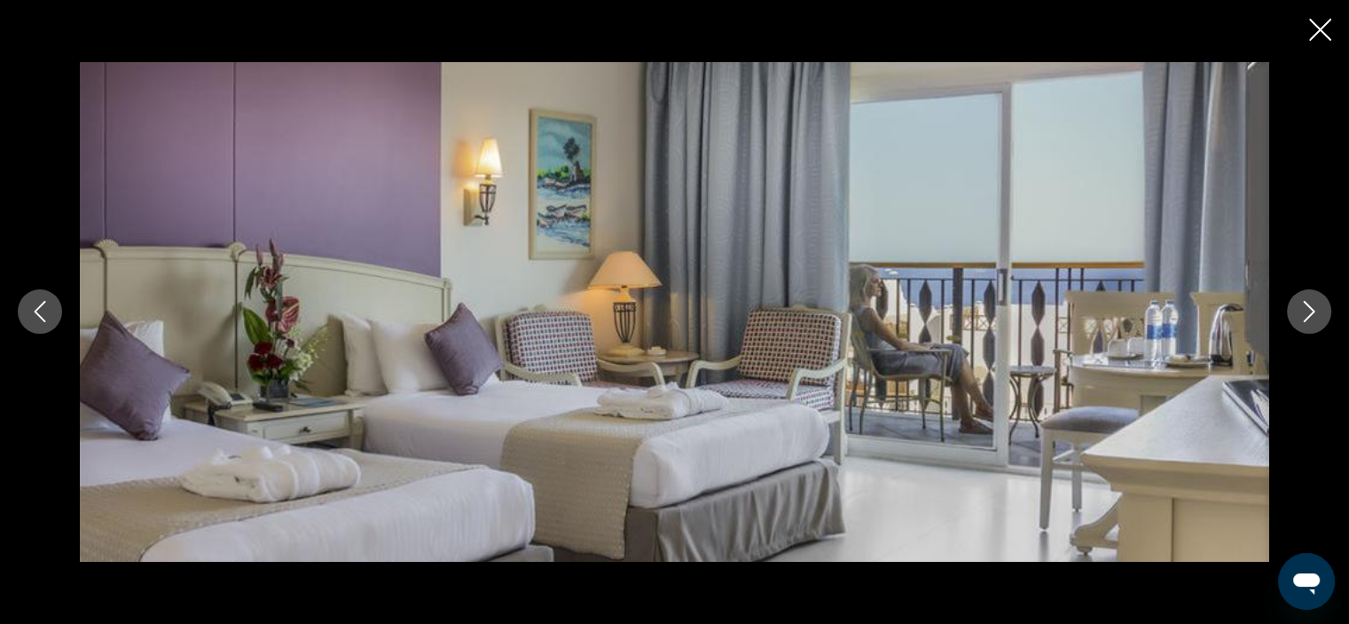
click at [1310, 319] on icon "Next image" at bounding box center [1309, 311] width 21 height 21
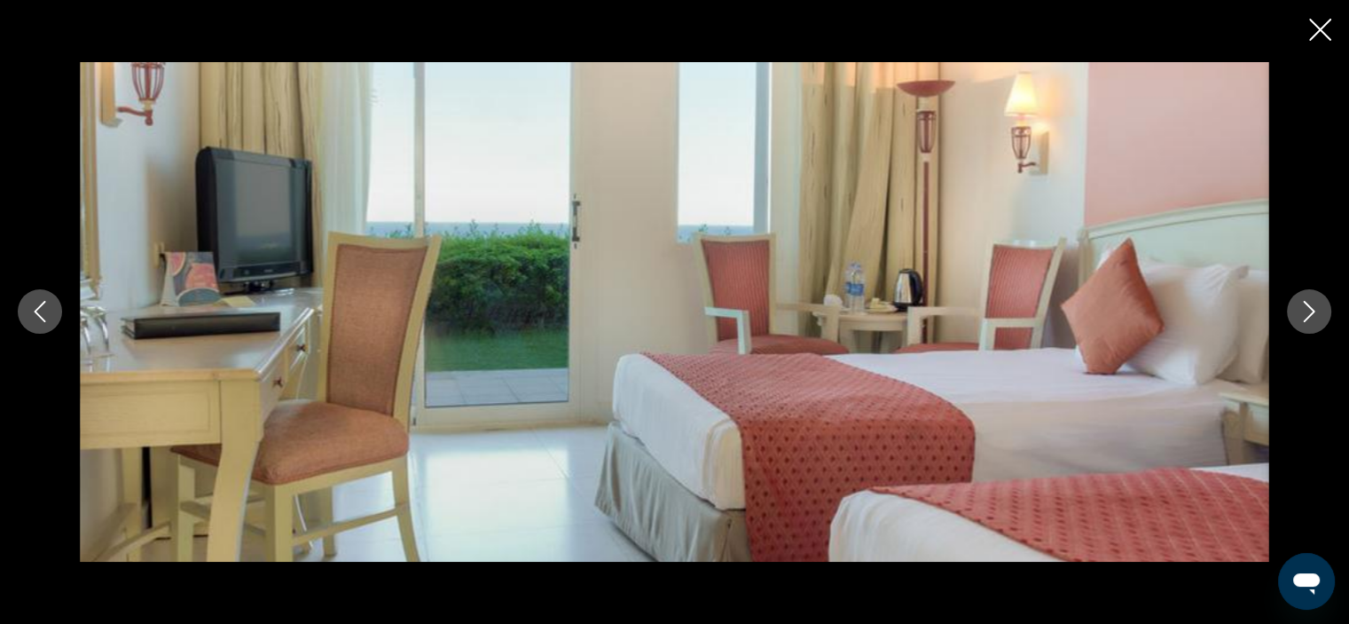
click at [1310, 319] on icon "Next image" at bounding box center [1309, 311] width 21 height 21
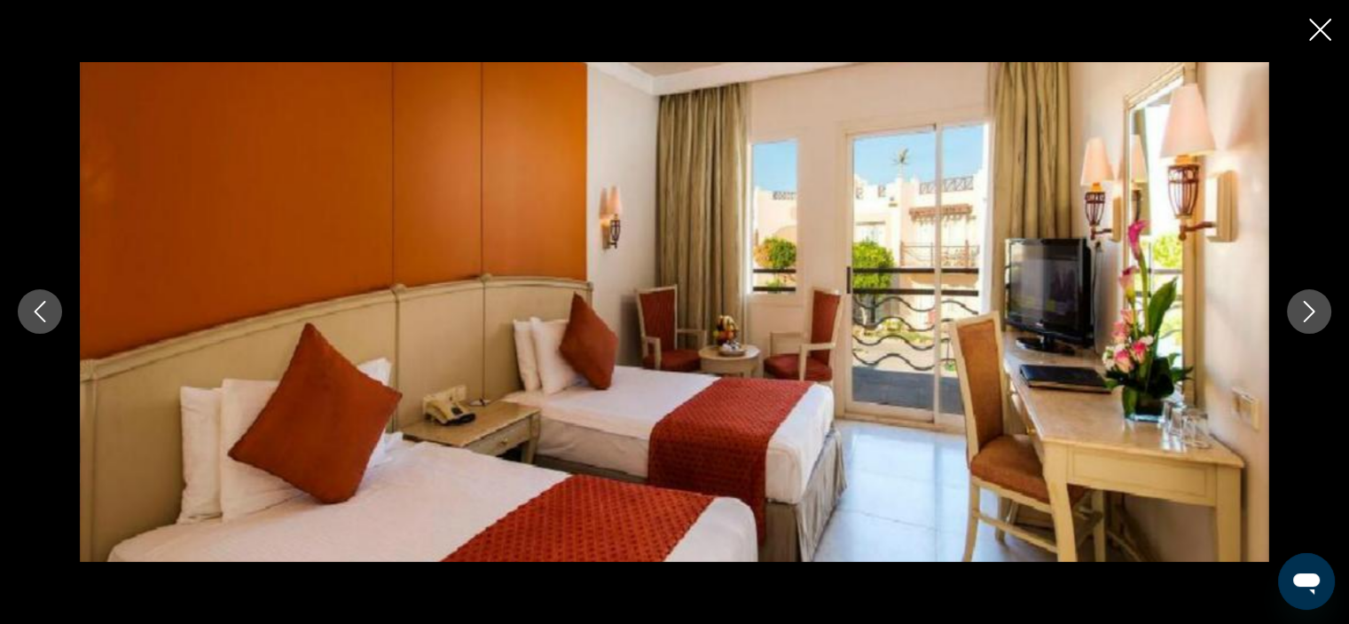
click at [1310, 319] on icon "Next image" at bounding box center [1309, 311] width 21 height 21
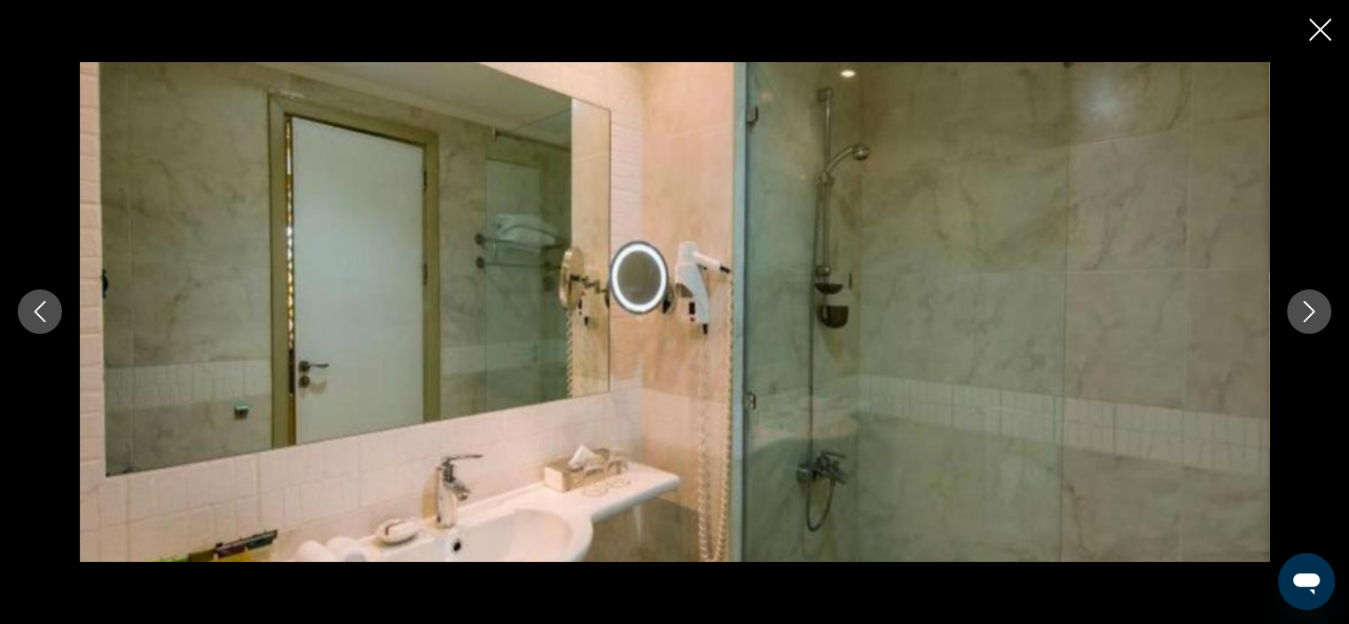
click at [1310, 319] on icon "Next image" at bounding box center [1309, 311] width 21 height 21
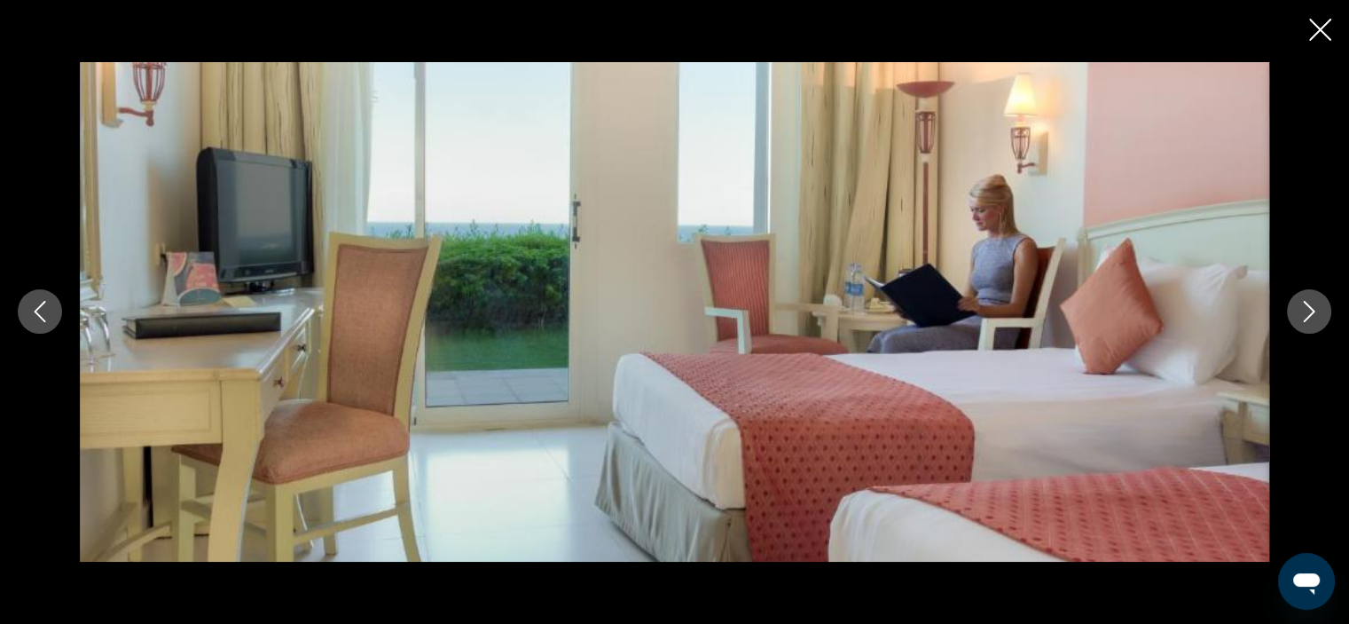
click at [1310, 319] on icon "Next image" at bounding box center [1309, 311] width 21 height 21
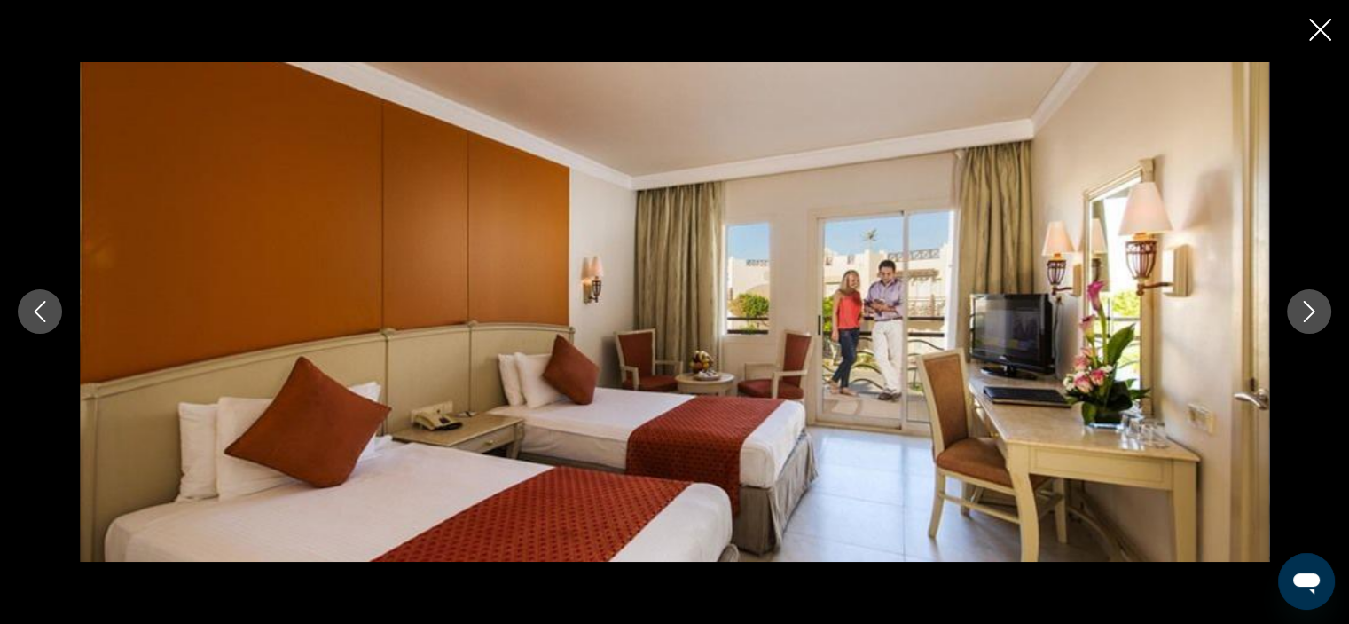
click at [1310, 319] on icon "Next image" at bounding box center [1309, 311] width 21 height 21
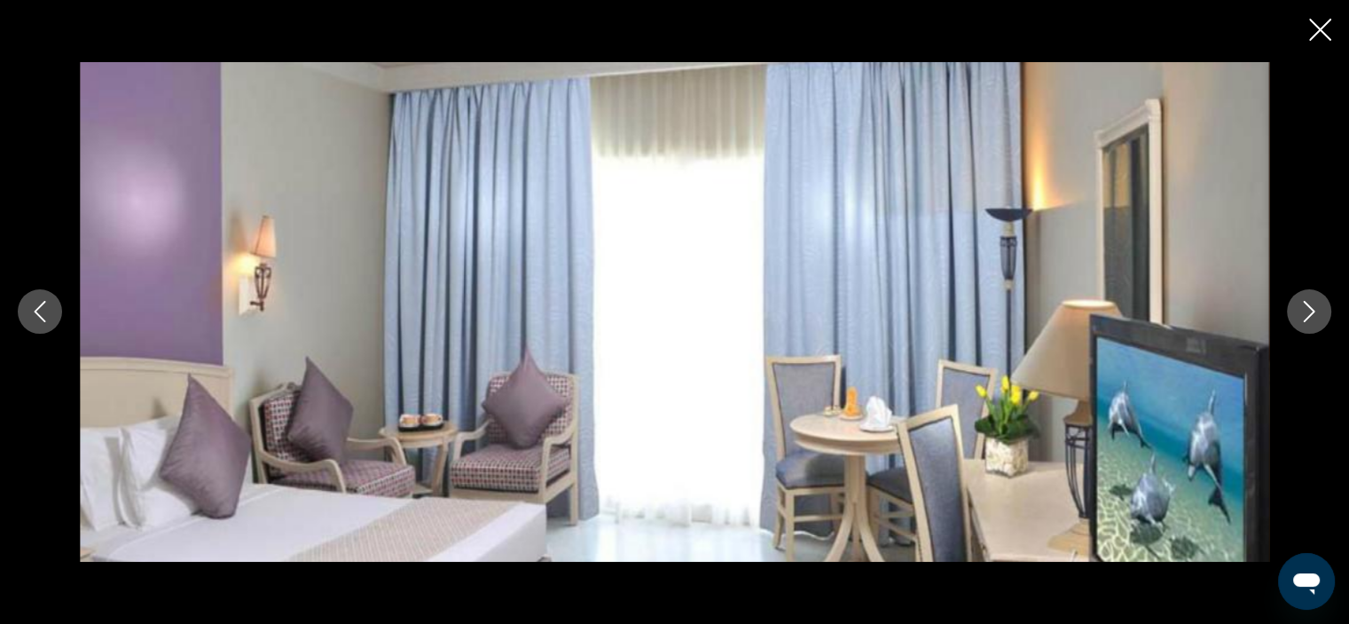
click at [1310, 319] on icon "Next image" at bounding box center [1309, 311] width 21 height 21
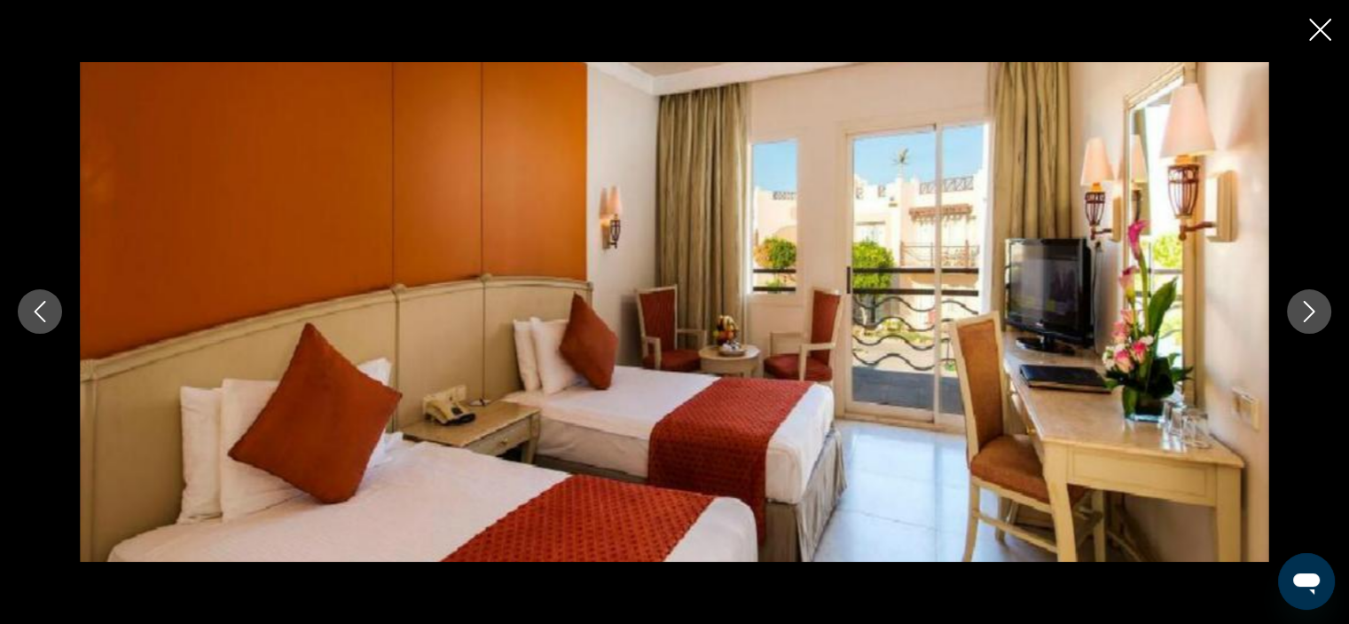
click at [1310, 319] on icon "Next image" at bounding box center [1309, 311] width 21 height 21
click at [1322, 29] on icon "Close slideshow" at bounding box center [1321, 30] width 22 height 22
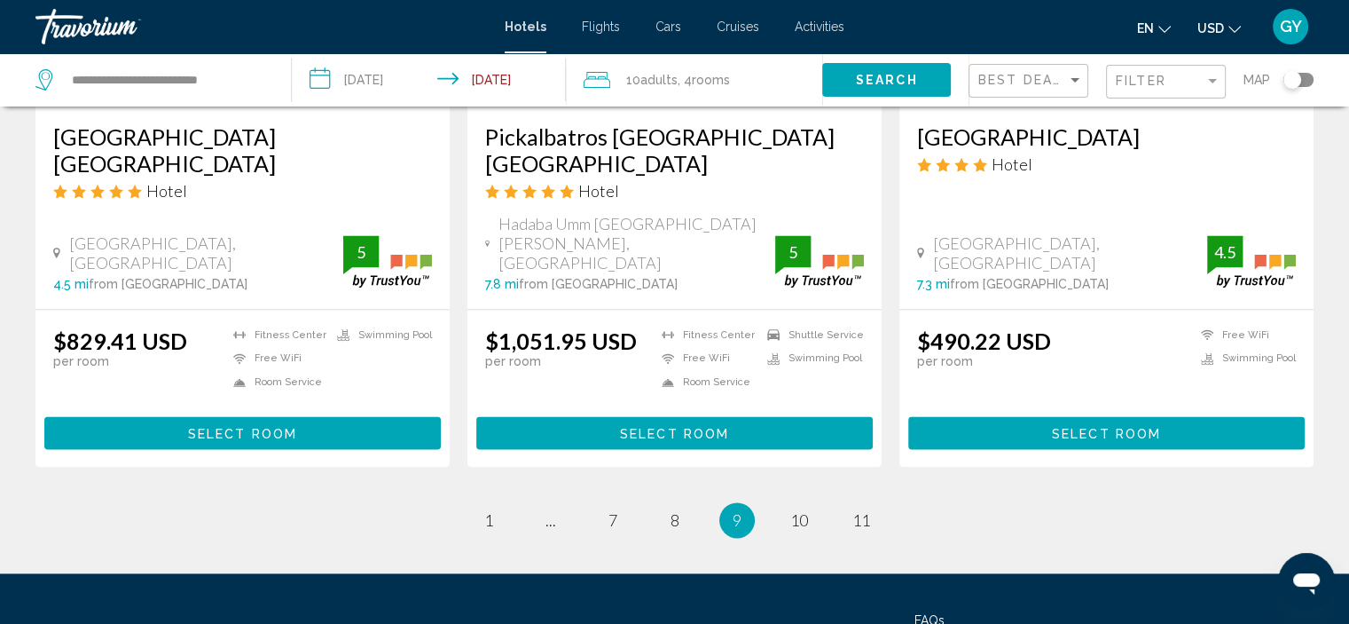
scroll to position [2331, 0]
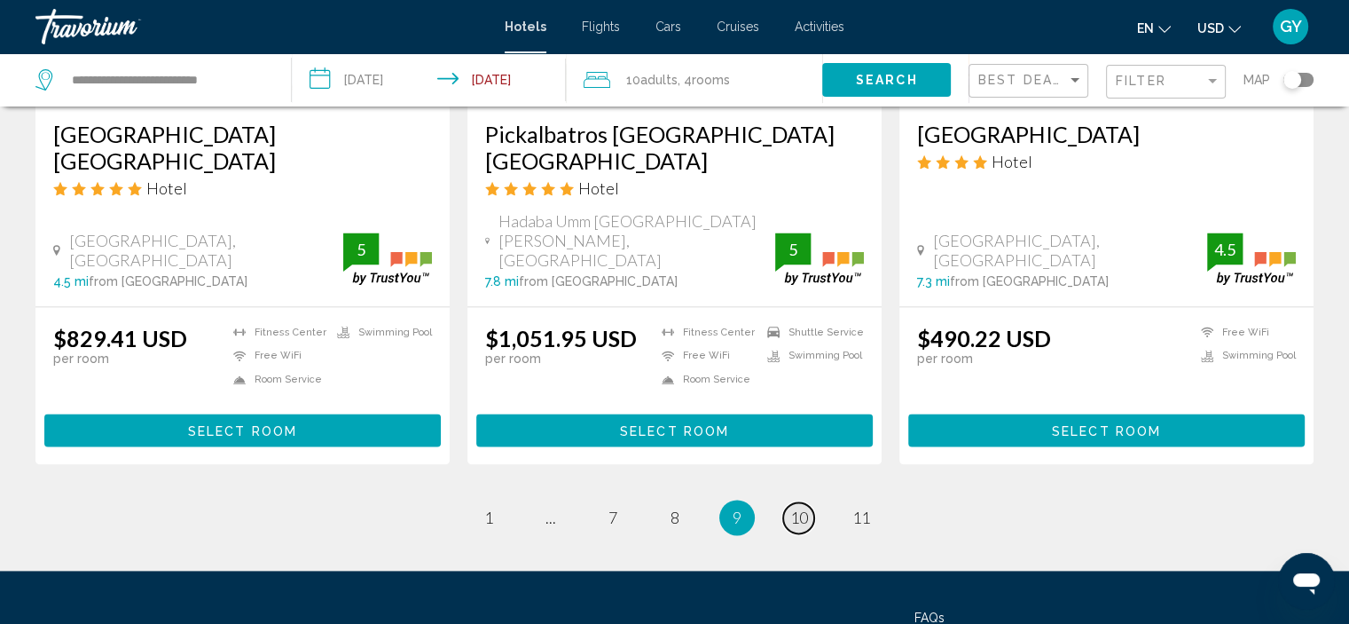
click at [800, 507] on span "10" at bounding box center [800, 517] width 18 height 20
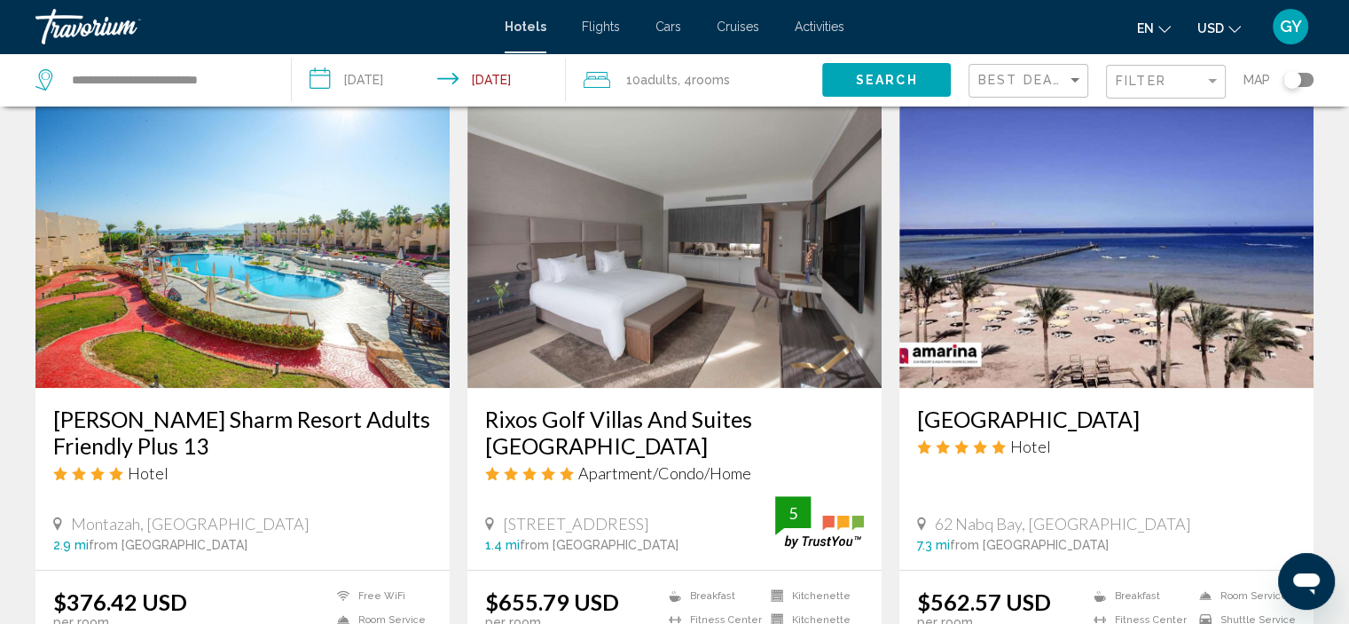
scroll to position [1455, 0]
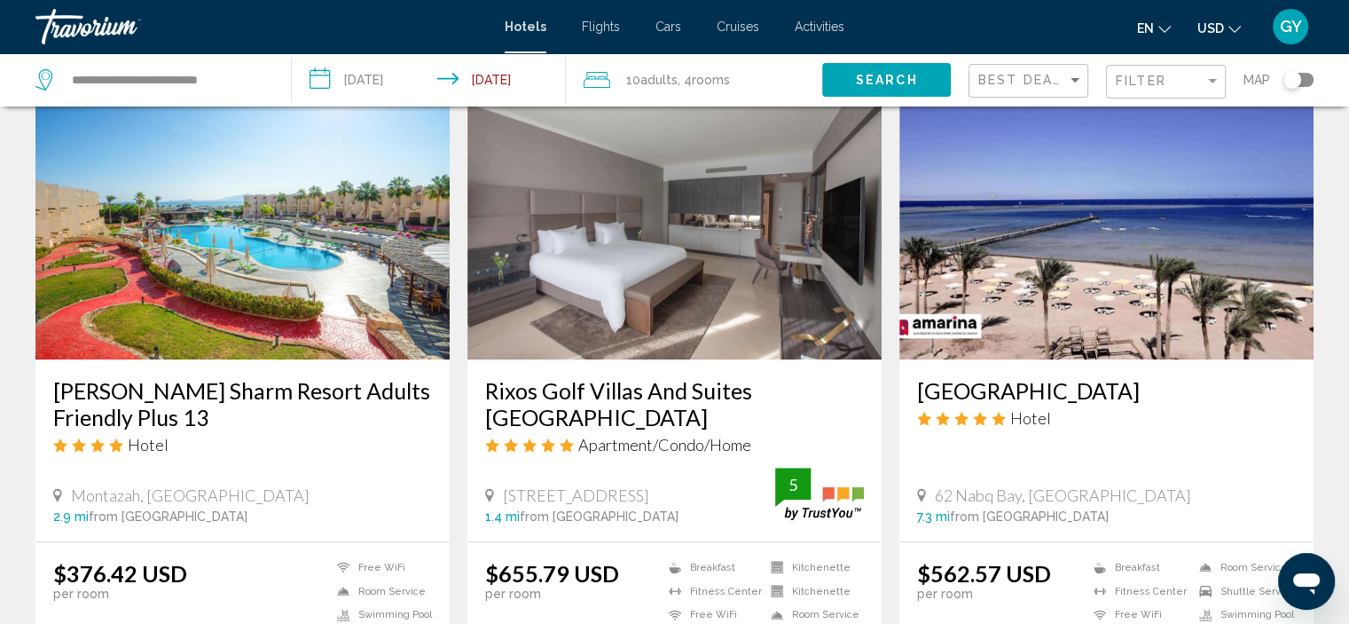
click at [273, 261] on img "Main content" at bounding box center [242, 217] width 414 height 284
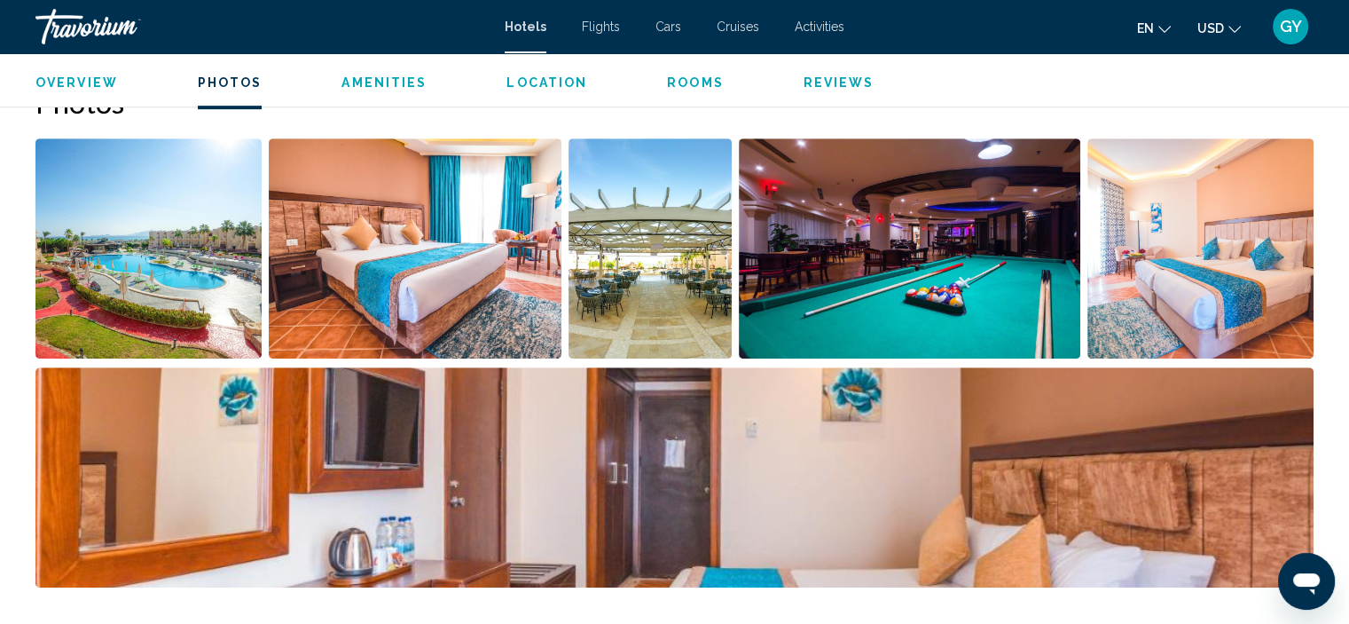
scroll to position [834, 0]
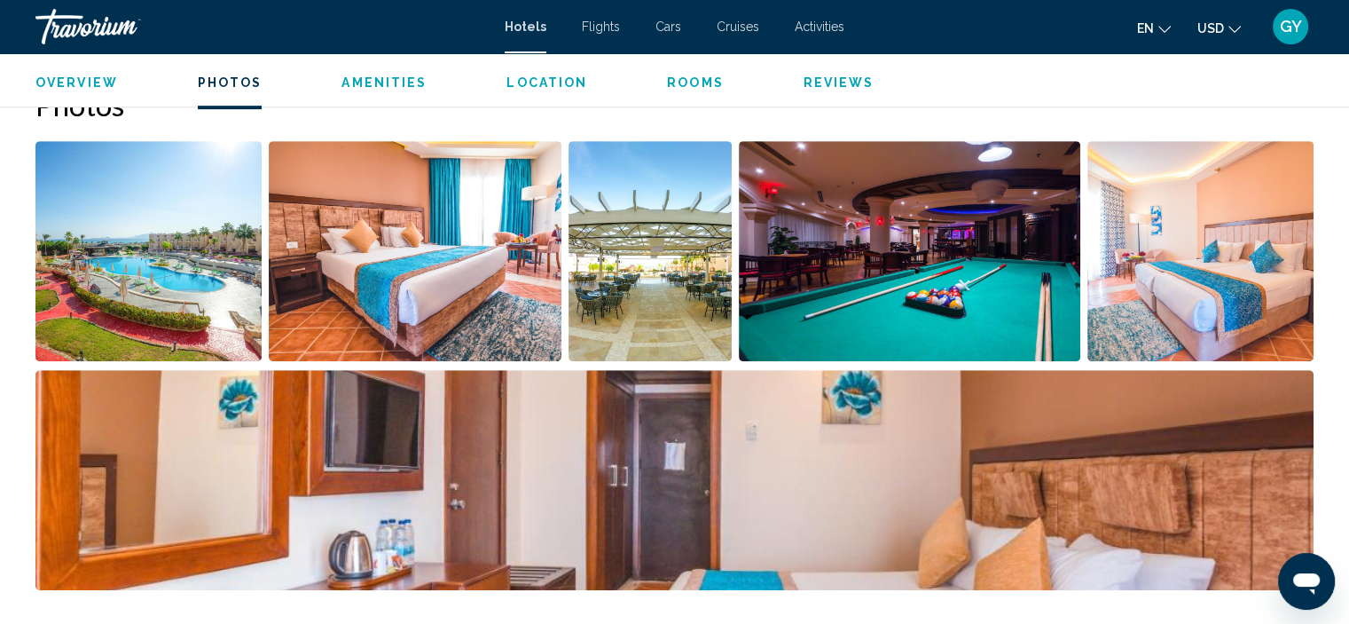
click at [170, 279] on img "Open full-screen image slider" at bounding box center [148, 251] width 226 height 220
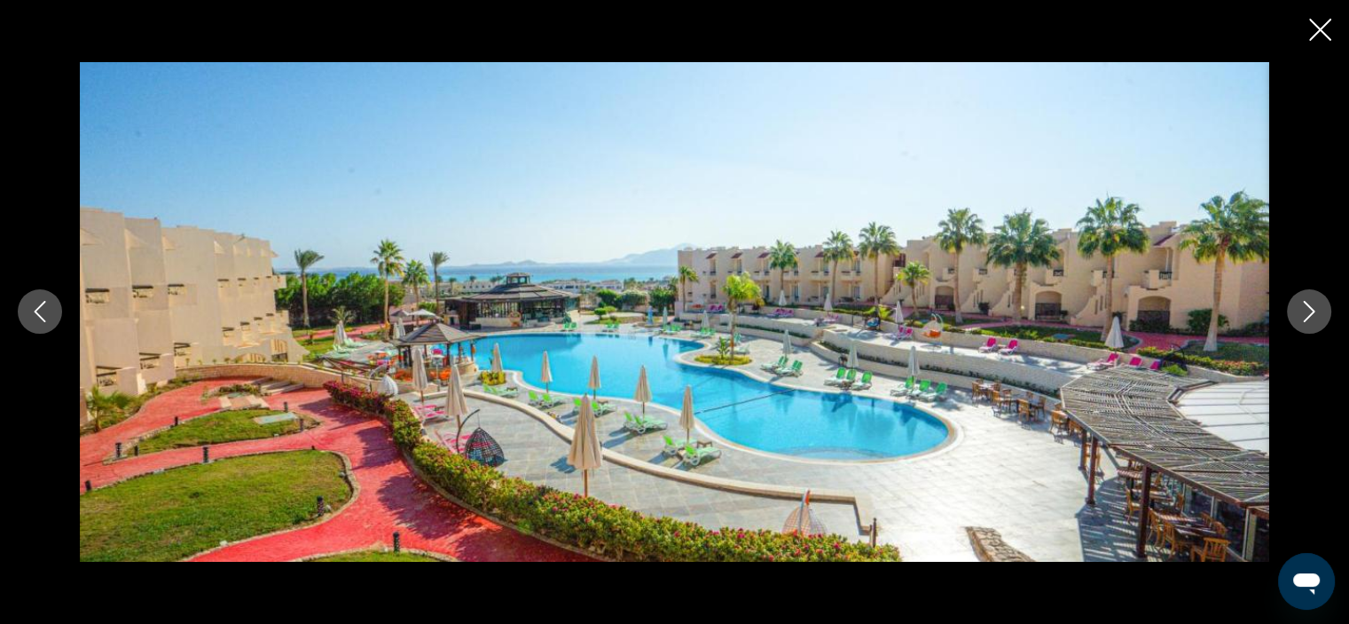
click at [1311, 314] on icon "Next image" at bounding box center [1310, 312] width 12 height 21
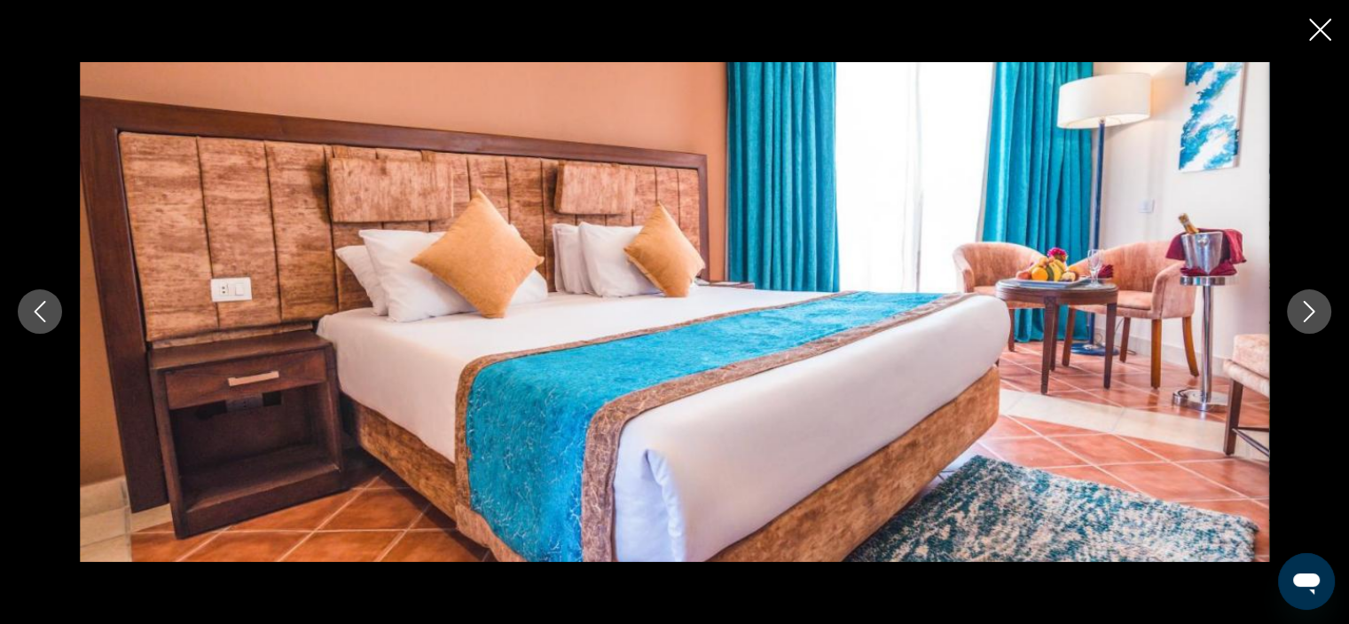
click at [1311, 314] on icon "Next image" at bounding box center [1310, 312] width 12 height 21
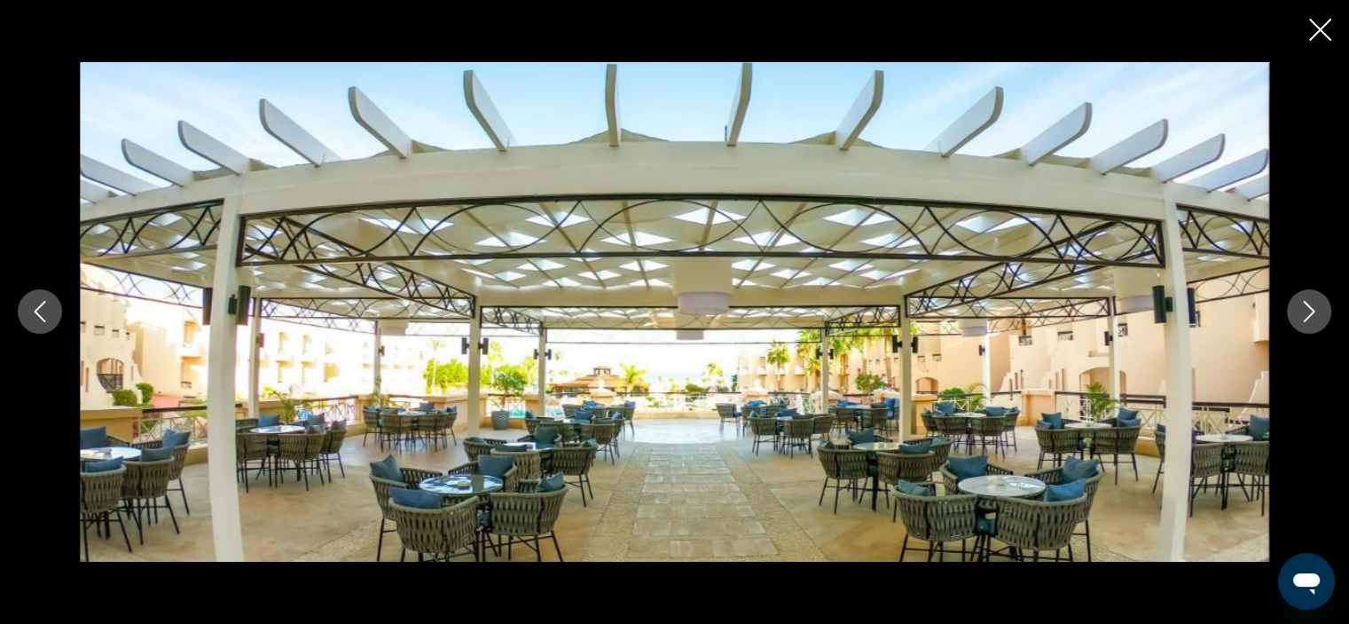
click at [1311, 314] on icon "Next image" at bounding box center [1310, 312] width 12 height 21
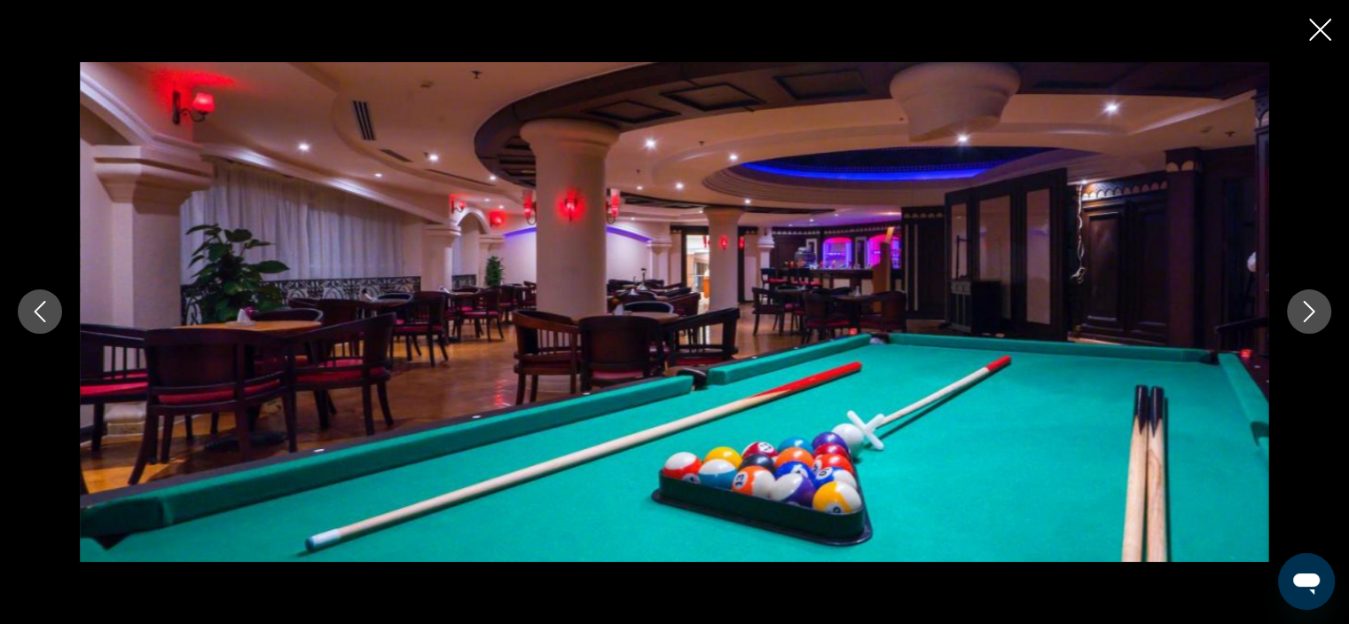
click at [1311, 314] on icon "Next image" at bounding box center [1310, 312] width 12 height 21
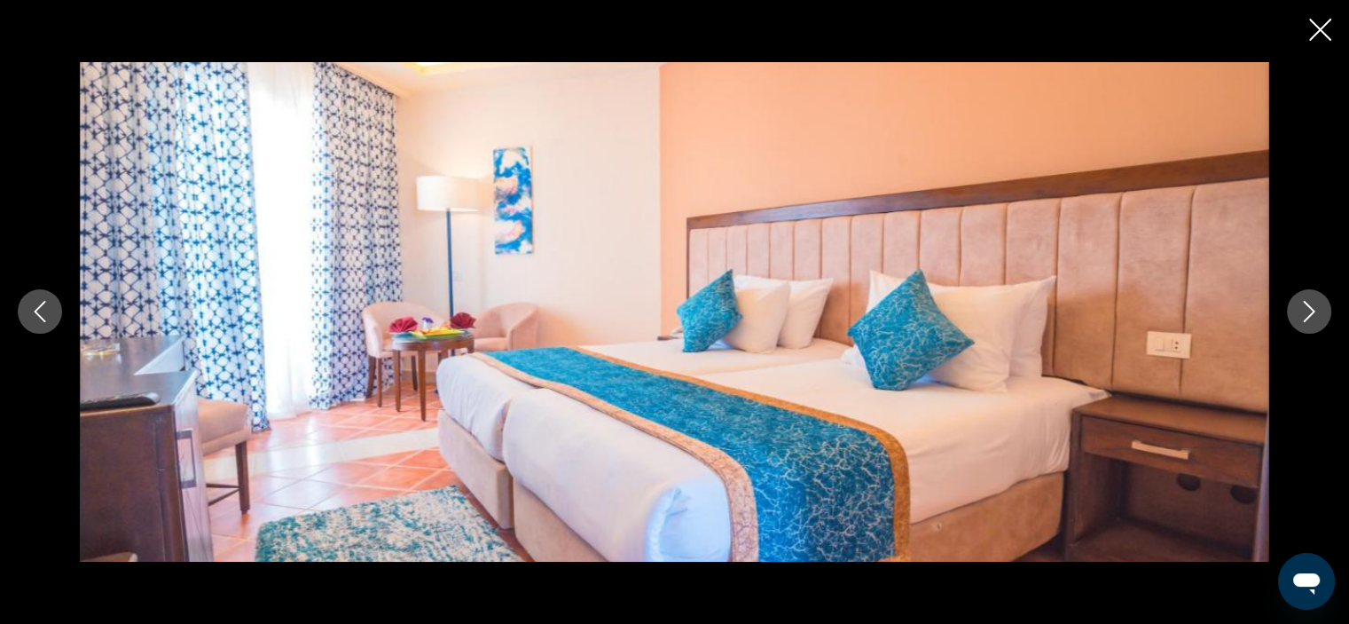
click at [1311, 314] on icon "Next image" at bounding box center [1310, 312] width 12 height 21
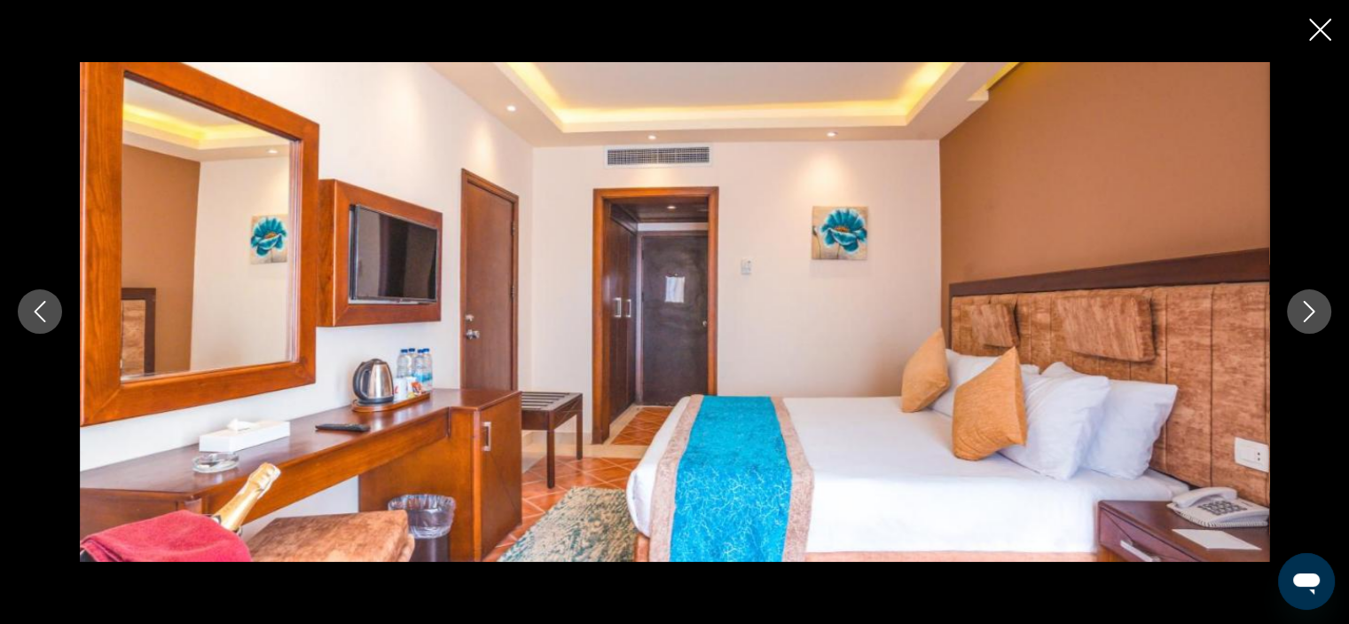
click at [1311, 314] on icon "Next image" at bounding box center [1310, 312] width 12 height 21
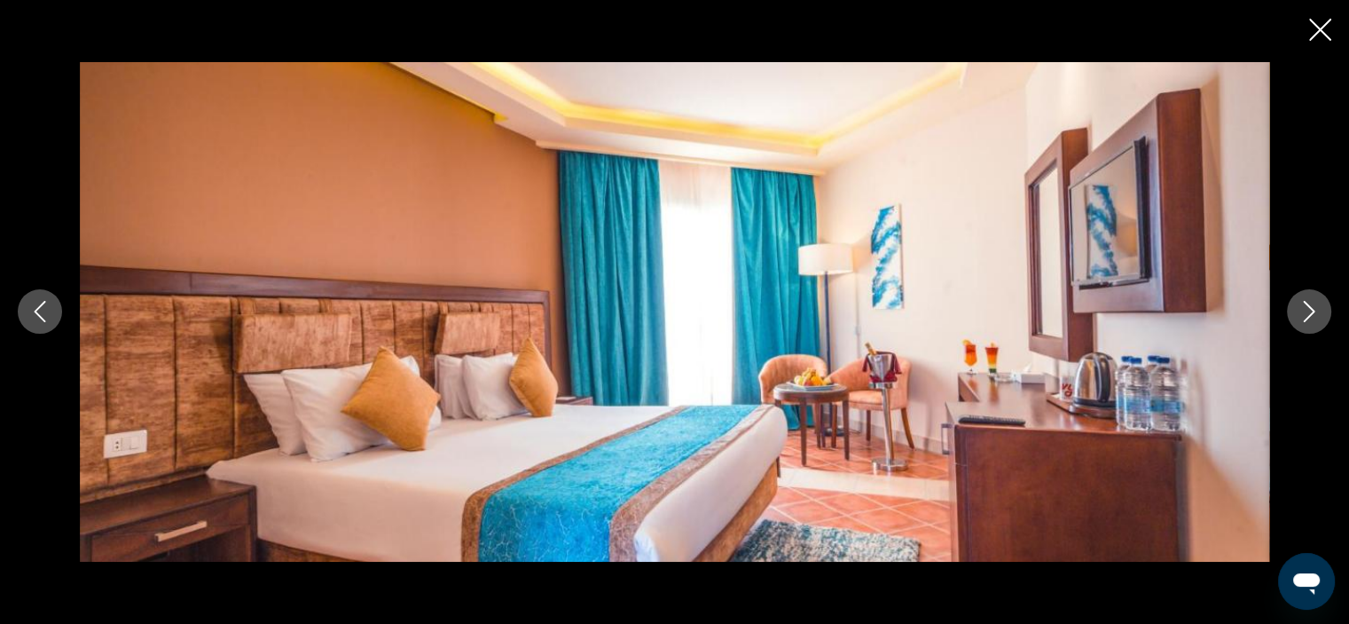
click at [1311, 314] on icon "Next image" at bounding box center [1310, 312] width 12 height 21
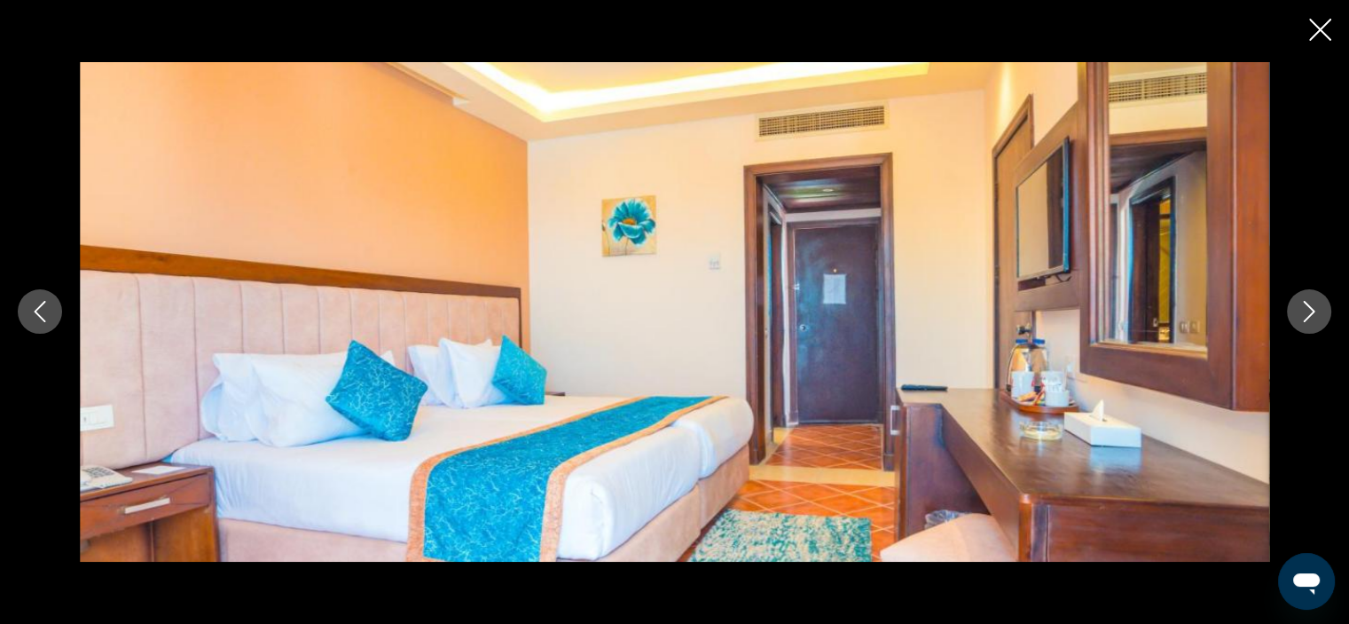
click at [1311, 314] on icon "Next image" at bounding box center [1310, 312] width 12 height 21
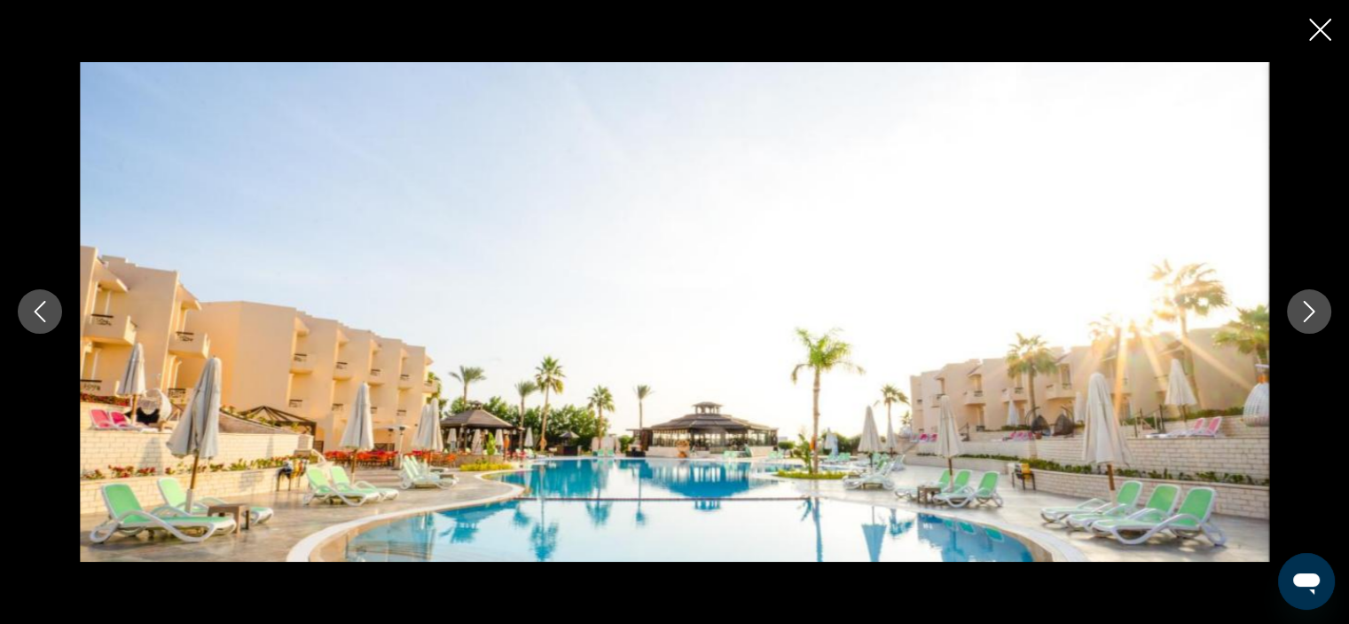
click at [1311, 314] on icon "Next image" at bounding box center [1310, 312] width 12 height 21
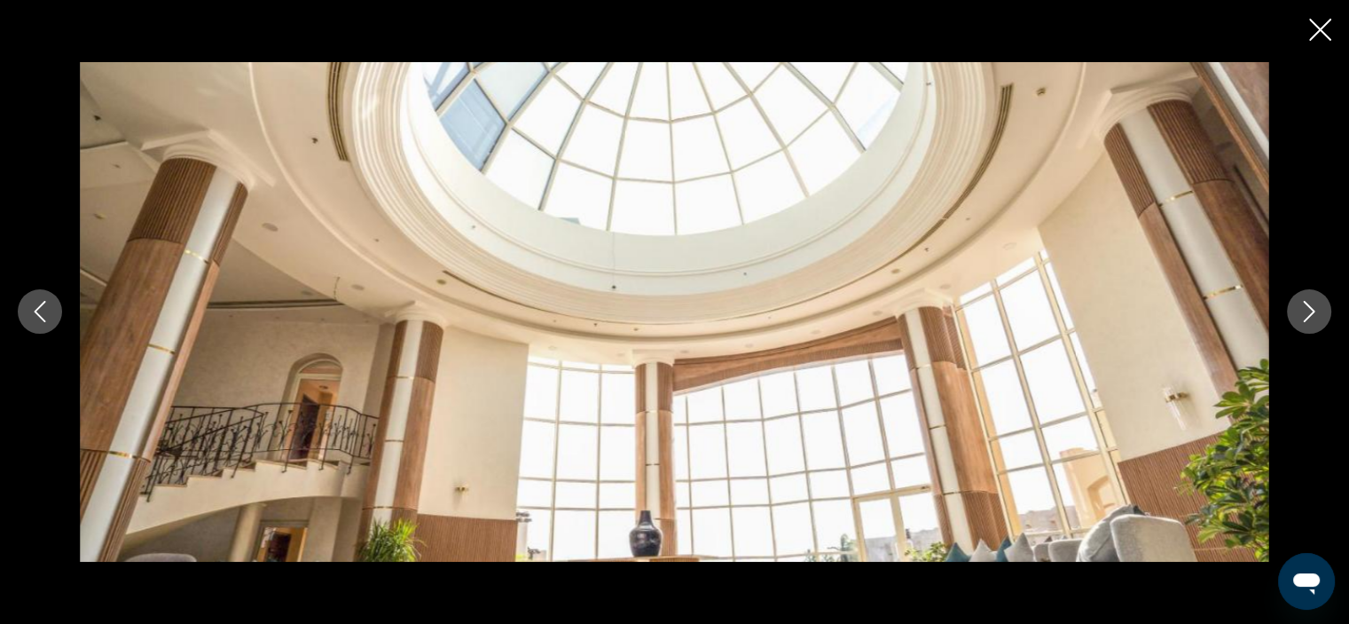
click at [1311, 314] on icon "Next image" at bounding box center [1310, 312] width 12 height 21
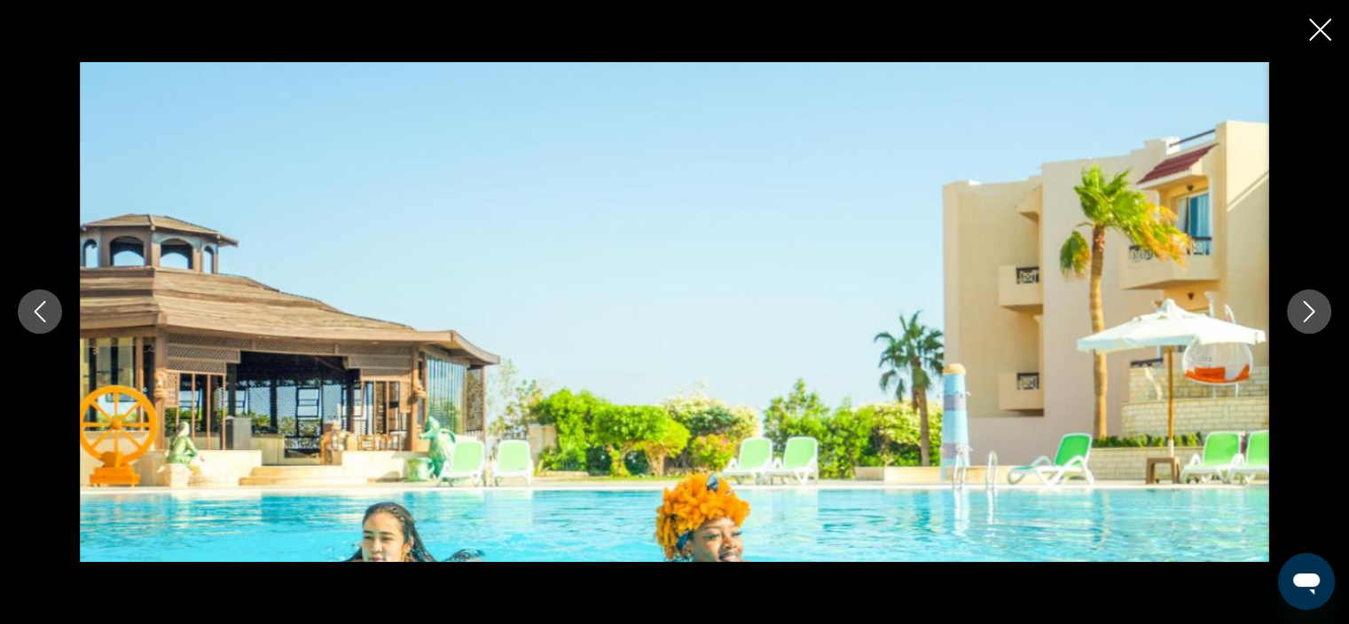
click at [1311, 314] on icon "Next image" at bounding box center [1310, 312] width 12 height 21
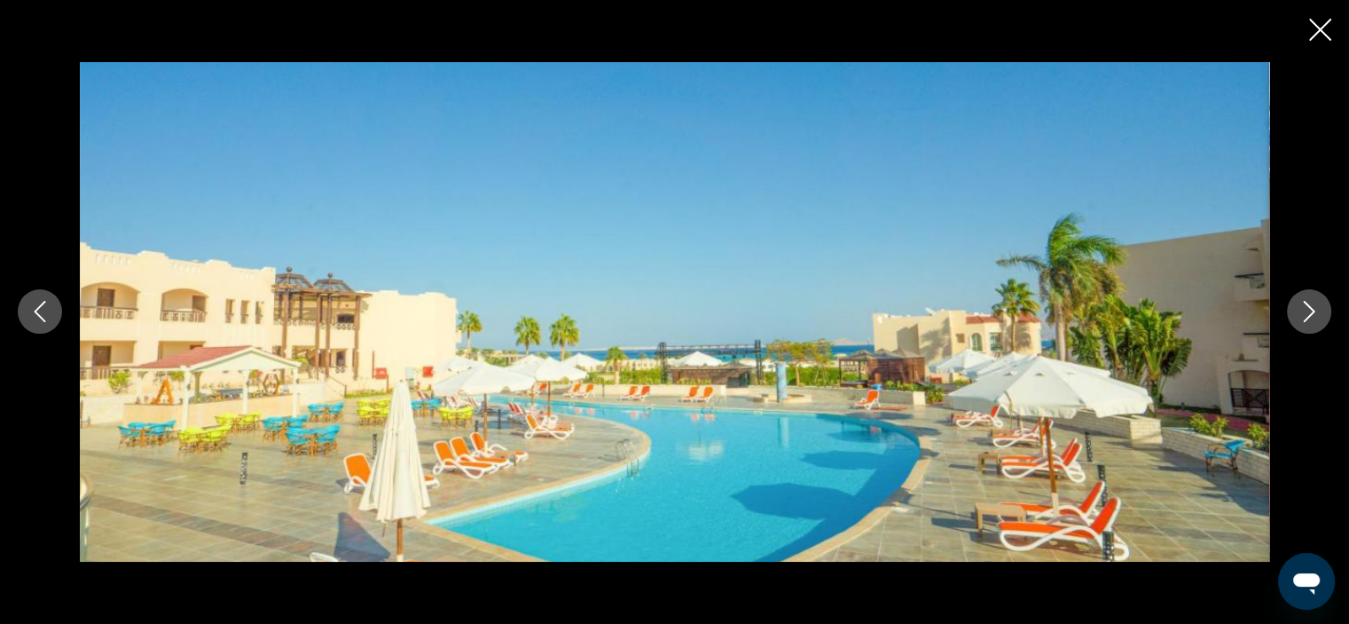
click at [1311, 314] on icon "Next image" at bounding box center [1310, 312] width 12 height 21
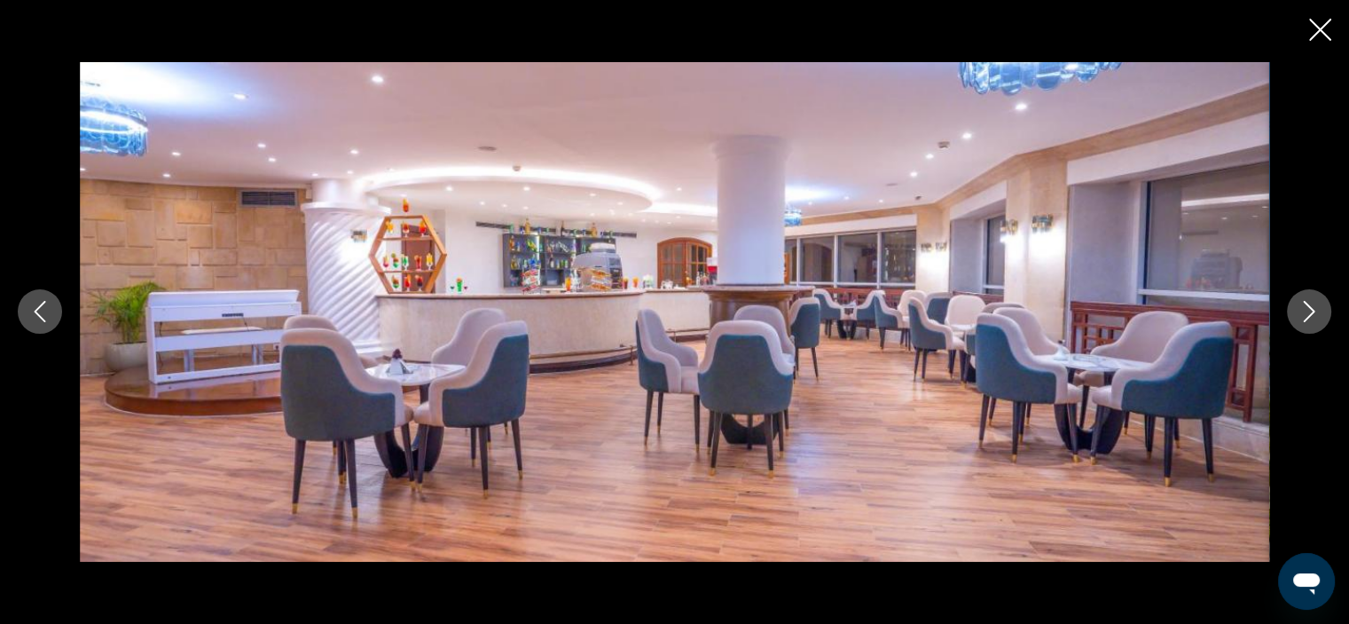
click at [1311, 314] on icon "Next image" at bounding box center [1310, 312] width 12 height 21
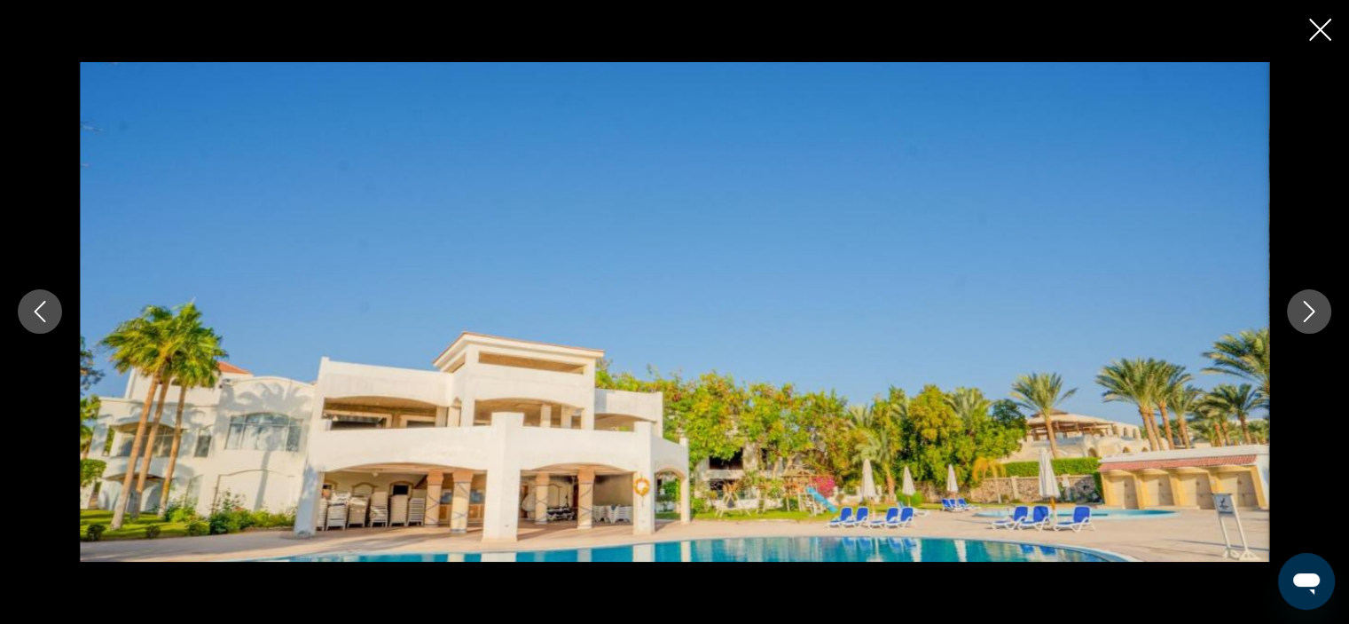
click at [1311, 314] on icon "Next image" at bounding box center [1310, 312] width 12 height 21
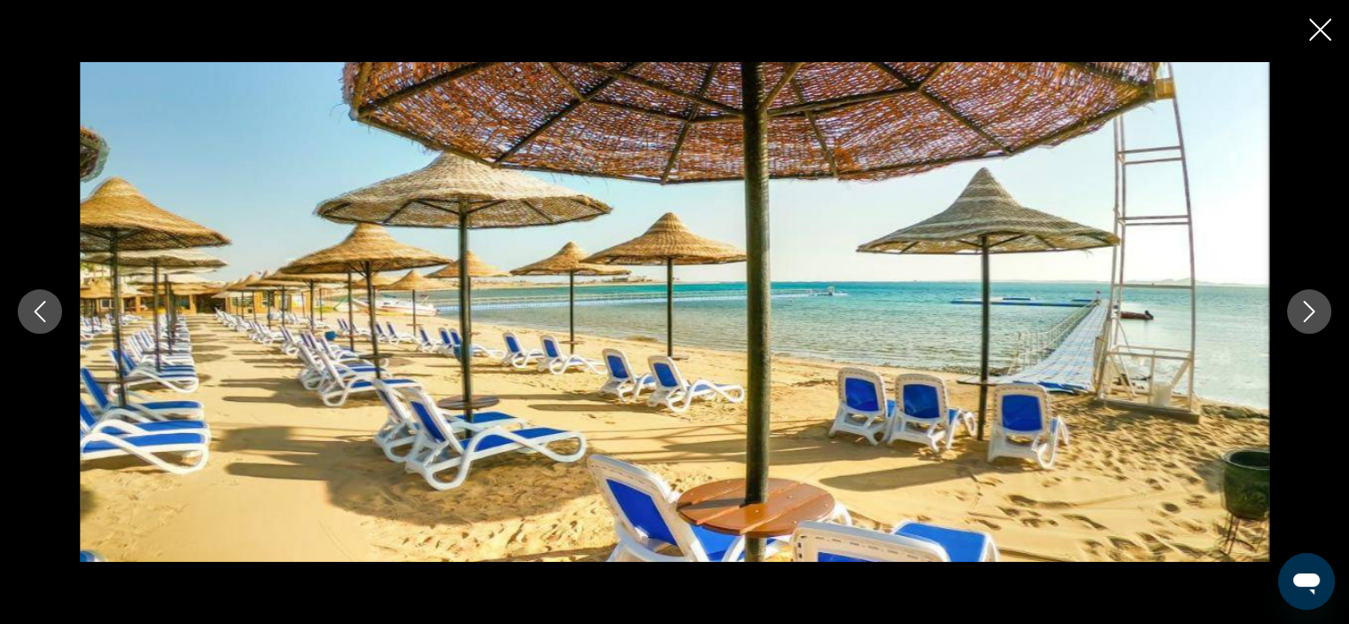
click at [1311, 314] on icon "Next image" at bounding box center [1310, 312] width 12 height 21
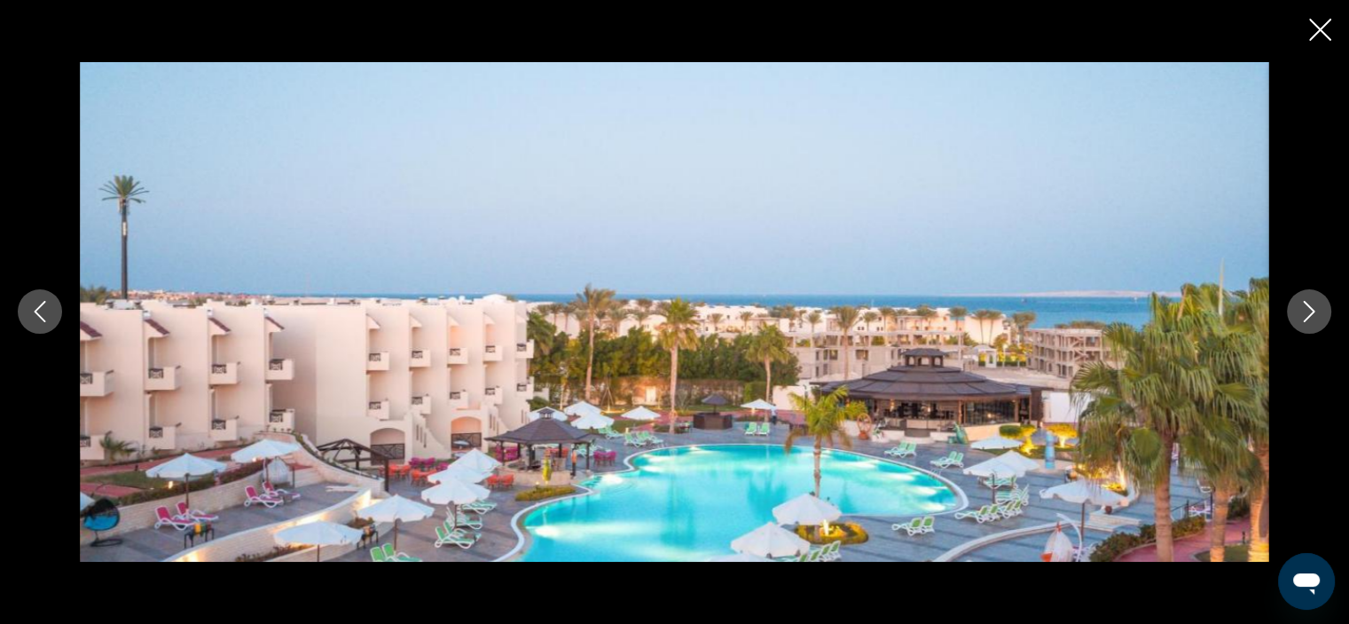
click at [1311, 314] on icon "Next image" at bounding box center [1310, 312] width 12 height 21
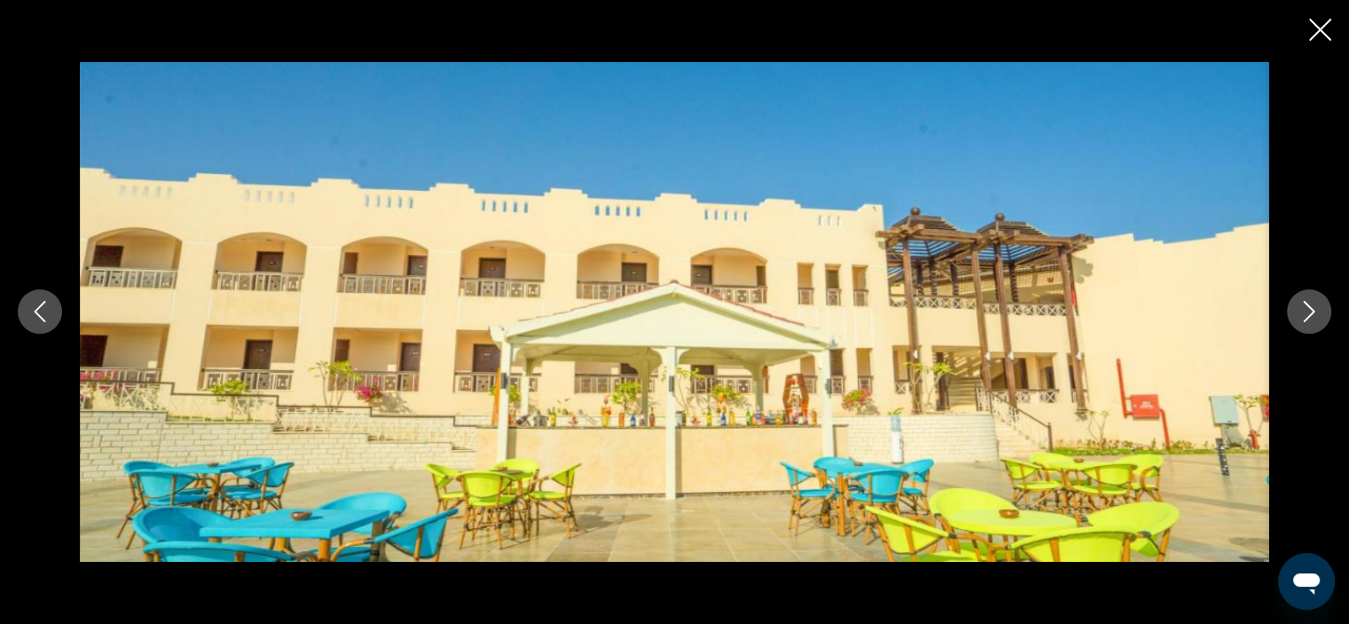
click at [1311, 314] on icon "Next image" at bounding box center [1310, 312] width 12 height 21
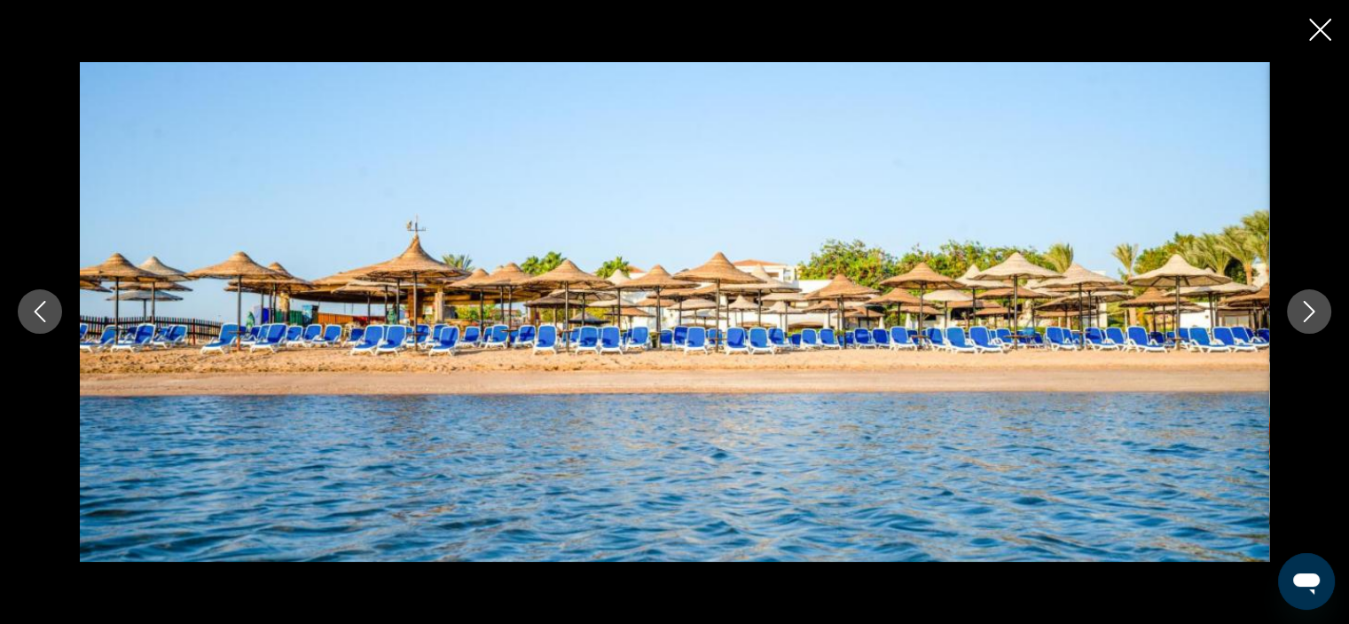
click at [1311, 314] on icon "Next image" at bounding box center [1310, 312] width 12 height 21
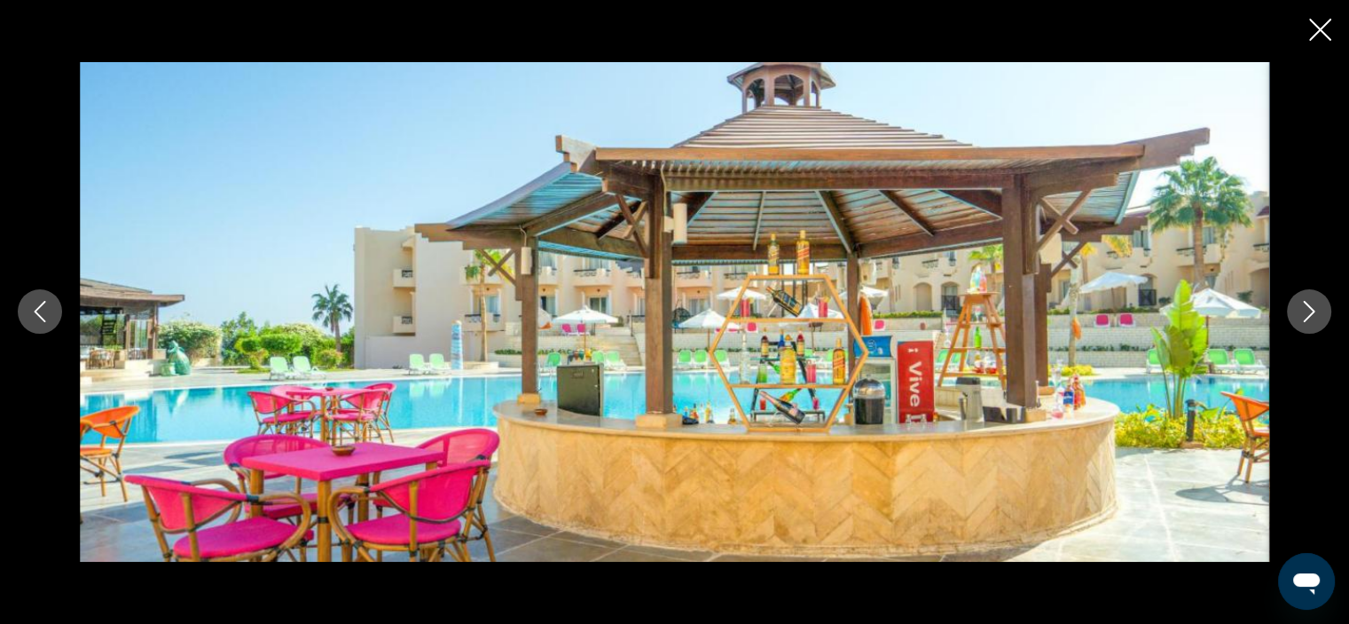
click at [1311, 314] on icon "Next image" at bounding box center [1310, 312] width 12 height 21
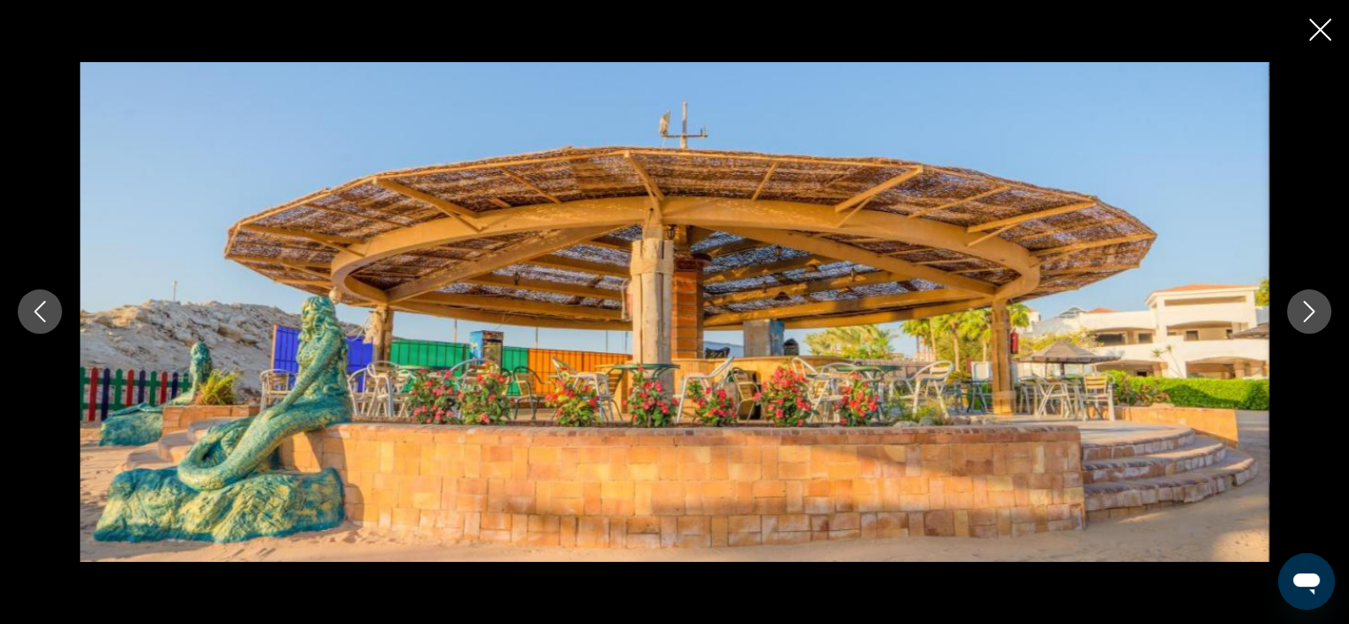
click at [1311, 314] on icon "Next image" at bounding box center [1310, 312] width 12 height 21
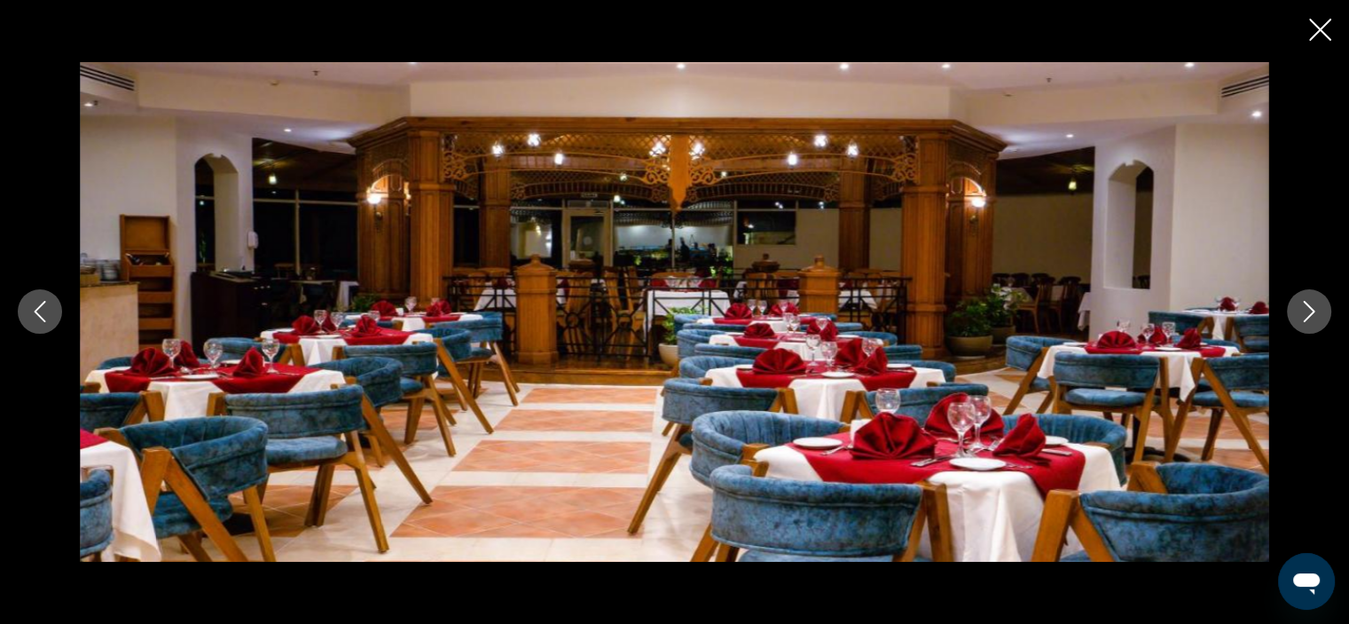
click at [1311, 314] on icon "Next image" at bounding box center [1310, 312] width 12 height 21
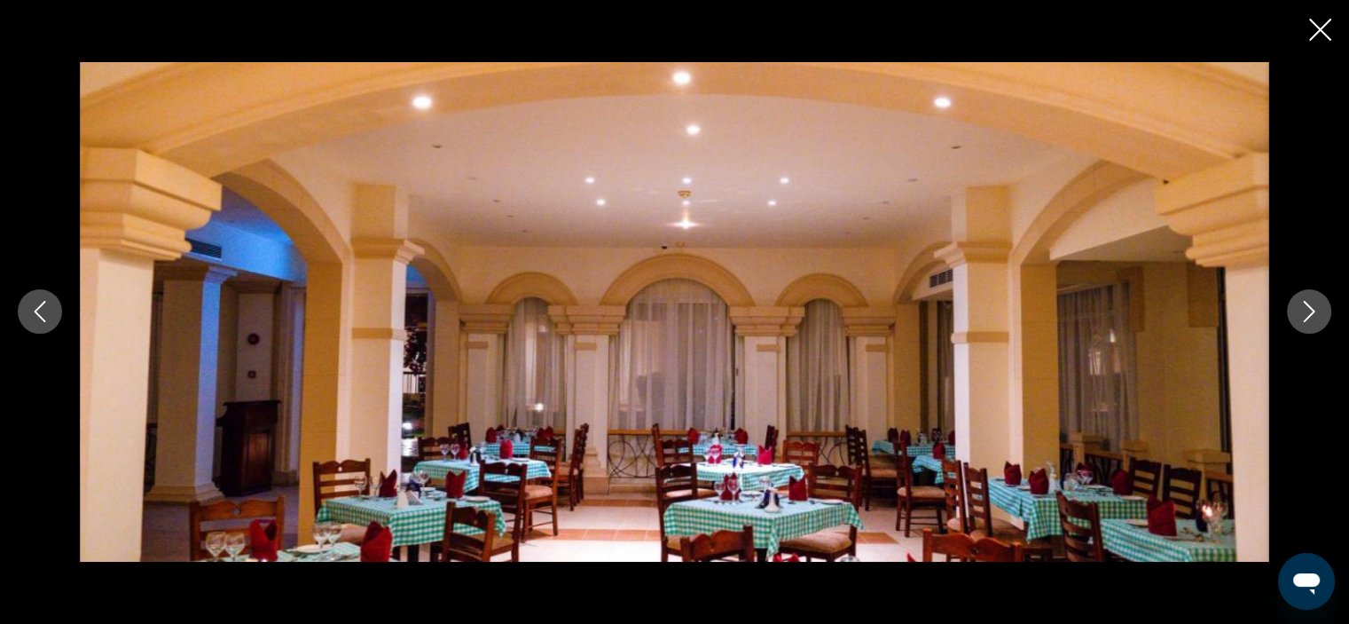
click at [1311, 314] on icon "Next image" at bounding box center [1310, 312] width 12 height 21
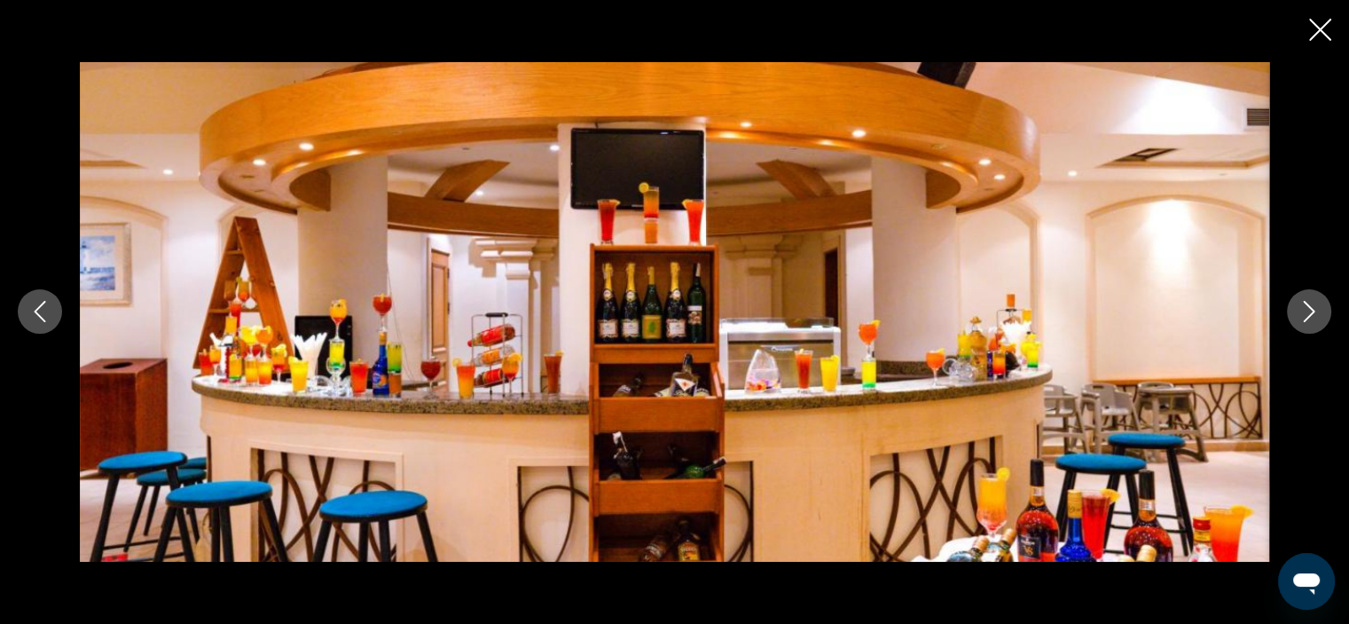
click at [1311, 314] on icon "Next image" at bounding box center [1310, 312] width 12 height 21
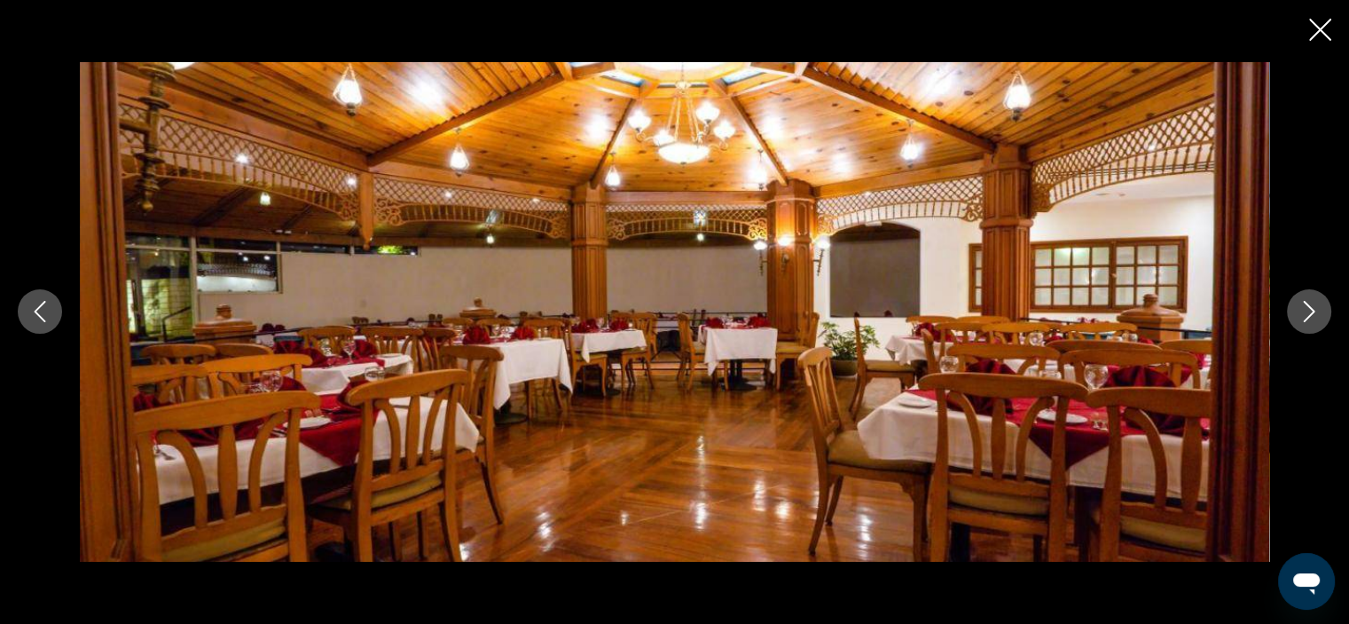
click at [1311, 314] on icon "Next image" at bounding box center [1310, 312] width 12 height 21
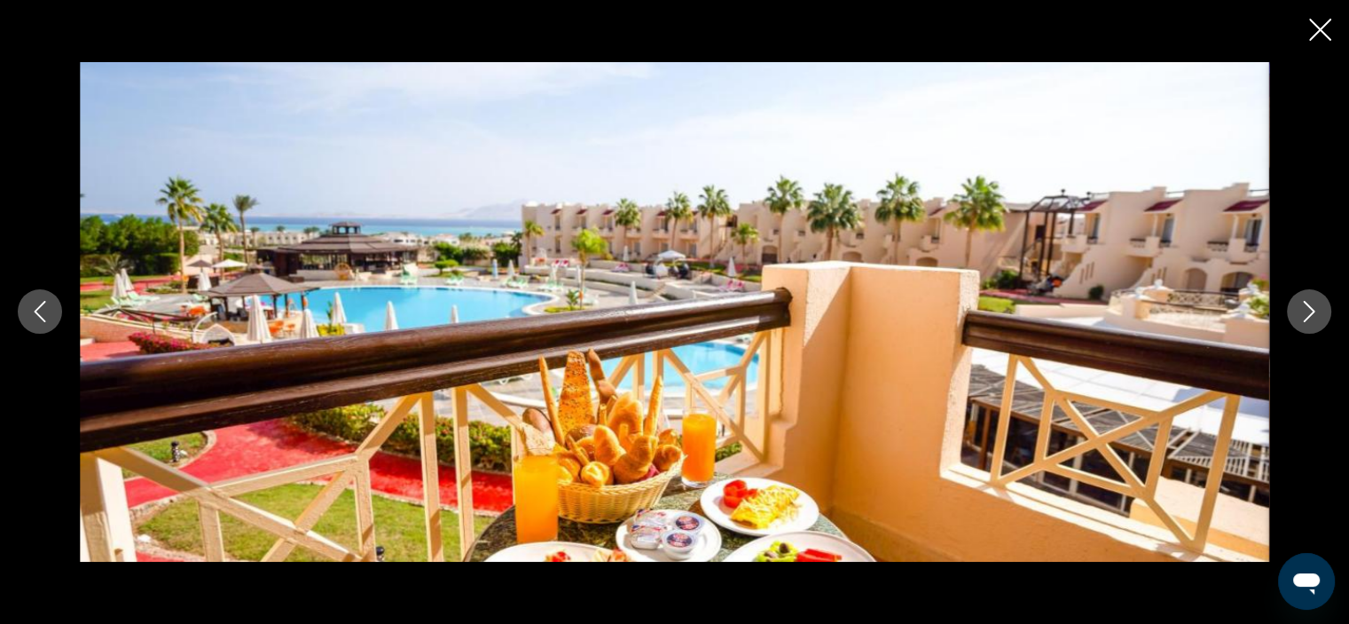
click at [1311, 314] on icon "Next image" at bounding box center [1310, 312] width 12 height 21
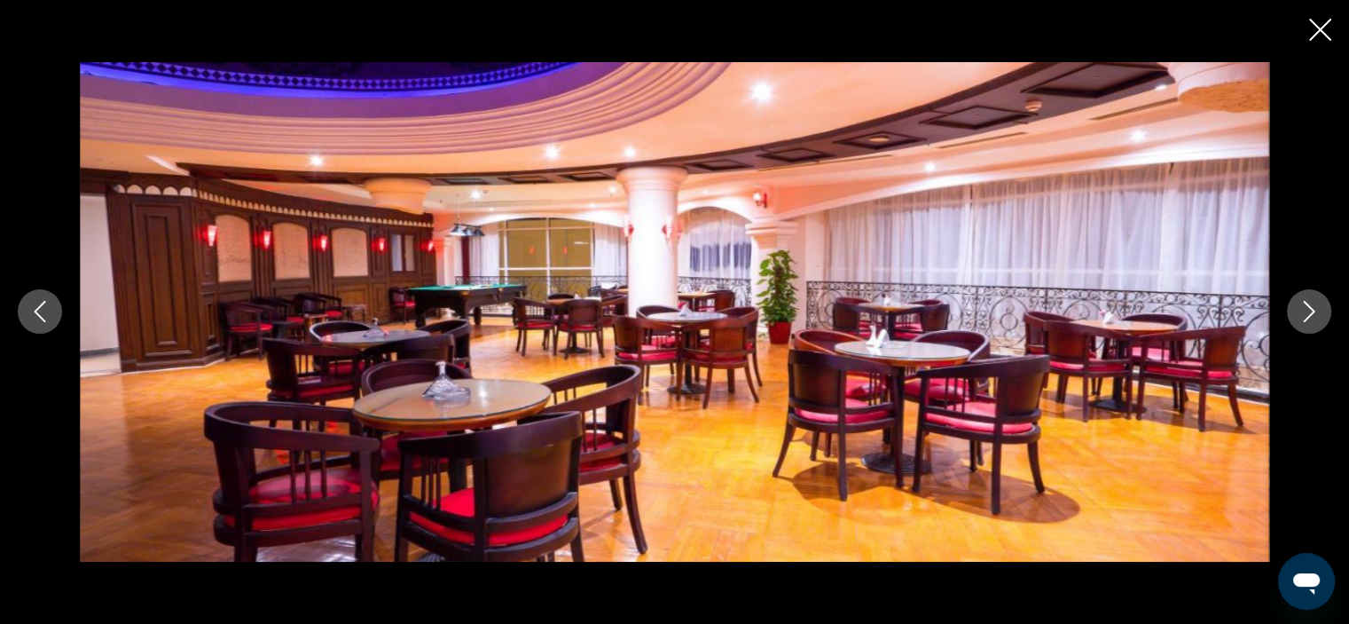
click at [1311, 314] on icon "Next image" at bounding box center [1310, 312] width 12 height 21
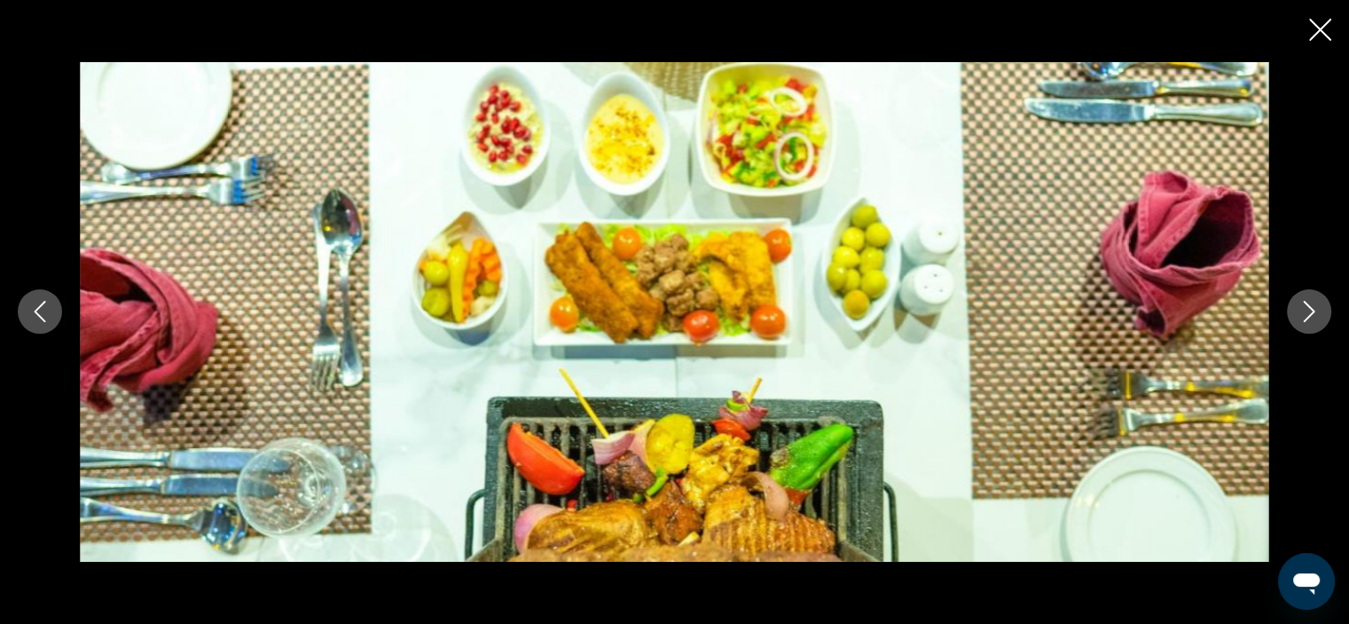
click at [1311, 314] on icon "Next image" at bounding box center [1310, 312] width 12 height 21
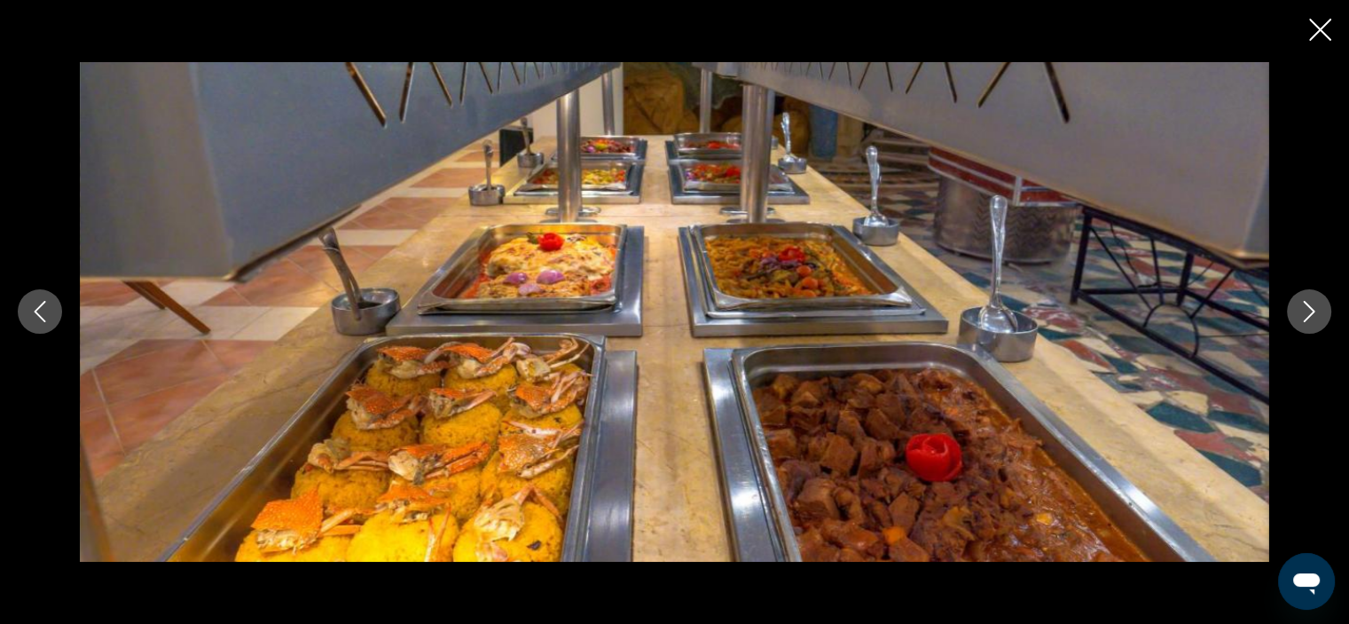
click at [1311, 314] on icon "Next image" at bounding box center [1310, 312] width 12 height 21
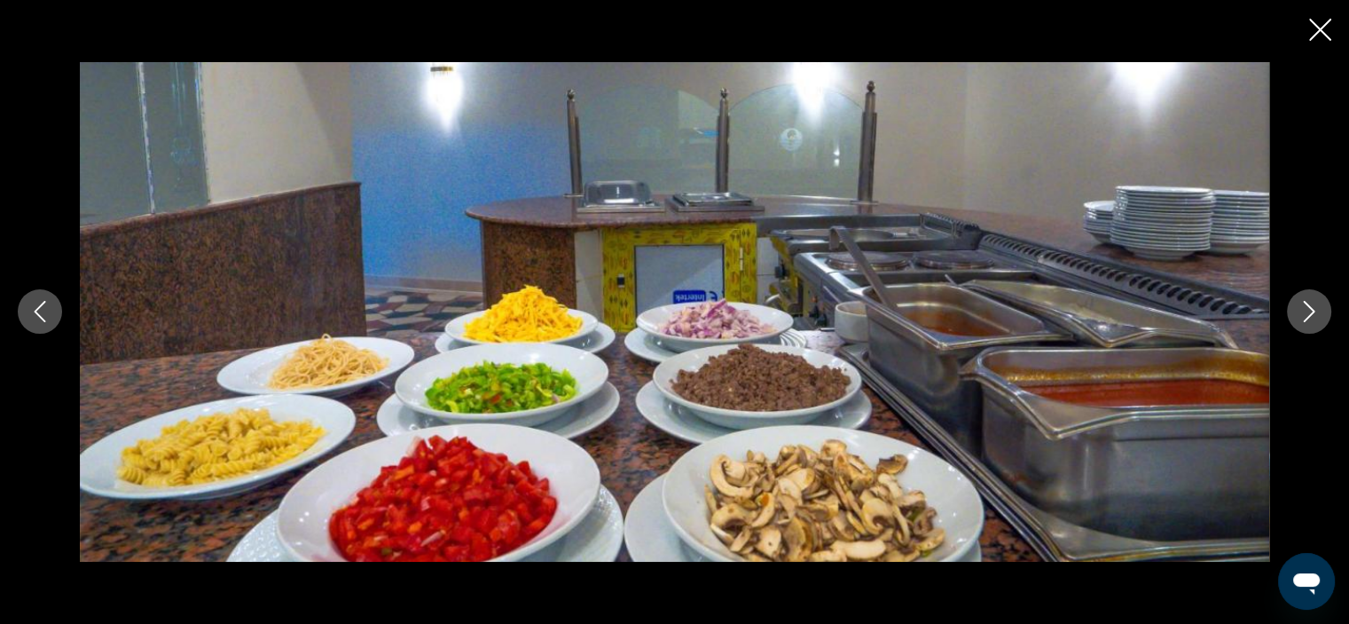
click at [1311, 314] on icon "Next image" at bounding box center [1310, 312] width 12 height 21
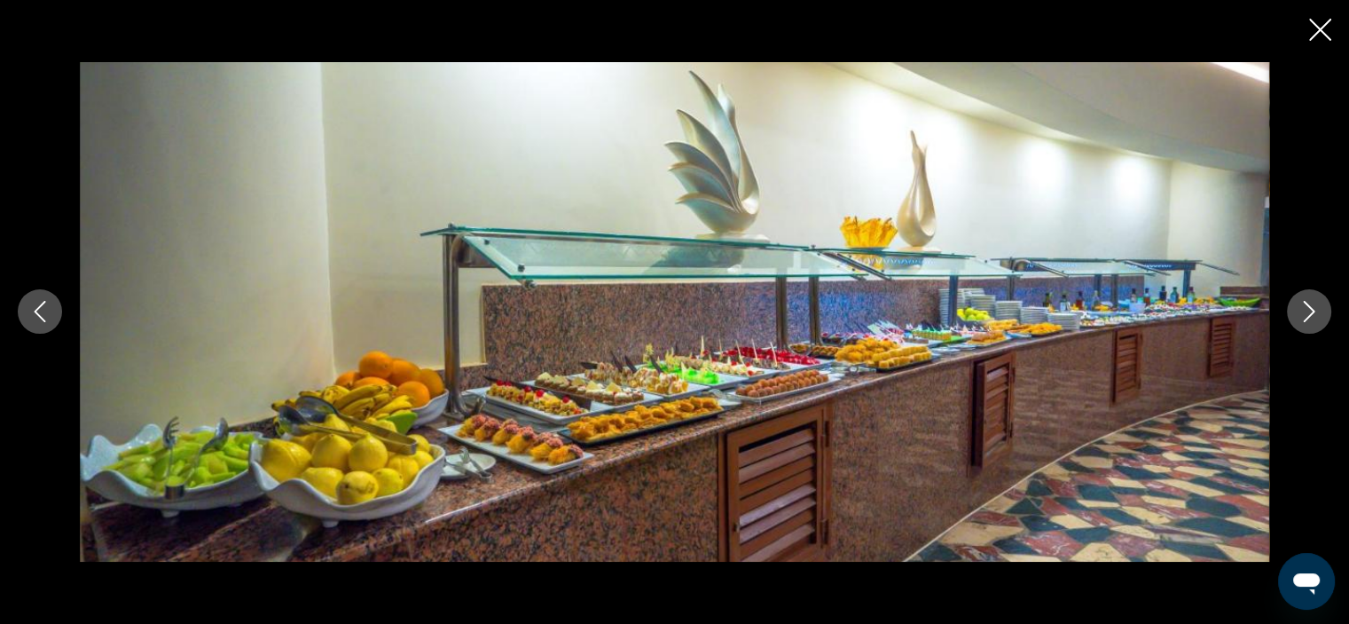
click at [1312, 314] on icon "Next image" at bounding box center [1310, 312] width 12 height 21
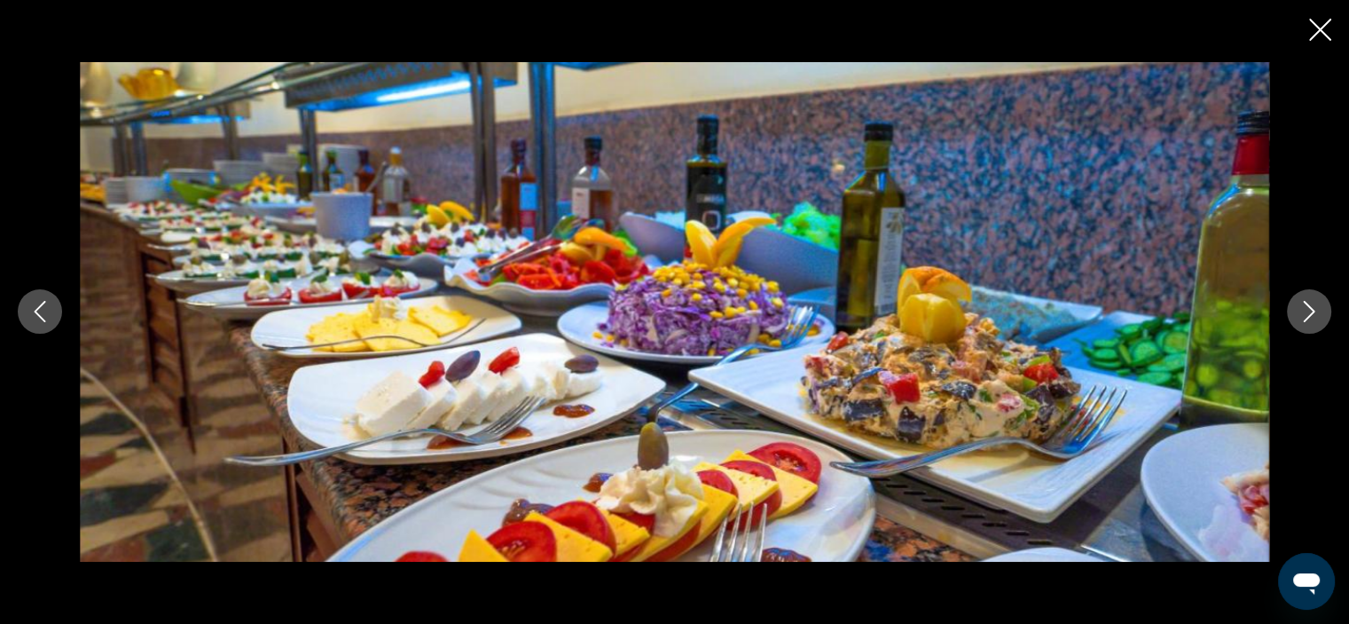
click at [1312, 314] on icon "Next image" at bounding box center [1310, 312] width 12 height 21
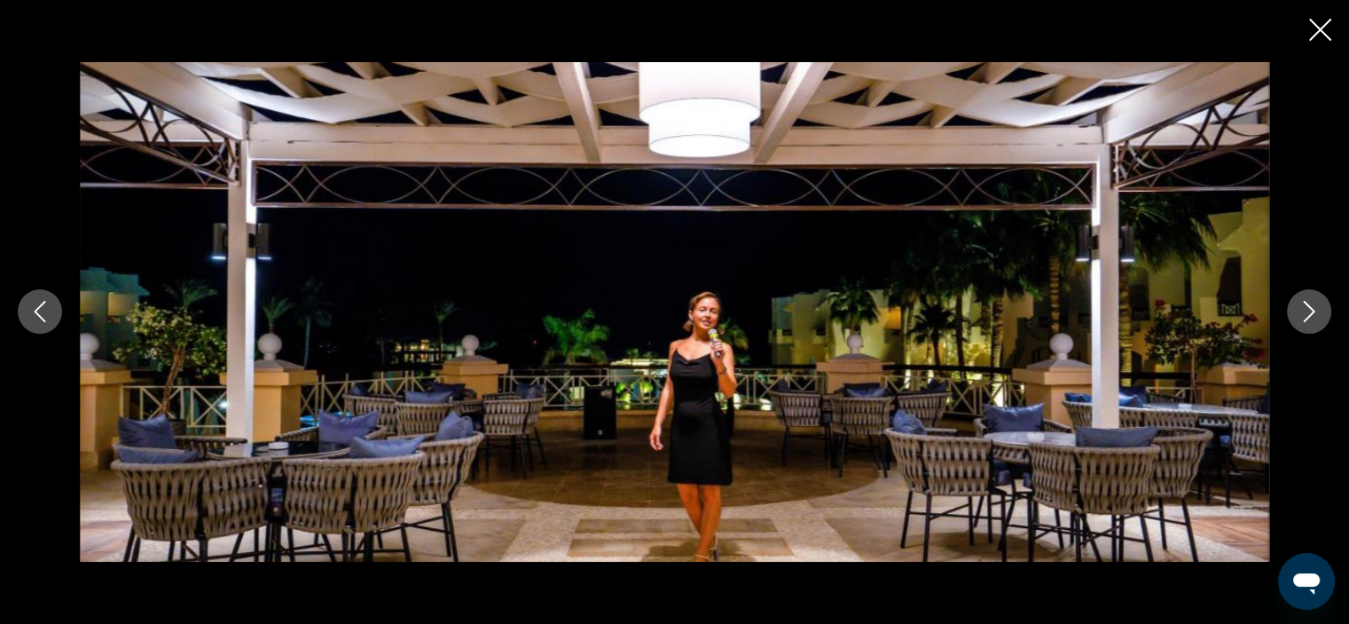
click at [1312, 314] on icon "Next image" at bounding box center [1310, 312] width 12 height 21
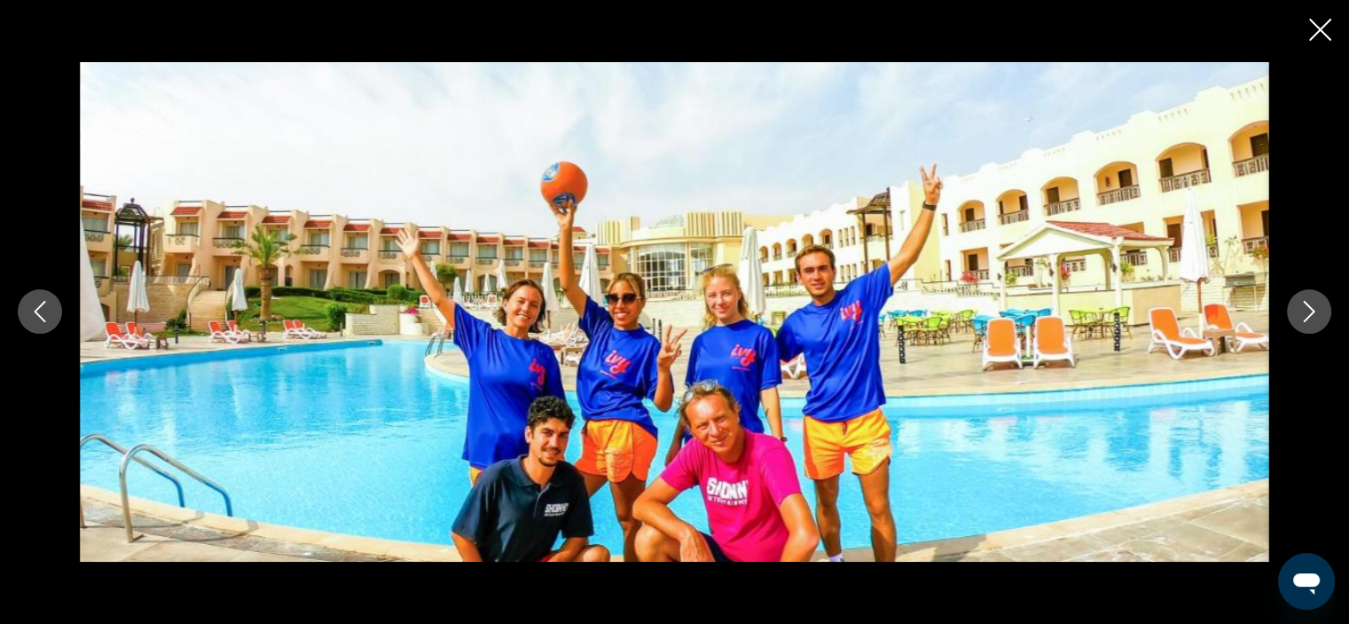
click at [1312, 314] on icon "Next image" at bounding box center [1310, 312] width 12 height 21
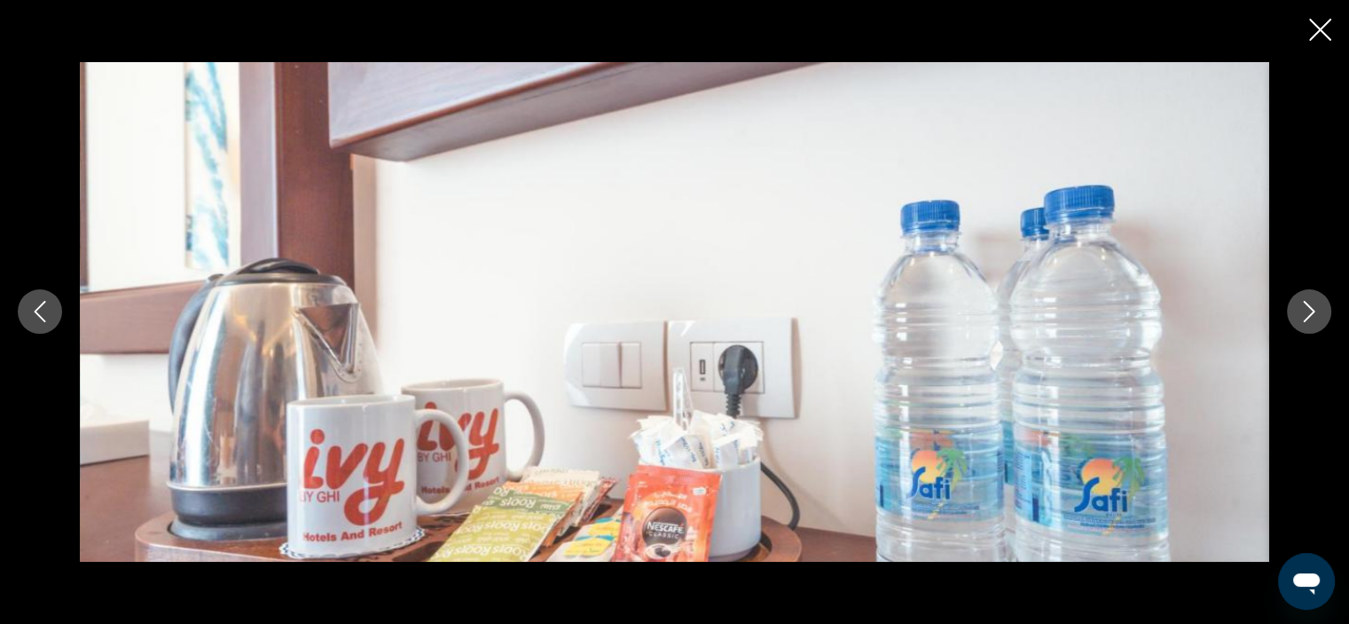
click at [1312, 314] on icon "Next image" at bounding box center [1310, 312] width 12 height 21
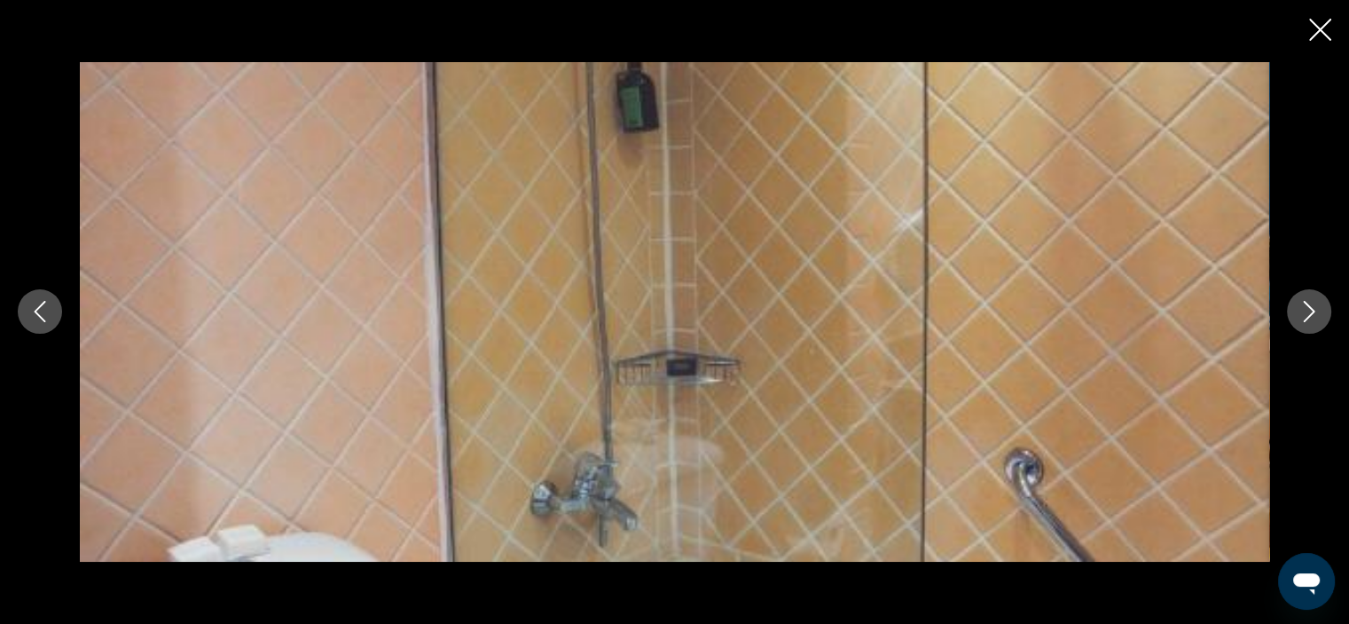
click at [1312, 314] on icon "Next image" at bounding box center [1310, 312] width 12 height 21
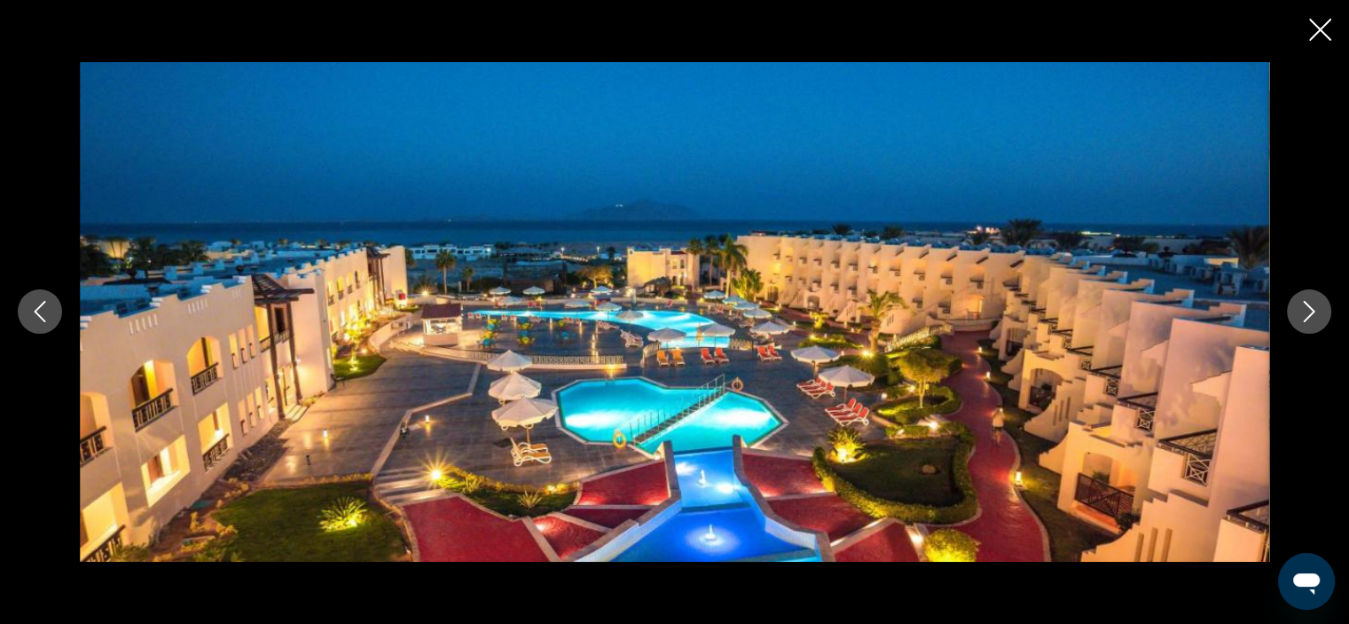
click at [1312, 314] on icon "Next image" at bounding box center [1310, 312] width 12 height 21
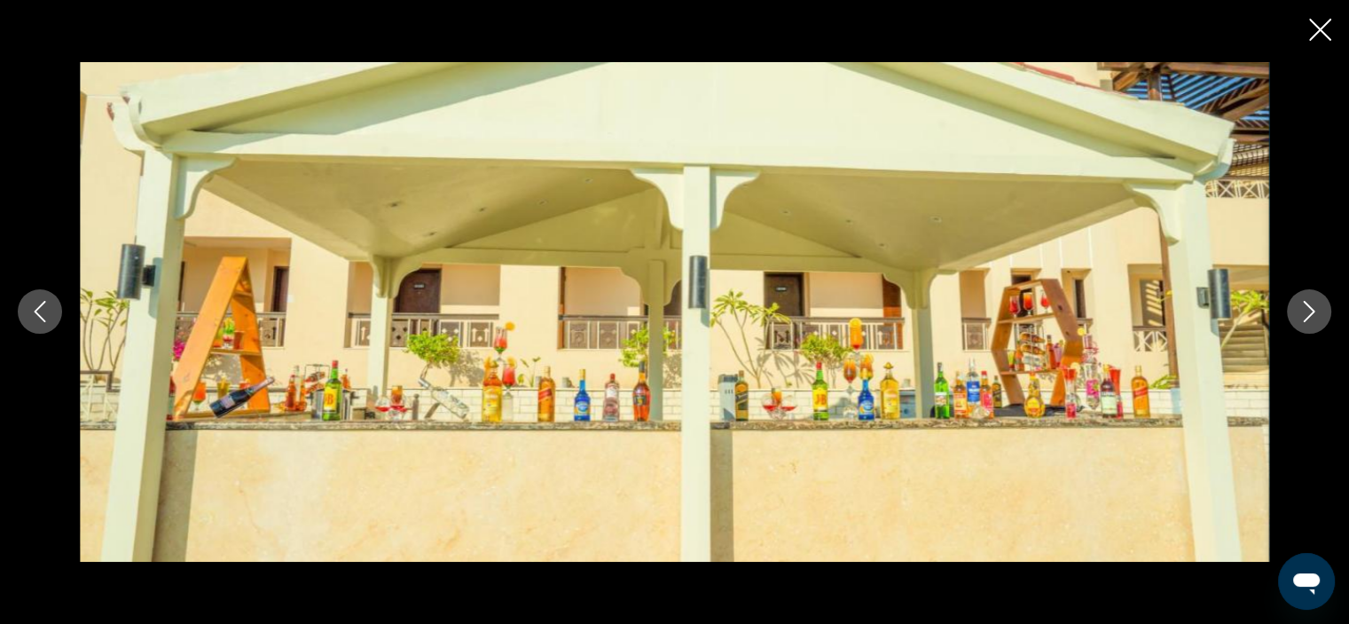
click at [1312, 314] on icon "Next image" at bounding box center [1310, 312] width 12 height 21
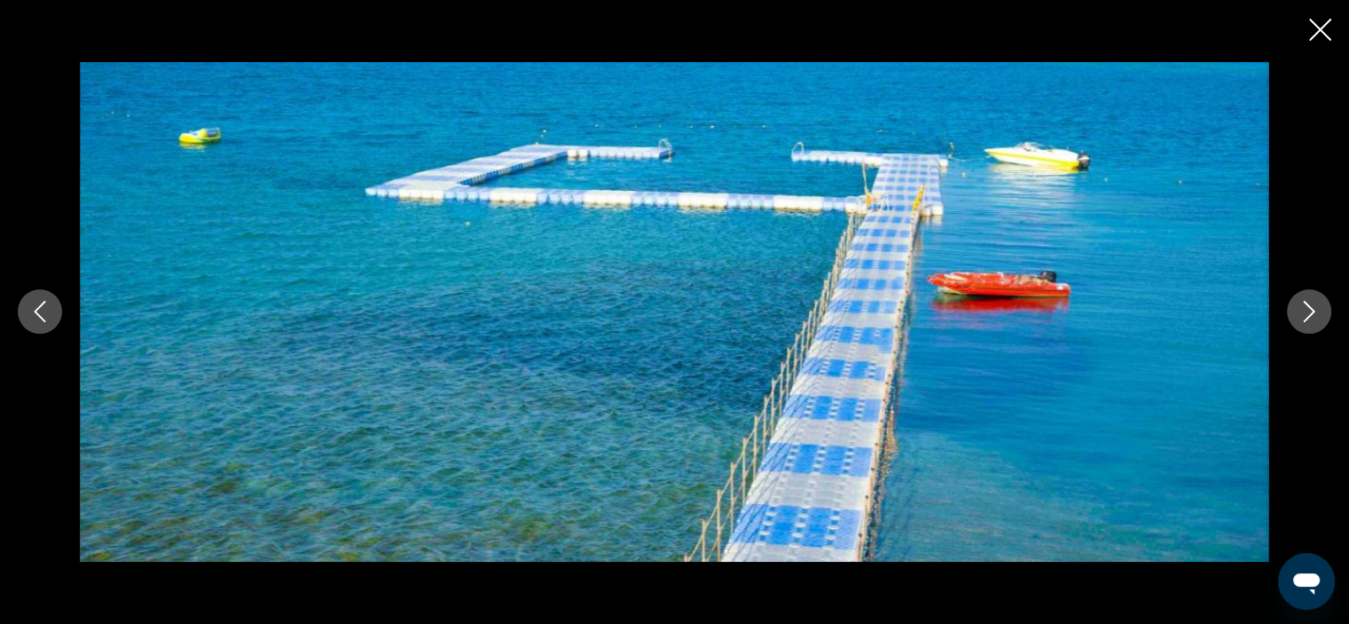
click at [1312, 314] on icon "Next image" at bounding box center [1310, 312] width 12 height 21
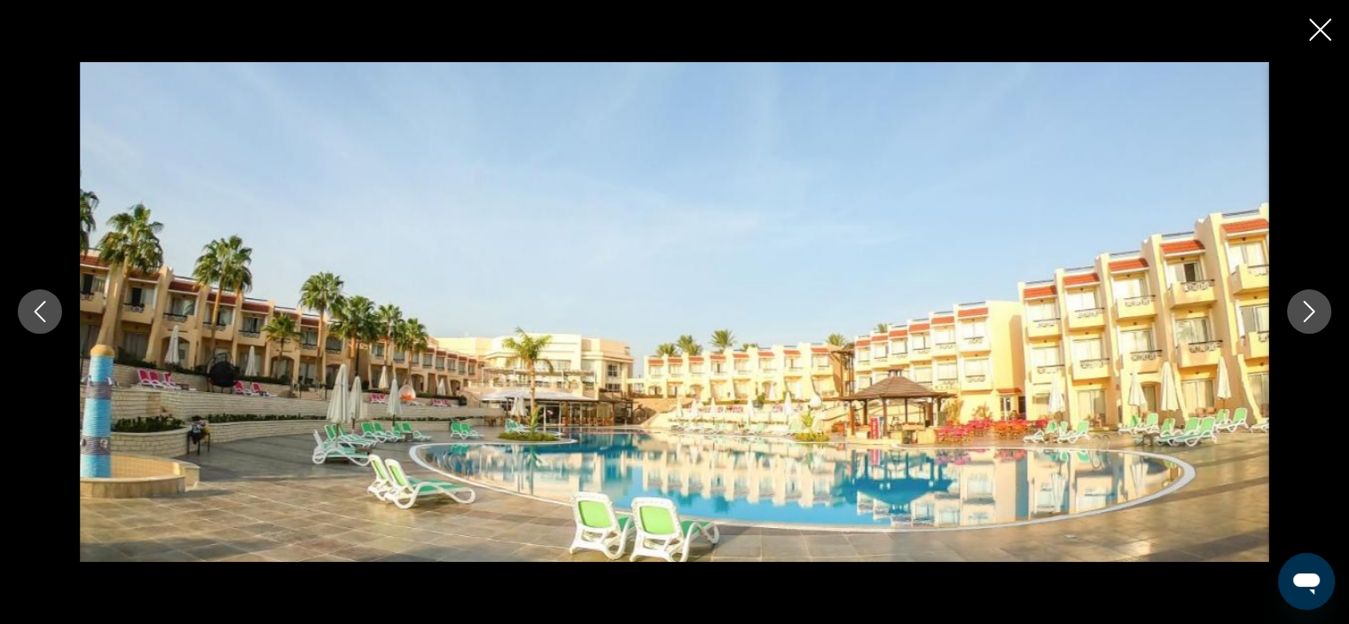
click at [1312, 314] on icon "Next image" at bounding box center [1310, 312] width 12 height 21
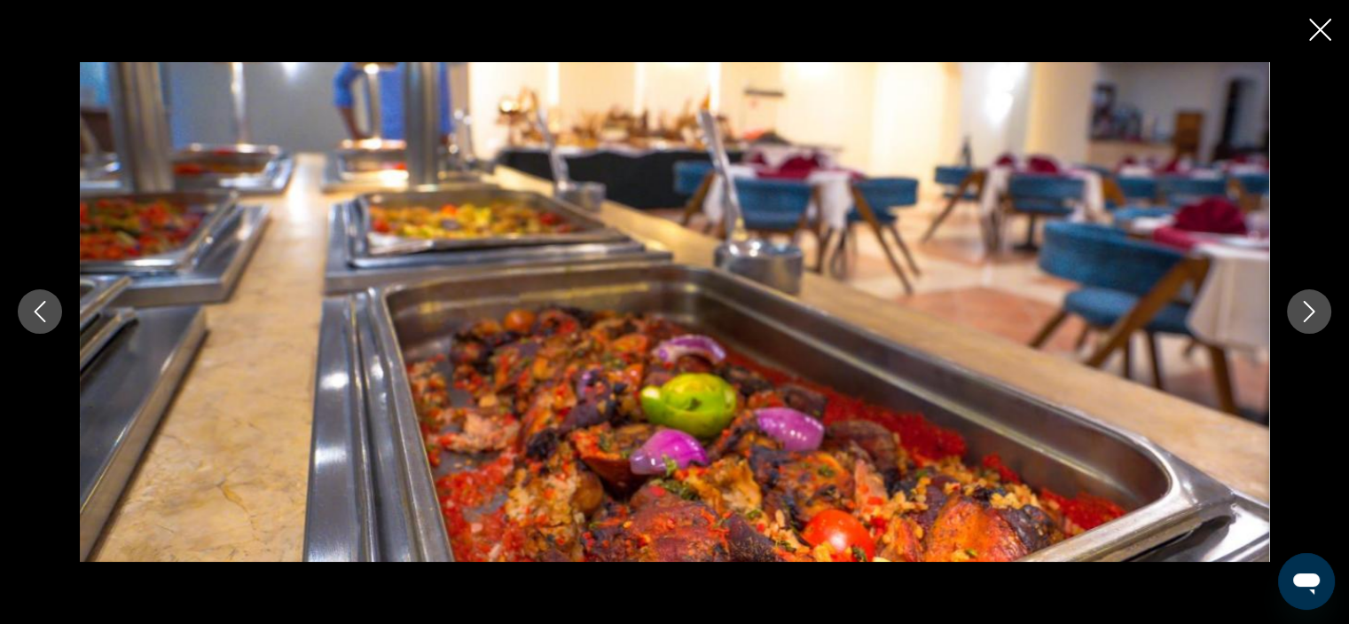
click at [1312, 314] on icon "Next image" at bounding box center [1310, 312] width 12 height 21
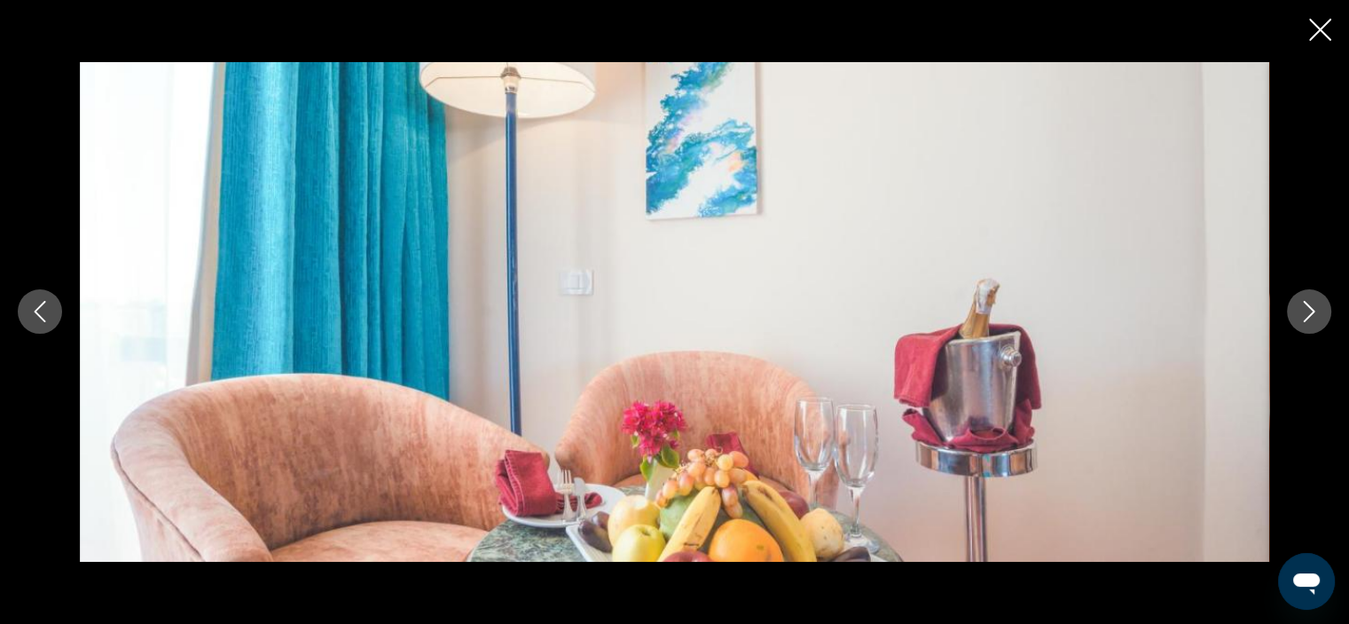
click at [1312, 314] on icon "Next image" at bounding box center [1310, 312] width 12 height 21
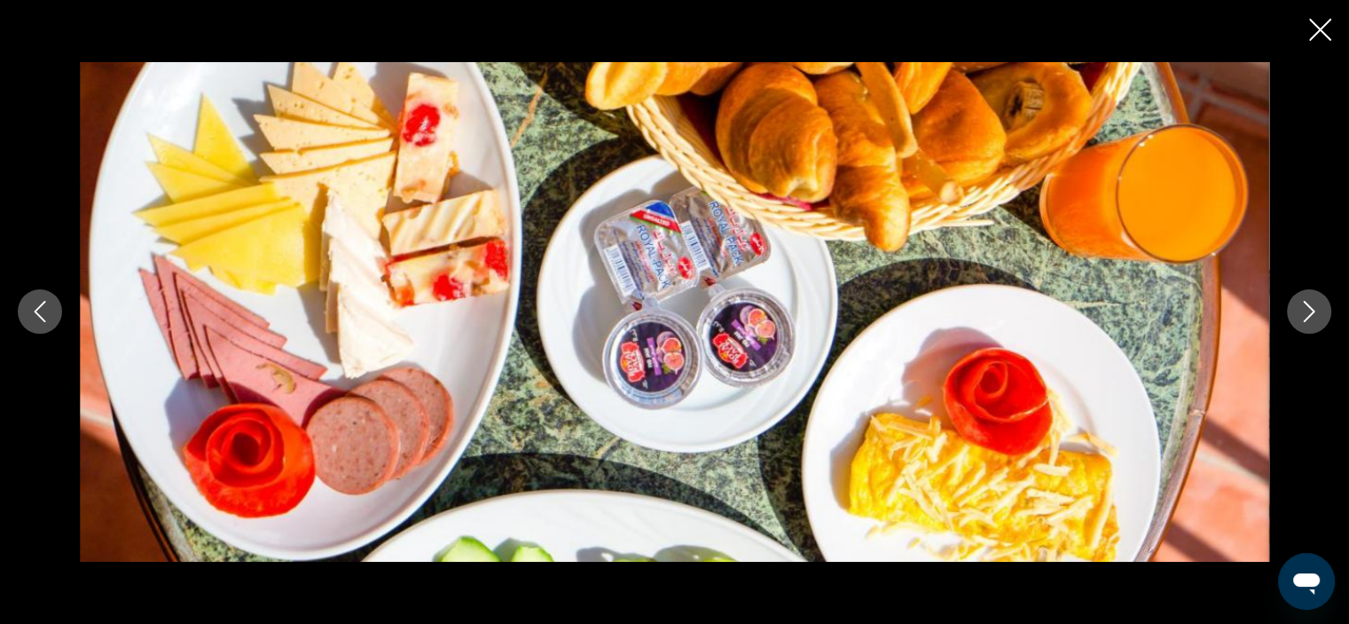
click at [1312, 314] on icon "Next image" at bounding box center [1310, 312] width 12 height 21
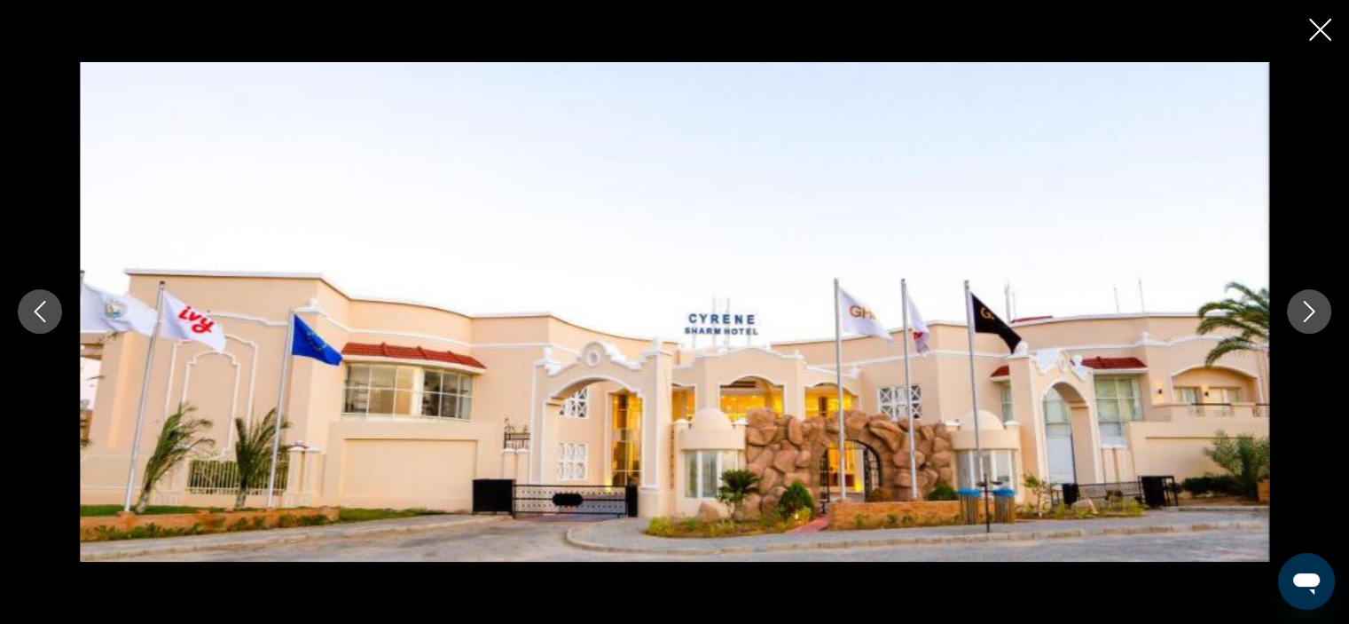
click at [1312, 314] on icon "Next image" at bounding box center [1310, 312] width 12 height 21
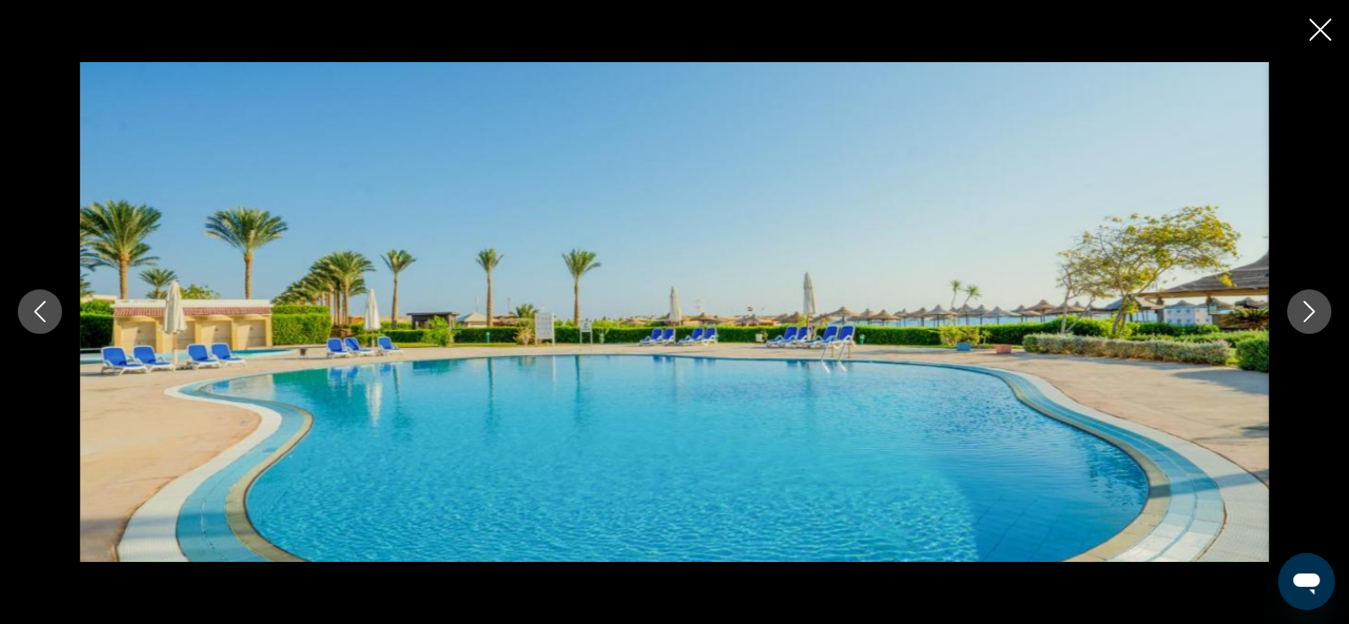
click at [1312, 314] on icon "Next image" at bounding box center [1310, 312] width 12 height 21
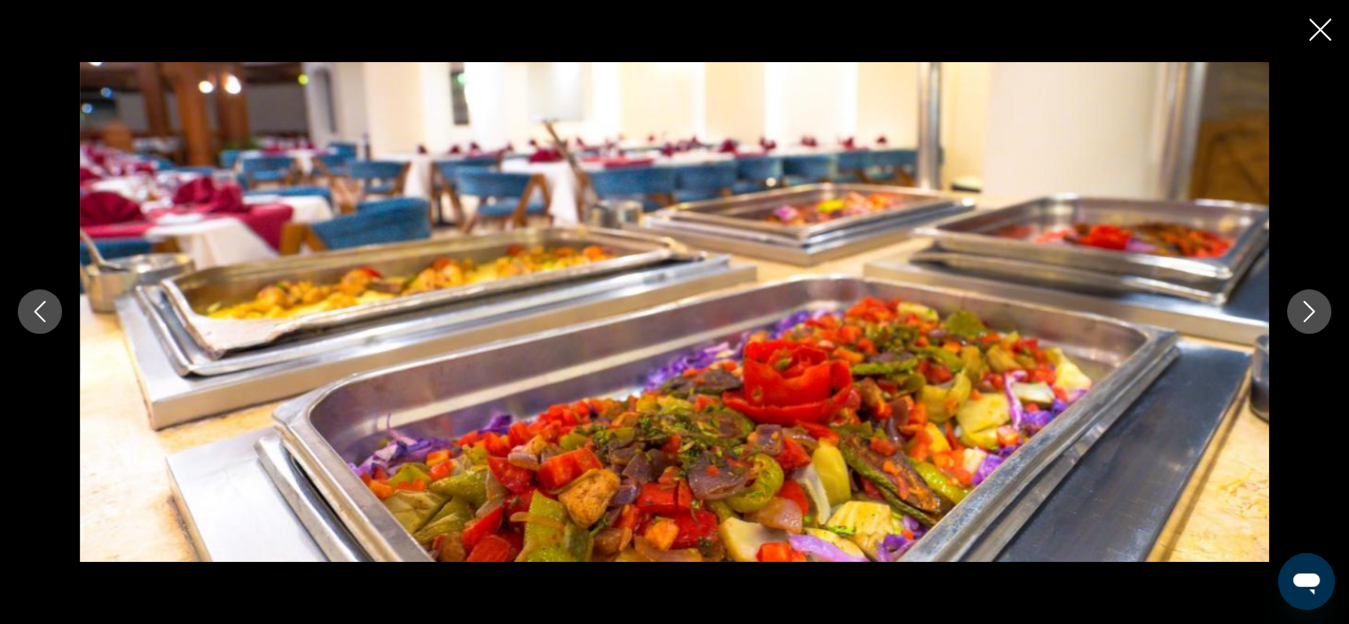
click at [1312, 314] on icon "Next image" at bounding box center [1310, 312] width 12 height 21
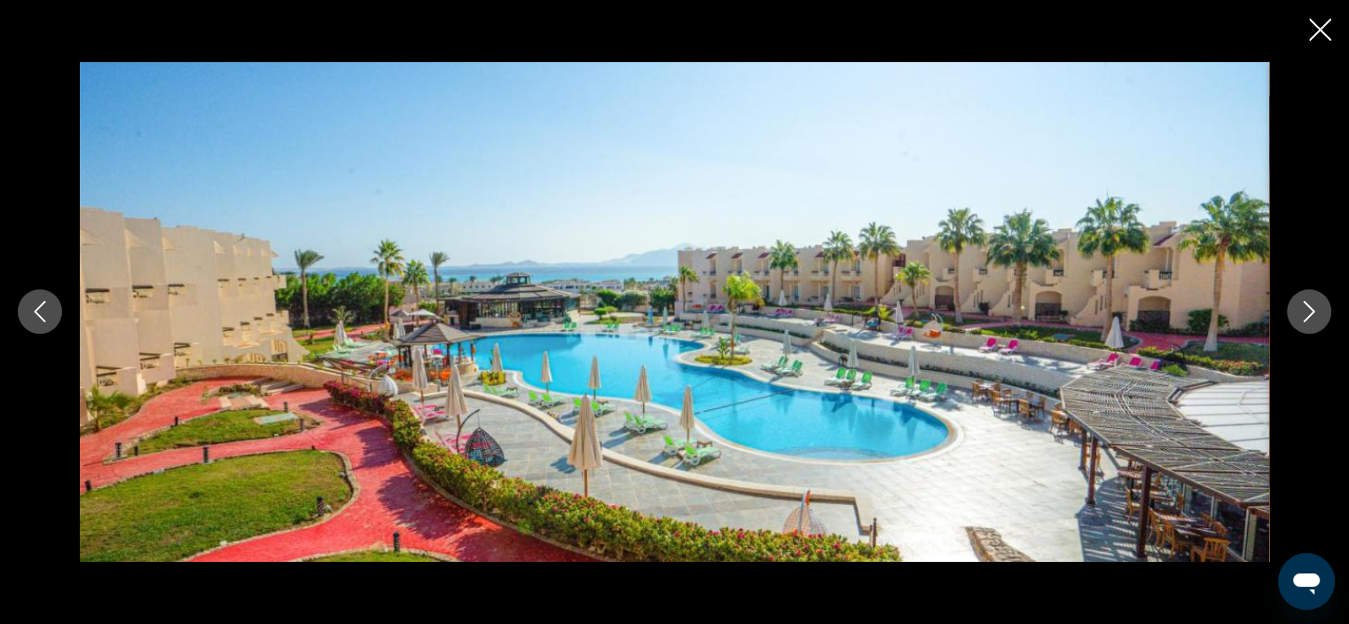
click at [1312, 28] on icon "Close slideshow" at bounding box center [1321, 30] width 22 height 22
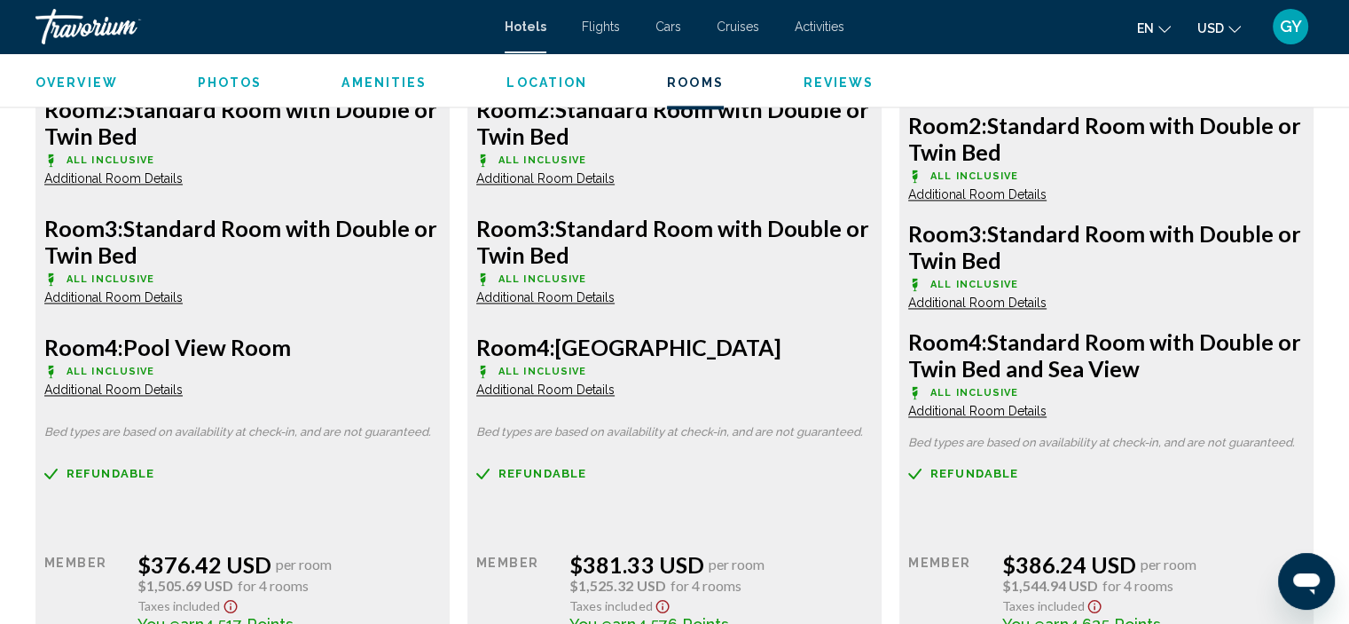
scroll to position [2688, 0]
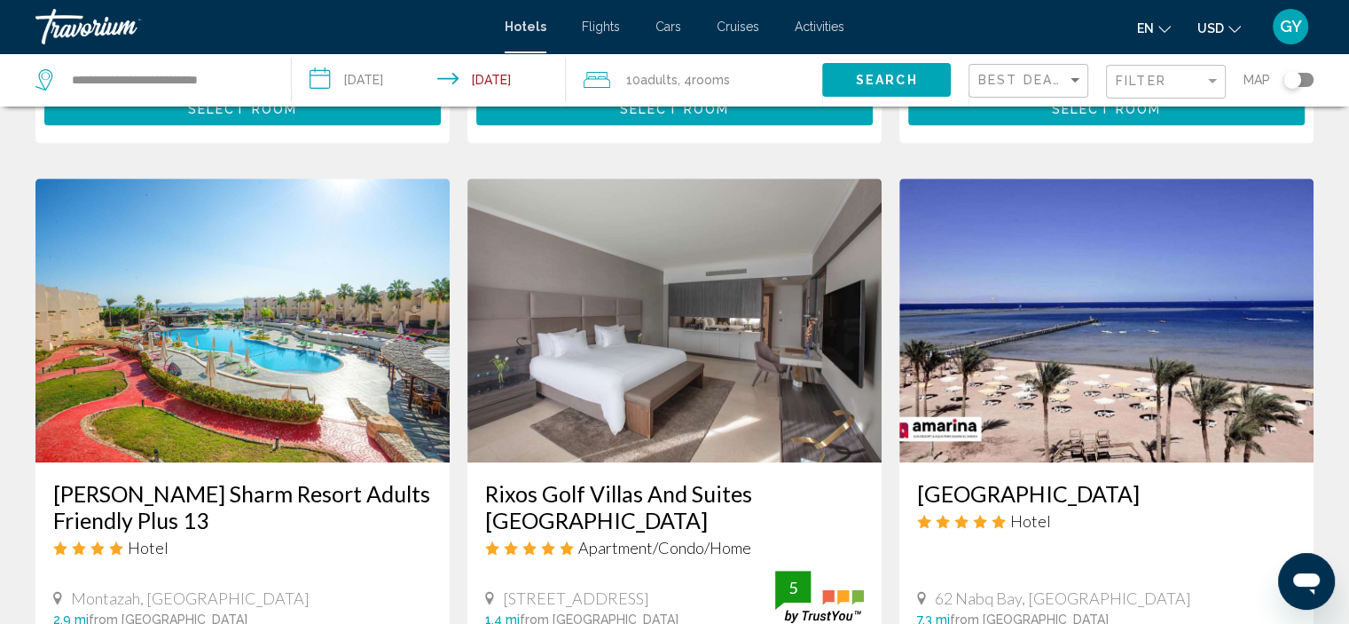
scroll to position [1349, 0]
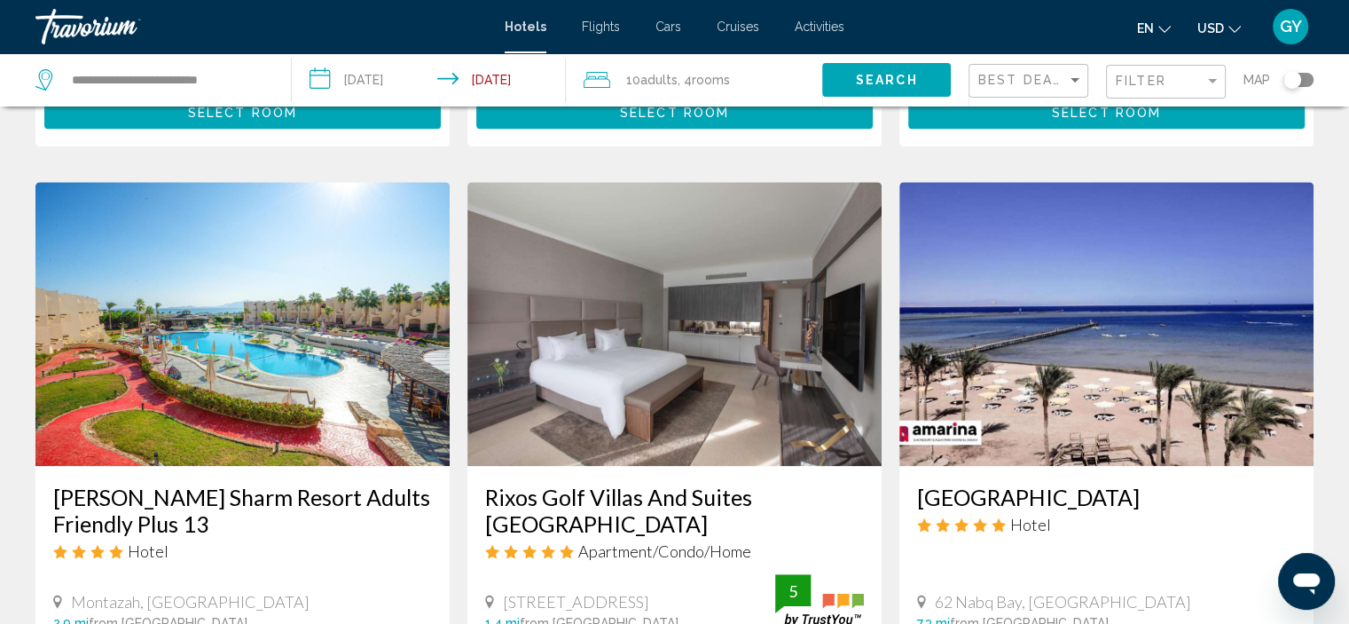
click at [562, 261] on img "Main content" at bounding box center [675, 324] width 414 height 284
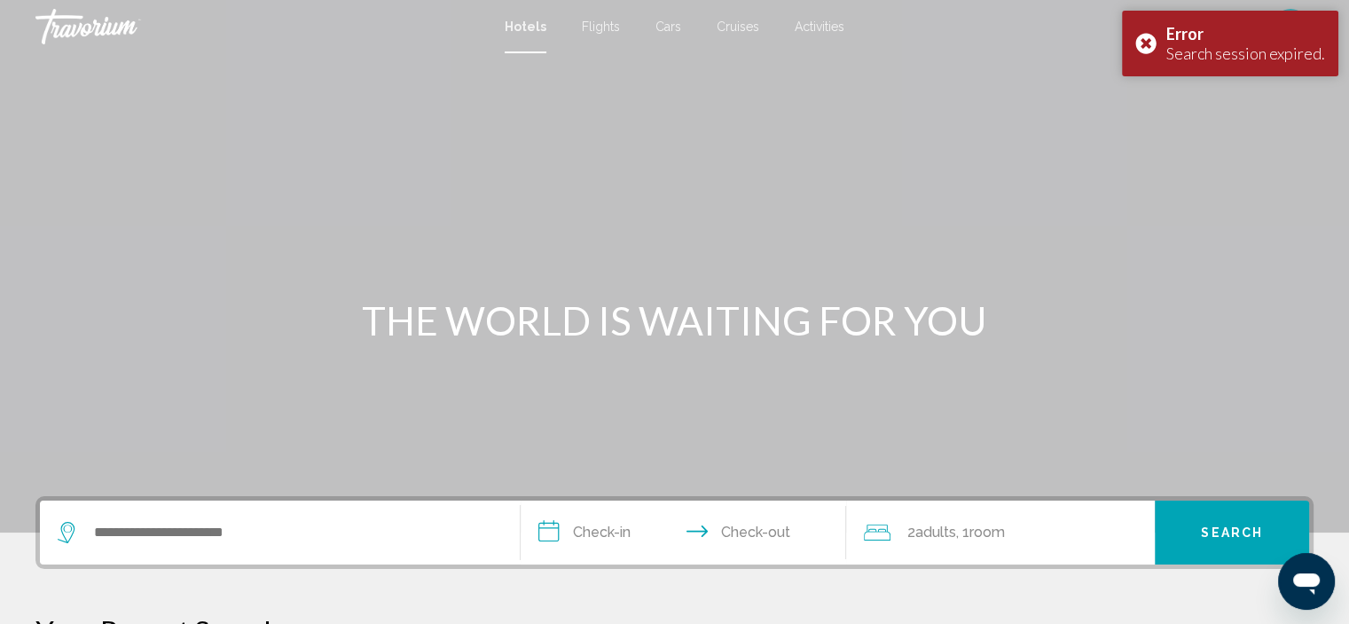
click at [29, 162] on div "Main content" at bounding box center [674, 266] width 1349 height 532
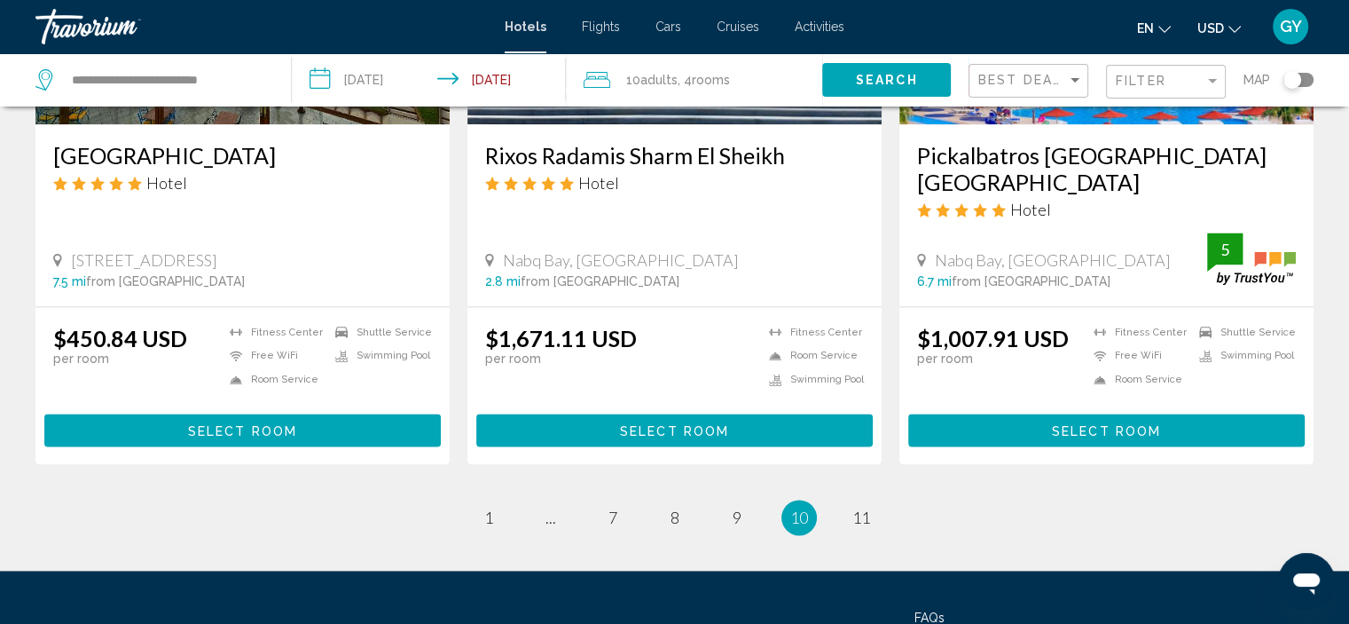
scroll to position [2351, 0]
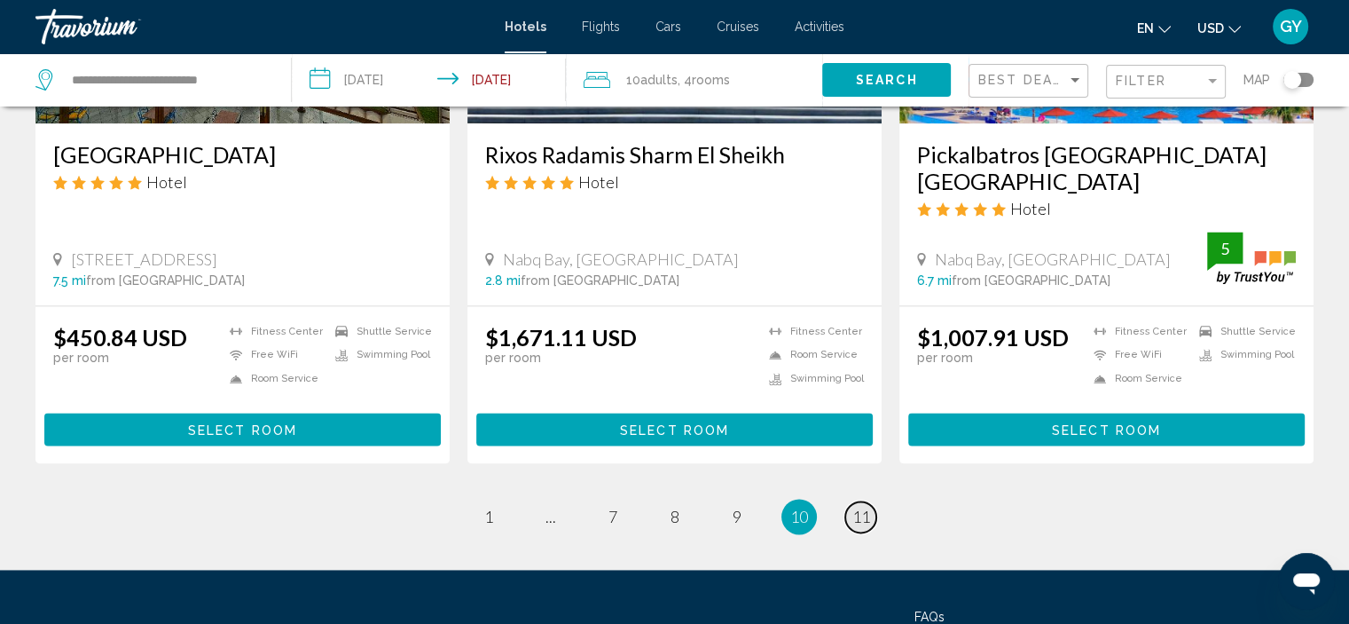
click at [858, 507] on span "11" at bounding box center [862, 517] width 18 height 20
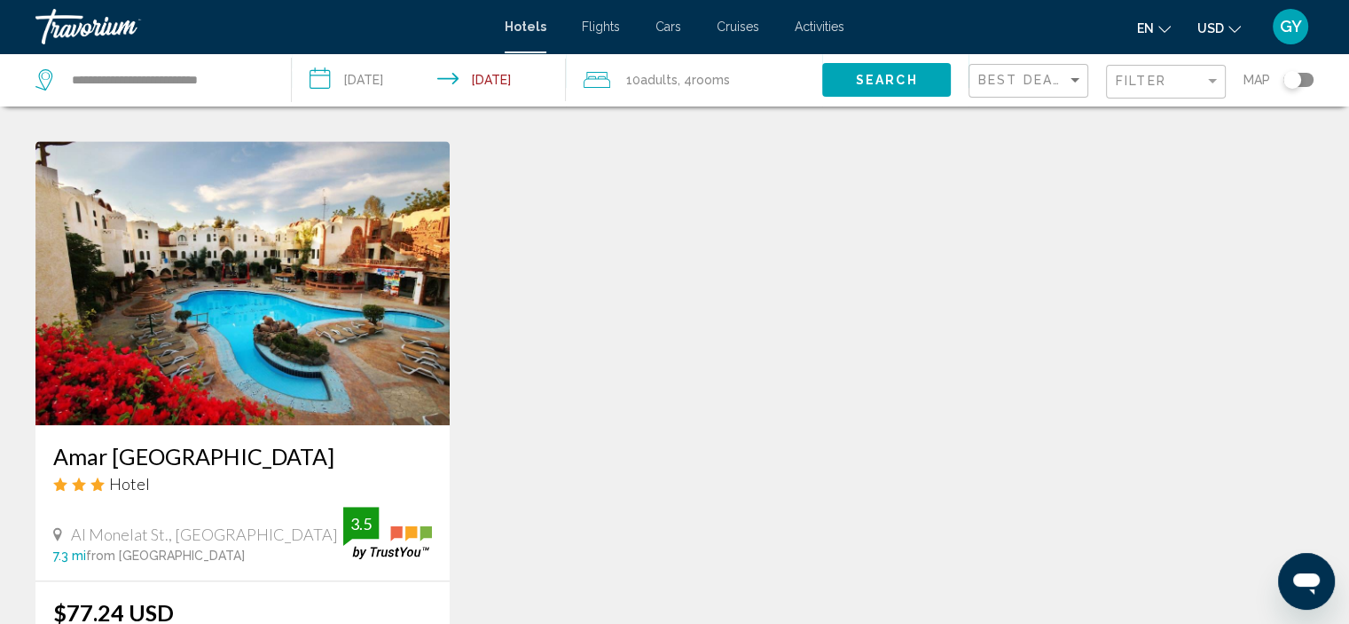
scroll to position [2032, 0]
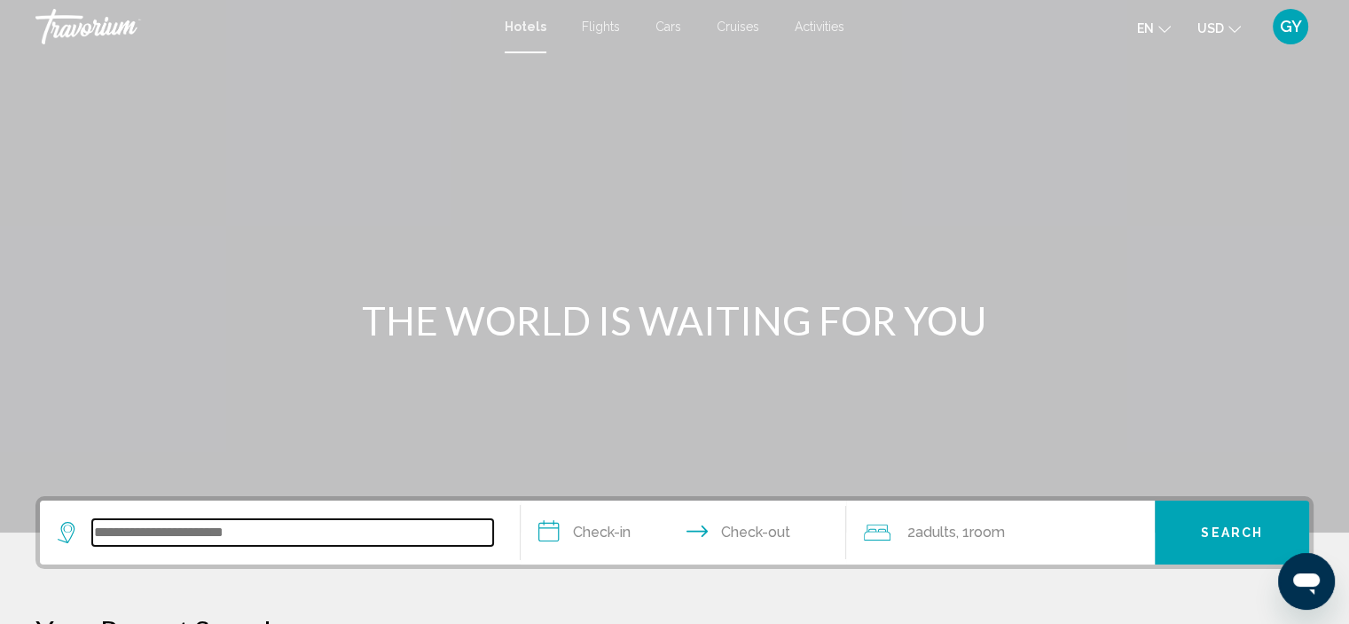
click at [145, 541] on input "Search widget" at bounding box center [292, 532] width 401 height 27
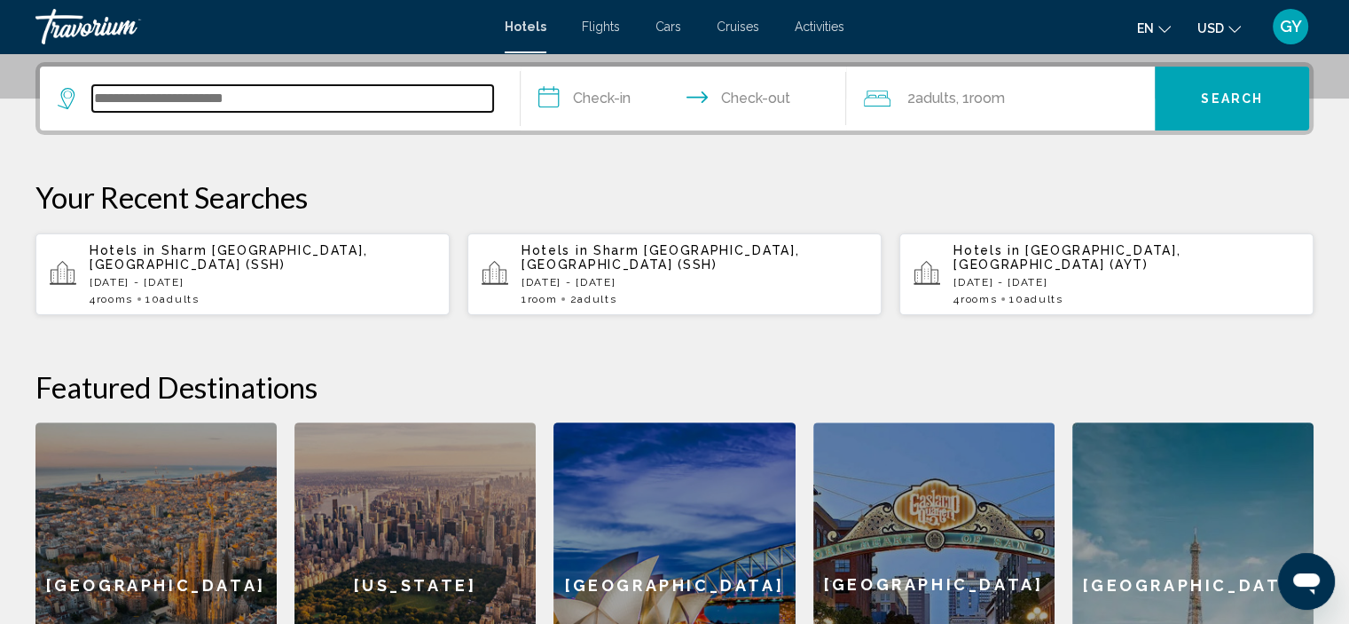
scroll to position [437, 0]
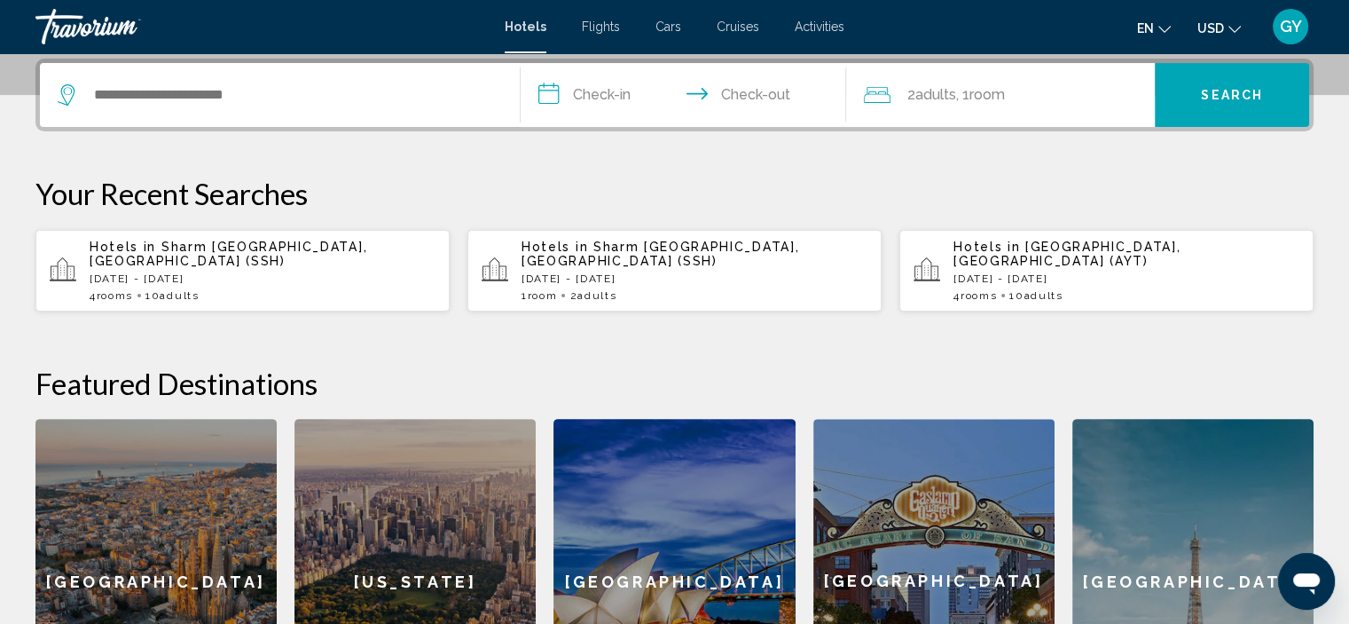
click at [1050, 253] on div "Hotels in Antalya, Turkey (AYT) Fri, 14 Nov - Mon, 17 Nov 4 Room rooms 10 Adult…" at bounding box center [1127, 271] width 346 height 62
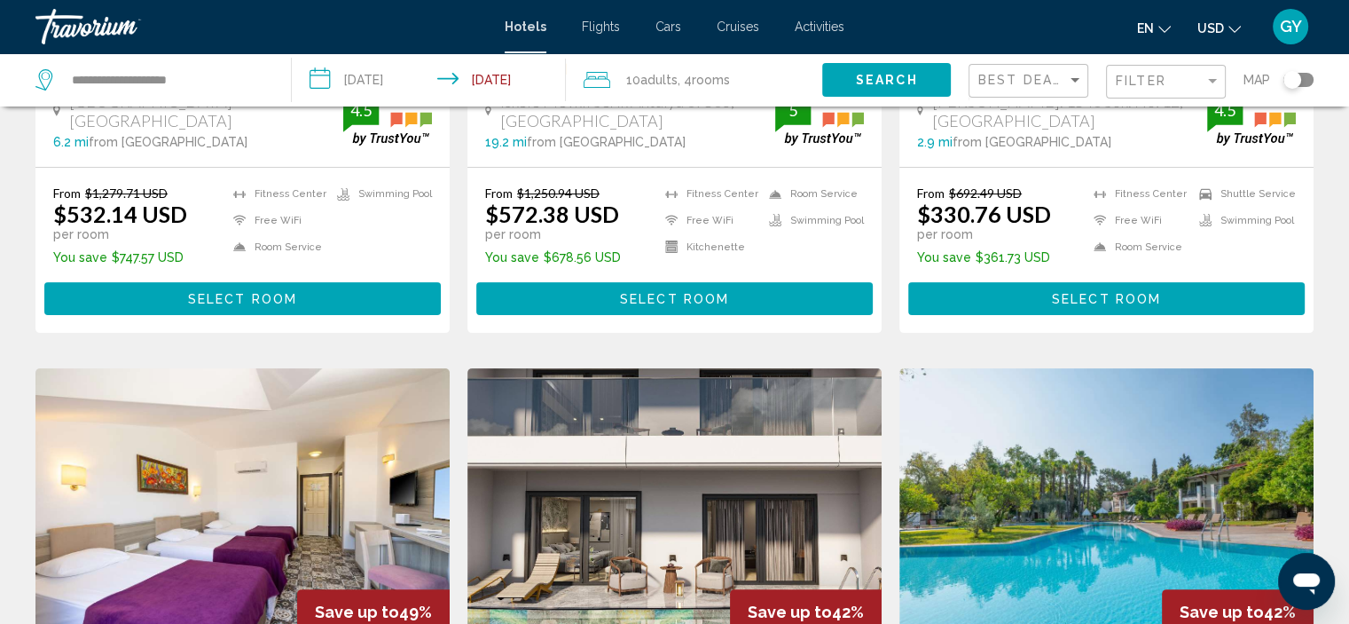
scroll to position [439, 0]
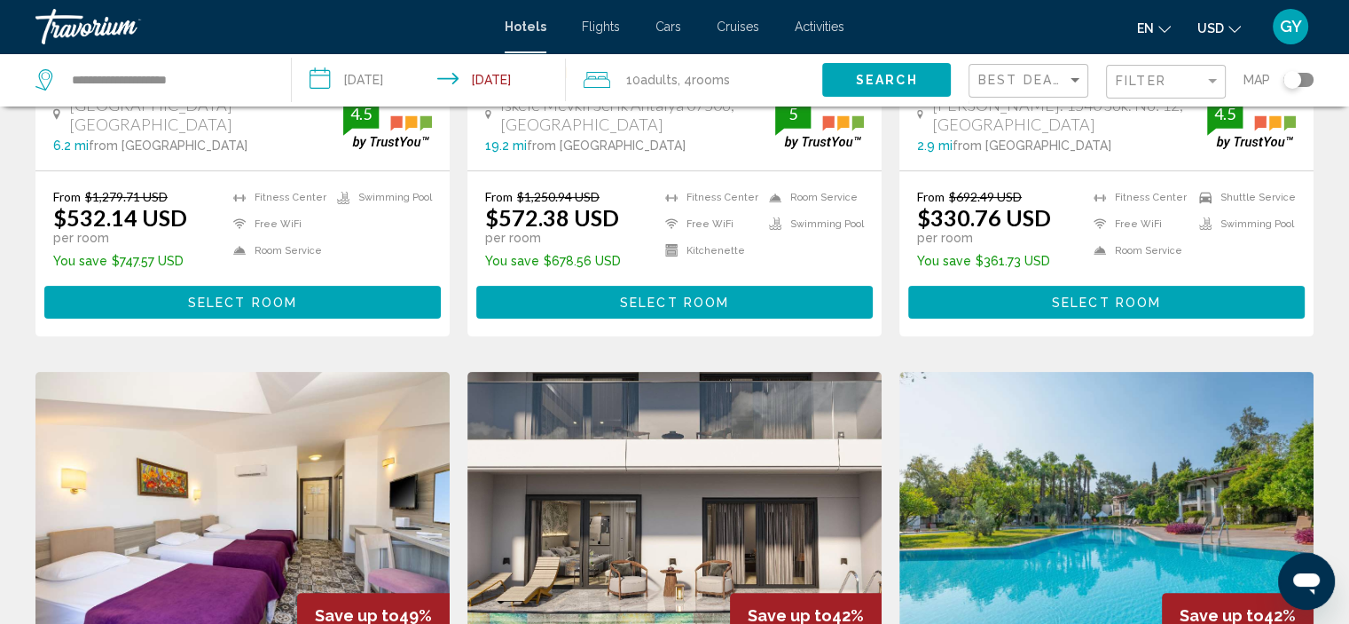
click at [320, 75] on input "**********" at bounding box center [432, 82] width 281 height 59
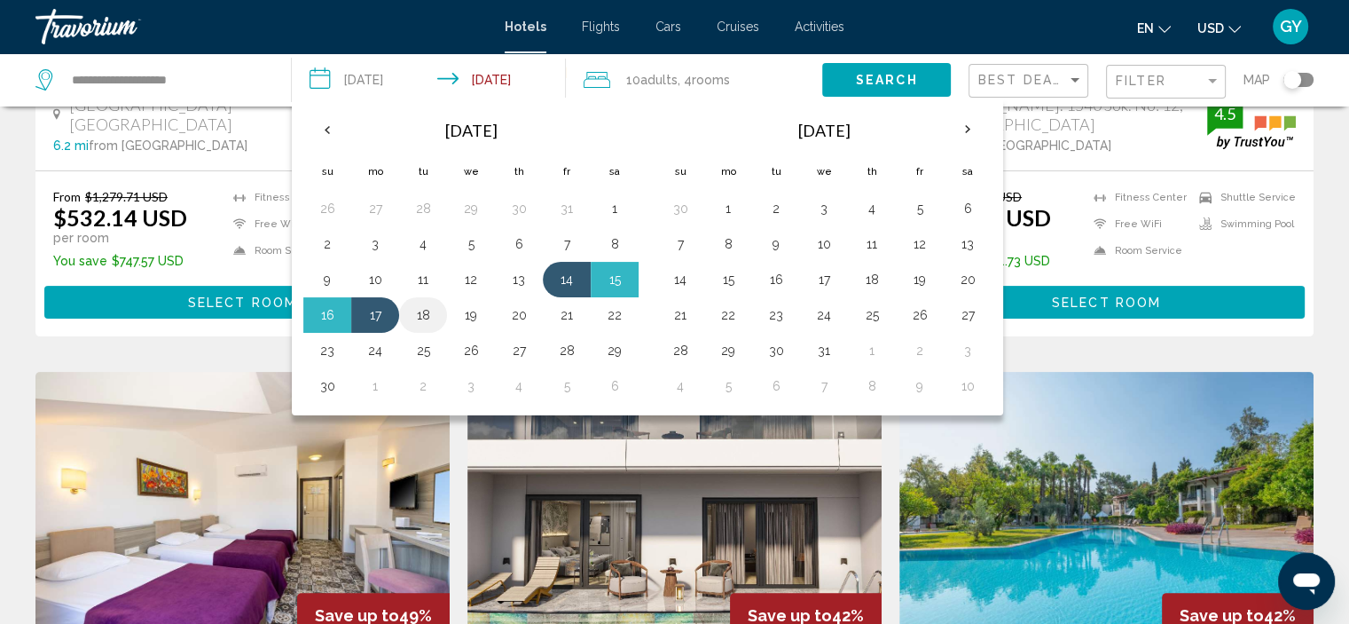
click at [423, 313] on button "18" at bounding box center [423, 315] width 28 height 25
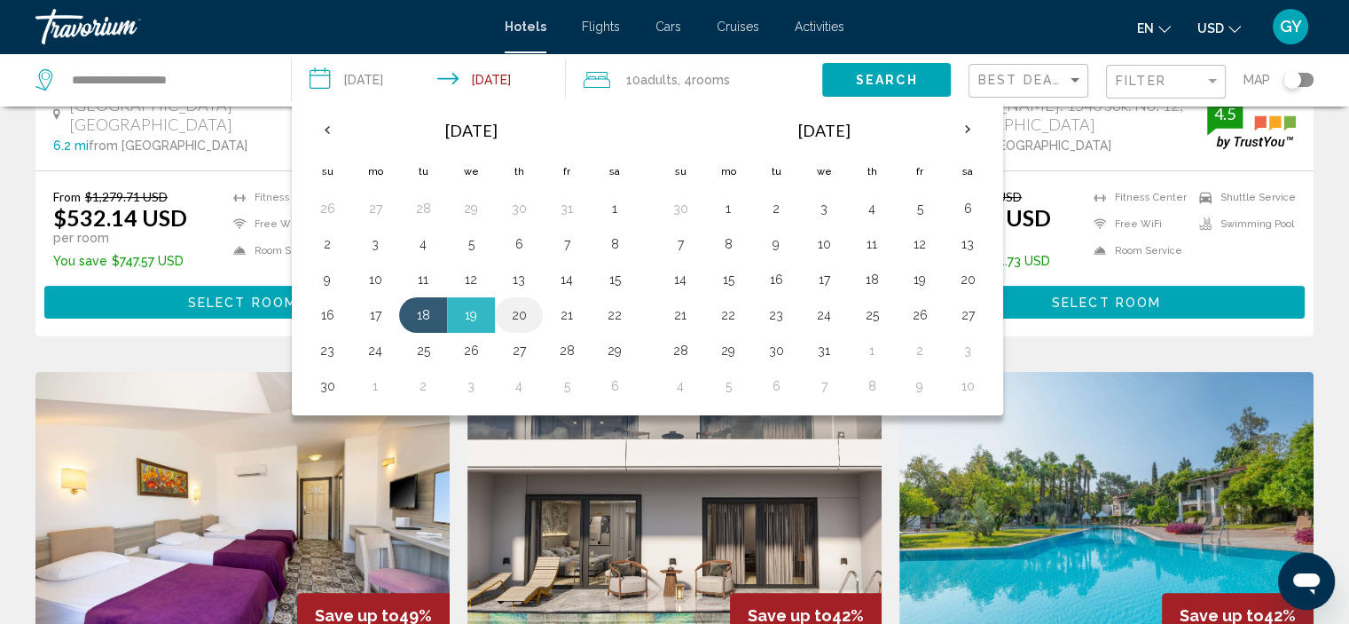
click at [518, 311] on button "20" at bounding box center [519, 315] width 28 height 25
type input "**********"
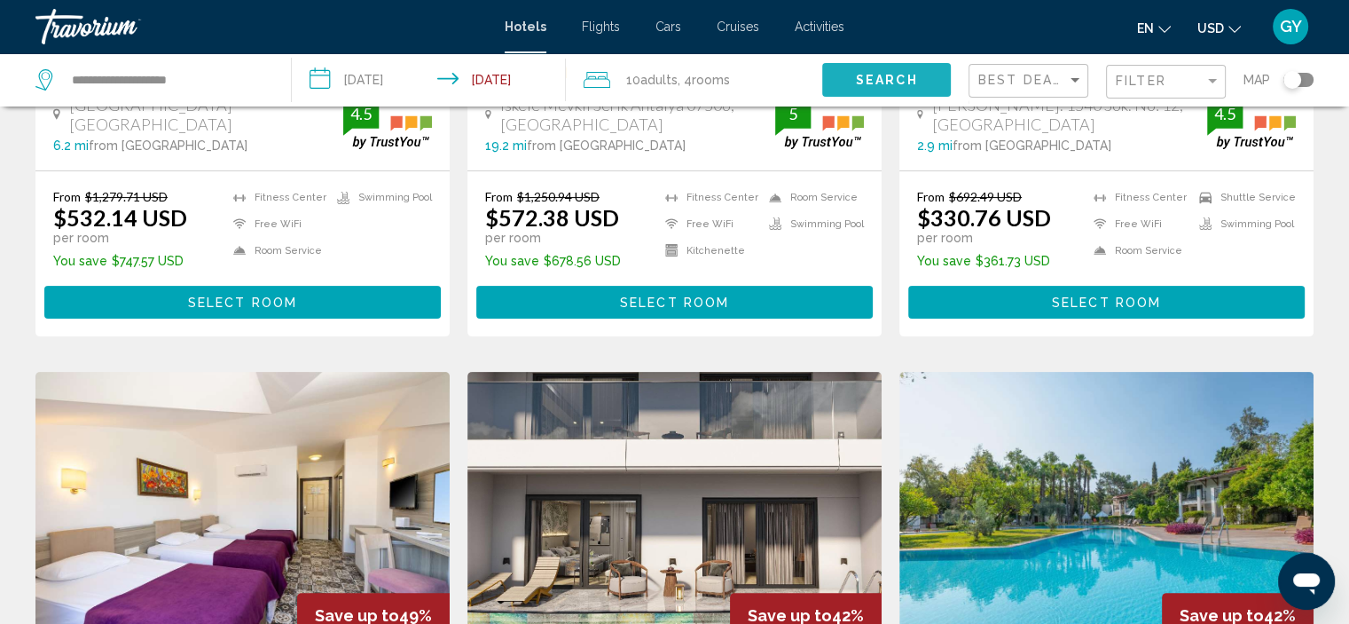
click at [932, 80] on button "Search" at bounding box center [886, 79] width 129 height 33
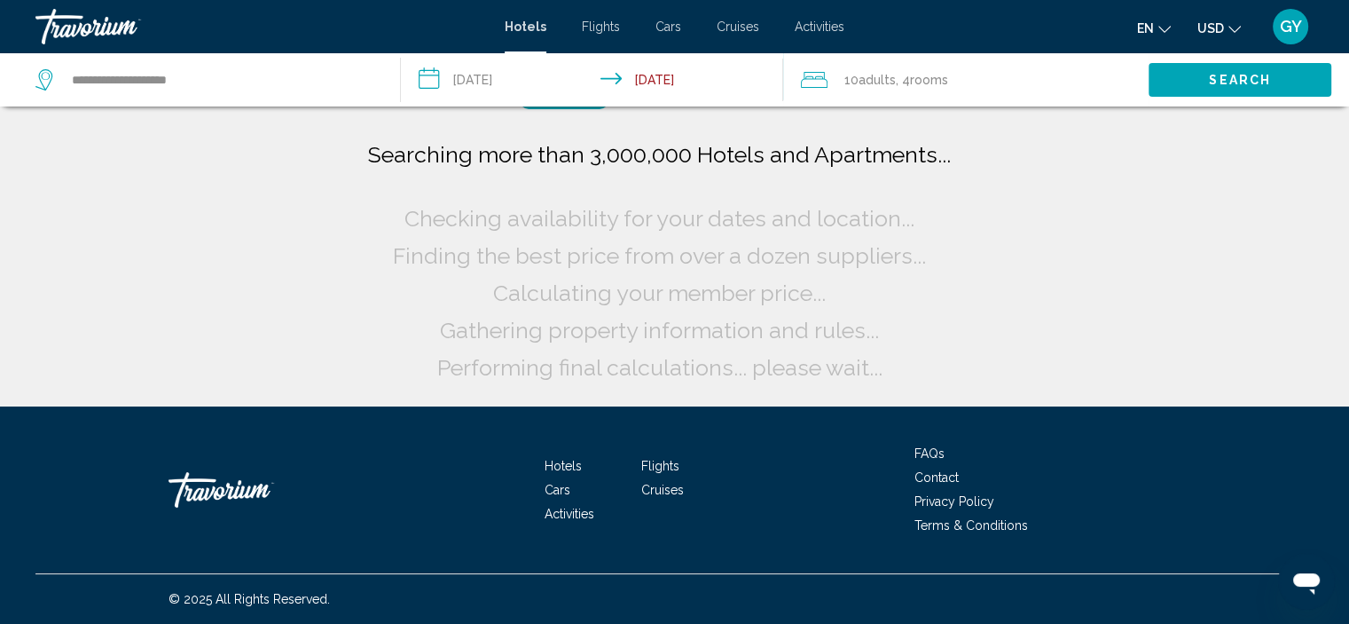
scroll to position [0, 0]
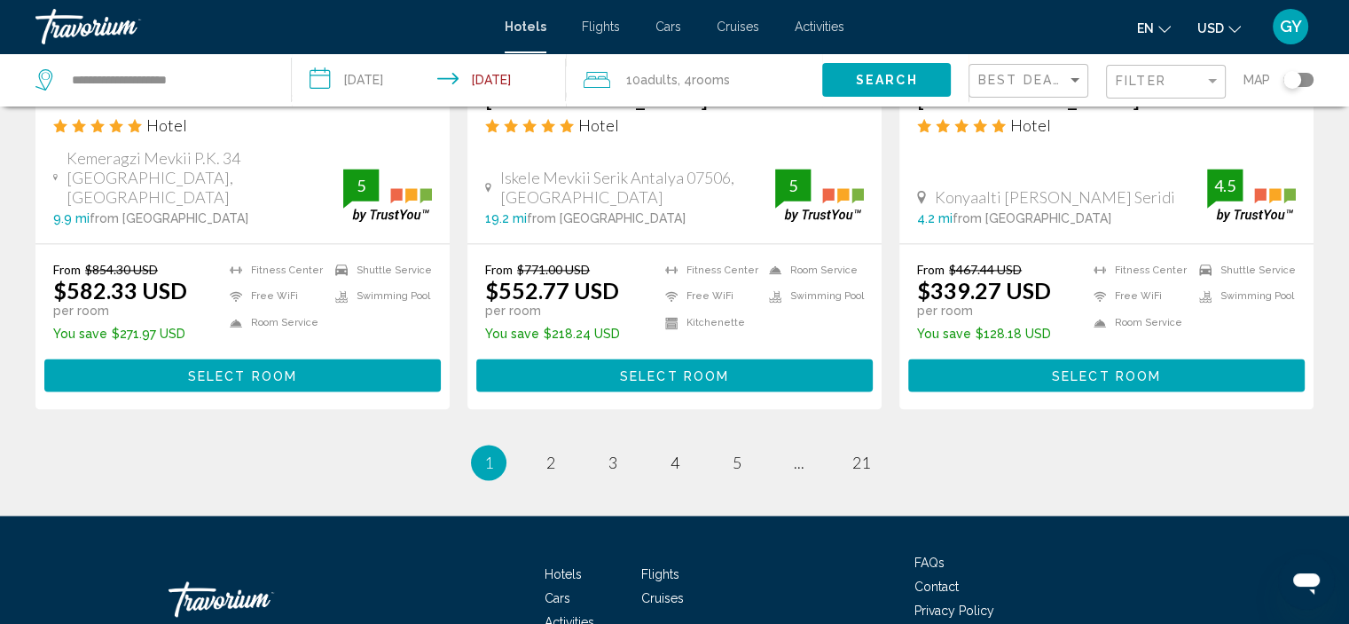
scroll to position [2367, 0]
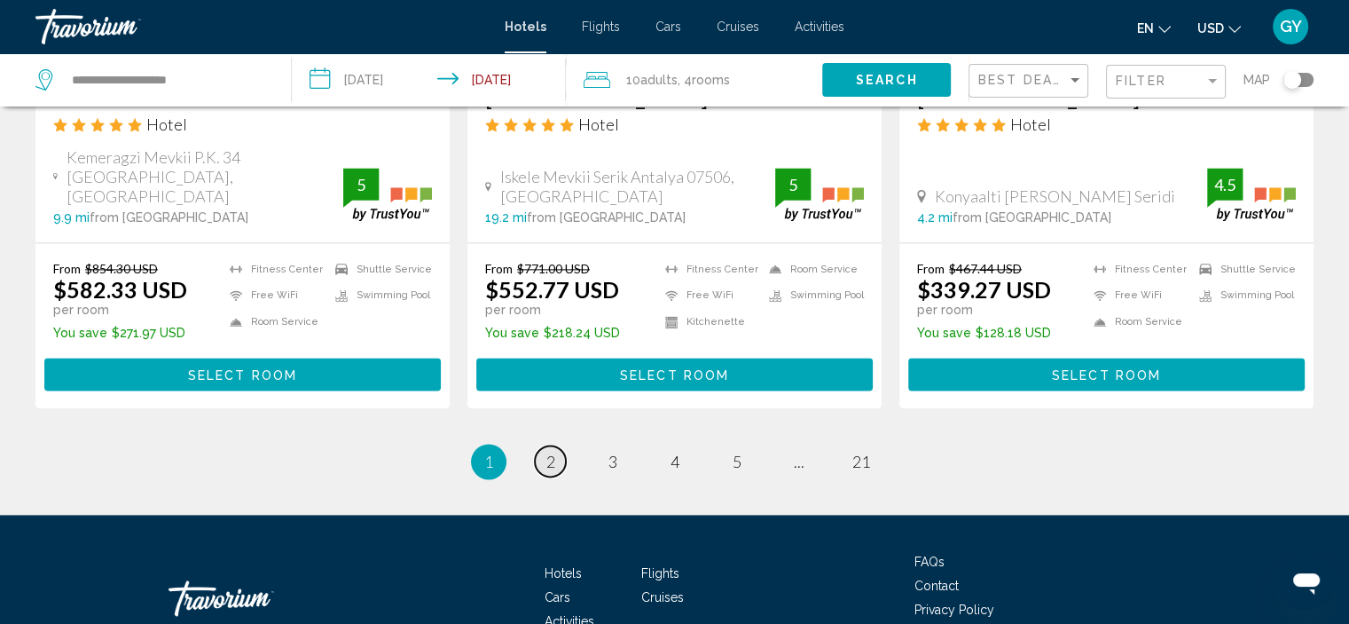
click at [547, 452] on span "2" at bounding box center [551, 462] width 9 height 20
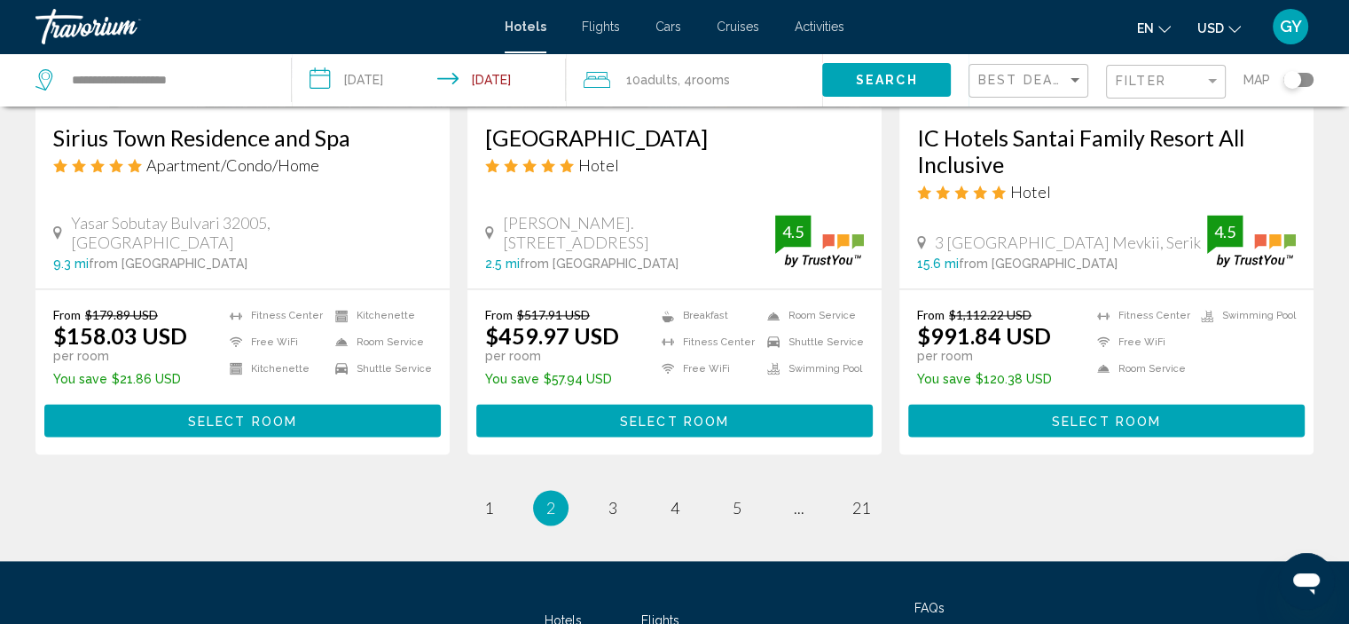
scroll to position [2356, 0]
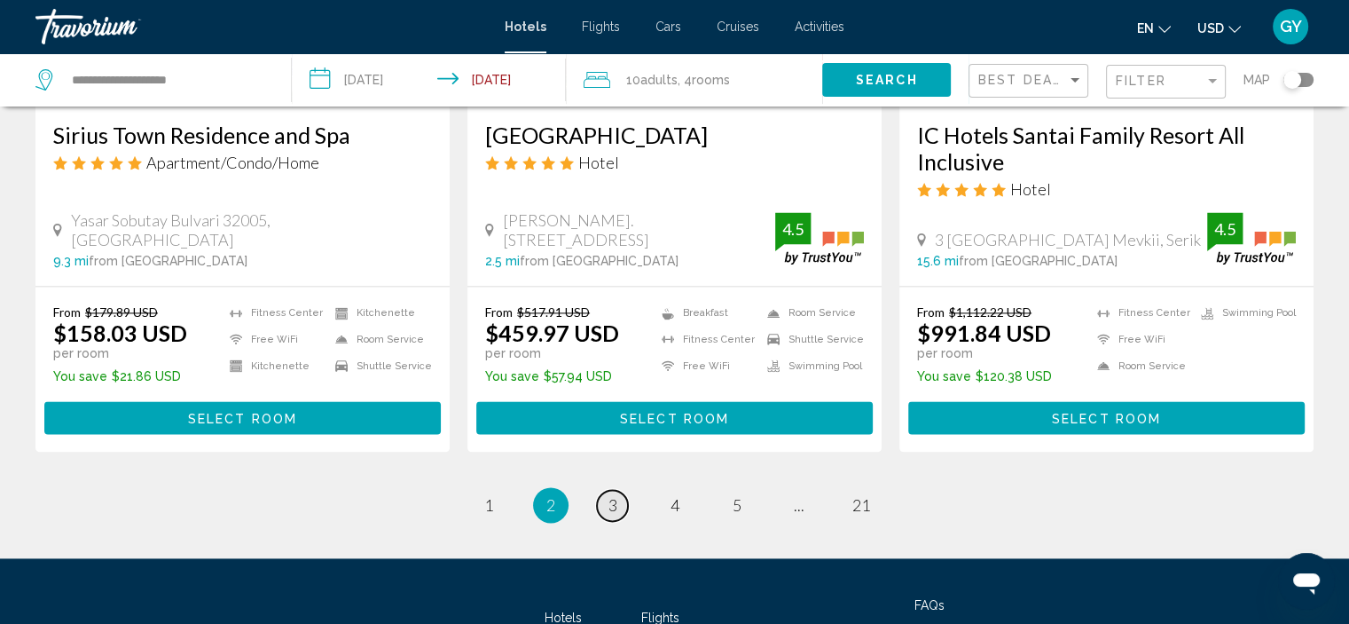
click at [612, 495] on span "3" at bounding box center [613, 505] width 9 height 20
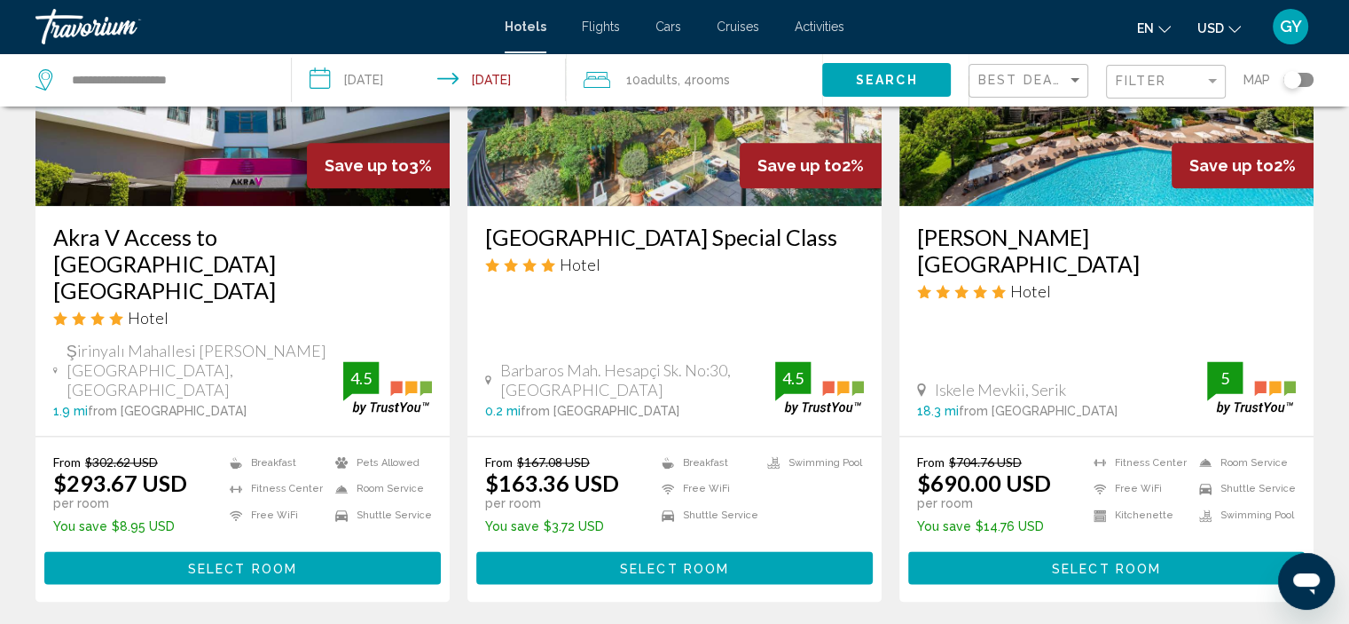
scroll to position [2256, 0]
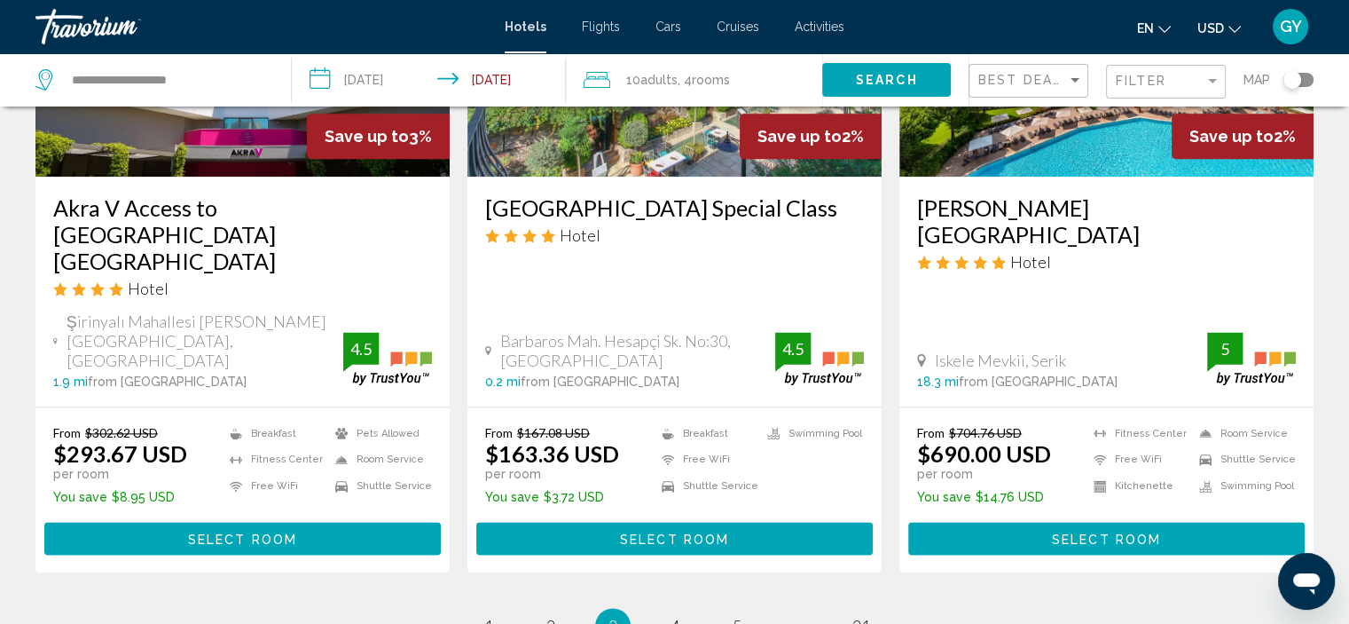
click at [714, 130] on img "Main content" at bounding box center [675, 35] width 414 height 284
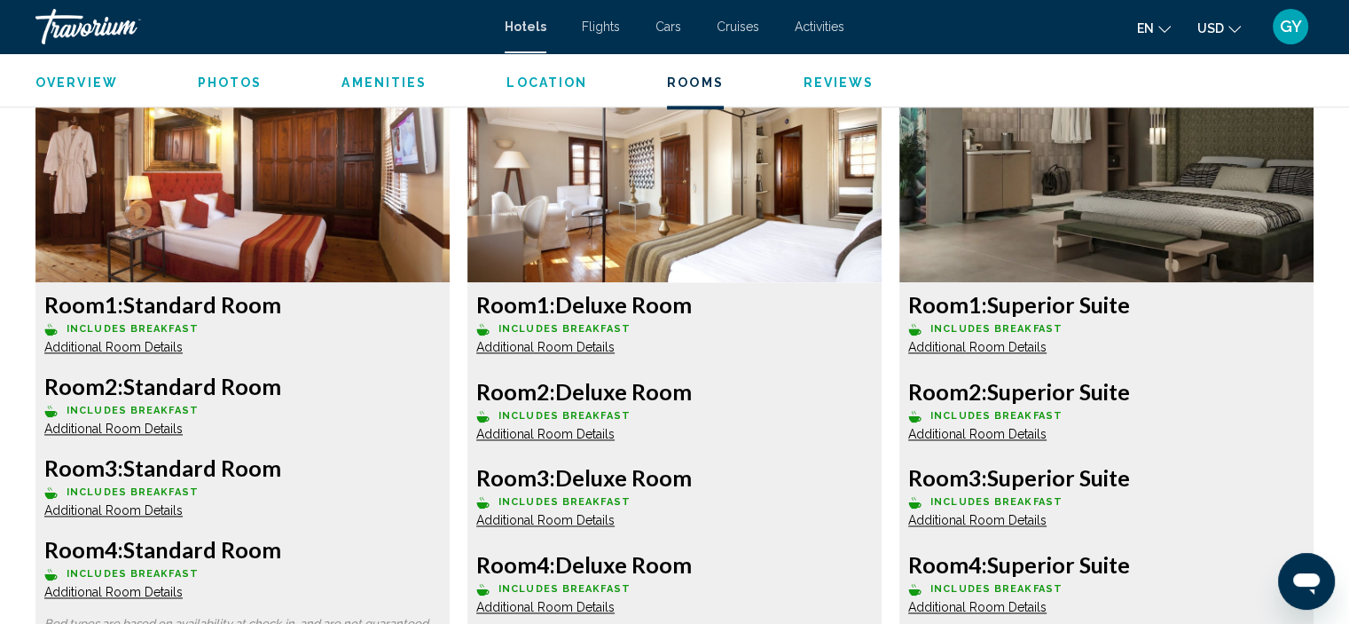
scroll to position [2399, 0]
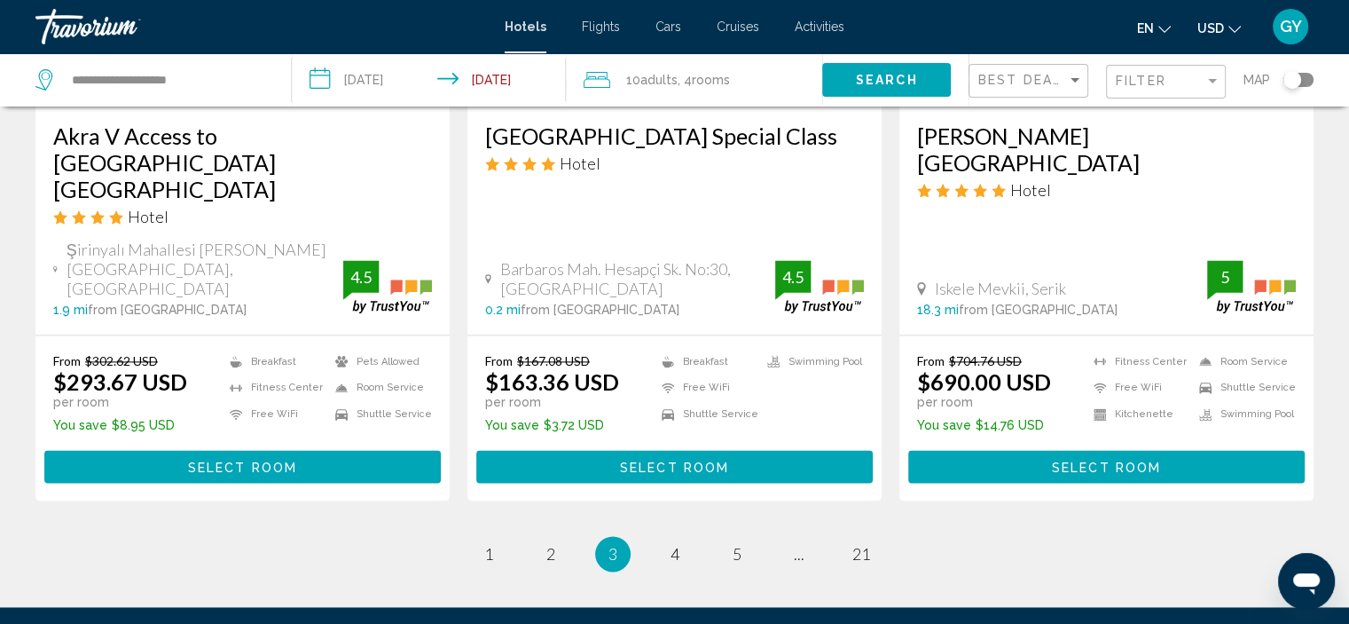
scroll to position [2332, 0]
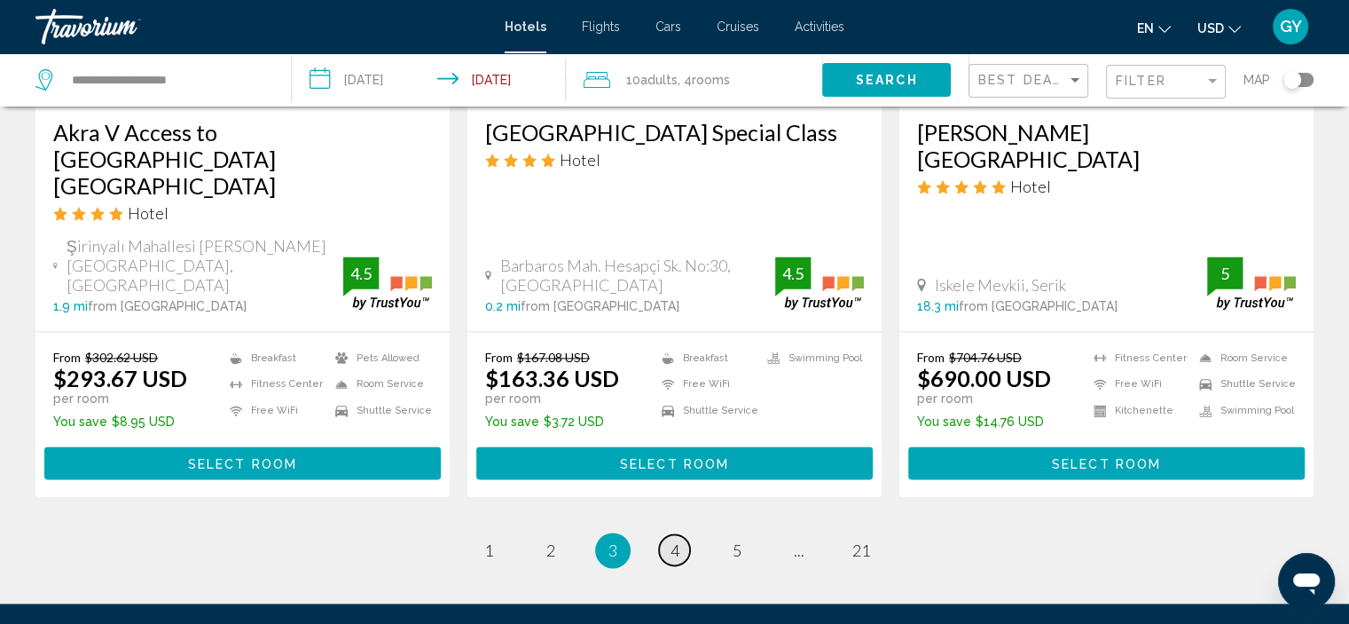
click at [681, 534] on link "page 4" at bounding box center [674, 549] width 31 height 31
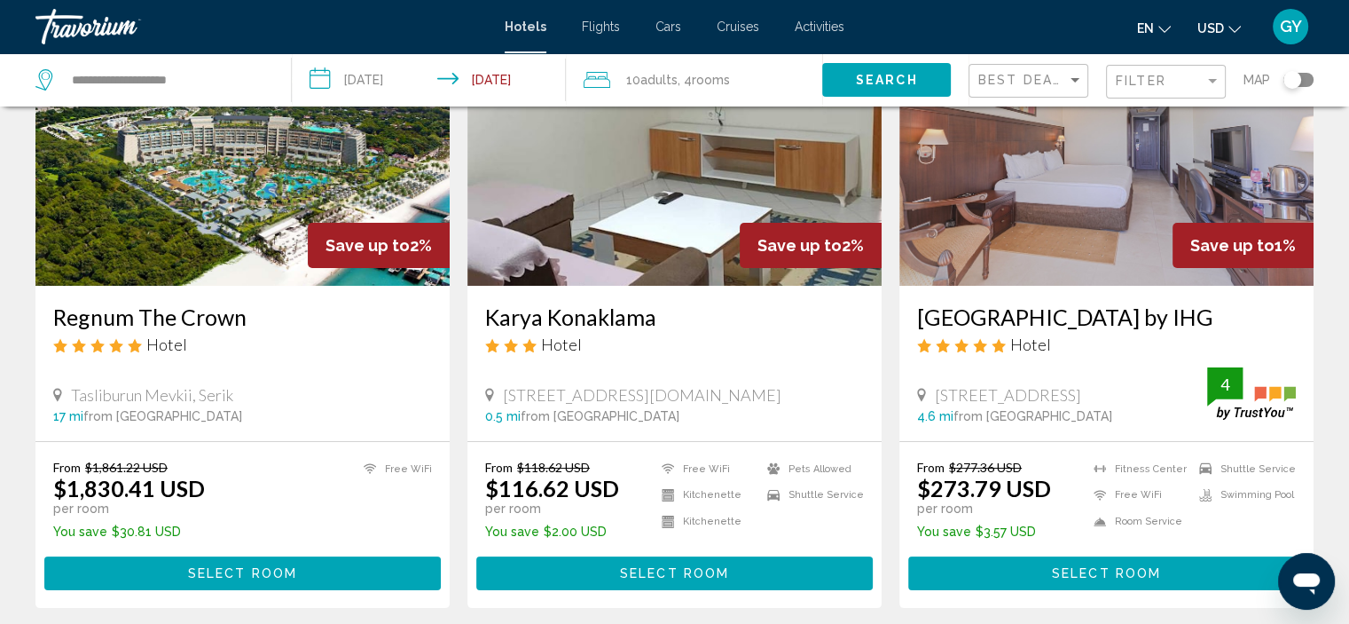
scroll to position [170, 0]
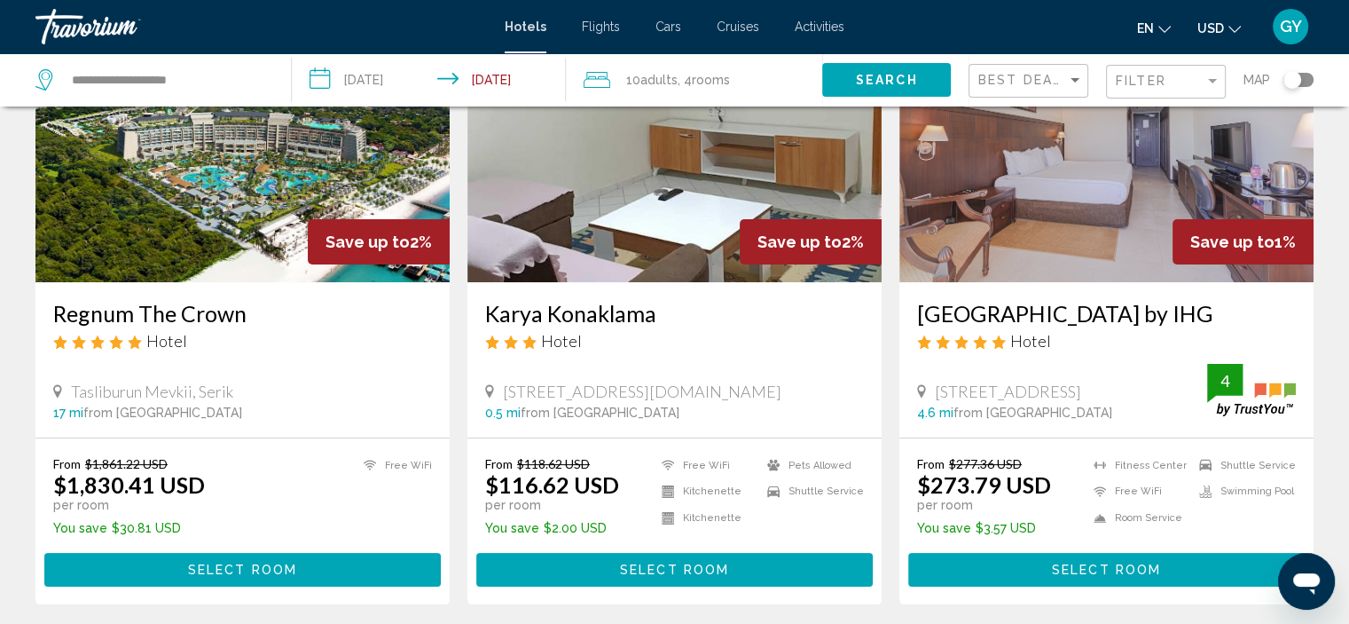
click at [1058, 226] on img "Main content" at bounding box center [1107, 140] width 414 height 284
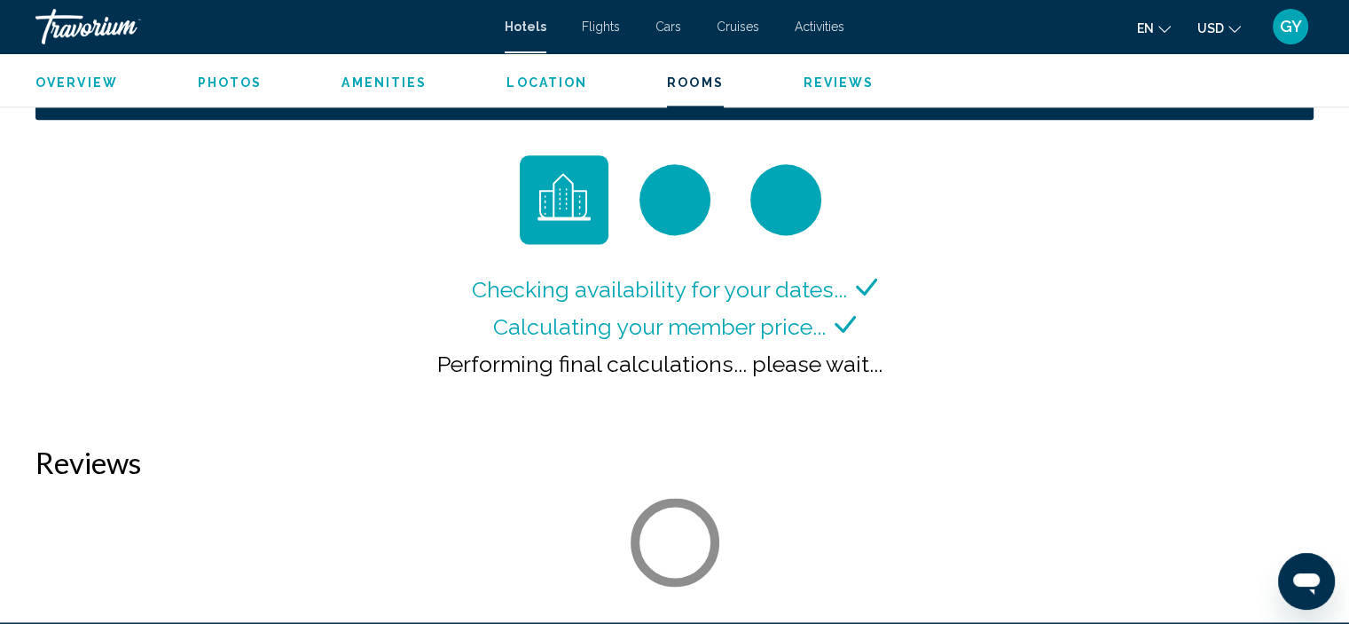
scroll to position [2339, 0]
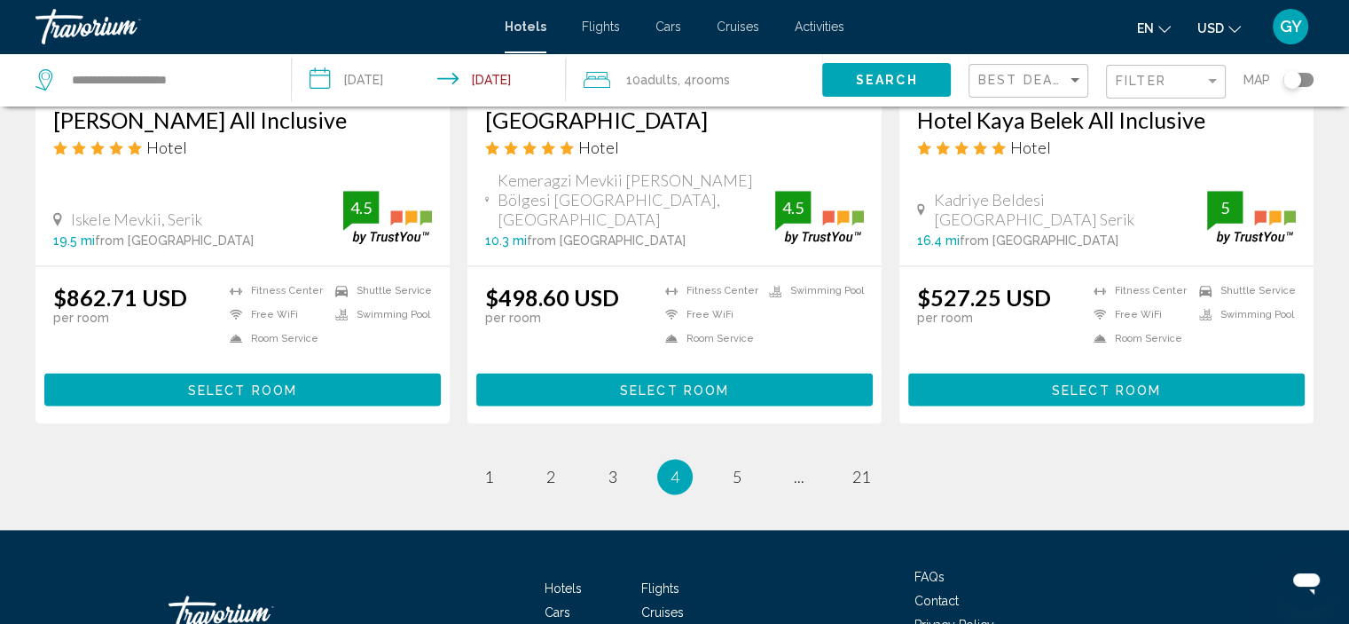
scroll to position [2303, 0]
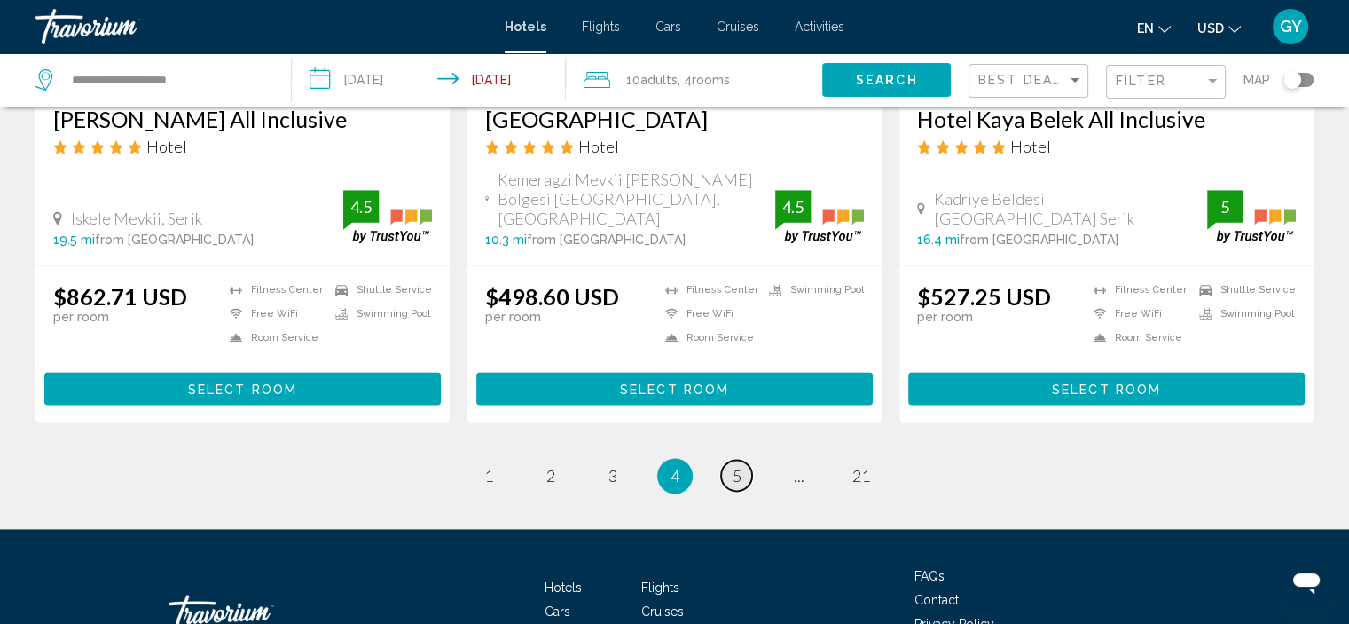
click at [735, 466] on span "5" at bounding box center [737, 476] width 9 height 20
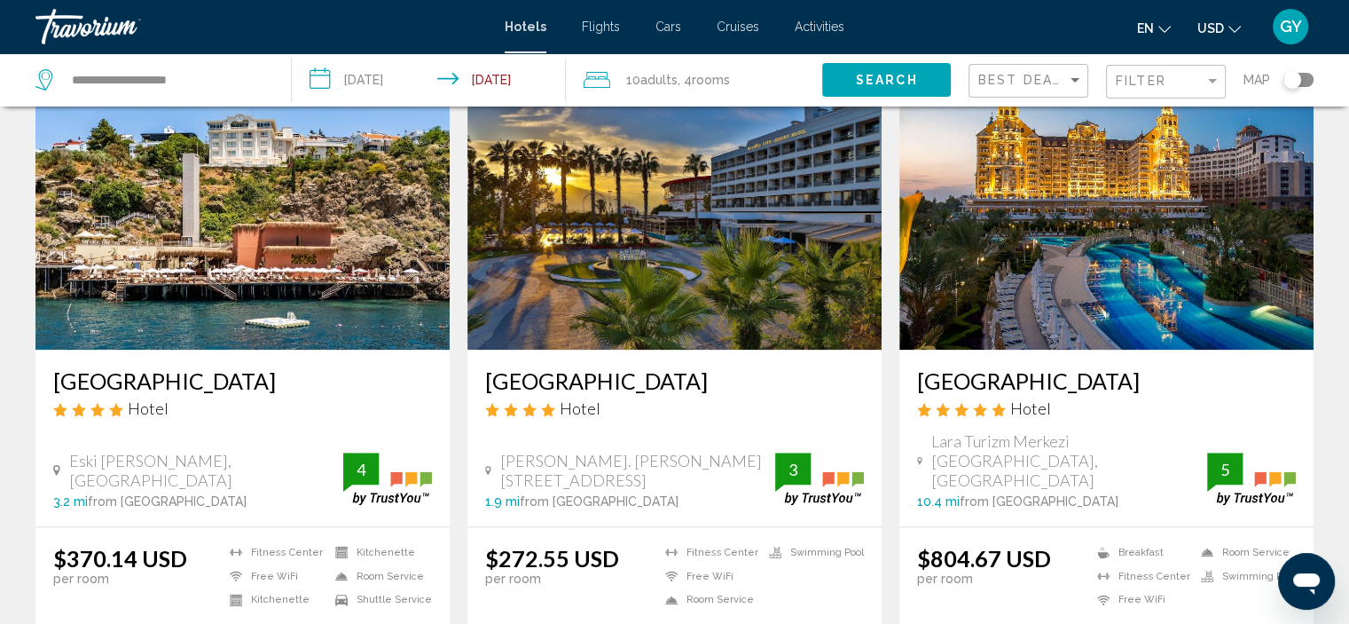
scroll to position [2072, 0]
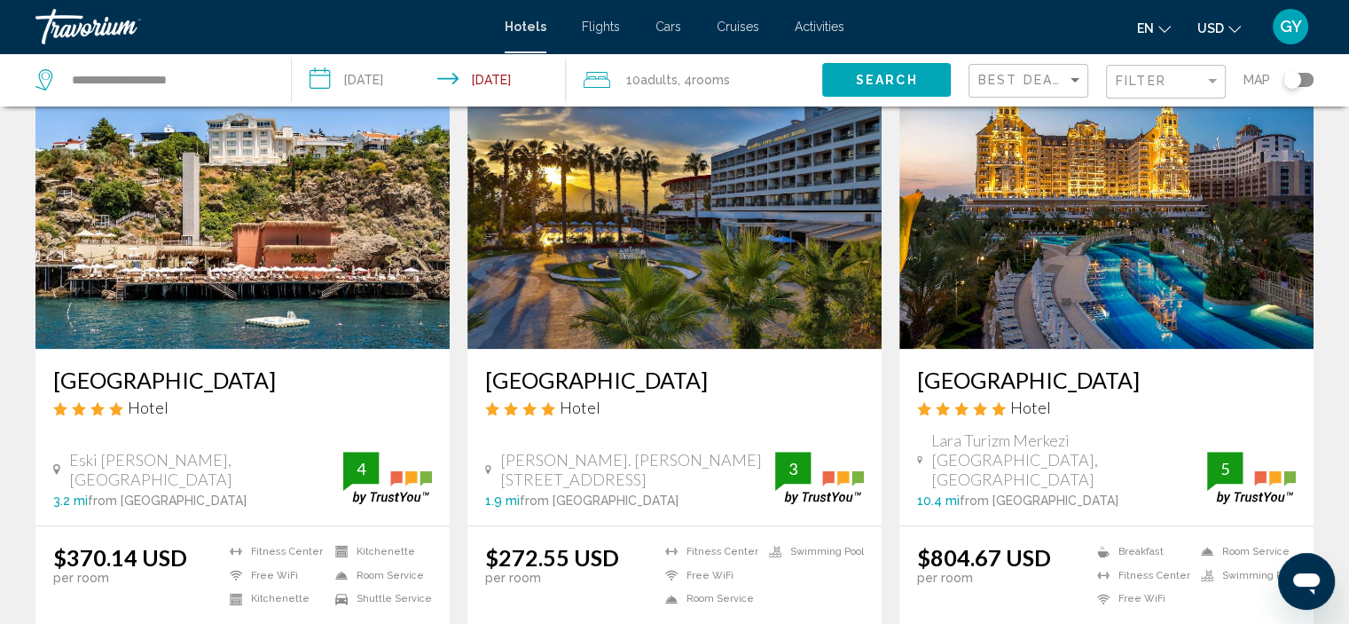
click at [741, 304] on img "Main content" at bounding box center [675, 207] width 414 height 284
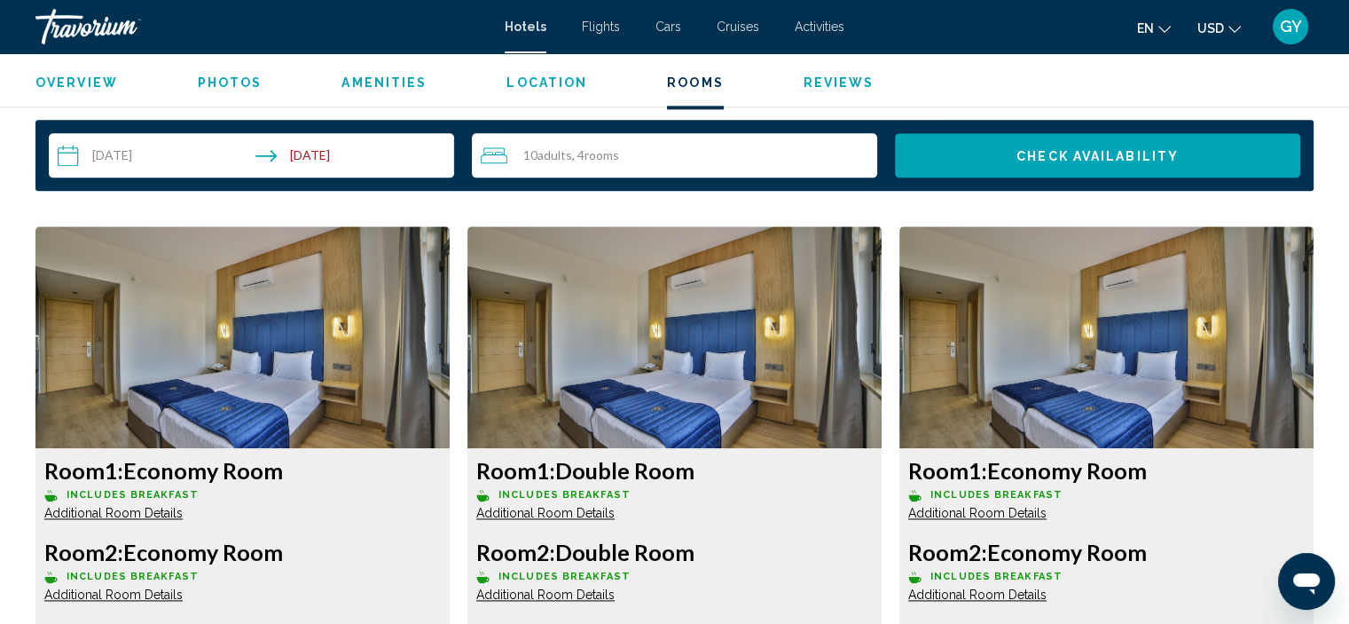
scroll to position [2288, 0]
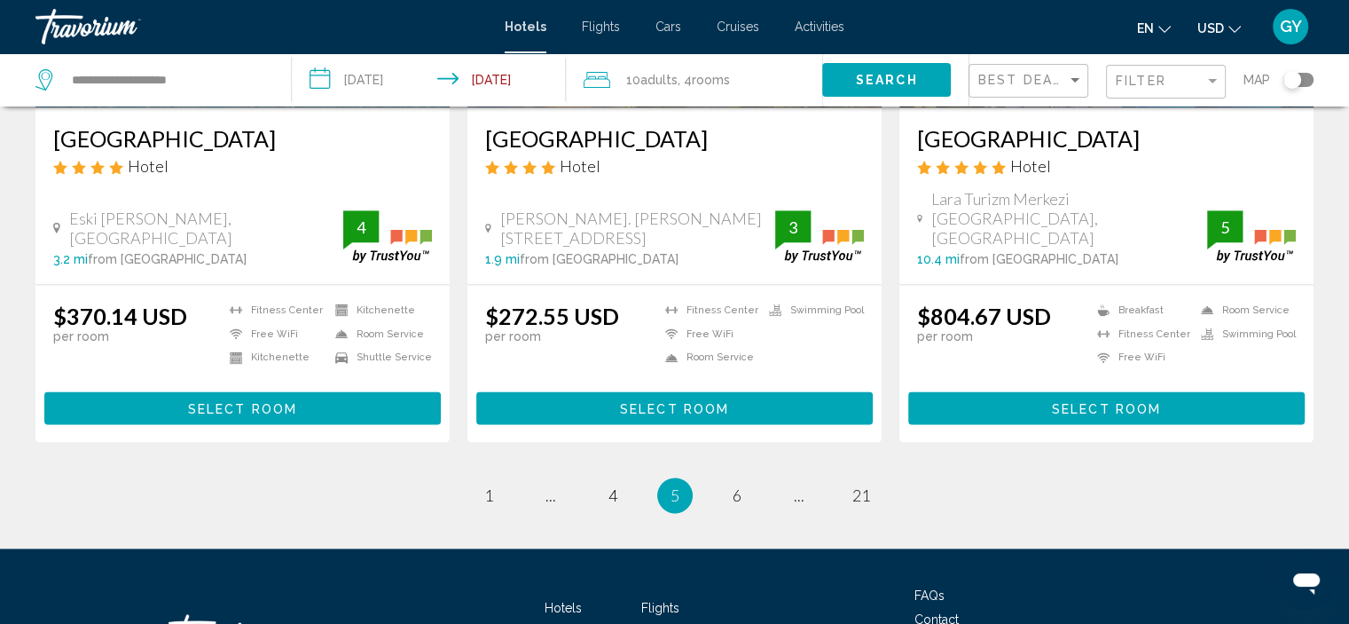
scroll to position [2314, 0]
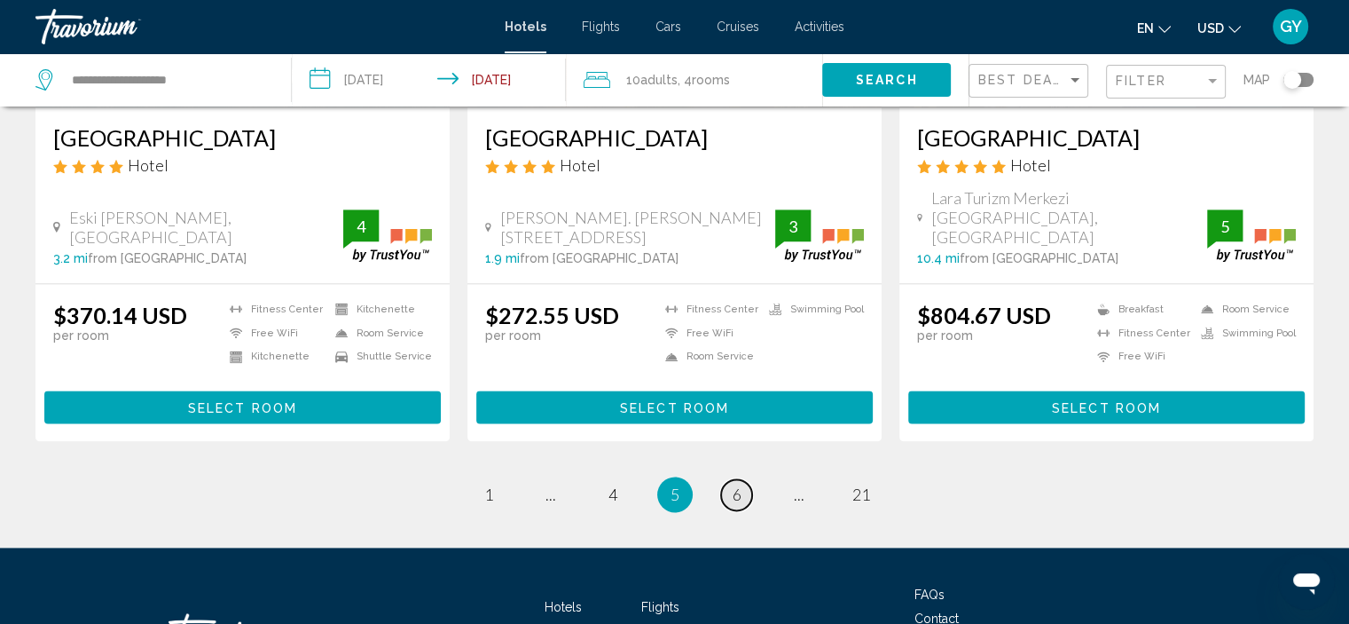
click at [739, 484] on span "6" at bounding box center [737, 494] width 9 height 20
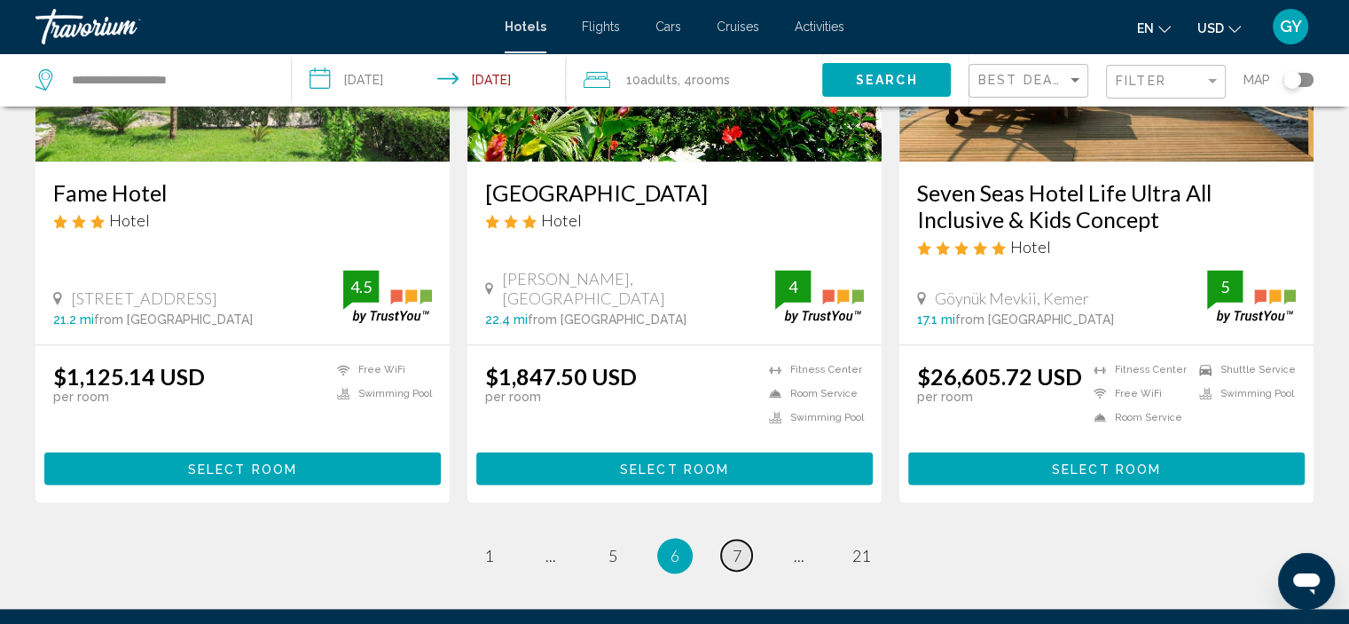
scroll to position [2333, 0]
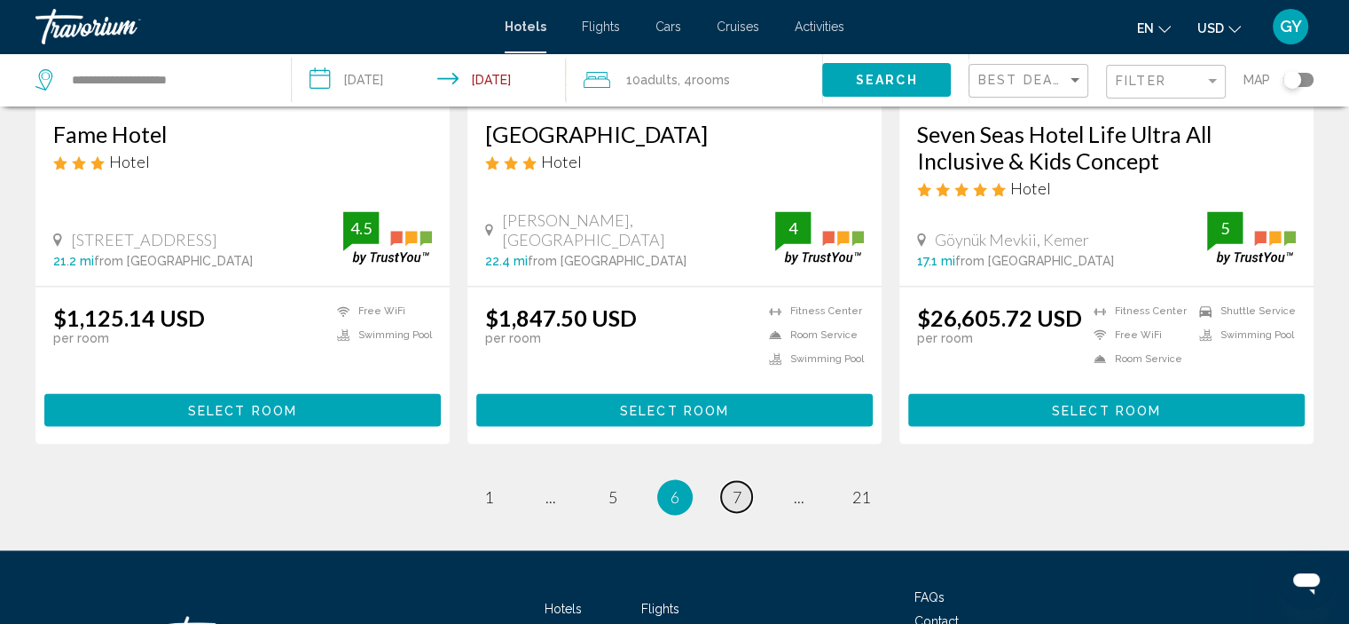
click at [736, 487] on span "7" at bounding box center [737, 497] width 9 height 20
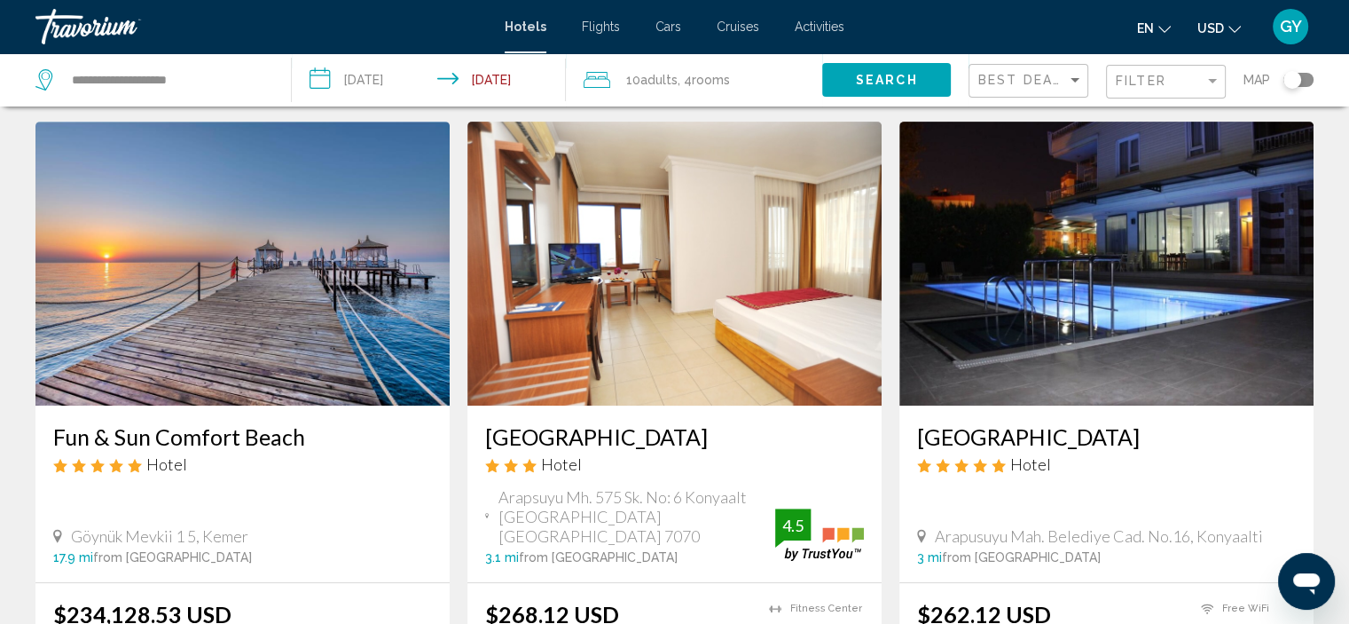
scroll to position [730, 0]
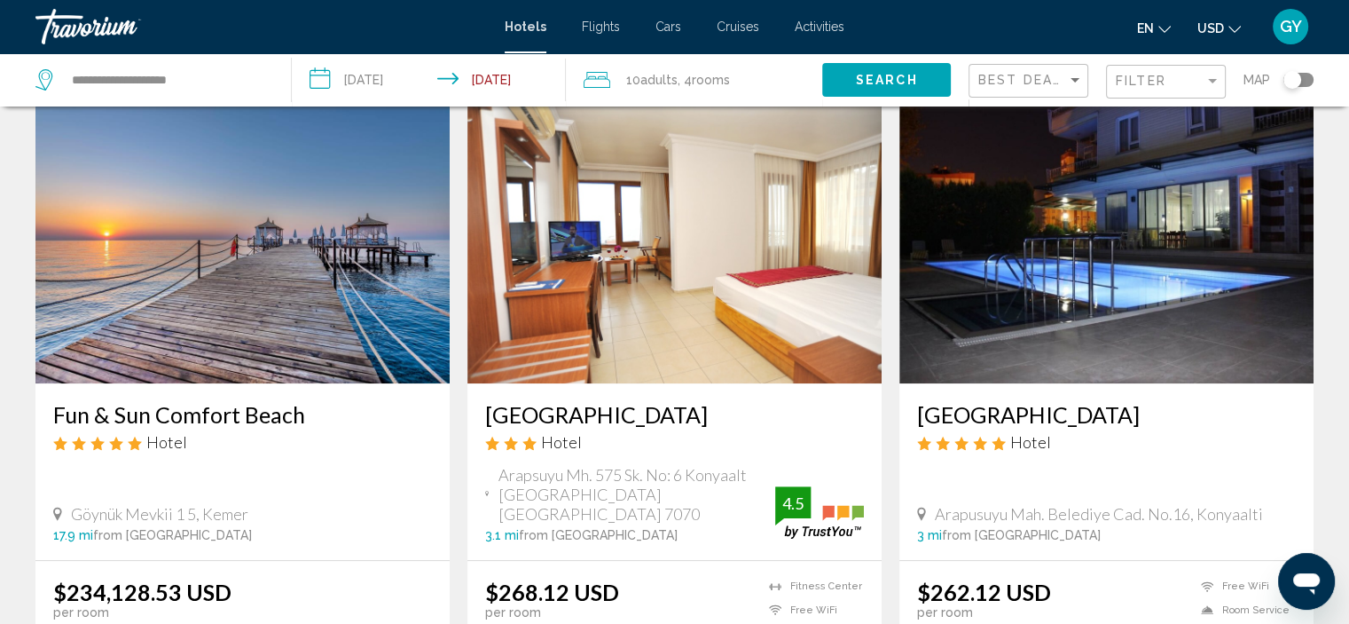
click at [1043, 272] on img "Main content" at bounding box center [1107, 241] width 414 height 284
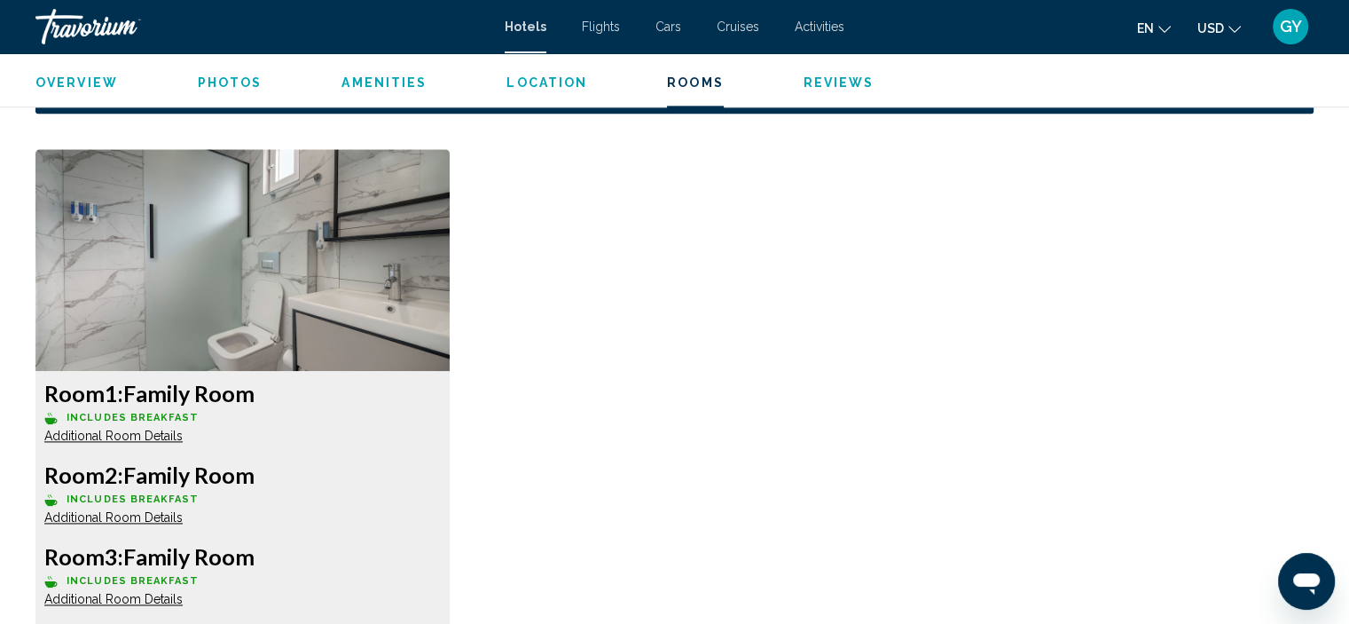
scroll to position [2364, 0]
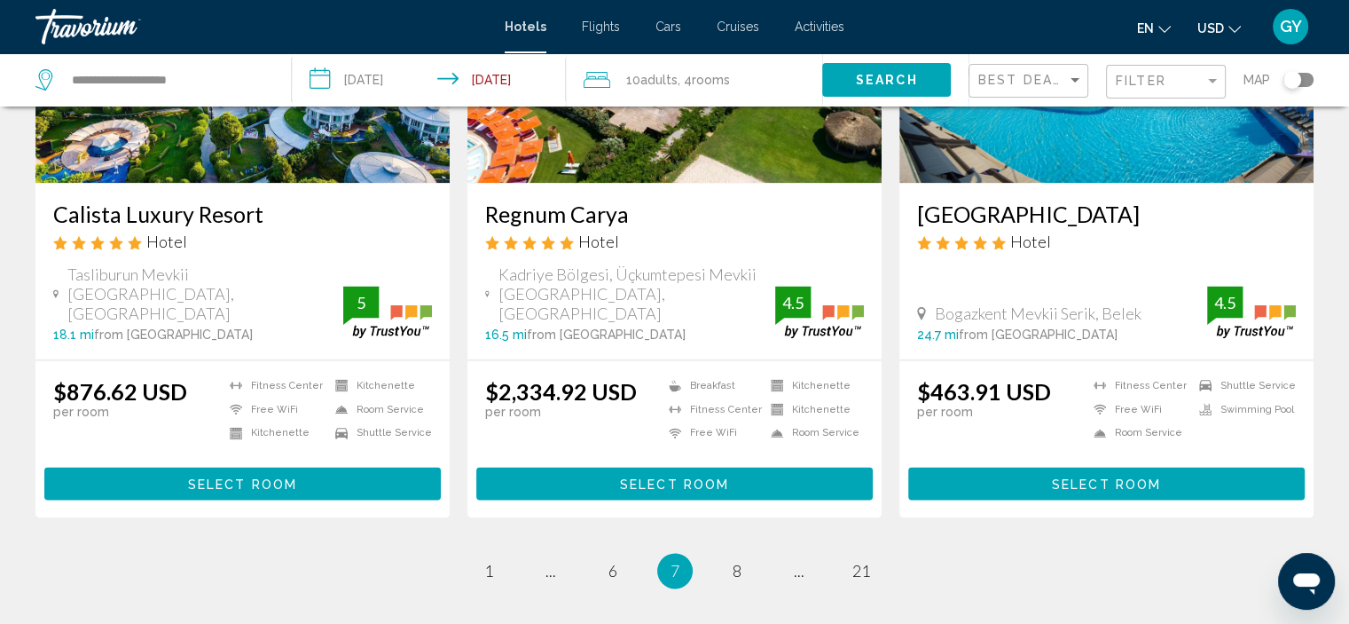
scroll to position [2246, 0]
click at [736, 561] on span "8" at bounding box center [737, 571] width 9 height 20
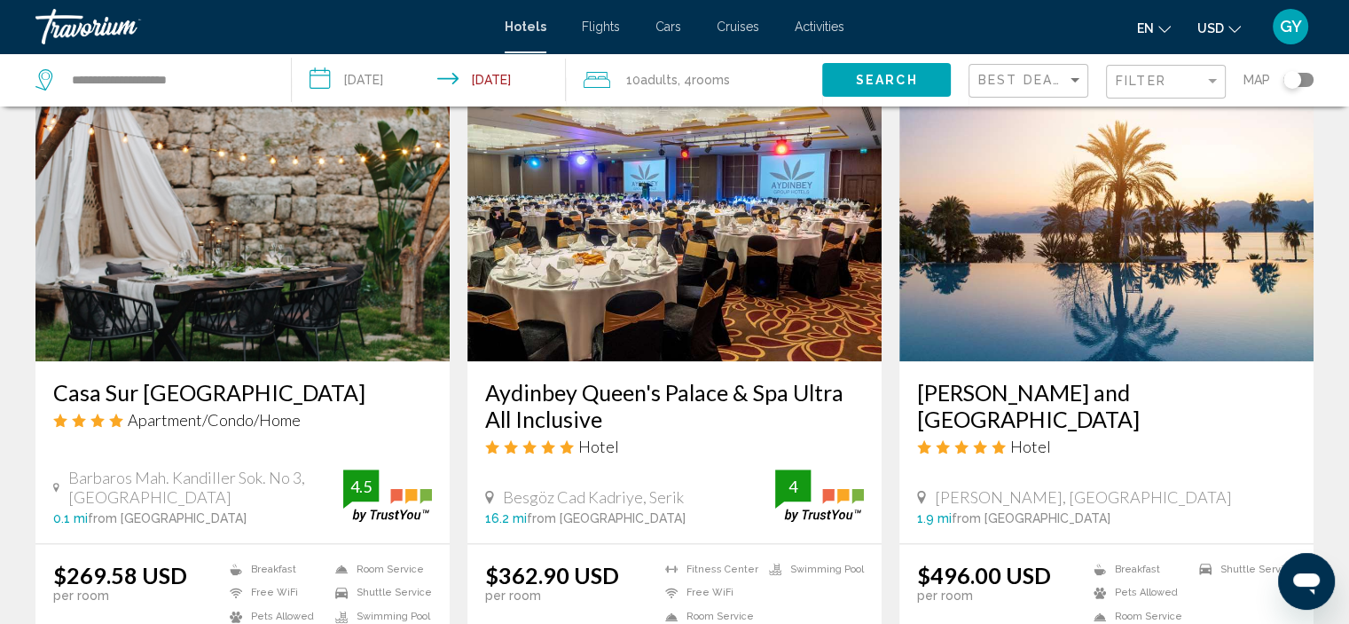
scroll to position [2048, 0]
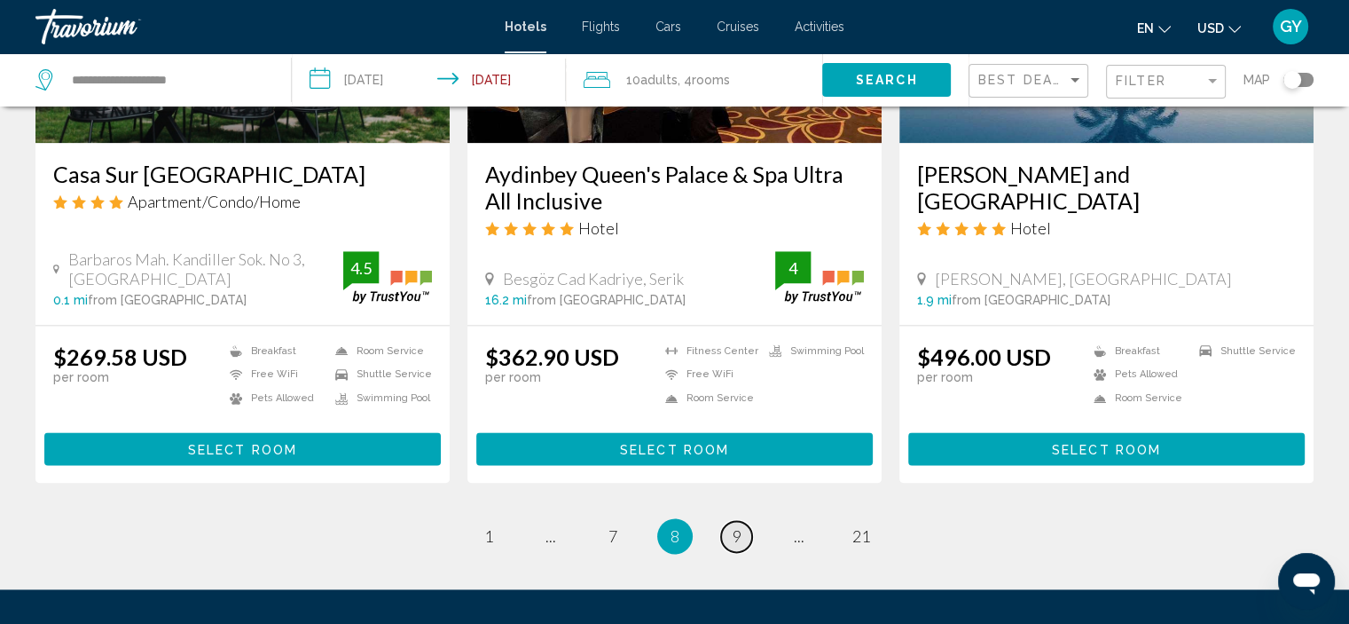
click at [736, 526] on span "9" at bounding box center [737, 536] width 9 height 20
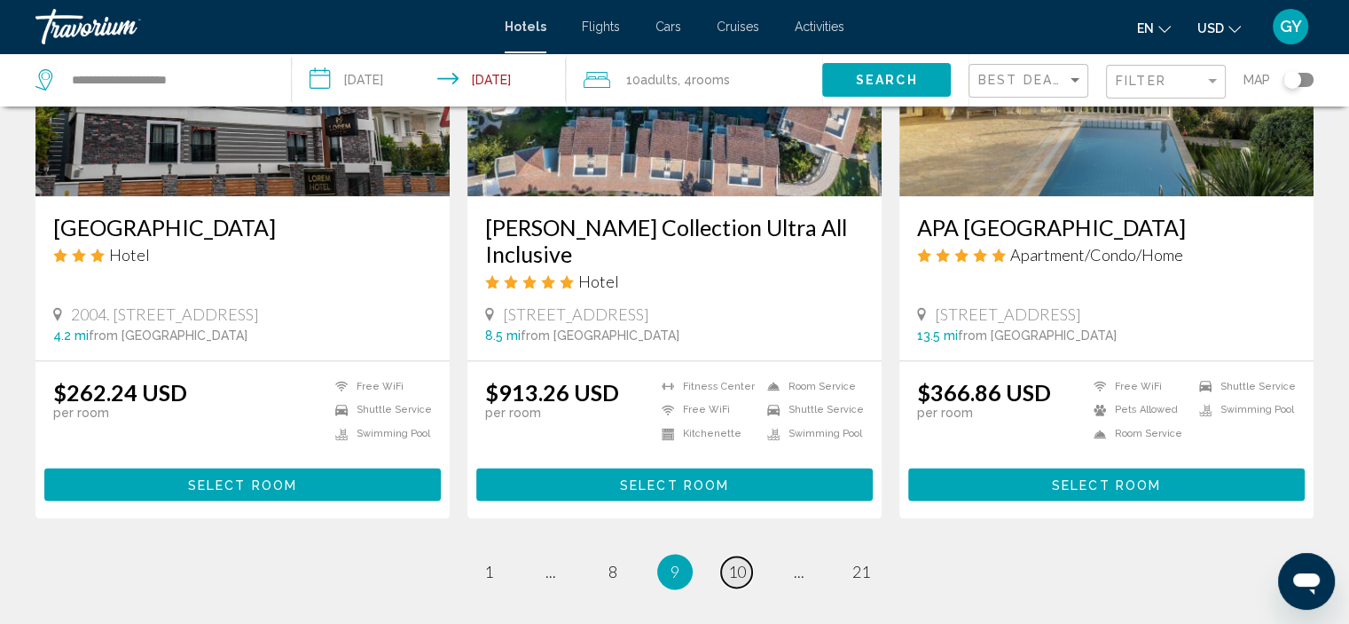
scroll to position [2266, 0]
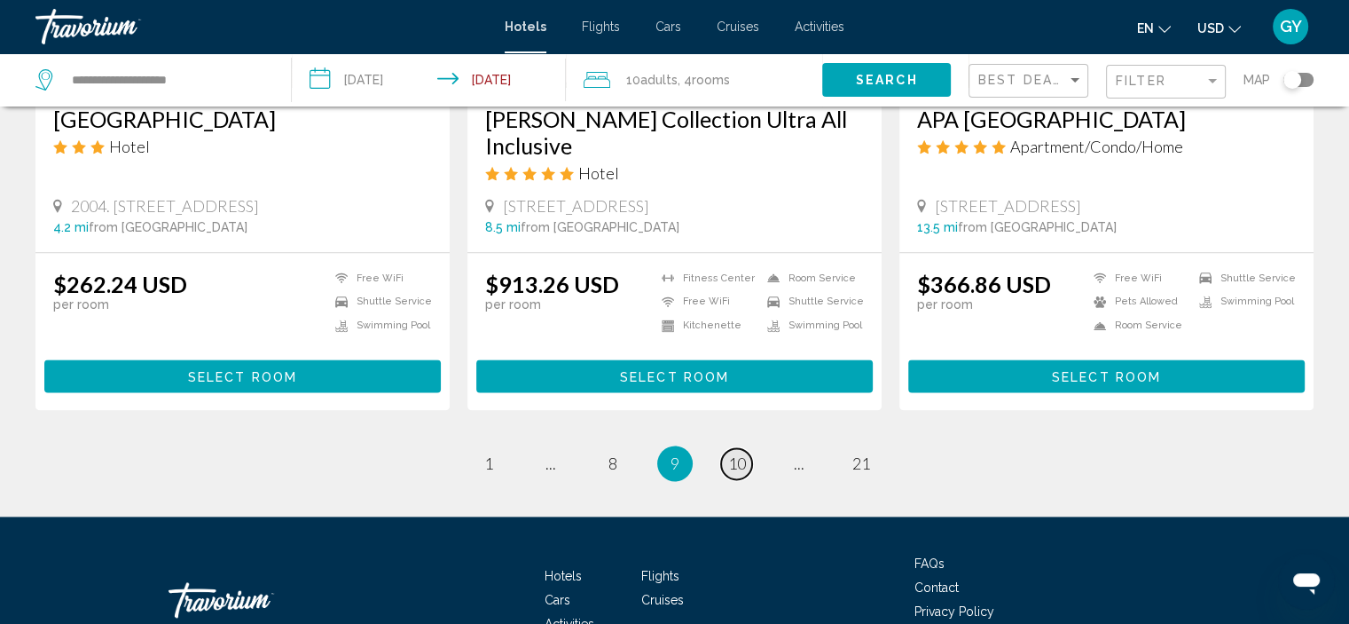
click at [729, 473] on span "10" at bounding box center [737, 463] width 18 height 20
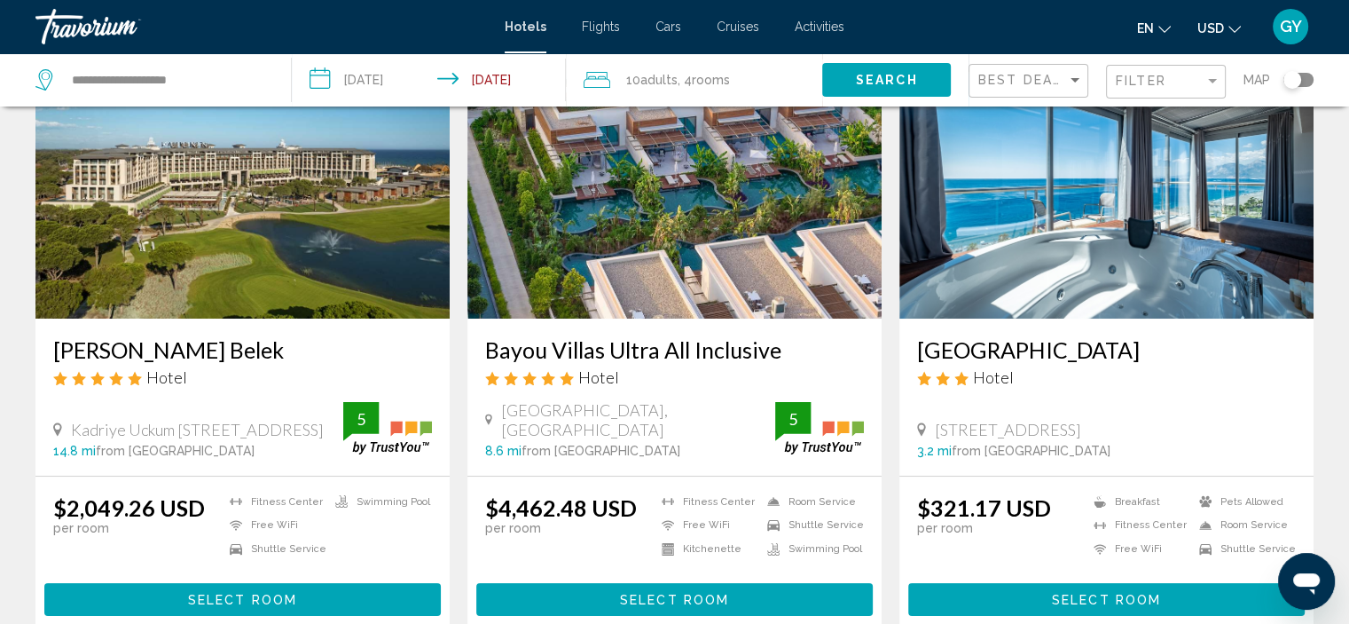
scroll to position [135, 0]
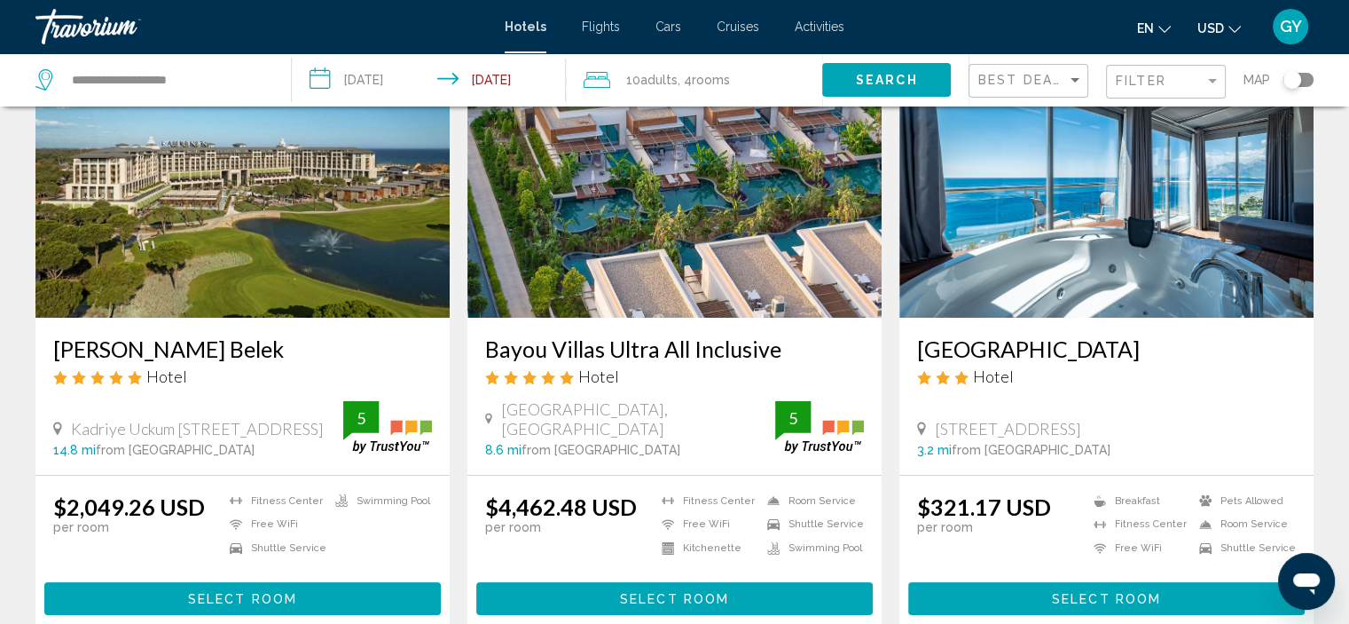
click at [1114, 224] on img "Main content" at bounding box center [1107, 176] width 414 height 284
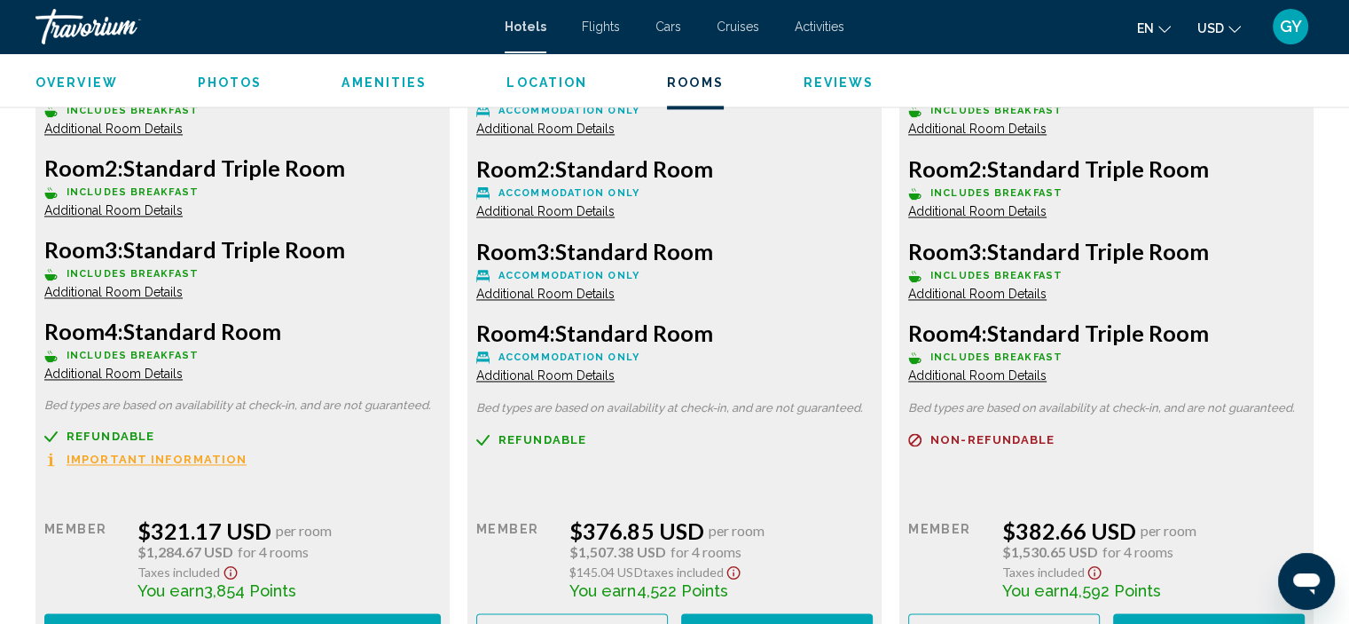
scroll to position [2669, 0]
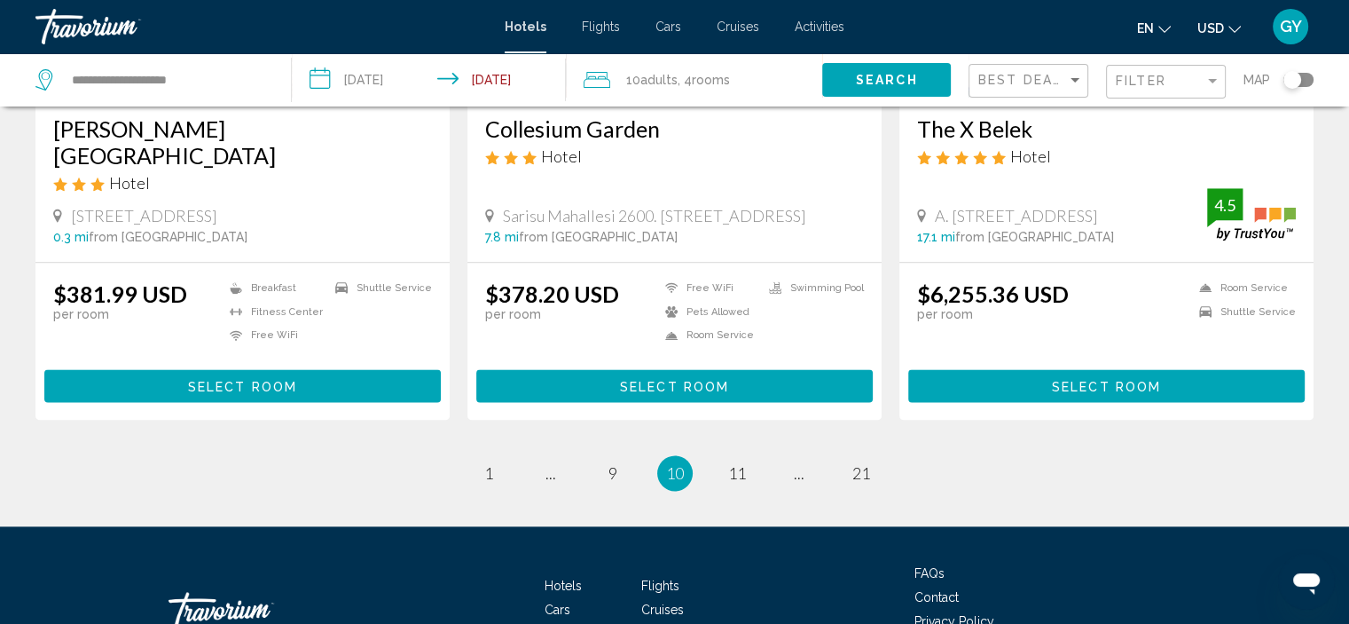
scroll to position [2270, 0]
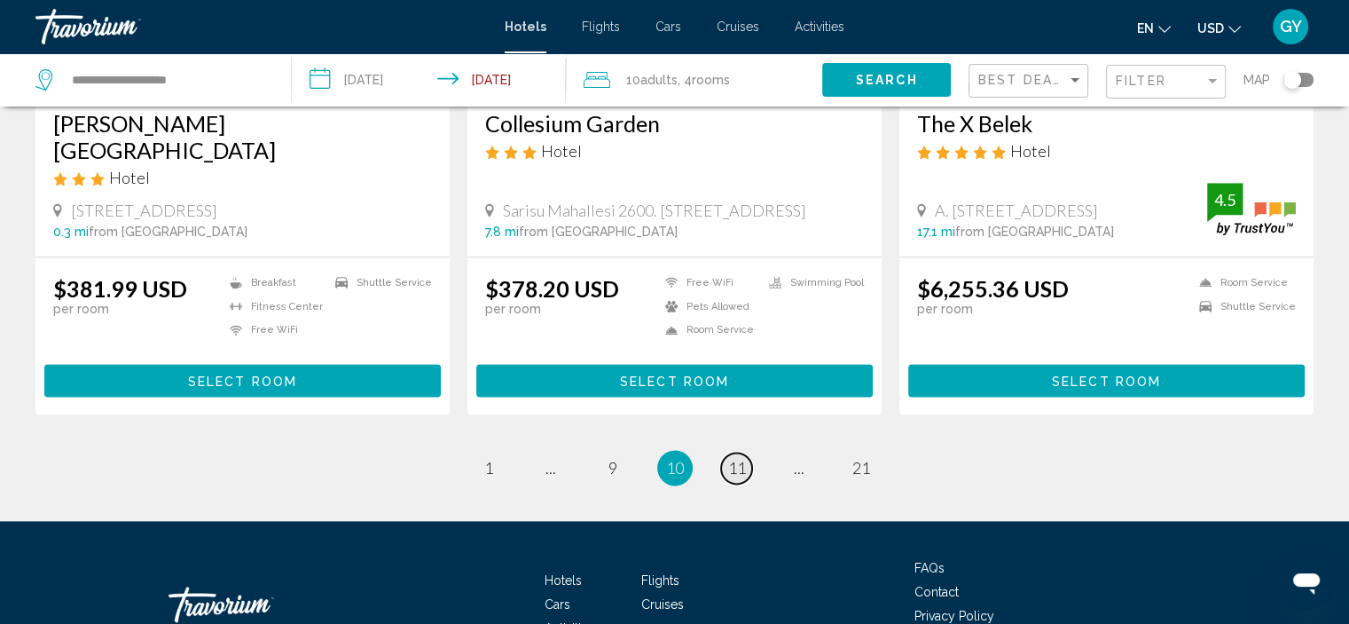
click at [743, 458] on span "11" at bounding box center [737, 468] width 18 height 20
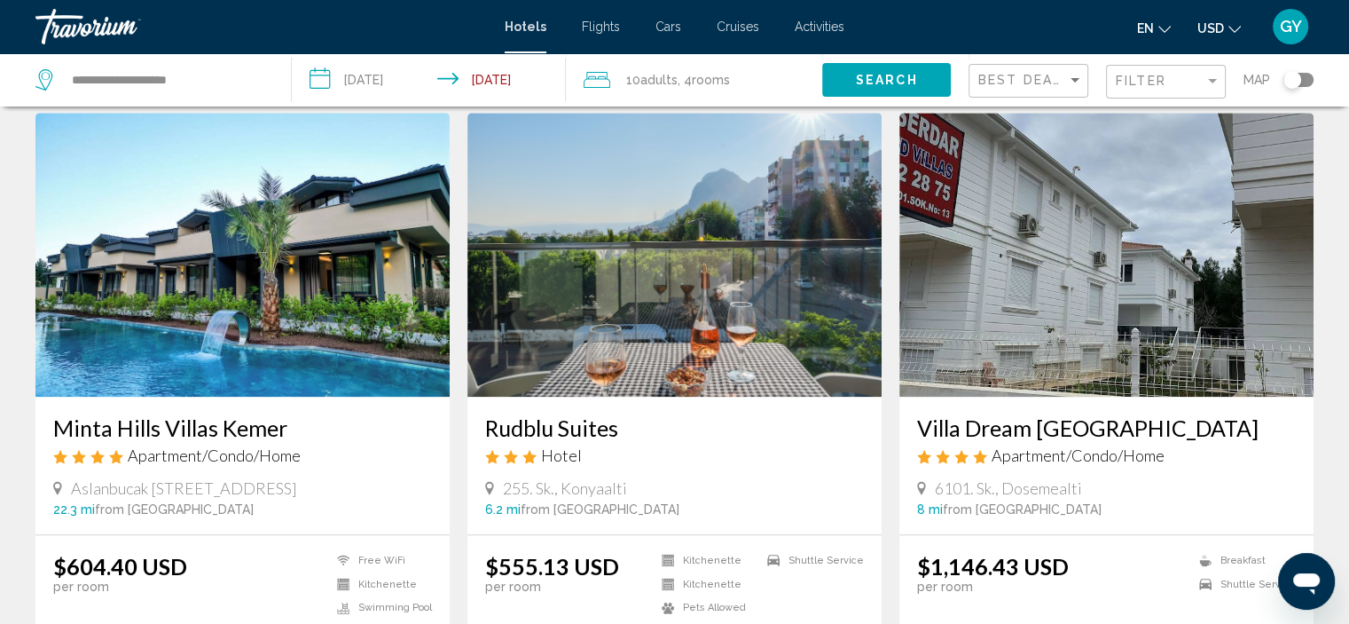
scroll to position [1997, 0]
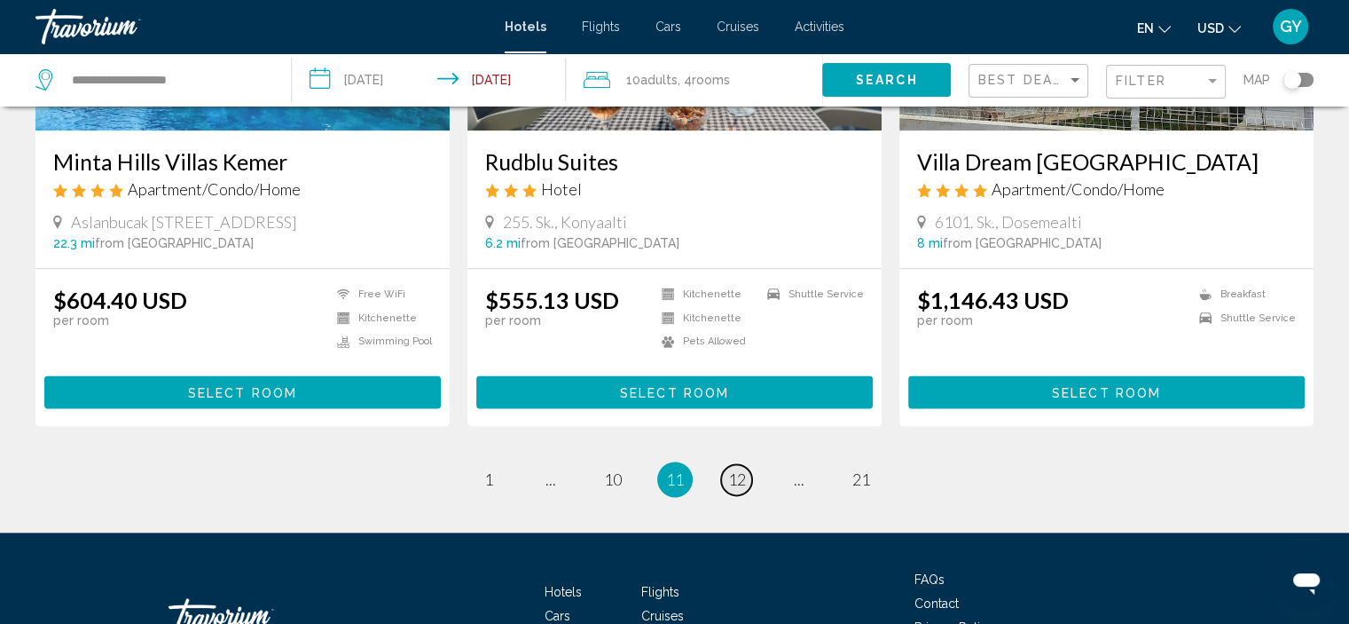
click at [743, 469] on span "12" at bounding box center [737, 479] width 18 height 20
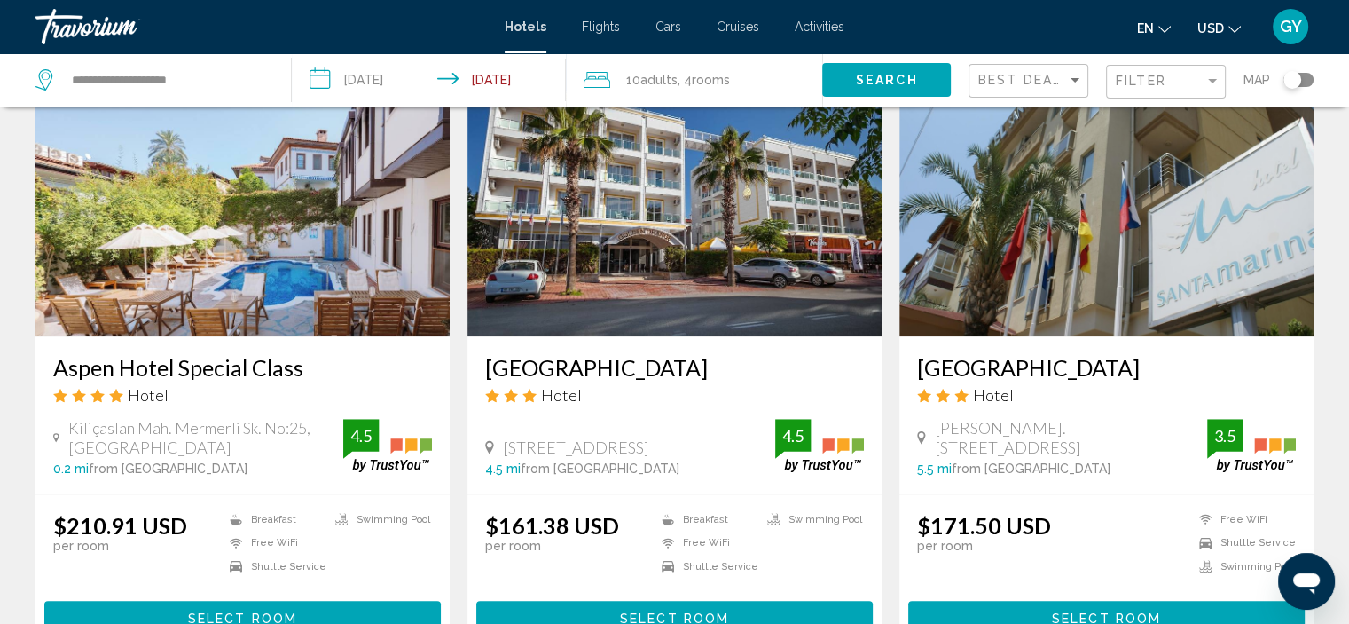
scroll to position [1396, 0]
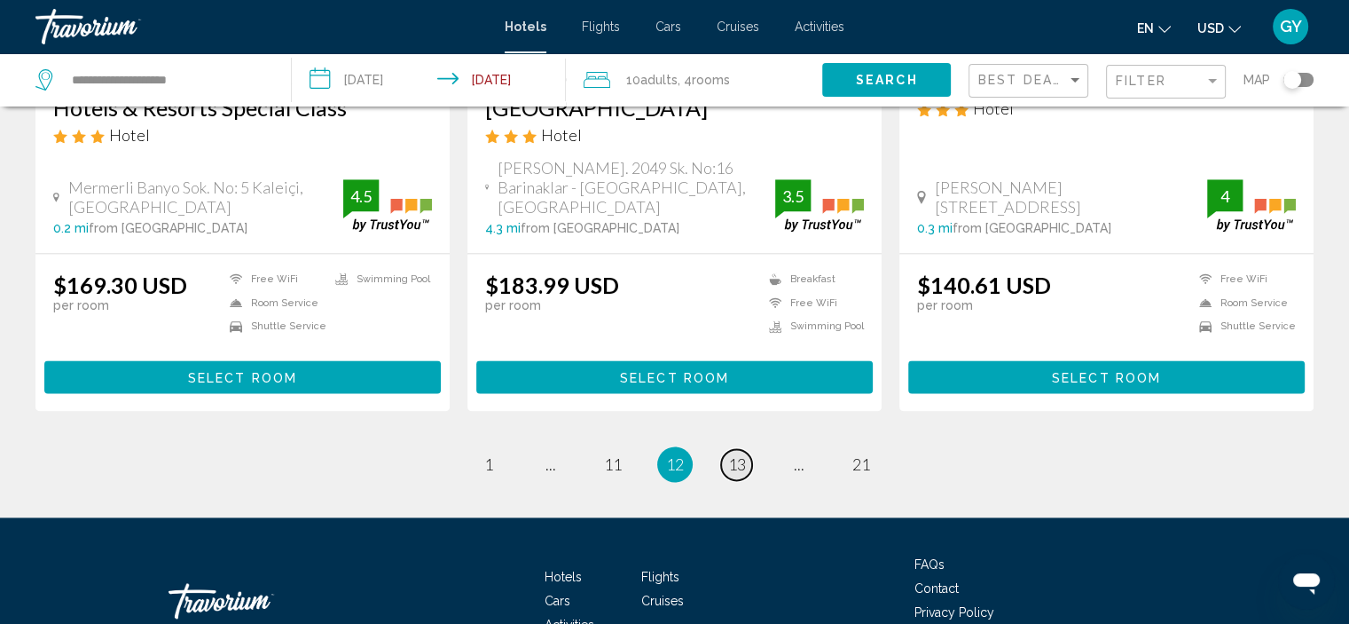
click at [743, 454] on span "13" at bounding box center [737, 464] width 18 height 20
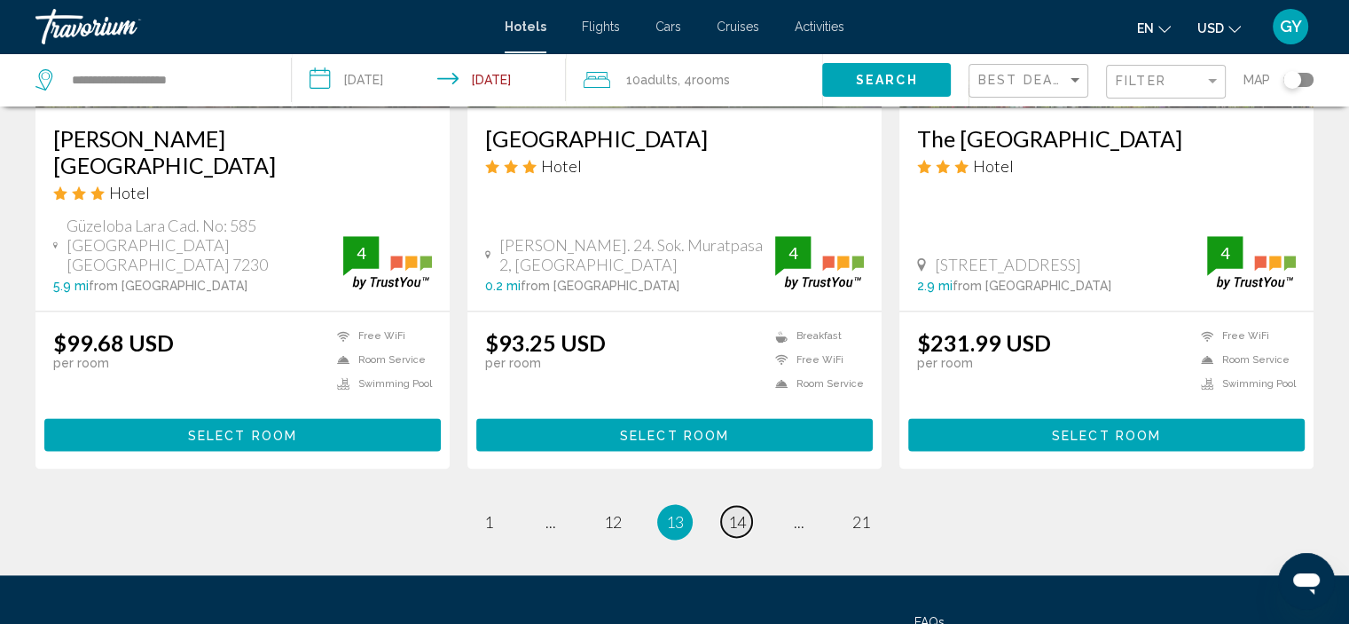
scroll to position [2275, 0]
click at [736, 512] on span "14" at bounding box center [737, 522] width 18 height 20
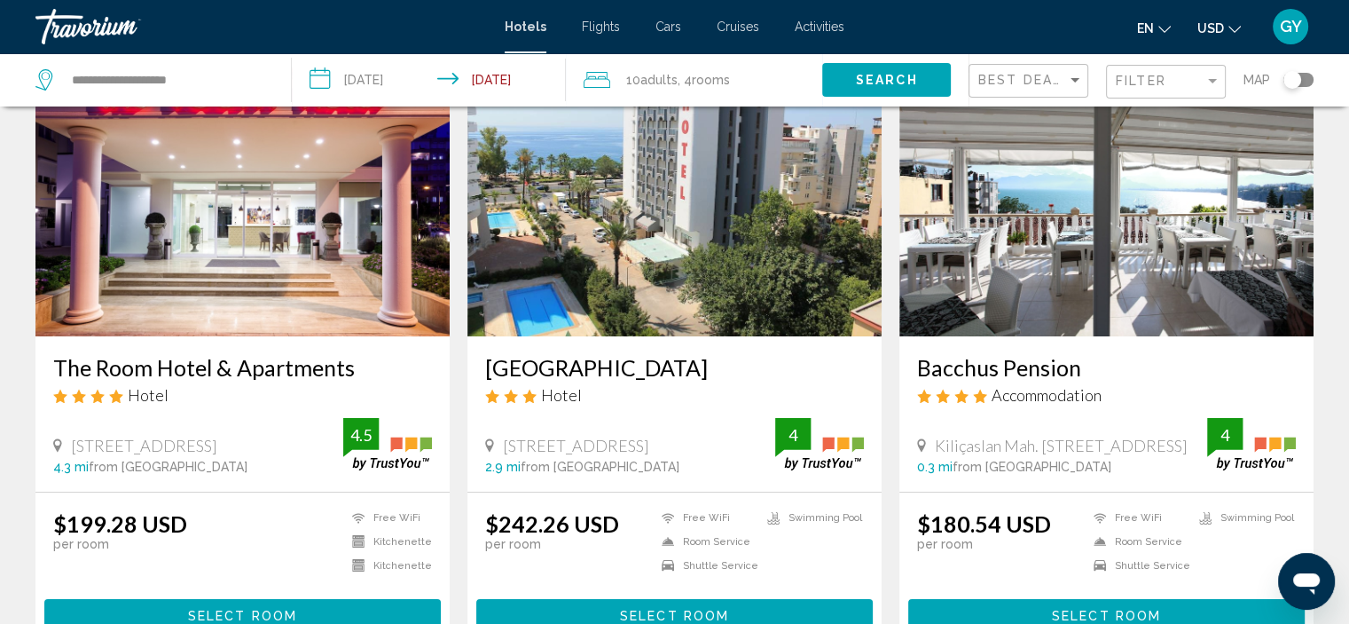
scroll to position [117, 0]
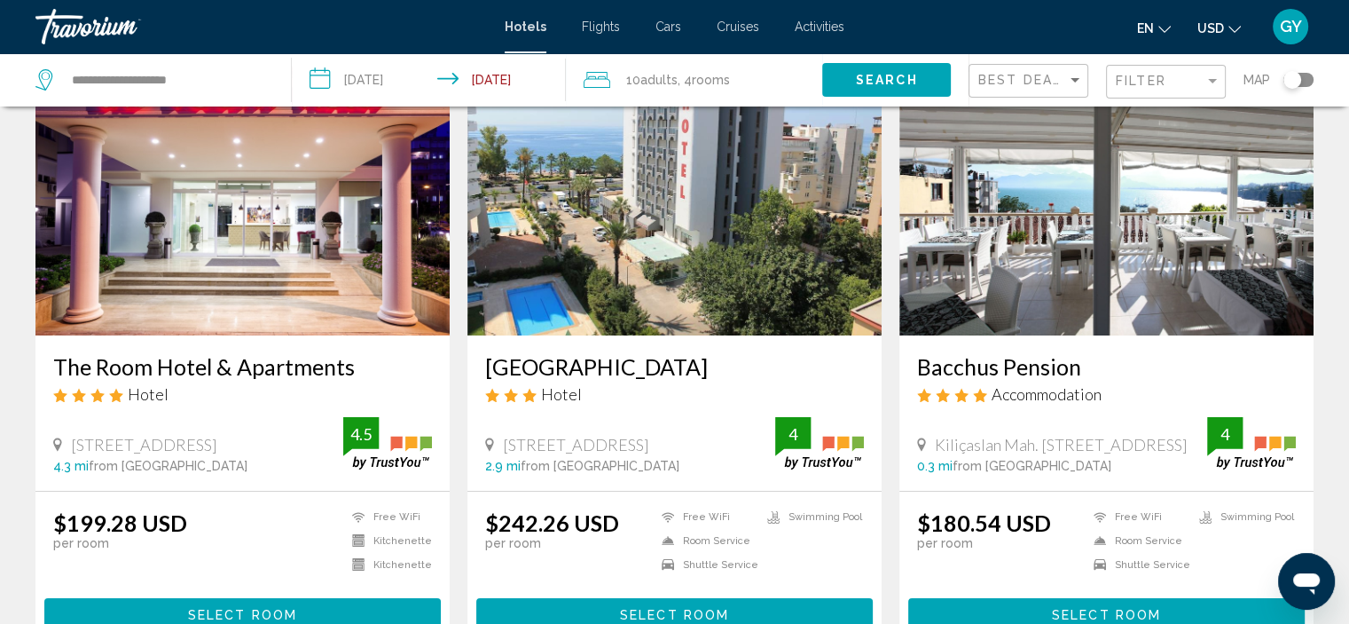
click at [1034, 277] on img "Main content" at bounding box center [1107, 193] width 414 height 284
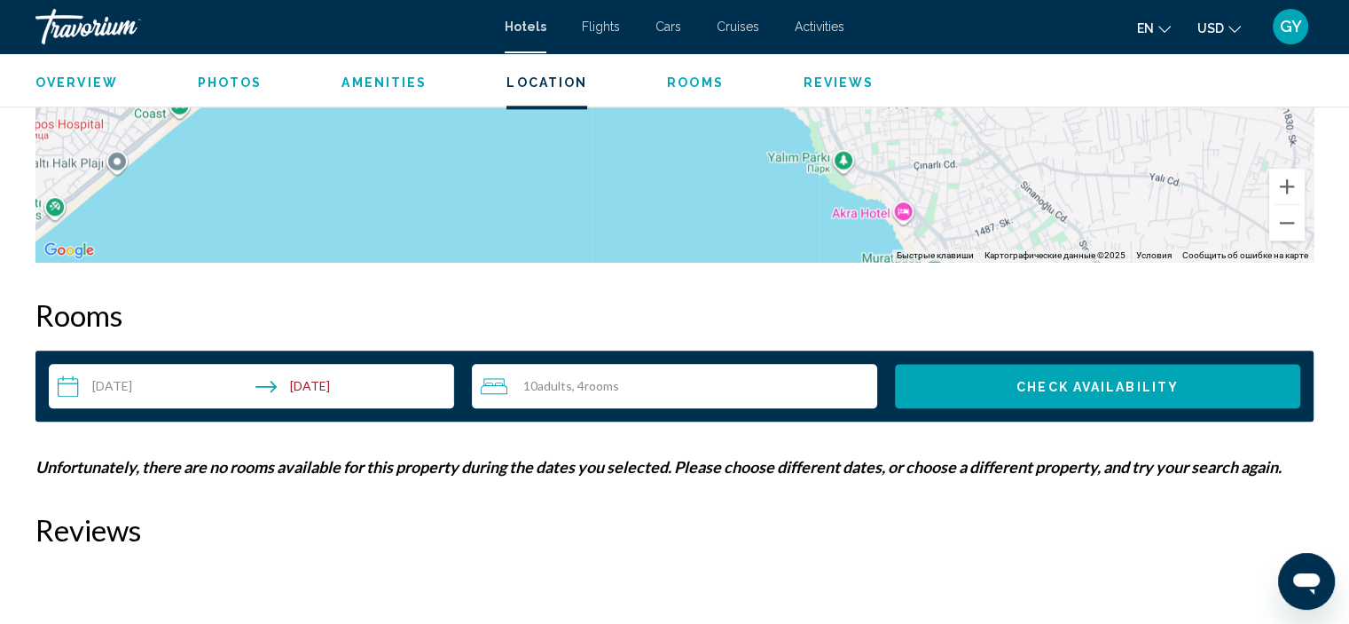
scroll to position [2055, 0]
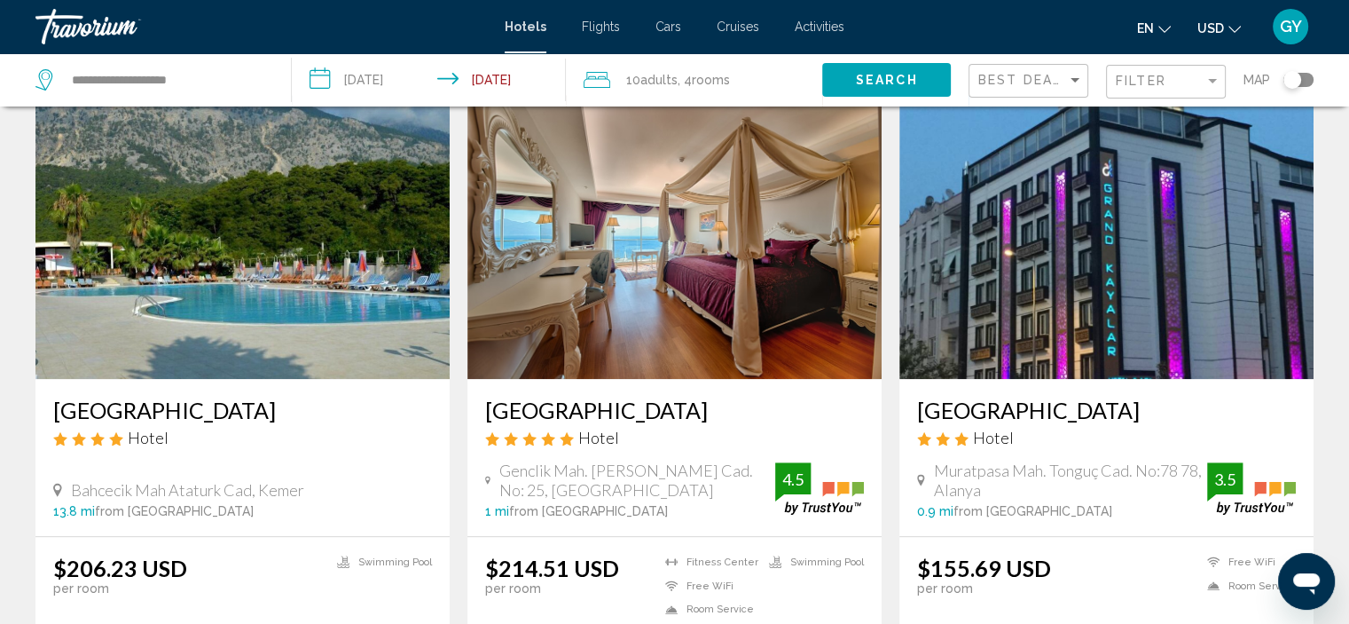
scroll to position [1341, 0]
click at [607, 317] on img "Main content" at bounding box center [675, 238] width 414 height 284
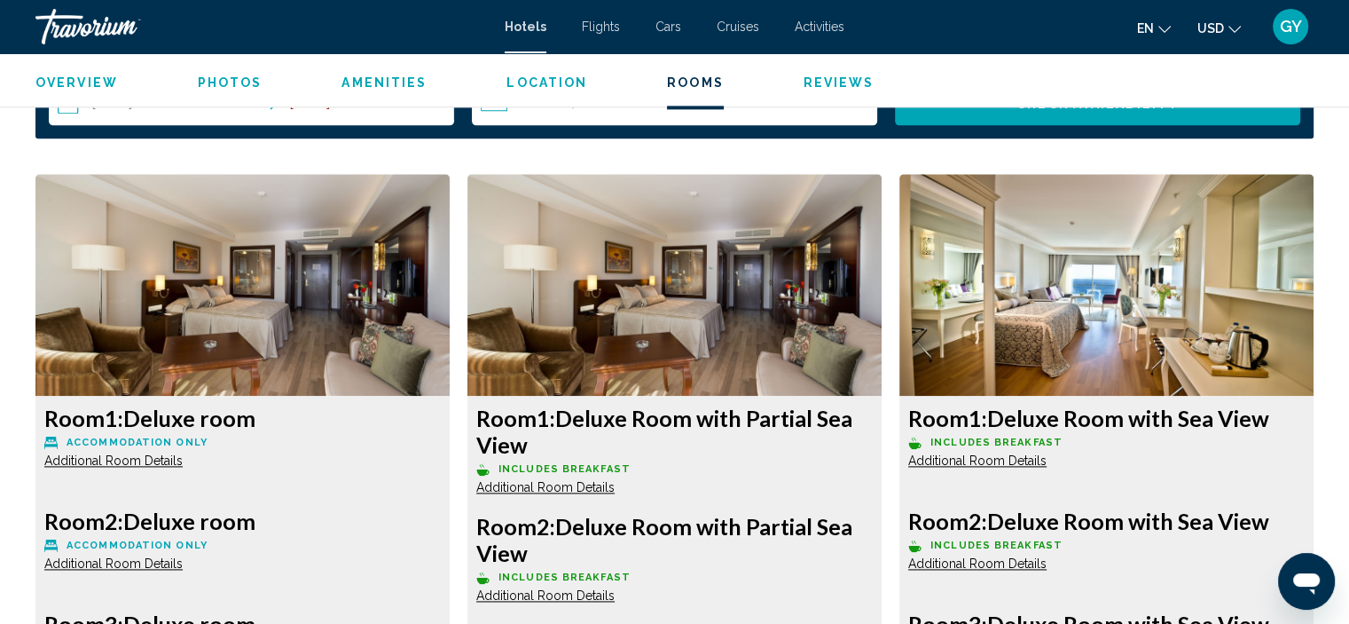
scroll to position [2339, 0]
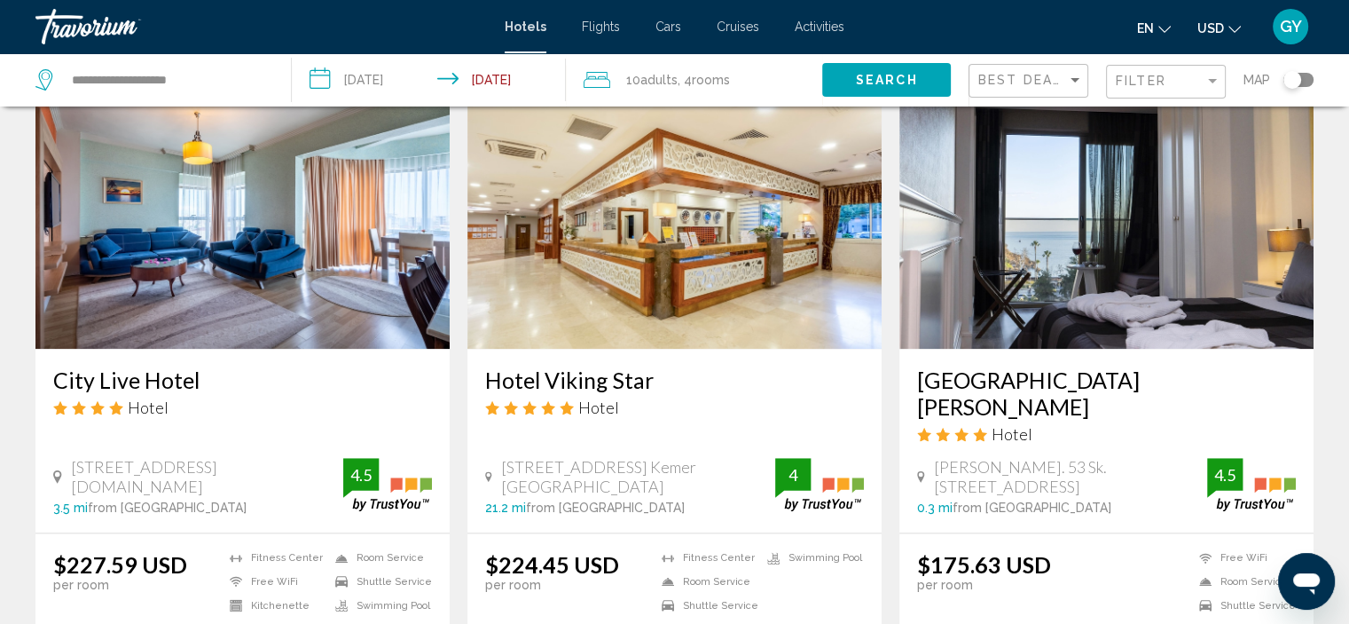
scroll to position [2008, 0]
click at [365, 255] on img "Main content" at bounding box center [242, 206] width 414 height 284
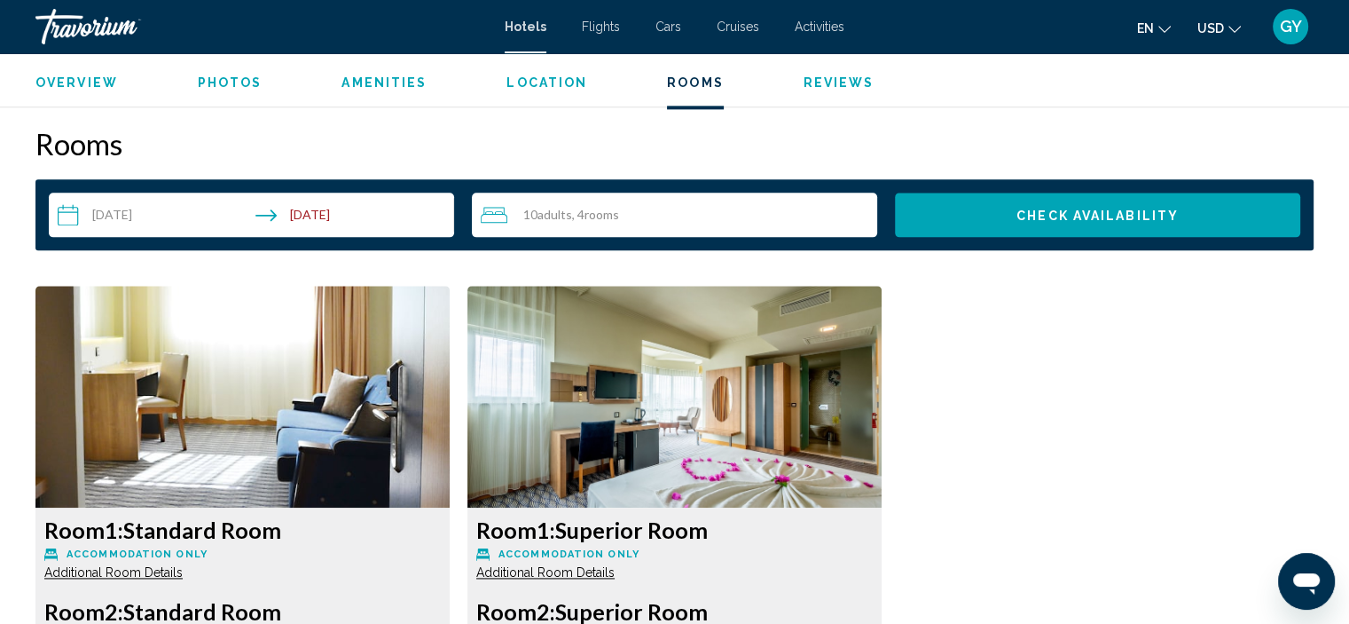
scroll to position [2229, 0]
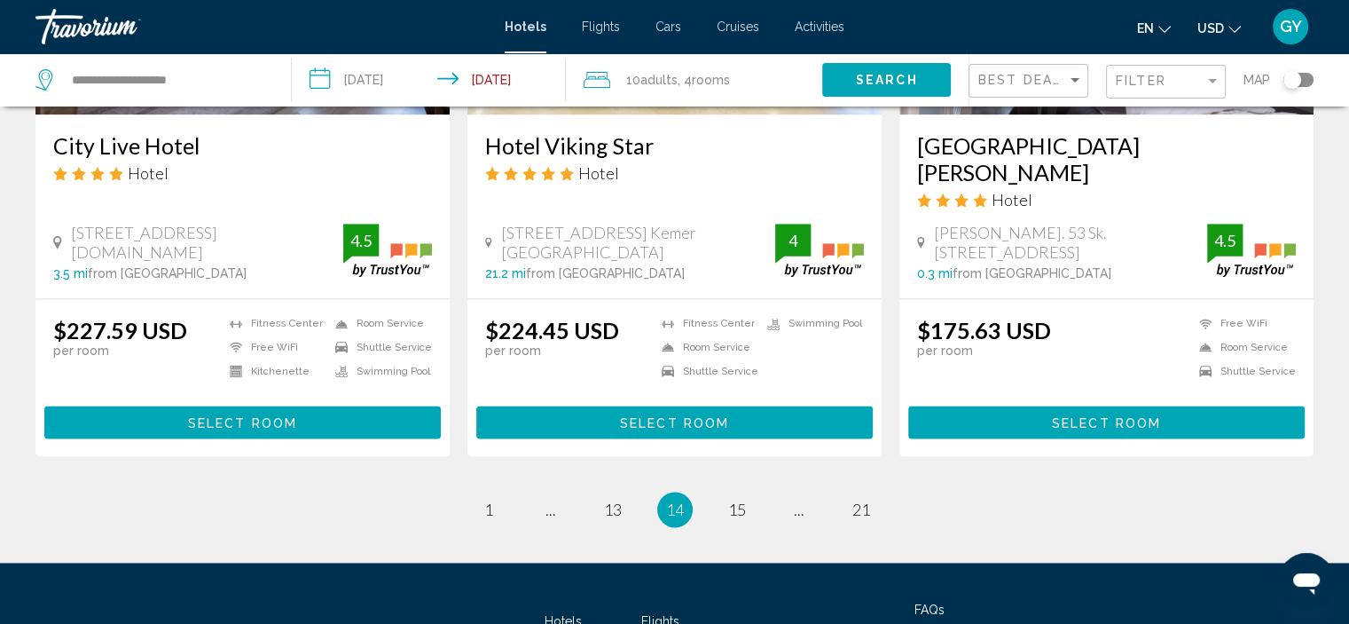
scroll to position [2243, 0]
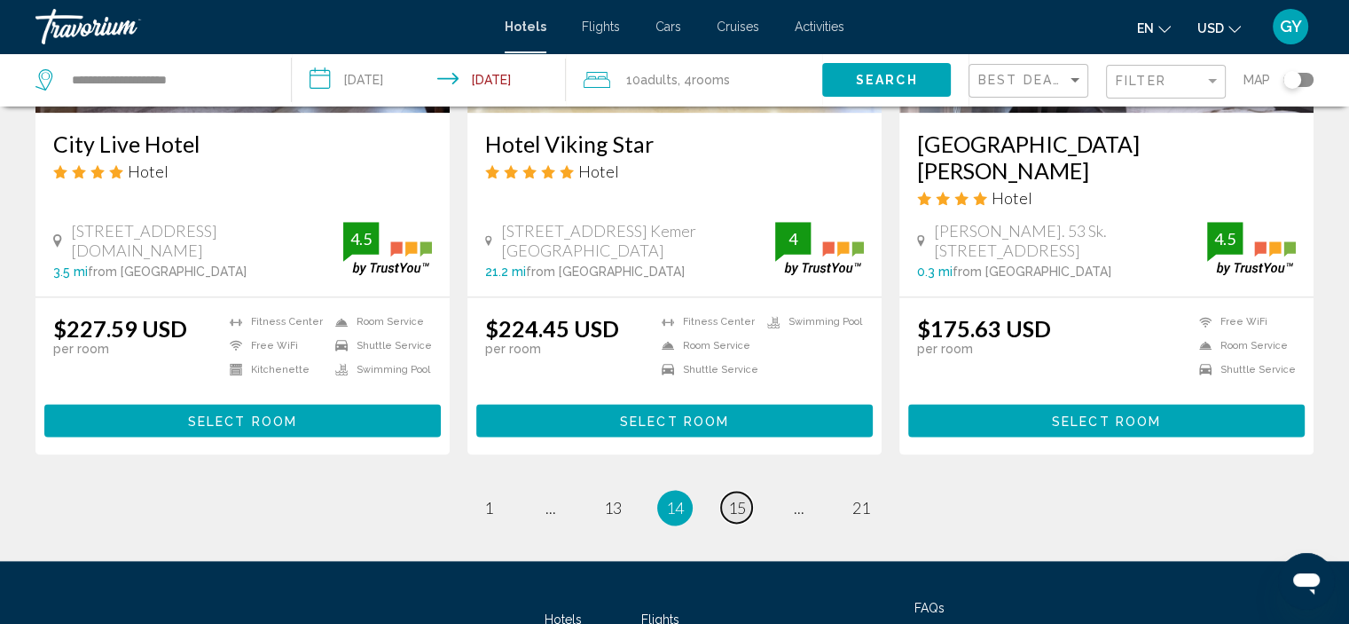
click at [738, 498] on span "15" at bounding box center [737, 508] width 18 height 20
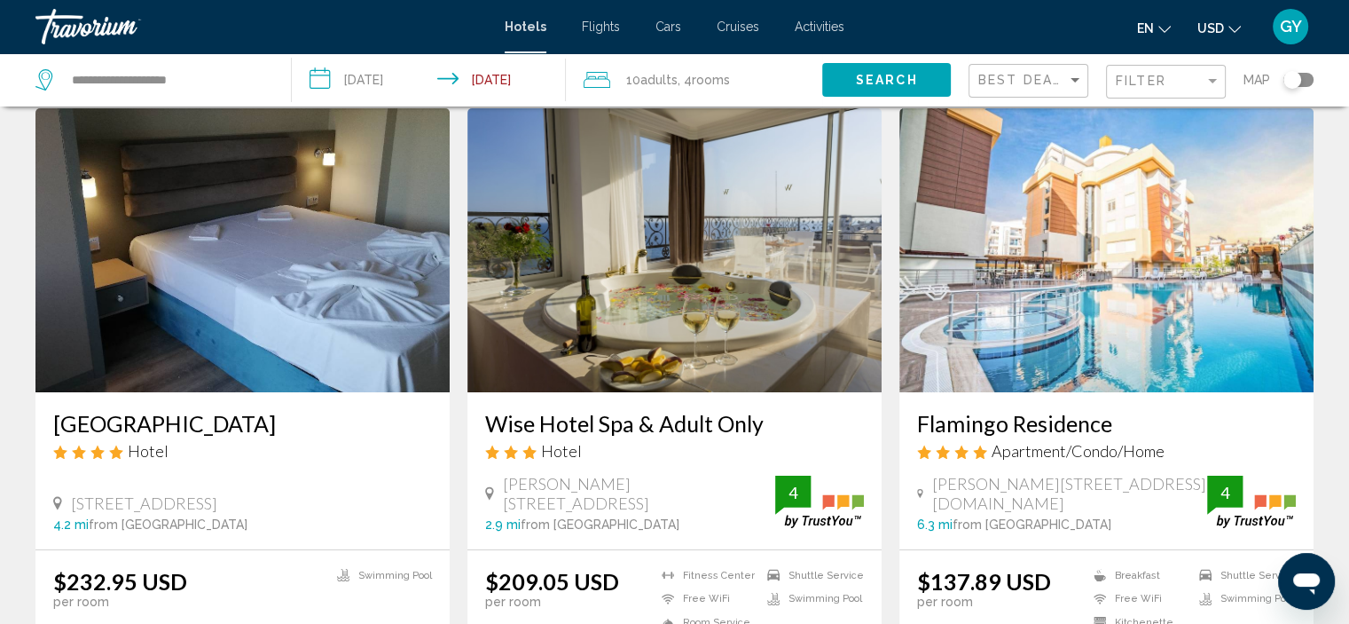
scroll to position [77, 0]
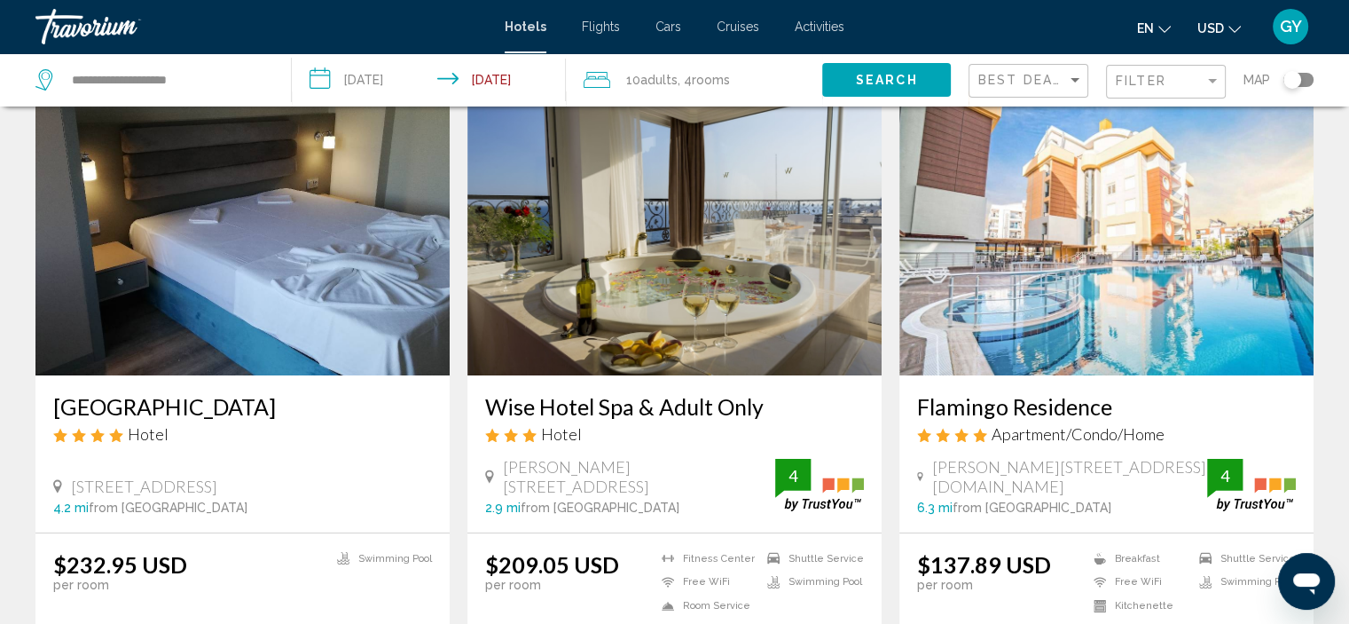
click at [756, 272] on img "Main content" at bounding box center [675, 233] width 414 height 284
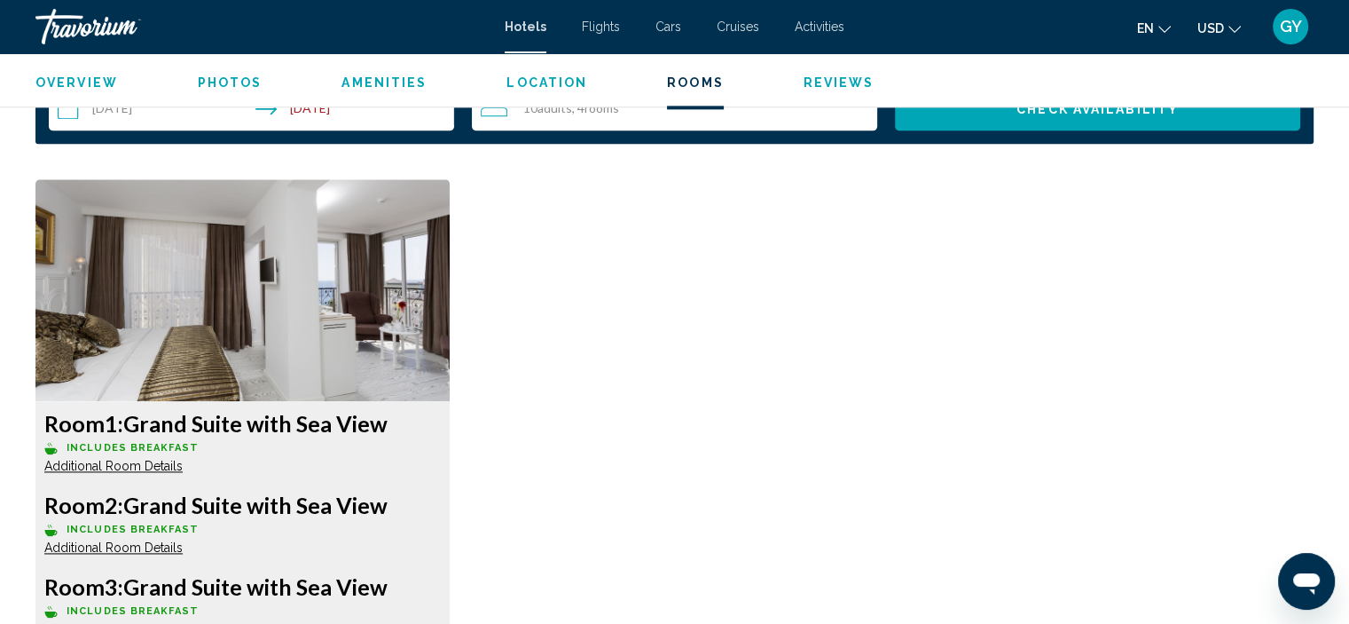
scroll to position [2293, 0]
